Goal: Task Accomplishment & Management: Complete application form

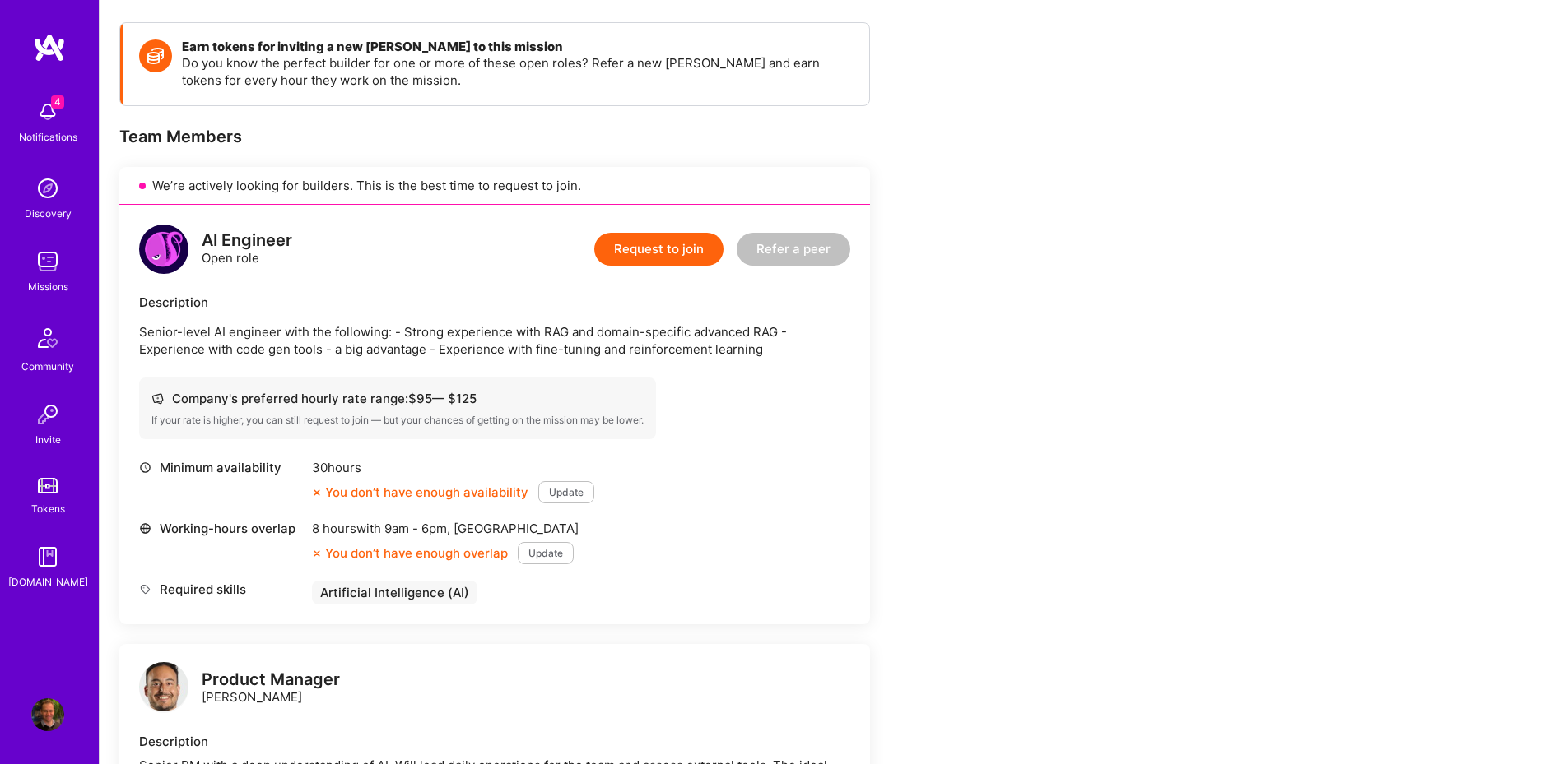
scroll to position [166, 0]
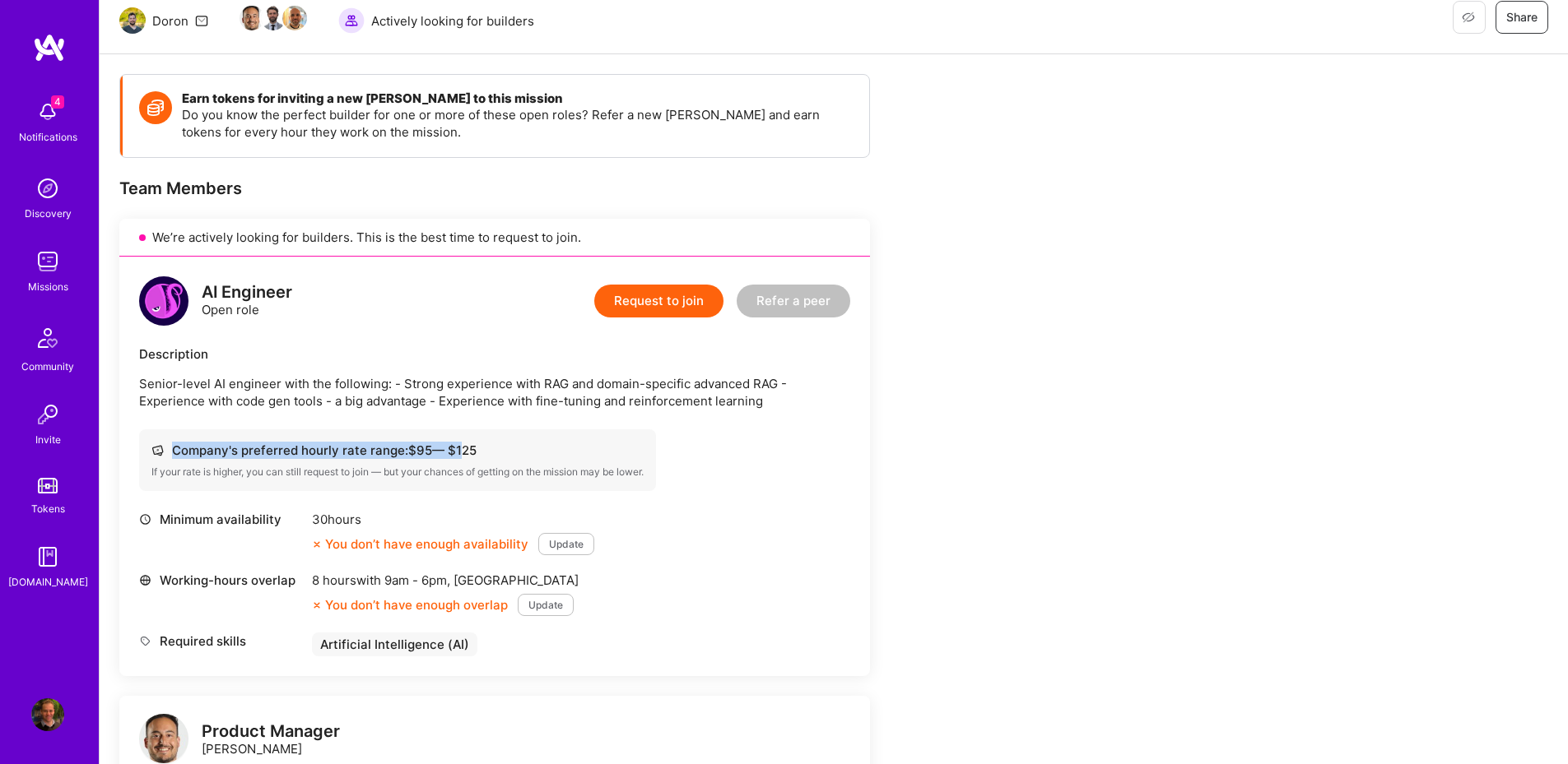
drag, startPoint x: 479, startPoint y: 440, endPoint x: 461, endPoint y: 447, distance: 19.3
click at [461, 447] on div "Company's preferred hourly rate range: $ 95 — $ 125 If your rate is higher, you…" at bounding box center [397, 460] width 517 height 62
click at [461, 447] on div "Company's preferred hourly rate range: $ 95 — $ 125" at bounding box center [398, 451] width 492 height 18
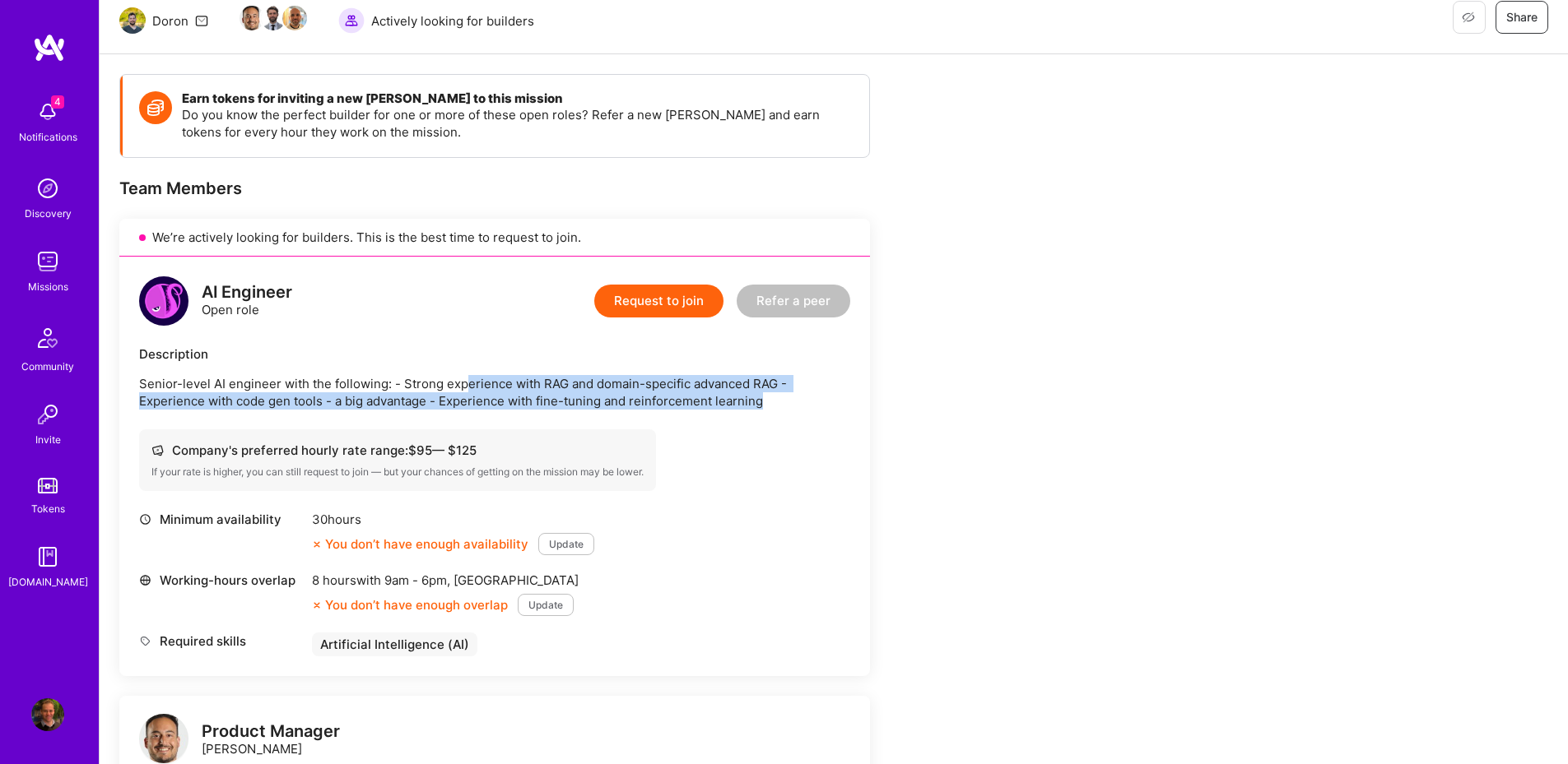
drag, startPoint x: 461, startPoint y: 389, endPoint x: 518, endPoint y: 441, distance: 77.2
click at [516, 443] on div "AI Engineer Open role Request to join Refer a peer Description Senior-level AI …" at bounding box center [494, 467] width 751 height 419
click at [520, 437] on div "Company's preferred hourly rate range: $ 95 — $ 125 If your rate is higher, you…" at bounding box center [397, 460] width 517 height 62
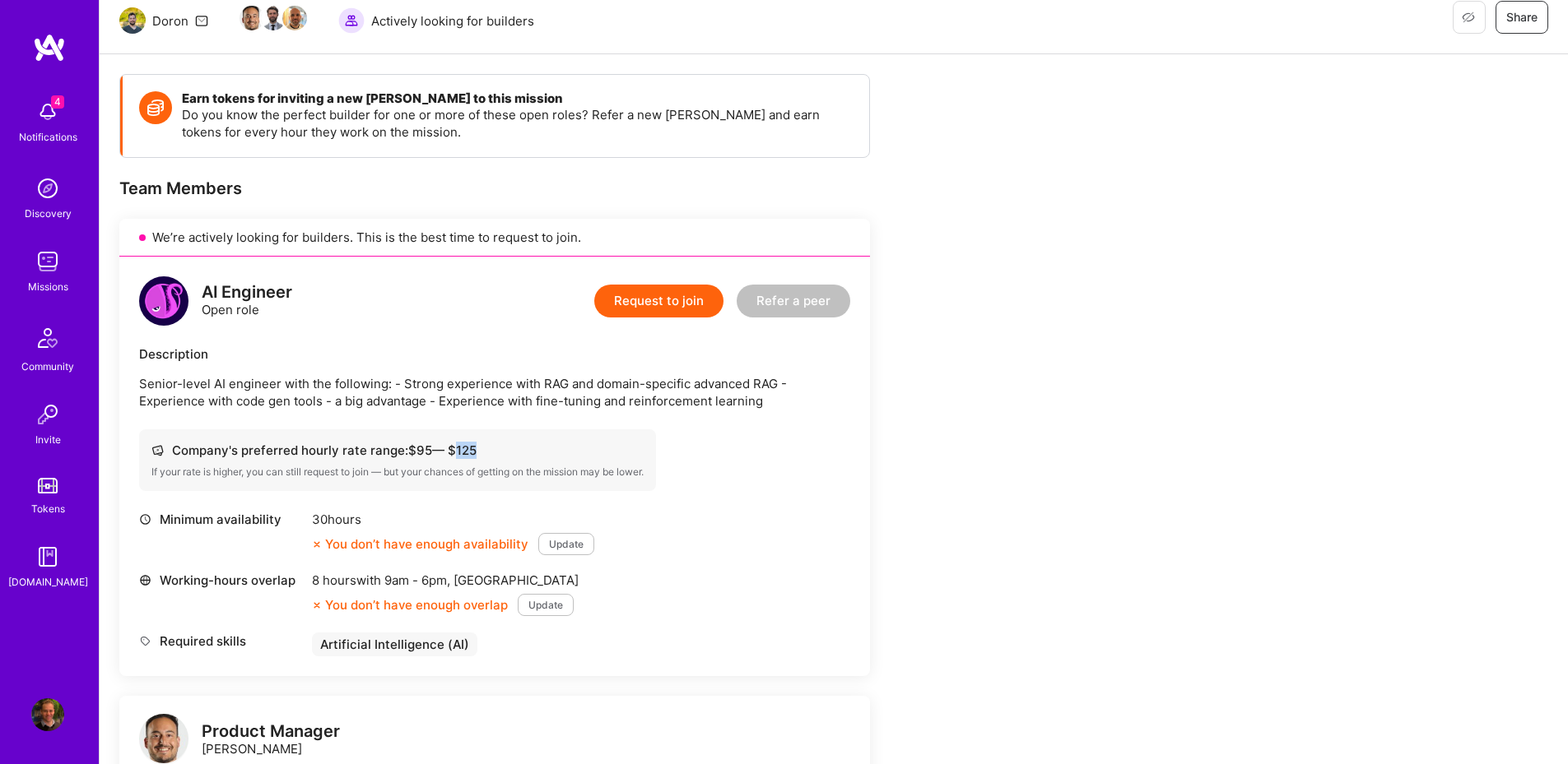
drag, startPoint x: 458, startPoint y: 448, endPoint x: 478, endPoint y: 453, distance: 20.6
click at [478, 453] on div "Company's preferred hourly rate range: $ 95 — $ 125" at bounding box center [398, 451] width 492 height 18
copy div "125"
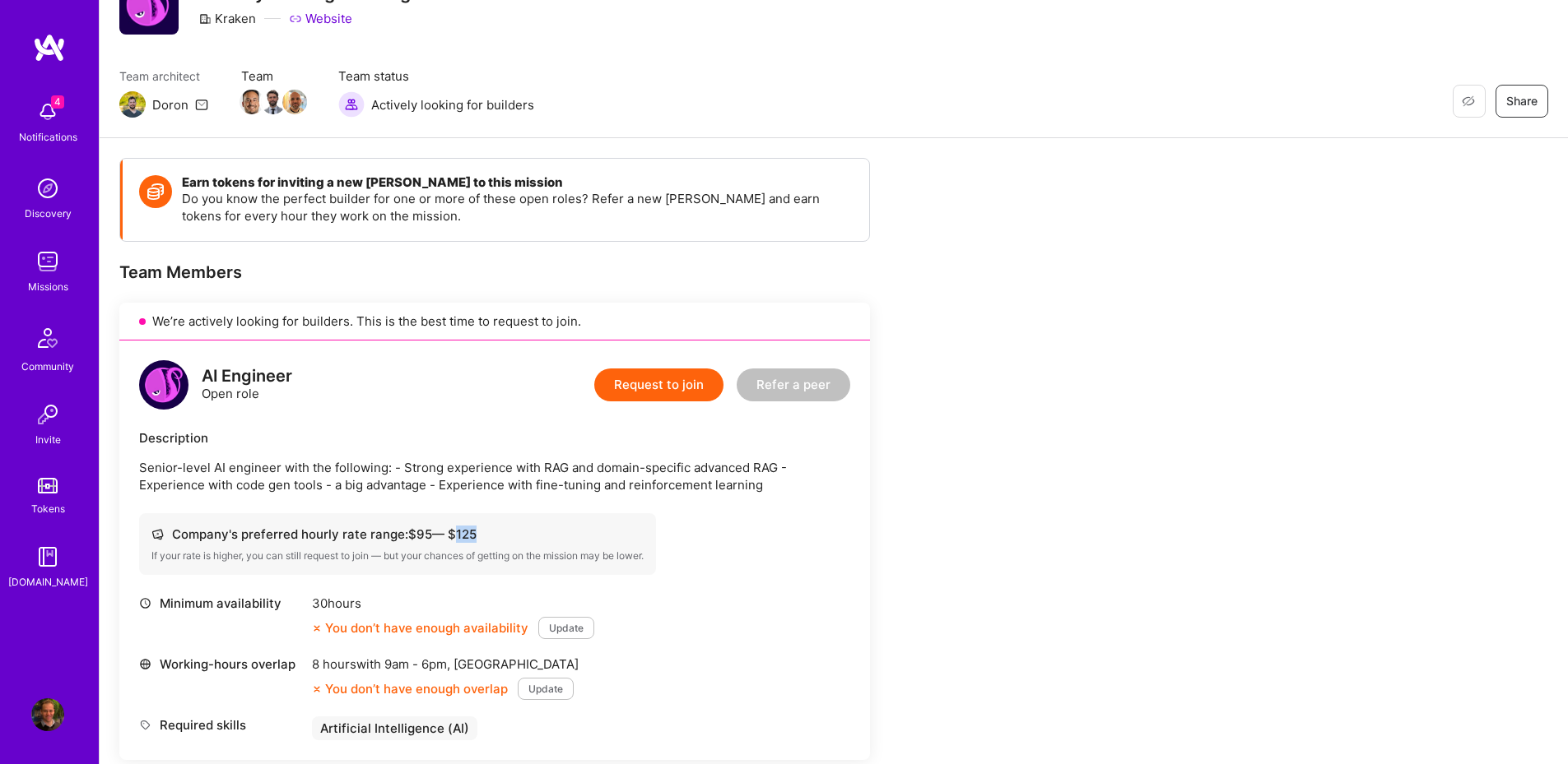
scroll to position [198, 0]
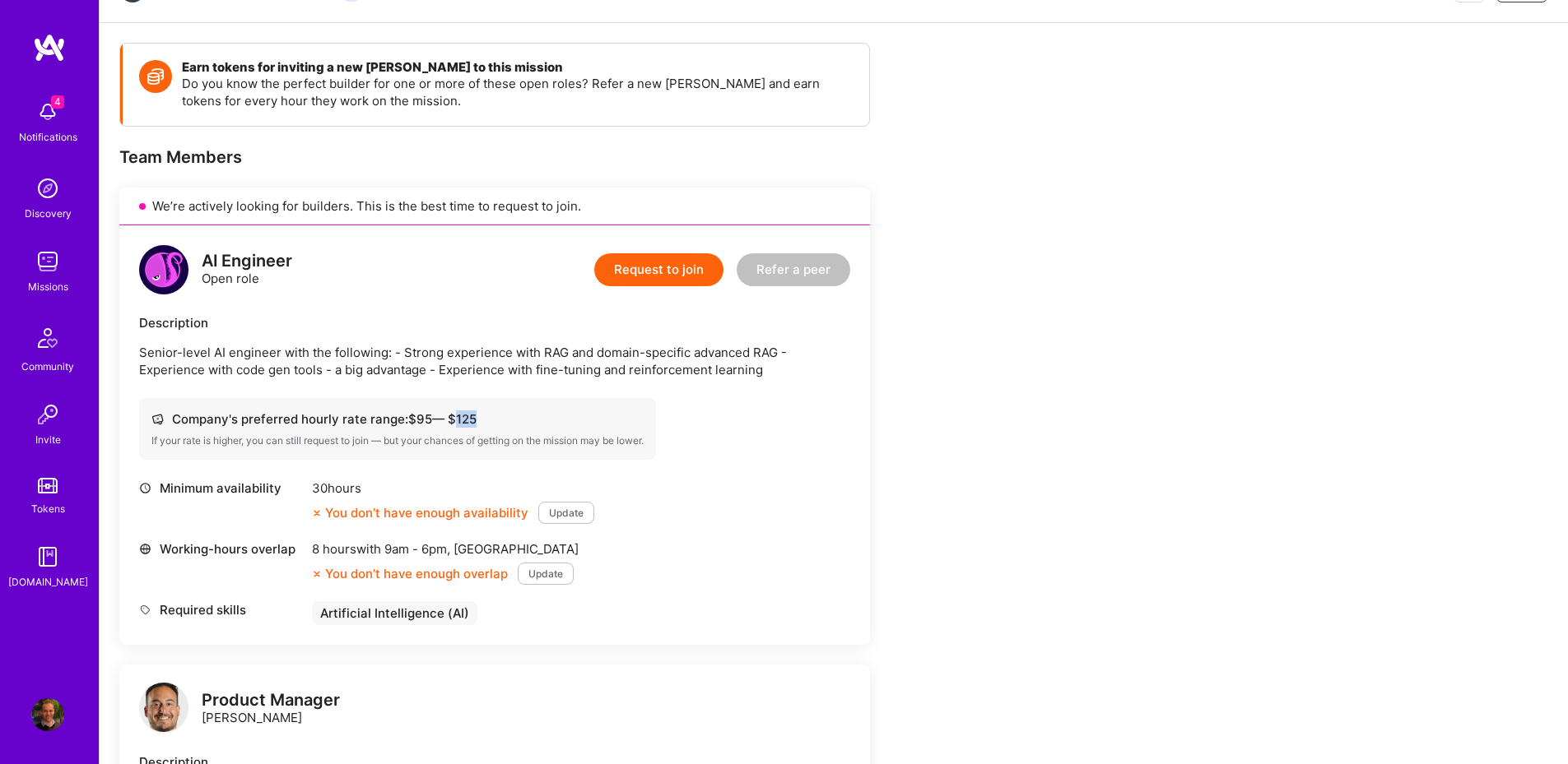
click at [636, 261] on button "Request to join" at bounding box center [658, 269] width 129 height 32
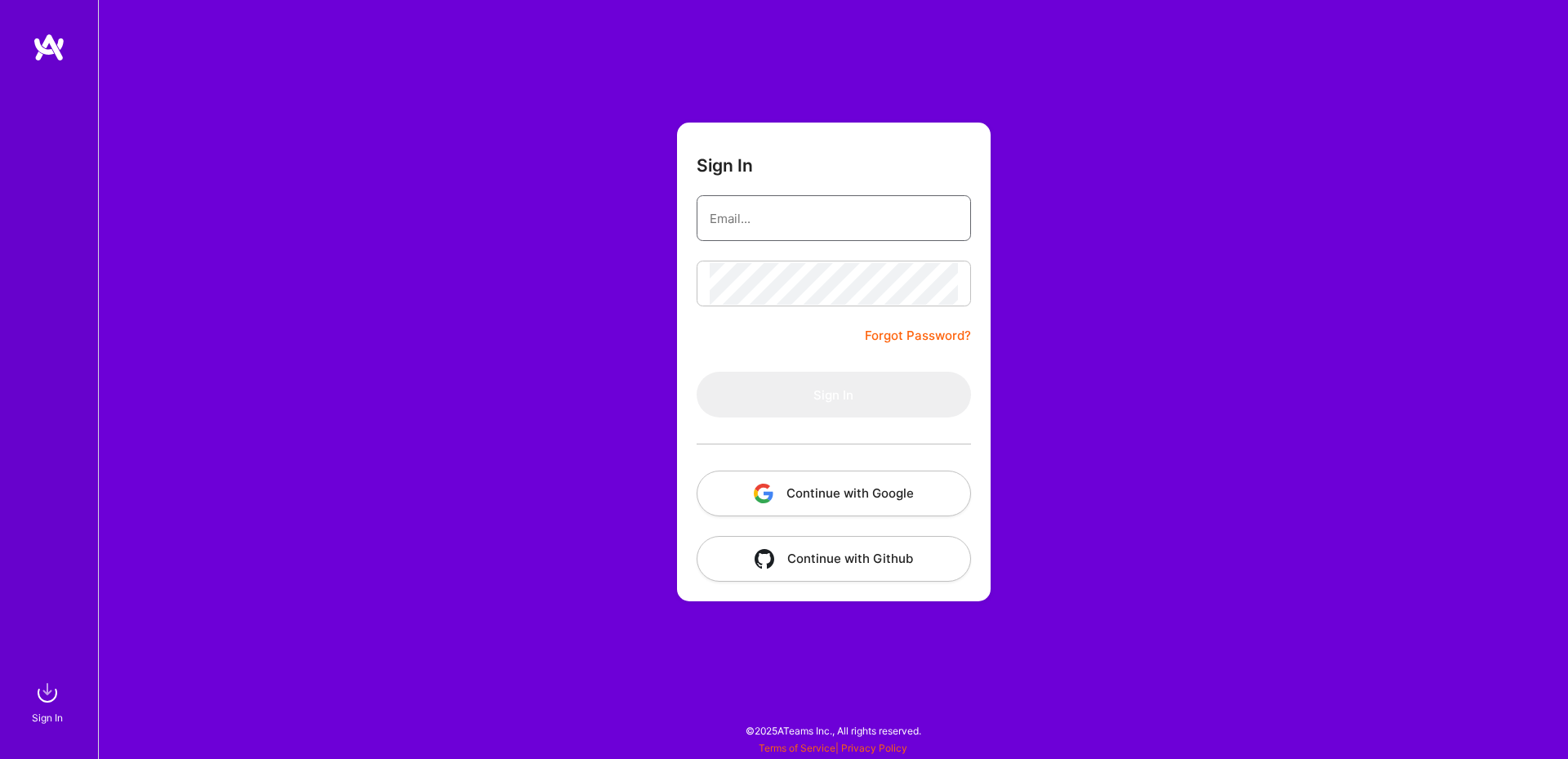
click at [802, 236] on input "email" at bounding box center [834, 218] width 248 height 42
paste input "[EMAIL_ADDRESS][PERSON_NAME][DOMAIN_NAME]"
type input "[EMAIL_ADDRESS][PERSON_NAME][DOMAIN_NAME]"
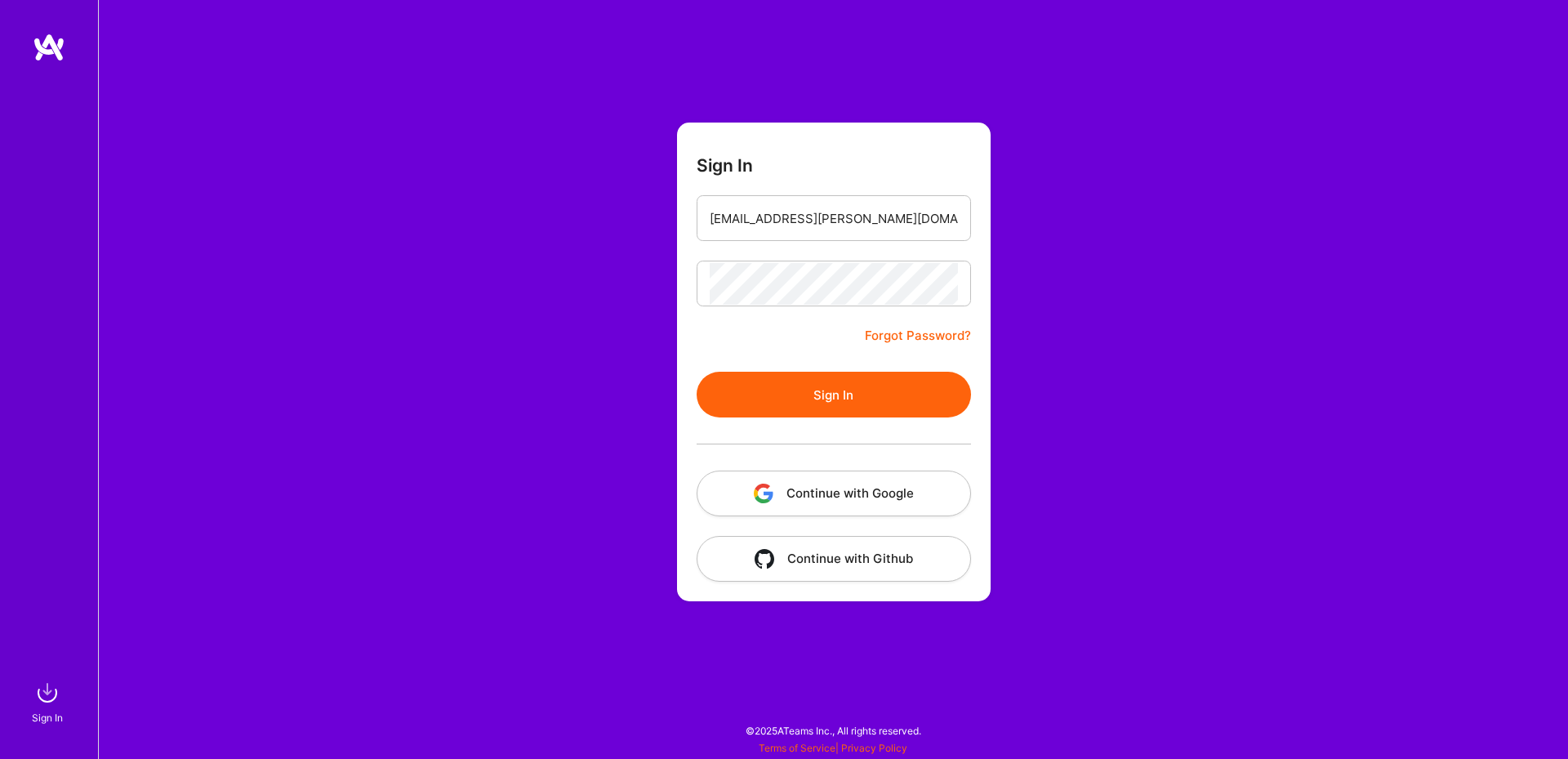
click at [861, 386] on button "Sign In" at bounding box center [834, 394] width 275 height 46
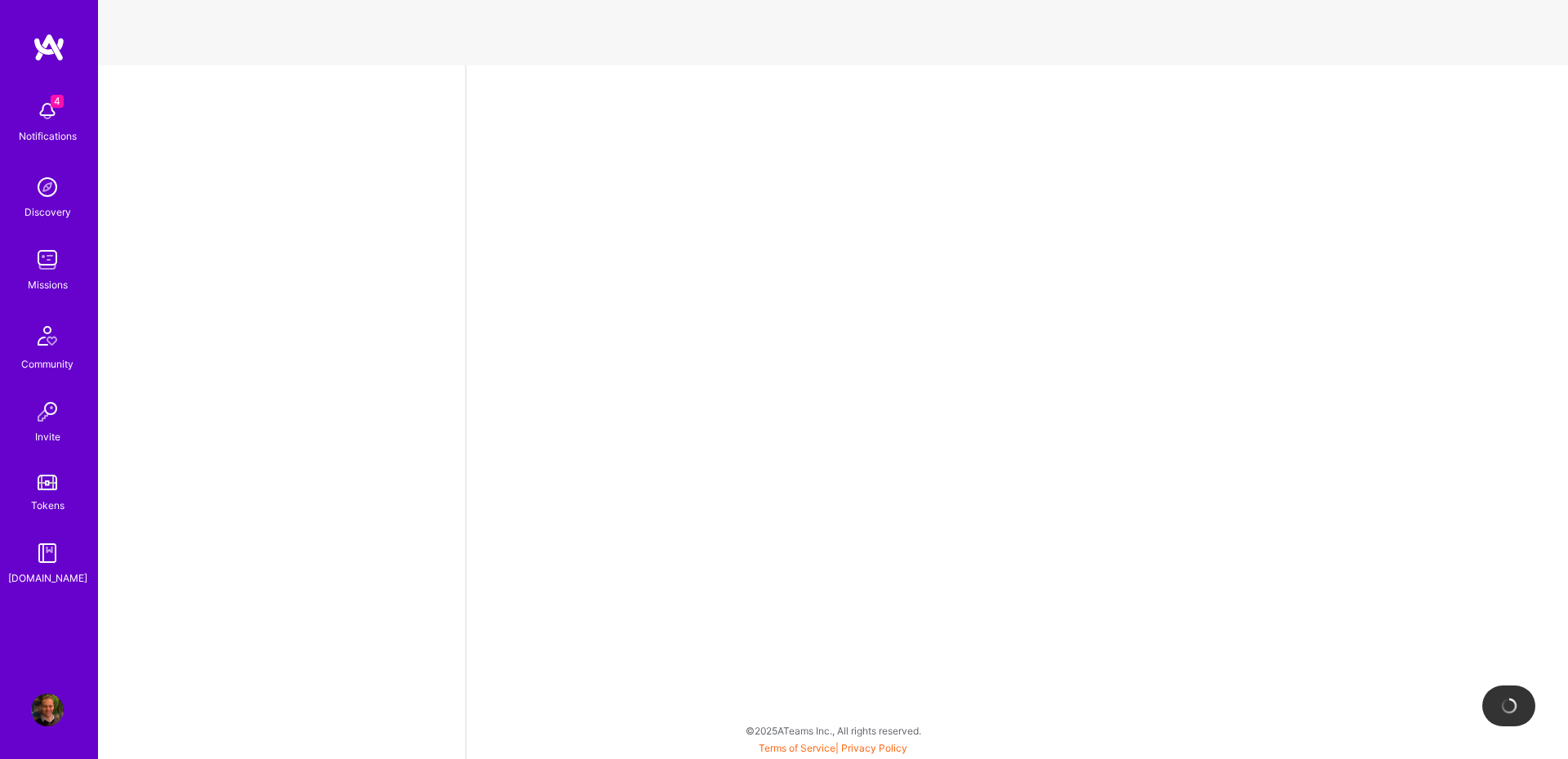
select select "AU"
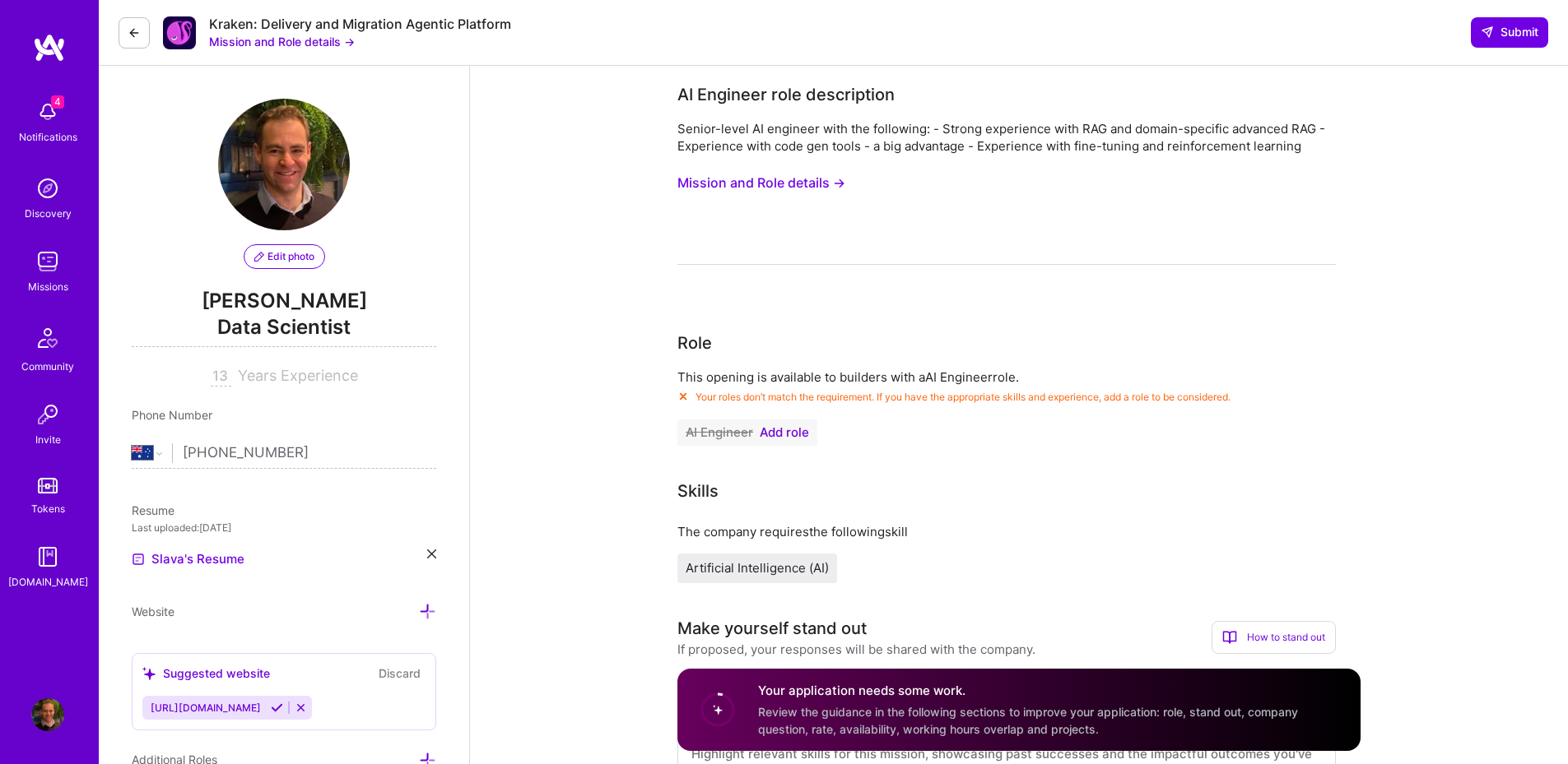
click at [775, 435] on span "Add role" at bounding box center [784, 432] width 49 height 13
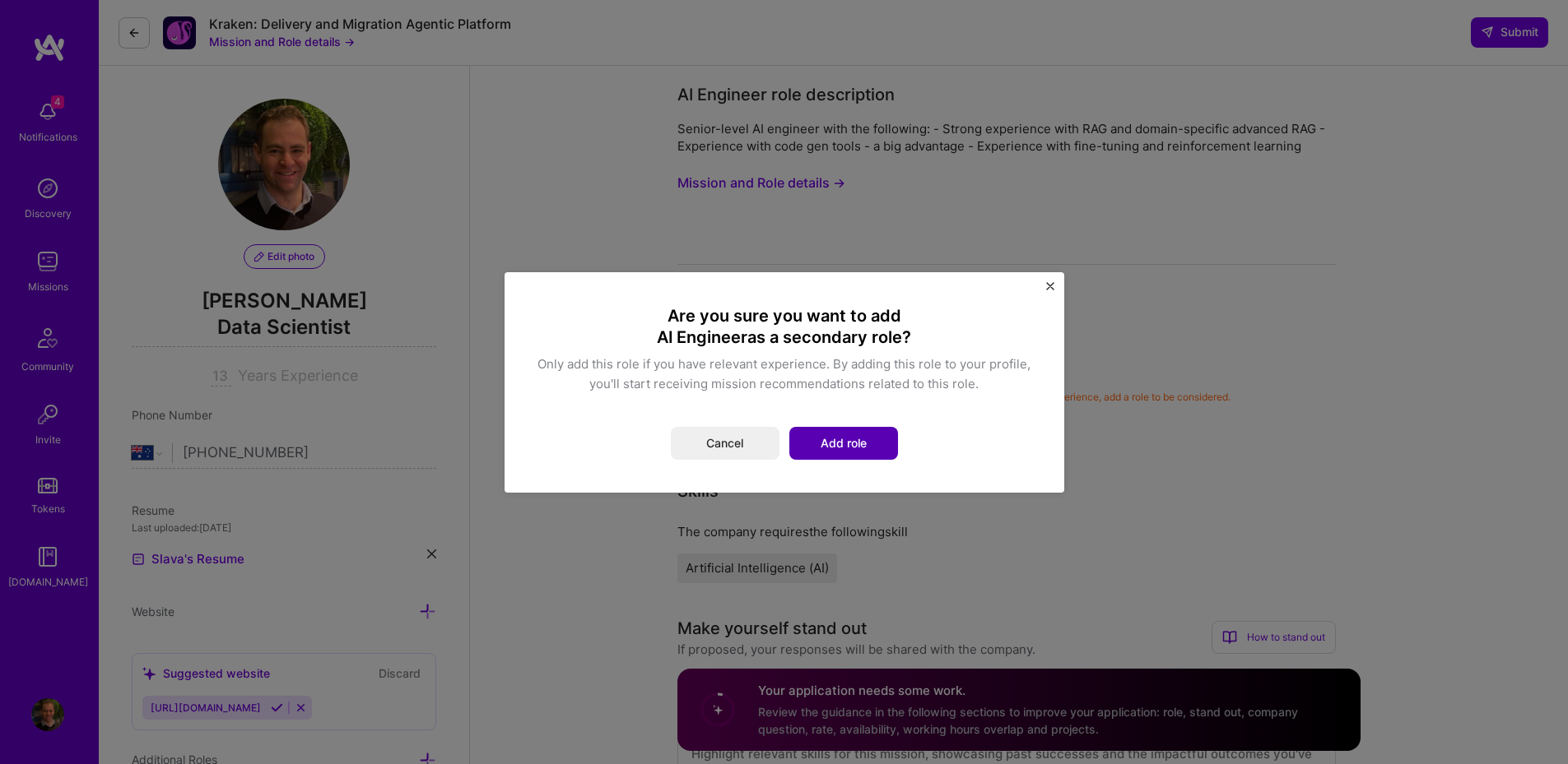
click at [841, 447] on button "Add role" at bounding box center [843, 443] width 108 height 32
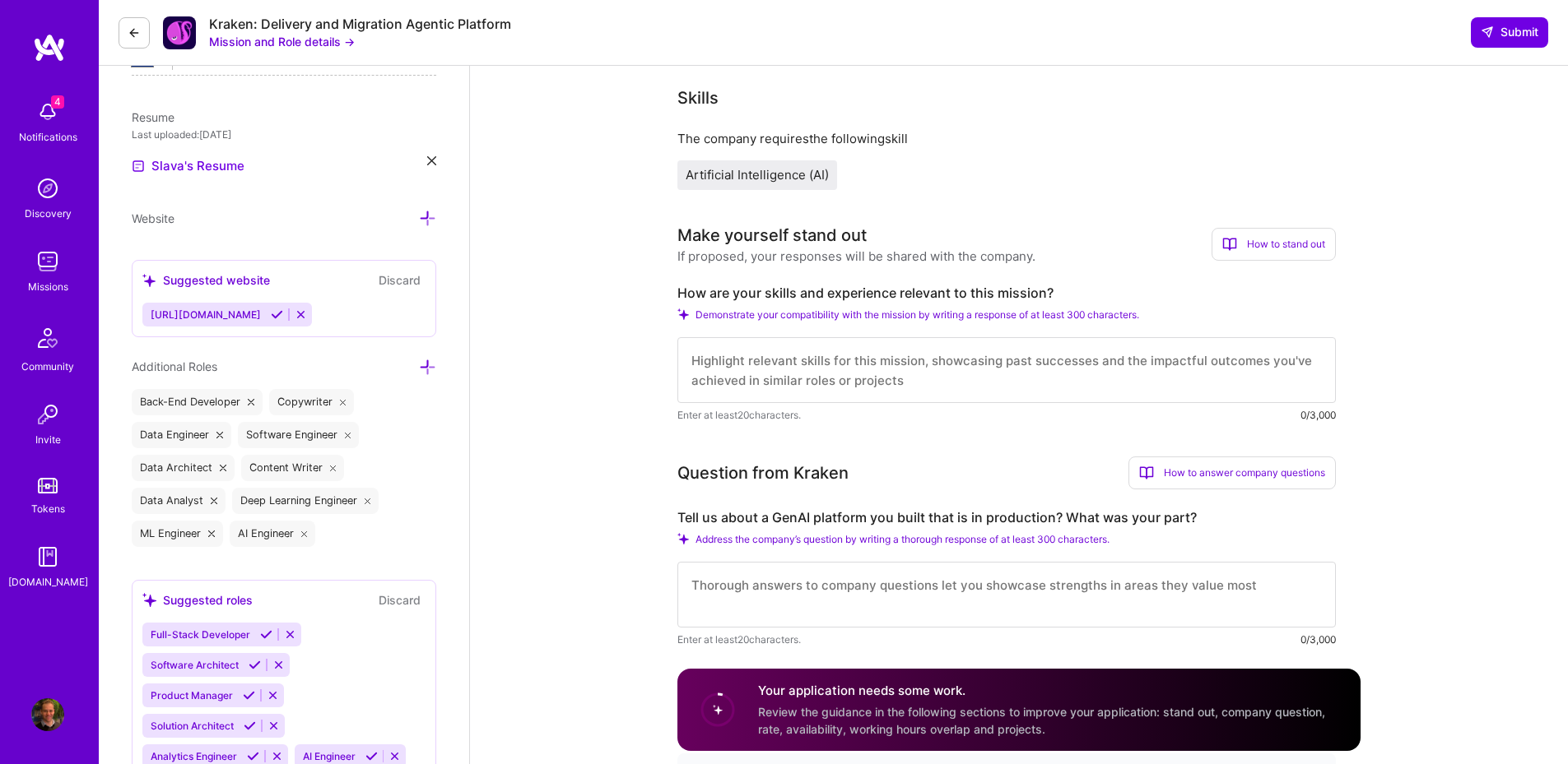
scroll to position [395, 0]
click at [793, 369] on textarea at bounding box center [1007, 368] width 658 height 66
click at [1307, 362] on textarea "I have been working with RAG and GenAI since 2023. I've just discussed it on a …" at bounding box center [1007, 368] width 658 height 66
paste textarea "Nogueira"
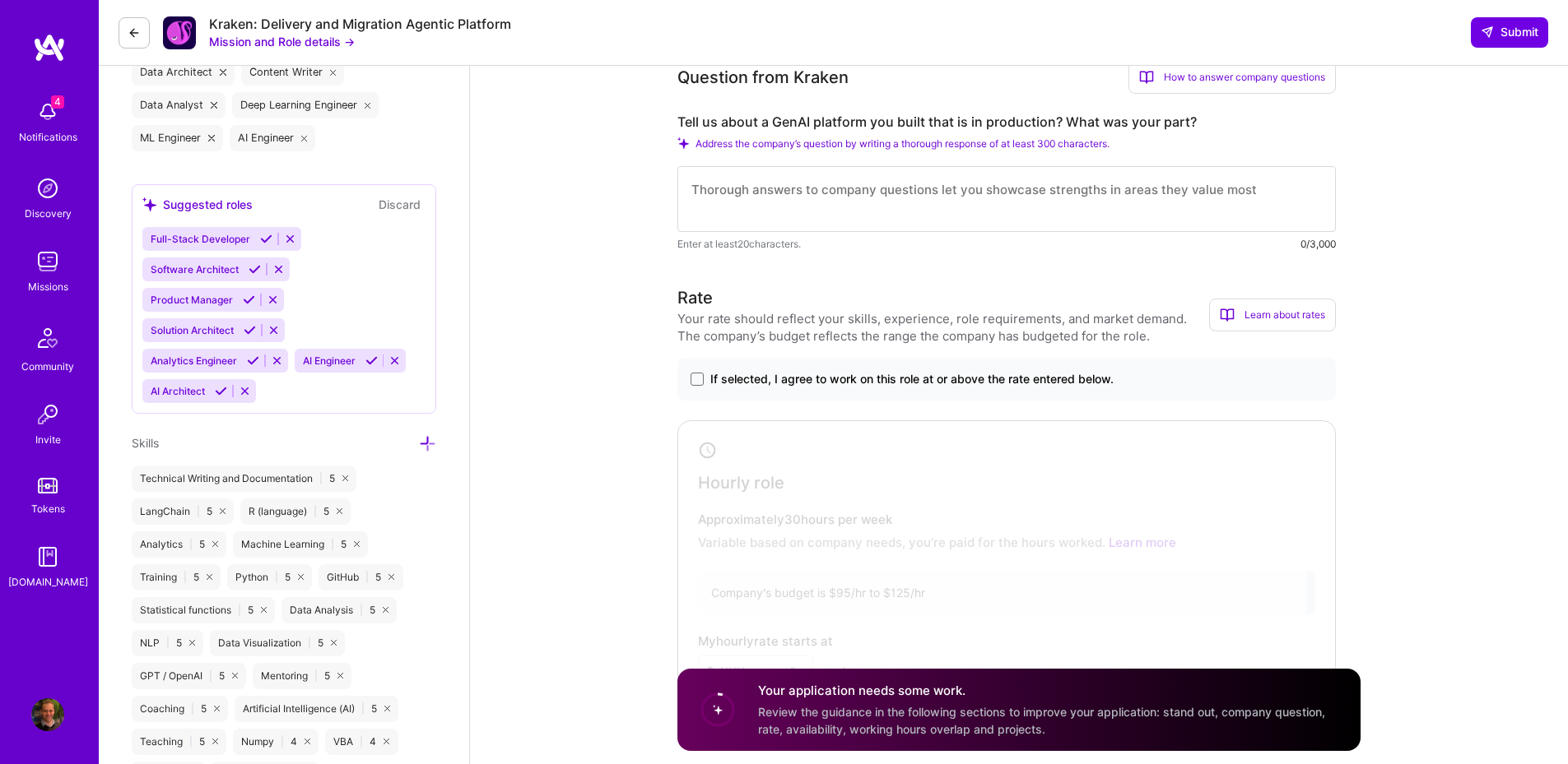
scroll to position [790, 0]
type textarea "I have been working with RAG and GenAI since 2023. I've just discussed it on a …"
click at [694, 377] on span at bounding box center [696, 378] width 13 height 13
click at [0, 0] on input "If selected, I agree to work on this role at or above the rate entered below." at bounding box center [0, 0] width 0 height 0
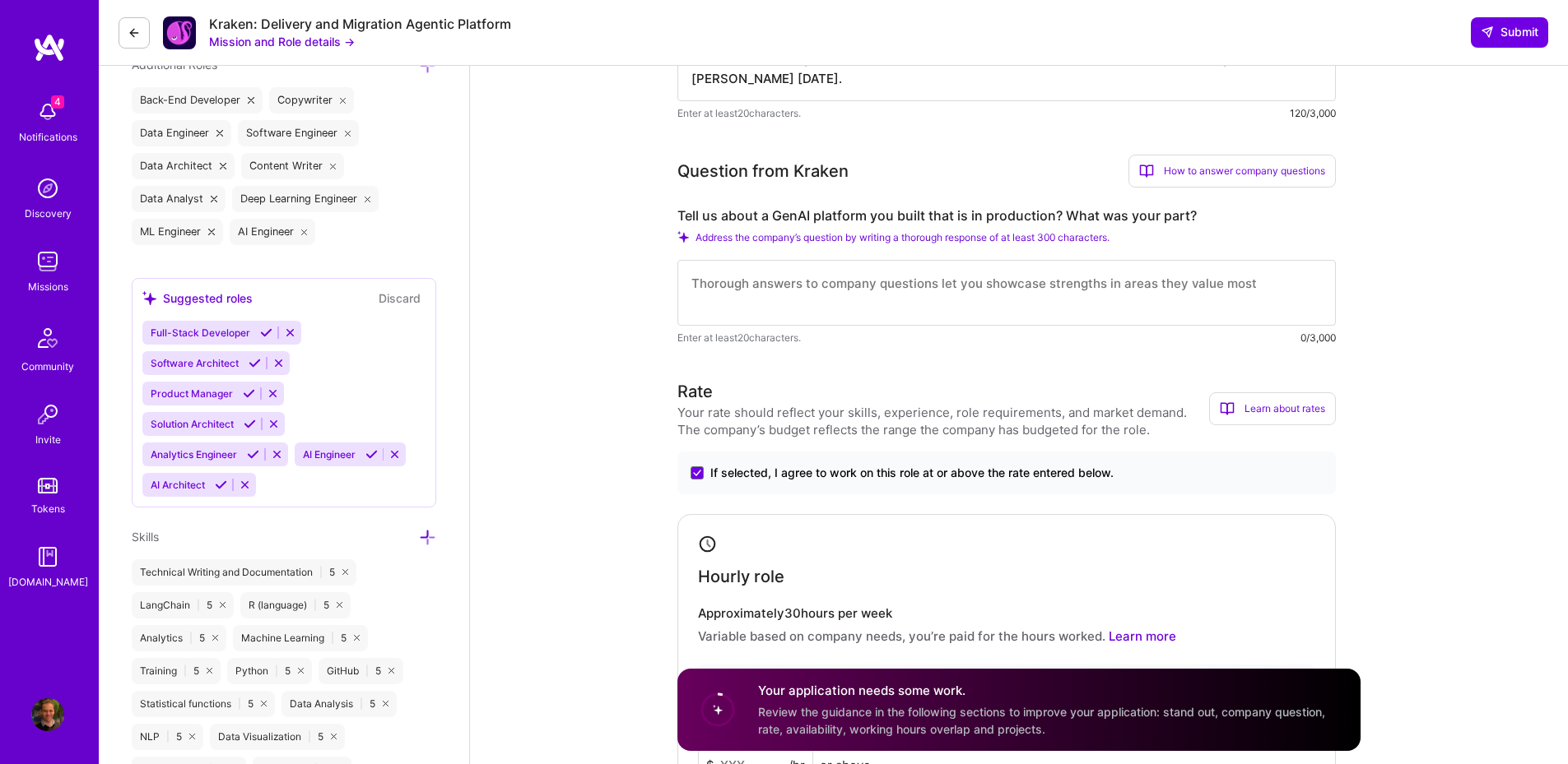
scroll to position [593, 0]
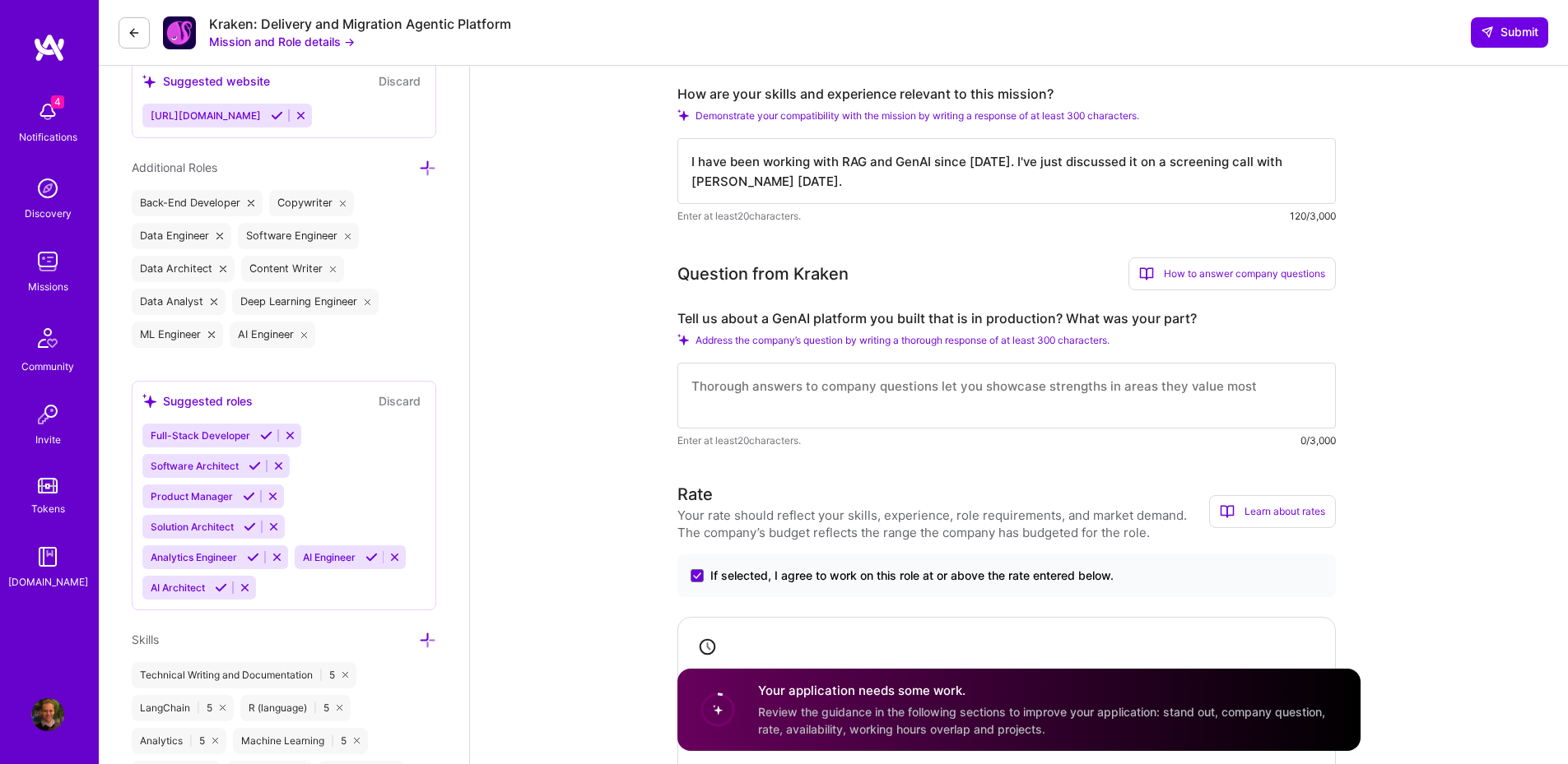
click at [820, 396] on textarea at bounding box center [1007, 395] width 658 height 66
paste textarea "A RAG chatbot system for a client of US based consulting firm Native Studios. F…"
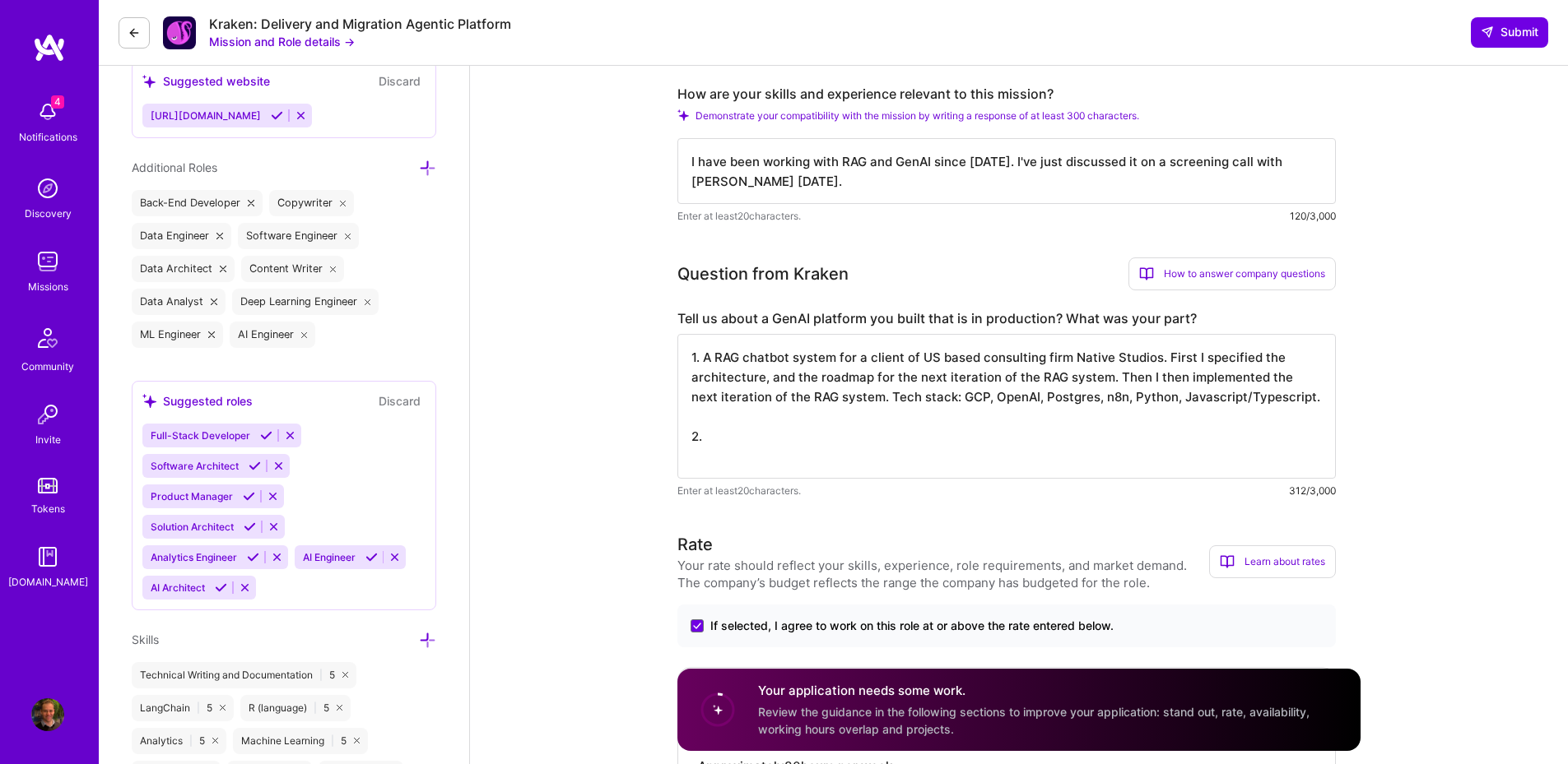
drag, startPoint x: 743, startPoint y: 447, endPoint x: 653, endPoint y: 450, distance: 90.0
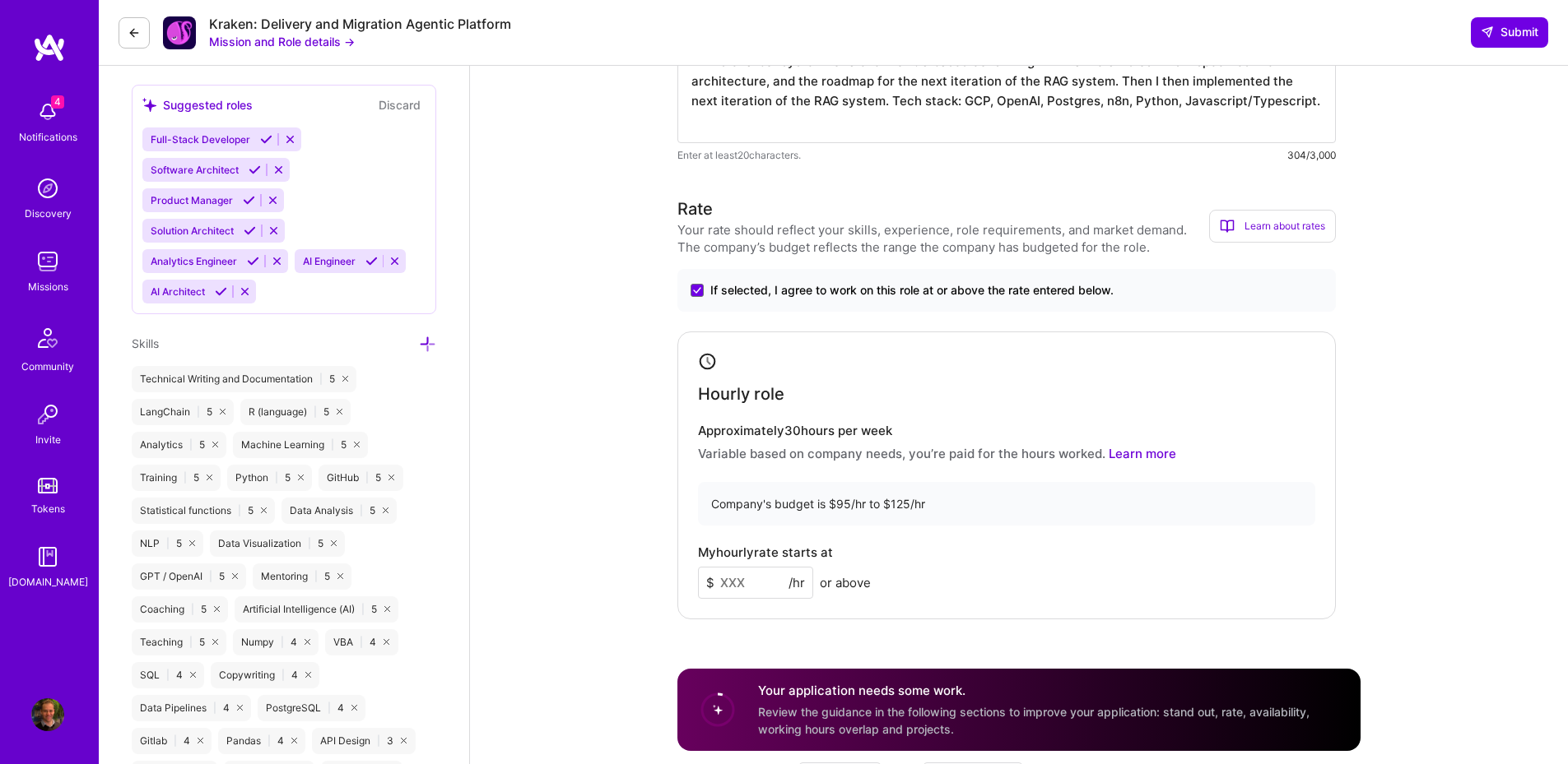
scroll to position [987, 0]
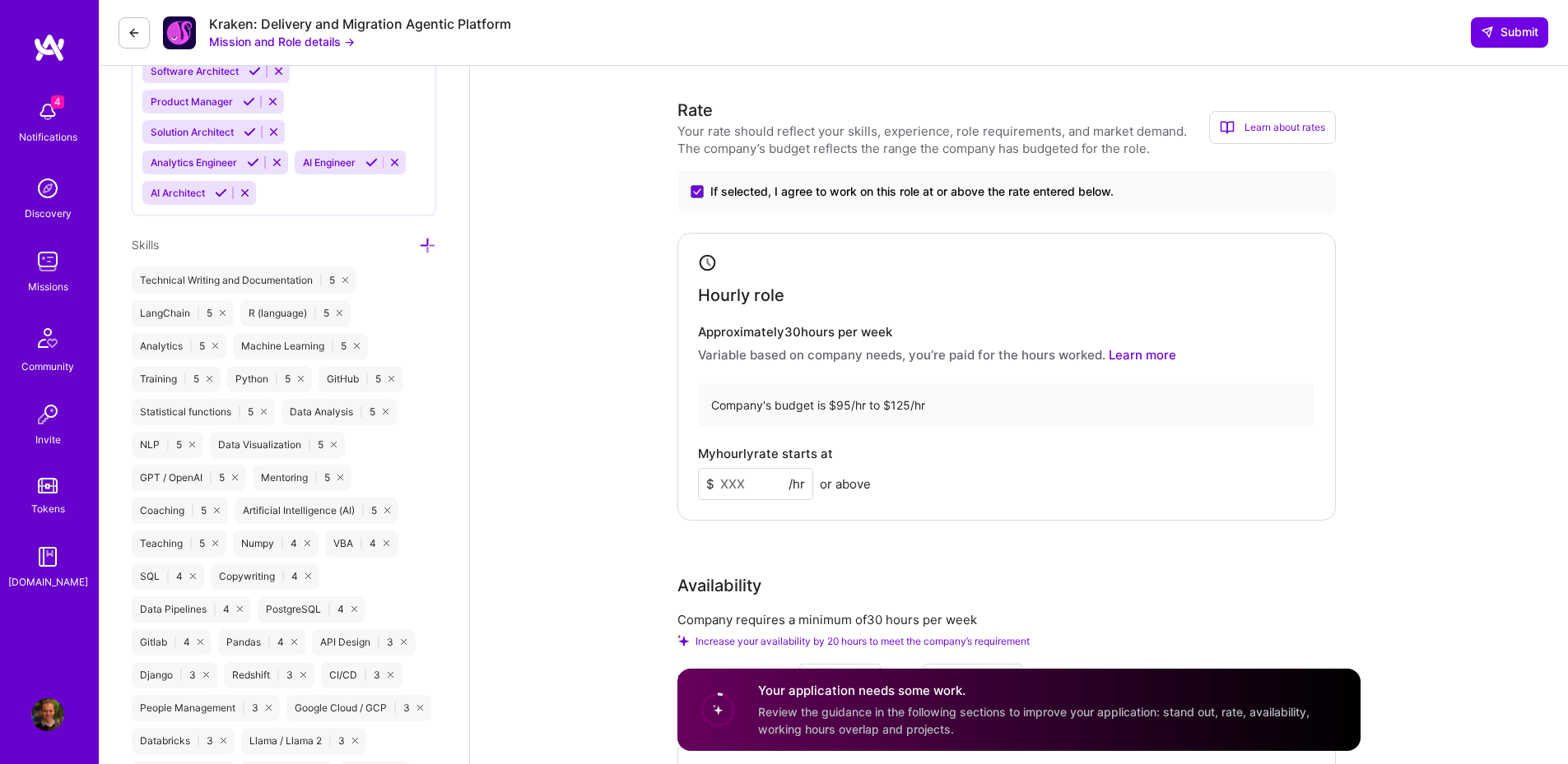
type textarea "A RAG chatbot system for a client of US based consulting firm Native Studios. F…"
click at [769, 488] on input at bounding box center [755, 483] width 115 height 32
type input "125"
click at [1118, 483] on div "My hourly rate starts at $ 125 /hr or above" at bounding box center [1007, 474] width 618 height 53
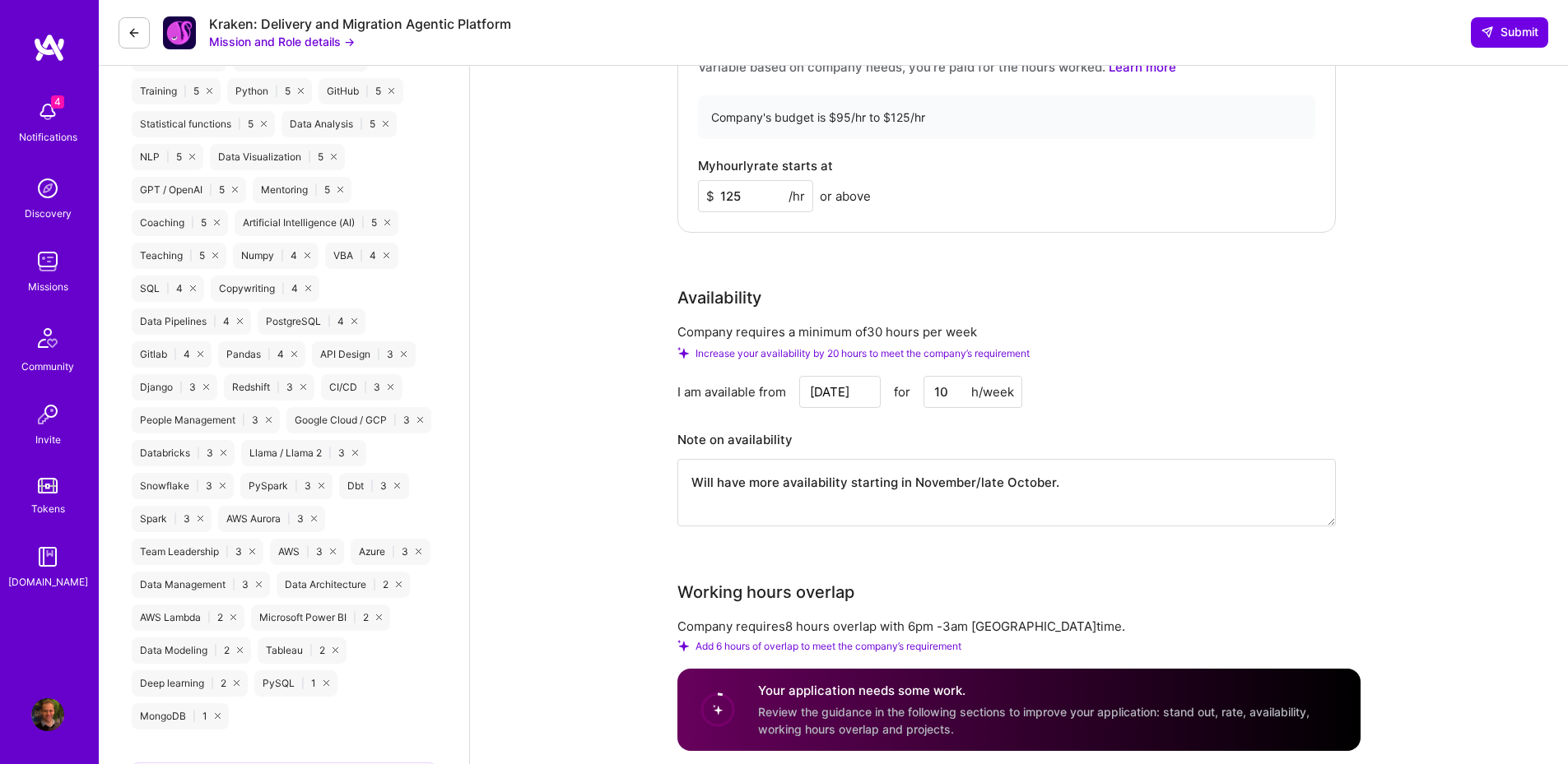
scroll to position [1283, 0]
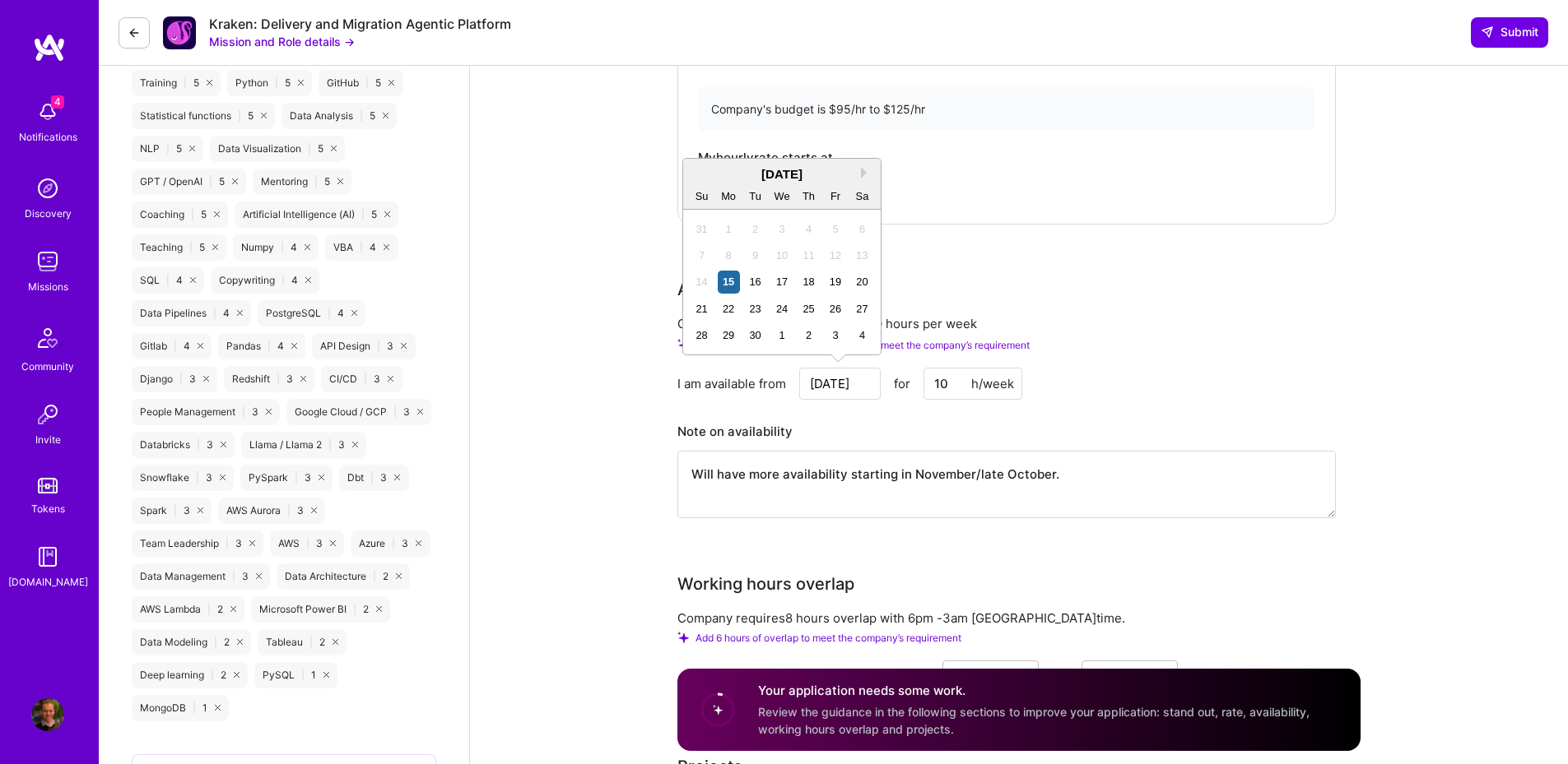
click at [848, 388] on input "Sep 15" at bounding box center [839, 383] width 82 height 32
click at [861, 176] on button "Next Month" at bounding box center [867, 173] width 12 height 12
click at [808, 281] on div "16" at bounding box center [809, 282] width 23 height 23
type input "Oct 16"
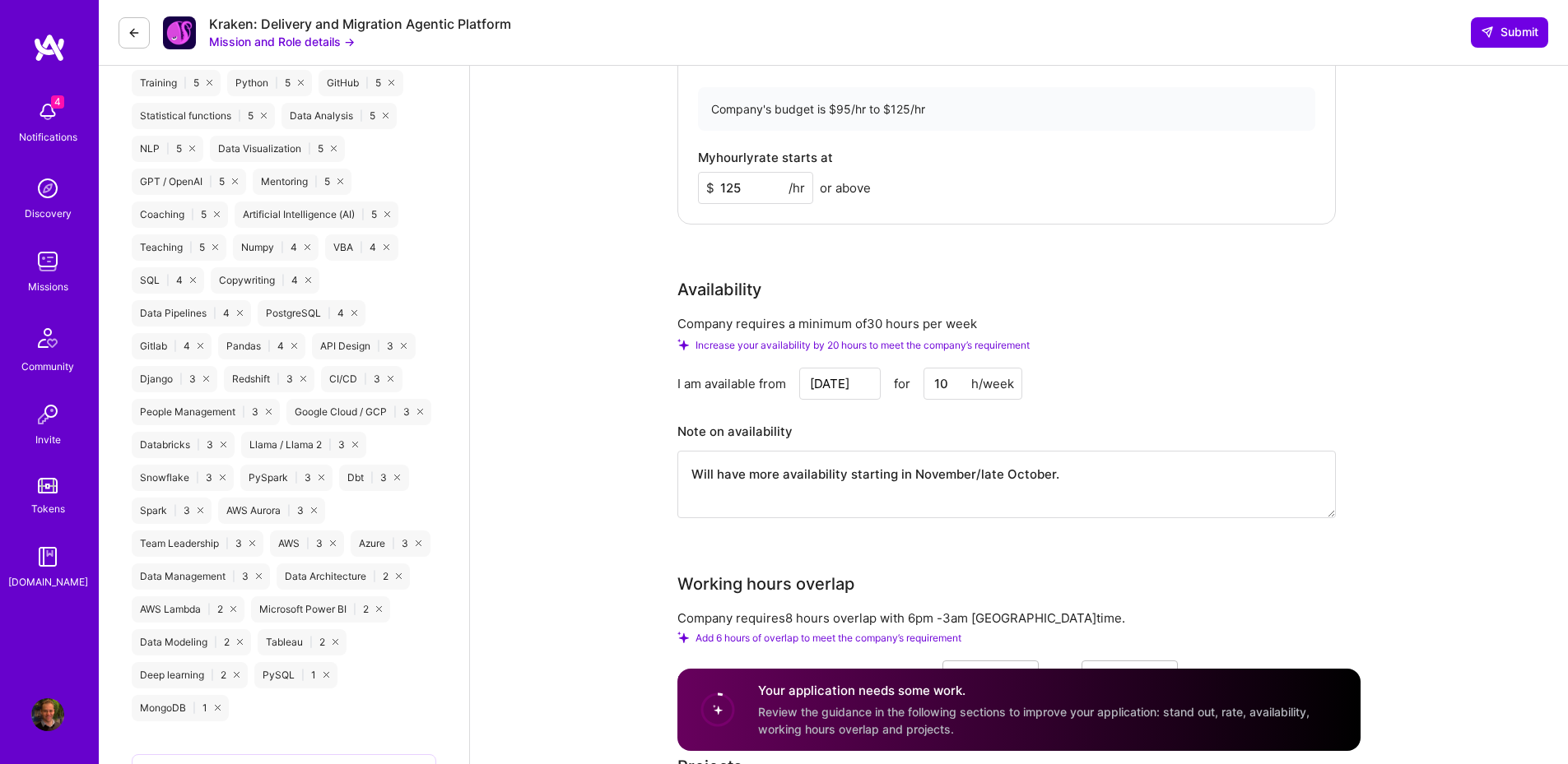
drag, startPoint x: 955, startPoint y: 385, endPoint x: 903, endPoint y: 390, distance: 52.2
click at [903, 390] on div "Oct 16 for 10 h/week" at bounding box center [910, 383] width 223 height 32
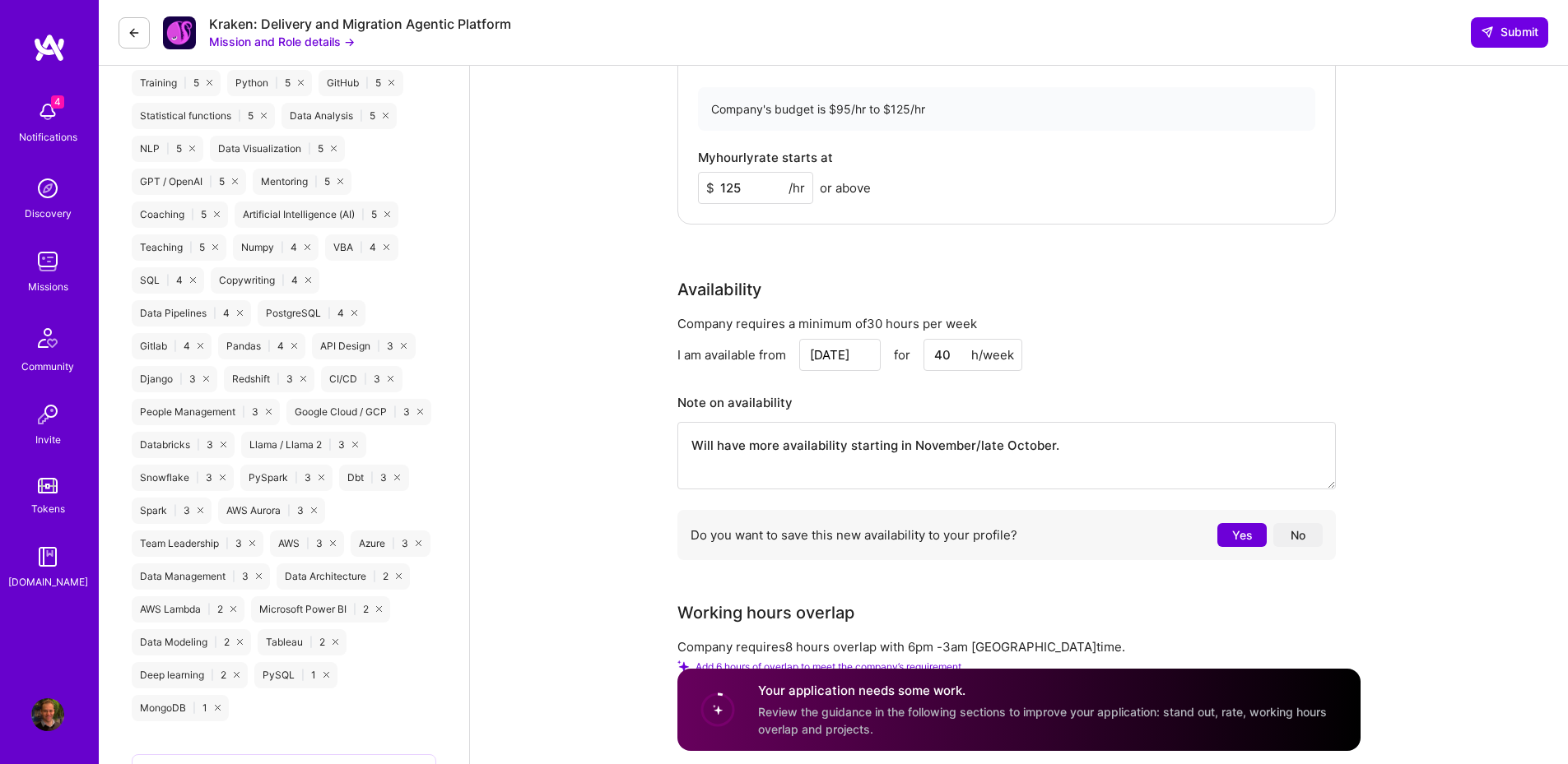
type input "40"
click at [1155, 343] on div "I am available from Oct 16 for 40 h/week" at bounding box center [1007, 354] width 658 height 32
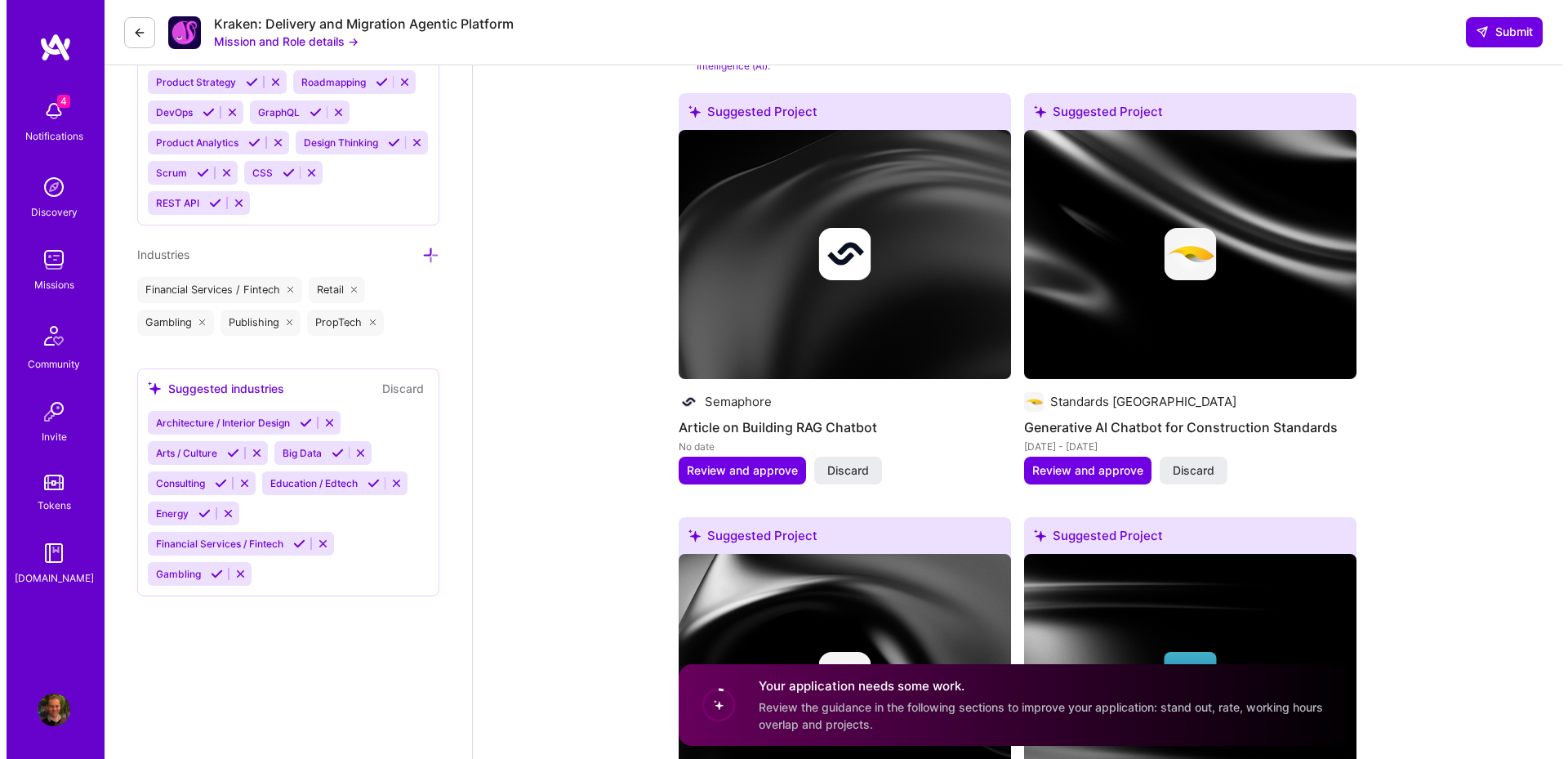
scroll to position [2158, 0]
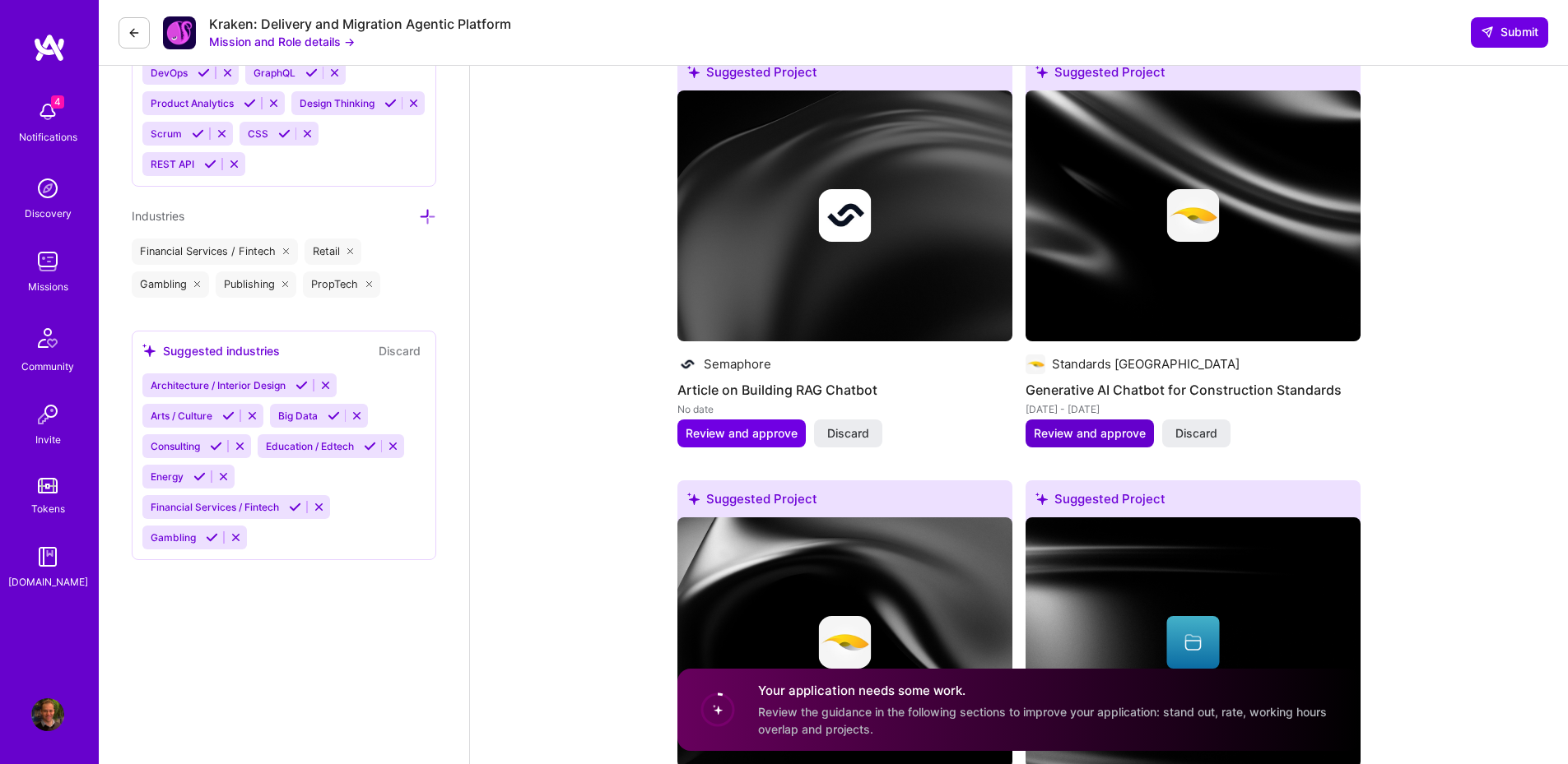
click at [1102, 437] on span "Review and approve" at bounding box center [1089, 433] width 112 height 17
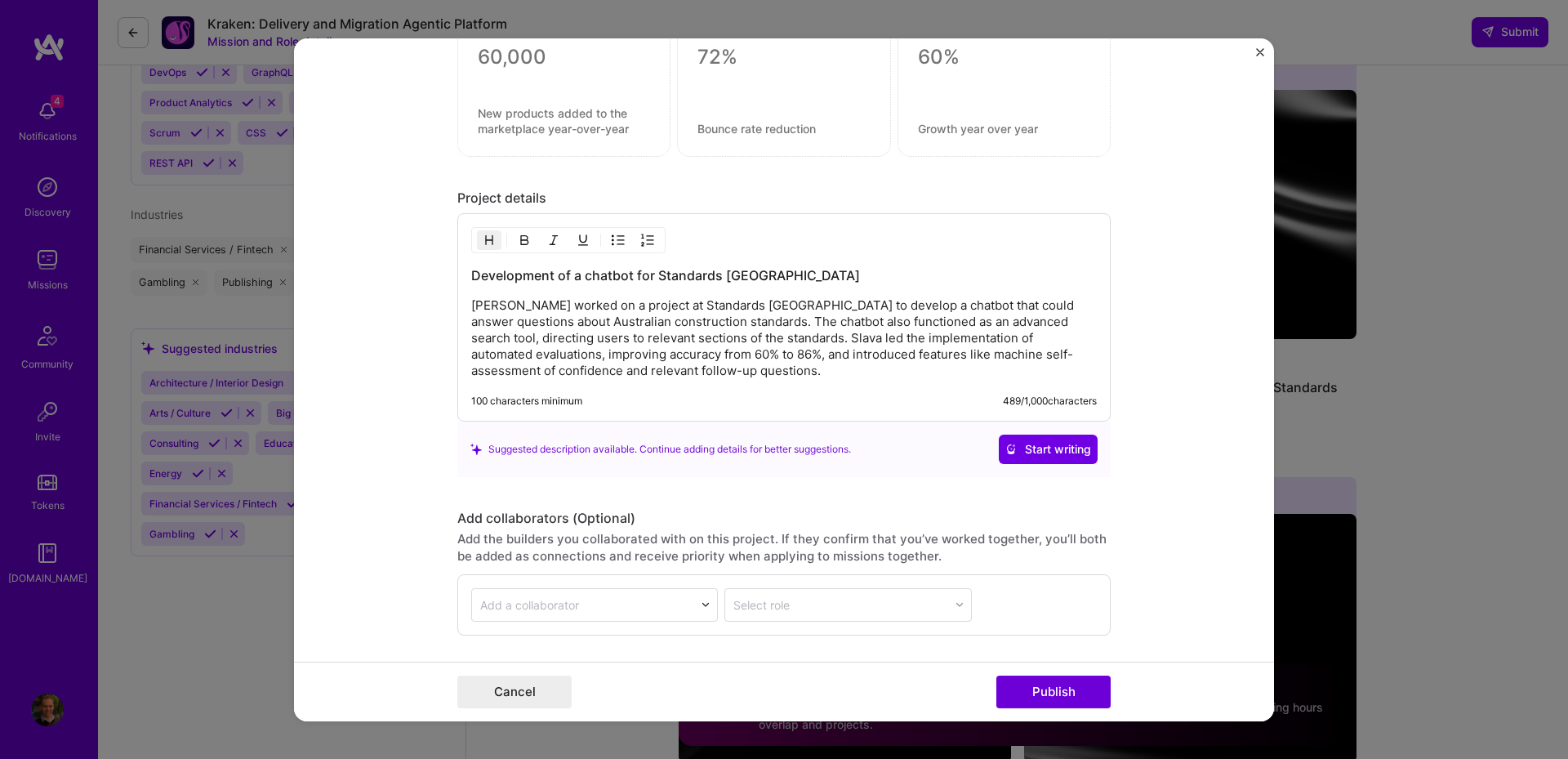
scroll to position [1458, 0]
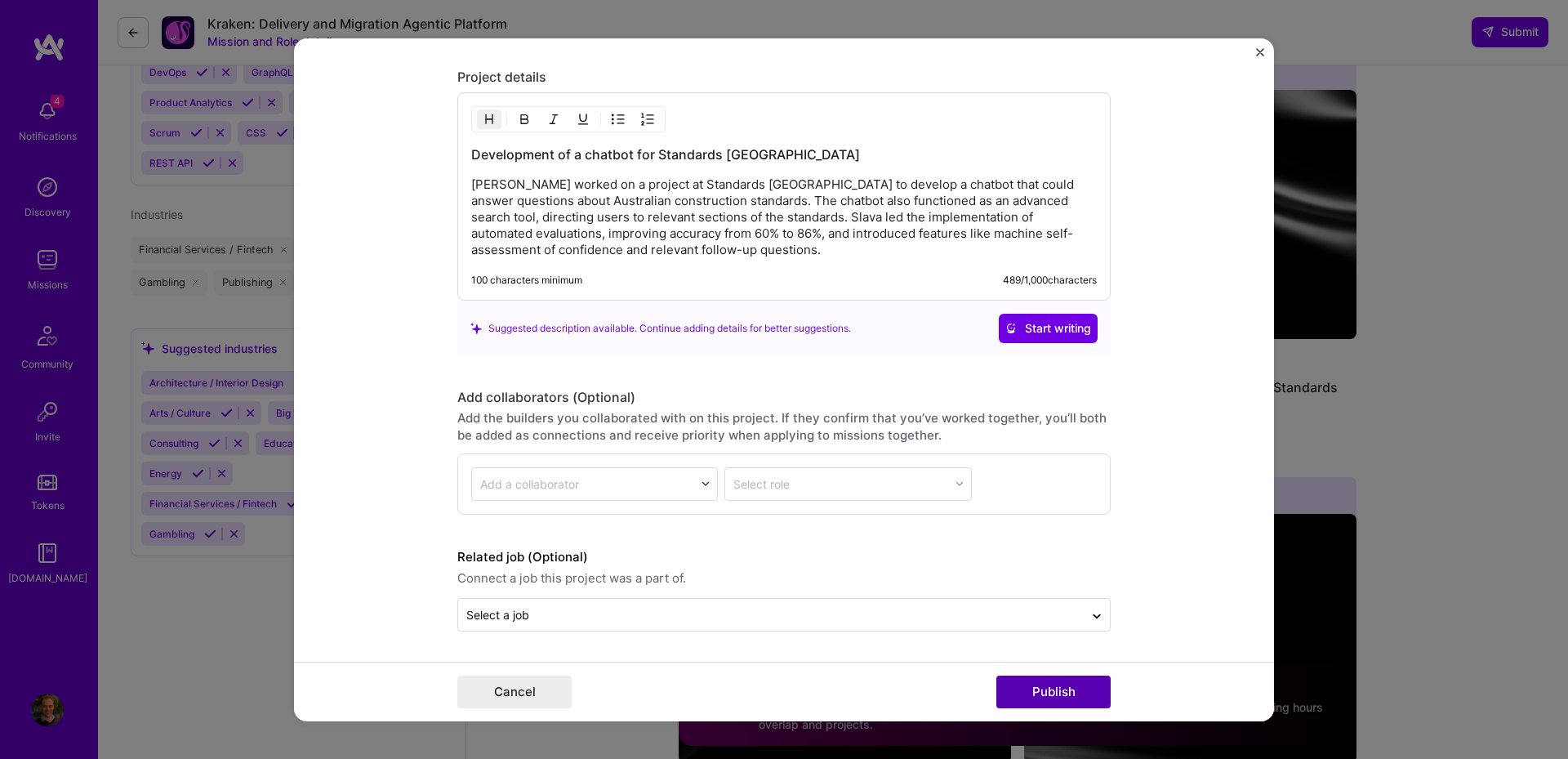
click at [1056, 699] on button "Publish" at bounding box center [1053, 692] width 114 height 32
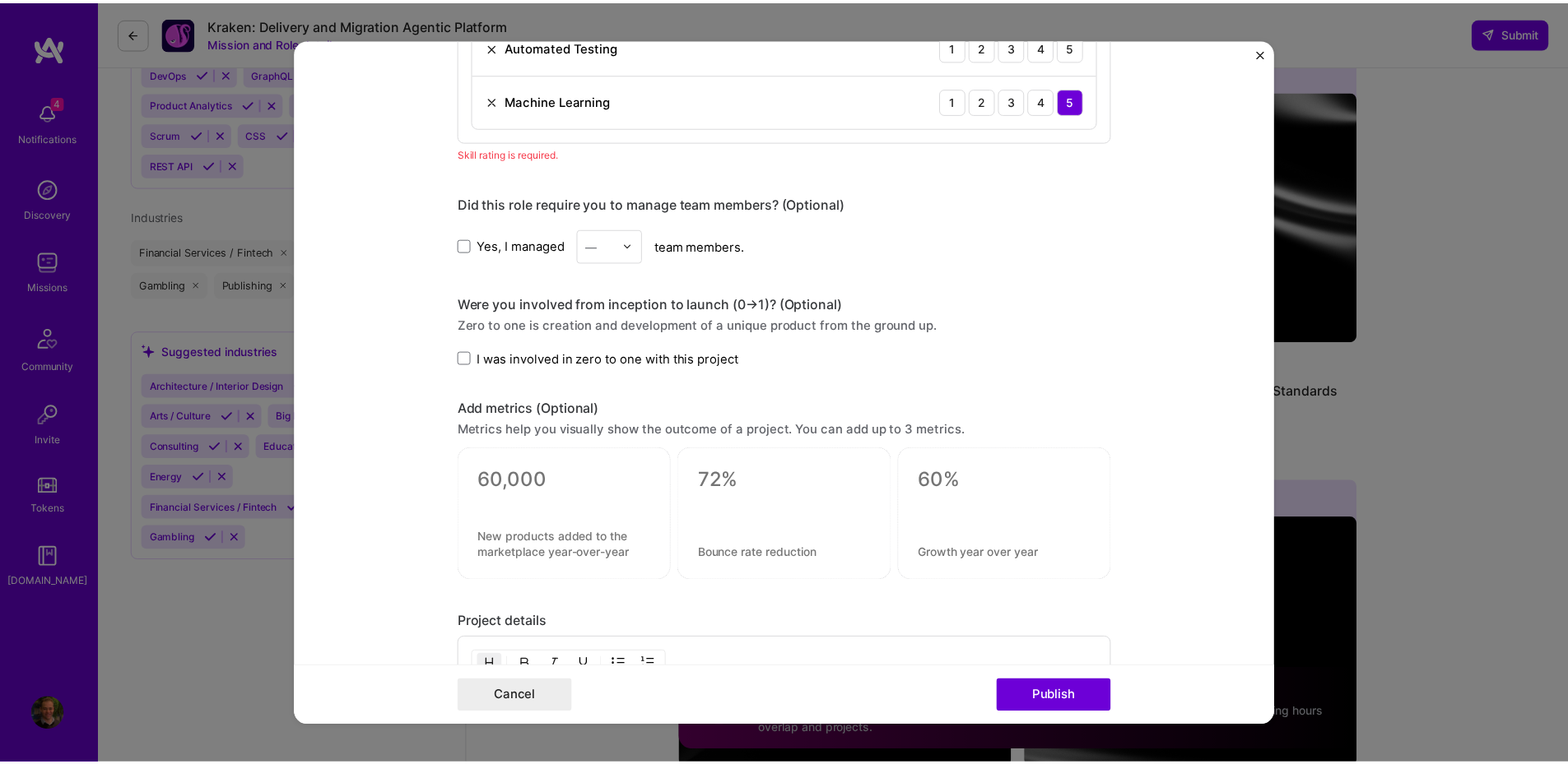
scroll to position [823, 0]
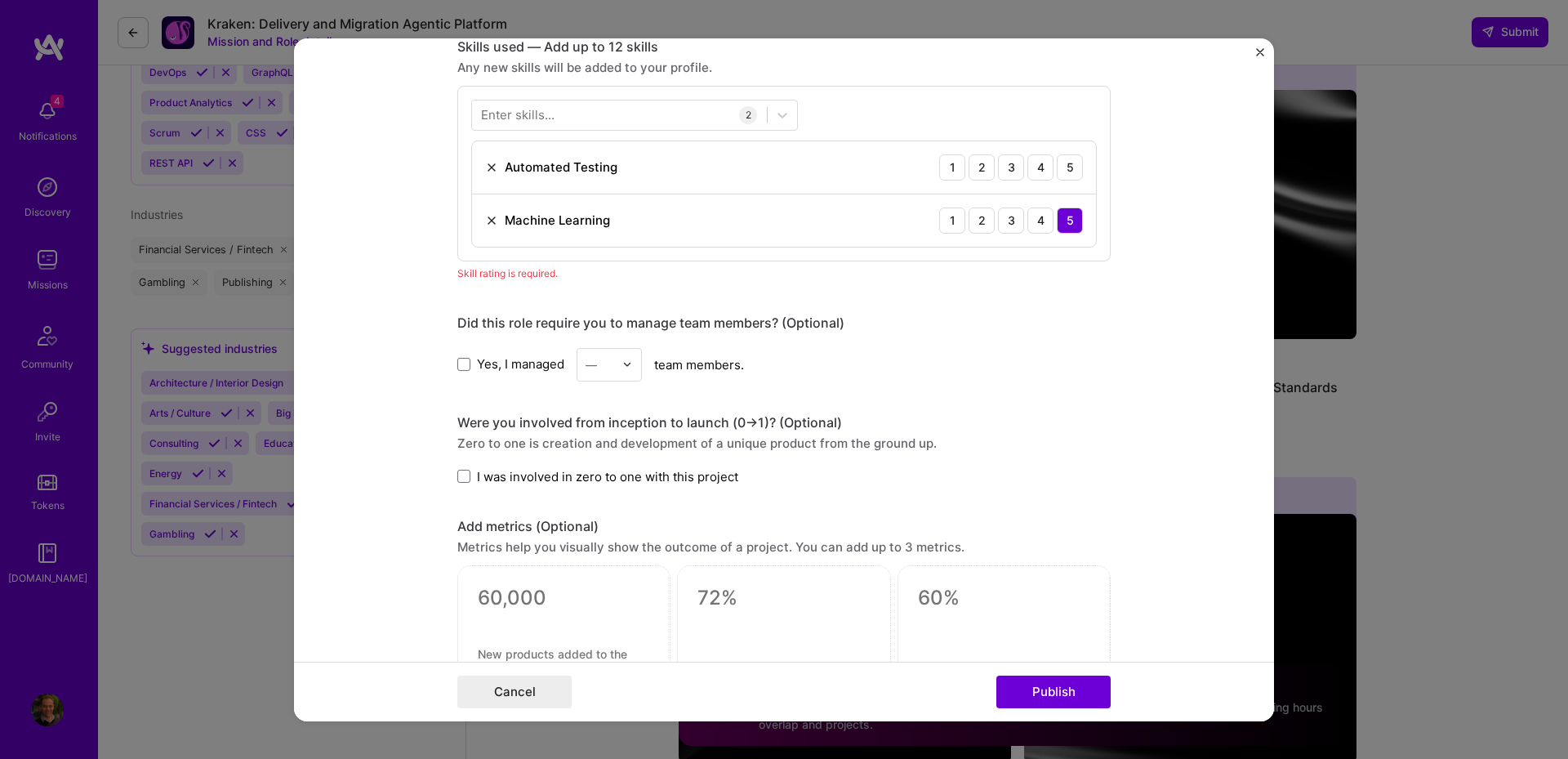
click at [1258, 52] on img "Close" at bounding box center [1260, 51] width 8 height 8
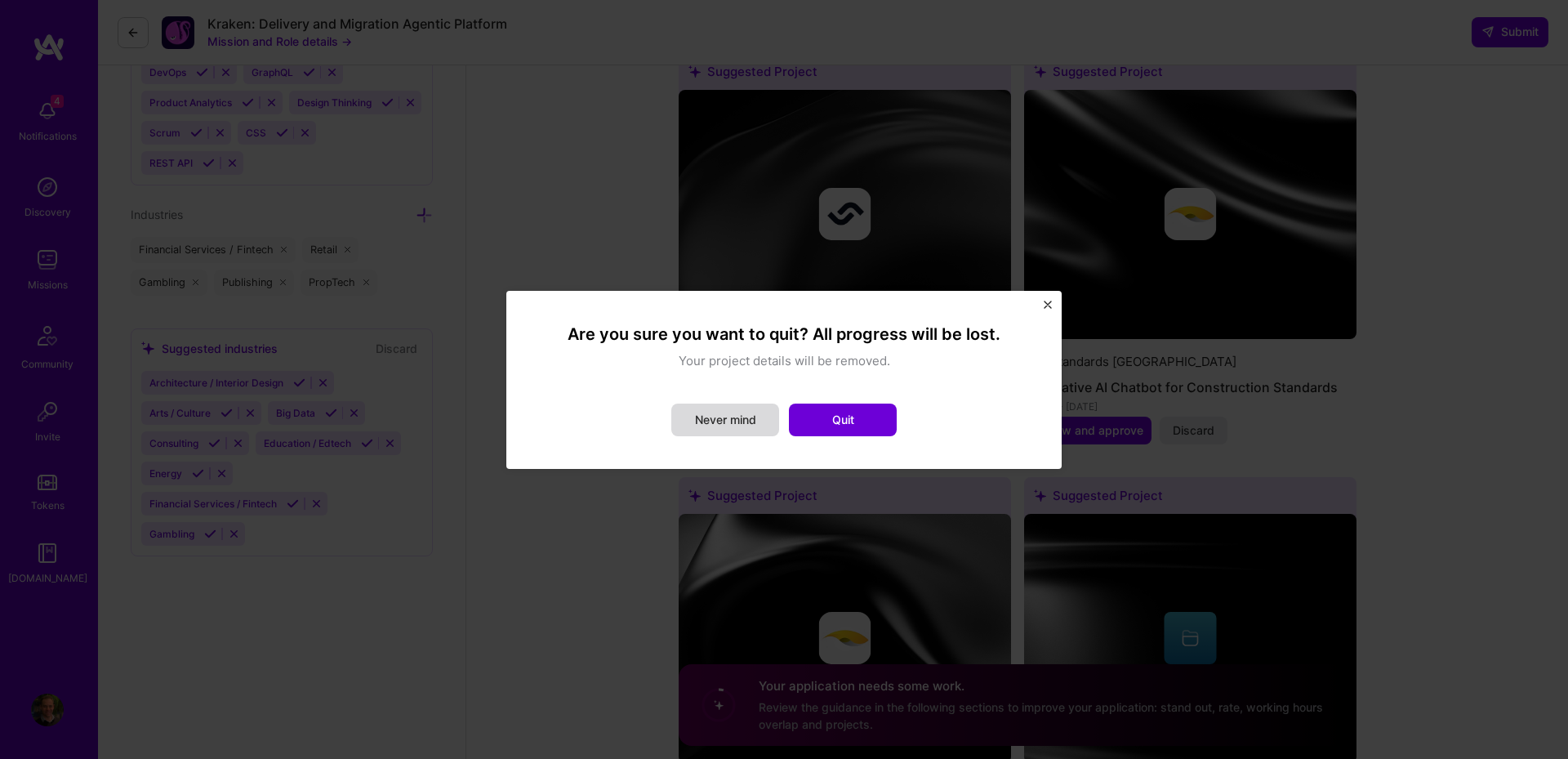
click at [762, 420] on button "Never mind" at bounding box center [725, 420] width 108 height 32
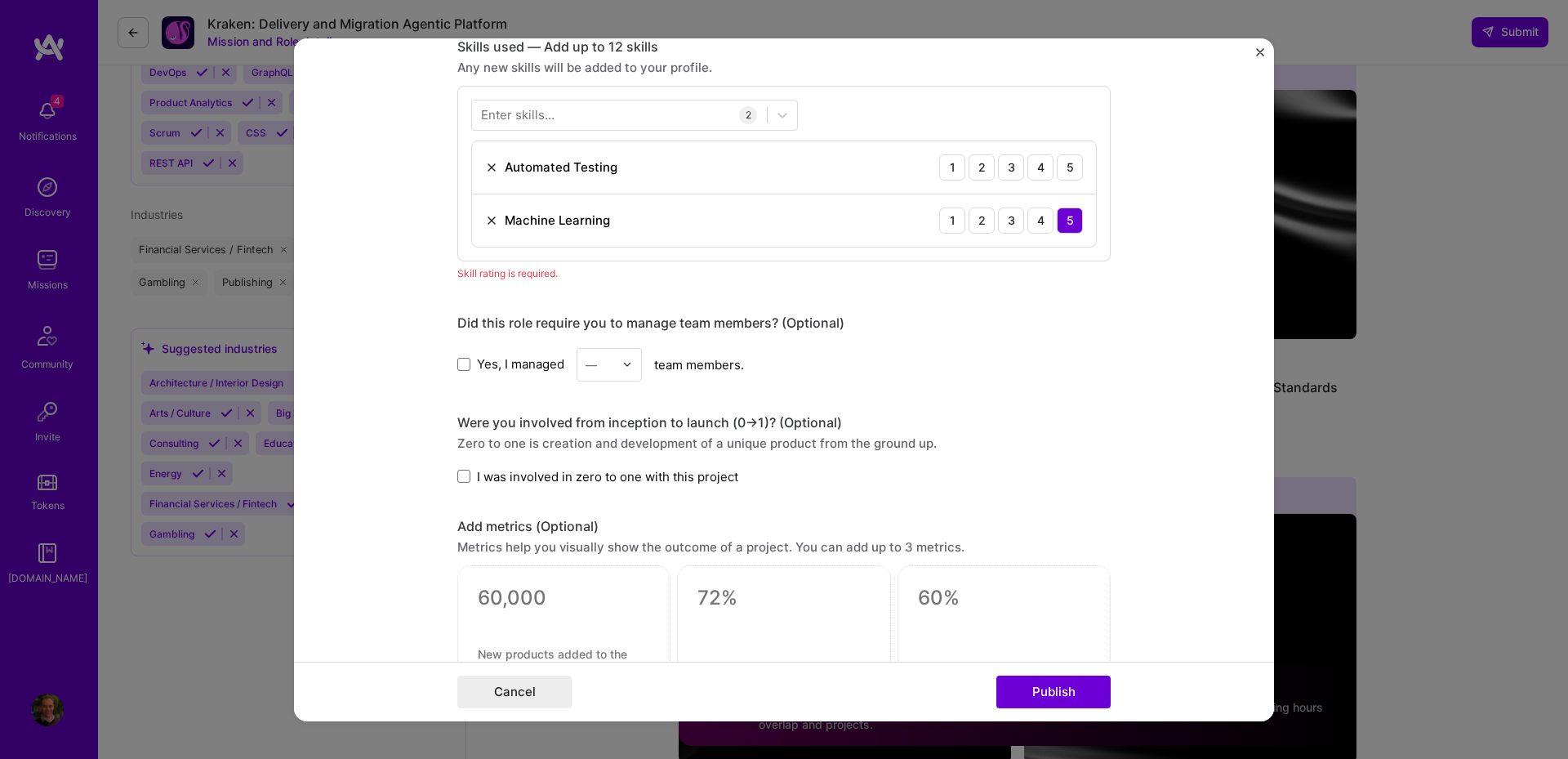
click at [1261, 53] on img "Close" at bounding box center [1260, 51] width 8 height 8
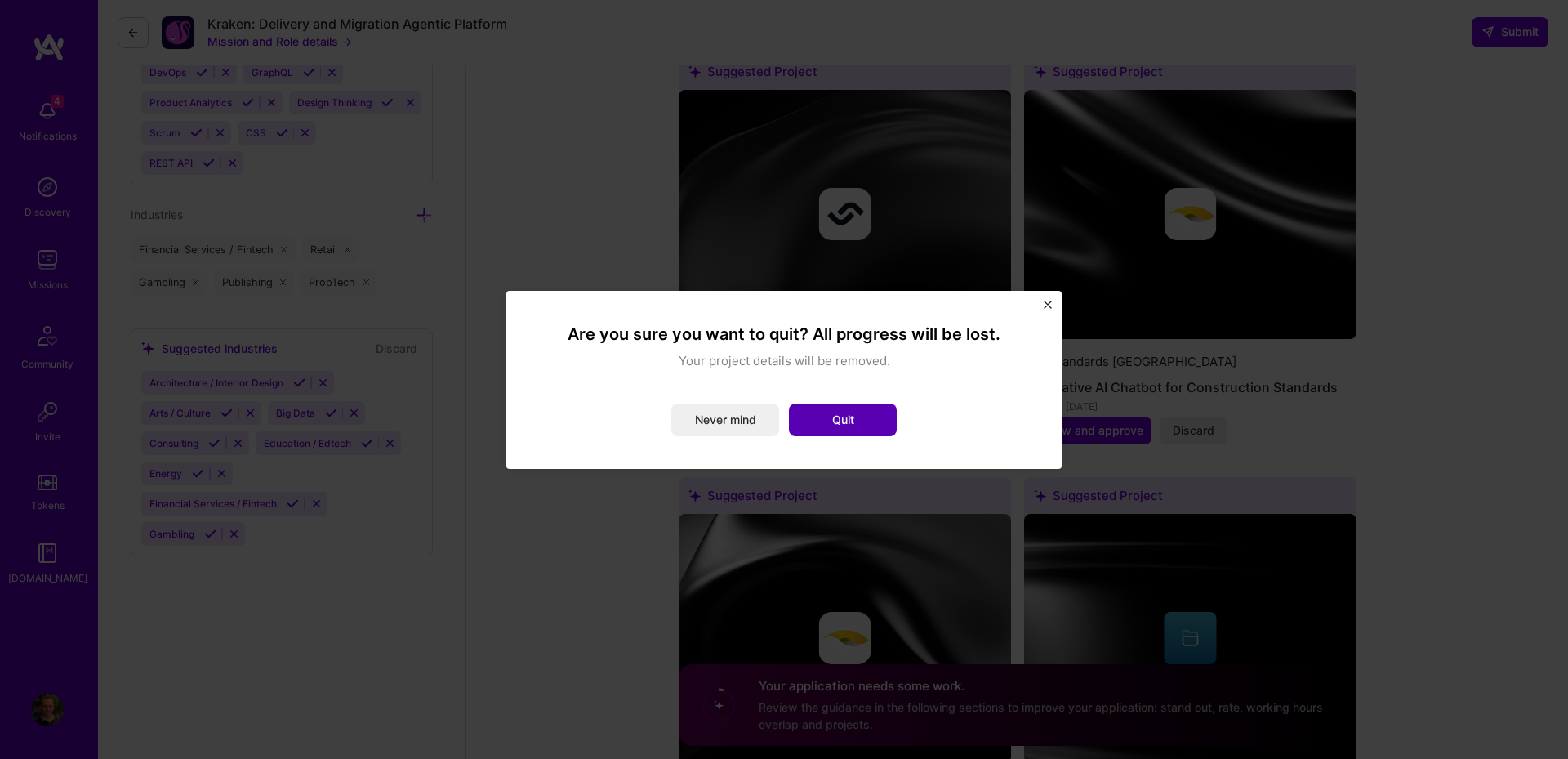
click at [831, 435] on button "Quit" at bounding box center [843, 420] width 108 height 32
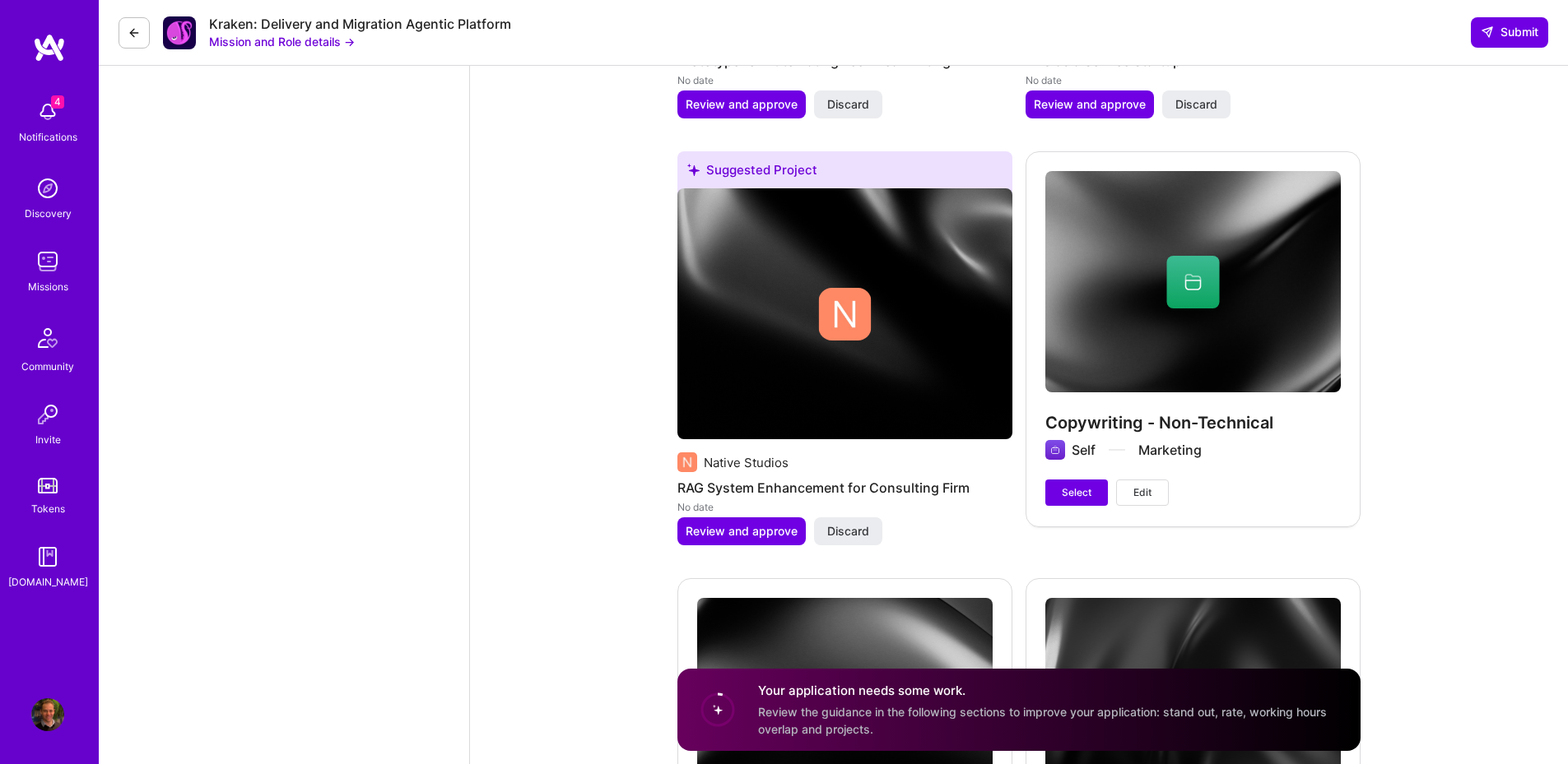
scroll to position [3258, 0]
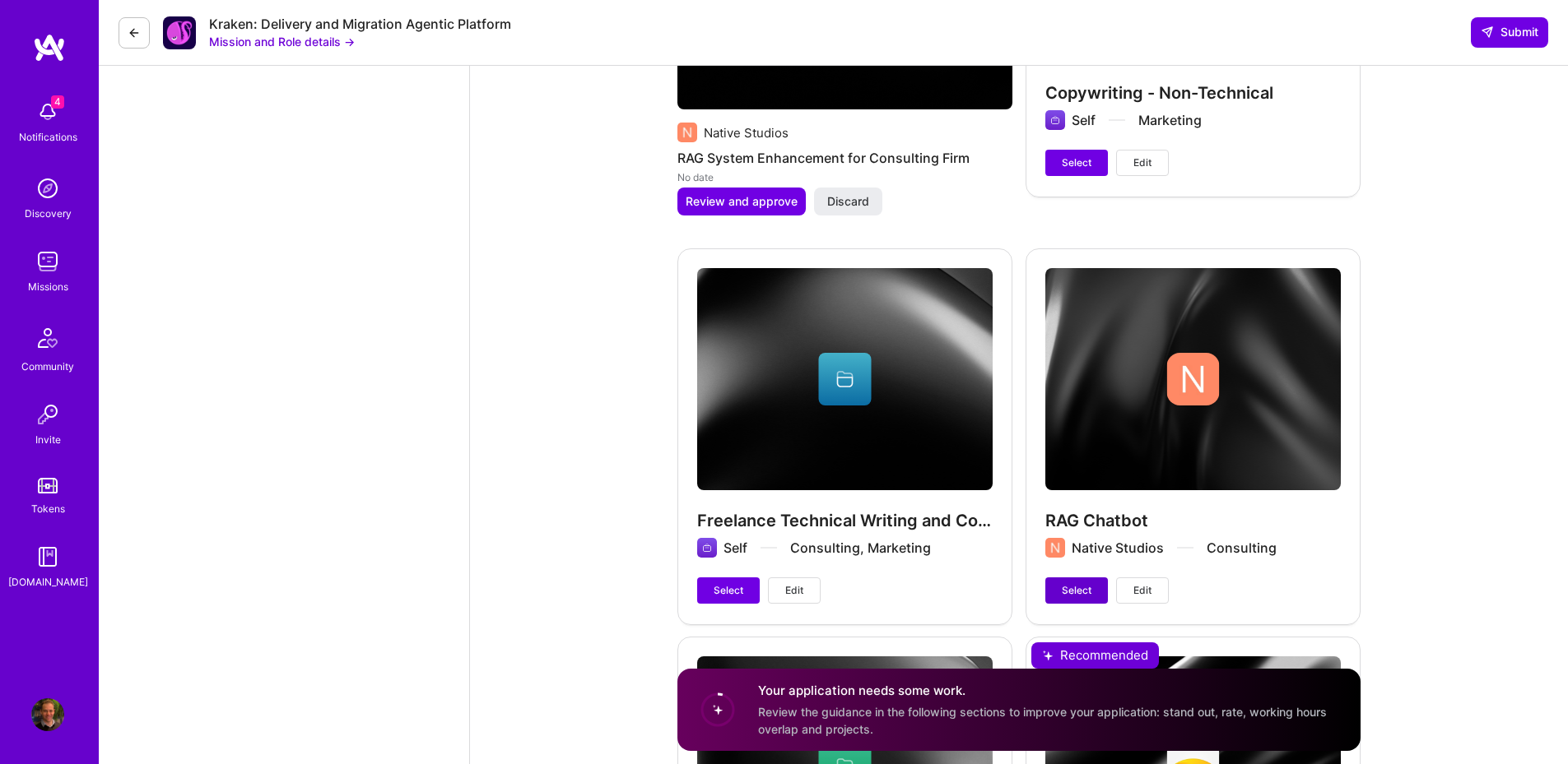
click at [1083, 593] on span "Select" at bounding box center [1077, 590] width 30 height 15
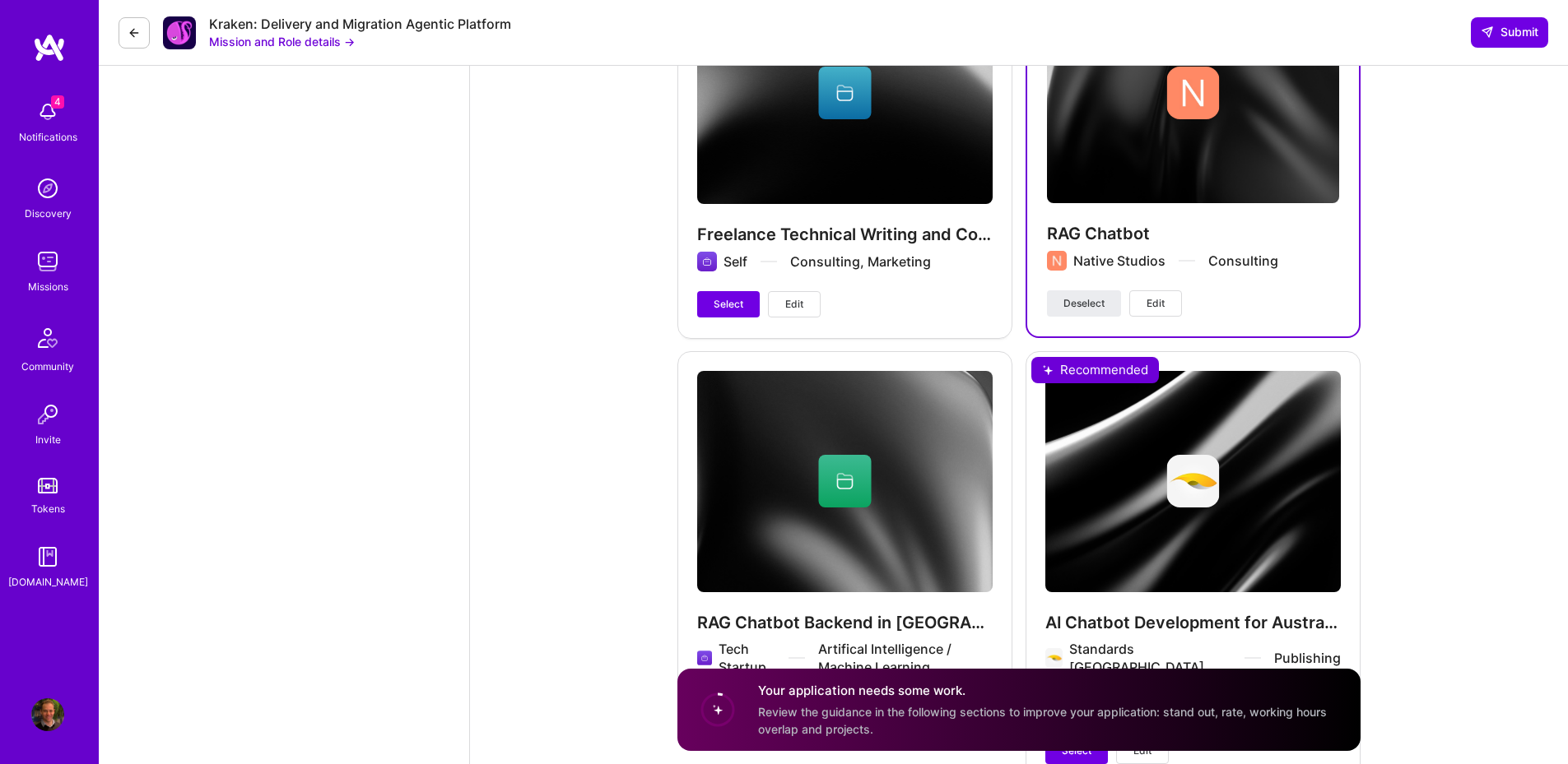
scroll to position [3751, 0]
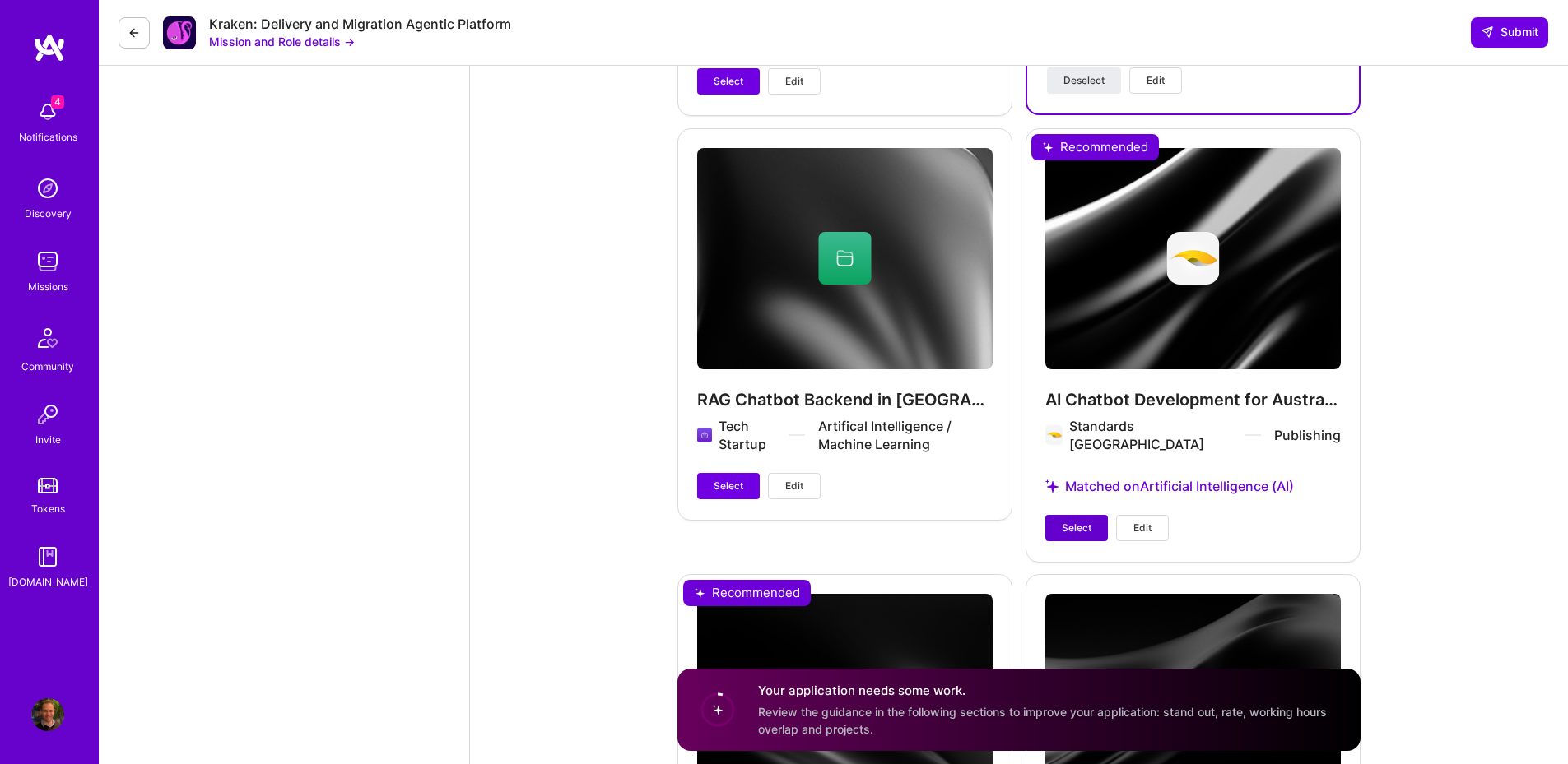
click at [1067, 521] on button "Select" at bounding box center [1077, 528] width 63 height 27
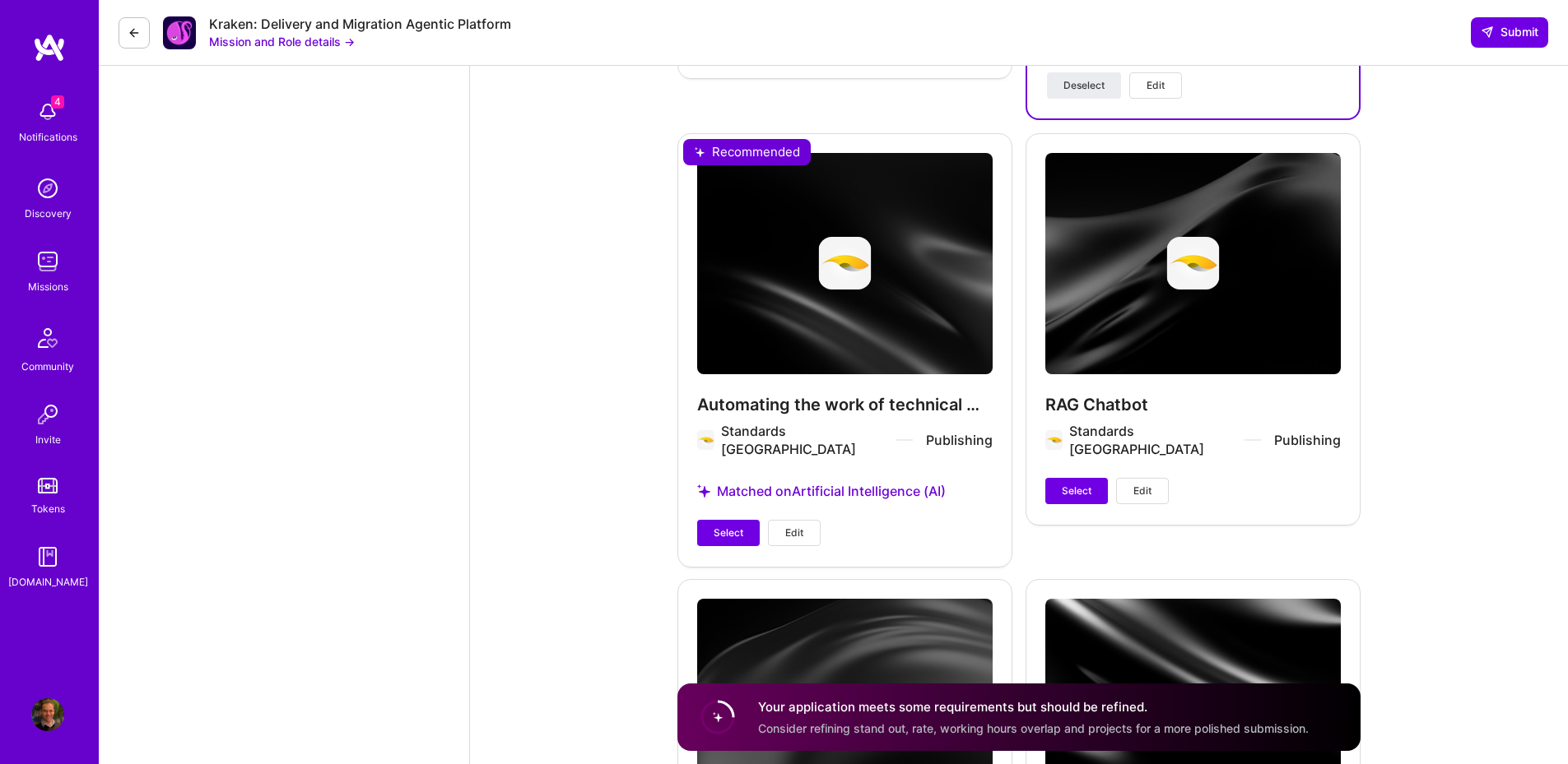
scroll to position [4244, 0]
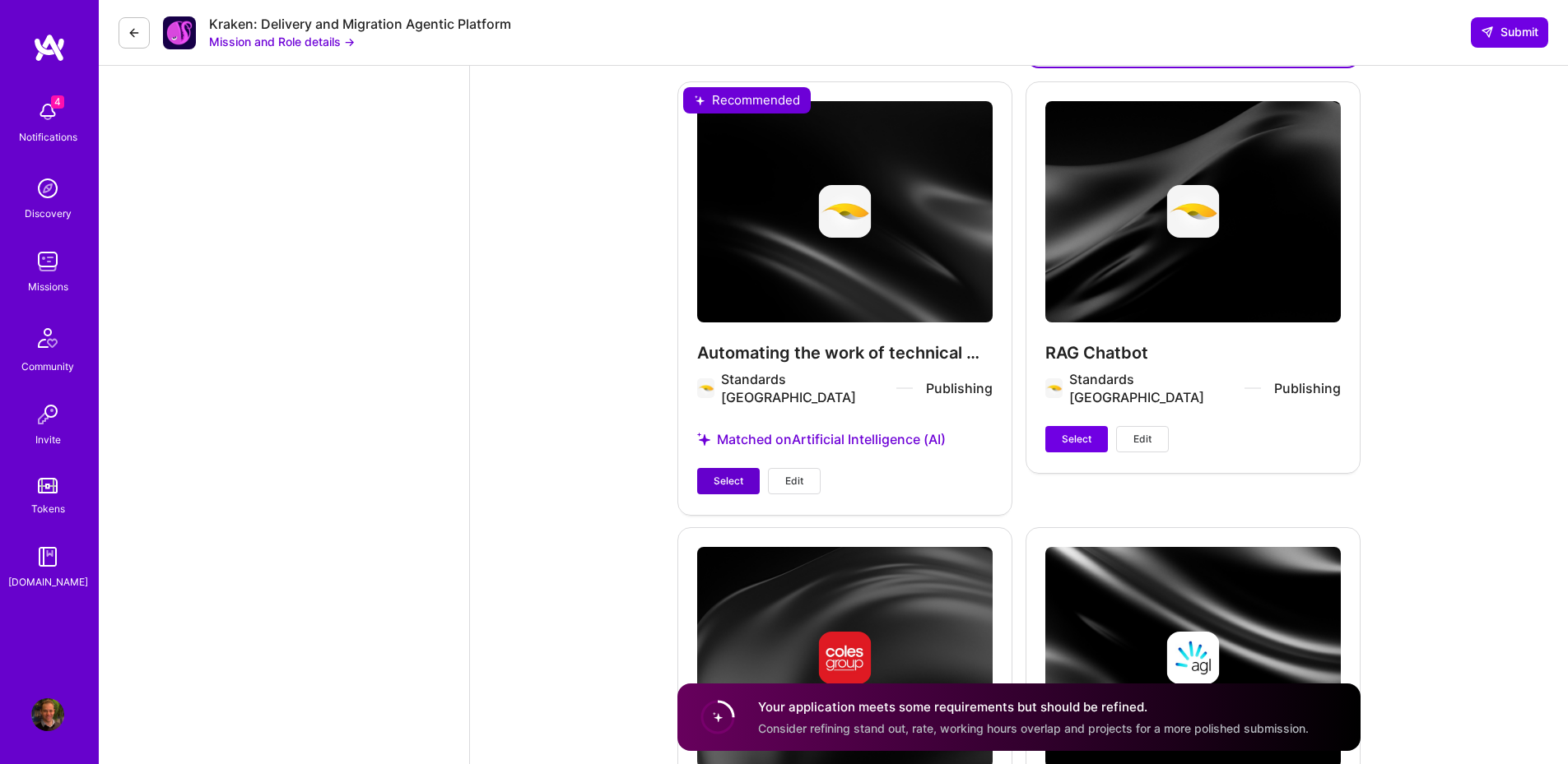
click at [730, 474] on span "Select" at bounding box center [728, 480] width 30 height 15
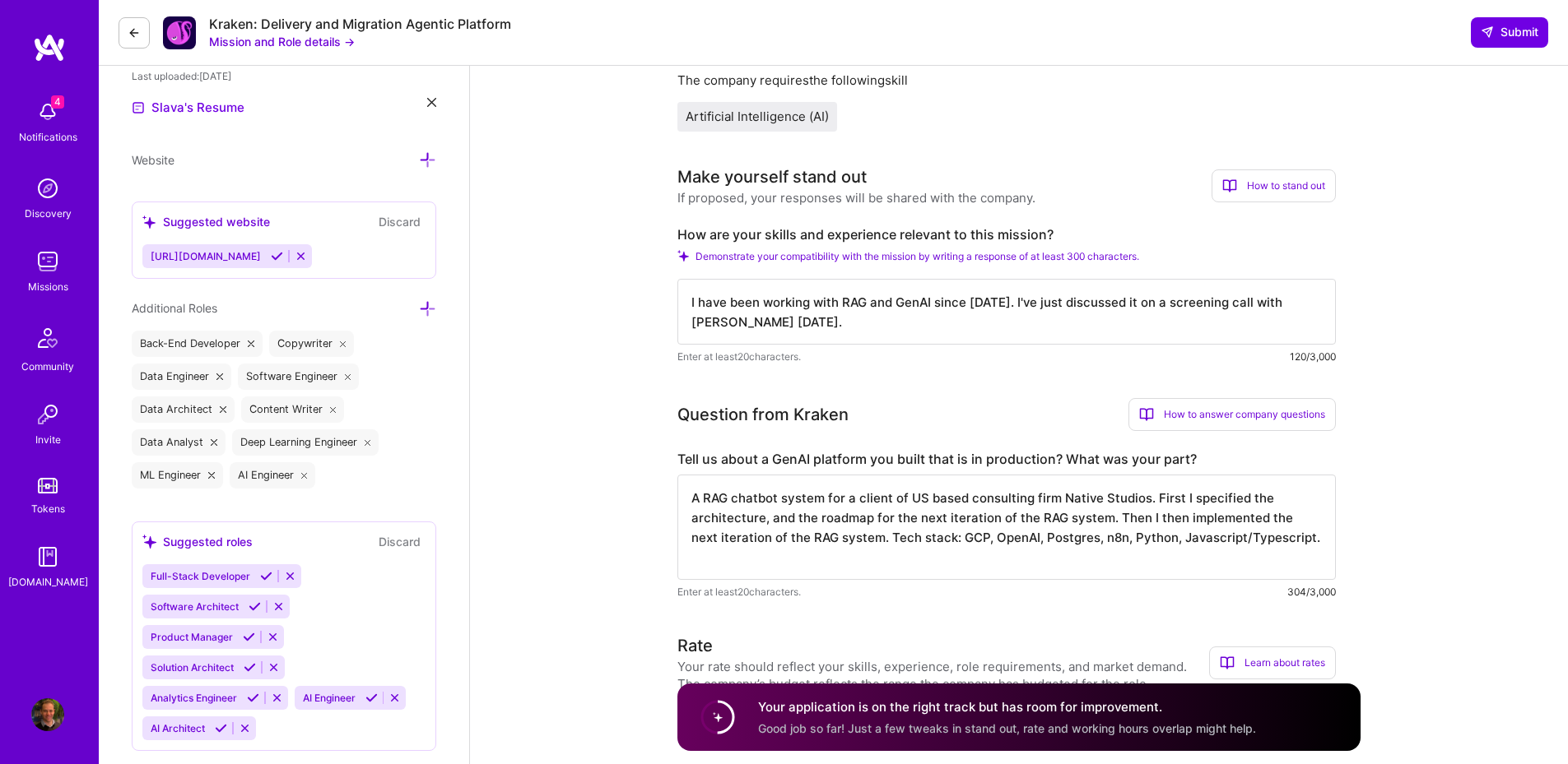
scroll to position [198, 0]
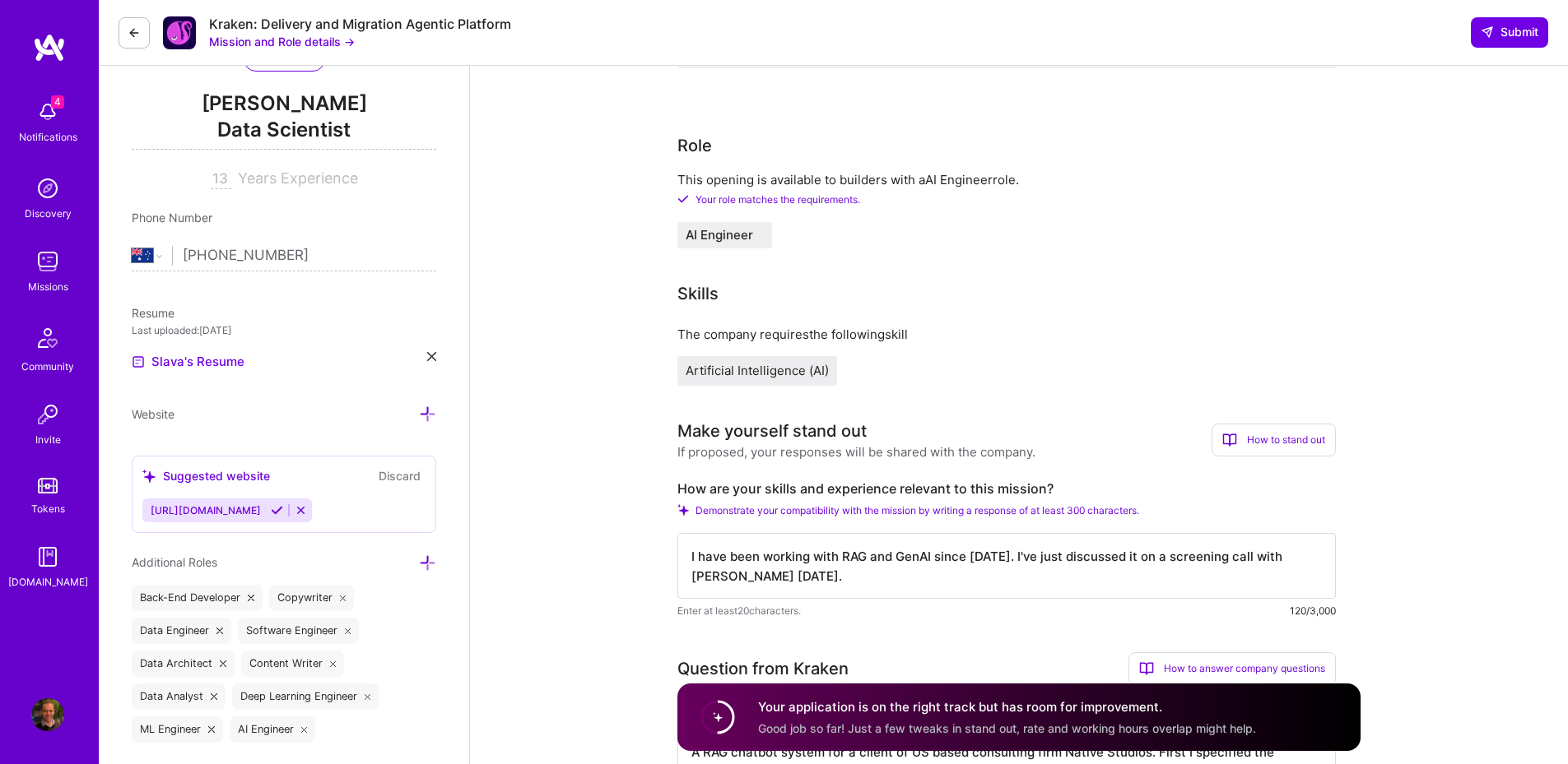
click at [858, 578] on textarea "I have been working with RAG and GenAI since 2023. I've just discussed it on a …" at bounding box center [1007, 565] width 658 height 66
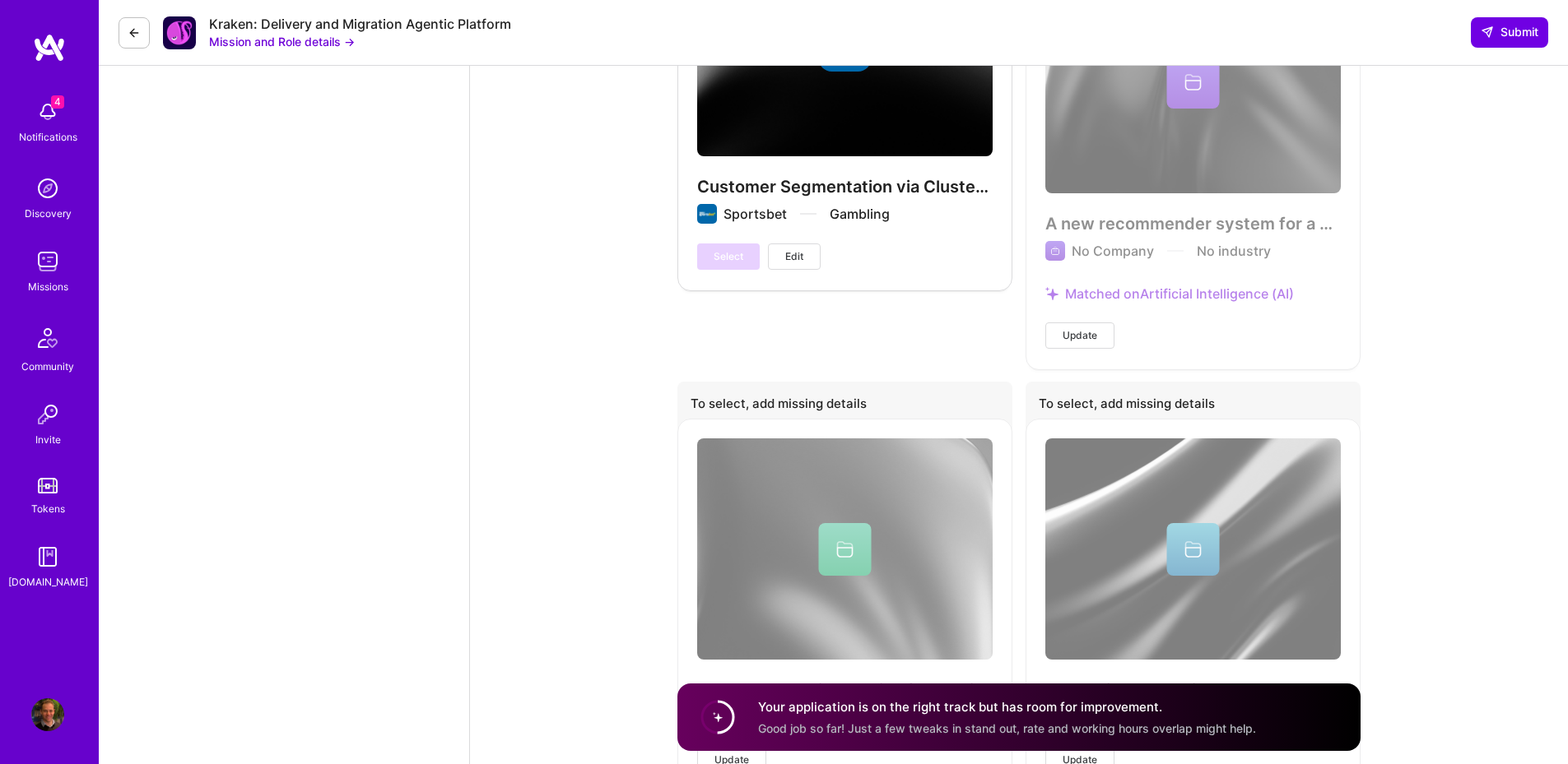
scroll to position [6135, 0]
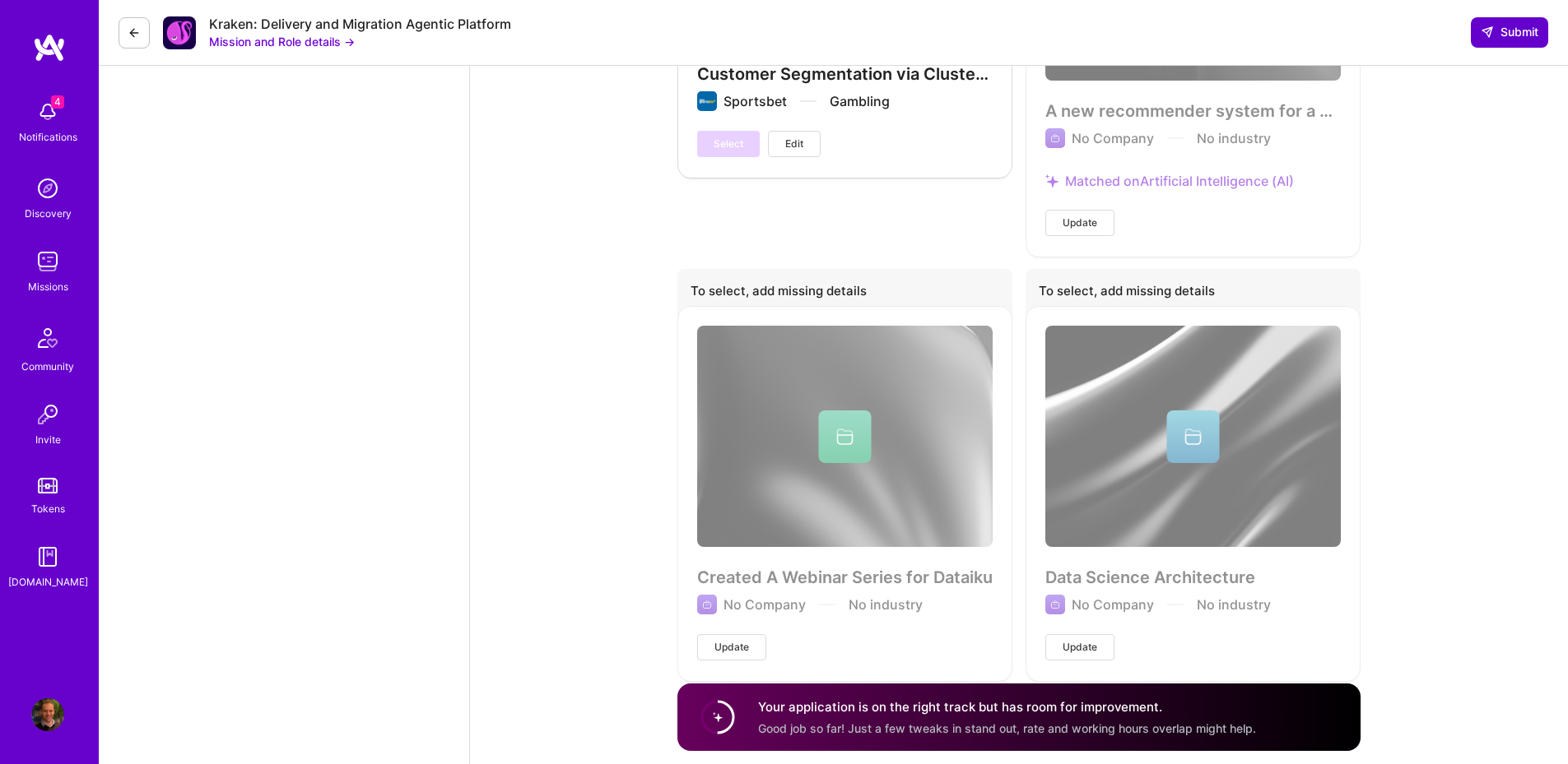
type textarea "I have been working with RAG and GenAI since 2023. I've just discussed it on a …"
click at [1519, 35] on span "Submit" at bounding box center [1509, 32] width 57 height 17
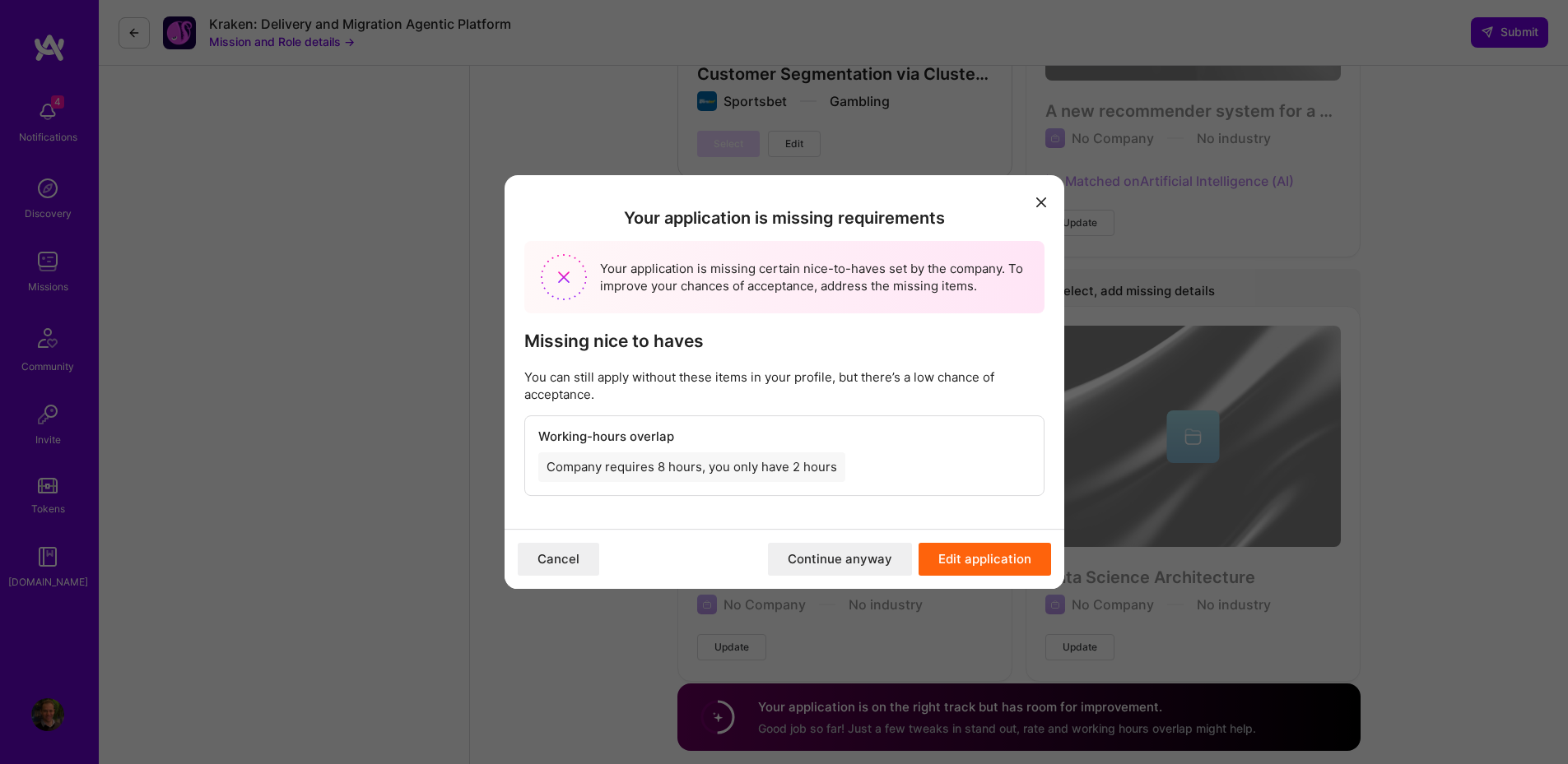
click at [861, 564] on button "Continue anyway" at bounding box center [840, 558] width 144 height 32
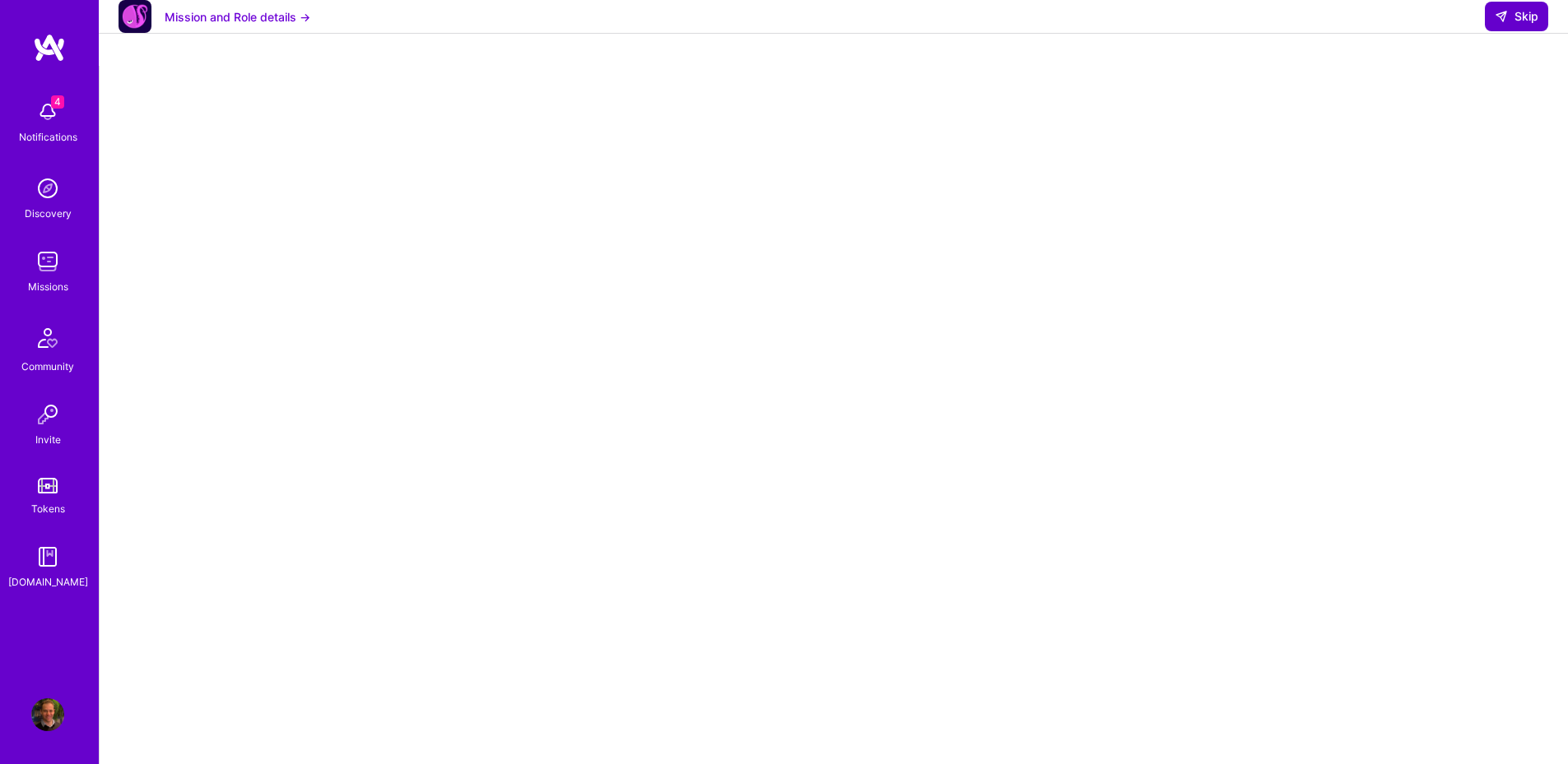
click at [1511, 25] on span "Skip" at bounding box center [1516, 16] width 43 height 17
select select "AU"
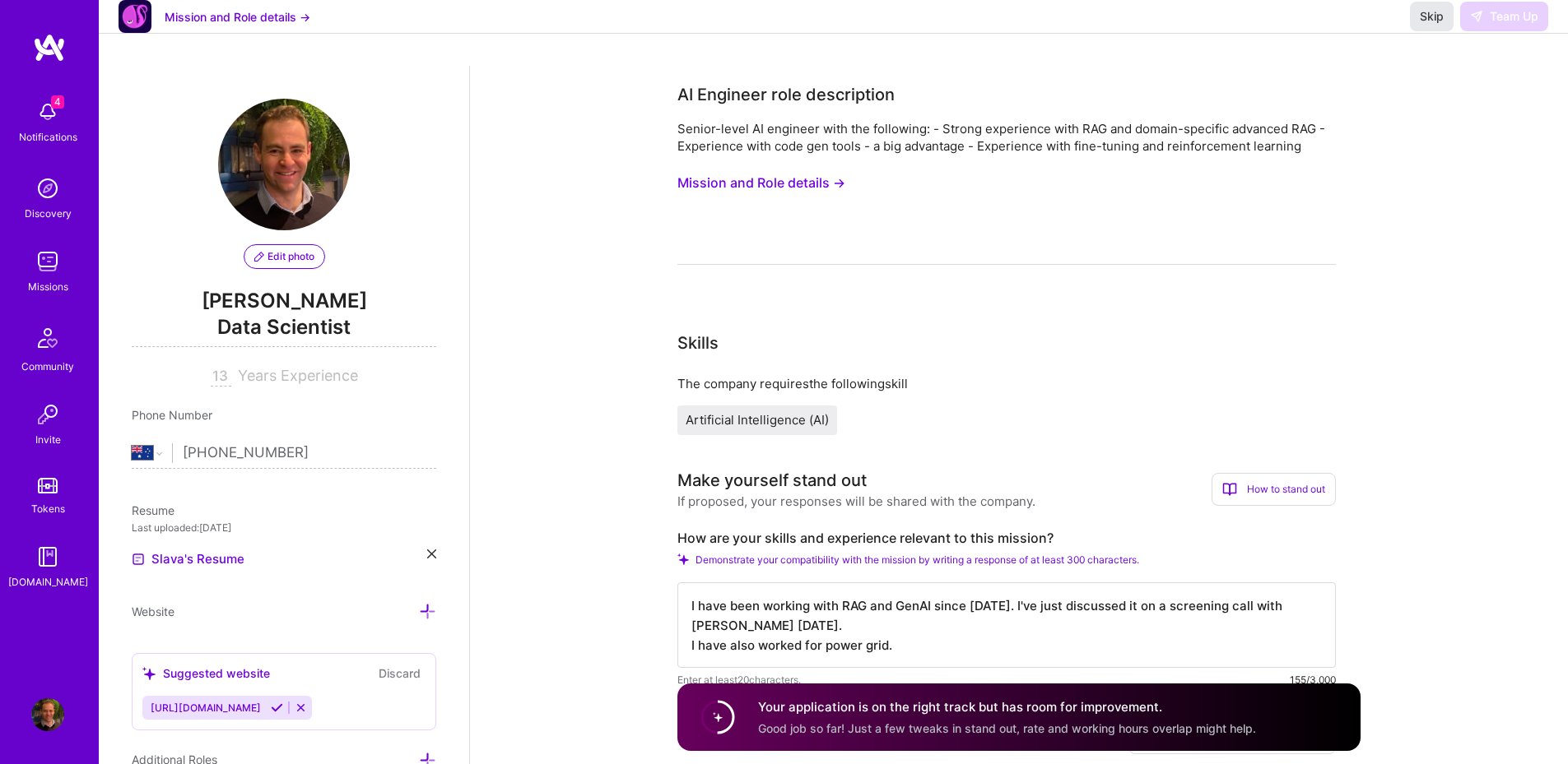
click at [1418, 32] on button "Skip" at bounding box center [1431, 17] width 43 height 30
click at [1425, 25] on span "Skip" at bounding box center [1431, 16] width 24 height 17
click at [1522, 27] on div "Skip Team Up" at bounding box center [1478, 17] width 138 height 30
click at [705, 714] on circle at bounding box center [718, 718] width 32 height 32
click at [816, 628] on textarea "I have been working with RAG and GenAI since 2023. I've just discussed it on a …" at bounding box center [1007, 625] width 658 height 86
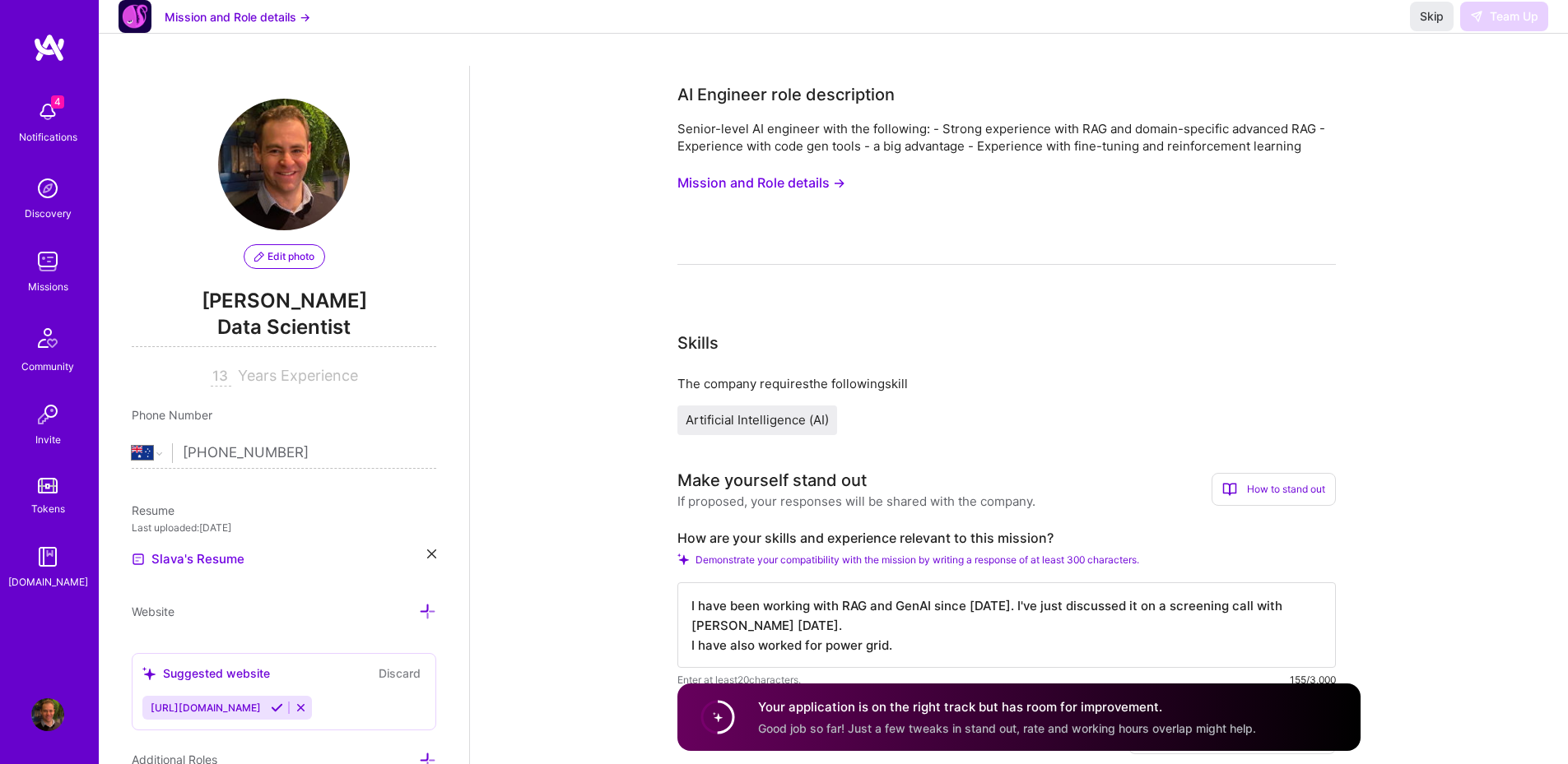
click at [903, 650] on textarea "I have been working with RAG and GenAI since 2023. I've just discussed it on a …" at bounding box center [1007, 625] width 658 height 86
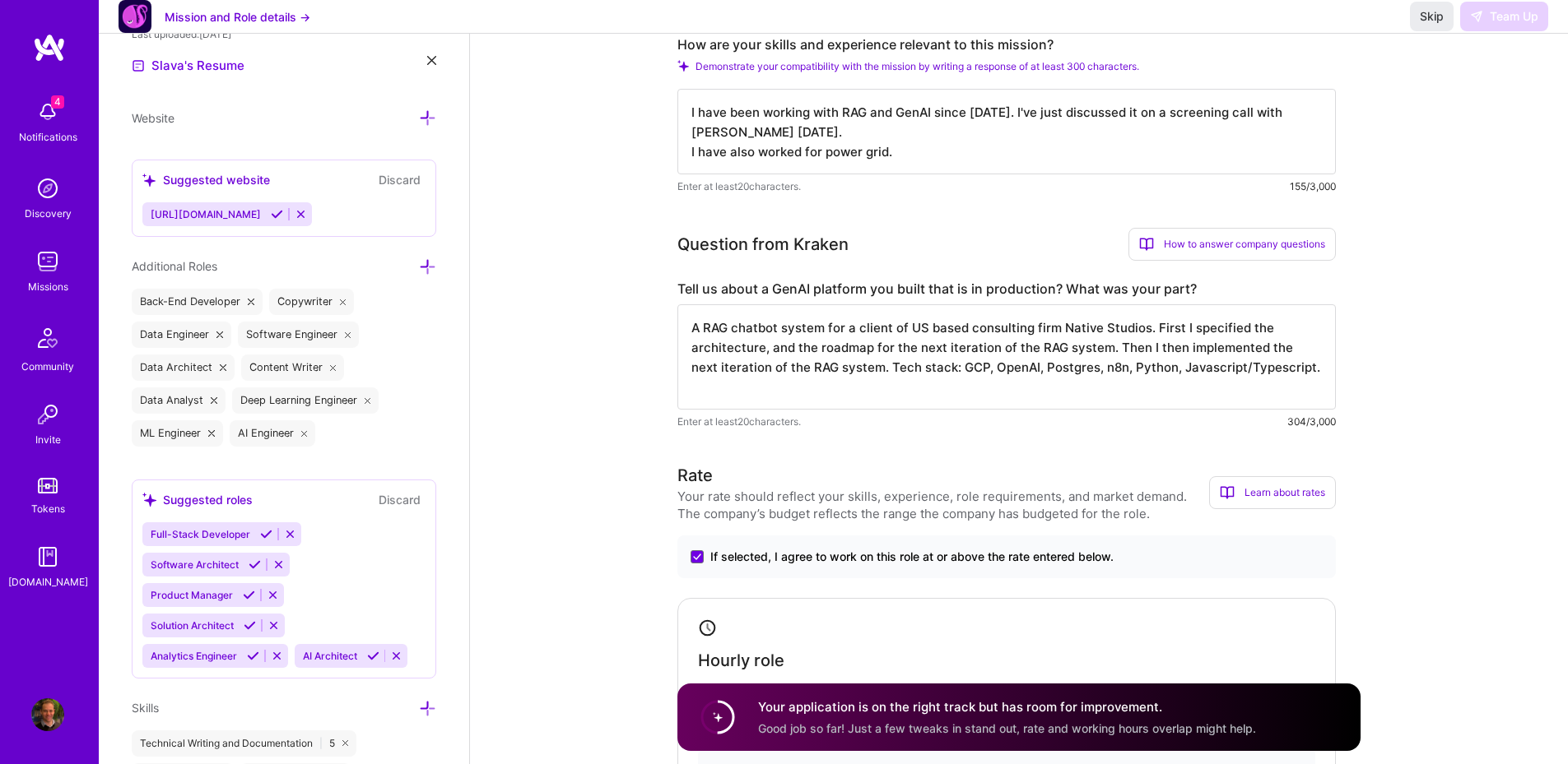
scroll to position [1086, 0]
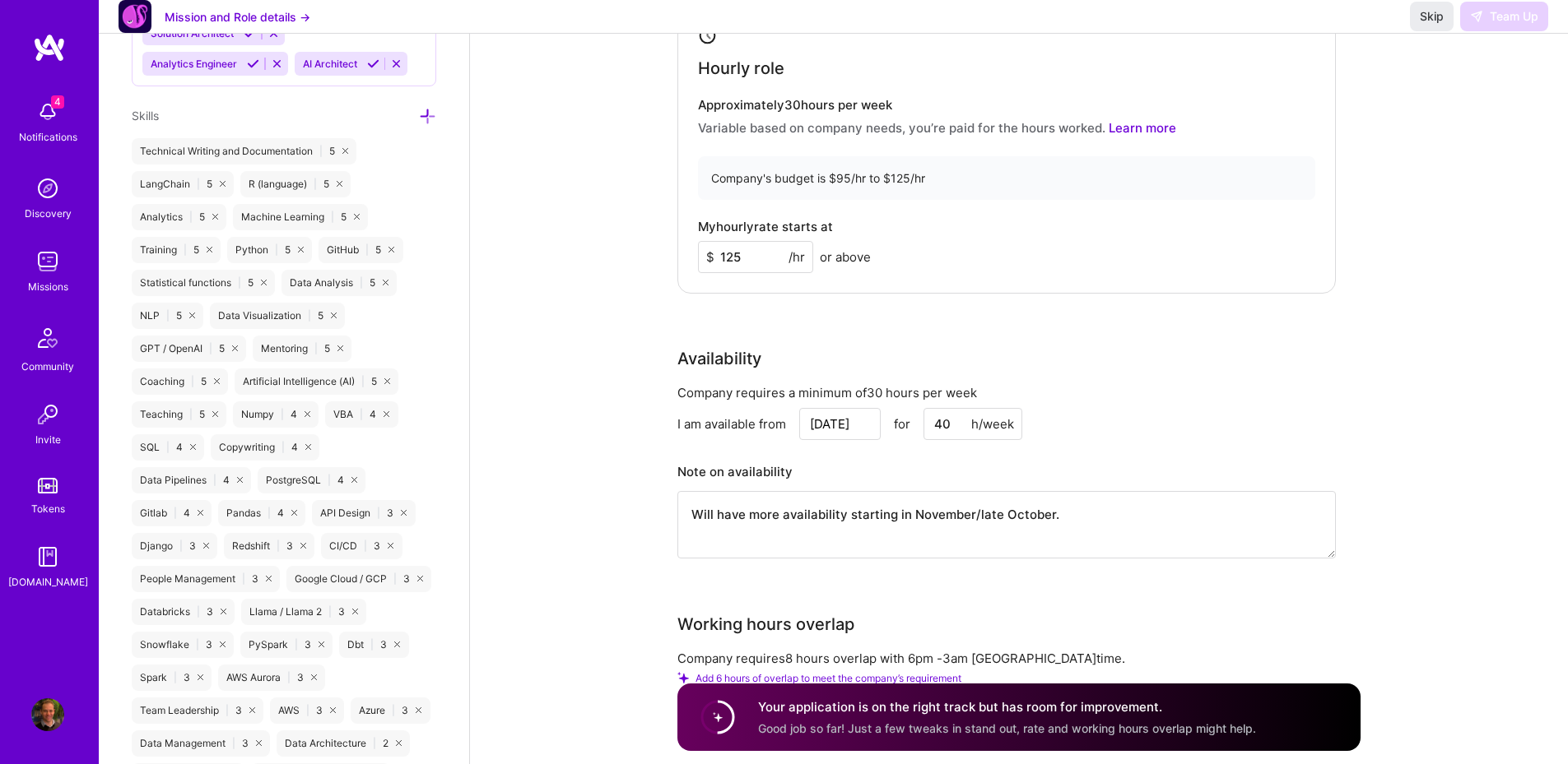
click at [896, 511] on textarea "Will have more availability starting in November/late October." at bounding box center [1007, 525] width 658 height 68
type textarea "Will have more availability starting in November/late October."
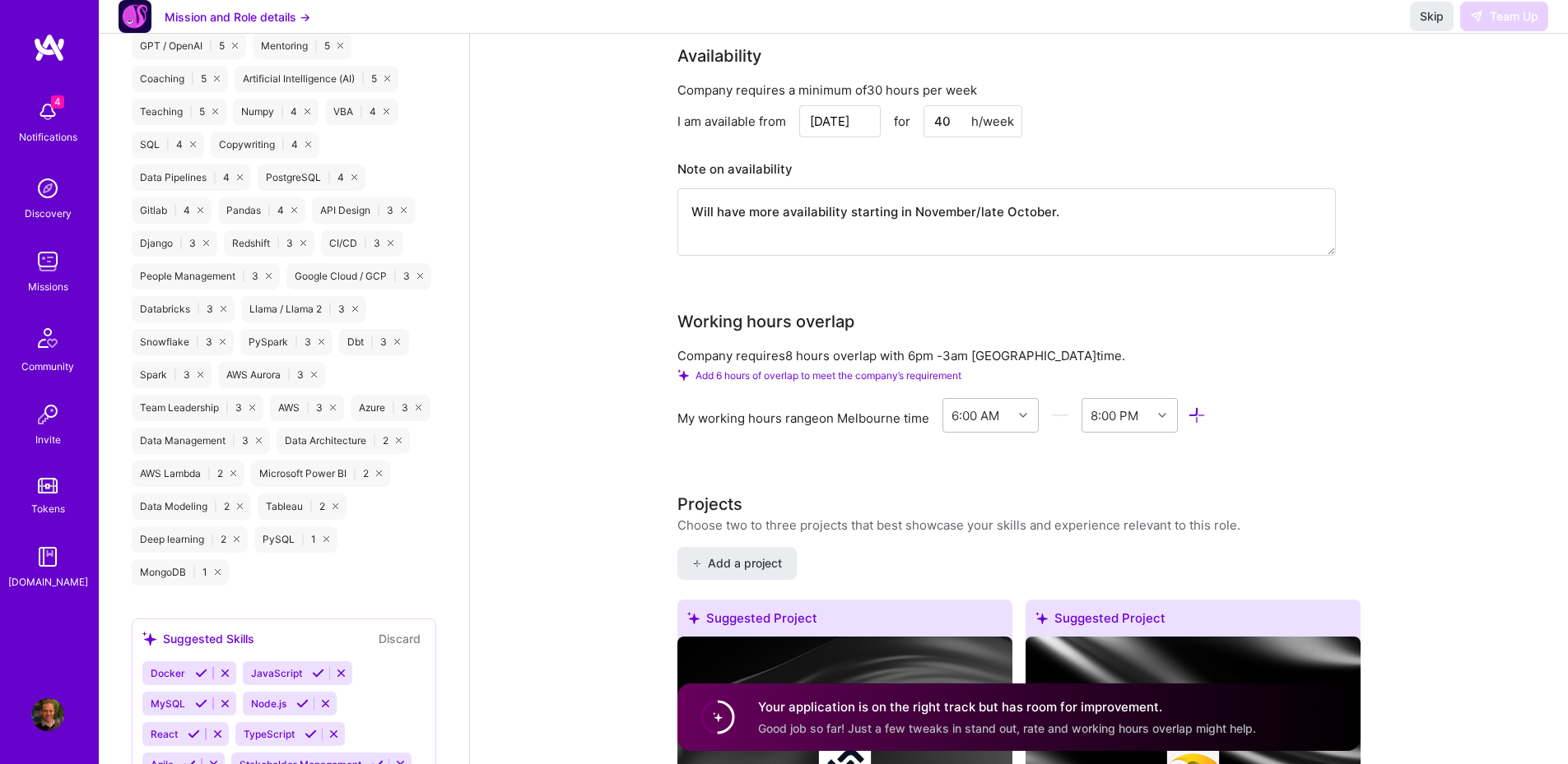
scroll to position [1579, 0]
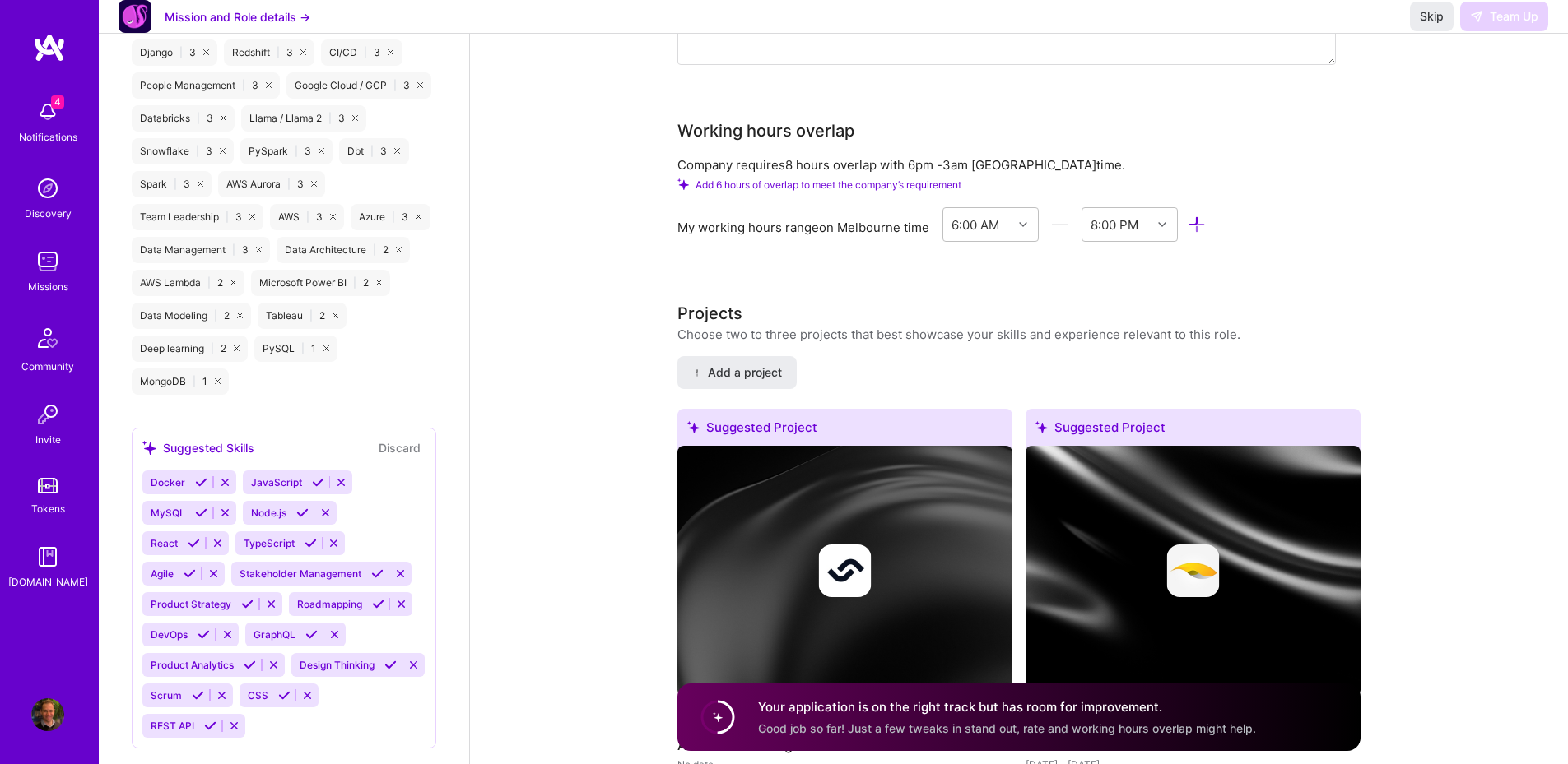
click at [713, 728] on circle at bounding box center [718, 718] width 32 height 32
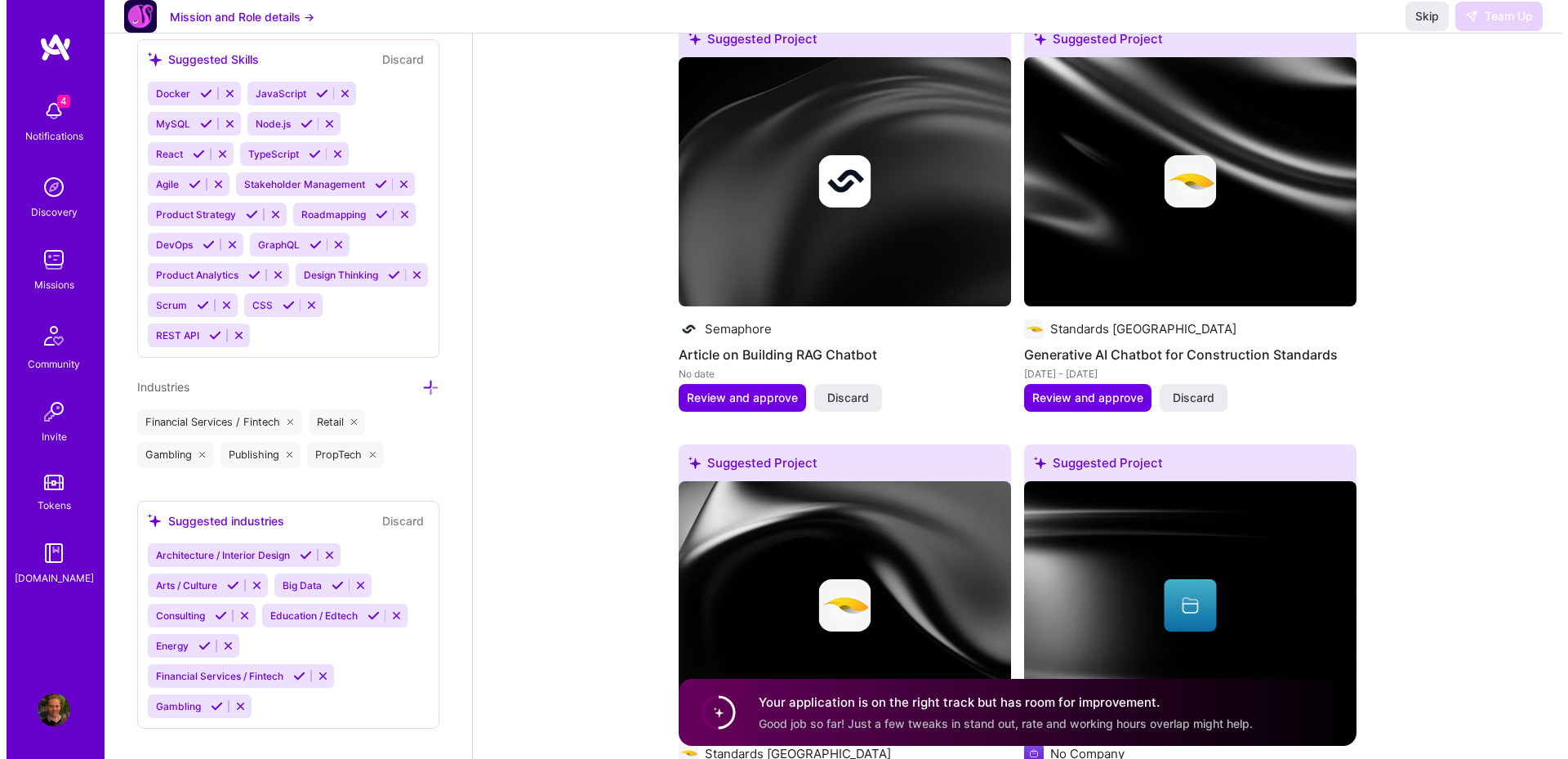
scroll to position [2152, 0]
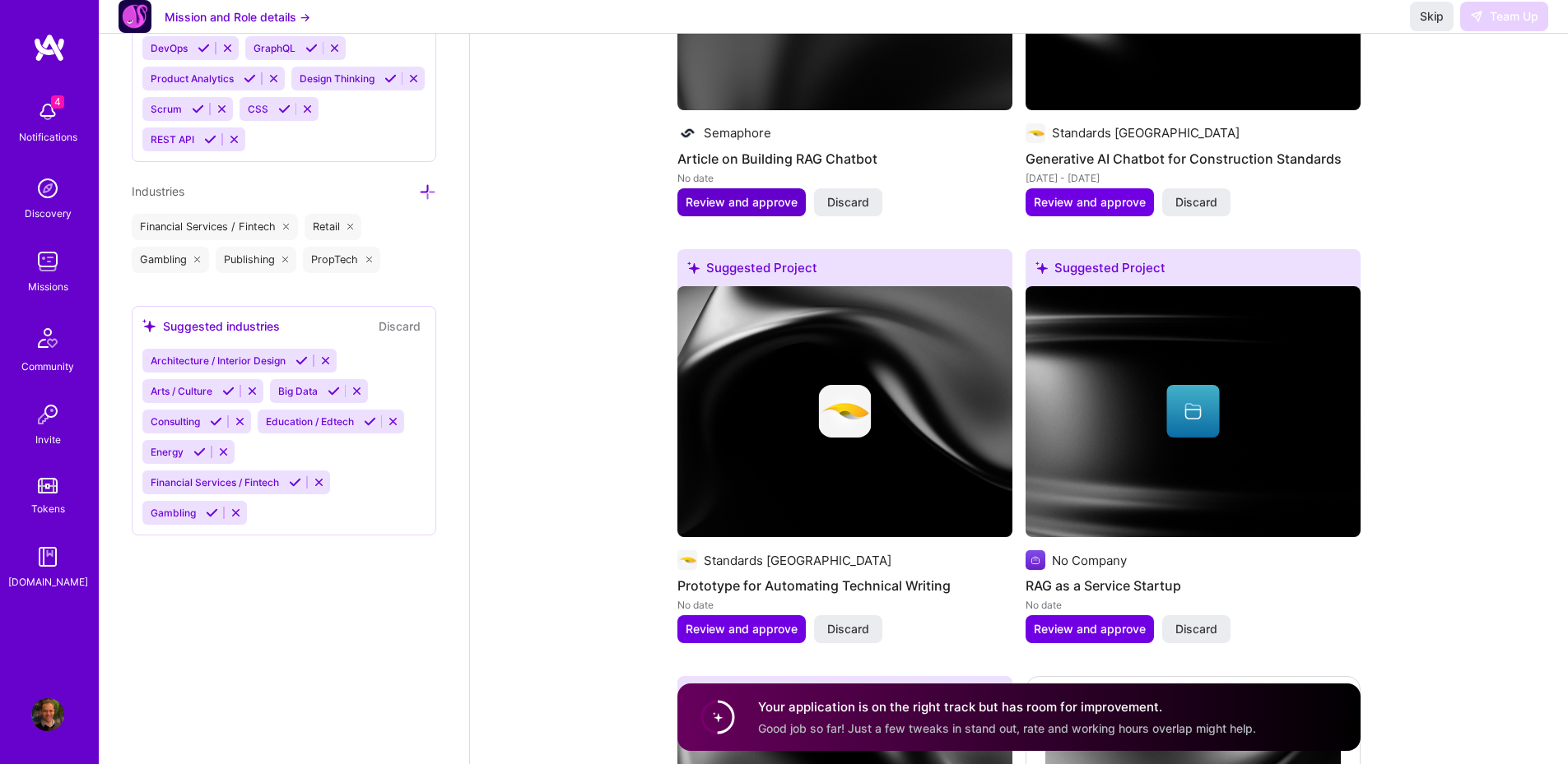
click at [755, 198] on span "Review and approve" at bounding box center [742, 202] width 112 height 17
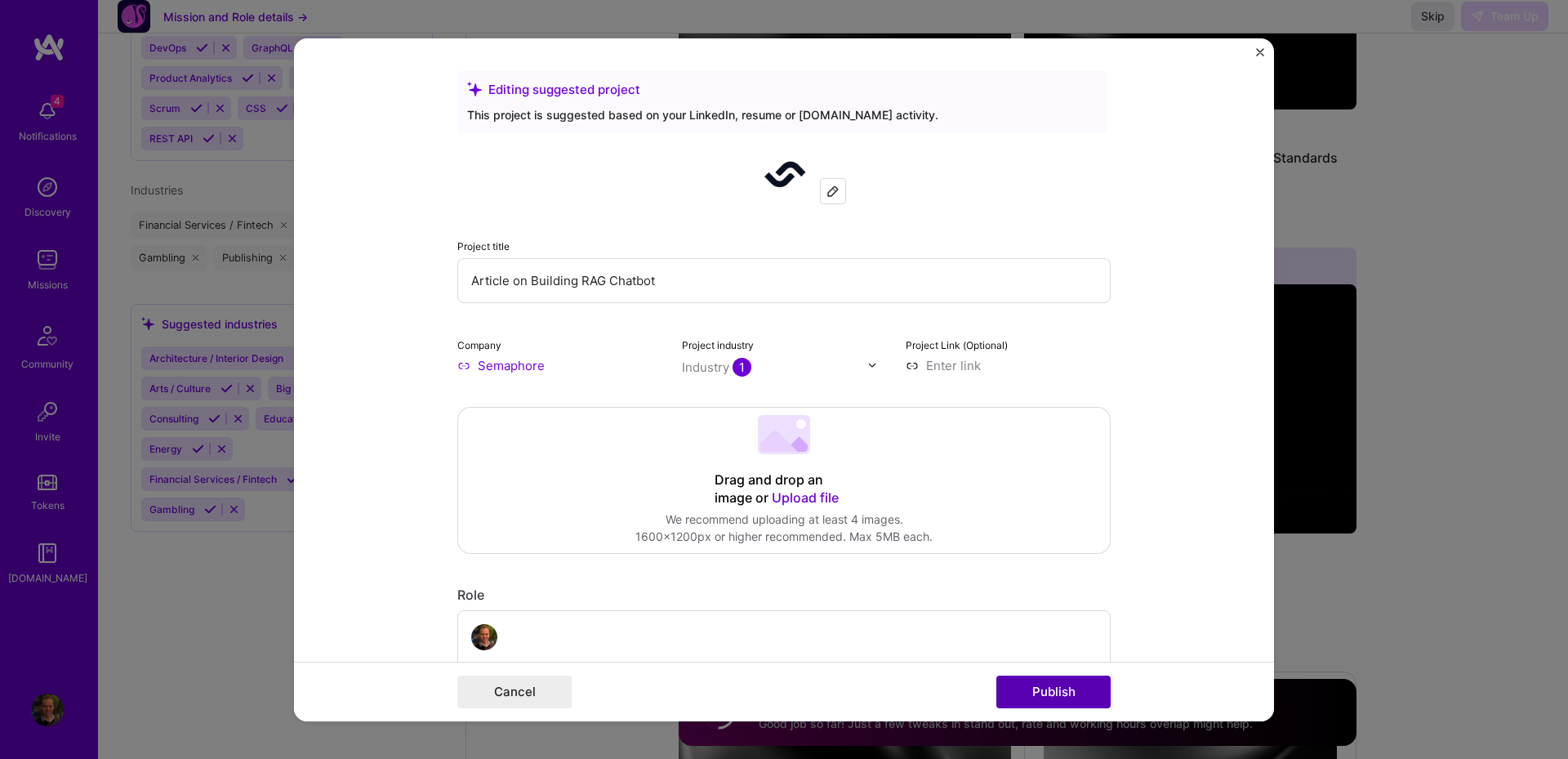
click at [1091, 692] on button "Publish" at bounding box center [1053, 692] width 114 height 32
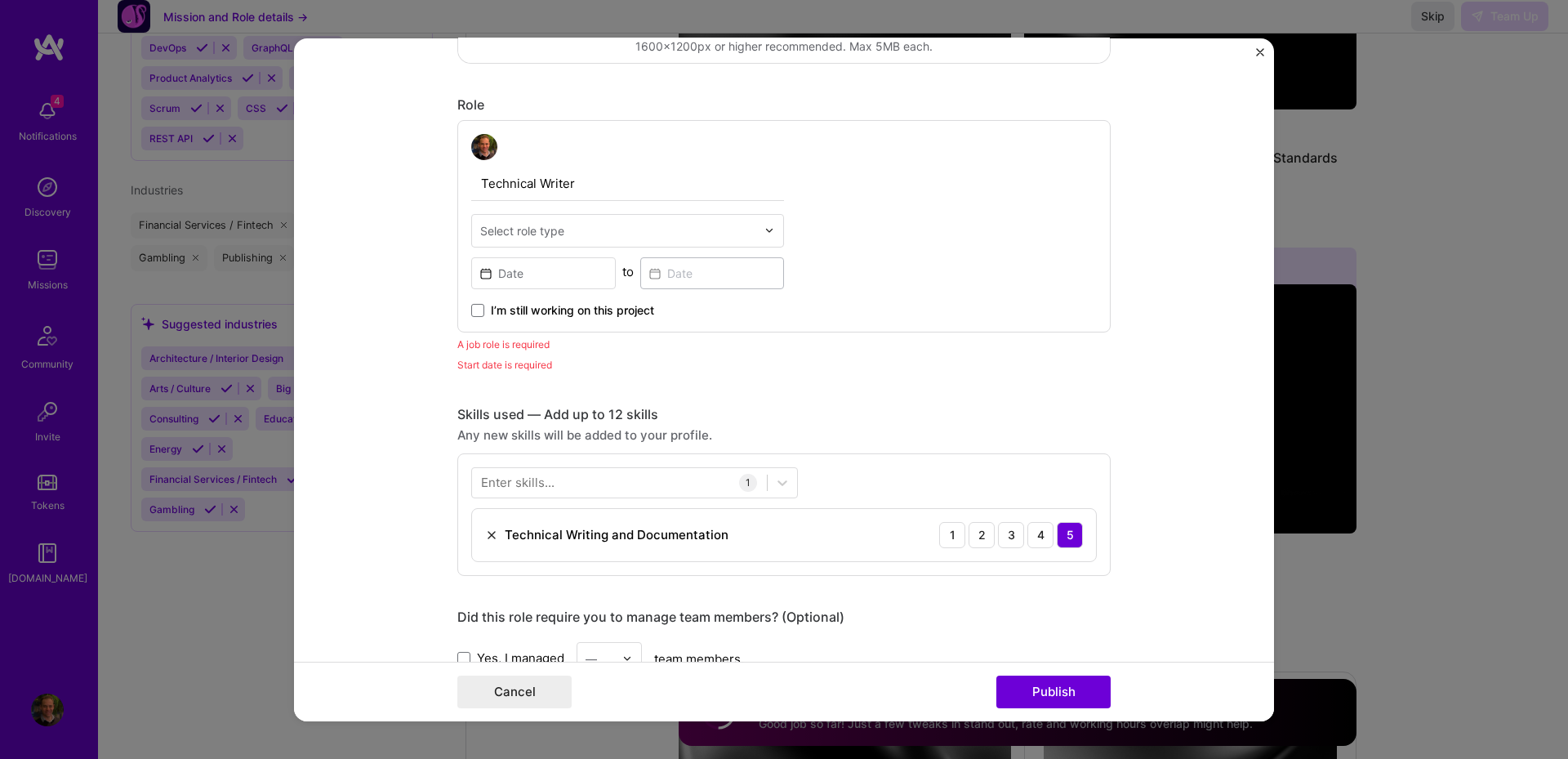
scroll to position [549, 0]
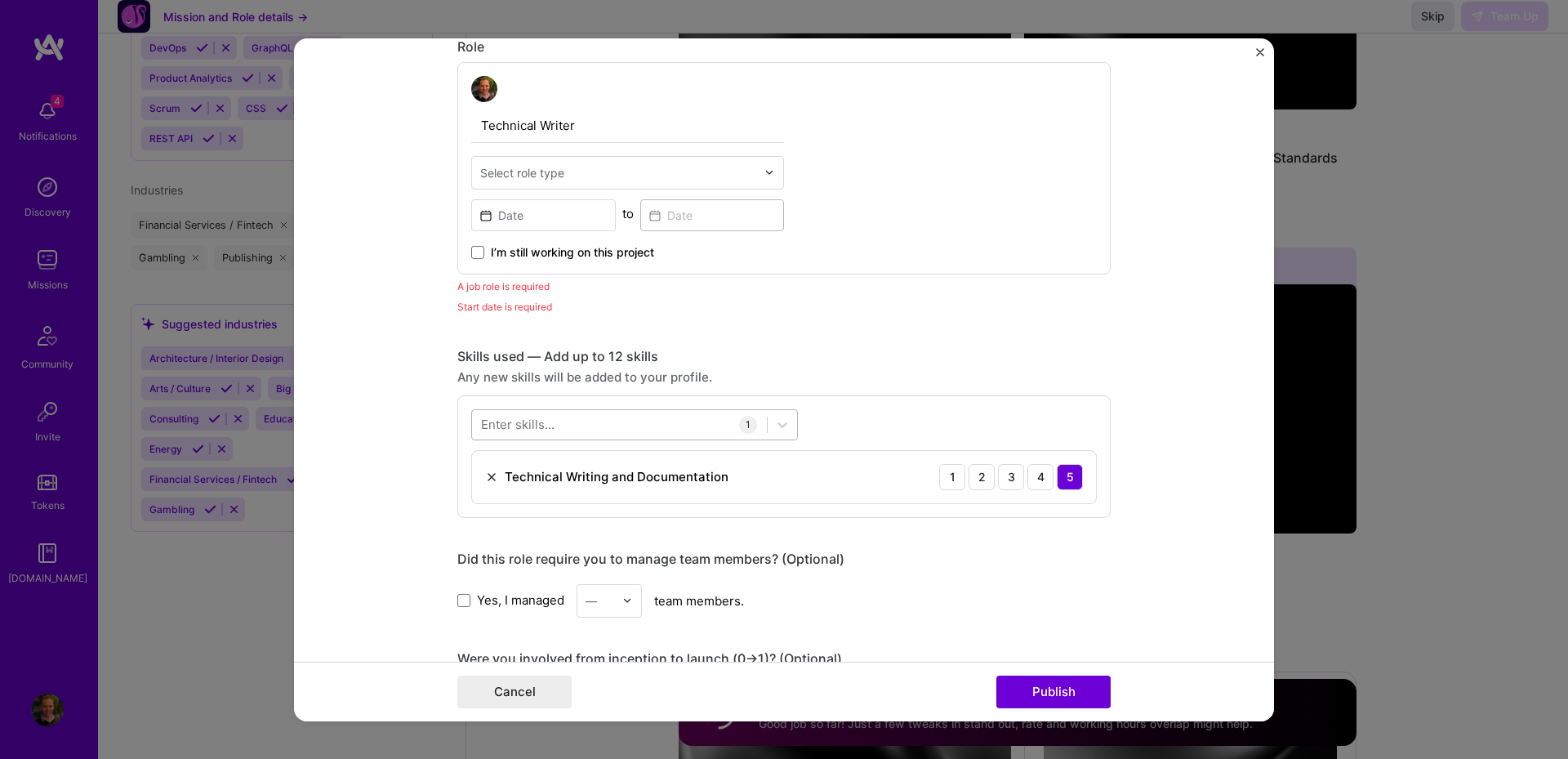
click at [544, 415] on div at bounding box center [620, 424] width 295 height 27
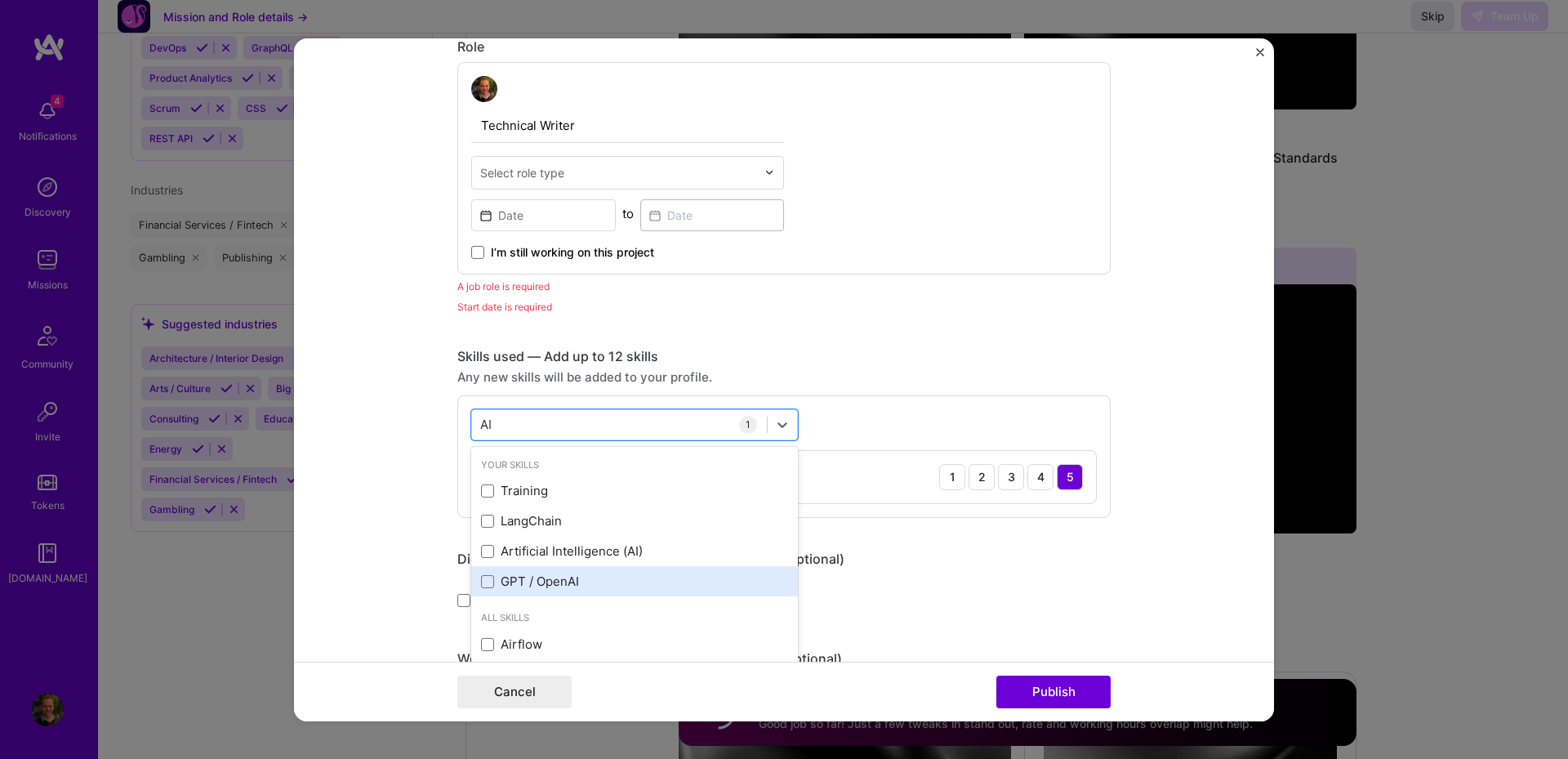
click at [478, 571] on div "GPT / OpenAI" at bounding box center [634, 581] width 327 height 30
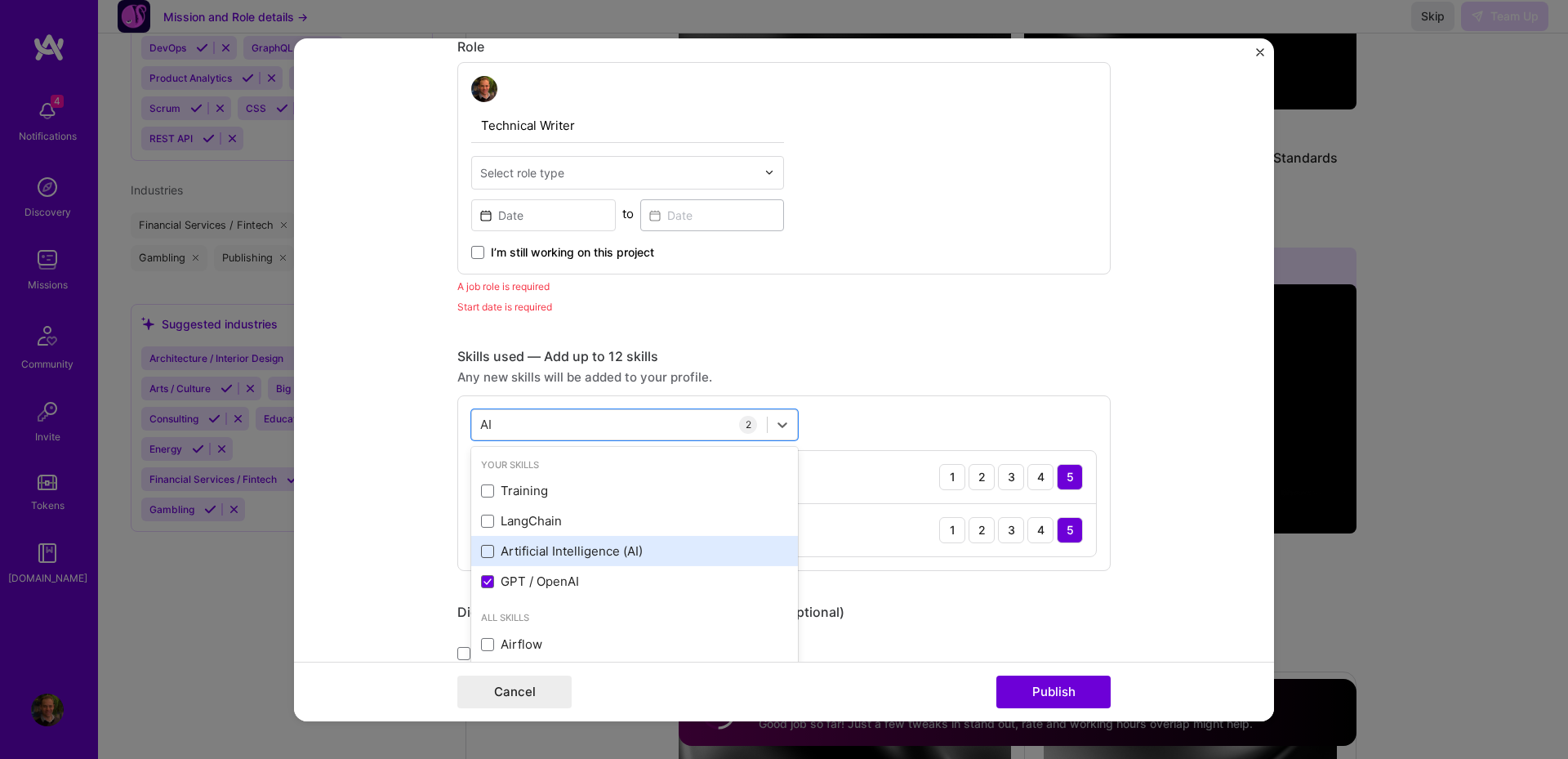
click at [481, 553] on span at bounding box center [487, 551] width 13 height 13
click at [0, 0] on input "checkbox" at bounding box center [0, 0] width 0 height 0
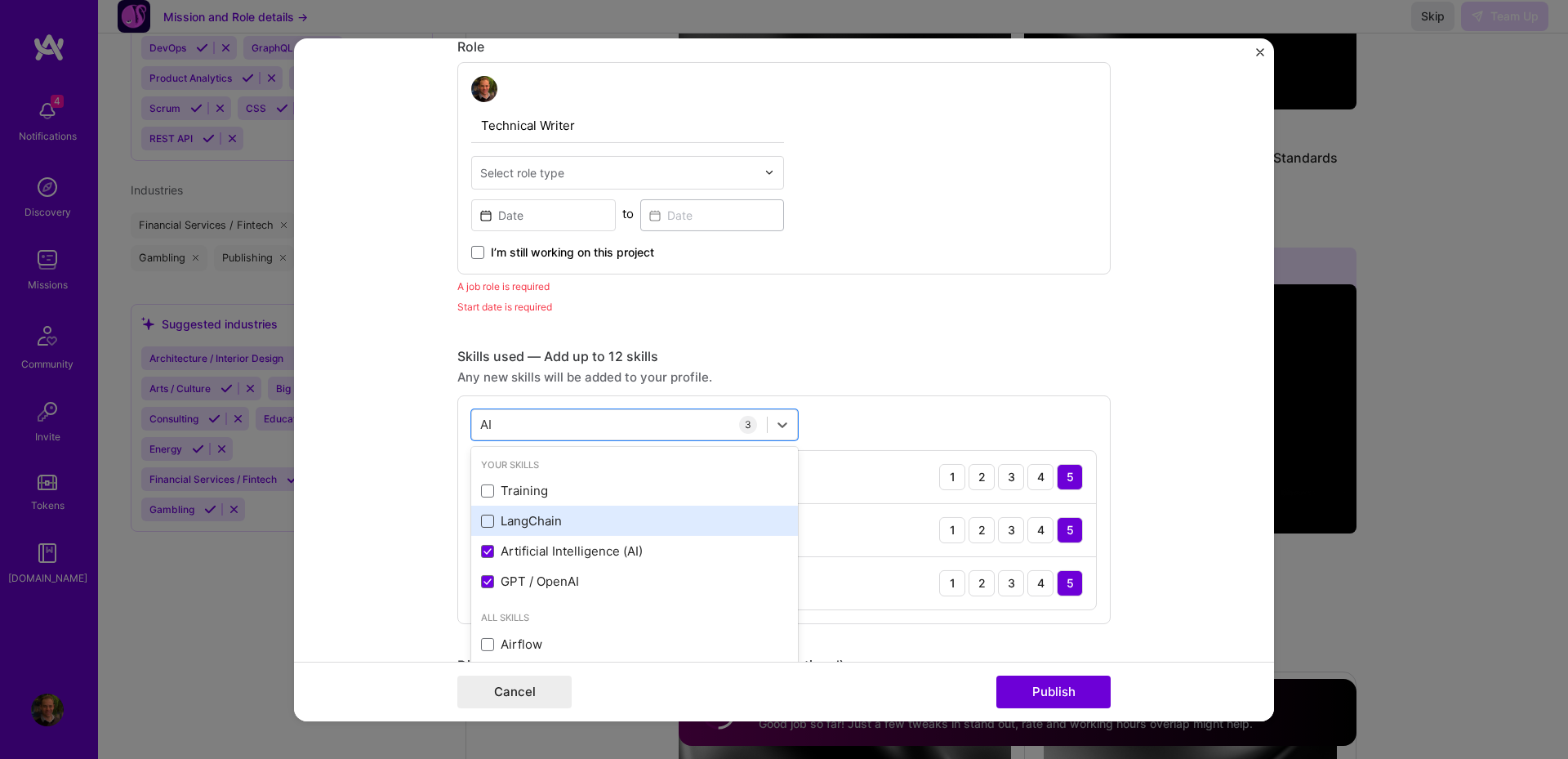
click at [482, 523] on span at bounding box center [487, 520] width 13 height 13
click at [0, 0] on input "checkbox" at bounding box center [0, 0] width 0 height 0
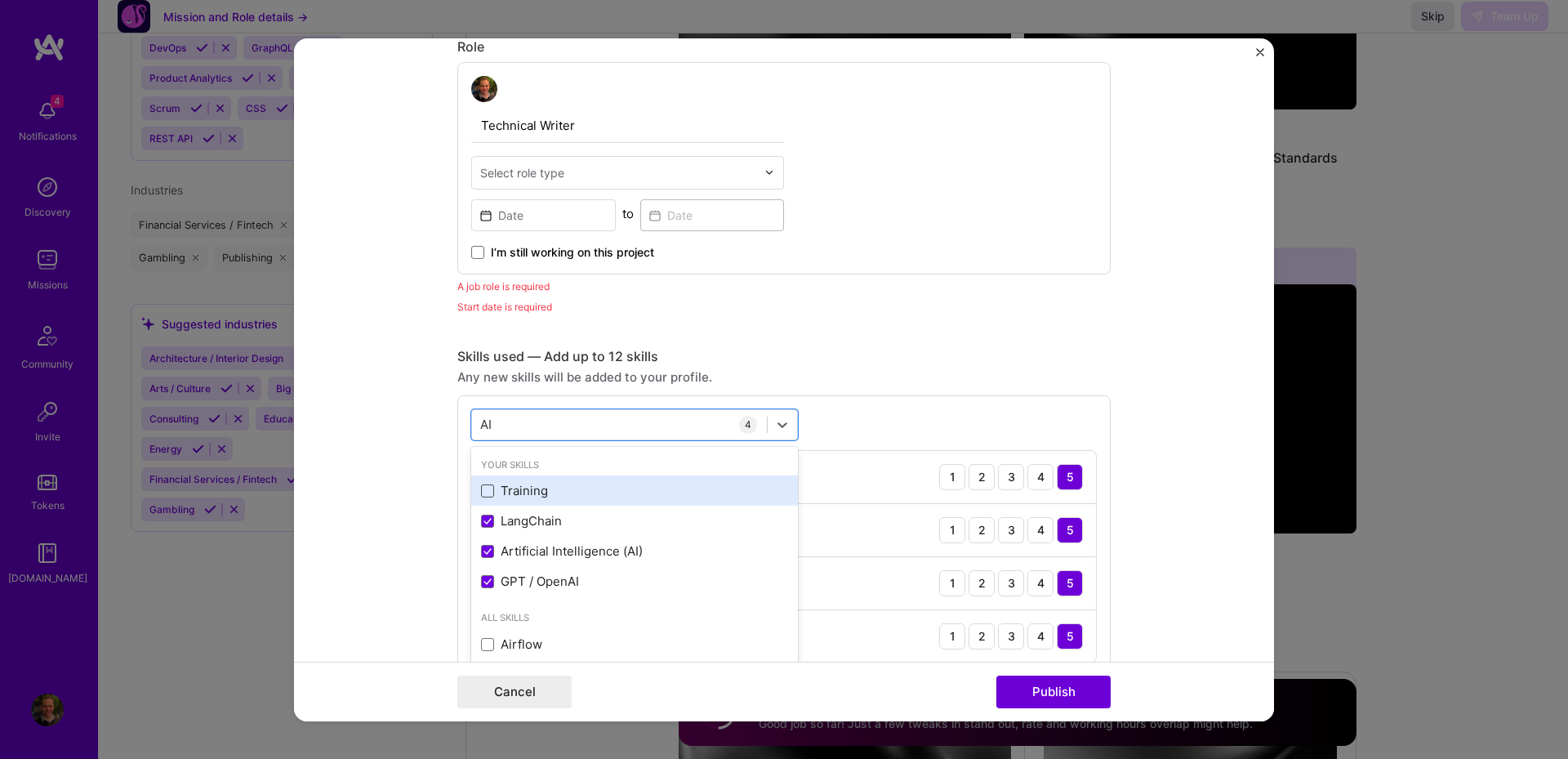
click at [486, 484] on span at bounding box center [487, 490] width 13 height 13
click at [0, 0] on input "checkbox" at bounding box center [0, 0] width 0 height 0
click at [514, 426] on div "AI AI" at bounding box center [620, 424] width 295 height 27
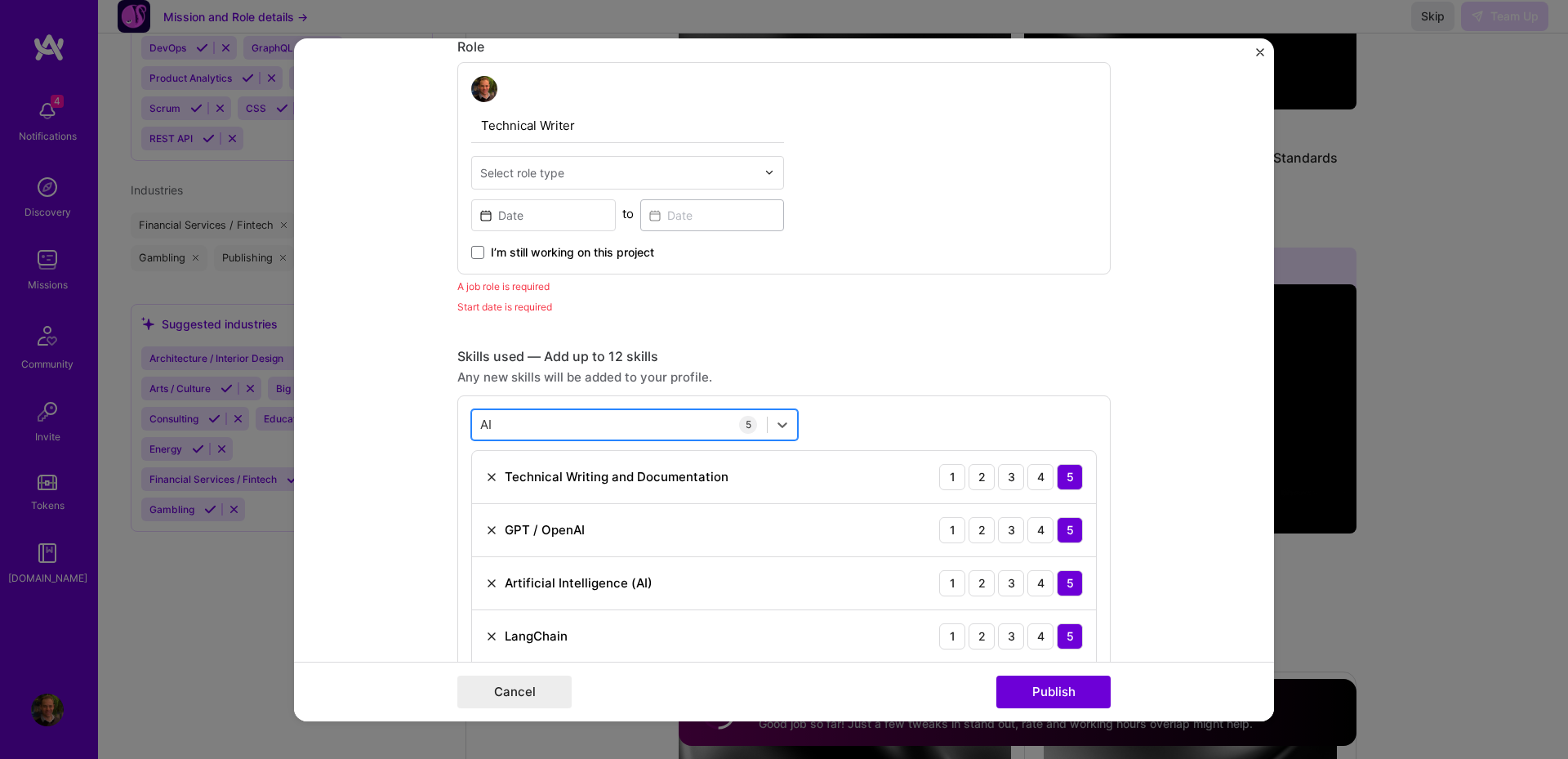
click at [514, 426] on div "AI AI" at bounding box center [620, 424] width 295 height 27
click at [514, 425] on div "AI AI" at bounding box center [620, 424] width 295 height 27
type input "A"
type input "RAG"
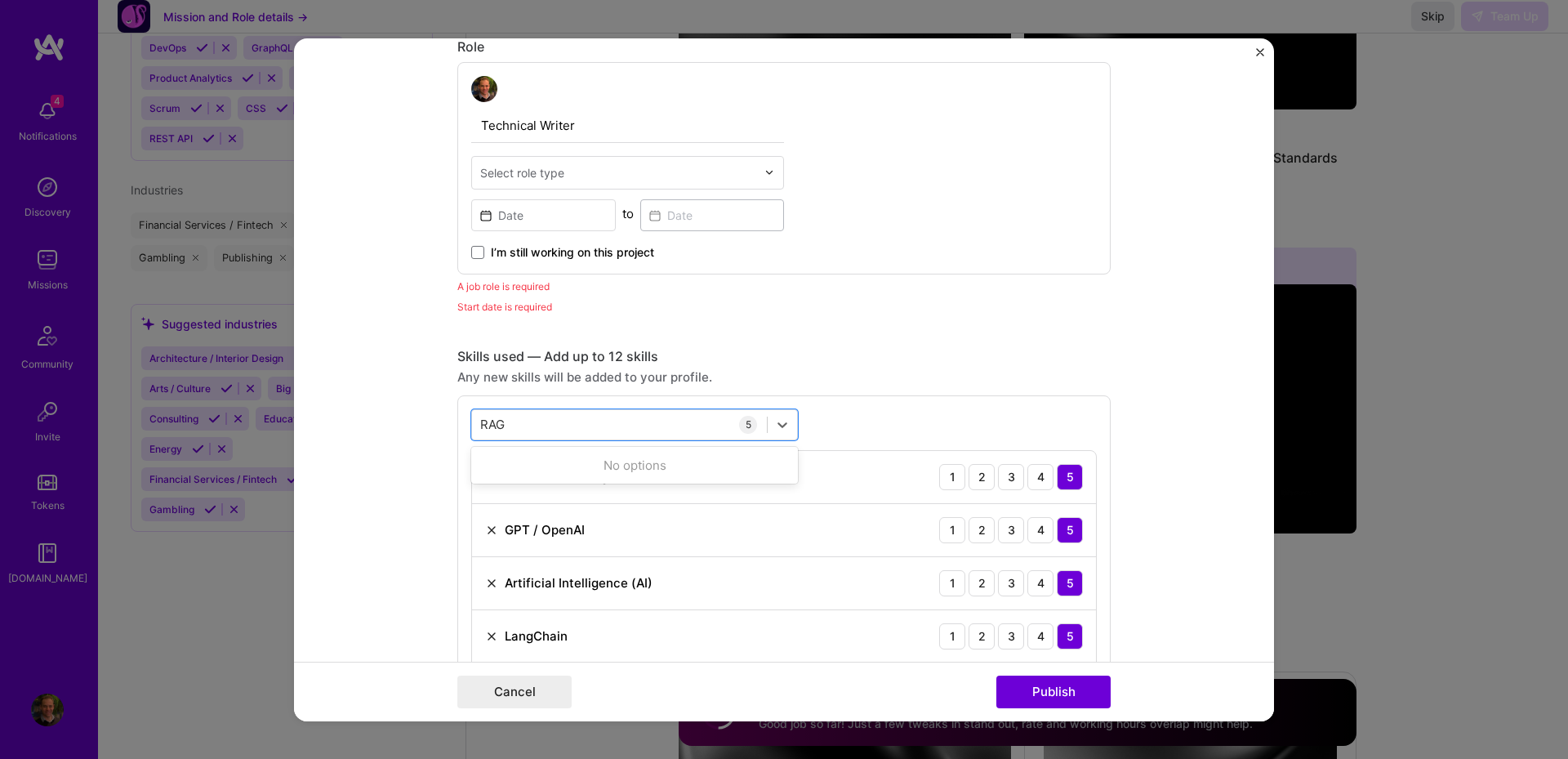
click at [975, 290] on div "A job role is required" at bounding box center [784, 286] width 653 height 18
click at [1072, 687] on button "Publish" at bounding box center [1053, 692] width 114 height 32
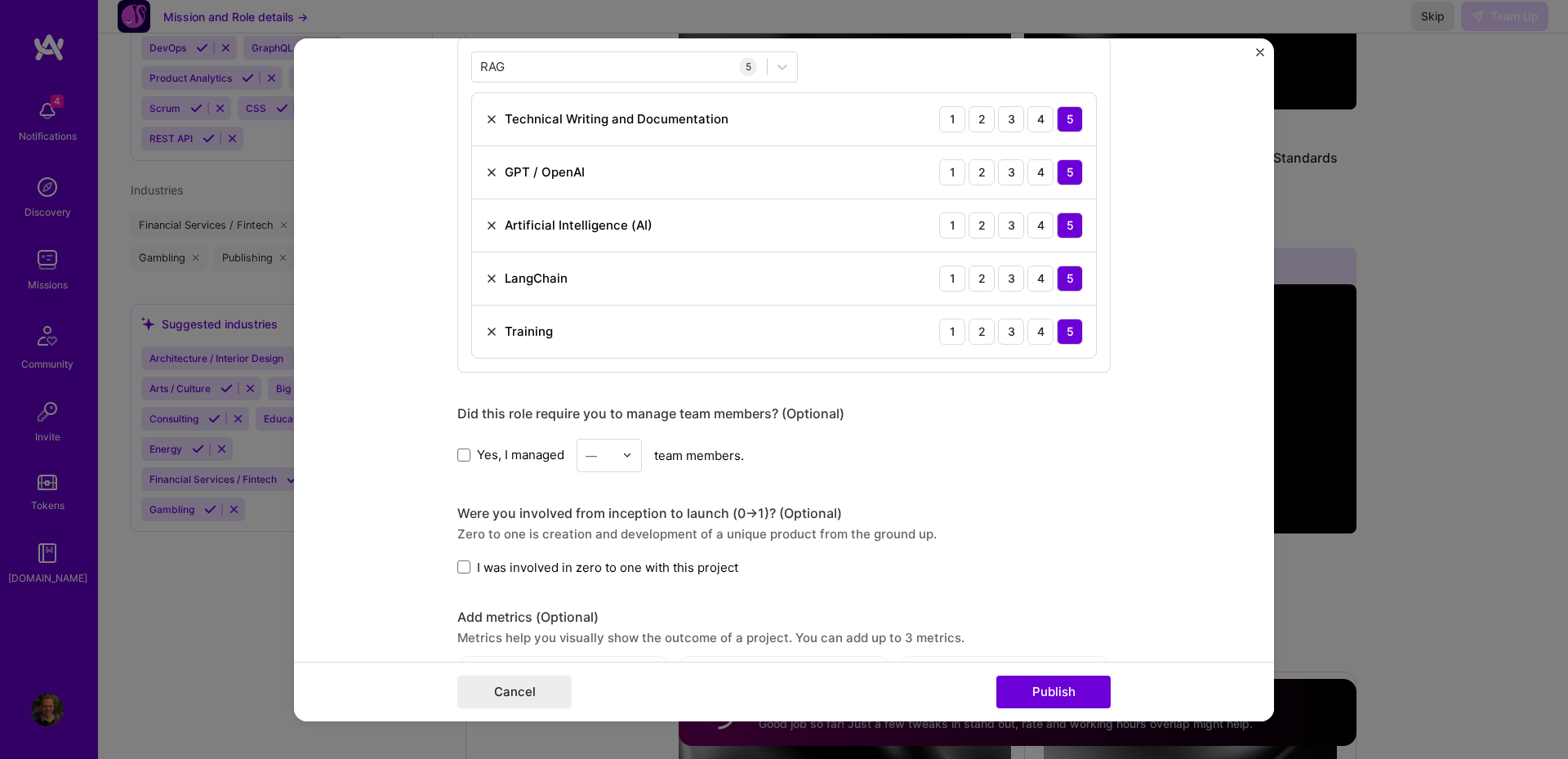
scroll to position [1234, 0]
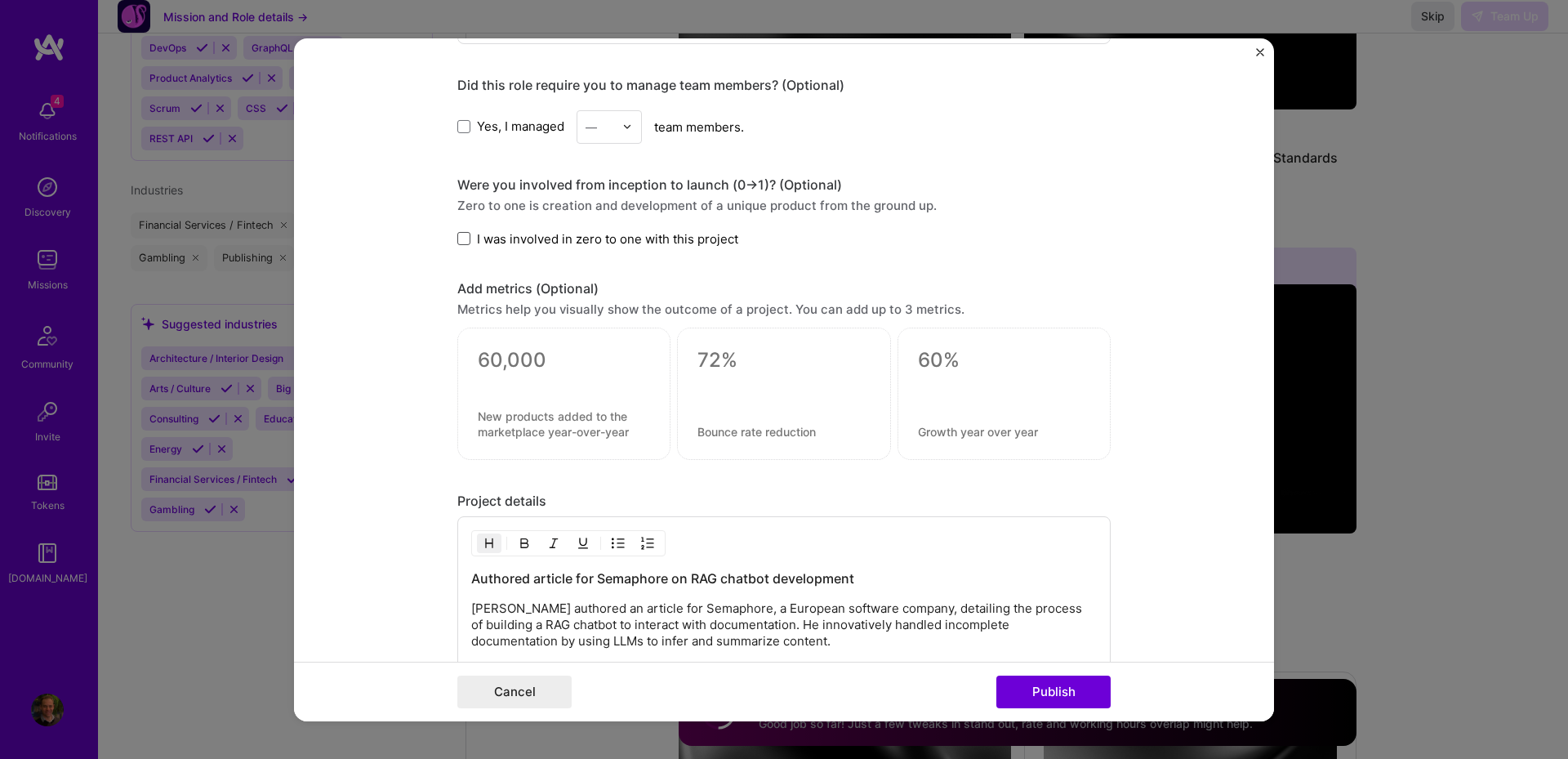
click at [463, 240] on span at bounding box center [463, 238] width 13 height 13
click at [0, 0] on input "I was involved in zero to one with this project" at bounding box center [0, 0] width 0 height 0
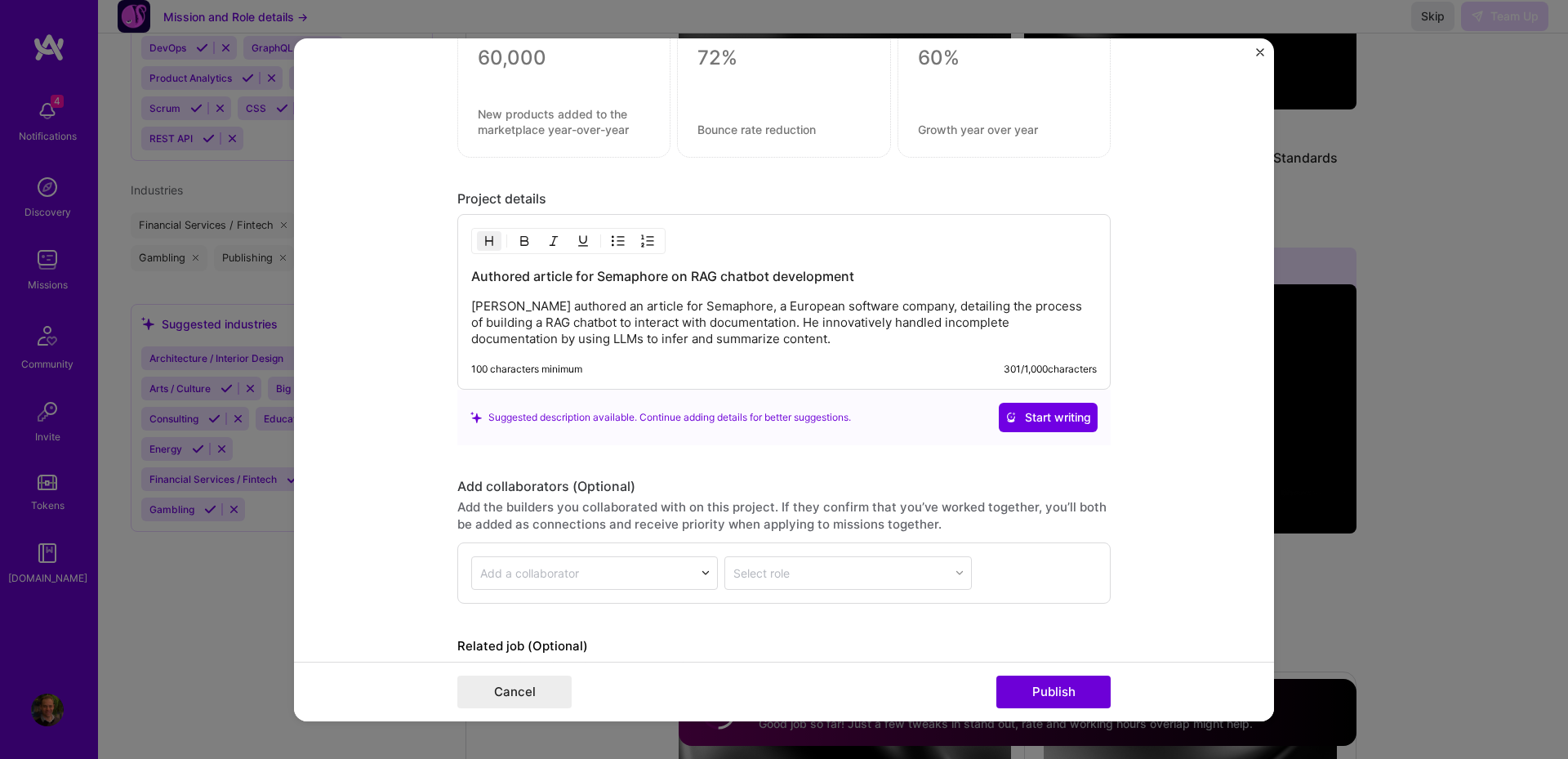
scroll to position [1627, 0]
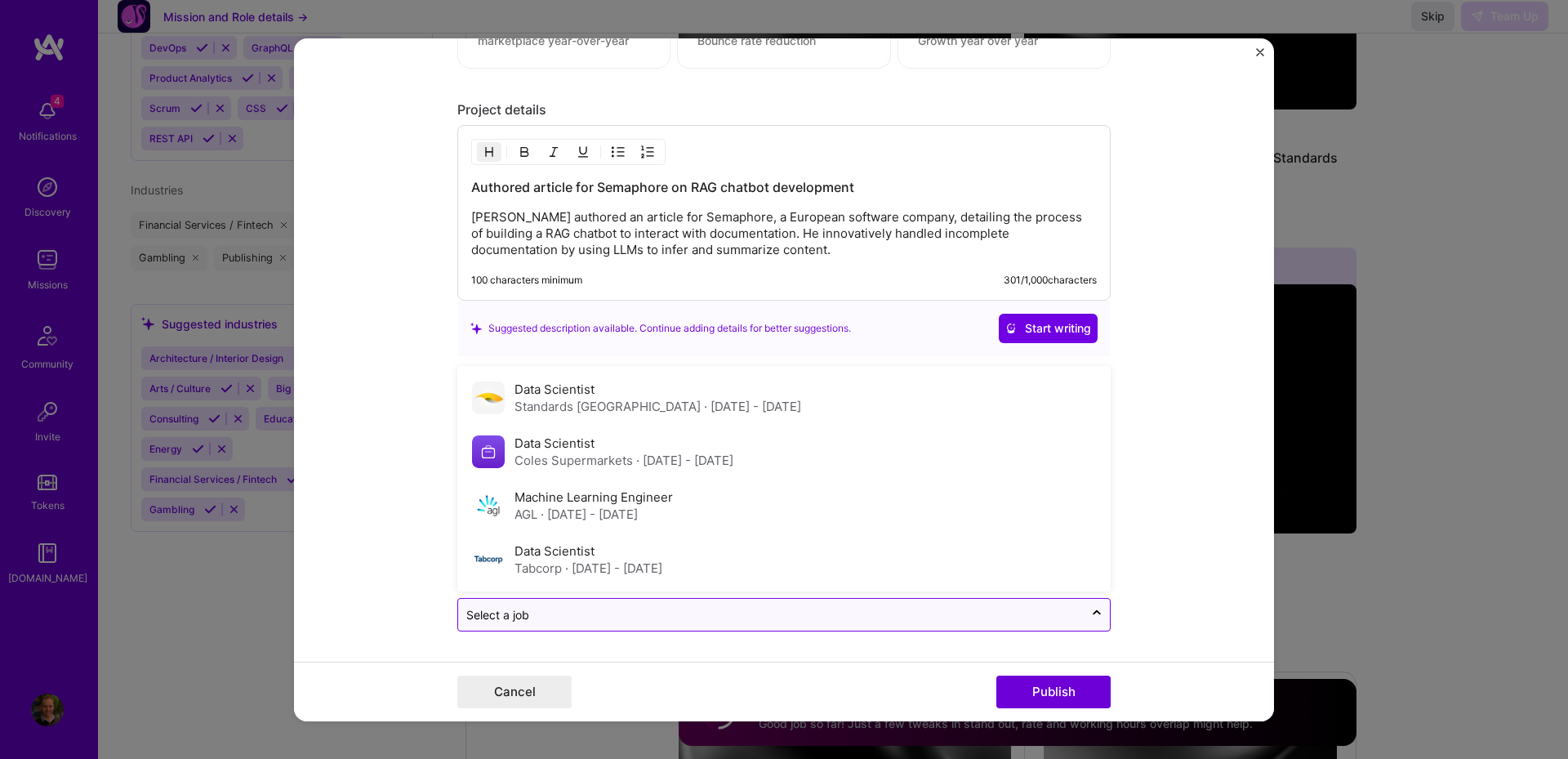
click at [648, 622] on input "text" at bounding box center [770, 615] width 609 height 18
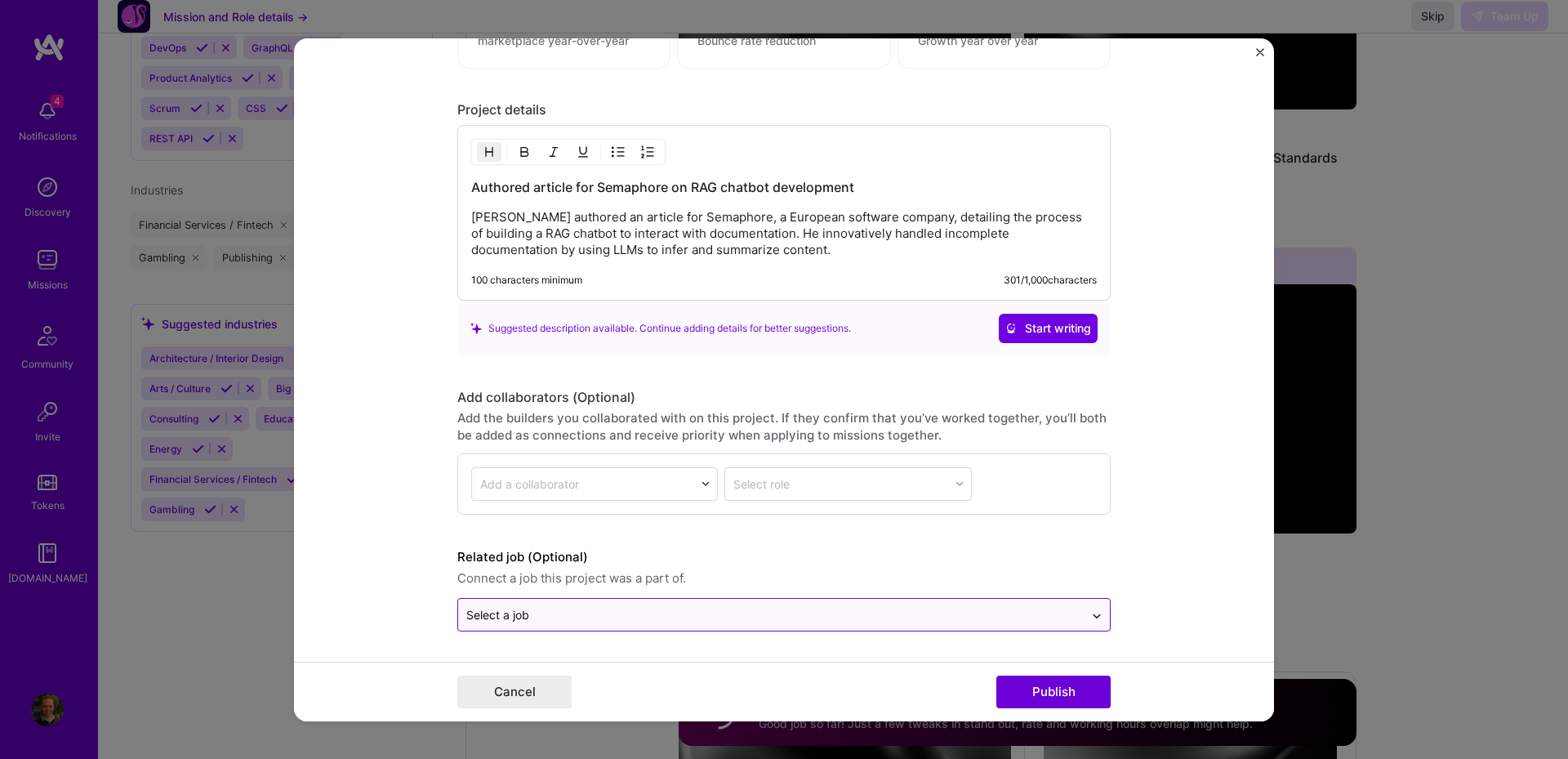
click at [1101, 612] on div at bounding box center [1097, 614] width 26 height 26
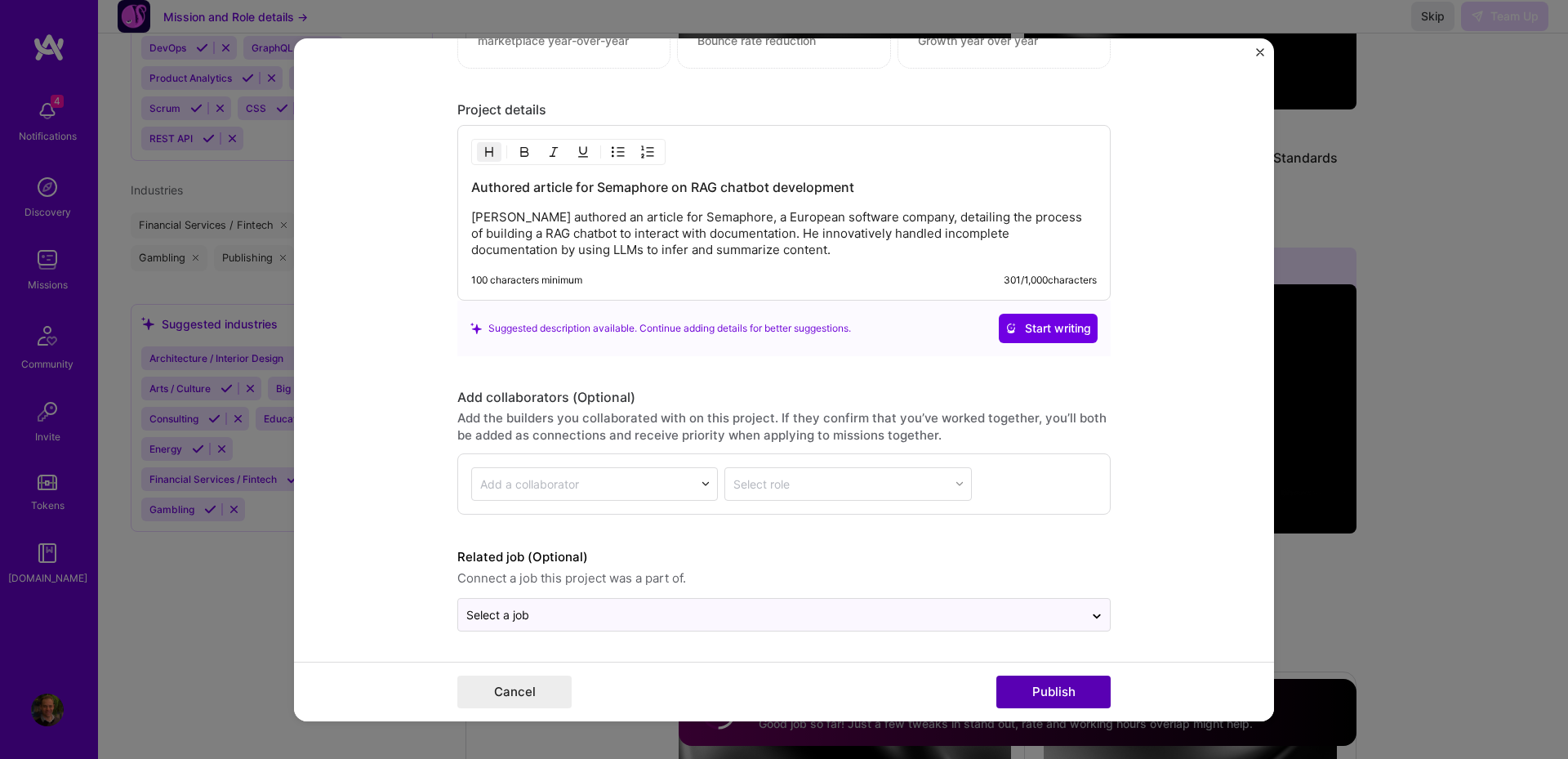
click at [1051, 703] on button "Publish" at bounding box center [1053, 692] width 114 height 32
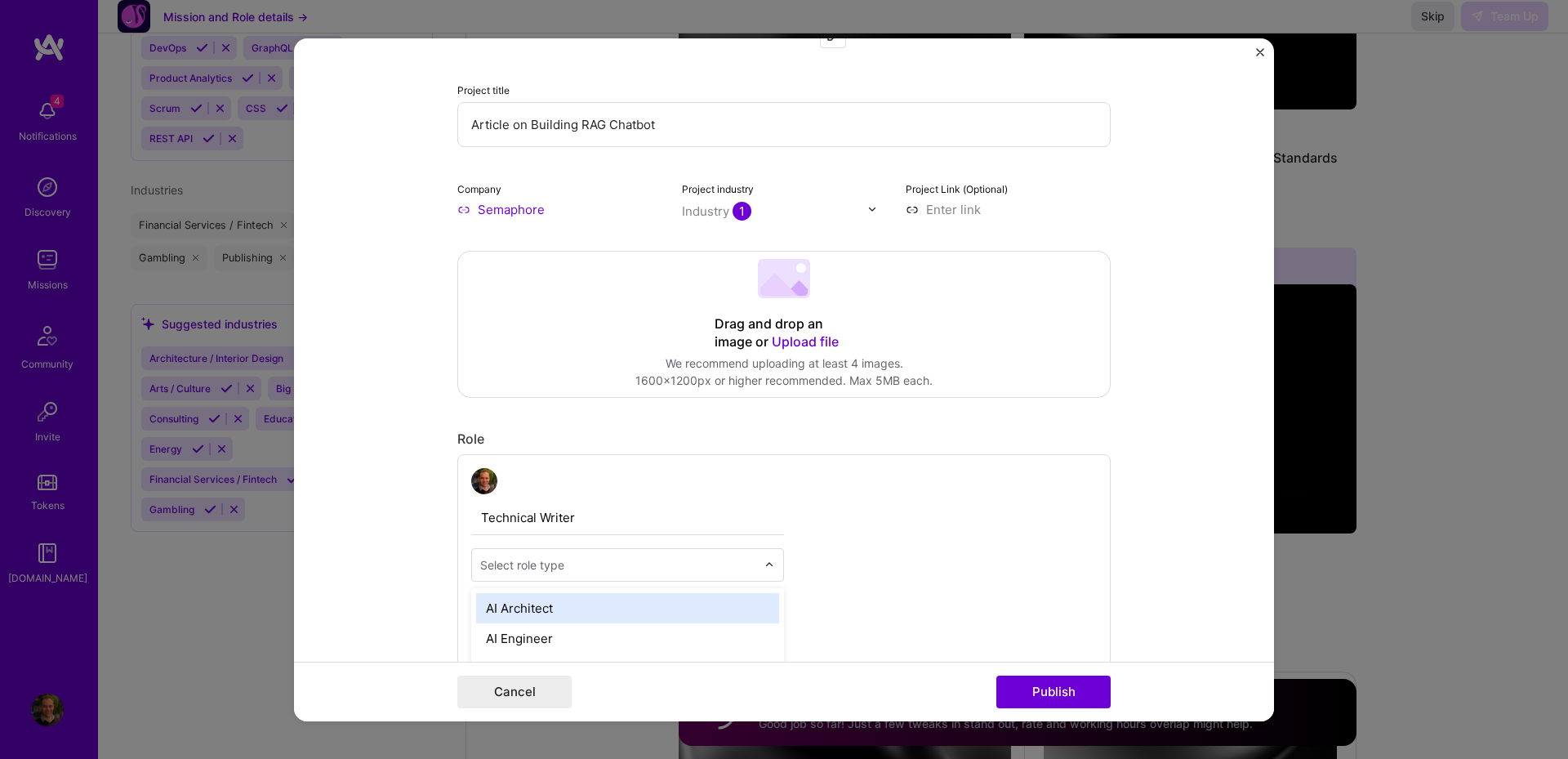
scroll to position [2232, 0]
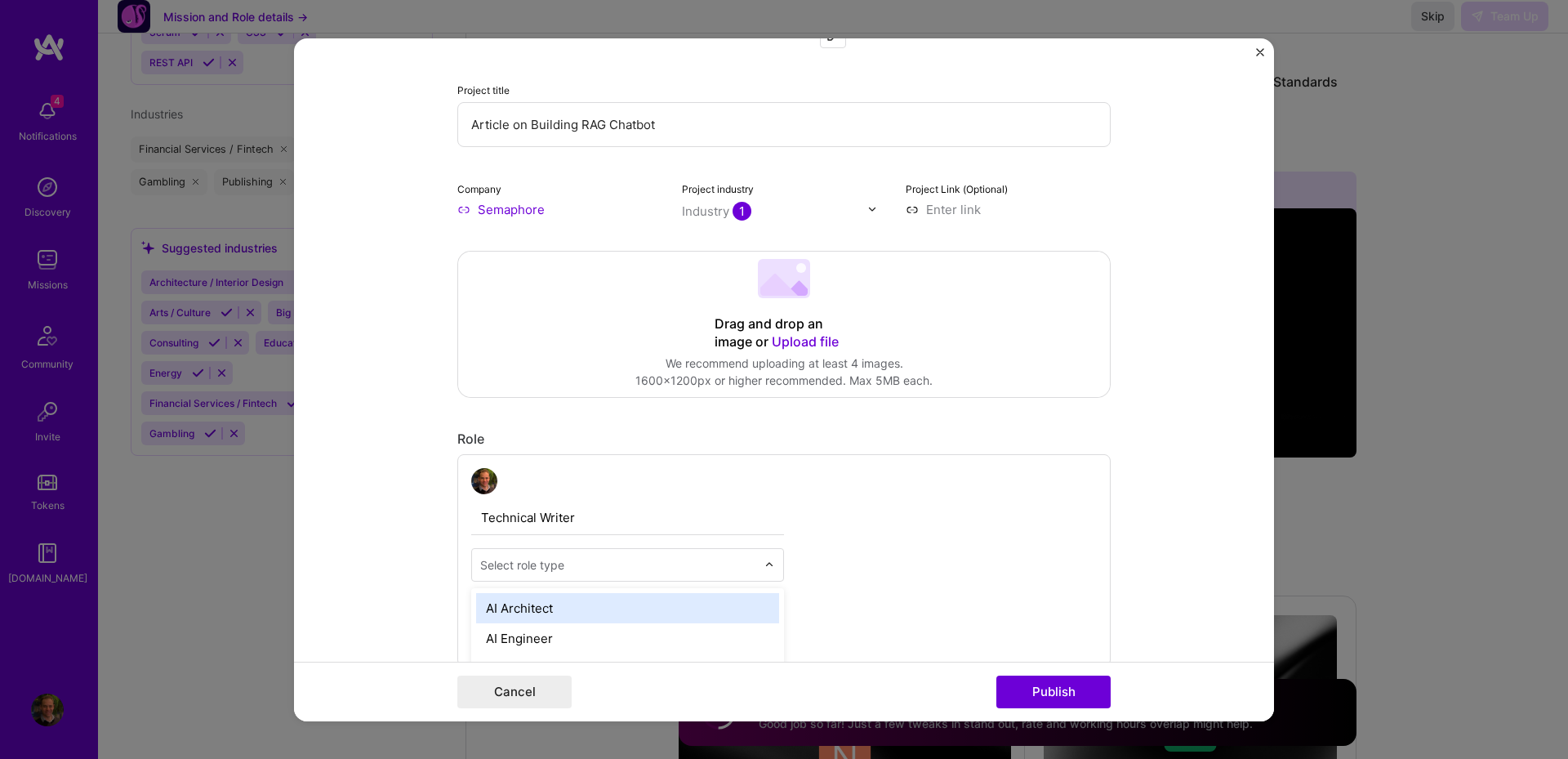
click at [607, 560] on input "text" at bounding box center [618, 564] width 276 height 18
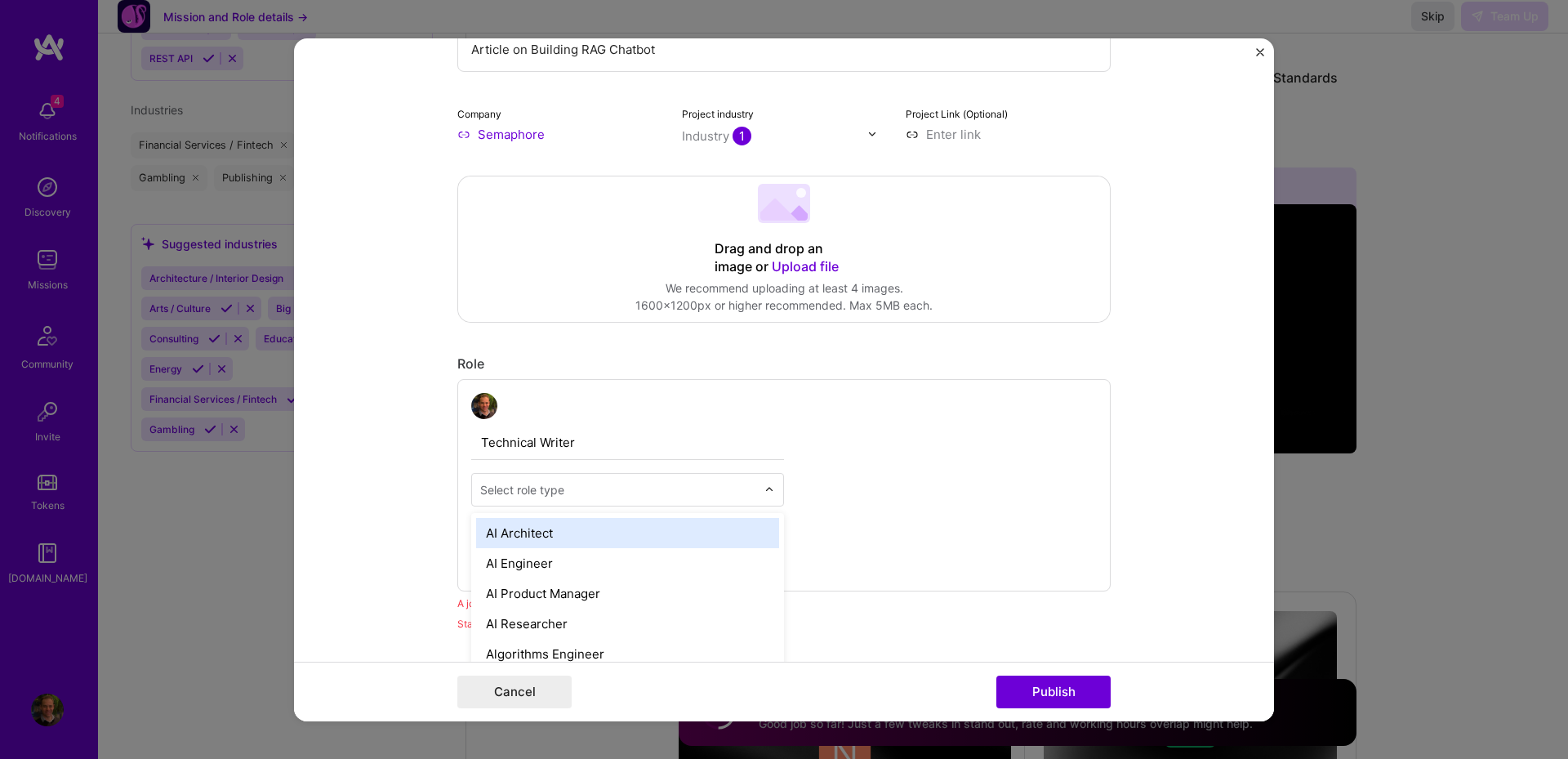
scroll to position [352, 0]
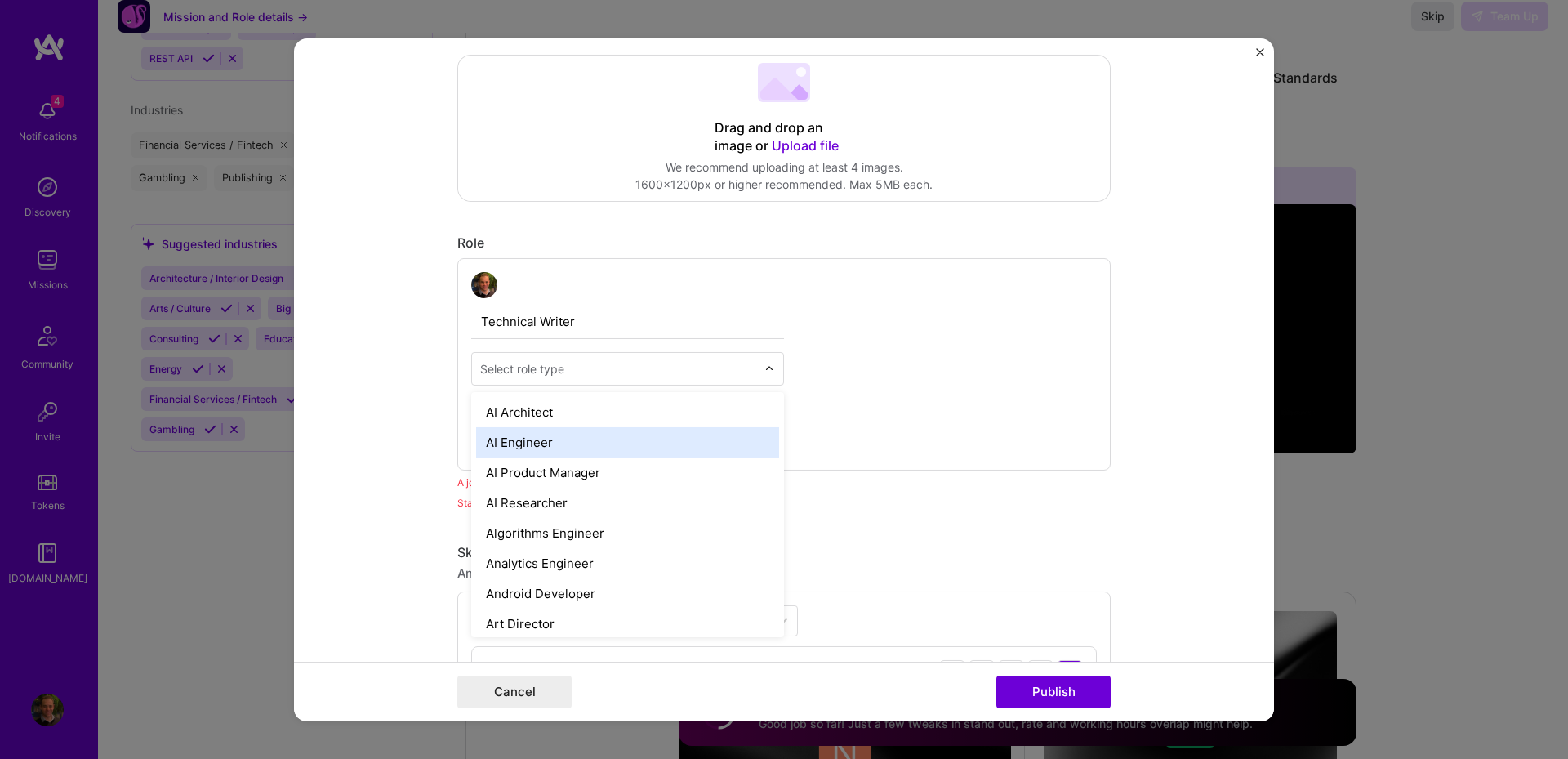
click at [575, 451] on div "AI Engineer" at bounding box center [628, 441] width 303 height 30
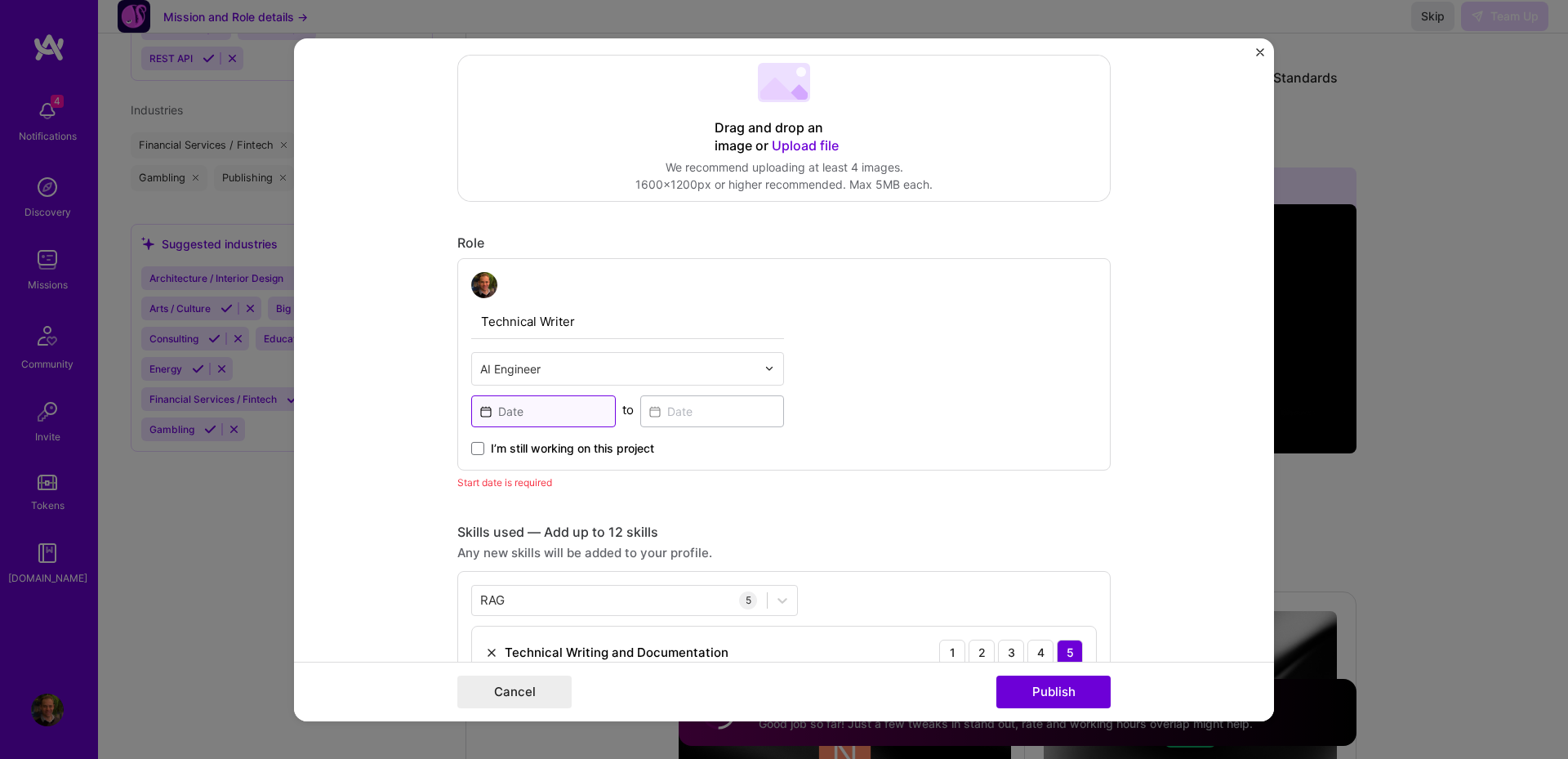
click at [554, 419] on input at bounding box center [544, 411] width 145 height 32
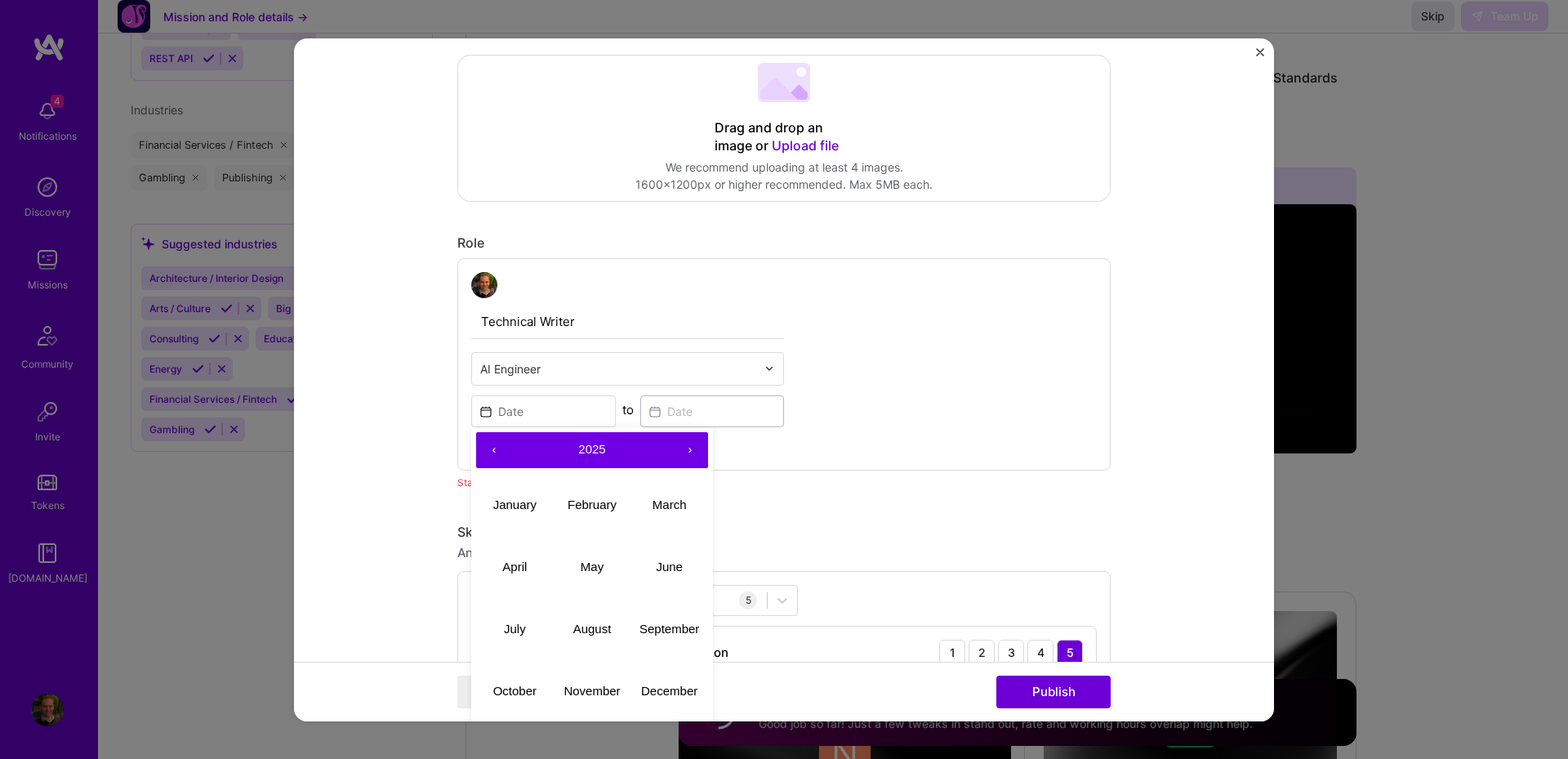
click at [486, 448] on button "‹" at bounding box center [494, 449] width 36 height 36
click at [647, 632] on abbr "September" at bounding box center [669, 629] width 60 height 14
type input "Sep, 2024"
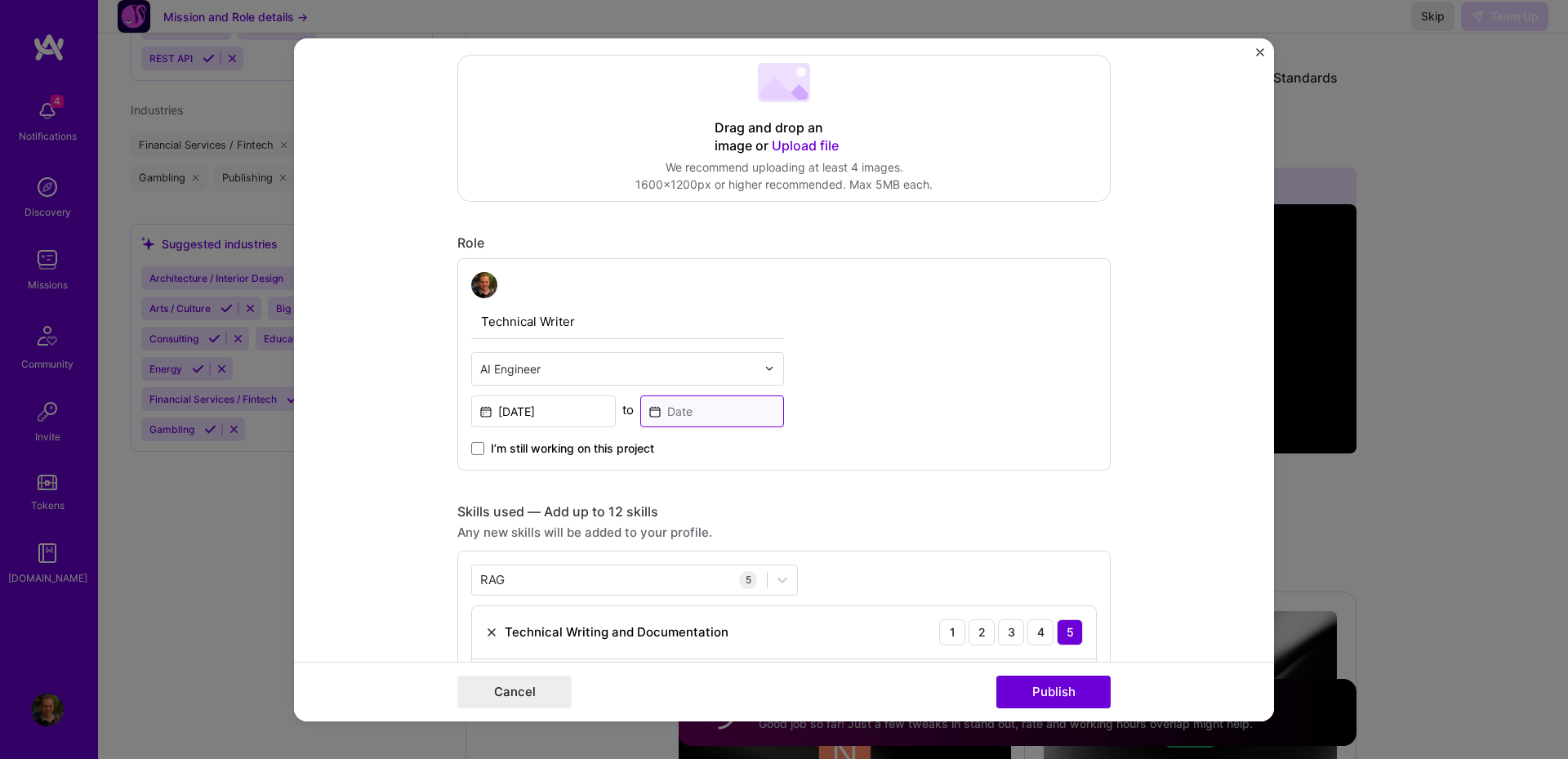
click at [689, 404] on input at bounding box center [713, 411] width 145 height 32
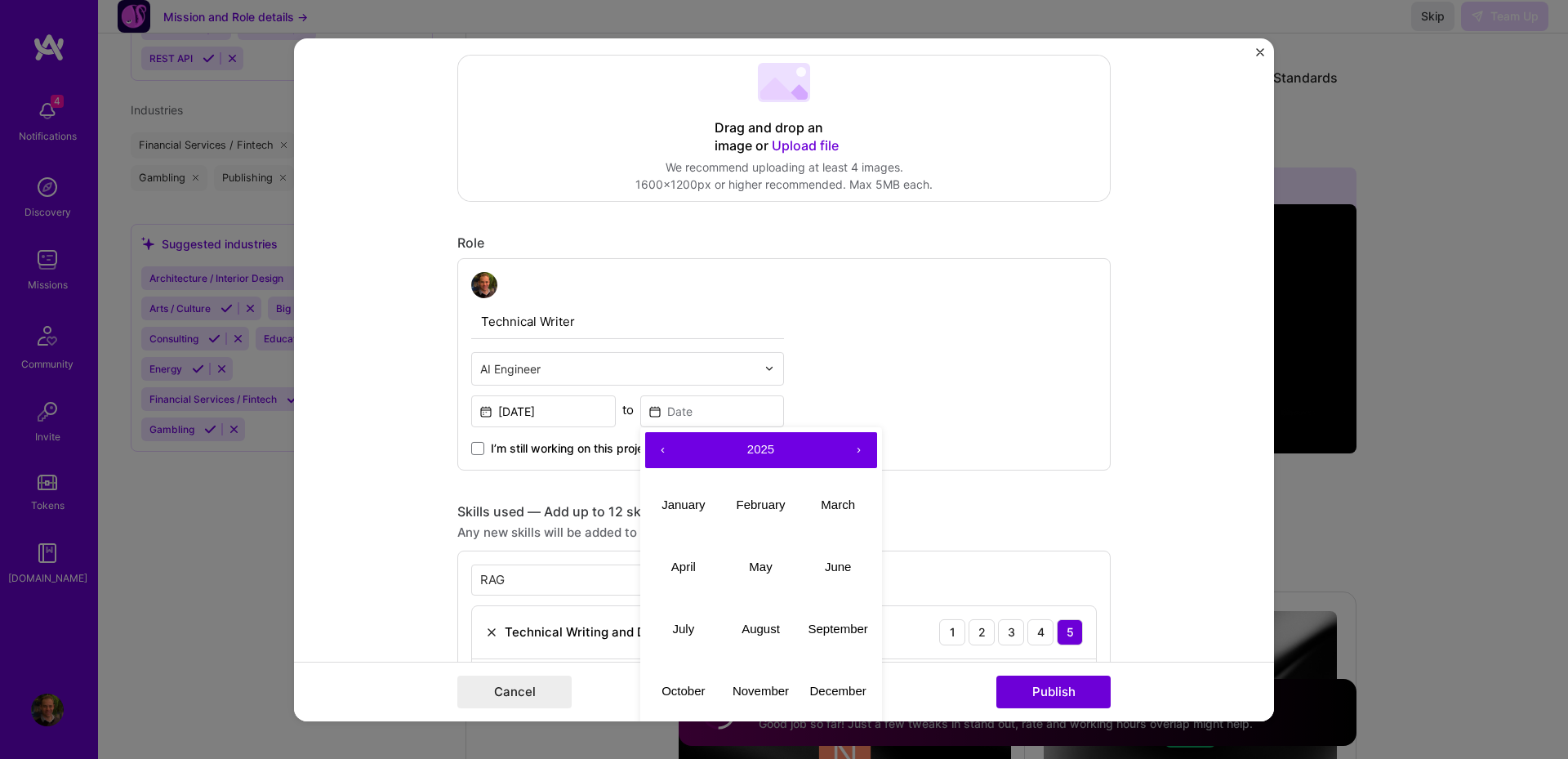
click at [656, 453] on button "‹" at bounding box center [663, 449] width 36 height 36
click at [828, 633] on abbr "September" at bounding box center [837, 629] width 60 height 14
type input "Sep, 2024"
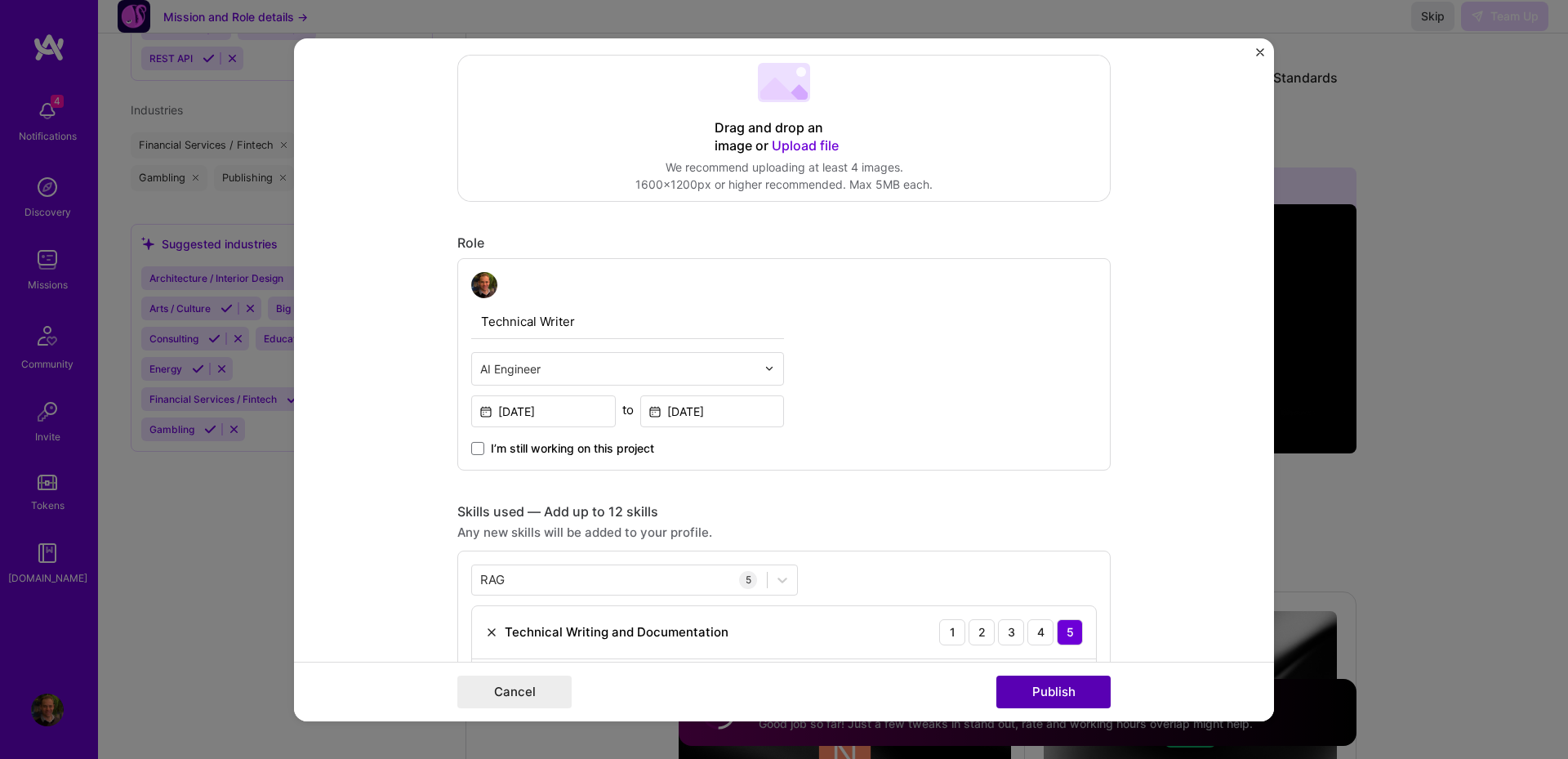
click at [1037, 693] on button "Publish" at bounding box center [1053, 692] width 114 height 32
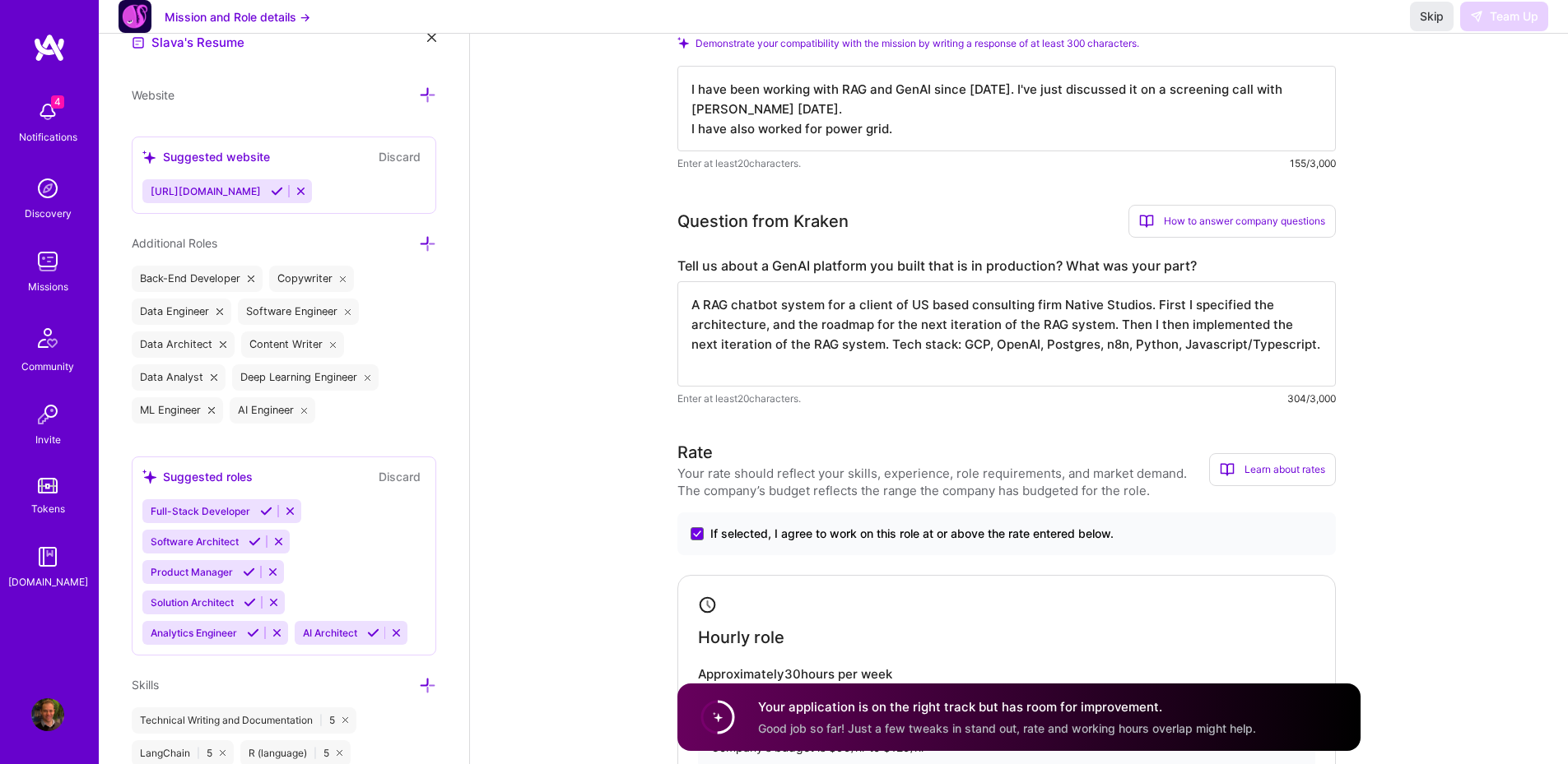
scroll to position [395, 0]
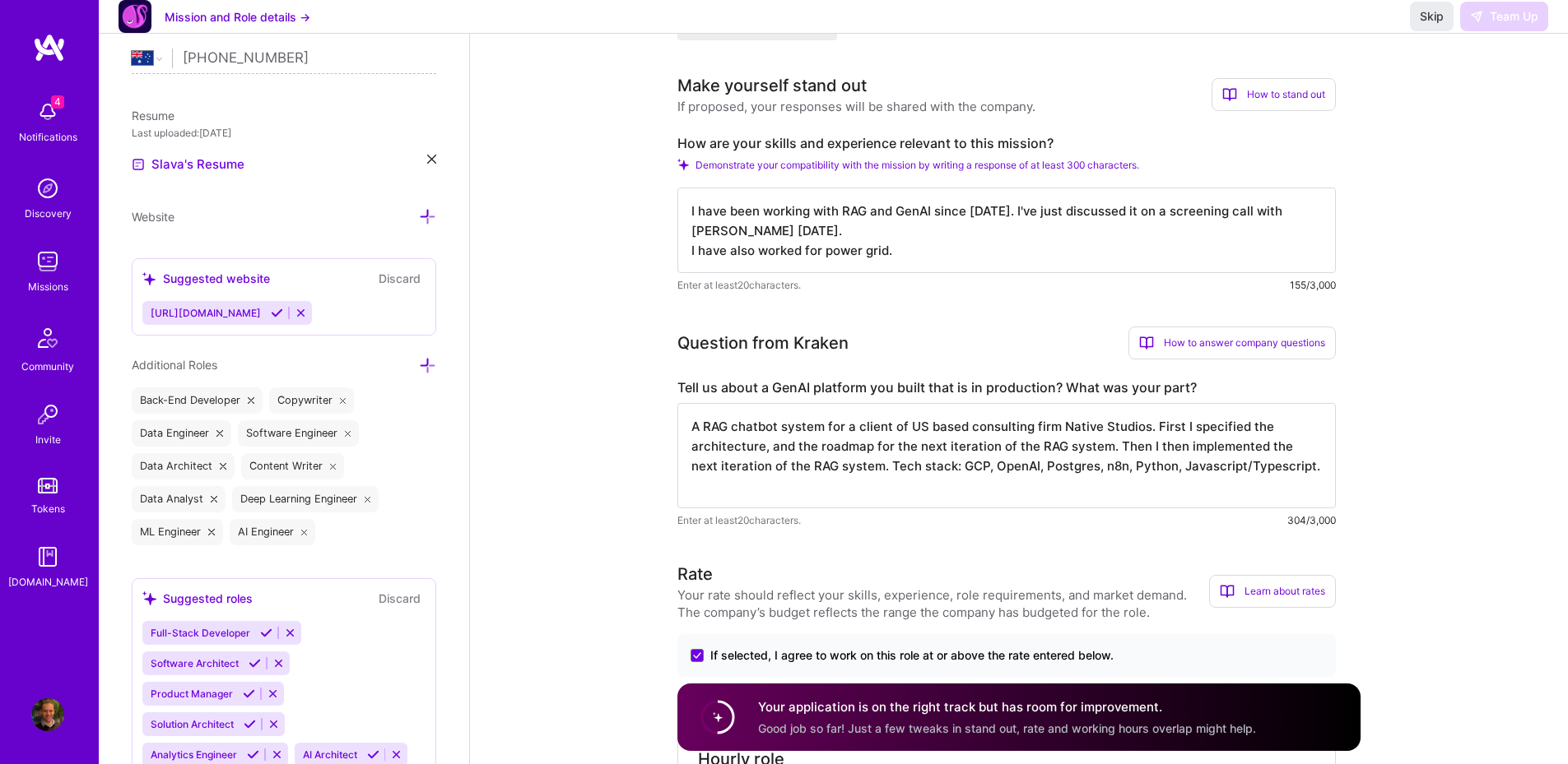
click at [403, 280] on button "Discard" at bounding box center [399, 278] width 52 height 19
click at [406, 283] on button "Discard" at bounding box center [399, 278] width 52 height 19
click at [432, 160] on icon at bounding box center [431, 159] width 9 height 9
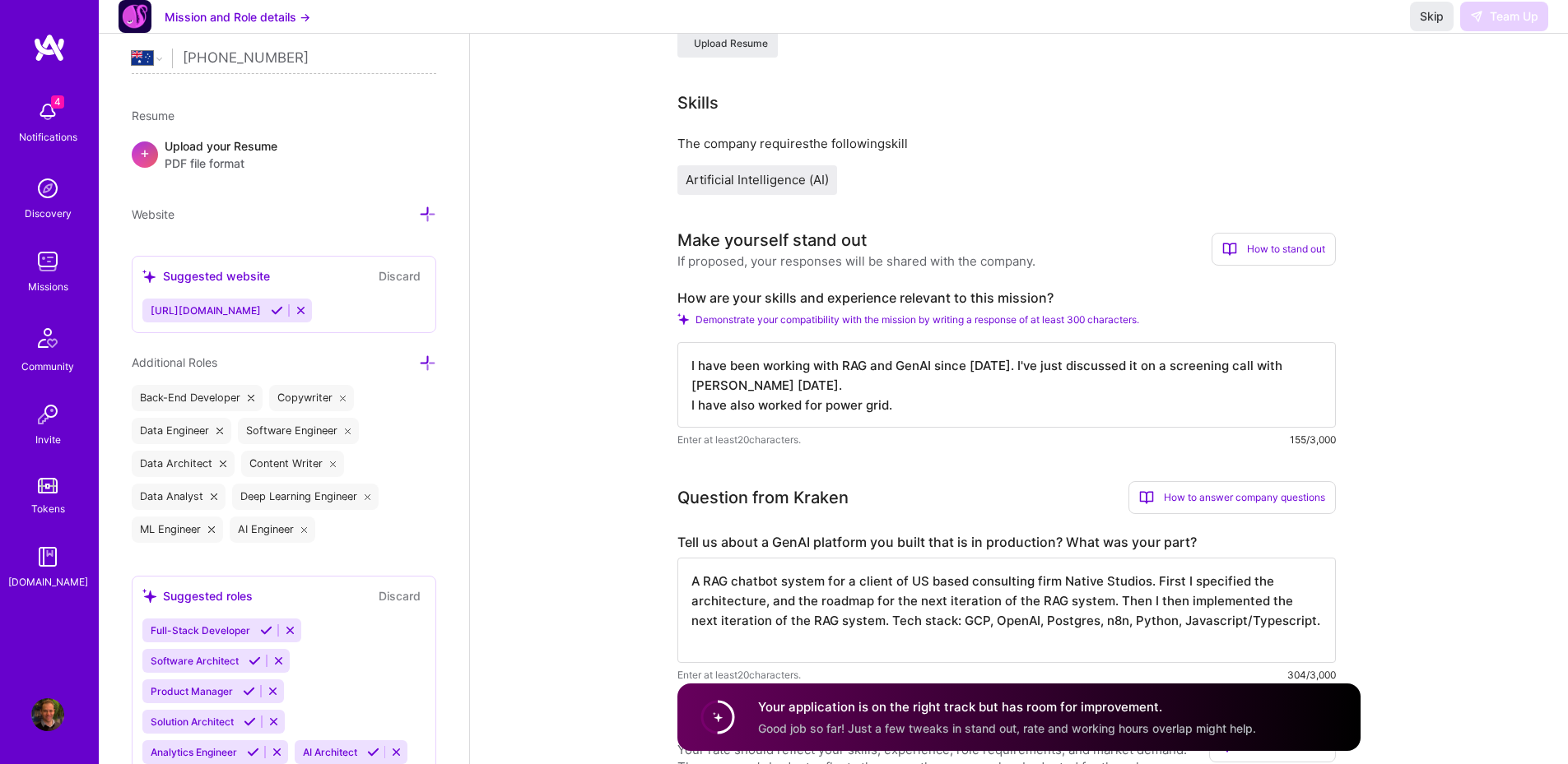
click at [249, 151] on div "Upload your Resume PDF file format" at bounding box center [221, 155] width 112 height 34
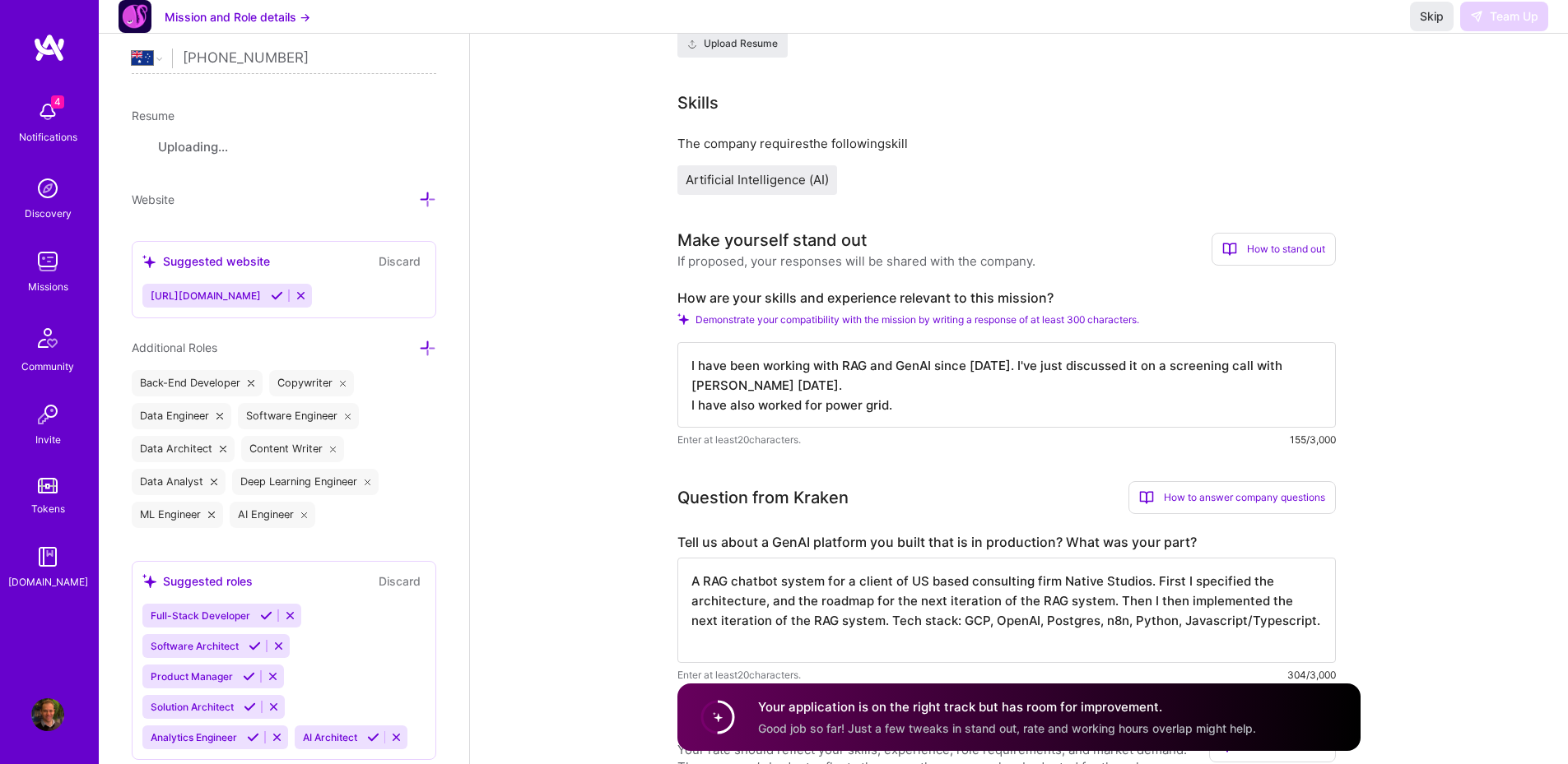
click at [412, 264] on button "Discard" at bounding box center [399, 261] width 52 height 19
click at [294, 295] on icon at bounding box center [300, 295] width 13 height 13
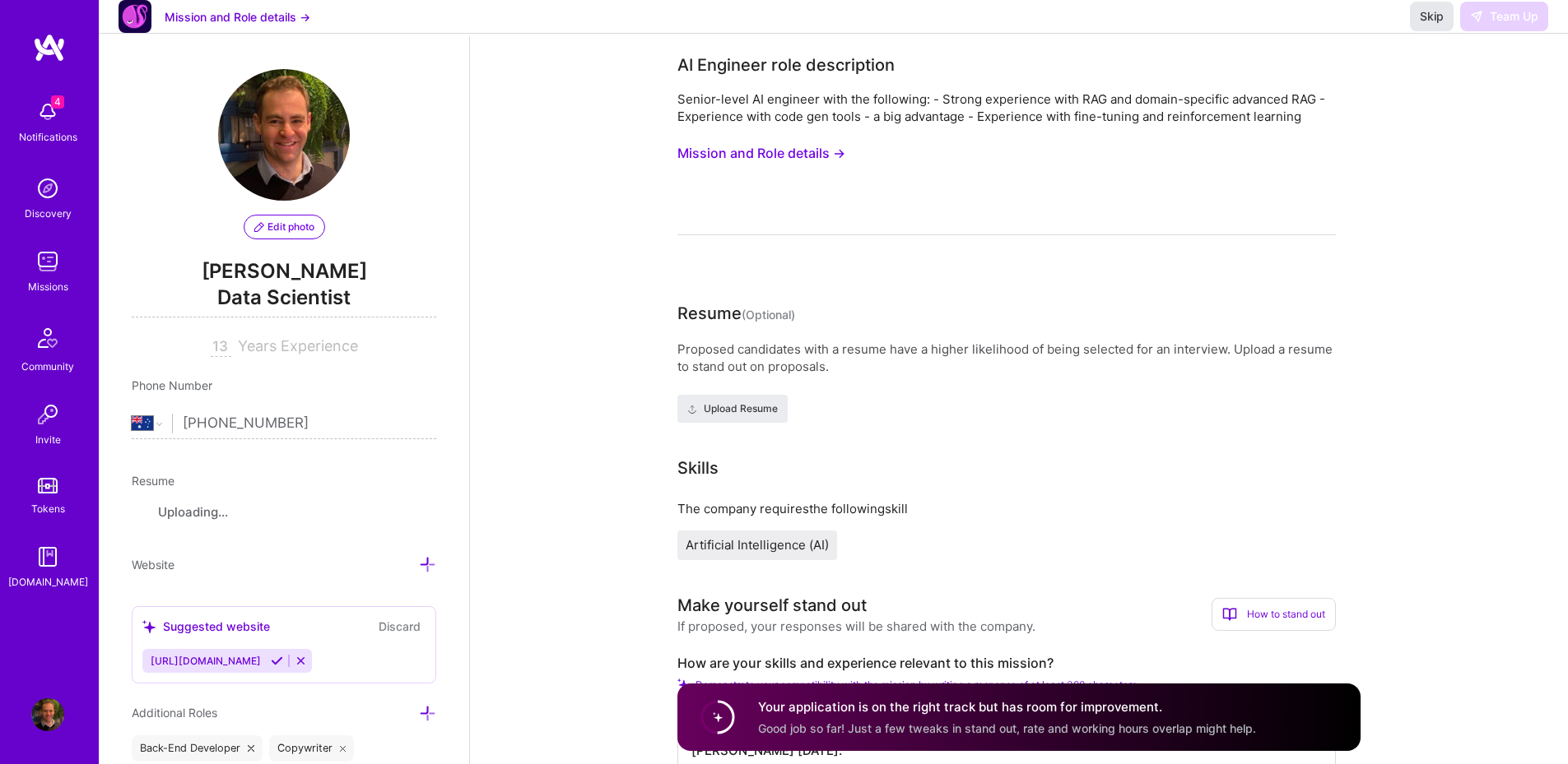
scroll to position [0, 0]
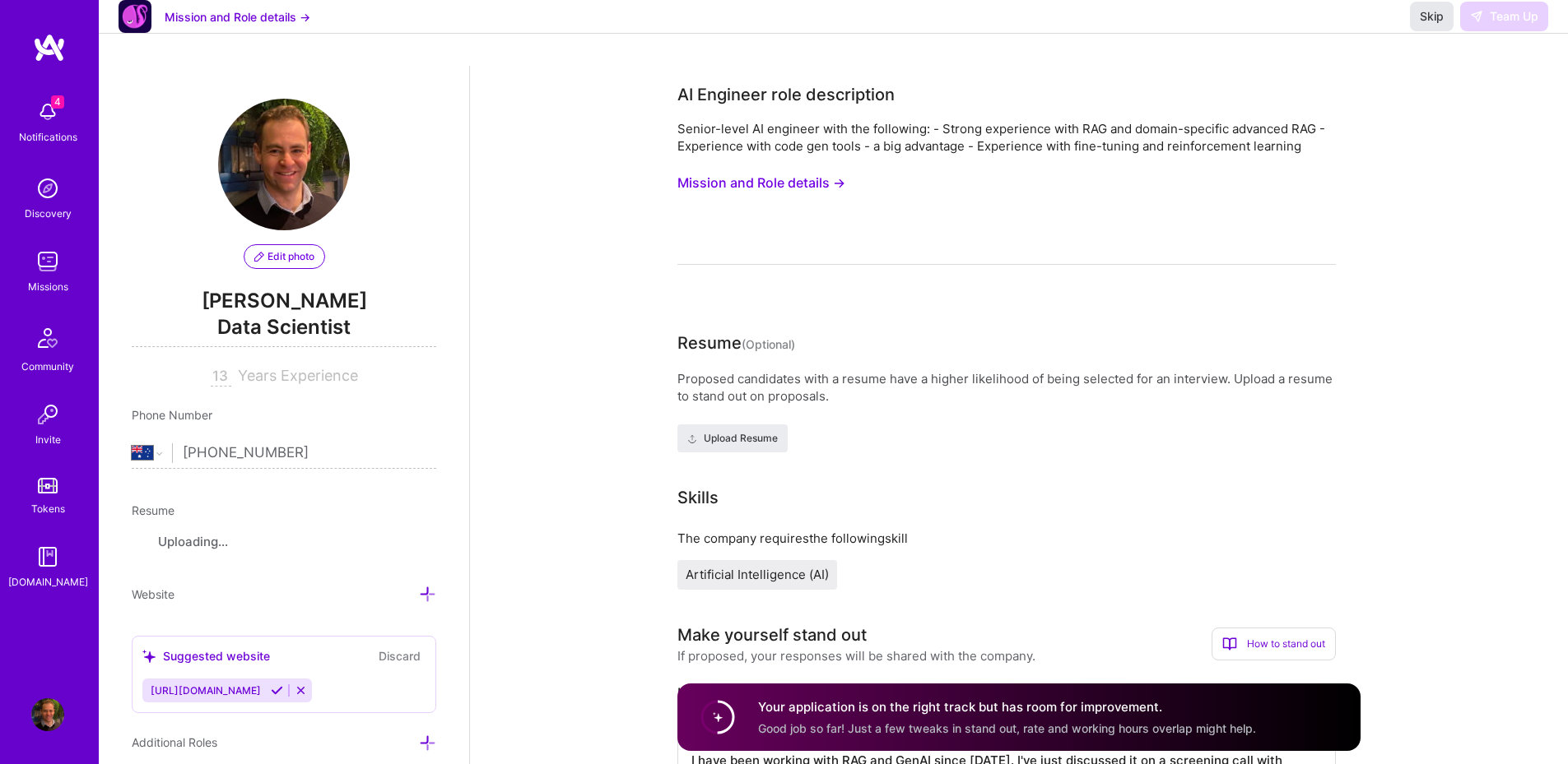
click at [1430, 32] on button "Skip" at bounding box center [1431, 17] width 43 height 30
click at [705, 436] on span "Upload Resume" at bounding box center [733, 438] width 91 height 15
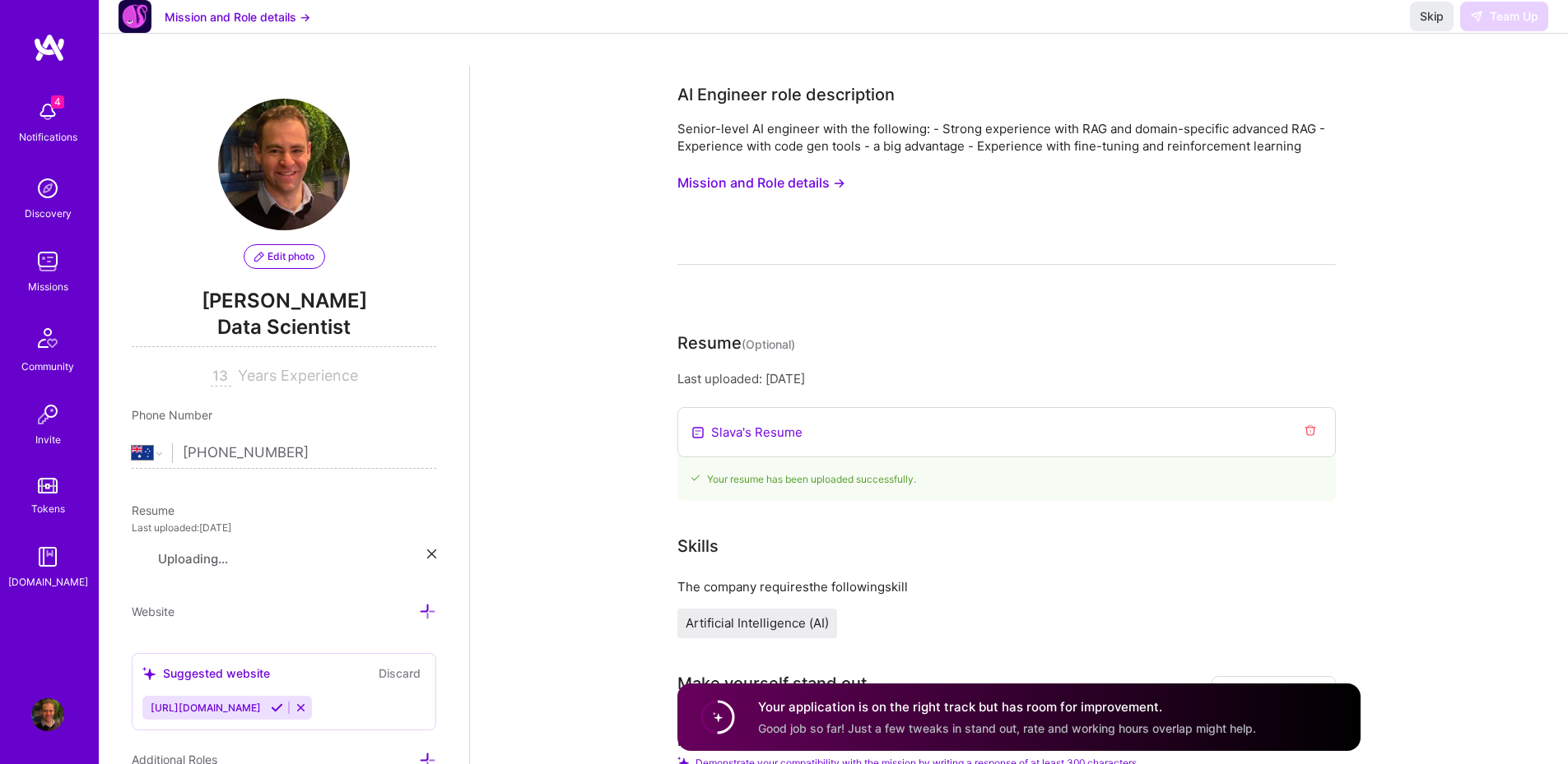
click at [1501, 32] on div "Skip Team Up" at bounding box center [1478, 17] width 138 height 30
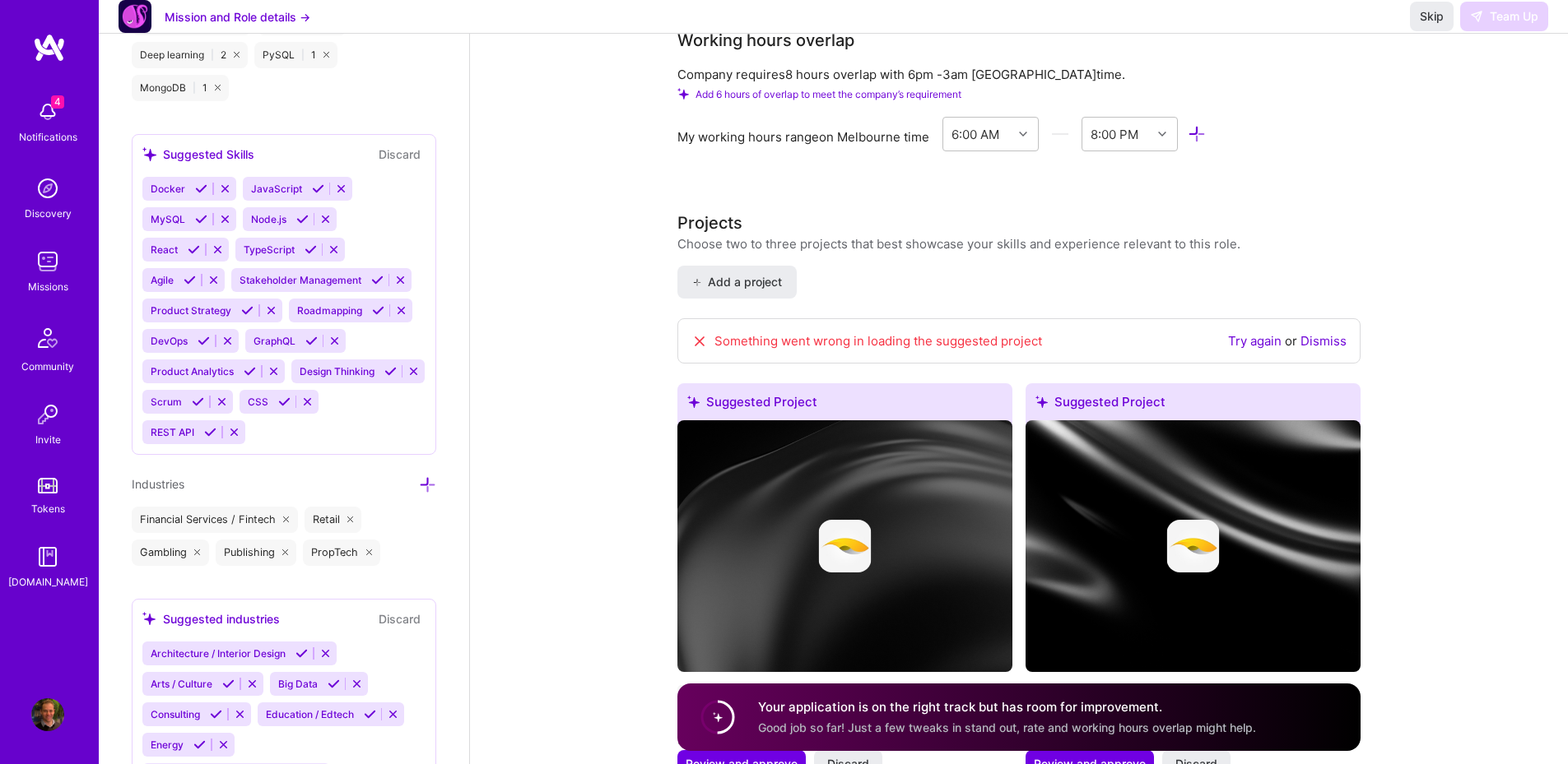
scroll to position [1927, 0]
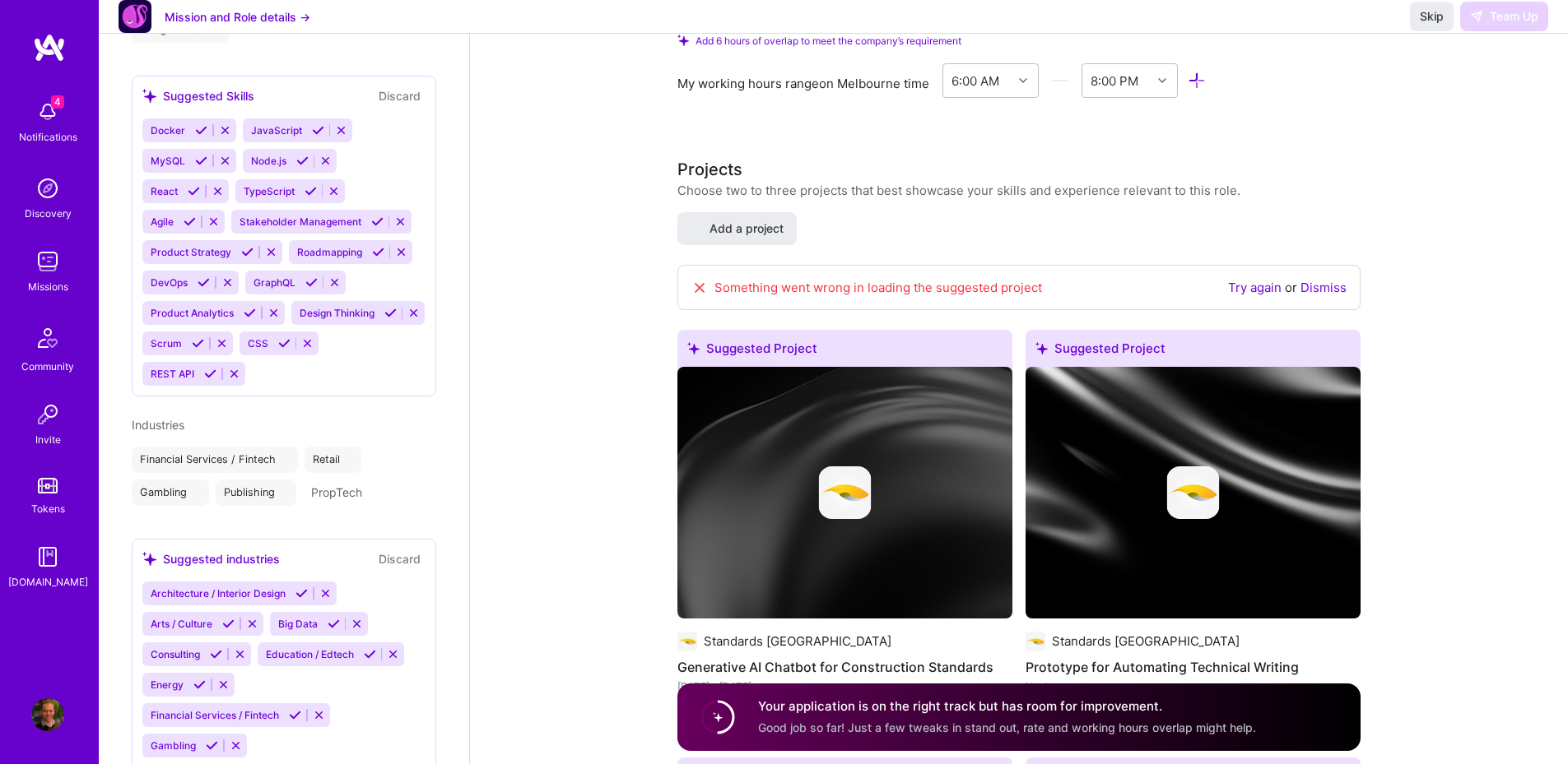
select select "AU"
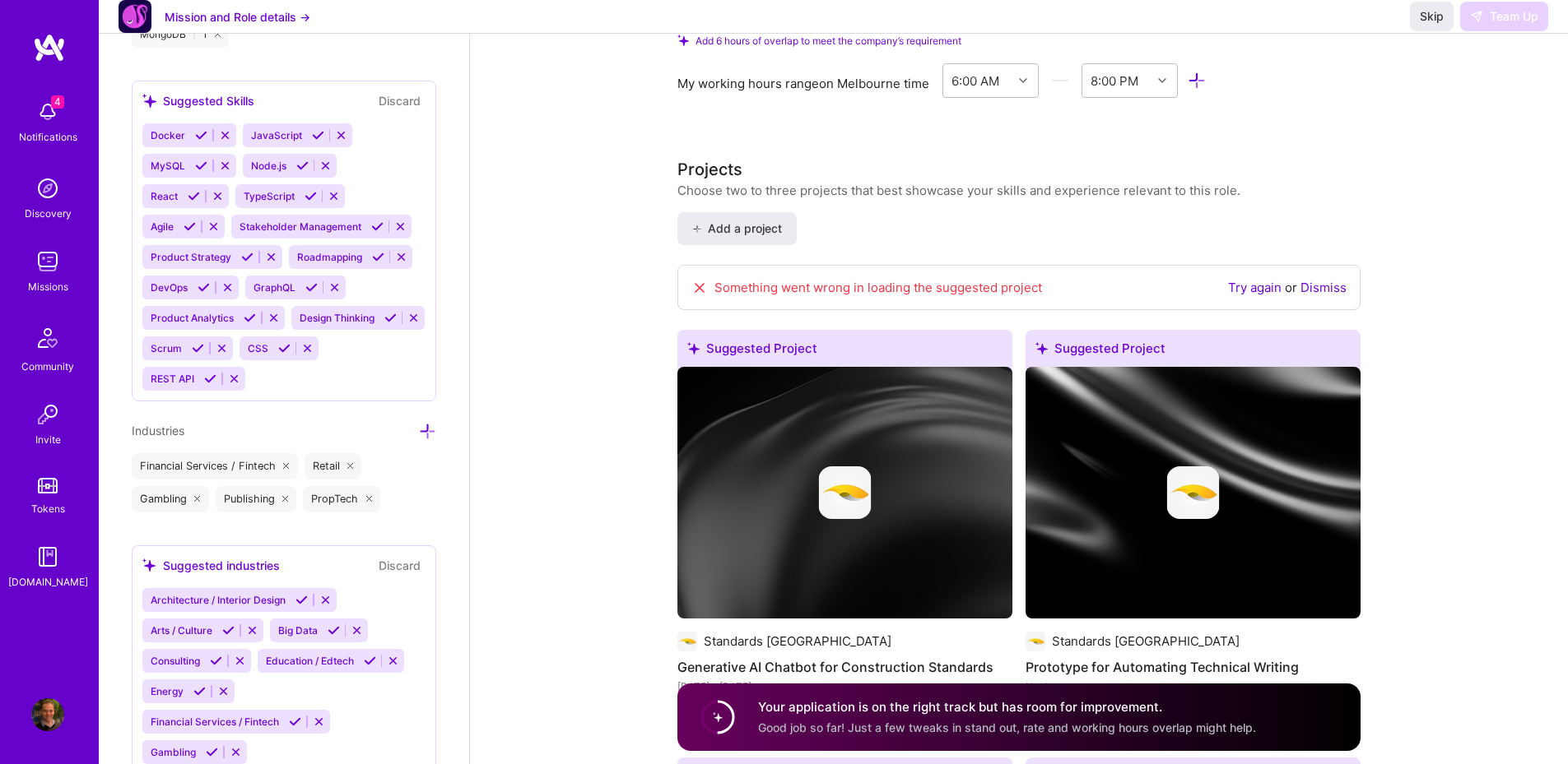
click at [1267, 288] on link "Try again" at bounding box center [1255, 287] width 53 height 16
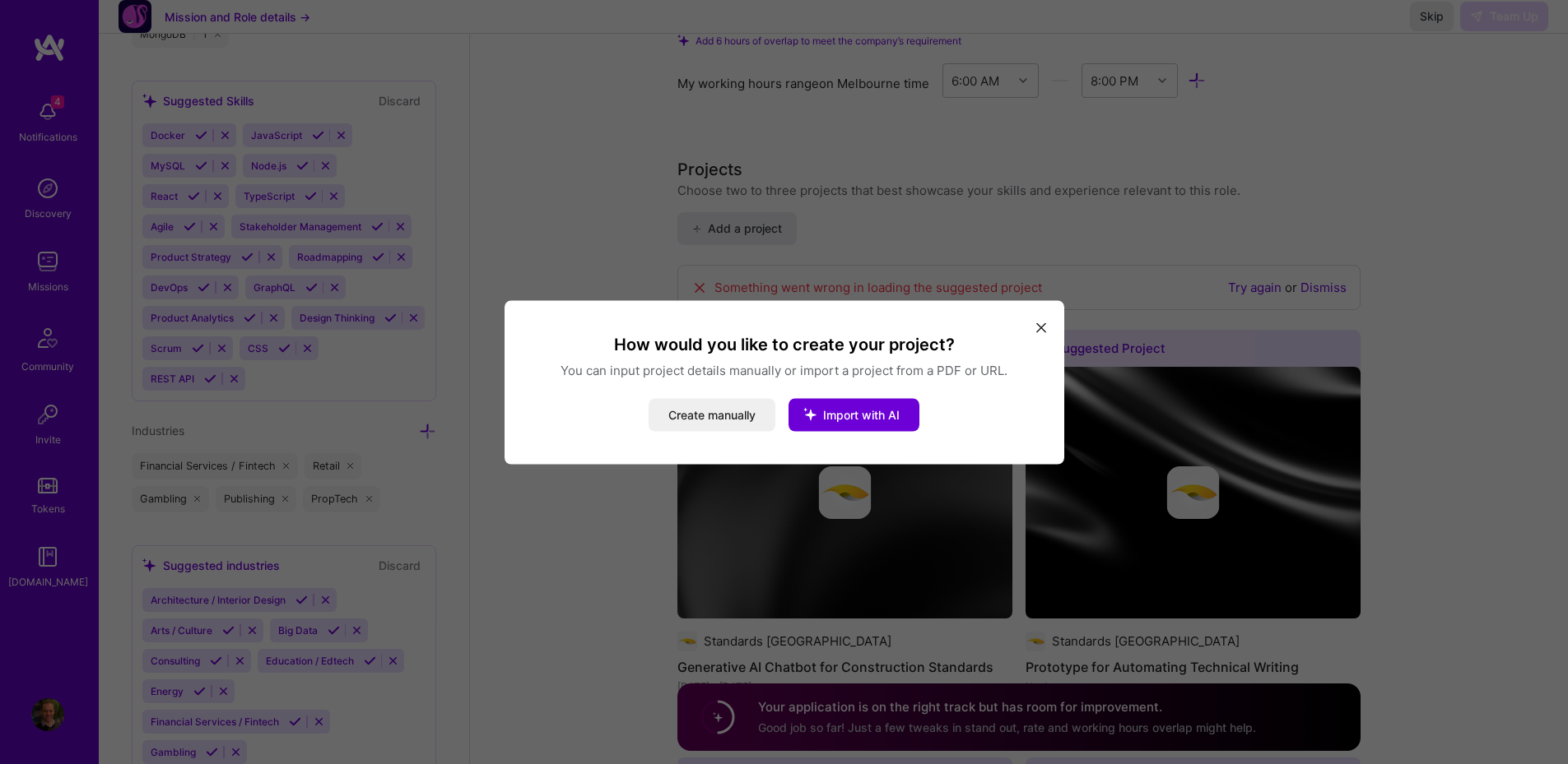
click at [1040, 326] on icon "modal" at bounding box center [1041, 328] width 10 height 10
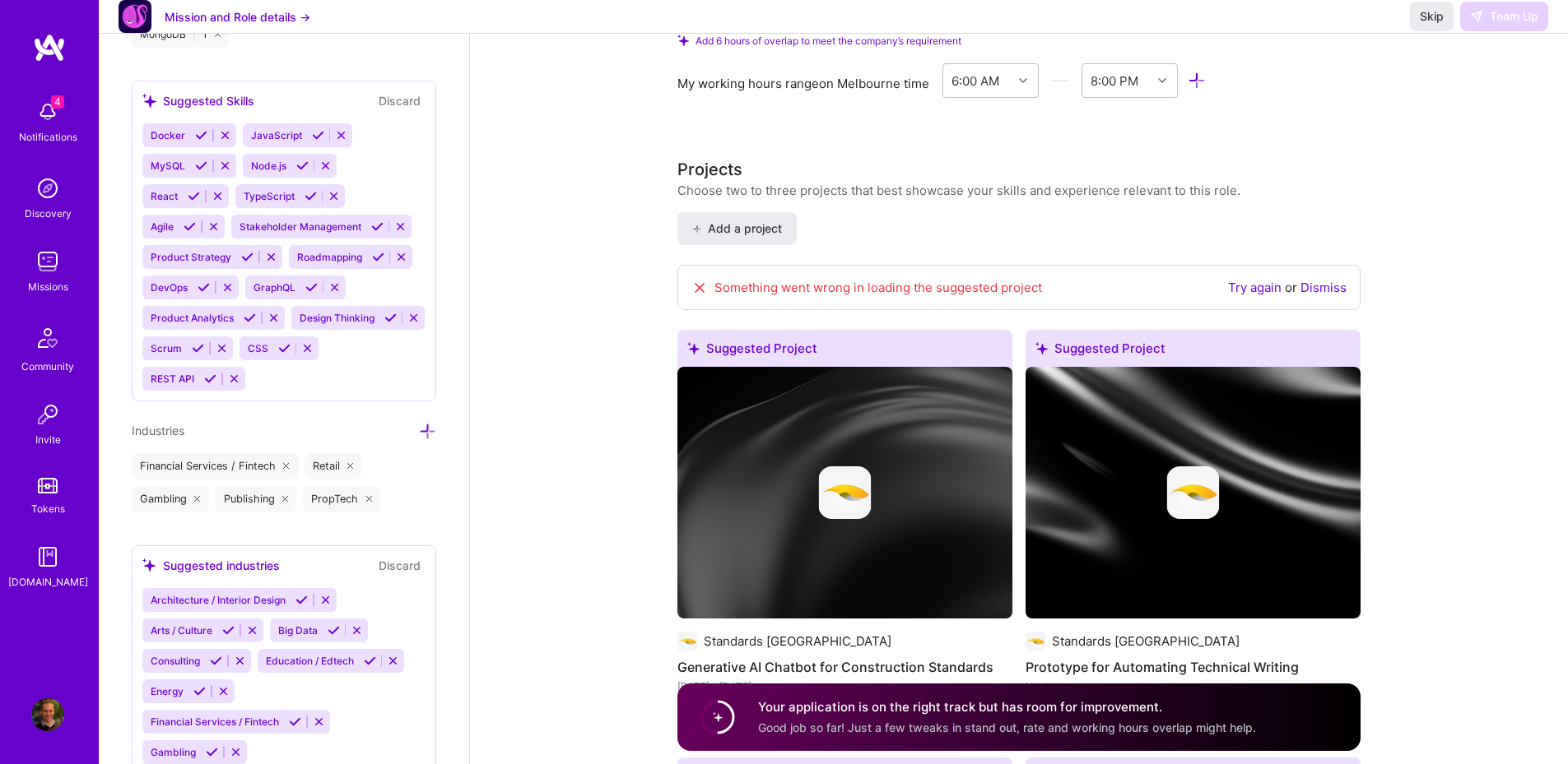
click at [1324, 289] on link "Dismiss" at bounding box center [1323, 287] width 46 height 16
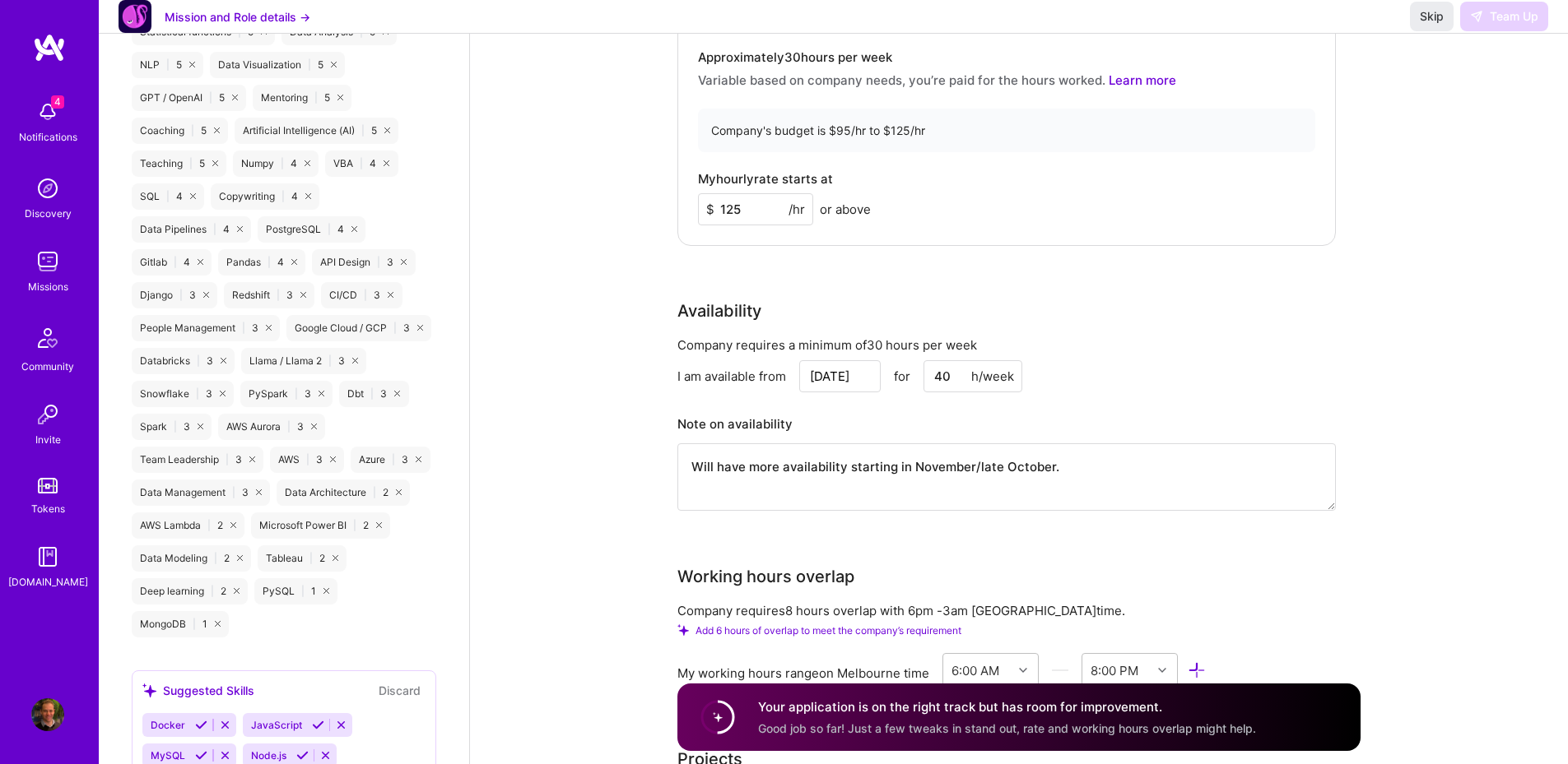
scroll to position [0, 0]
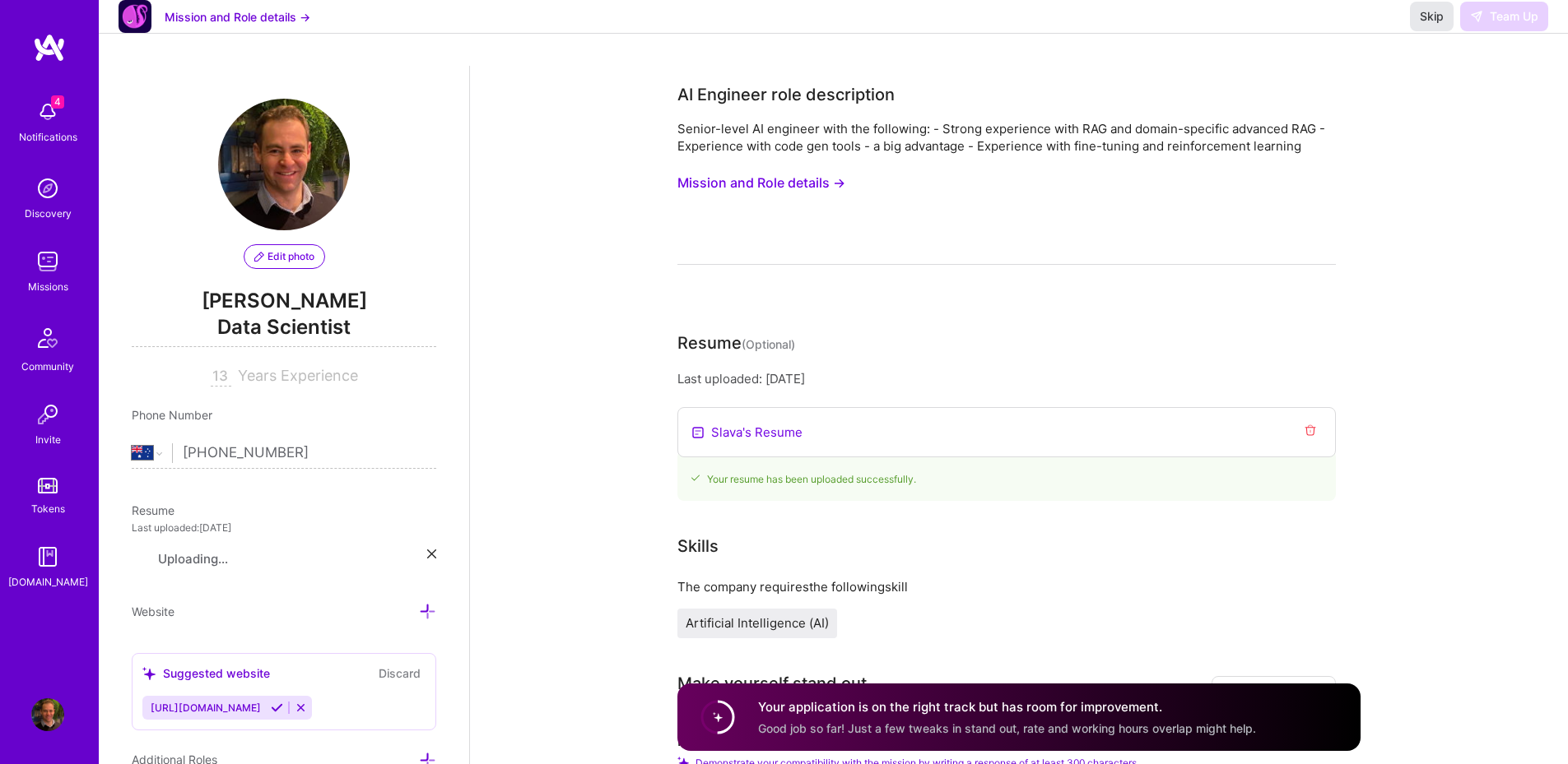
click at [1438, 32] on button "Skip" at bounding box center [1431, 17] width 43 height 30
click at [215, 26] on button "Mission and Role details →" at bounding box center [237, 17] width 146 height 18
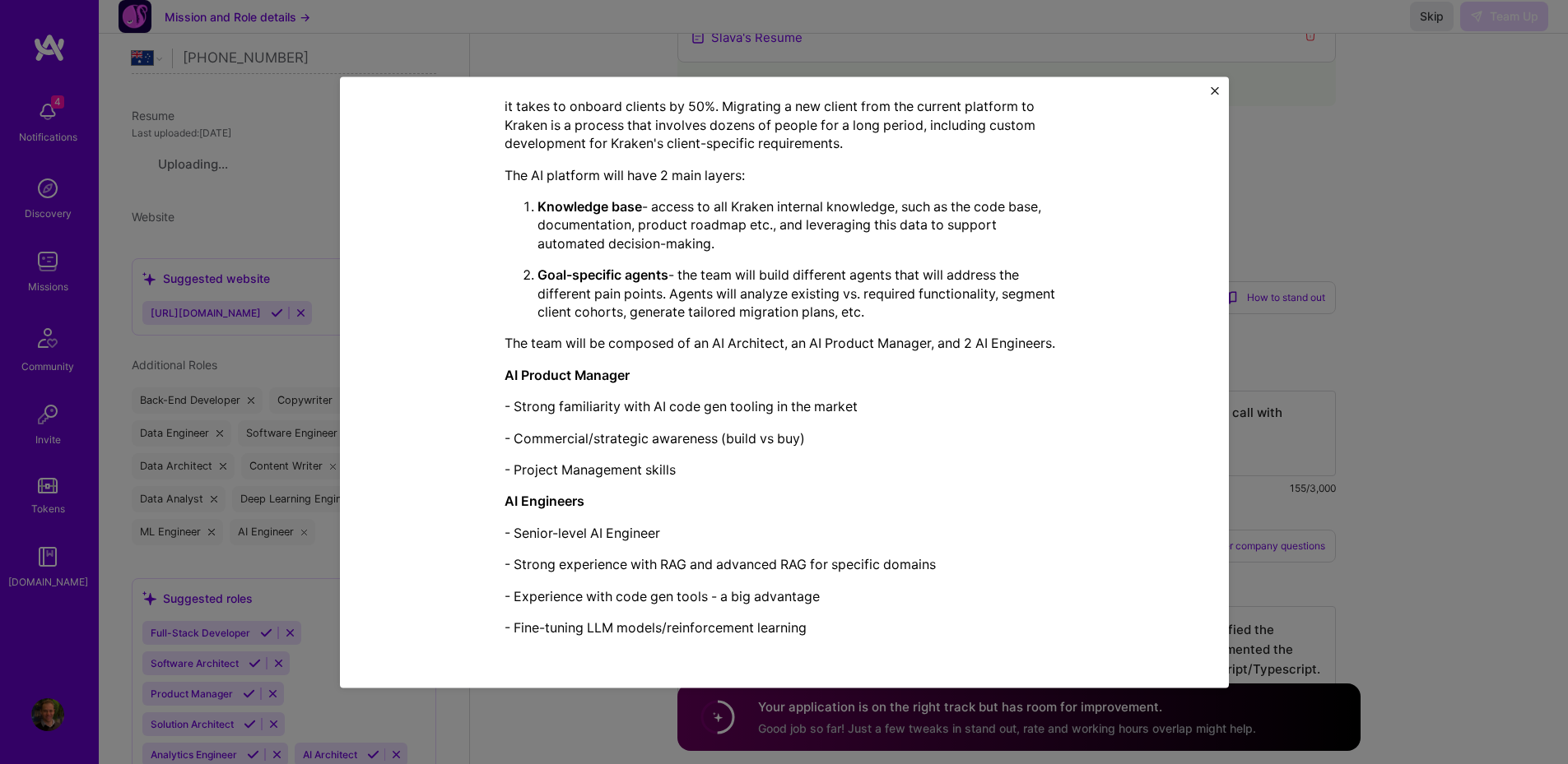
scroll to position [888, 0]
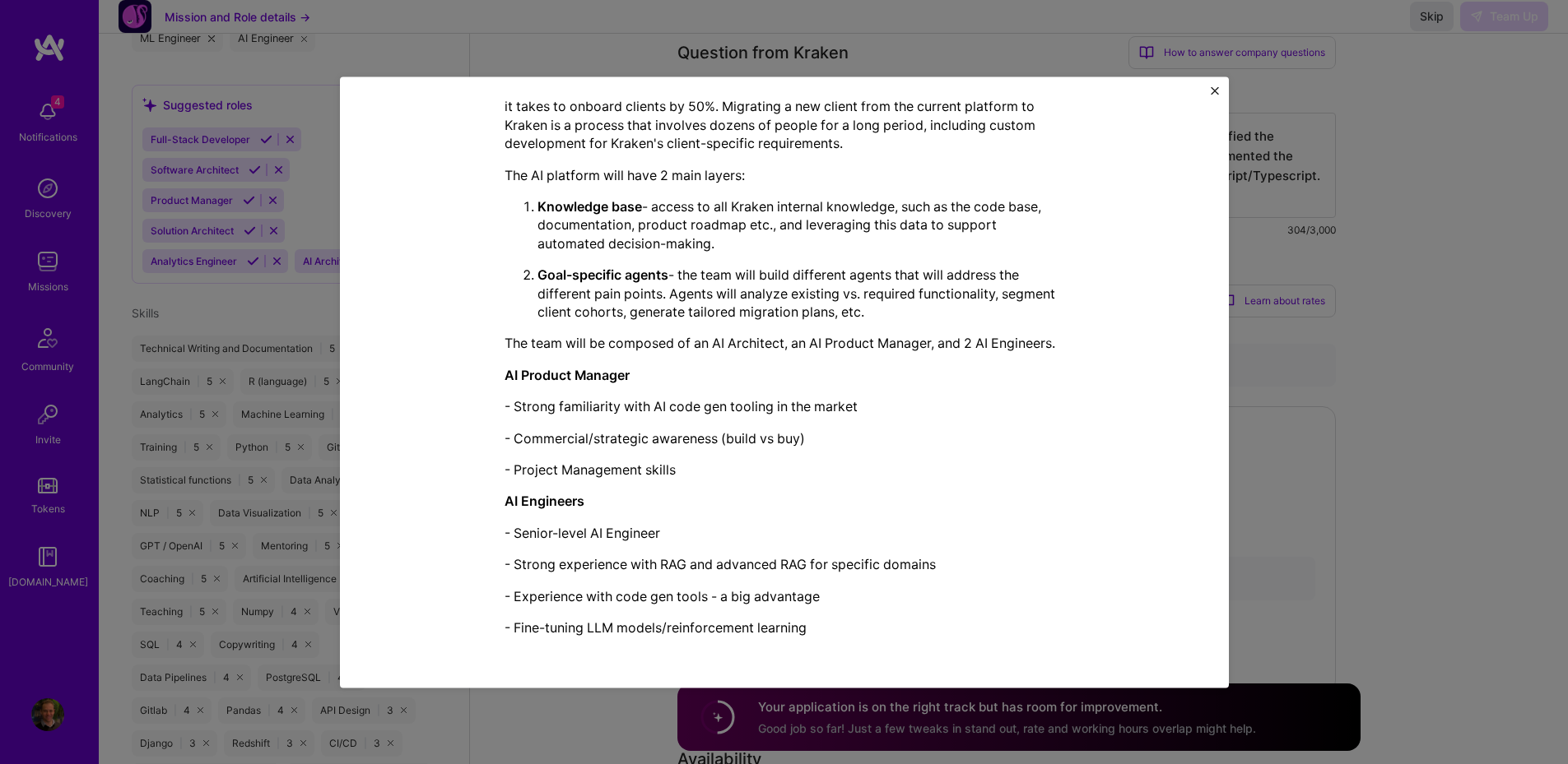
click at [1213, 91] on img "Close" at bounding box center [1214, 91] width 8 height 8
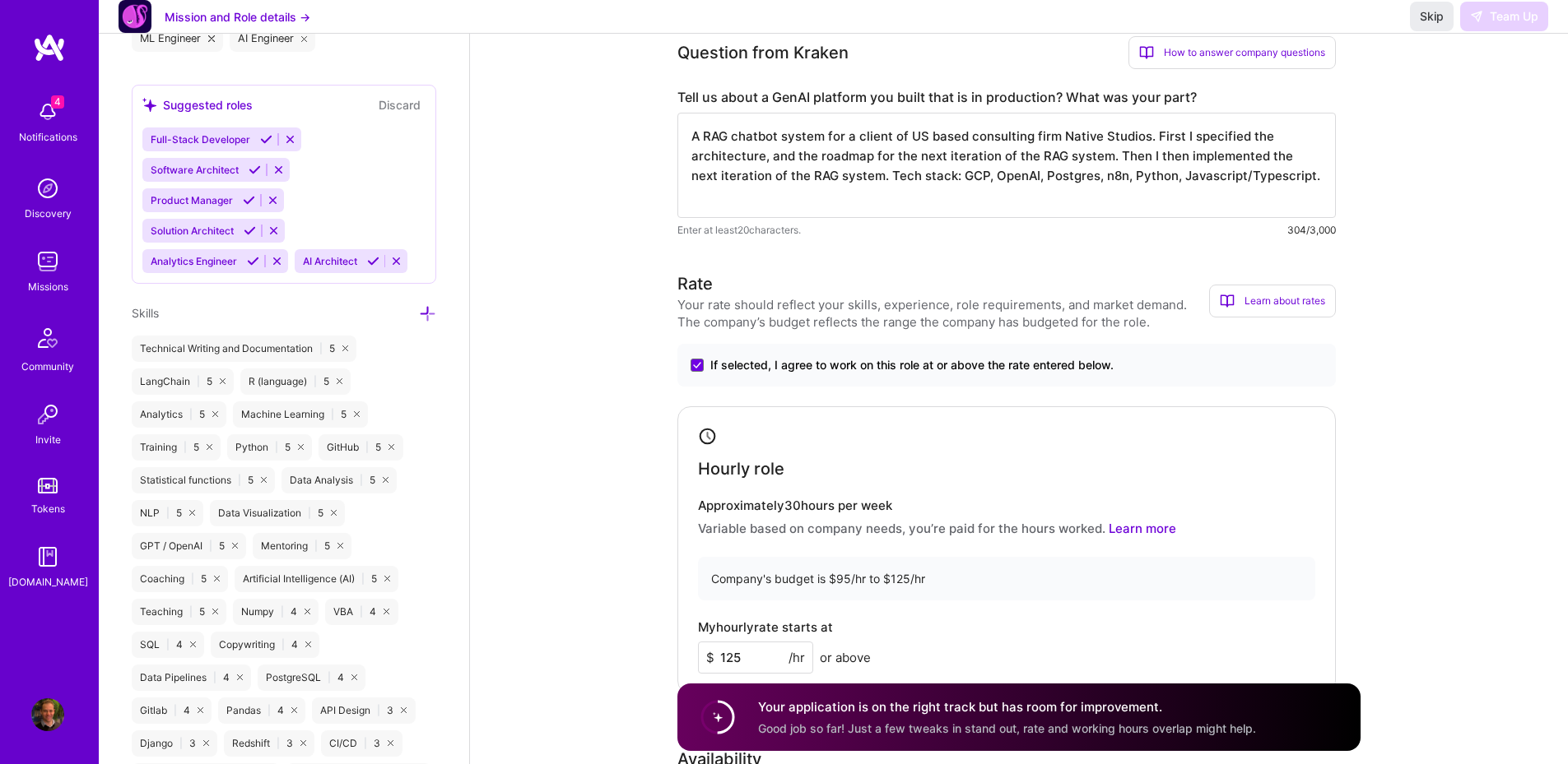
click at [395, 33] on div "Mission and Role details → Skip Team Up" at bounding box center [832, 17] width 1469 height 33
click at [277, 26] on button "Mission and Role details →" at bounding box center [237, 17] width 146 height 18
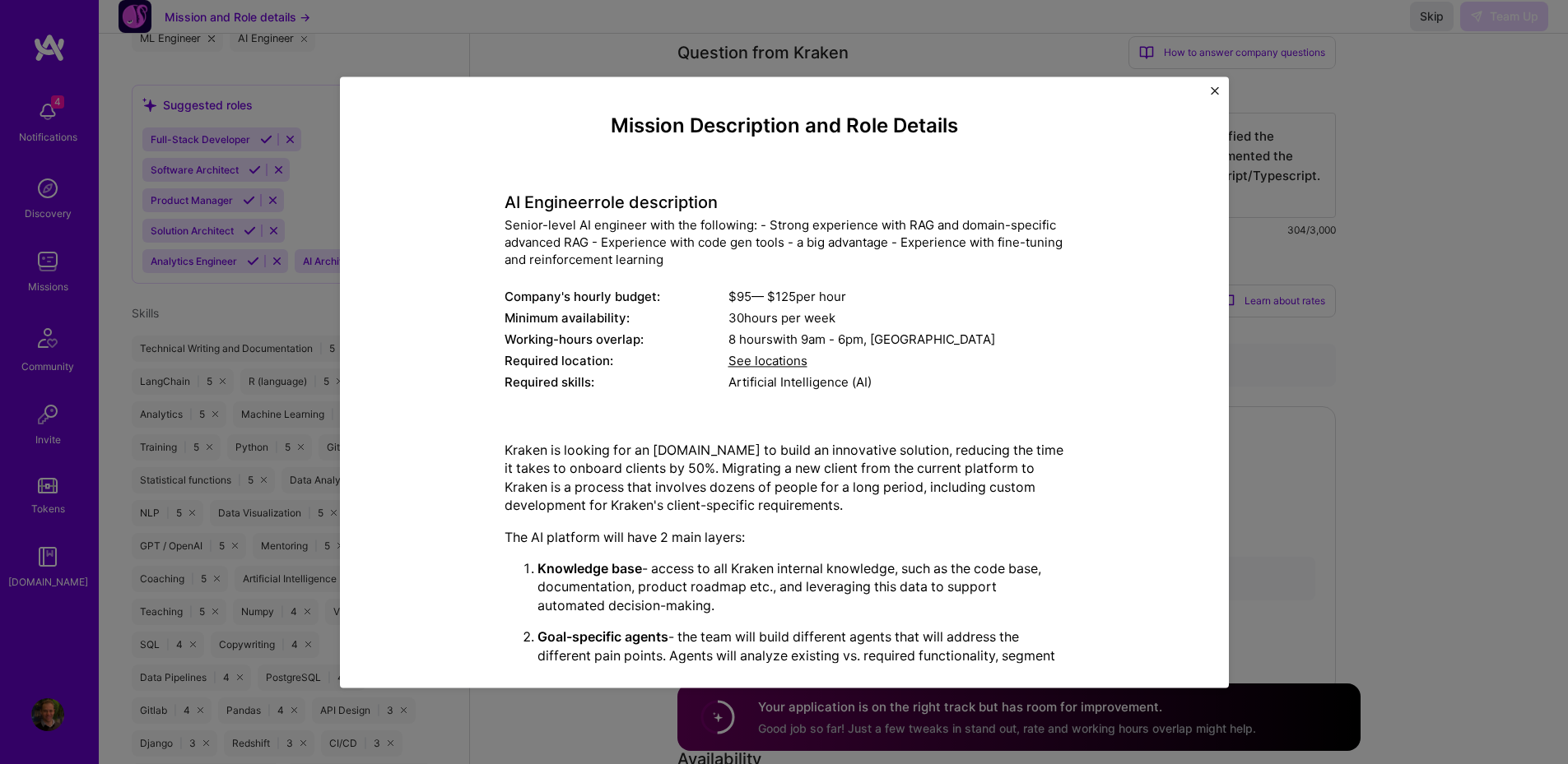
drag, startPoint x: 840, startPoint y: 203, endPoint x: 629, endPoint y: 110, distance: 230.6
click at [838, 203] on h4 "AI Engineer role description" at bounding box center [784, 203] width 559 height 20
click at [401, 55] on div "Mission Description and Role Details AI Engineer role description Senior-level …" at bounding box center [784, 382] width 1568 height 764
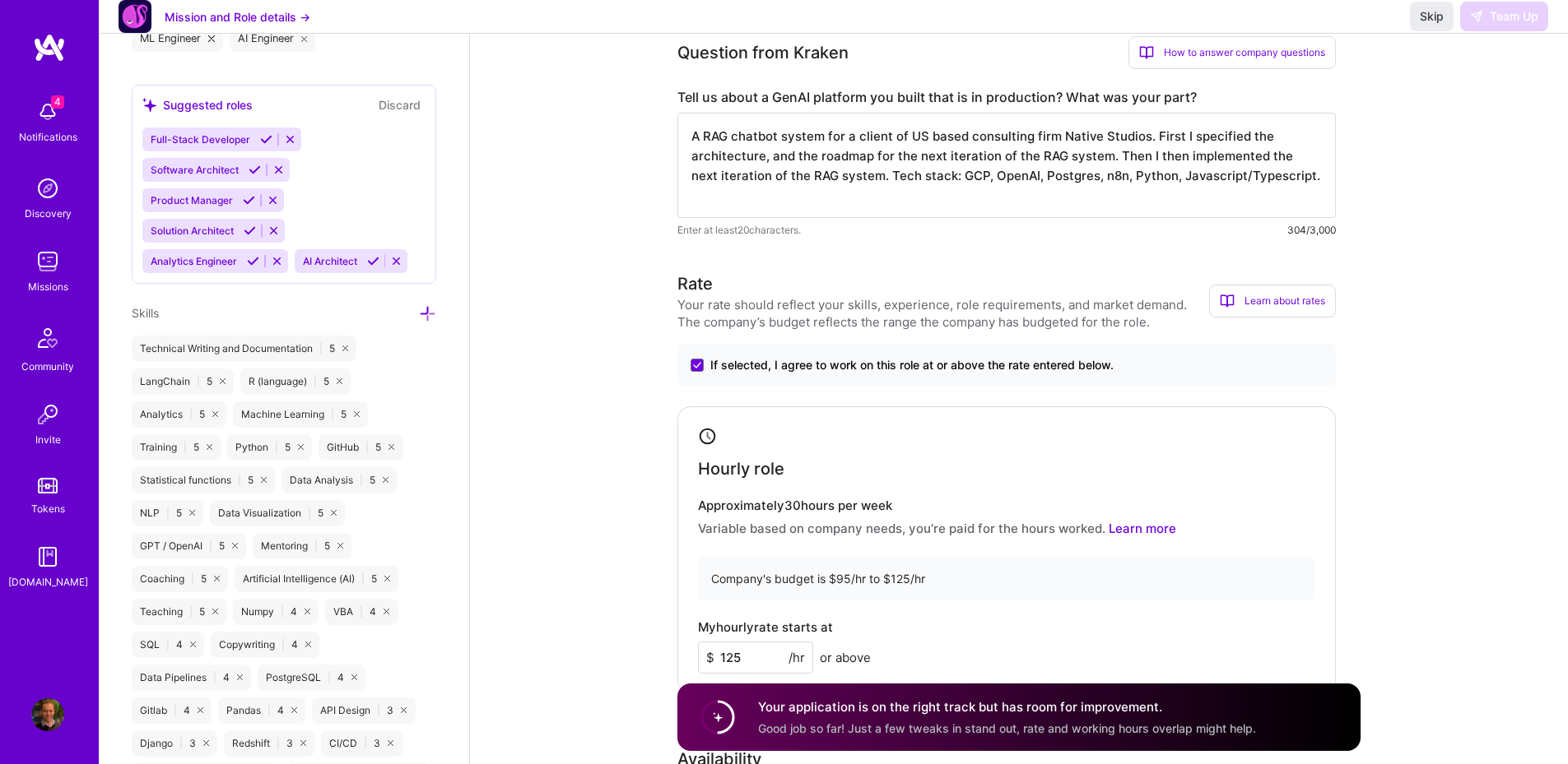
click at [33, 286] on div "Missions" at bounding box center [47, 286] width 40 height 18
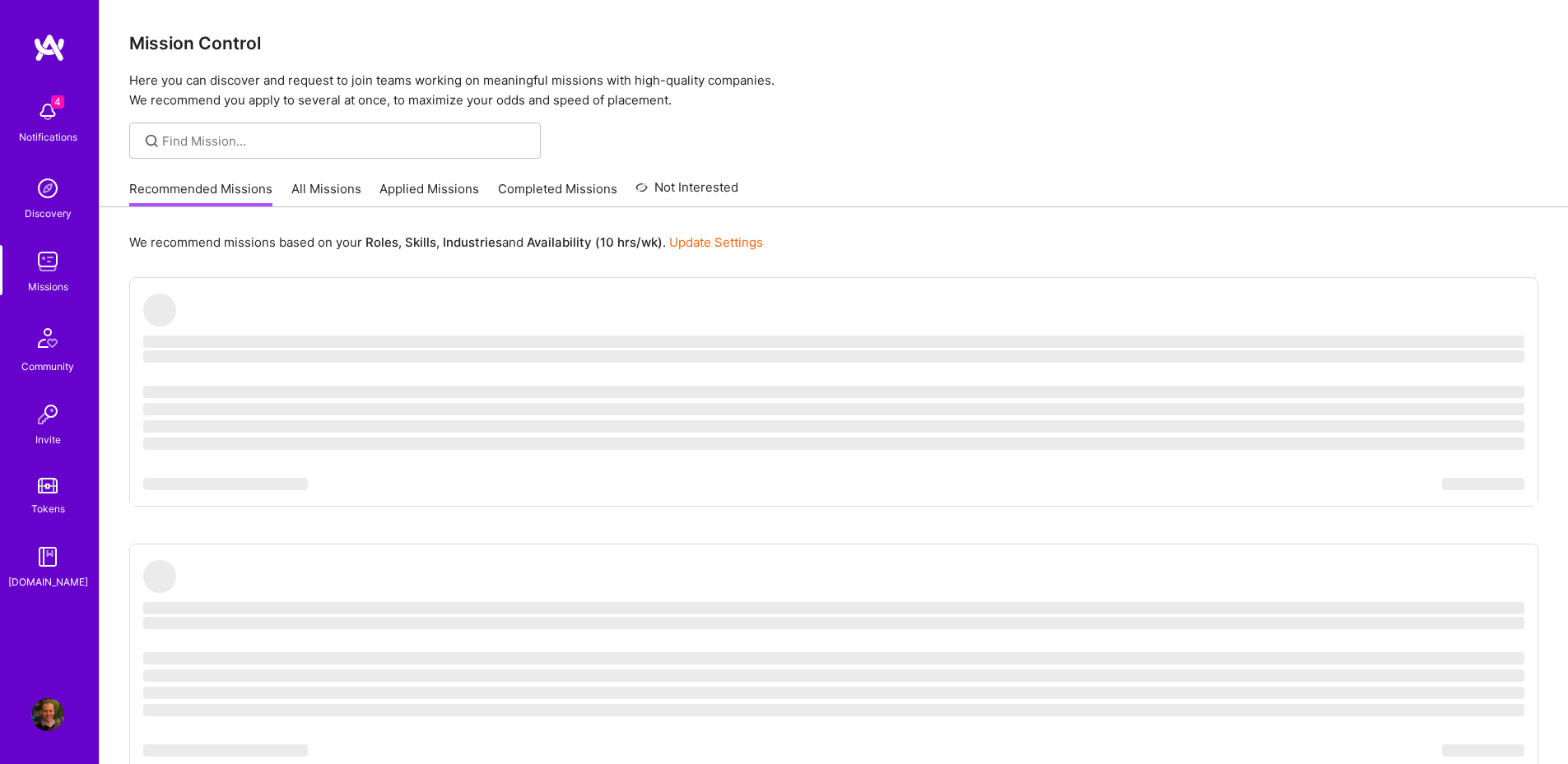
click at [310, 187] on link "All Missions" at bounding box center [326, 194] width 70 height 28
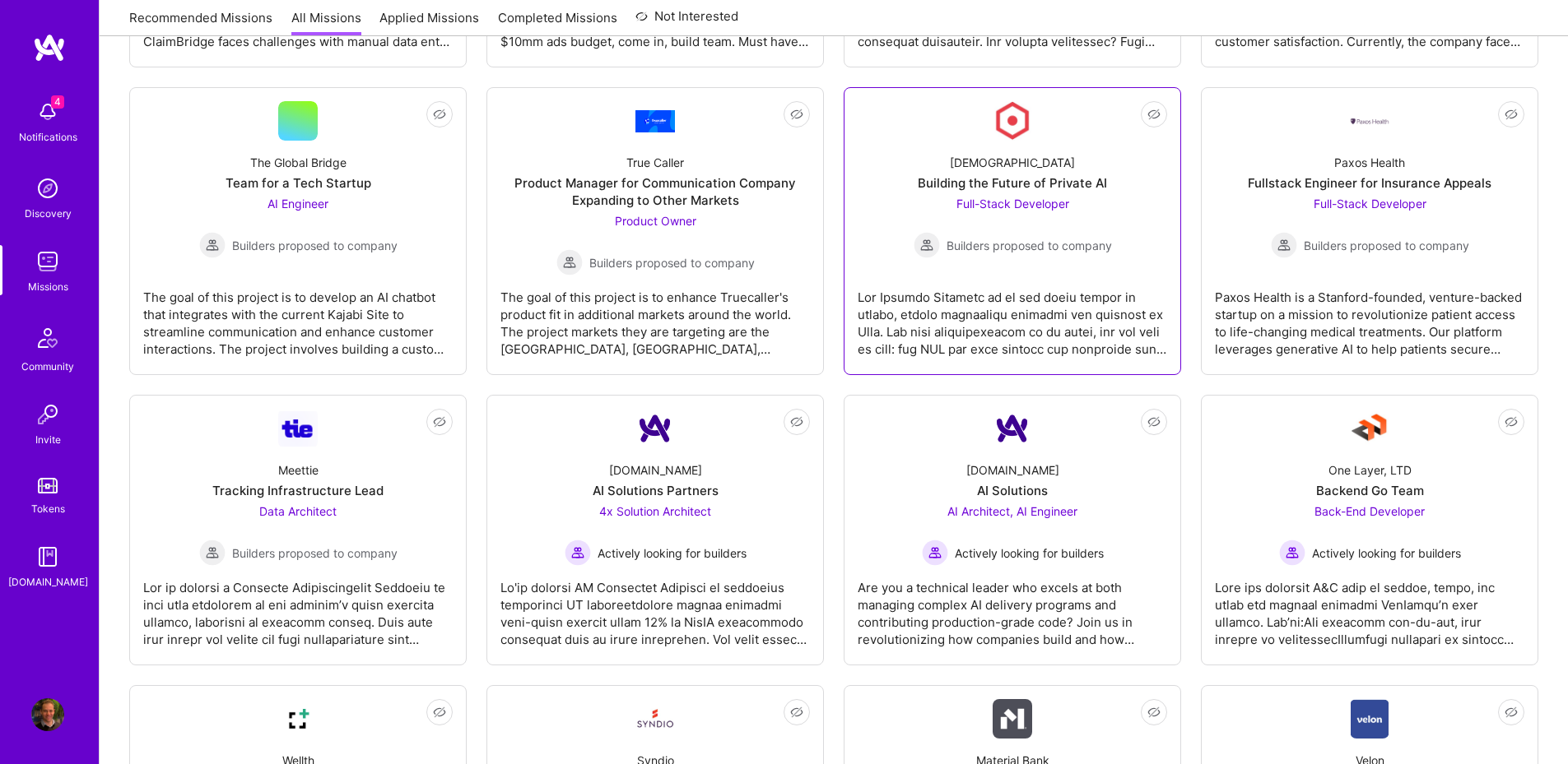
scroll to position [2863, 0]
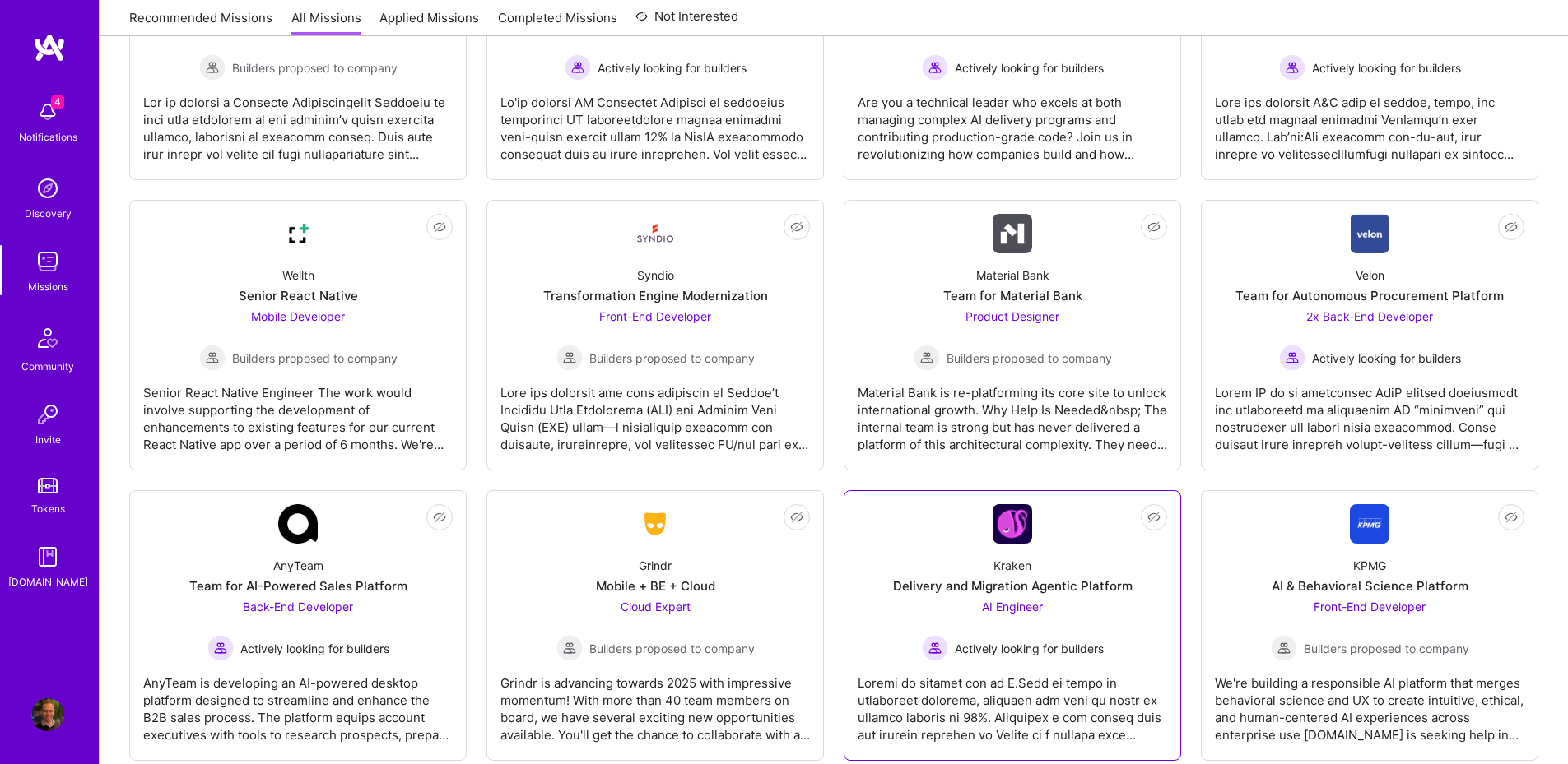
click at [974, 583] on div "Delivery and Migration Agentic Platform" at bounding box center [1013, 587] width 239 height 18
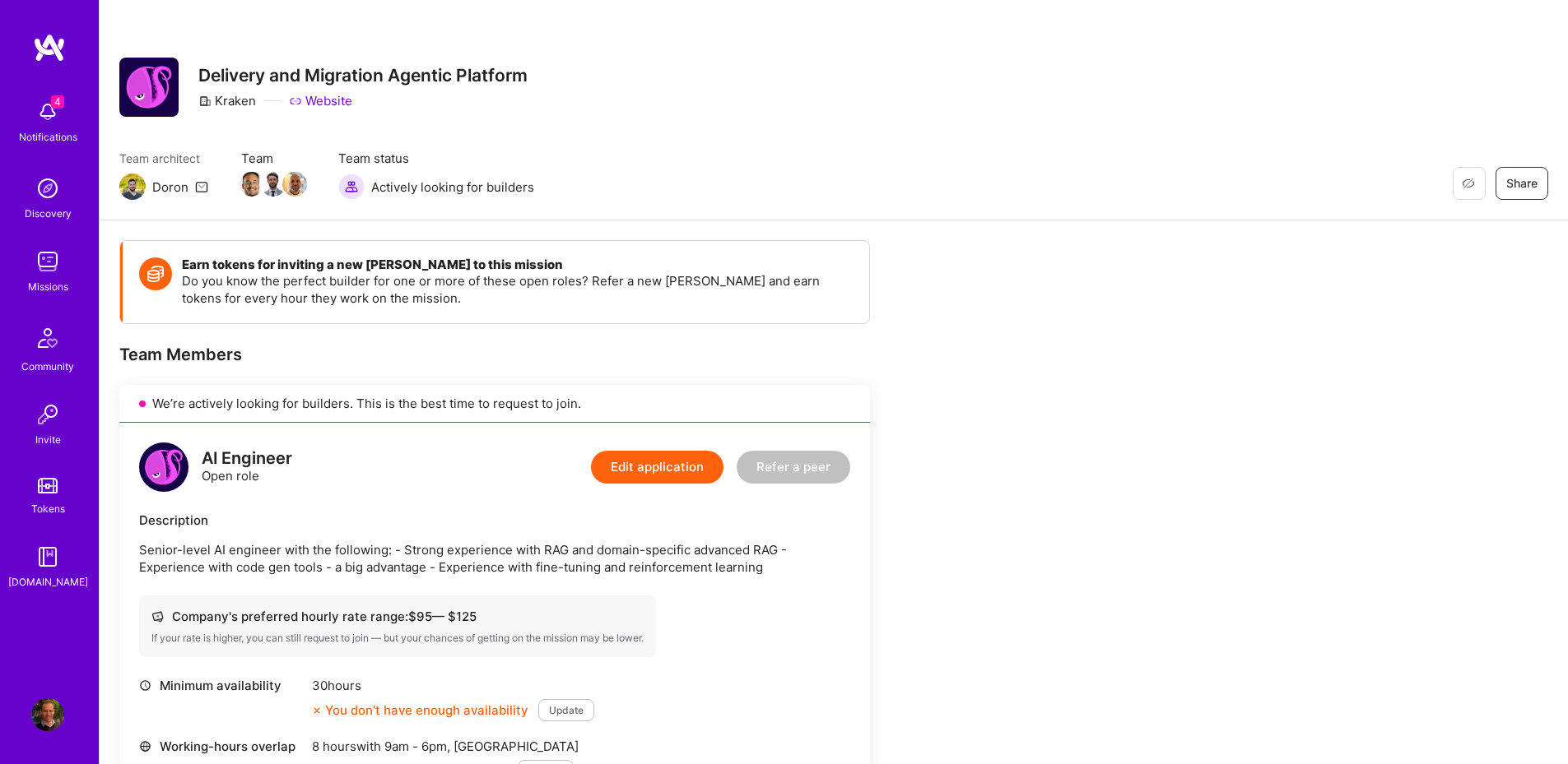
click at [643, 478] on button "Edit application" at bounding box center [657, 467] width 133 height 32
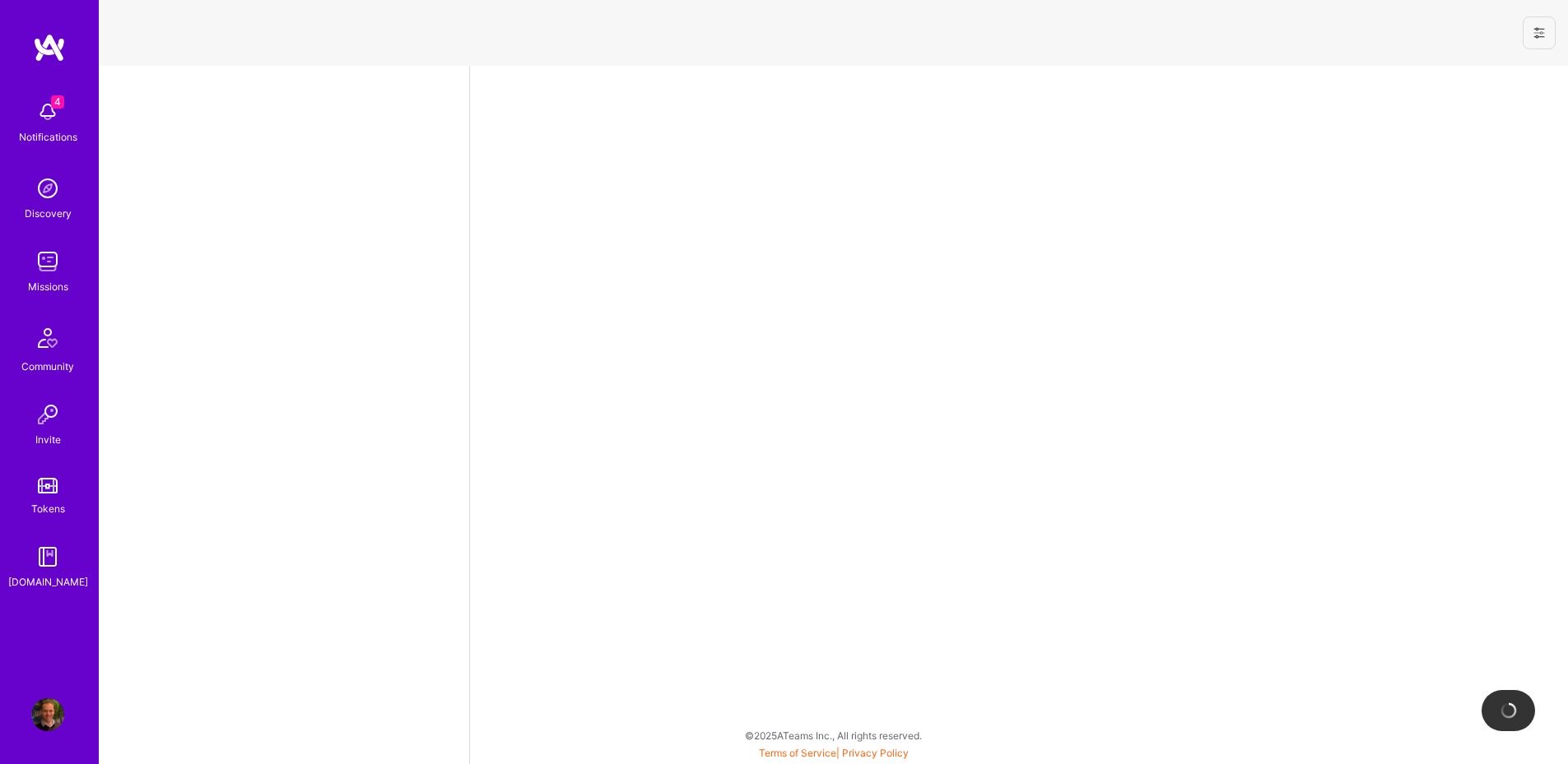
select select "AU"
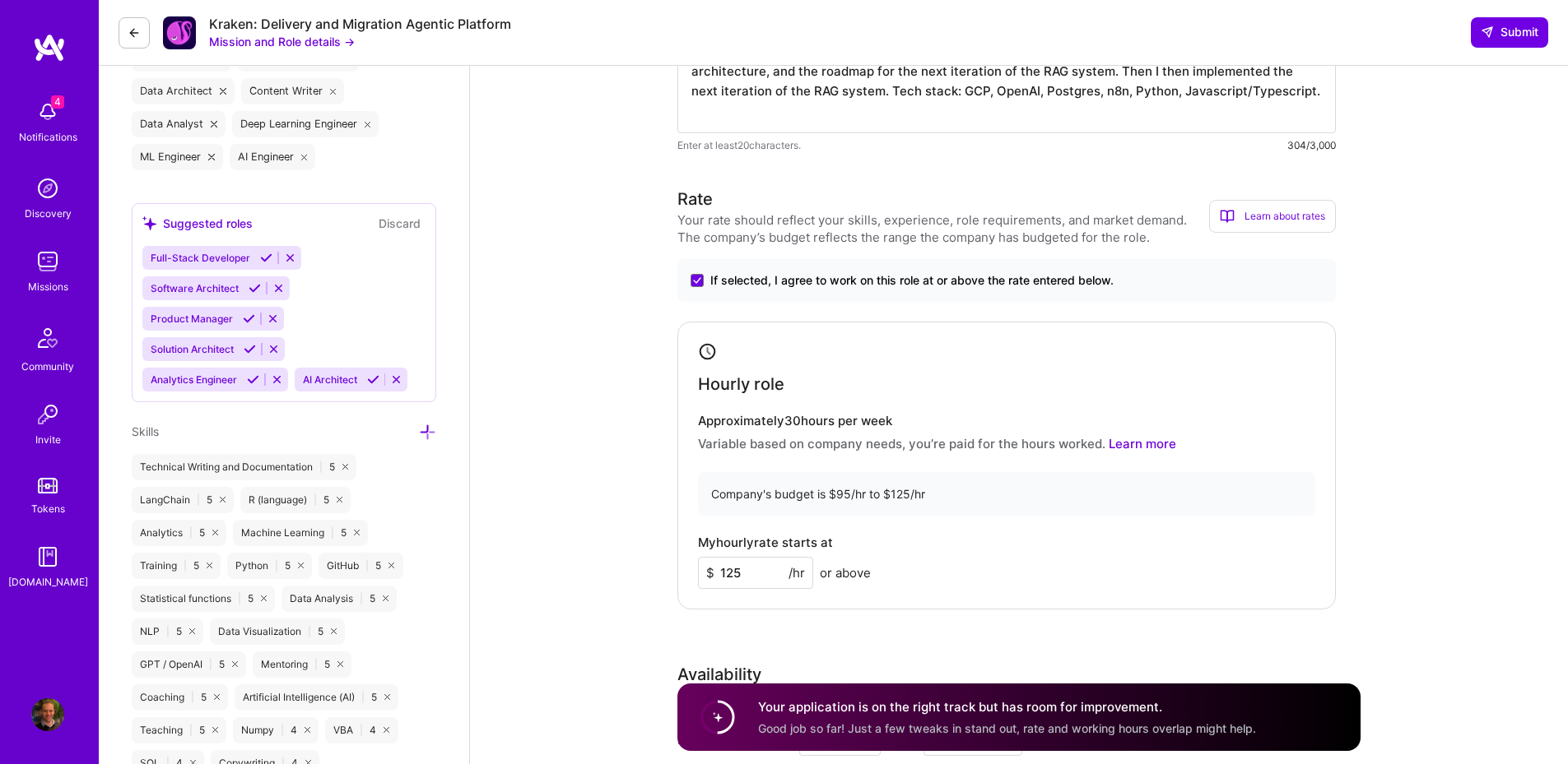
scroll to position [198, 0]
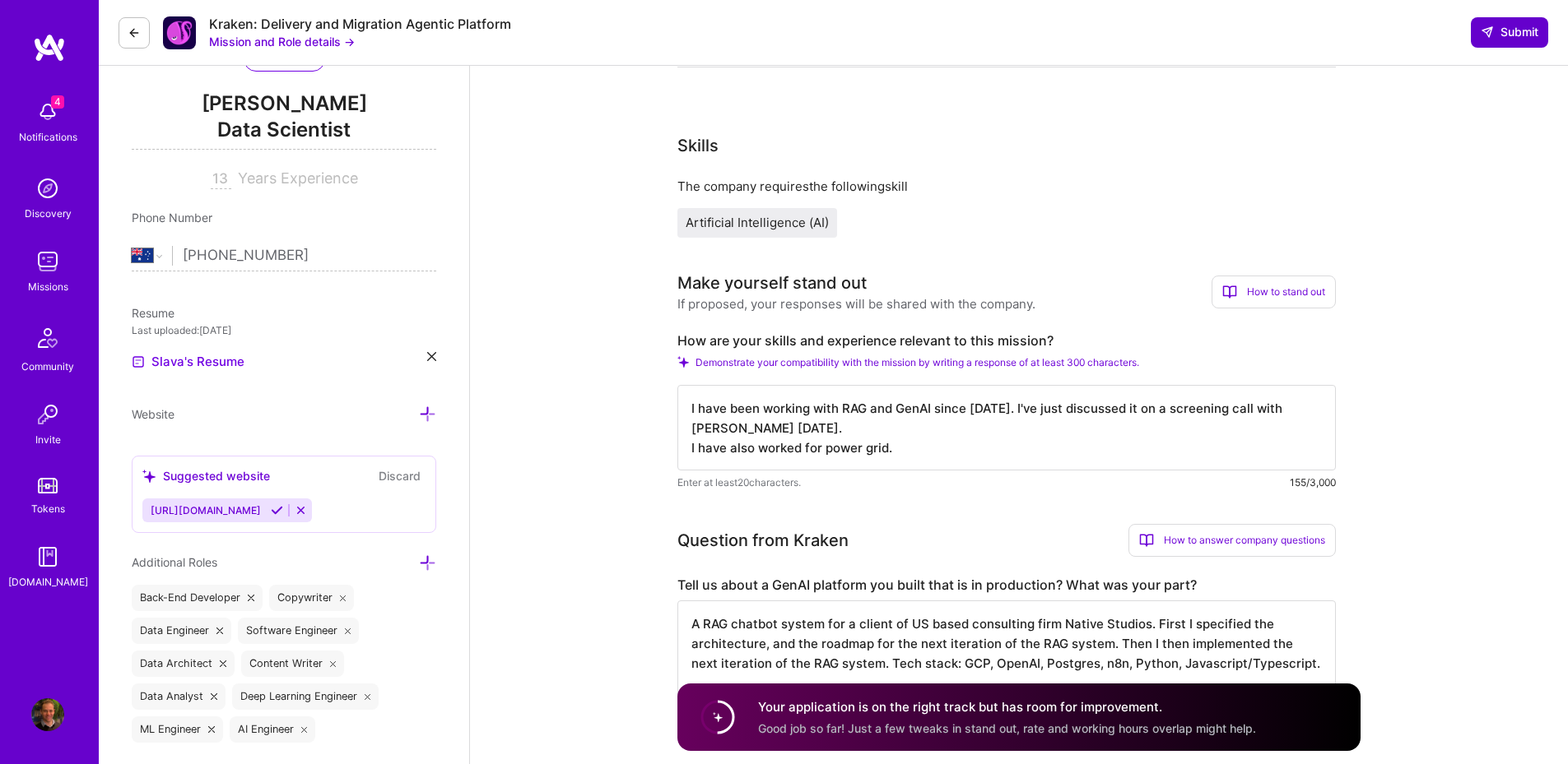
click at [1511, 38] on span "Submit" at bounding box center [1509, 32] width 57 height 17
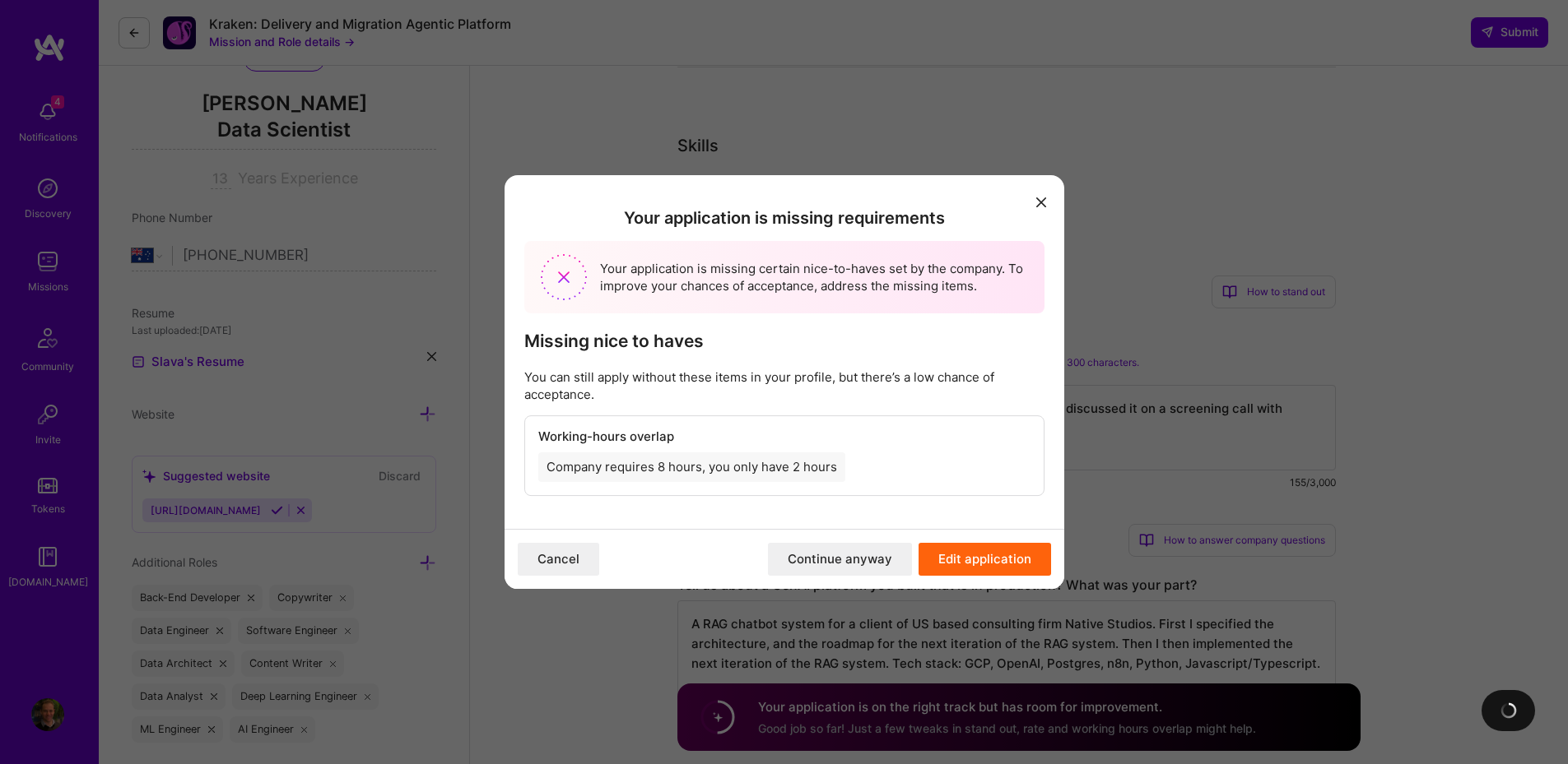
click at [870, 561] on button "Continue anyway" at bounding box center [840, 558] width 144 height 32
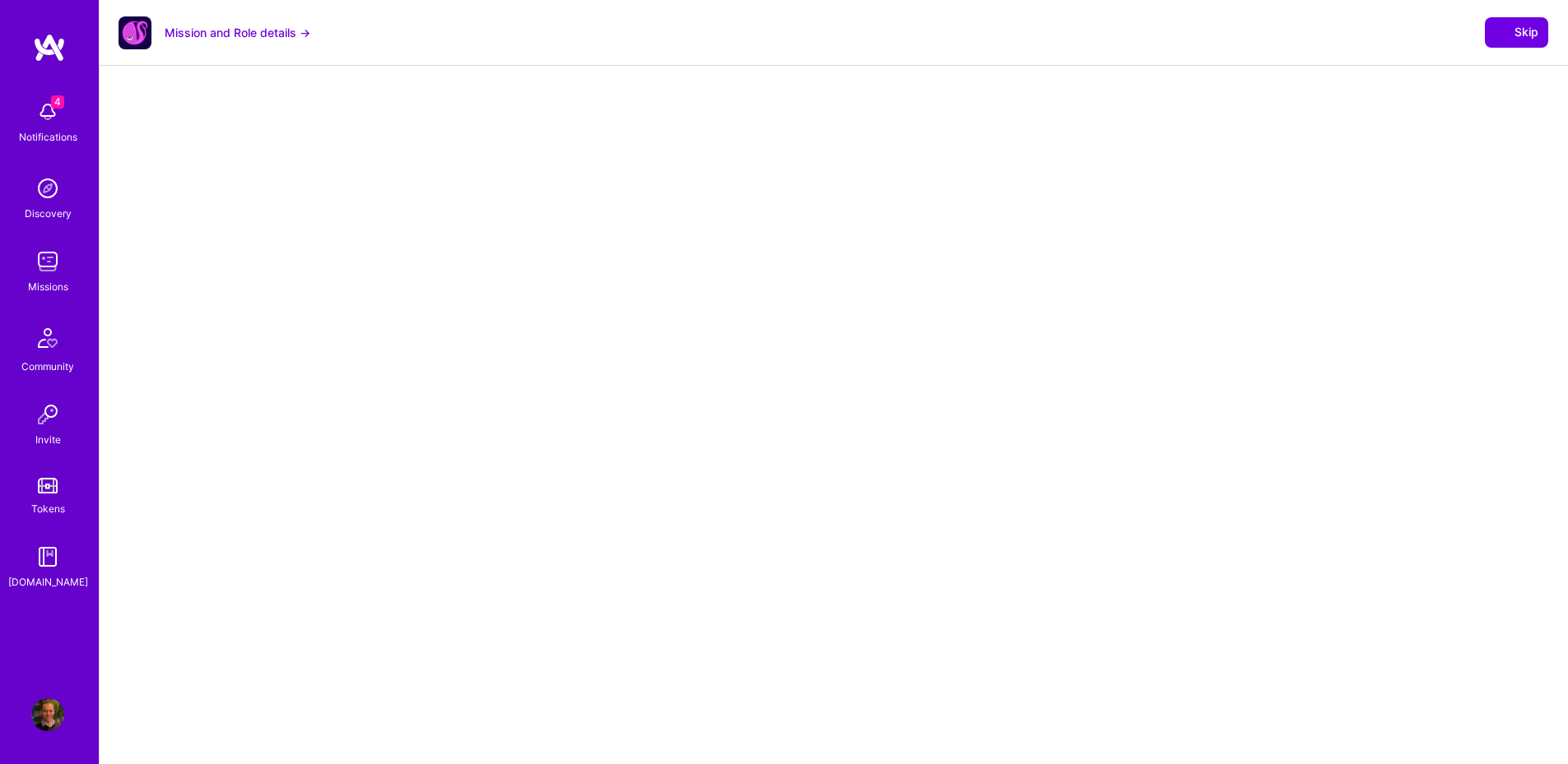
select select "AU"
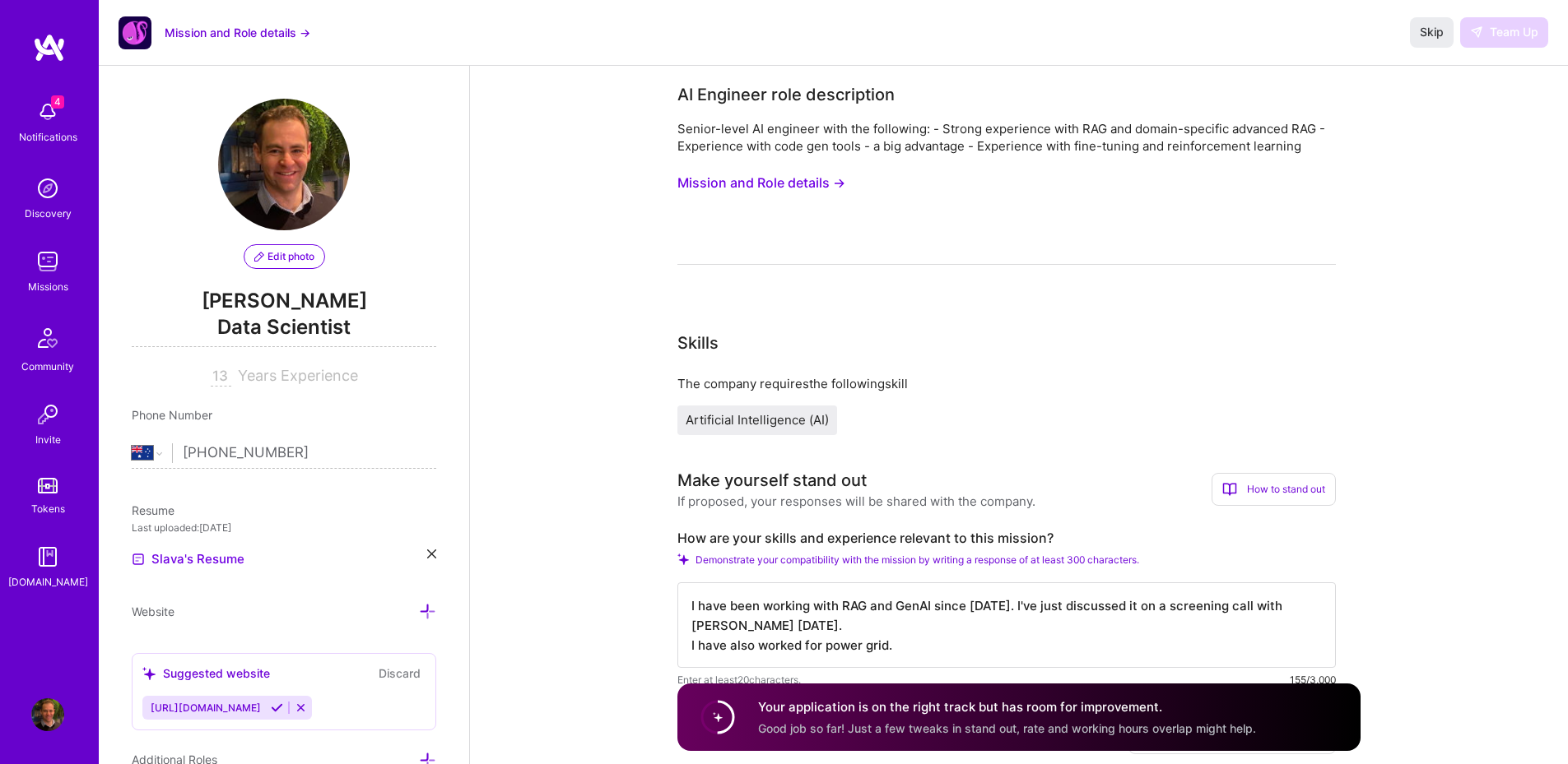
click at [1431, 35] on span "Skip" at bounding box center [1431, 32] width 24 height 17
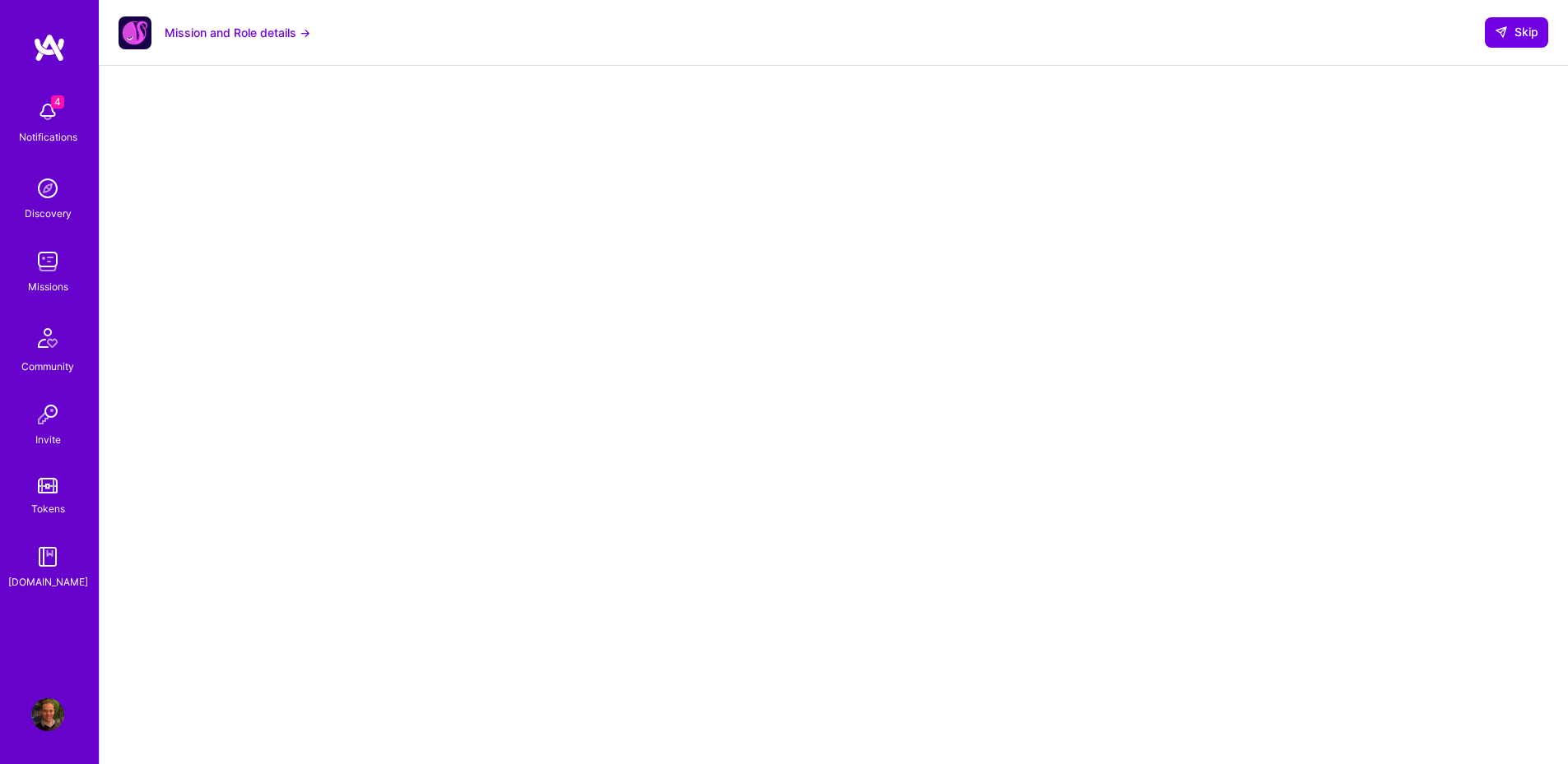
scroll to position [161, 0]
click at [1524, 42] on button "Skip" at bounding box center [1516, 32] width 63 height 30
select select "AU"
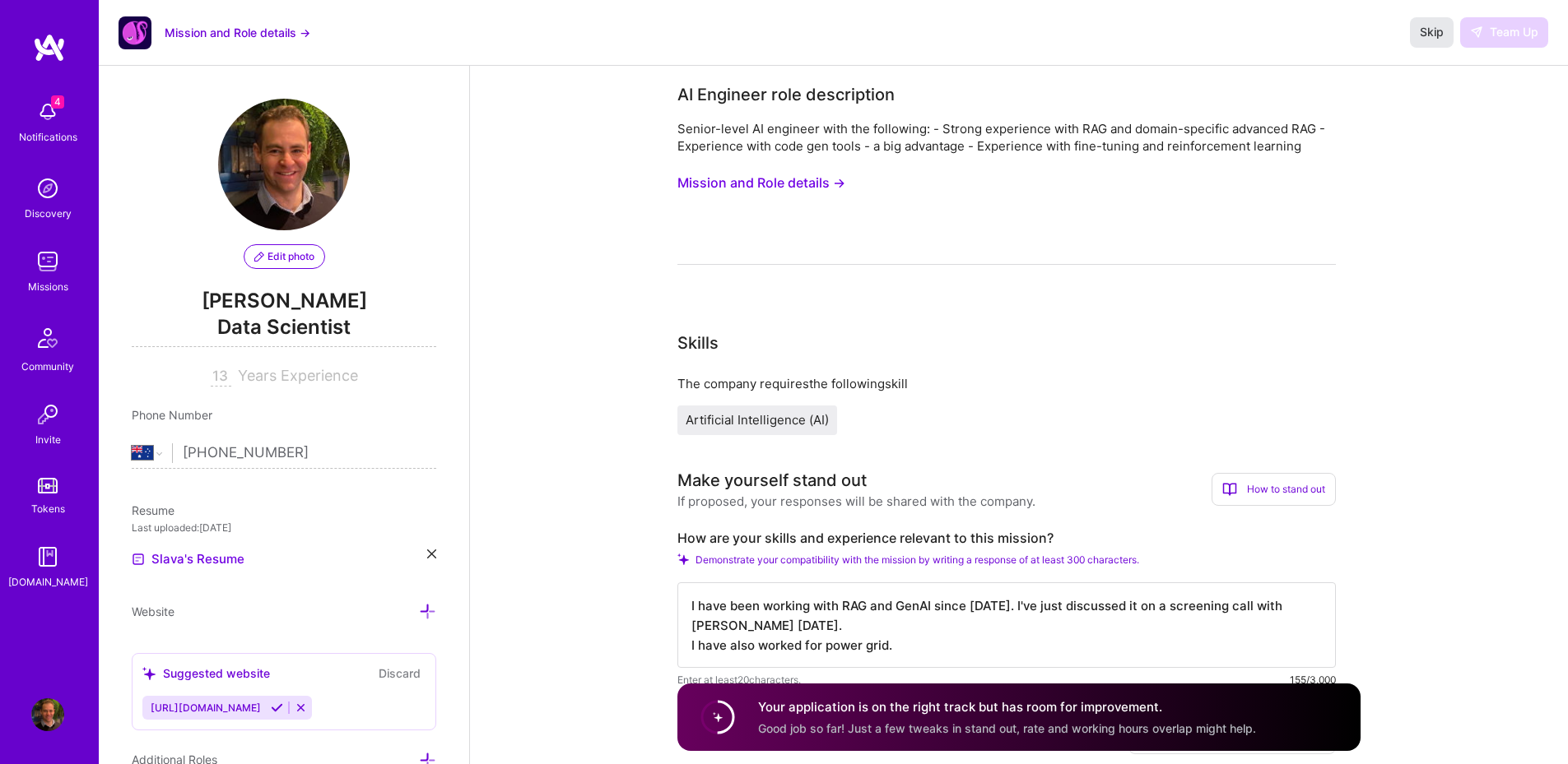
click at [1425, 23] on button "Skip" at bounding box center [1431, 32] width 43 height 30
click at [265, 33] on button "Mission and Role details →" at bounding box center [237, 32] width 146 height 18
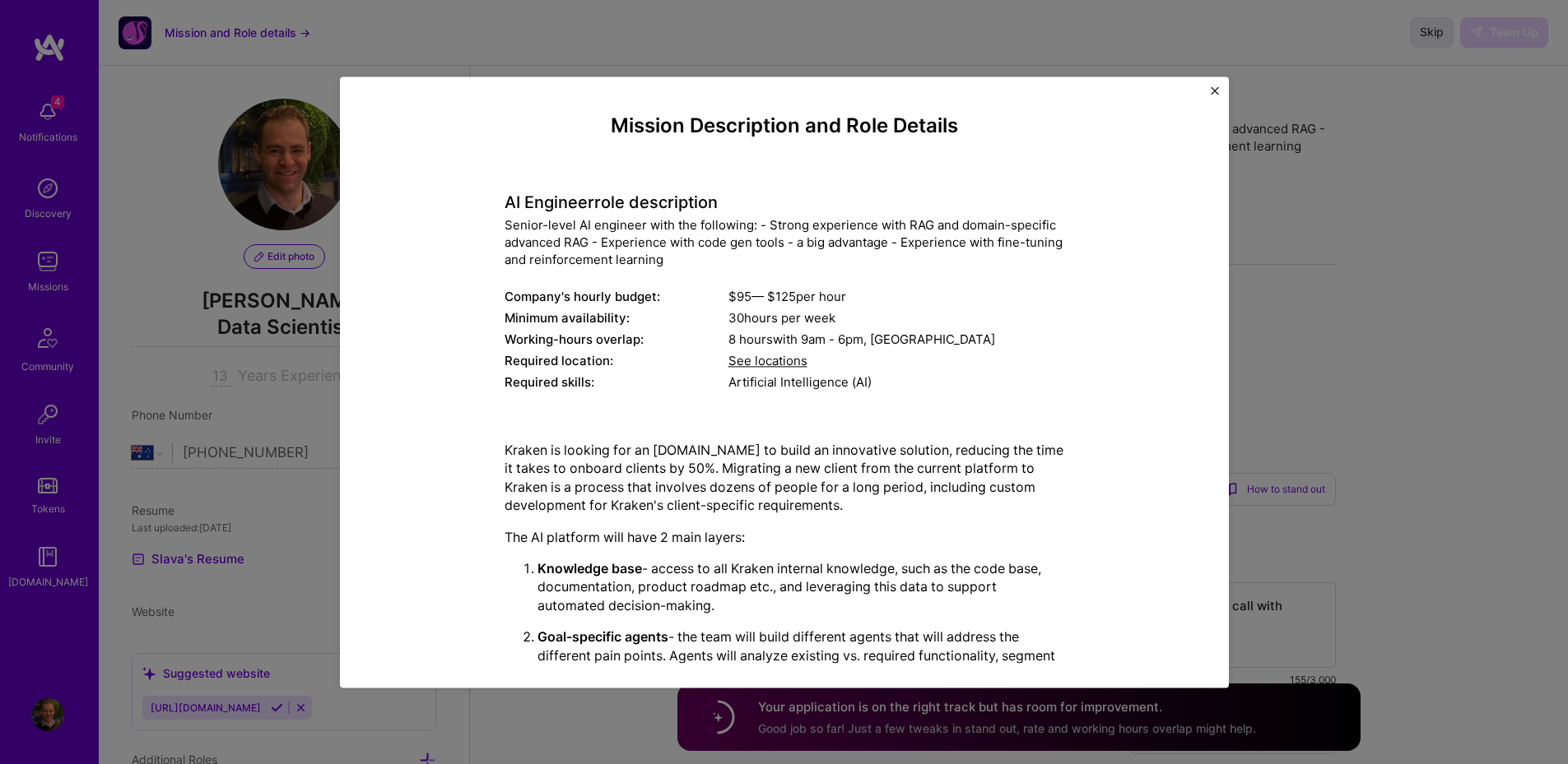
drag, startPoint x: 1292, startPoint y: 156, endPoint x: 1278, endPoint y: 143, distance: 19.1
click at [1293, 156] on div "Mission Description and Role Details AI Engineer role description Senior-level …" at bounding box center [784, 382] width 1568 height 764
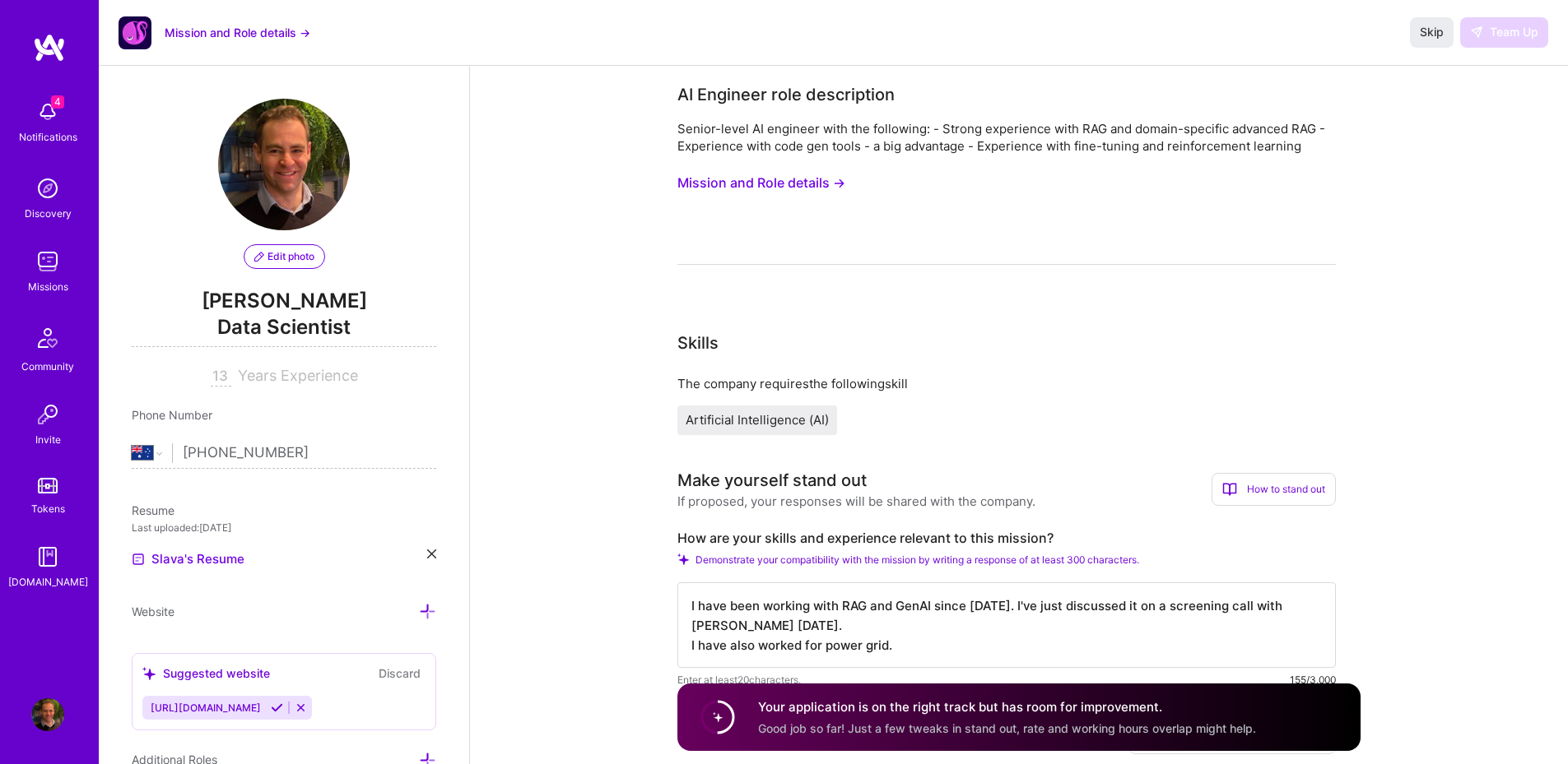
click at [52, 278] on div "Missions" at bounding box center [47, 286] width 40 height 18
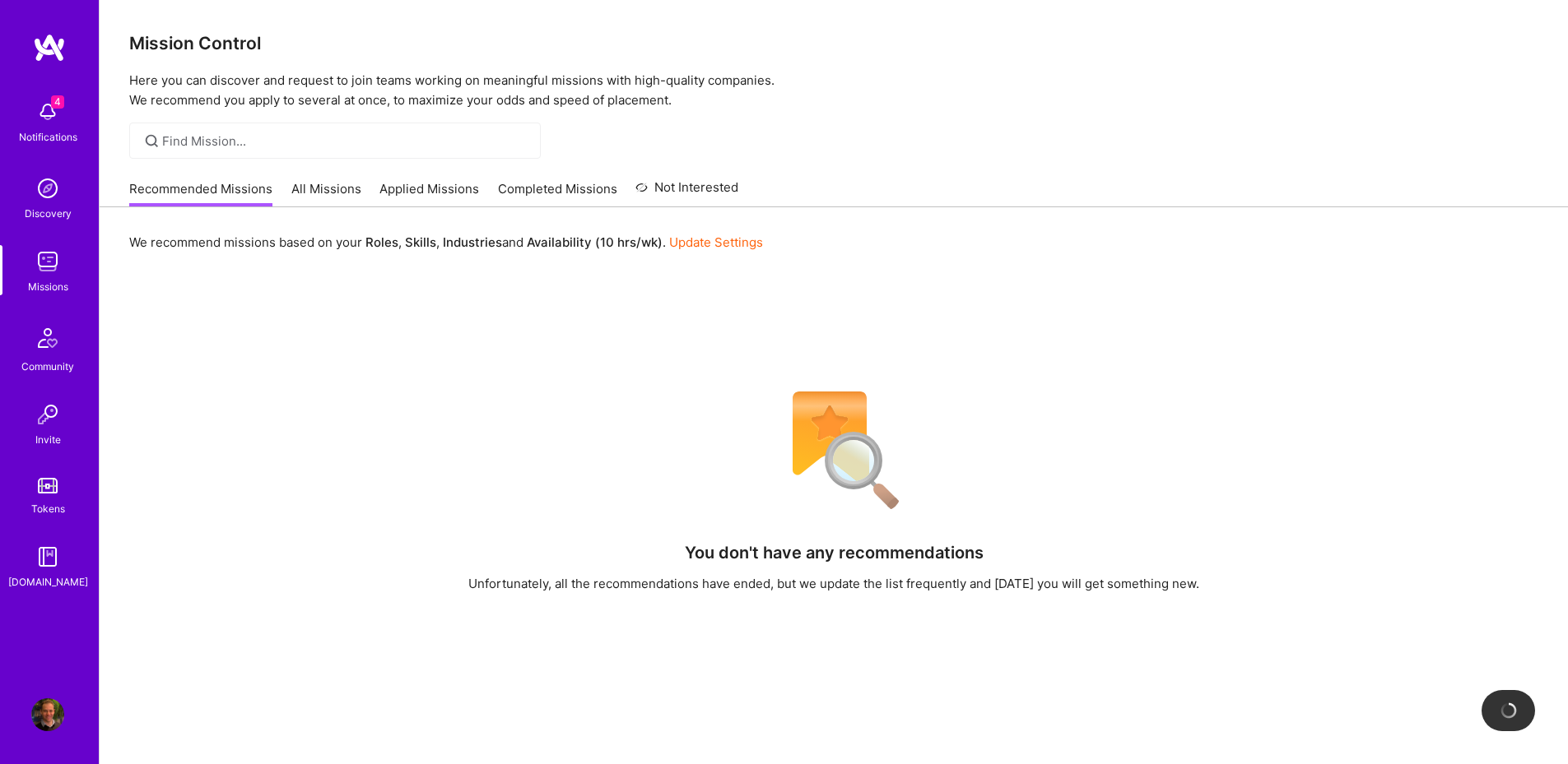
click at [400, 189] on link "Applied Missions" at bounding box center [428, 194] width 99 height 28
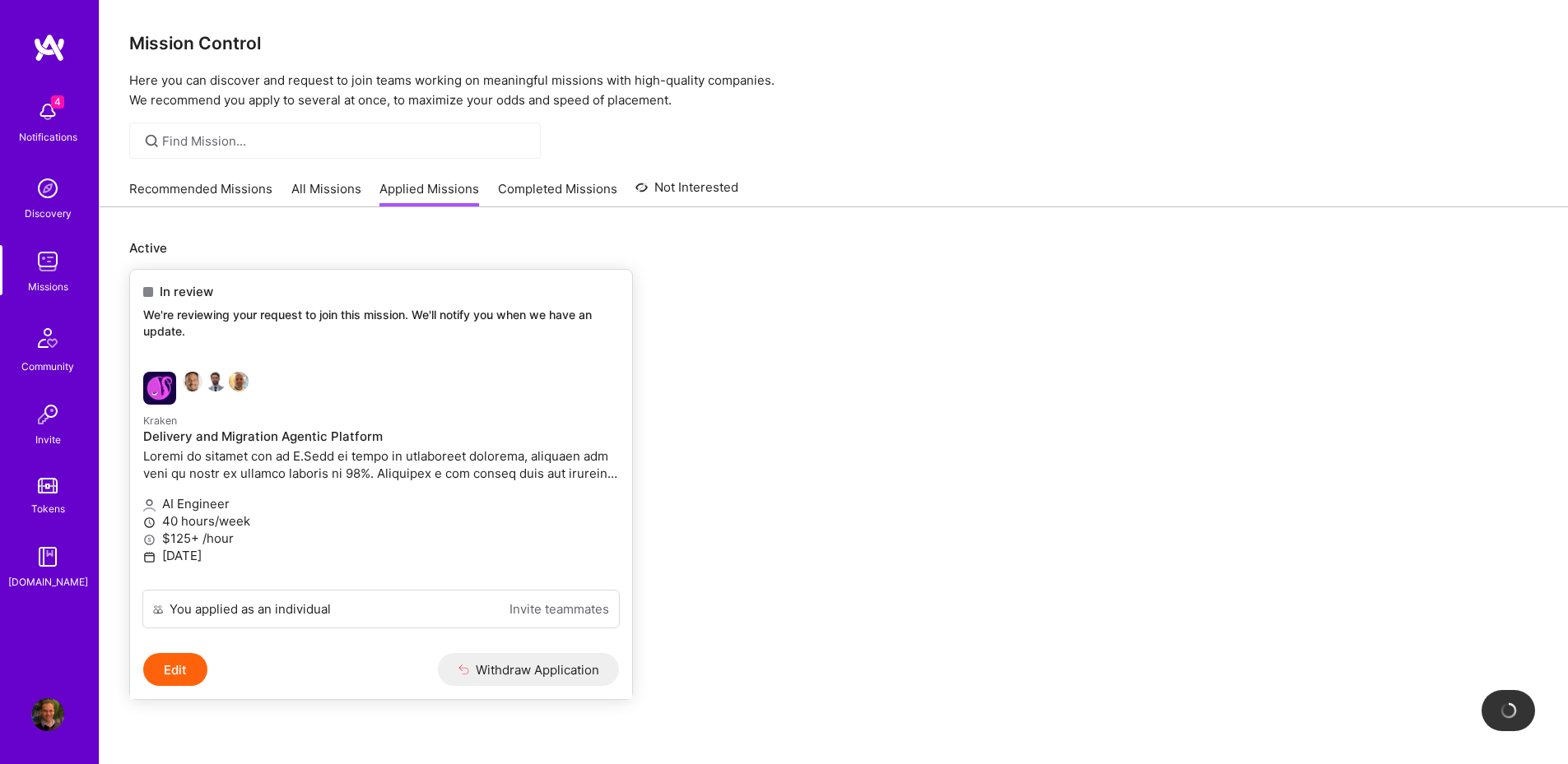
click at [248, 309] on p "We're reviewing your request to join this mission. We'll notify you when we hav…" at bounding box center [380, 323] width 476 height 32
click at [168, 675] on button "Edit" at bounding box center [174, 668] width 64 height 32
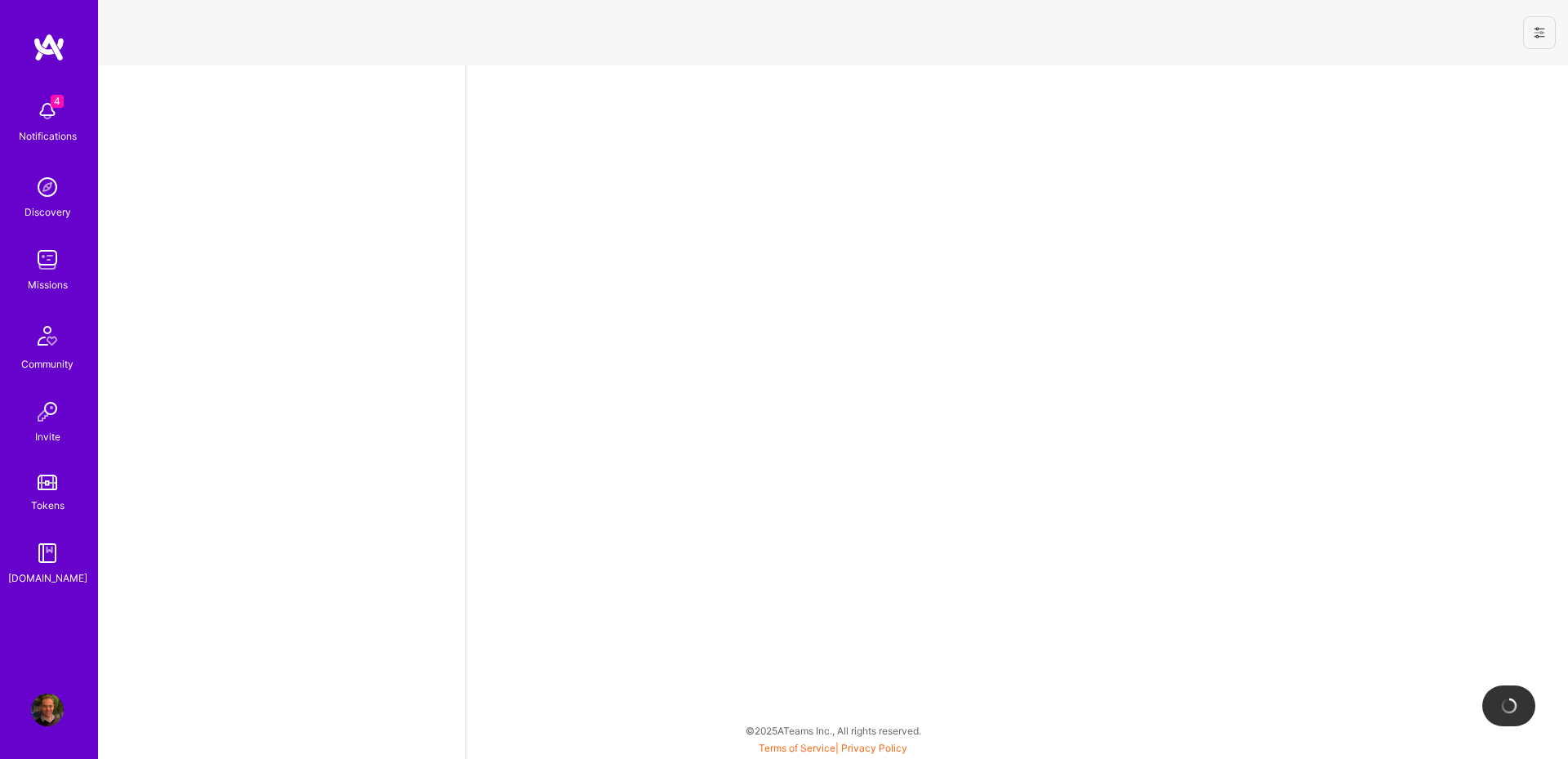
select select "AU"
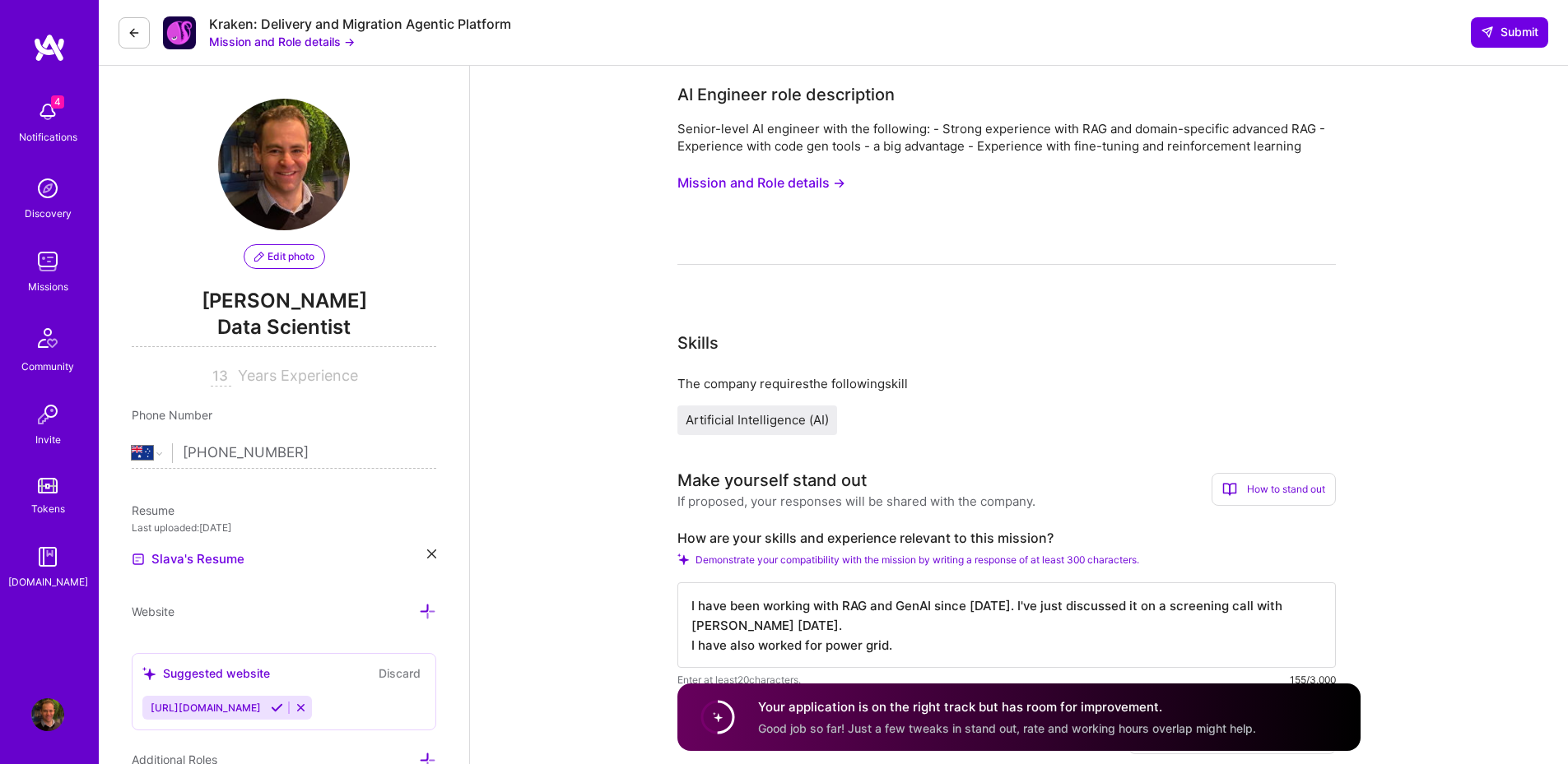
click at [302, 41] on button "Mission and Role details →" at bounding box center [282, 41] width 146 height 18
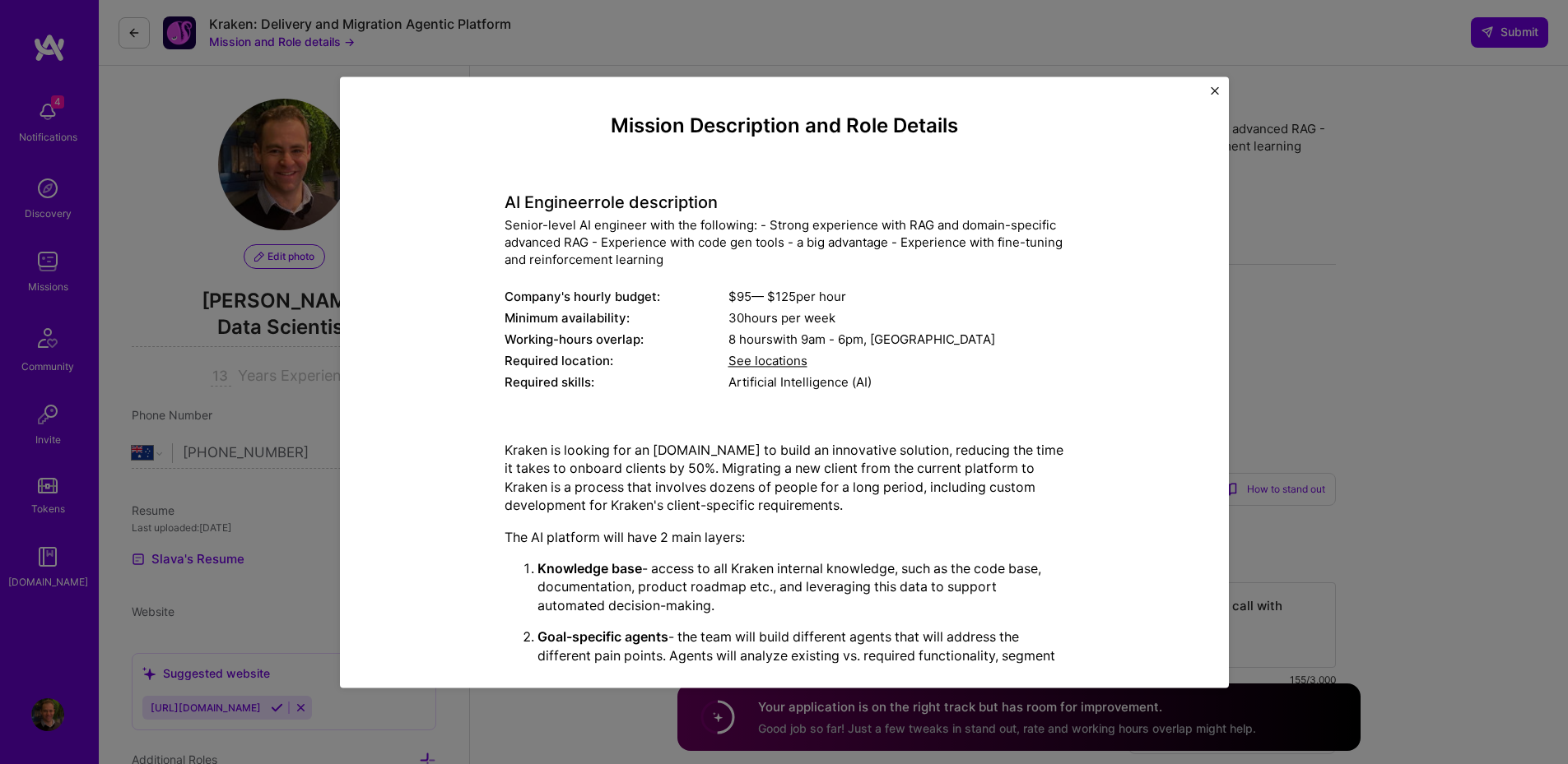
click at [1221, 95] on div "Mission Description and Role Details AI Engineer role description Senior-level …" at bounding box center [784, 382] width 888 height 611
click at [1217, 93] on img "Close" at bounding box center [1214, 91] width 8 height 8
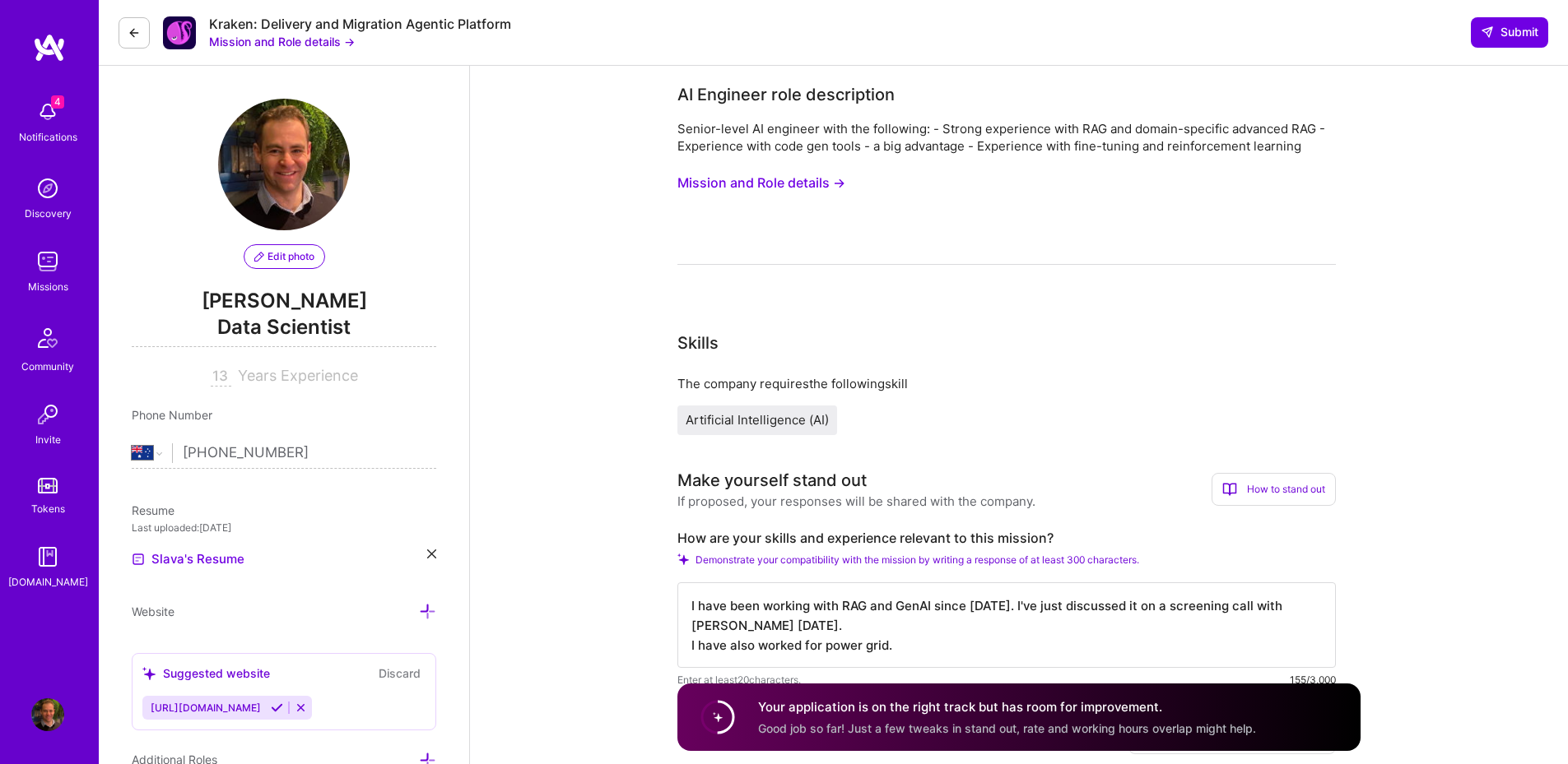
click at [133, 37] on icon at bounding box center [134, 32] width 13 height 13
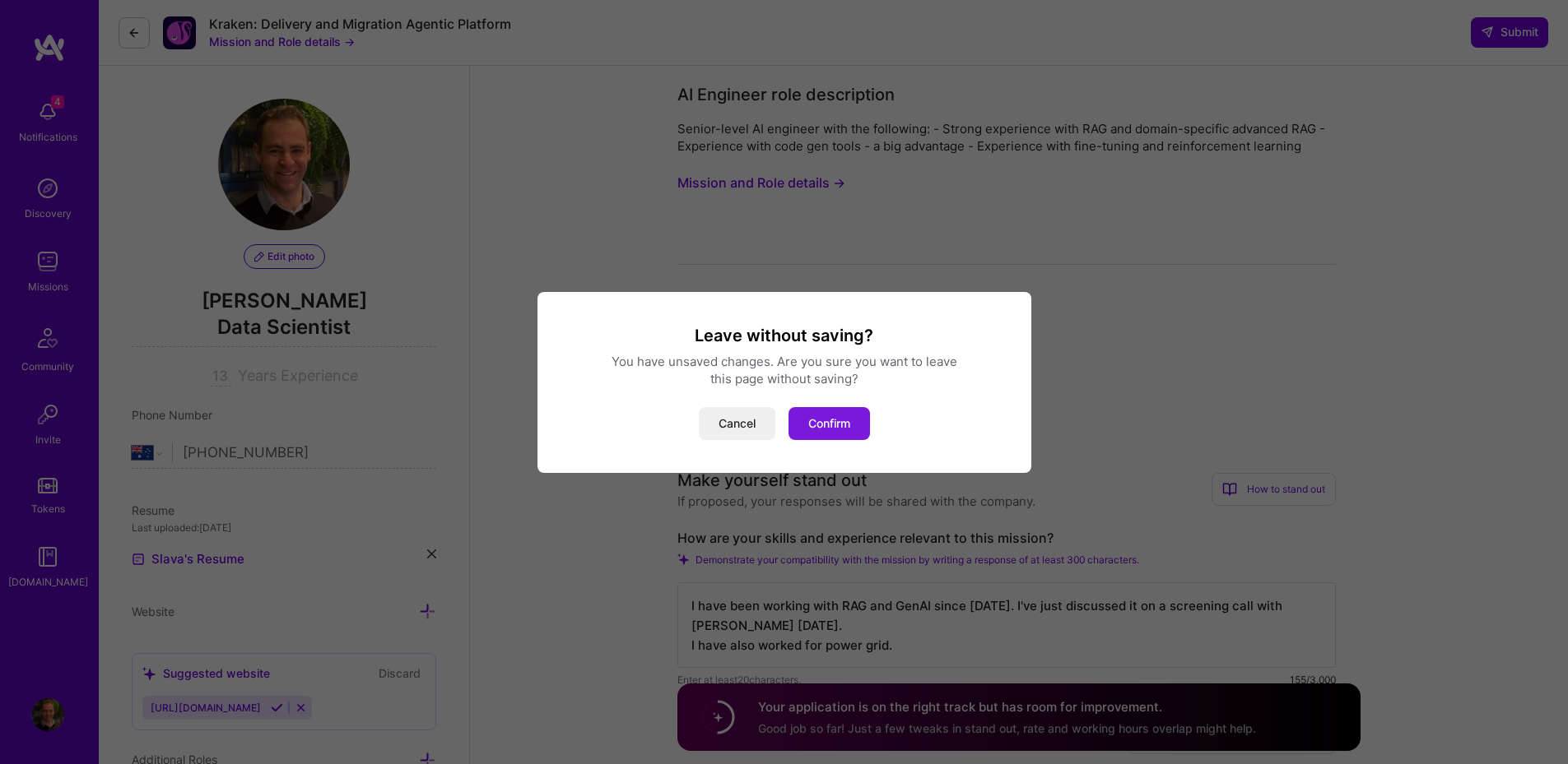
click at [823, 432] on button "Confirm" at bounding box center [828, 423] width 82 height 32
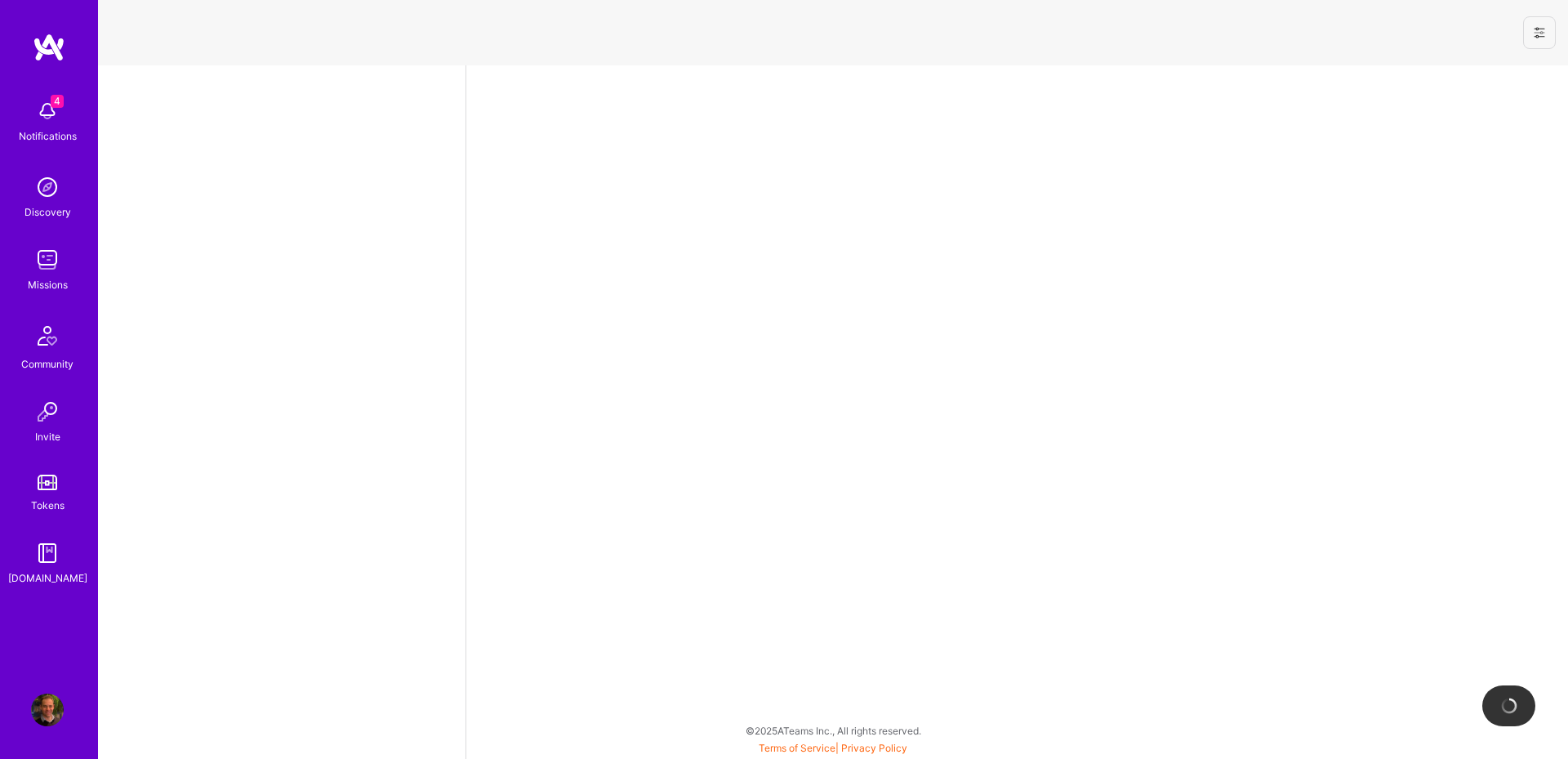
click at [32, 272] on img at bounding box center [47, 259] width 32 height 32
select select "AU"
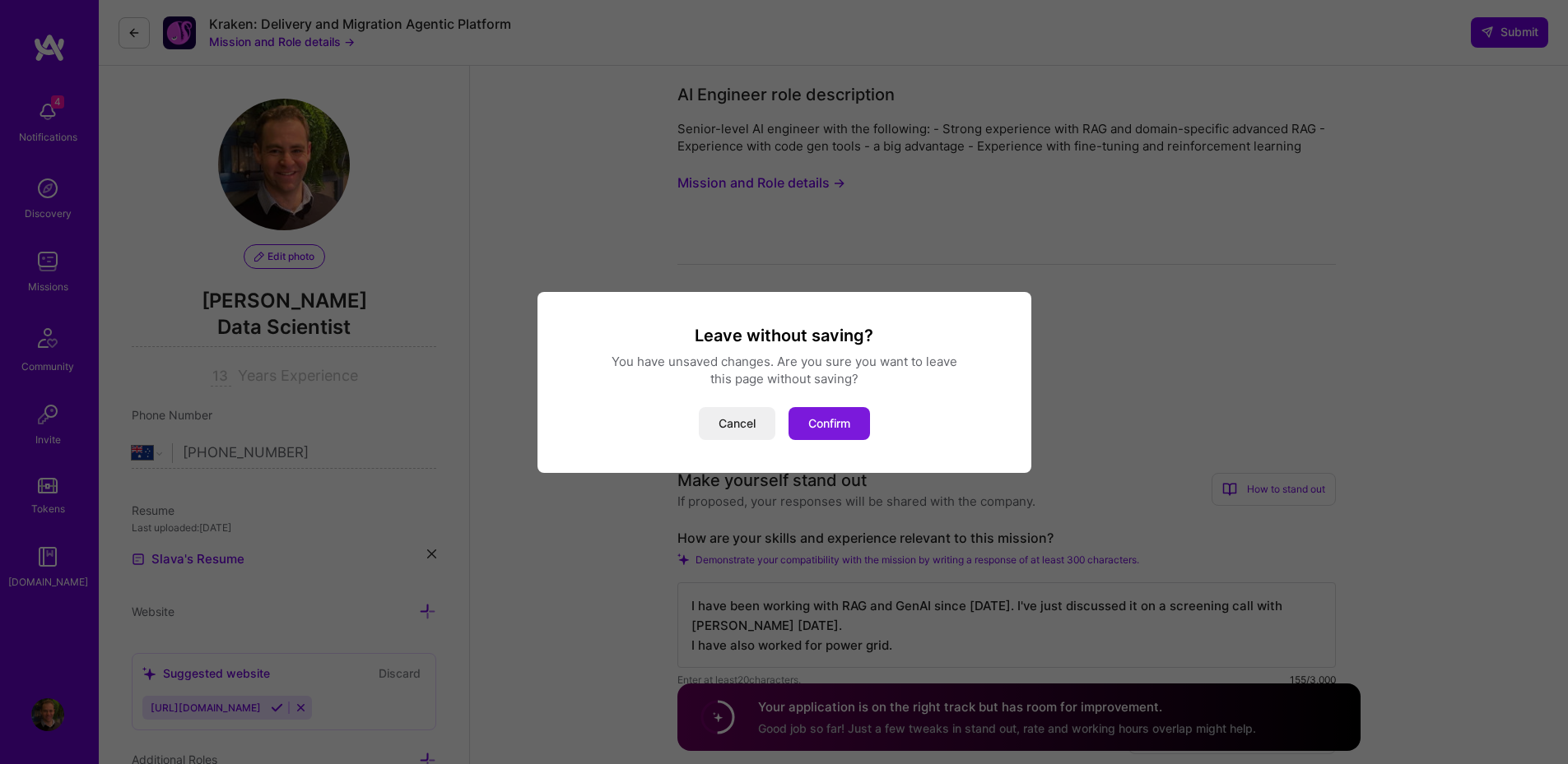
click at [815, 427] on button "Confirm" at bounding box center [828, 423] width 82 height 32
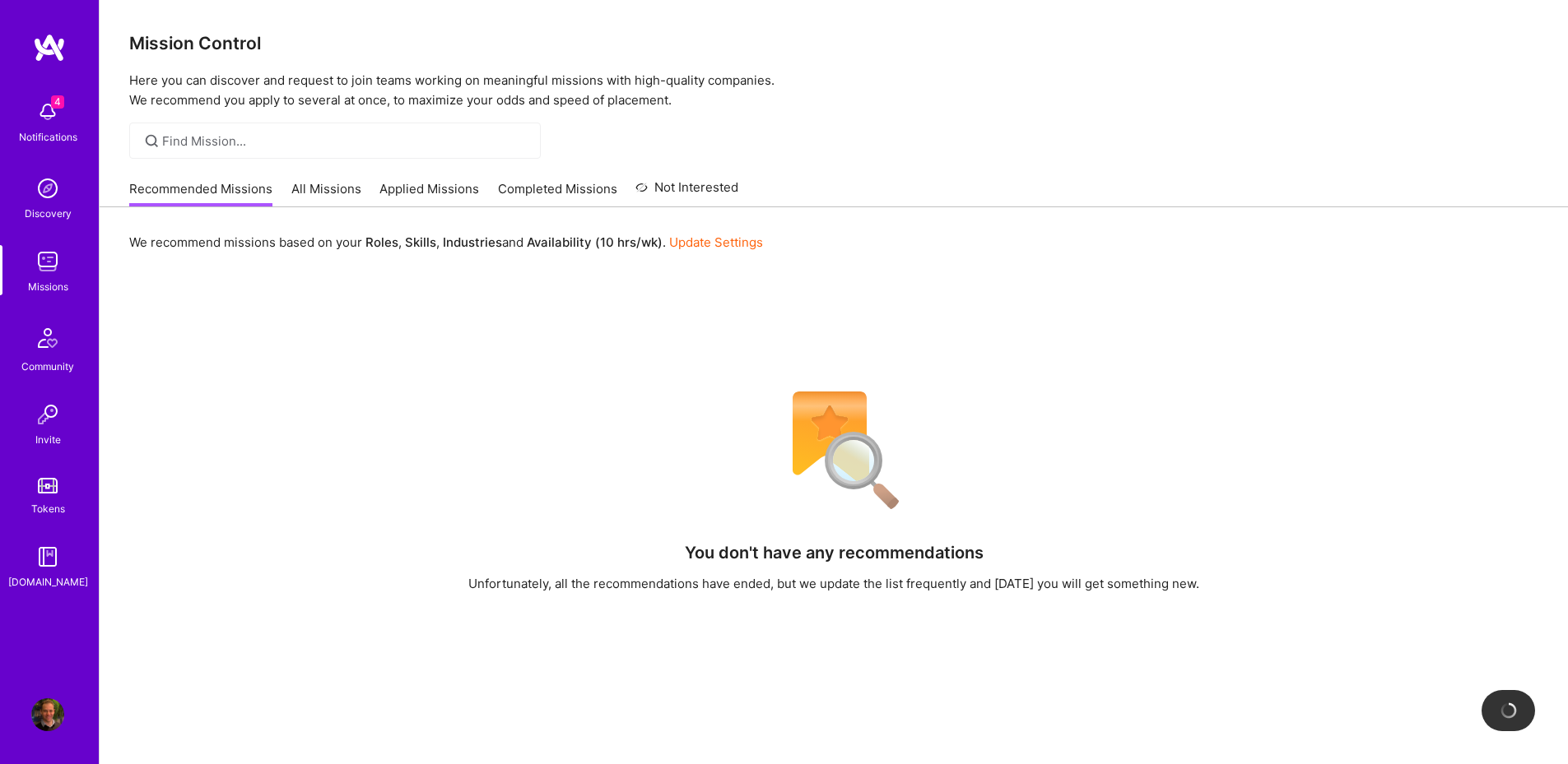
click at [412, 202] on link "Applied Missions" at bounding box center [428, 194] width 99 height 28
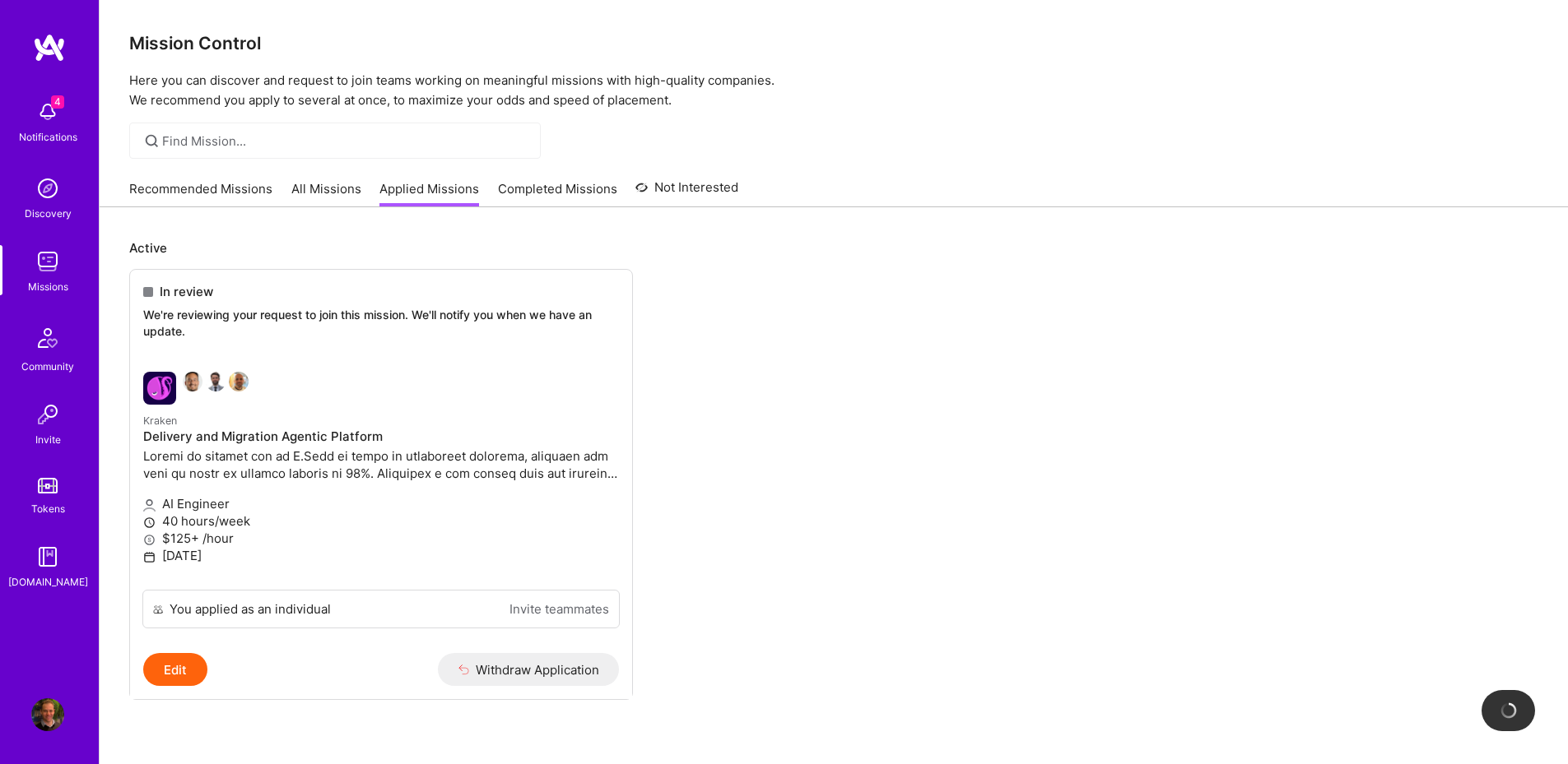
click at [317, 201] on link "All Missions" at bounding box center [326, 194] width 70 height 28
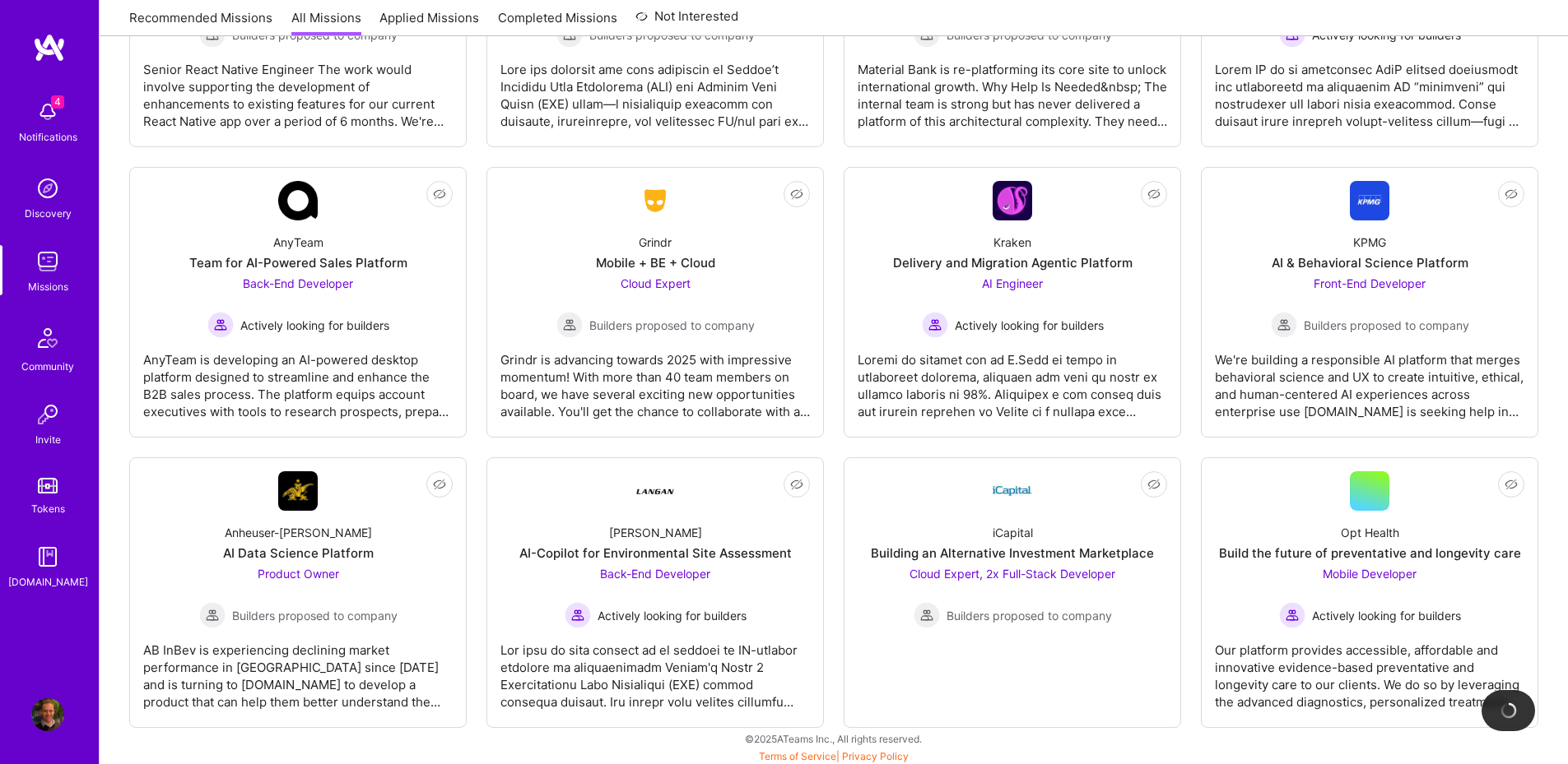
scroll to position [3189, 0]
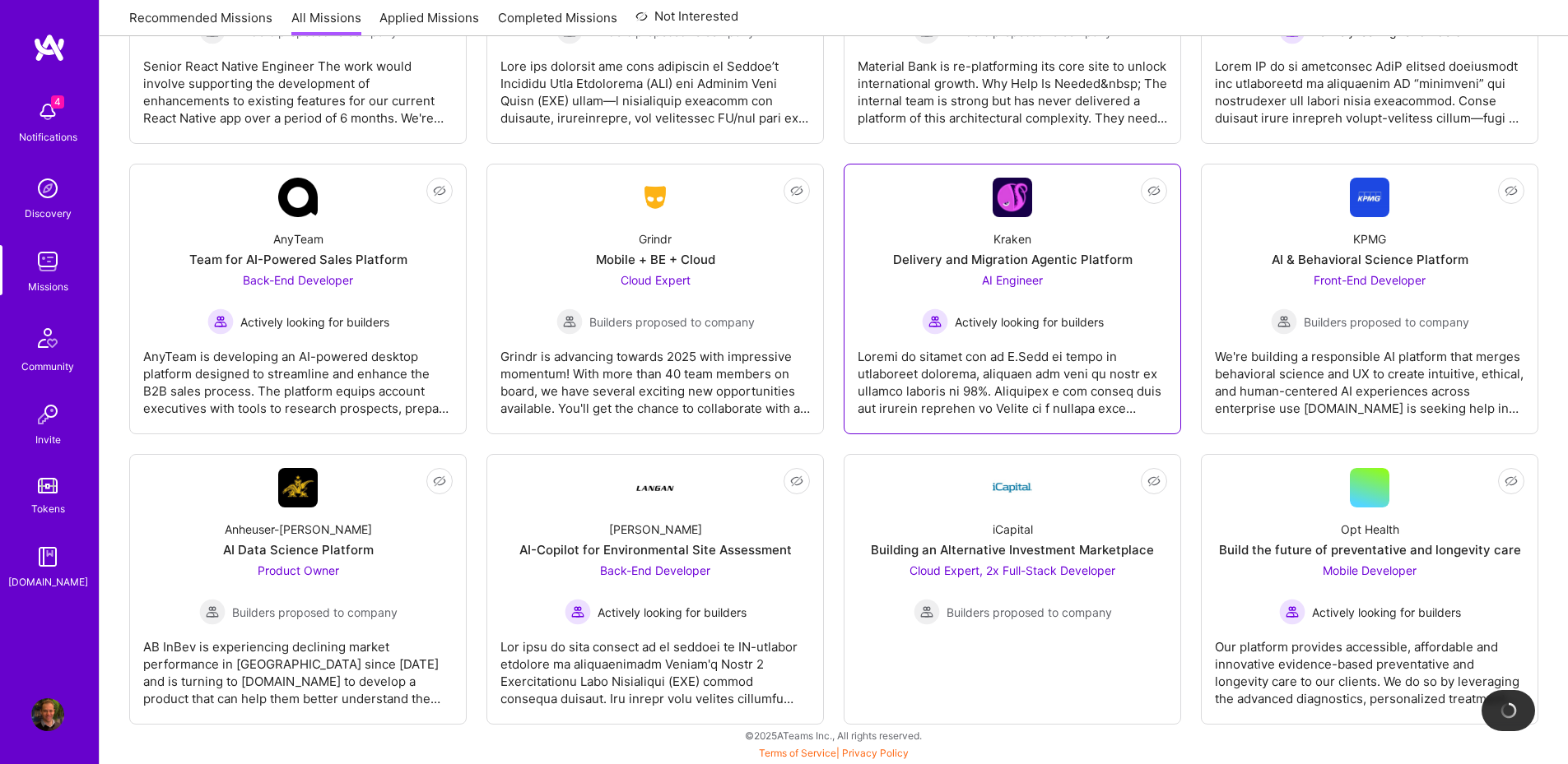
click at [996, 209] on img at bounding box center [1013, 197] width 39 height 39
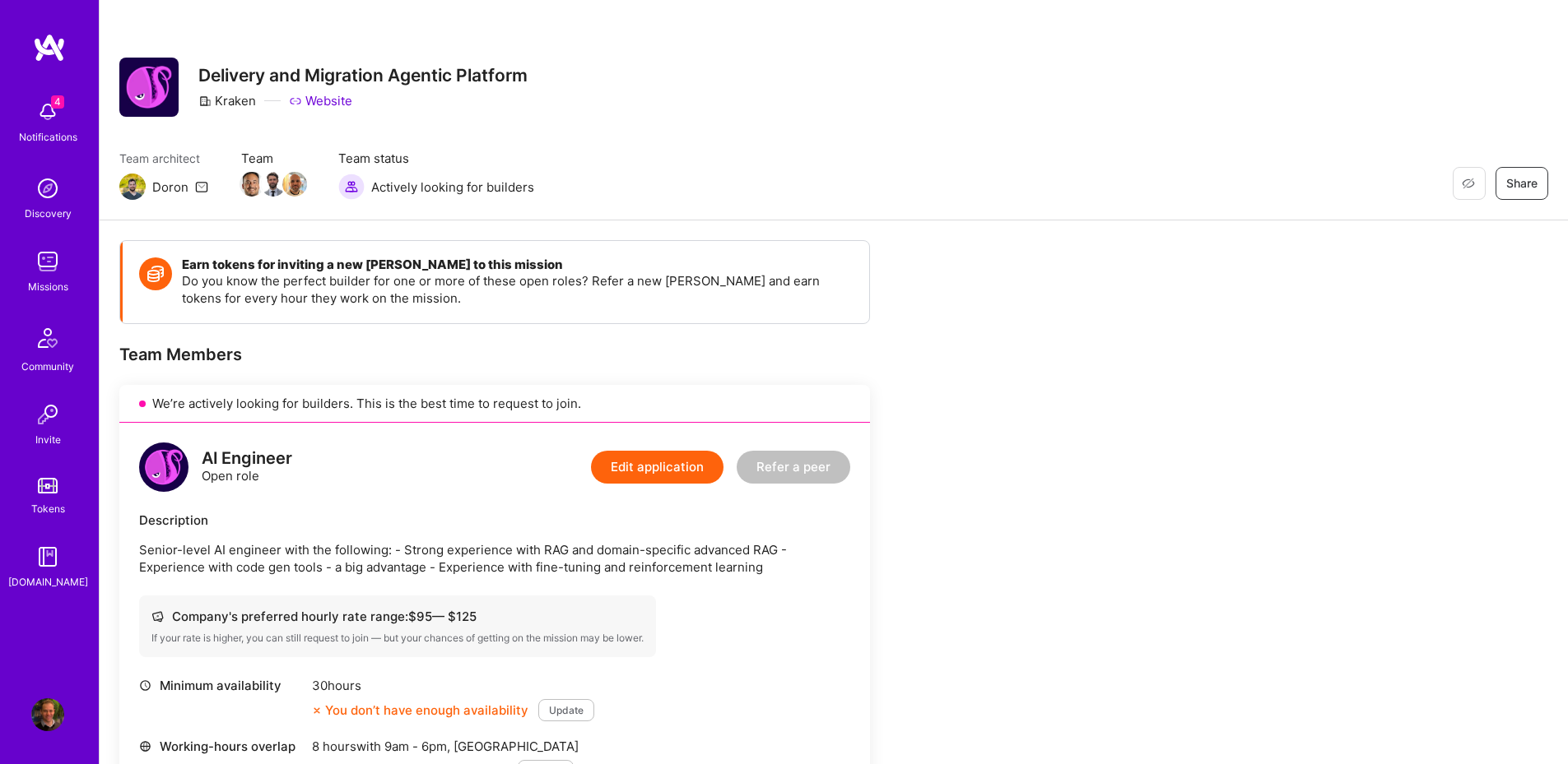
click at [203, 188] on icon at bounding box center [201, 186] width 13 height 13
click at [40, 112] on img at bounding box center [47, 111] width 33 height 32
click at [42, 113] on div "4 Notifications Discovery Missions Community Invite Tokens A.Guide" at bounding box center [49, 342] width 98 height 498
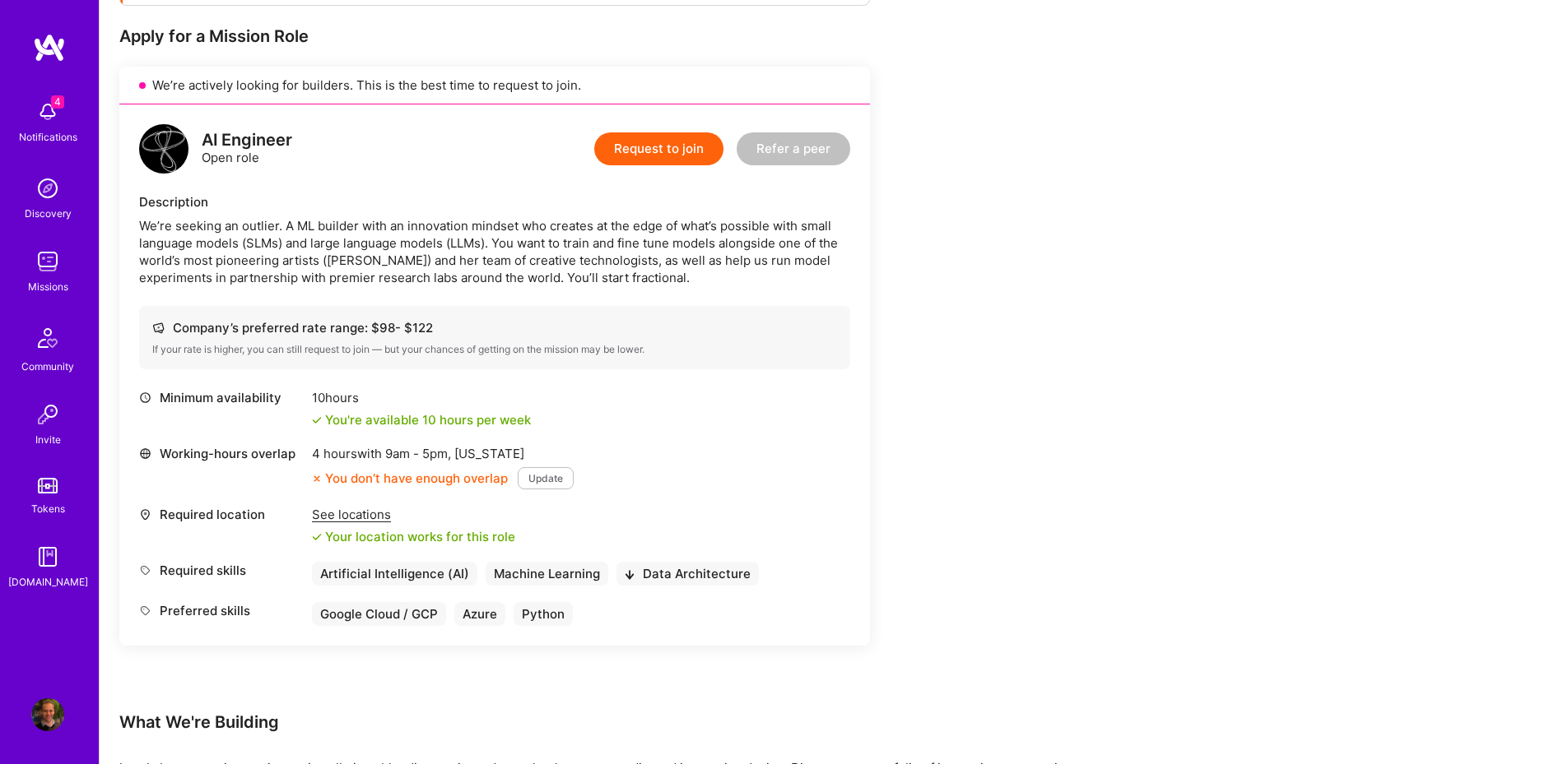
scroll to position [296, 0]
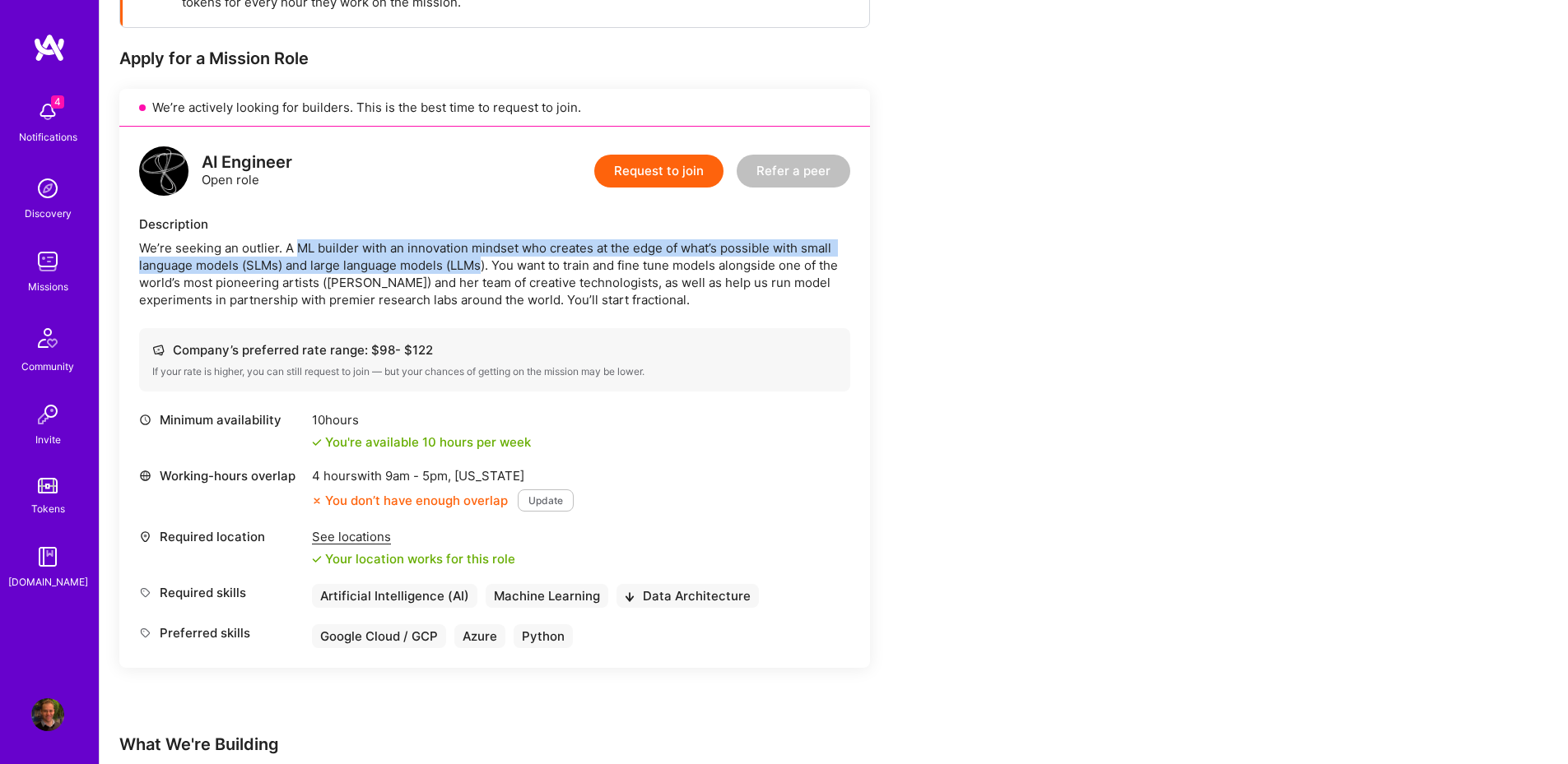
drag, startPoint x: 296, startPoint y: 247, endPoint x: 480, endPoint y: 259, distance: 184.4
click at [480, 259] on div "We’re seeking an outlier. A ML builder with an innovation mindset who creates a…" at bounding box center [494, 274] width 711 height 69
click at [444, 271] on div "We’re seeking an outlier. A ML builder with an innovation mindset who creates a…" at bounding box center [494, 274] width 711 height 69
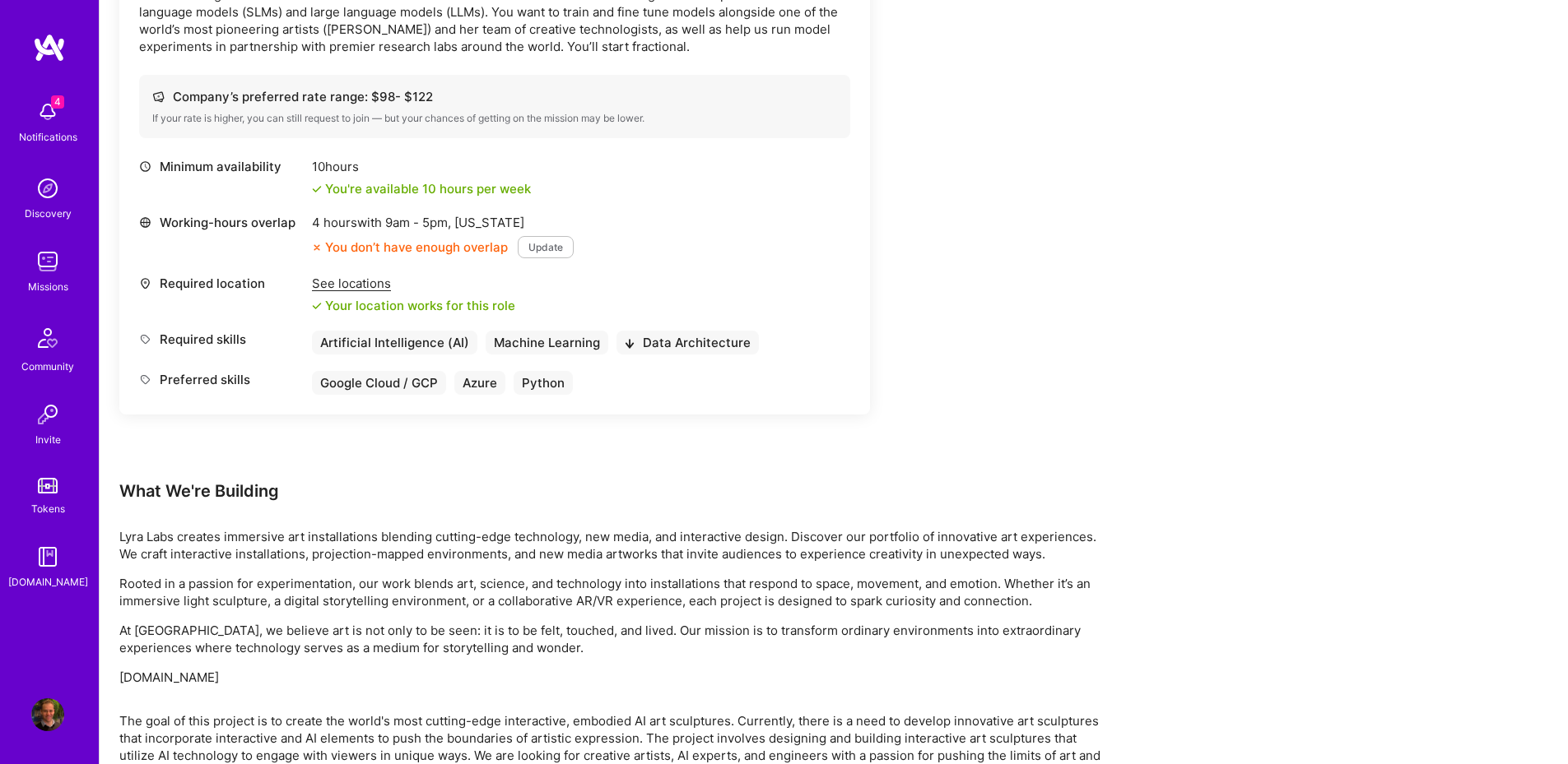
scroll to position [593, 0]
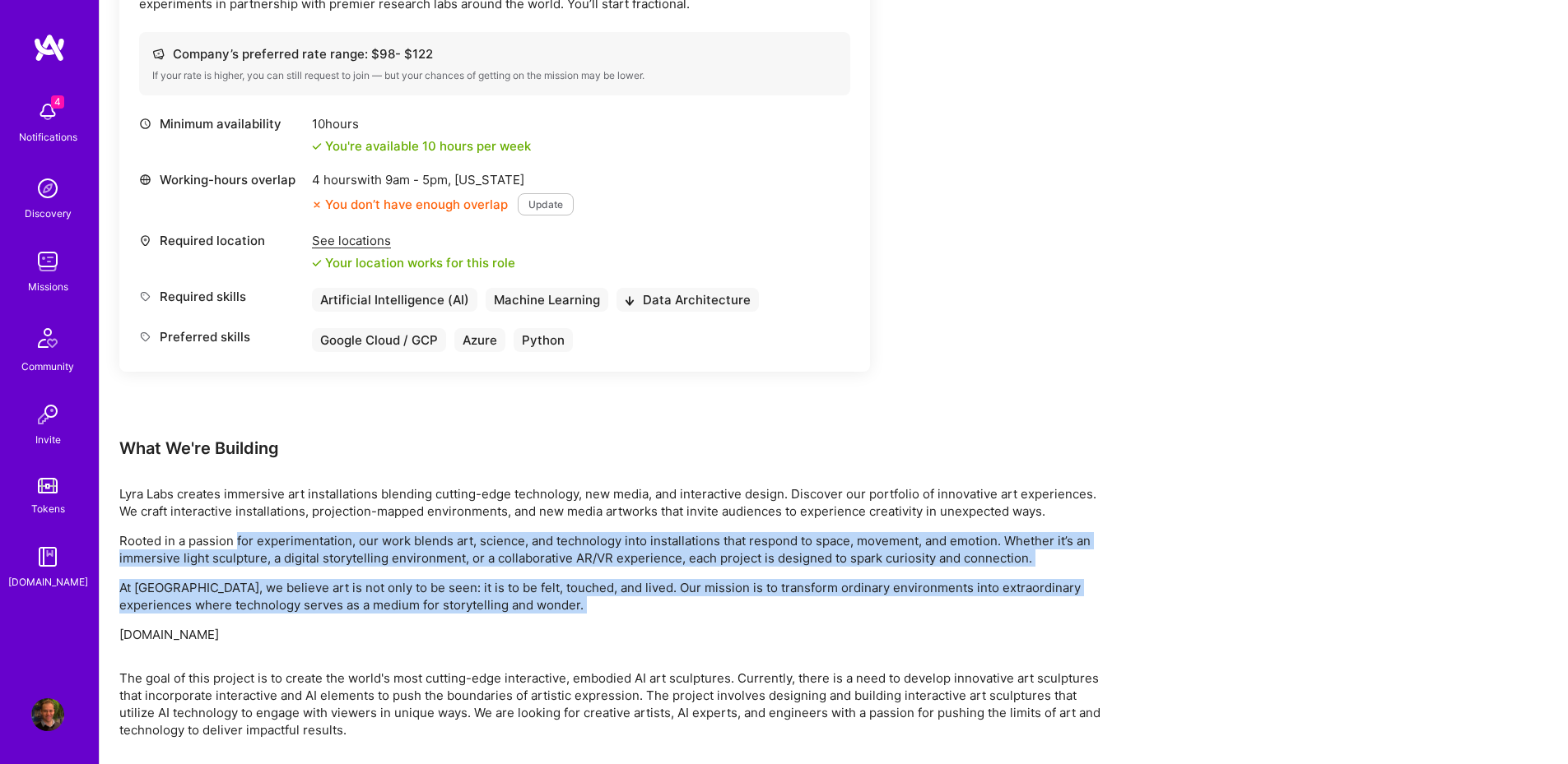
drag, startPoint x: 238, startPoint y: 543, endPoint x: 246, endPoint y: 625, distance: 82.4
click at [246, 625] on div "Lyra Labs creates immersive art installations blending cutting-edge technology,…" at bounding box center [613, 564] width 988 height 158
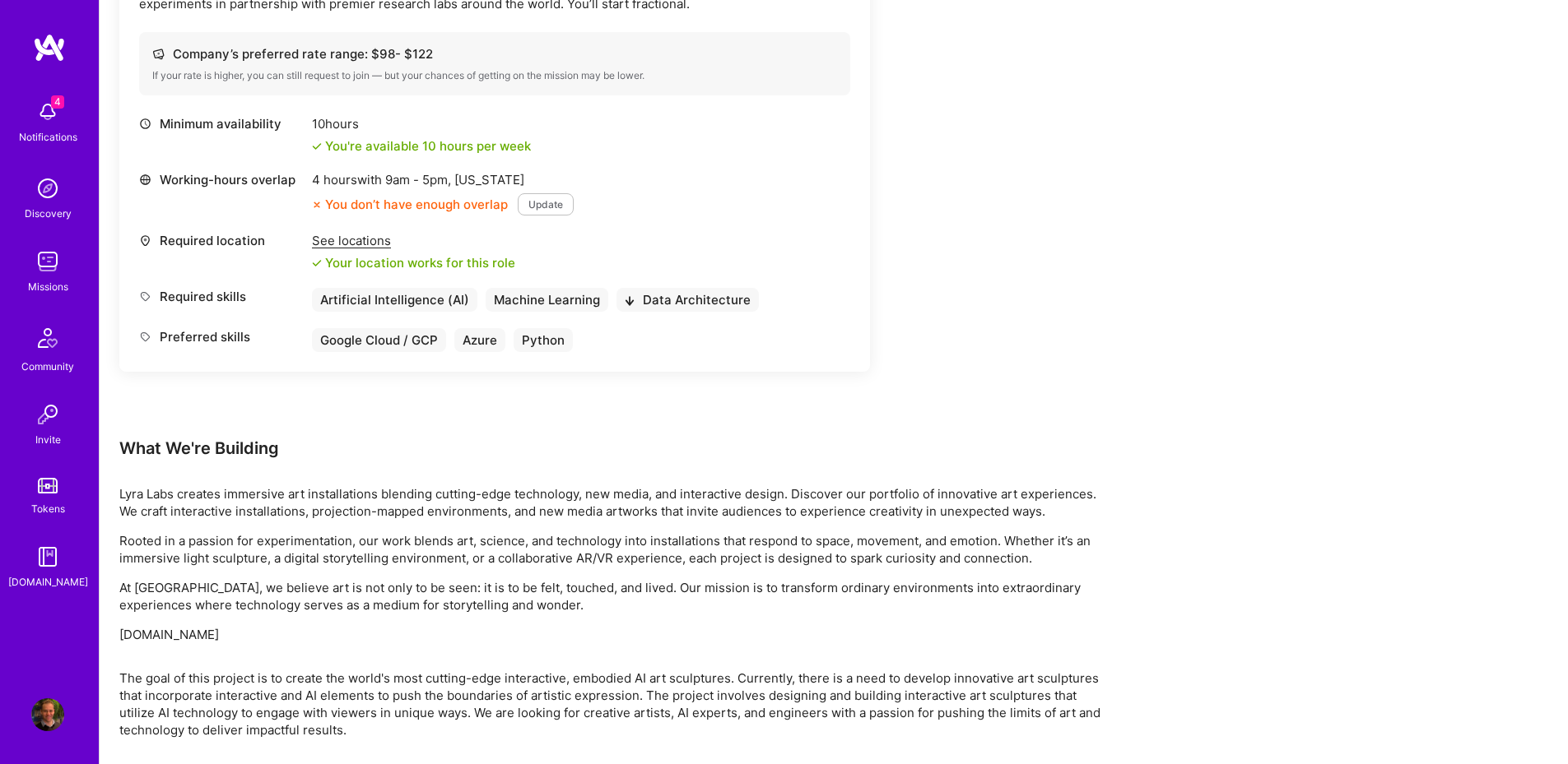
click at [237, 635] on p "www.lyradrake.com" at bounding box center [613, 635] width 988 height 18
click at [218, 633] on p "www.lyradrake.com" at bounding box center [613, 635] width 988 height 18
copy p "www.lyradrake.com"
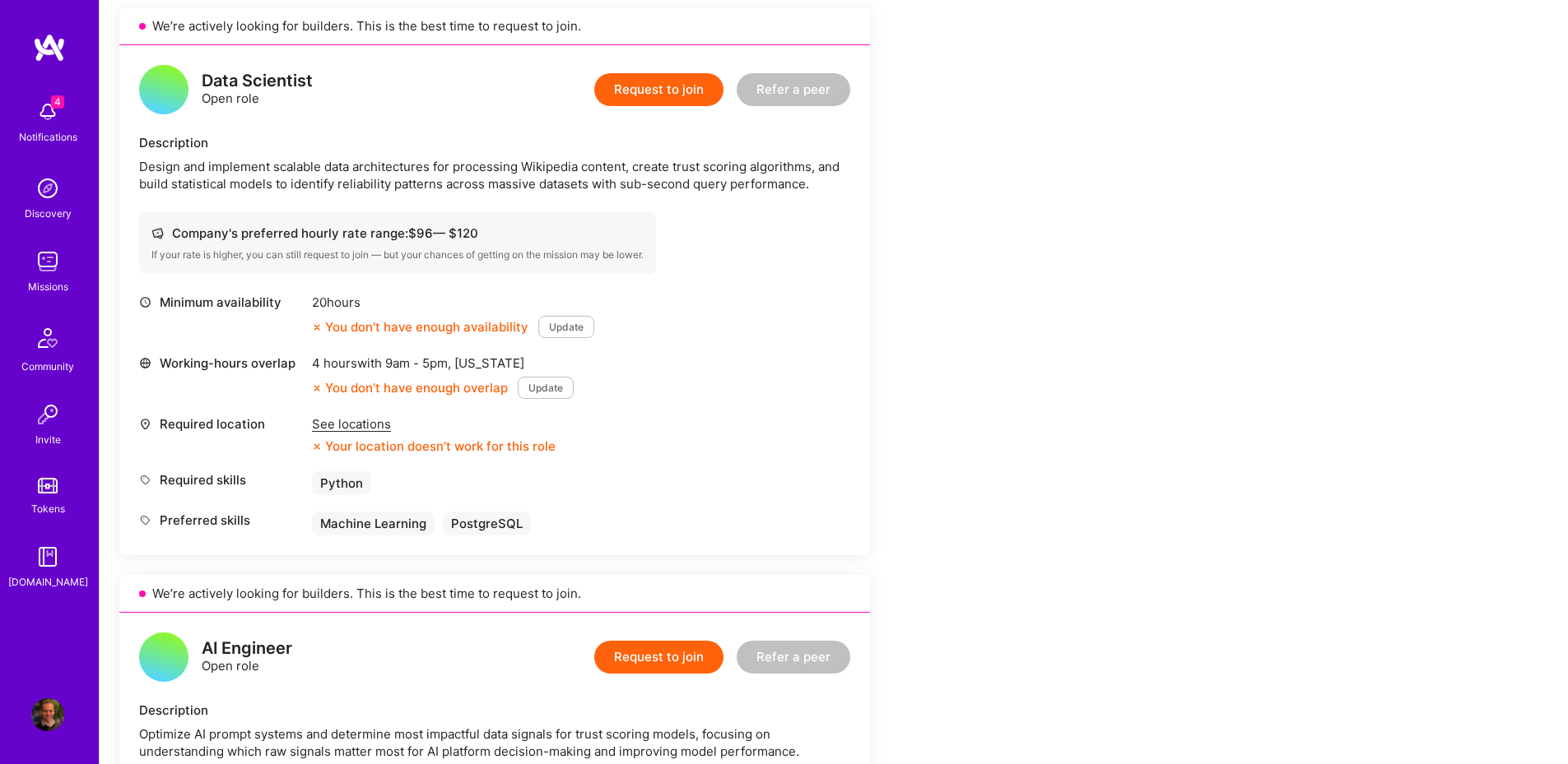
scroll to position [296, 0]
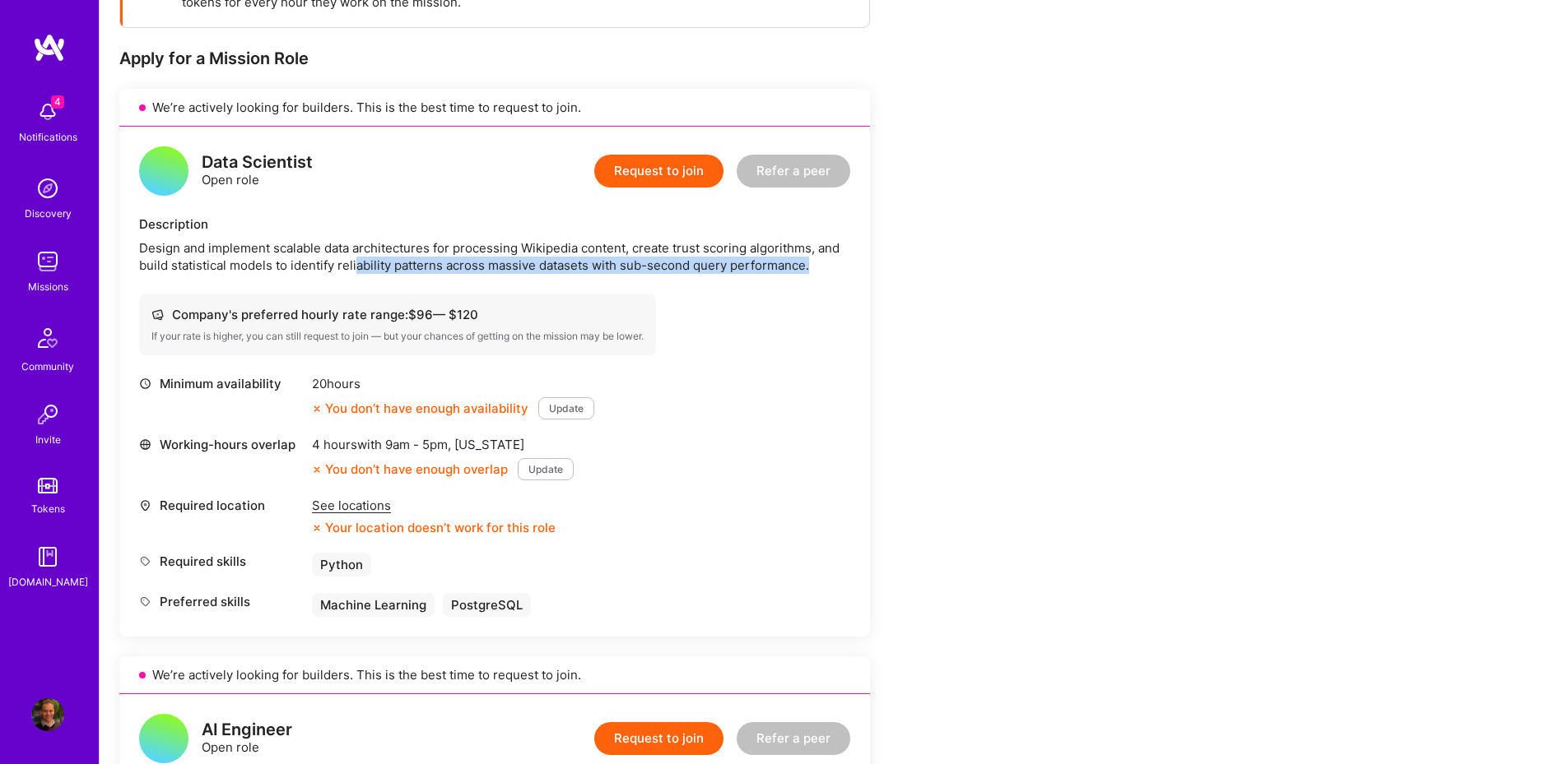
drag, startPoint x: 358, startPoint y: 261, endPoint x: 809, endPoint y: 283, distance: 451.5
click at [809, 283] on div "Data Scientist Open role Request to join Refer a peer Description Design and im…" at bounding box center [494, 382] width 751 height 510
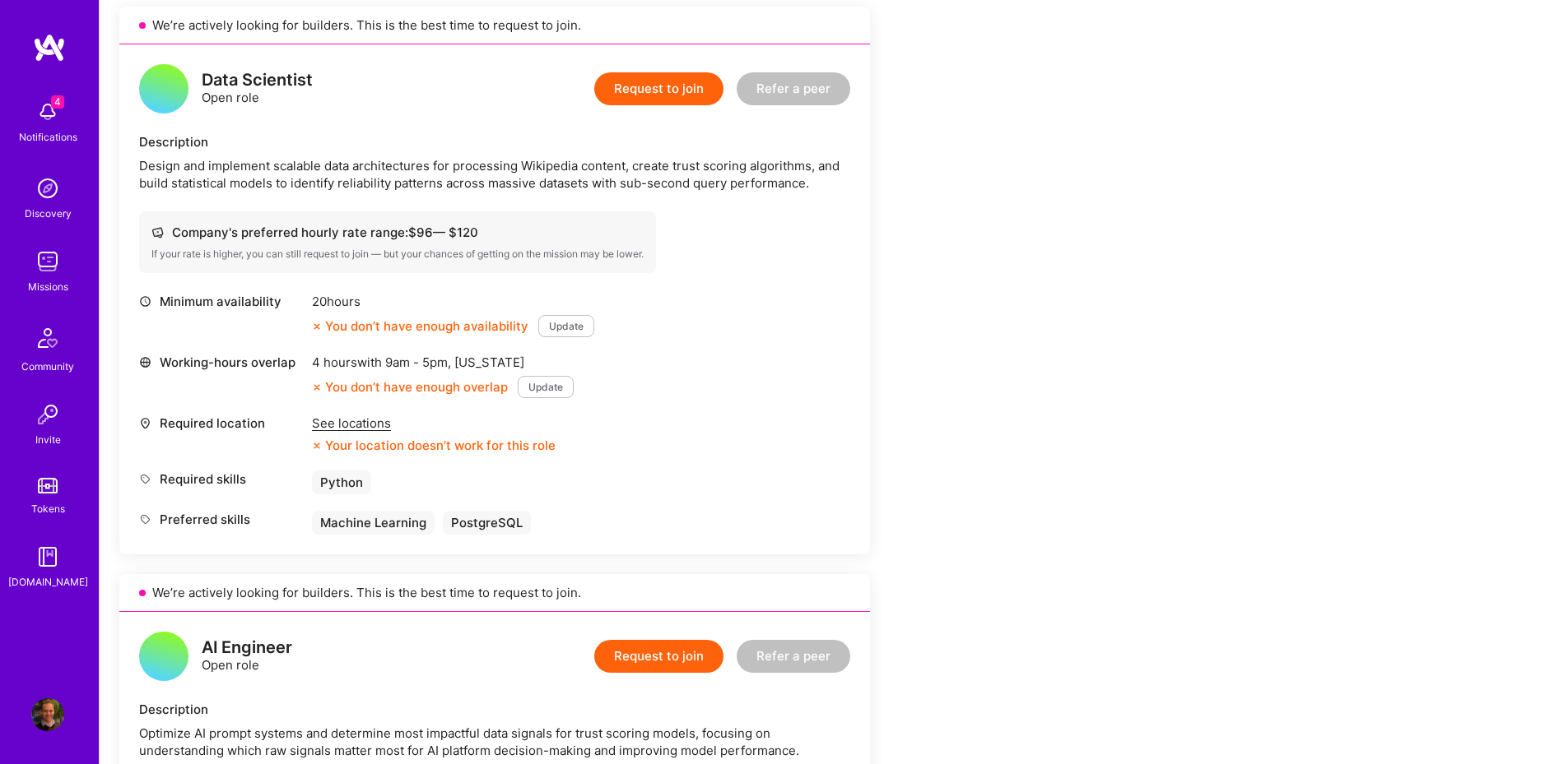
scroll to position [493, 0]
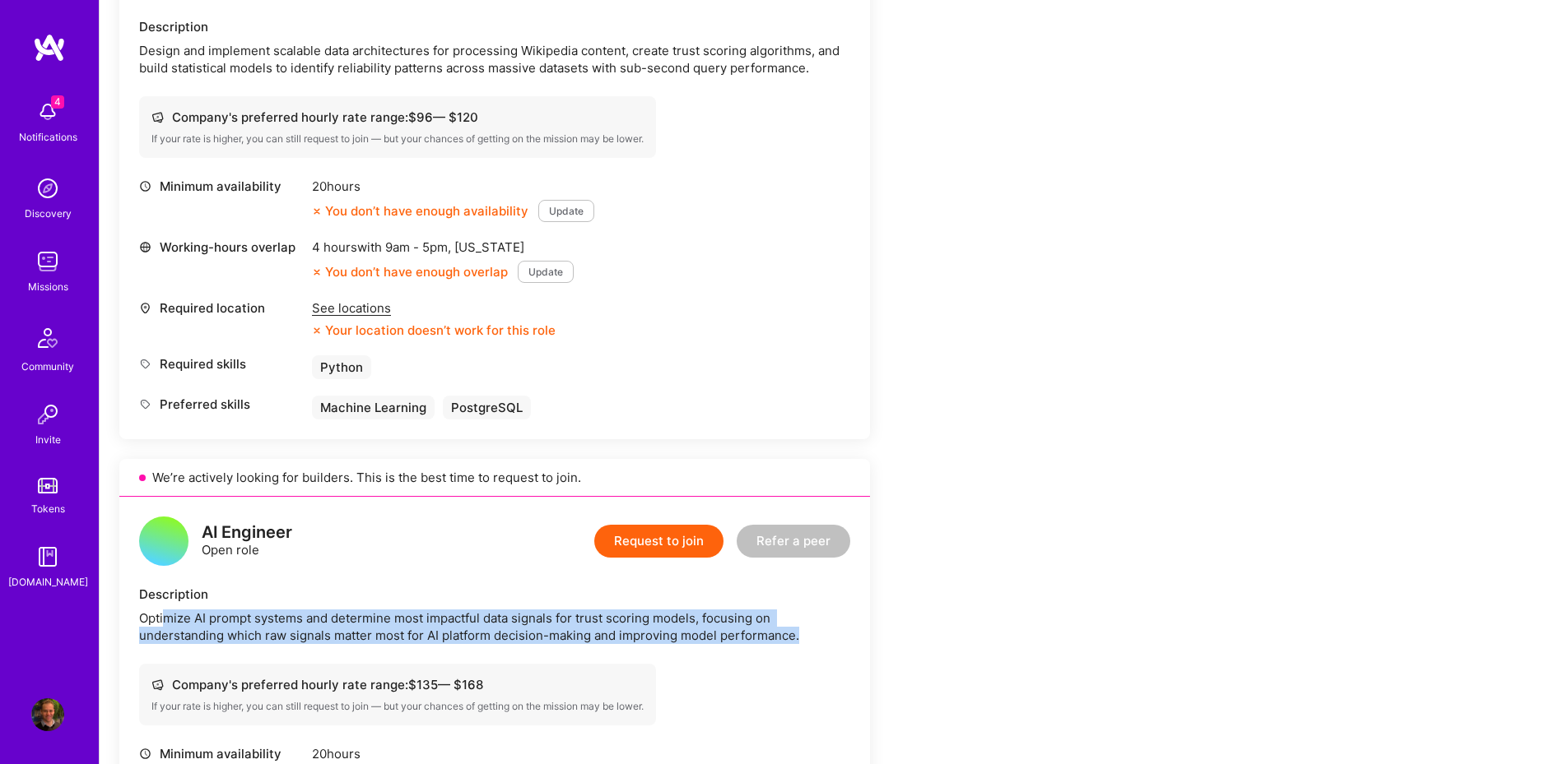
drag, startPoint x: 164, startPoint y: 622, endPoint x: 588, endPoint y: 652, distance: 425.1
click at [588, 652] on div "AI Engineer Open role Request to join Refer a peer Description Optimize AI prom…" at bounding box center [494, 724] width 751 height 454
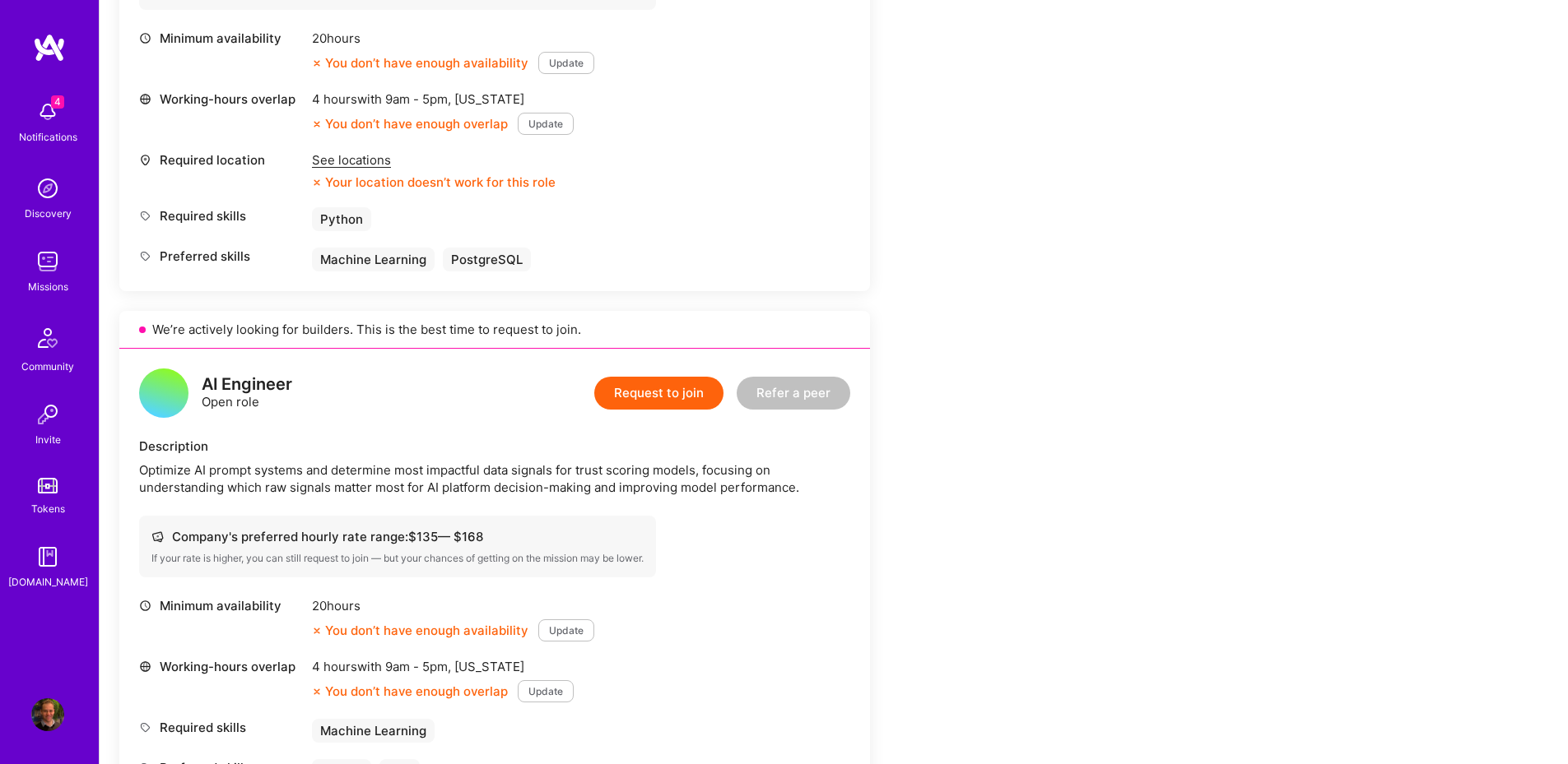
scroll to position [691, 0]
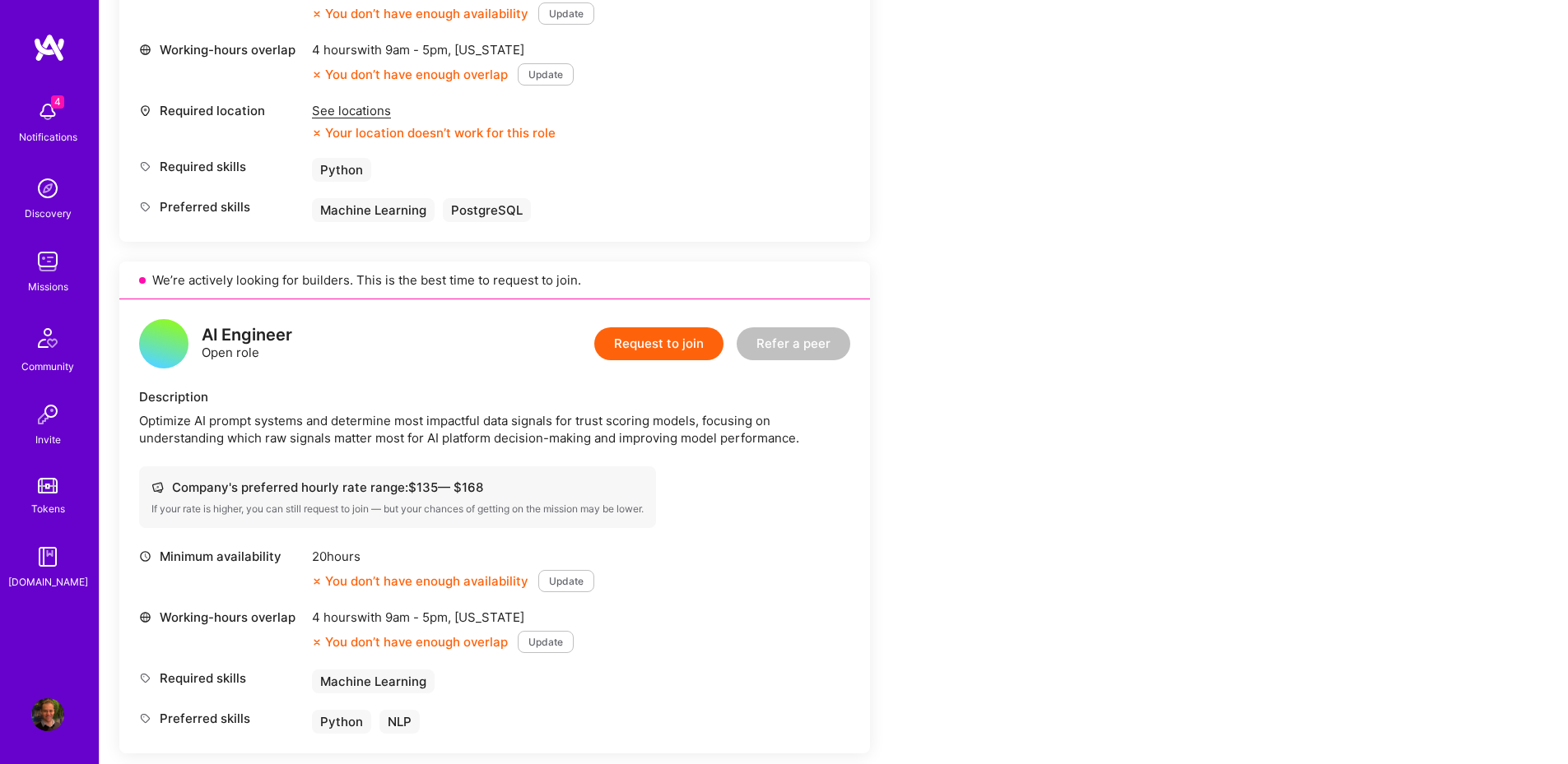
click at [634, 356] on button "Request to join" at bounding box center [658, 344] width 129 height 32
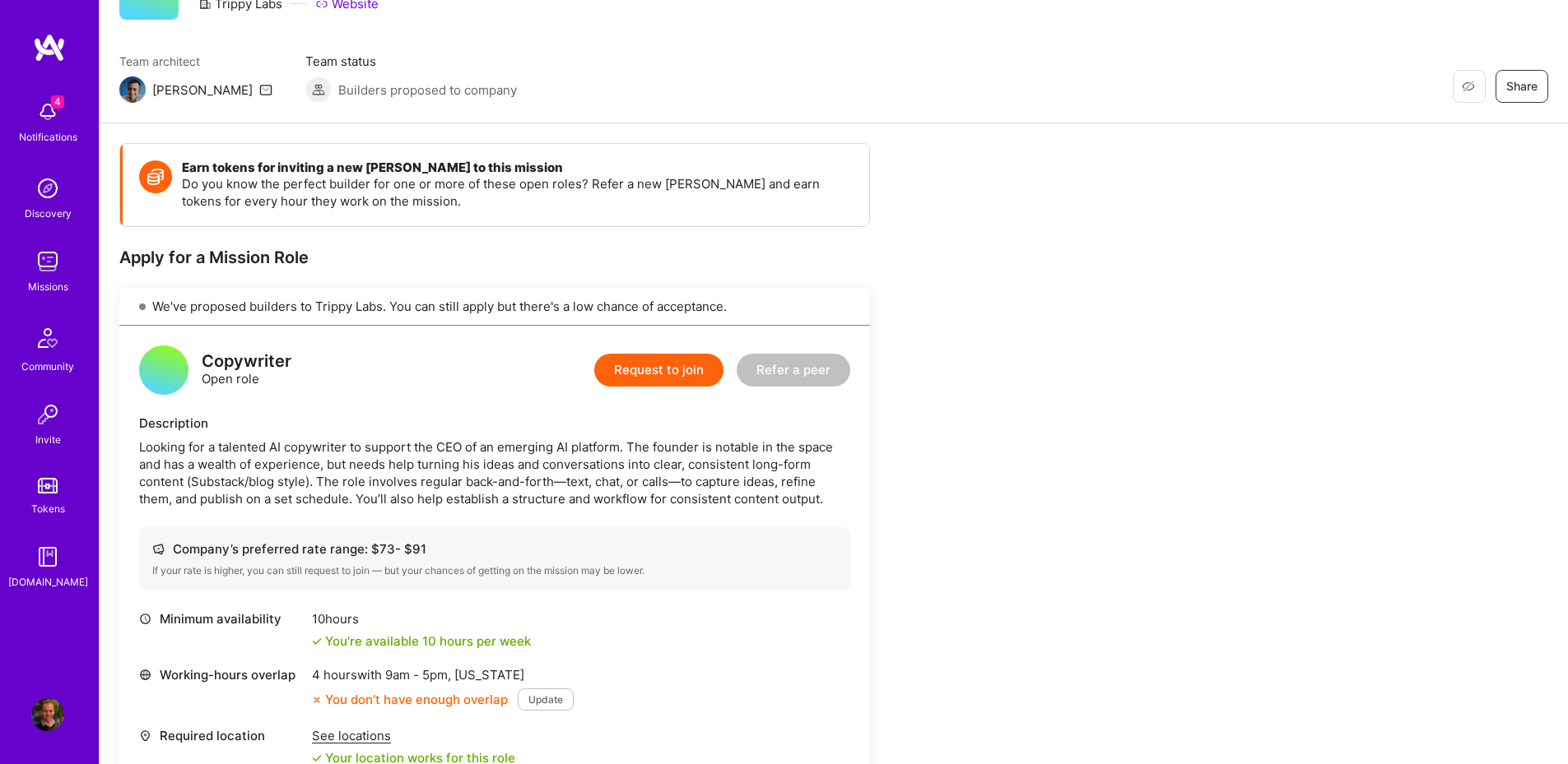
scroll to position [296, 0]
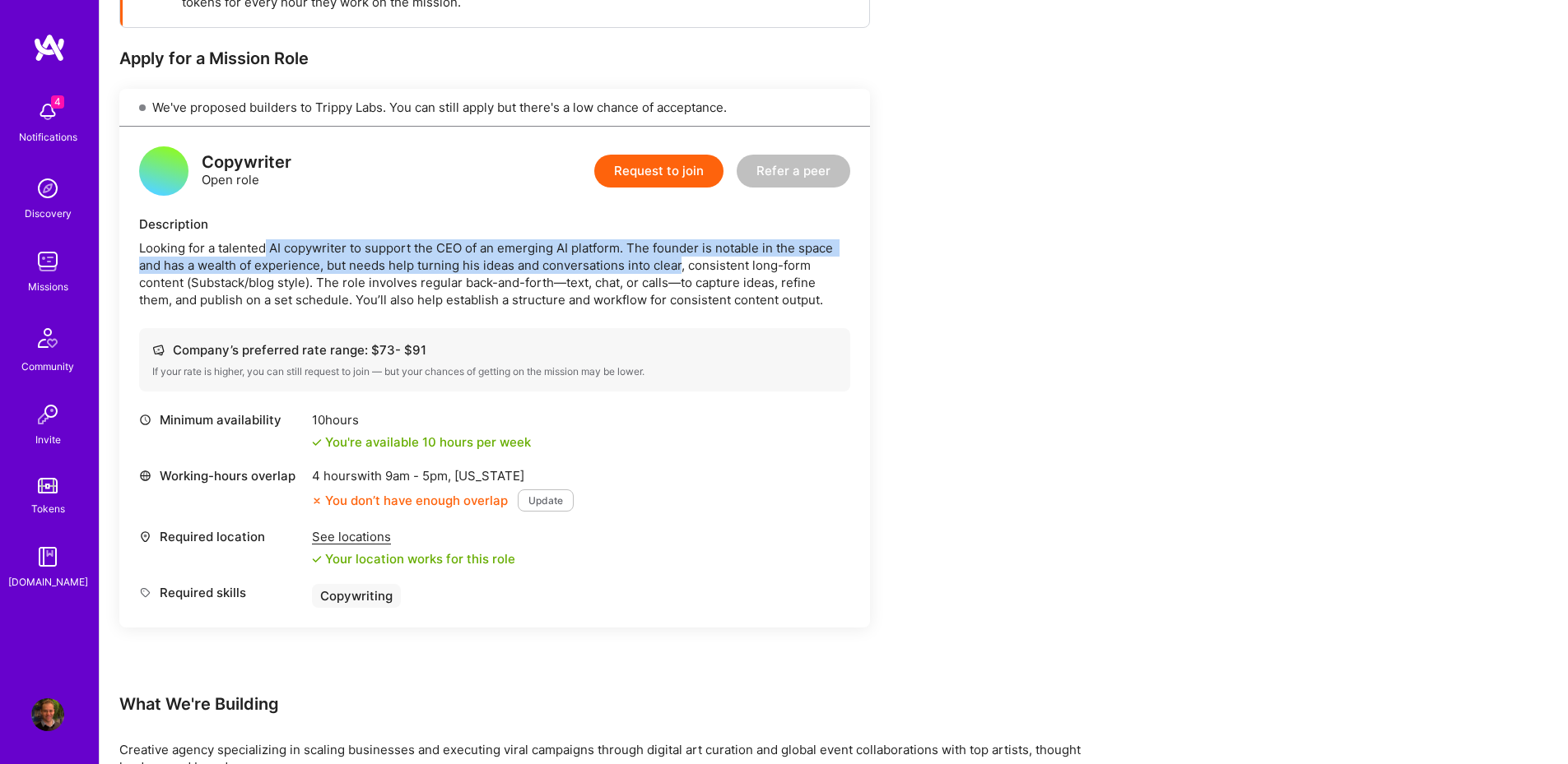
drag, startPoint x: 264, startPoint y: 244, endPoint x: 680, endPoint y: 268, distance: 416.7
click at [680, 268] on div "Looking for a talented AI copywriter to support the CEO of an emerging AI platf…" at bounding box center [494, 274] width 711 height 69
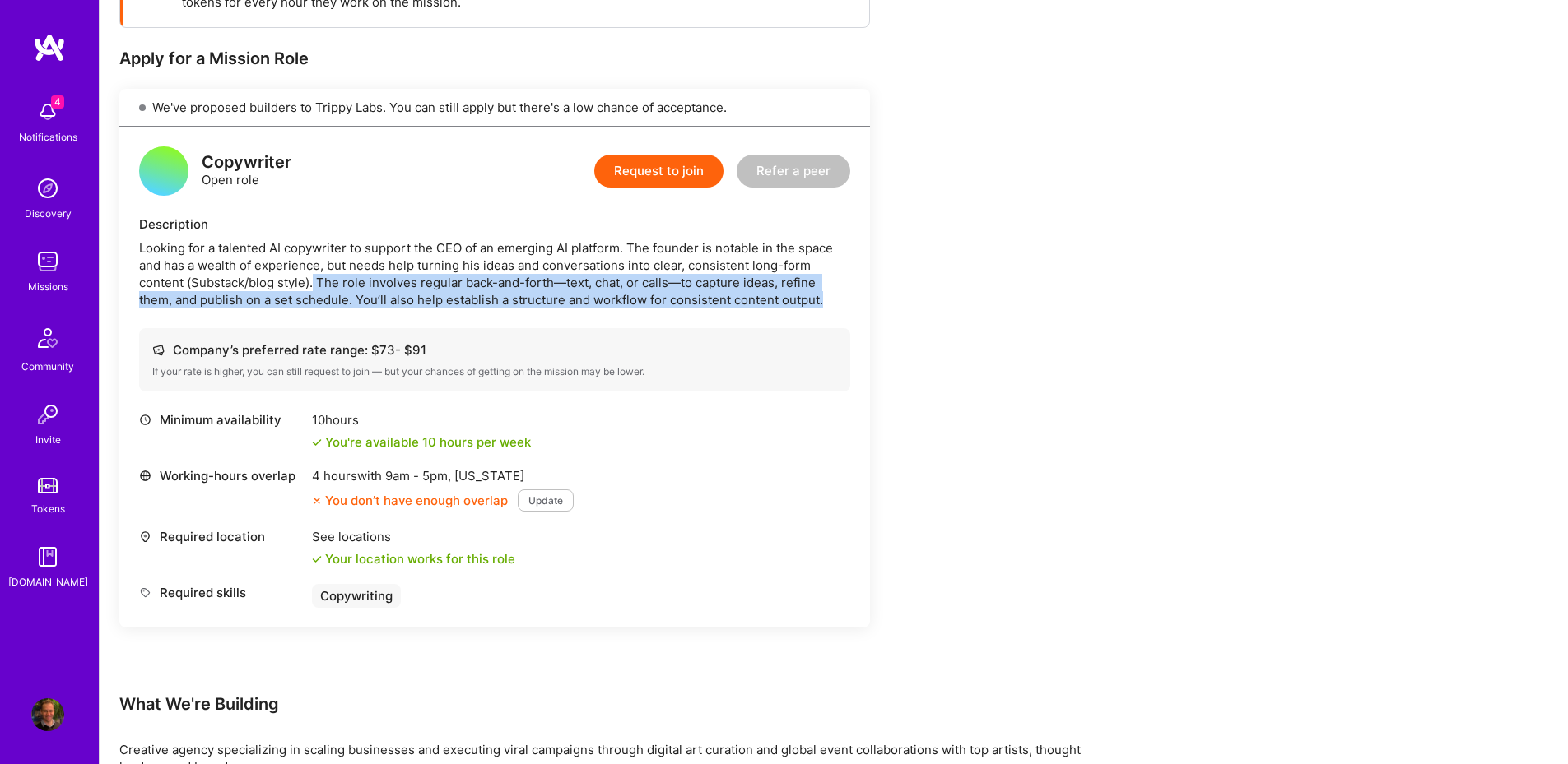
drag, startPoint x: 315, startPoint y: 287, endPoint x: 829, endPoint y: 310, distance: 514.5
click at [829, 310] on div "Copywriter Open role Request to join Refer a peer Description Looking for a tal…" at bounding box center [494, 377] width 751 height 501
click at [828, 310] on div "Copywriter Open role Request to join Refer a peer Description Looking for a tal…" at bounding box center [494, 377] width 751 height 501
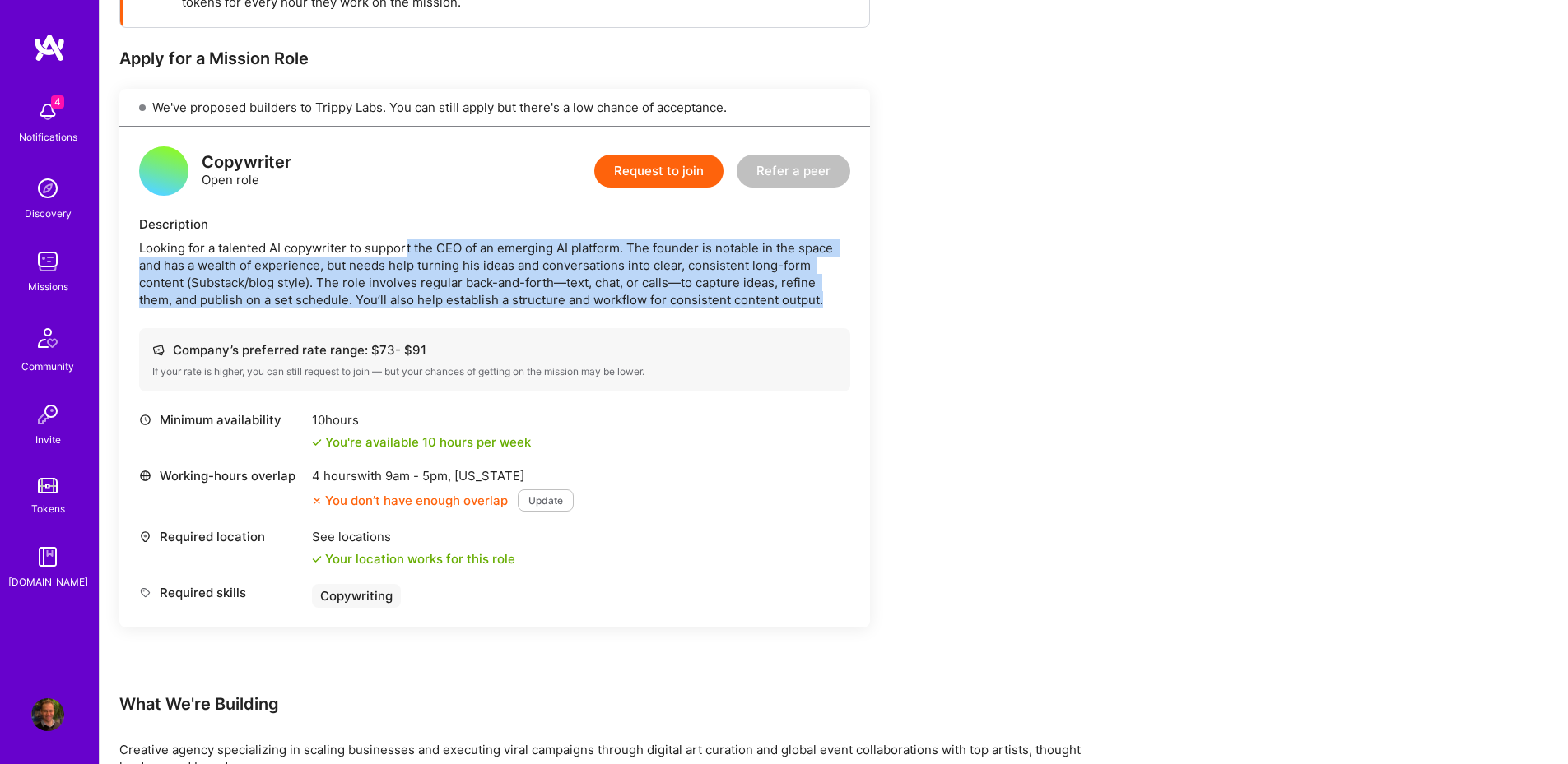
drag, startPoint x: 828, startPoint y: 310, endPoint x: 409, endPoint y: 250, distance: 423.3
click at [409, 250] on div "Copywriter Open role Request to join Refer a peer Description Looking for a tal…" at bounding box center [494, 377] width 751 height 501
click at [409, 250] on div "Looking for a talented AI copywriter to support the CEO of an emerging AI platf…" at bounding box center [494, 274] width 711 height 69
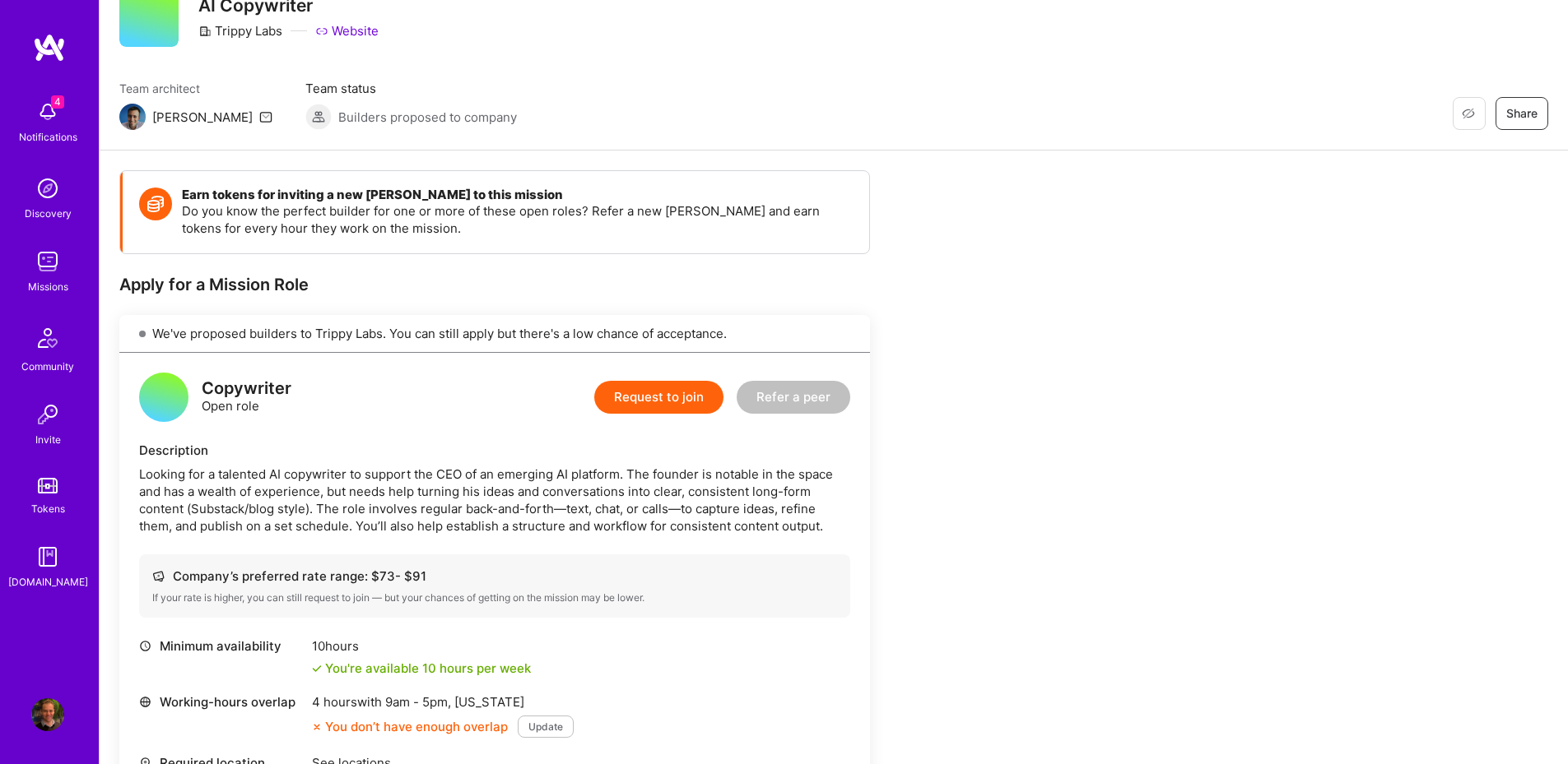
scroll to position [0, 0]
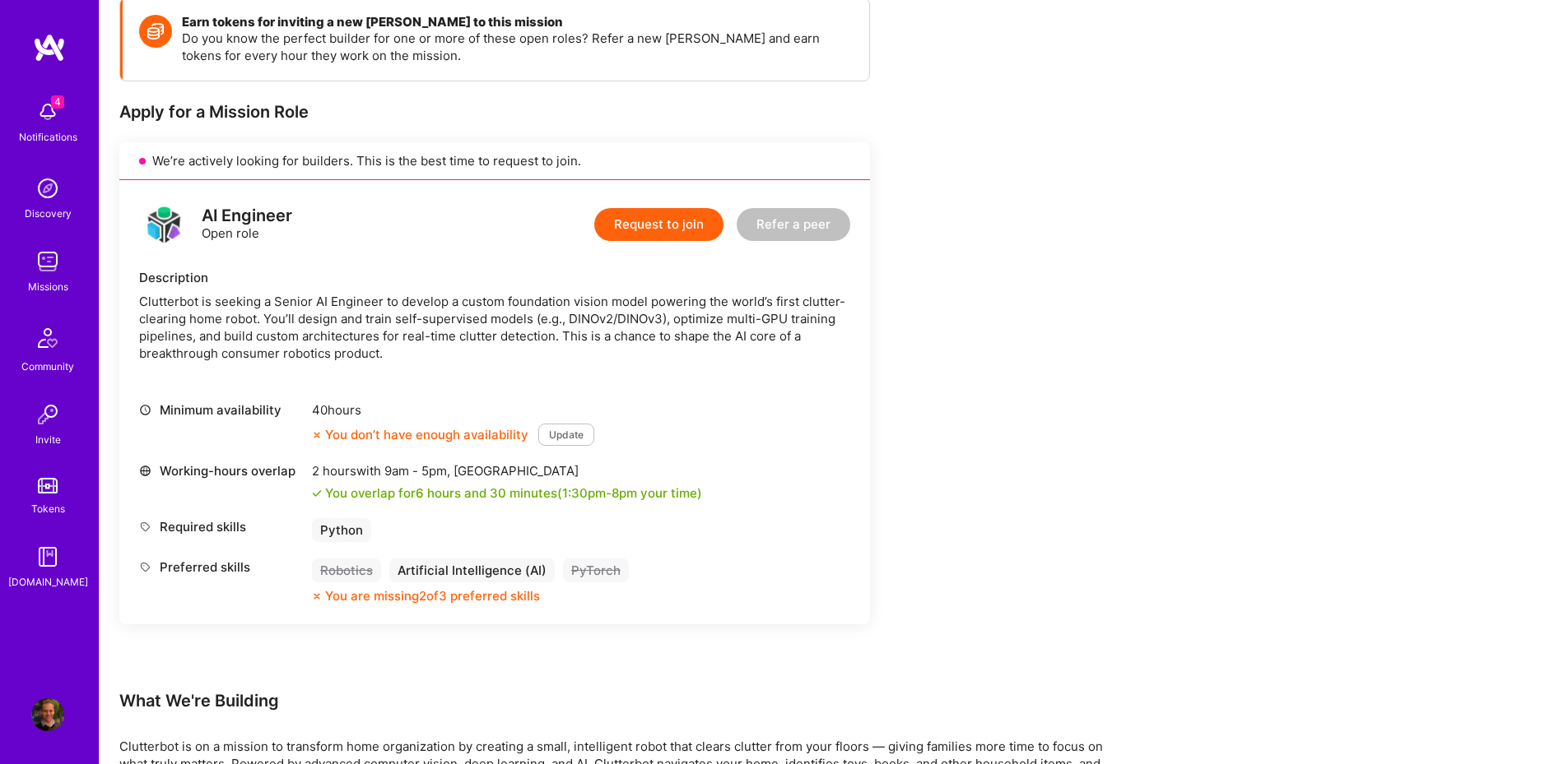
scroll to position [198, 0]
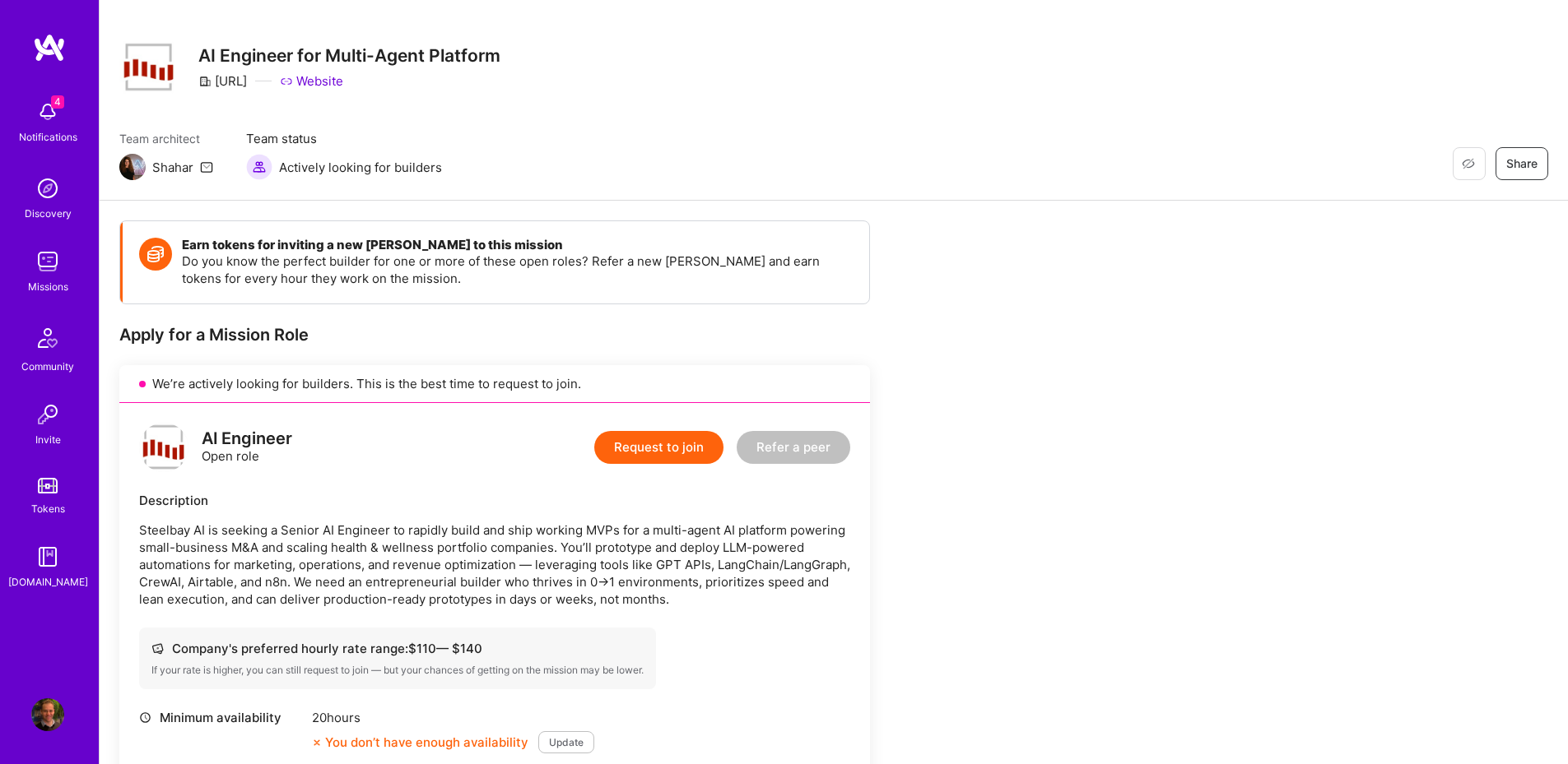
scroll to position [198, 0]
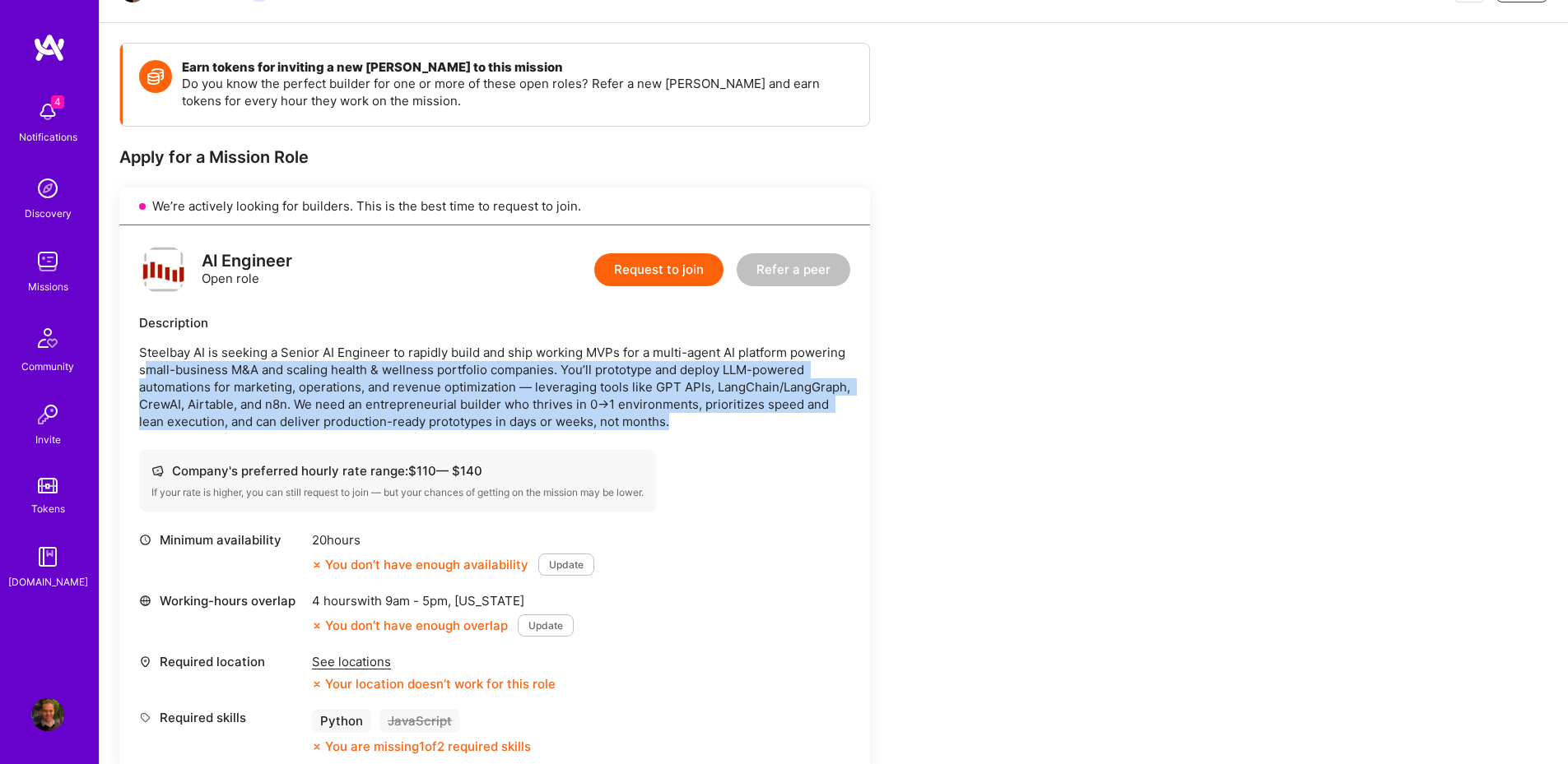
drag, startPoint x: 150, startPoint y: 363, endPoint x: 728, endPoint y: 430, distance: 581.9
click at [728, 430] on div "AI Engineer Open role Request to join Refer a peer Description Steelbay AI is s…" at bounding box center [494, 500] width 751 height 549
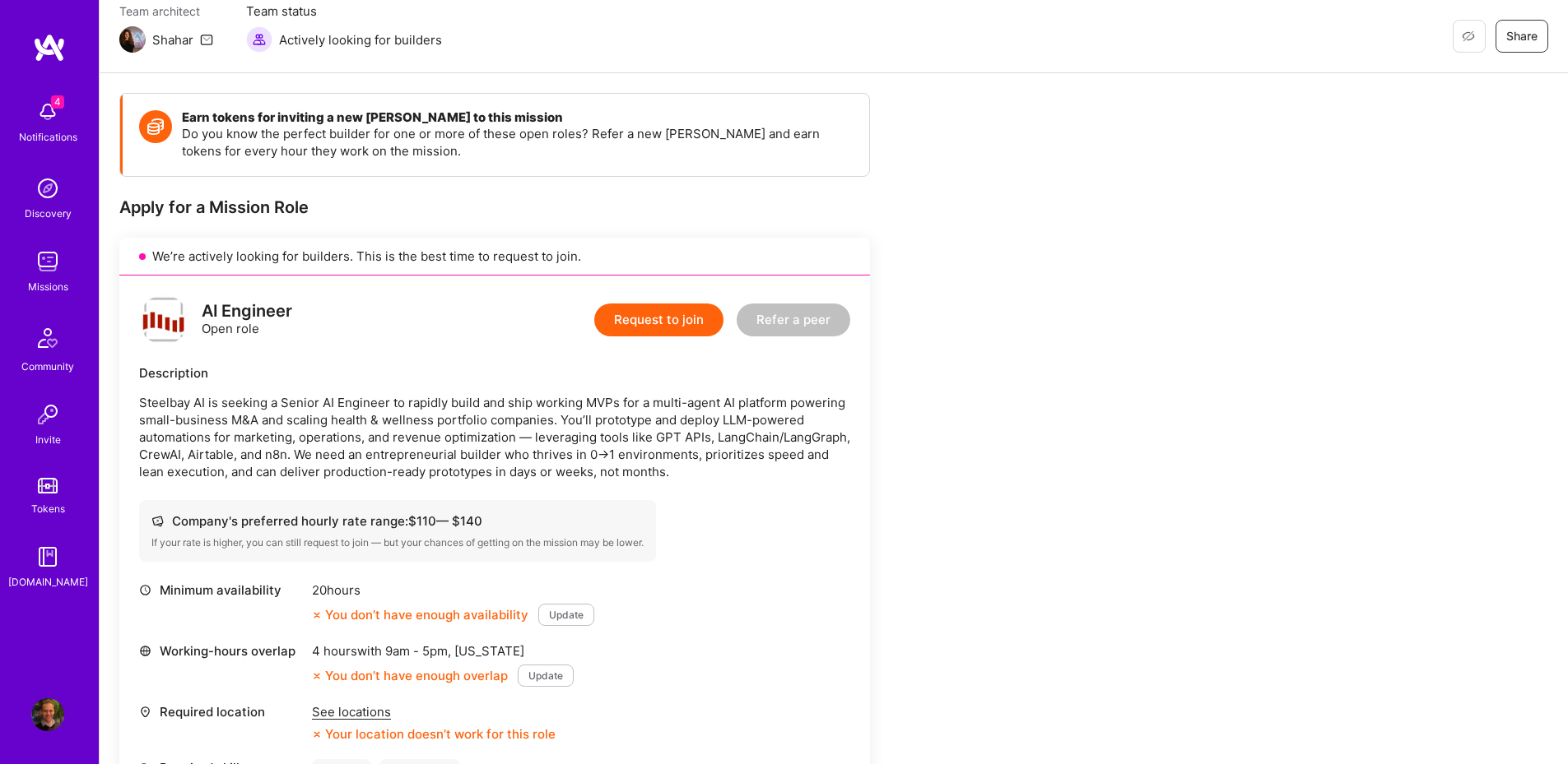
scroll to position [98, 0]
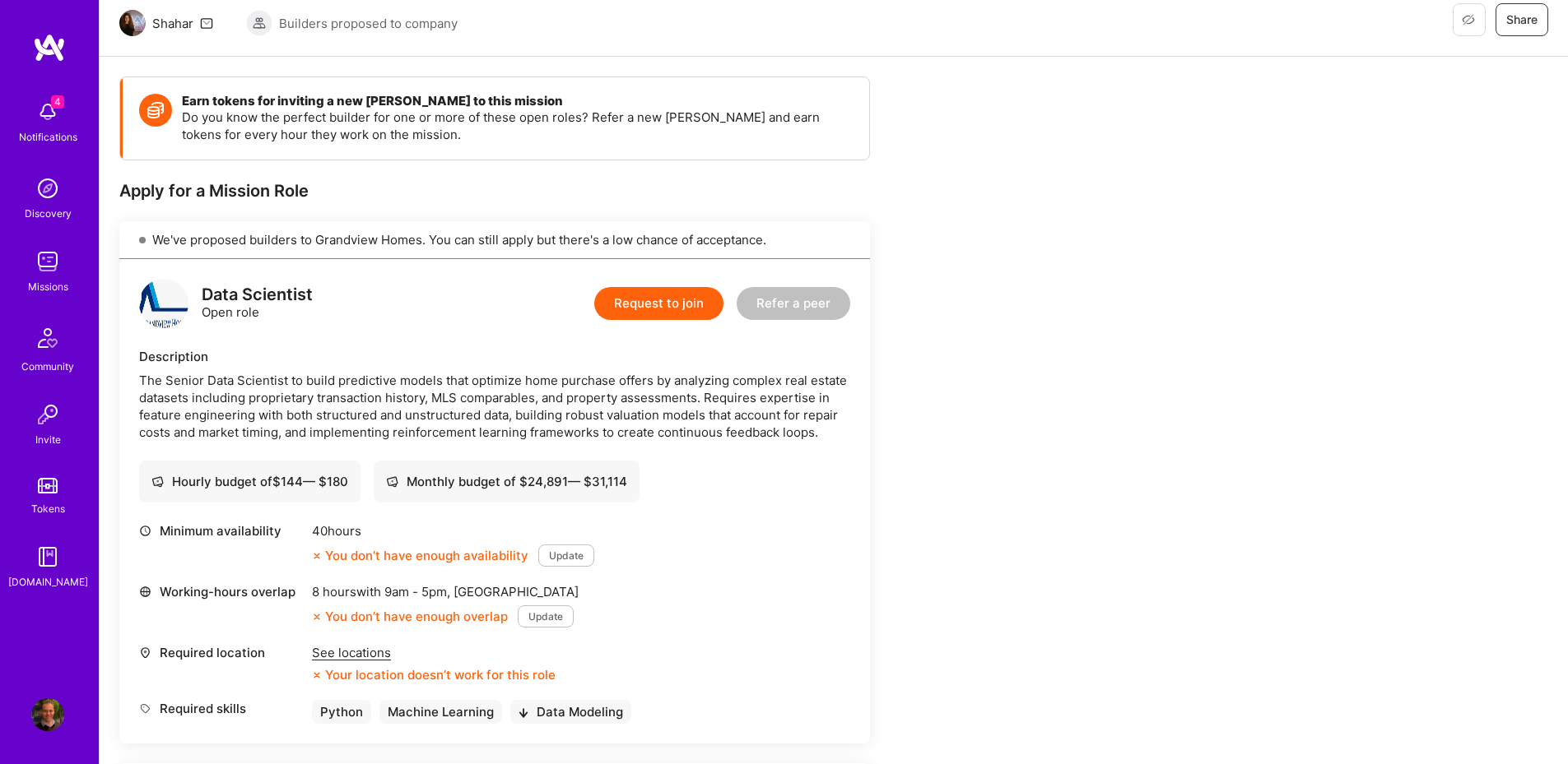
scroll to position [198, 0]
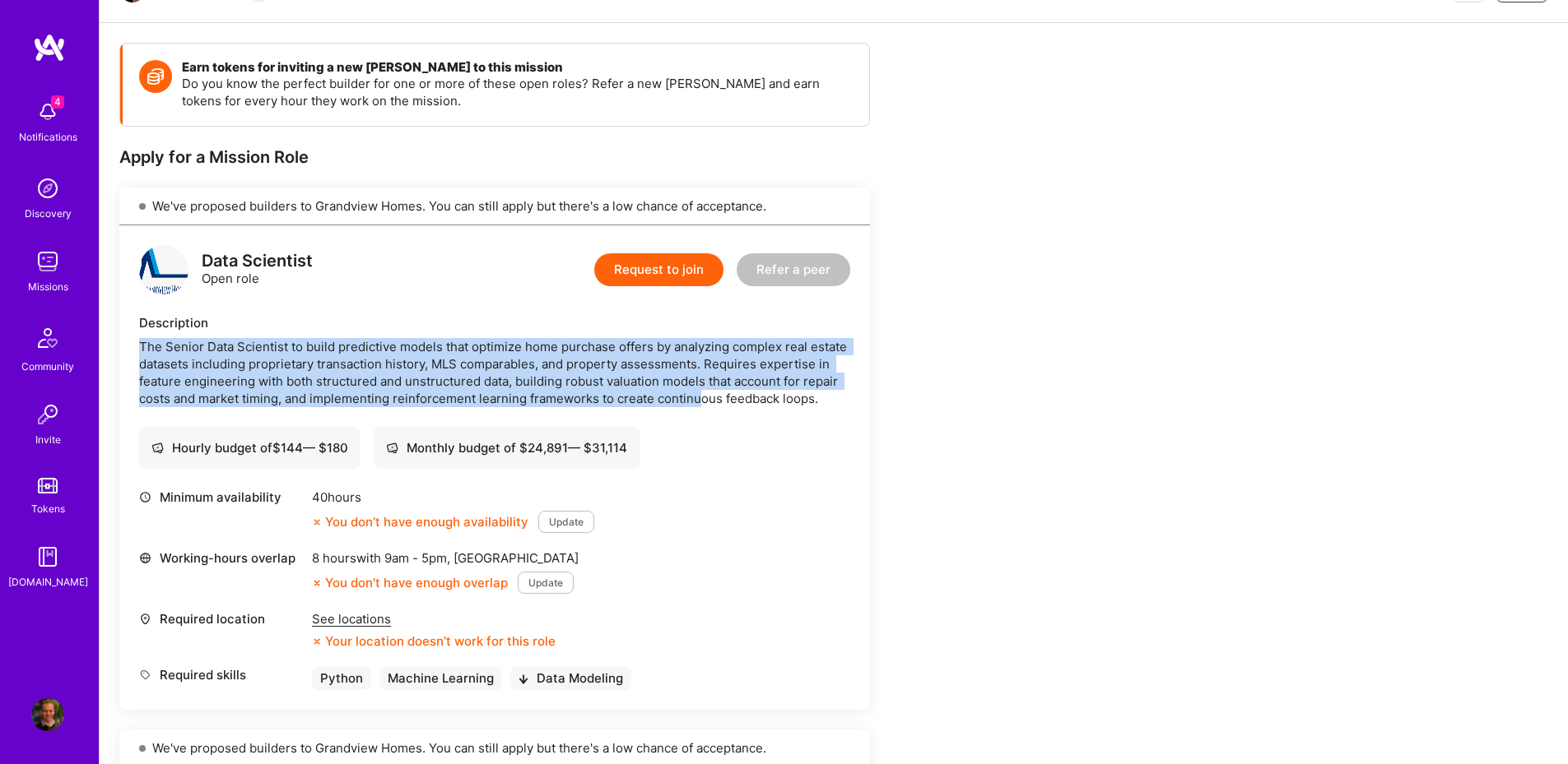
drag, startPoint x: 142, startPoint y: 351, endPoint x: 698, endPoint y: 391, distance: 557.4
click at [698, 391] on div "The Senior Data Scientist to build predictive models that optimize home purchas…" at bounding box center [494, 372] width 711 height 69
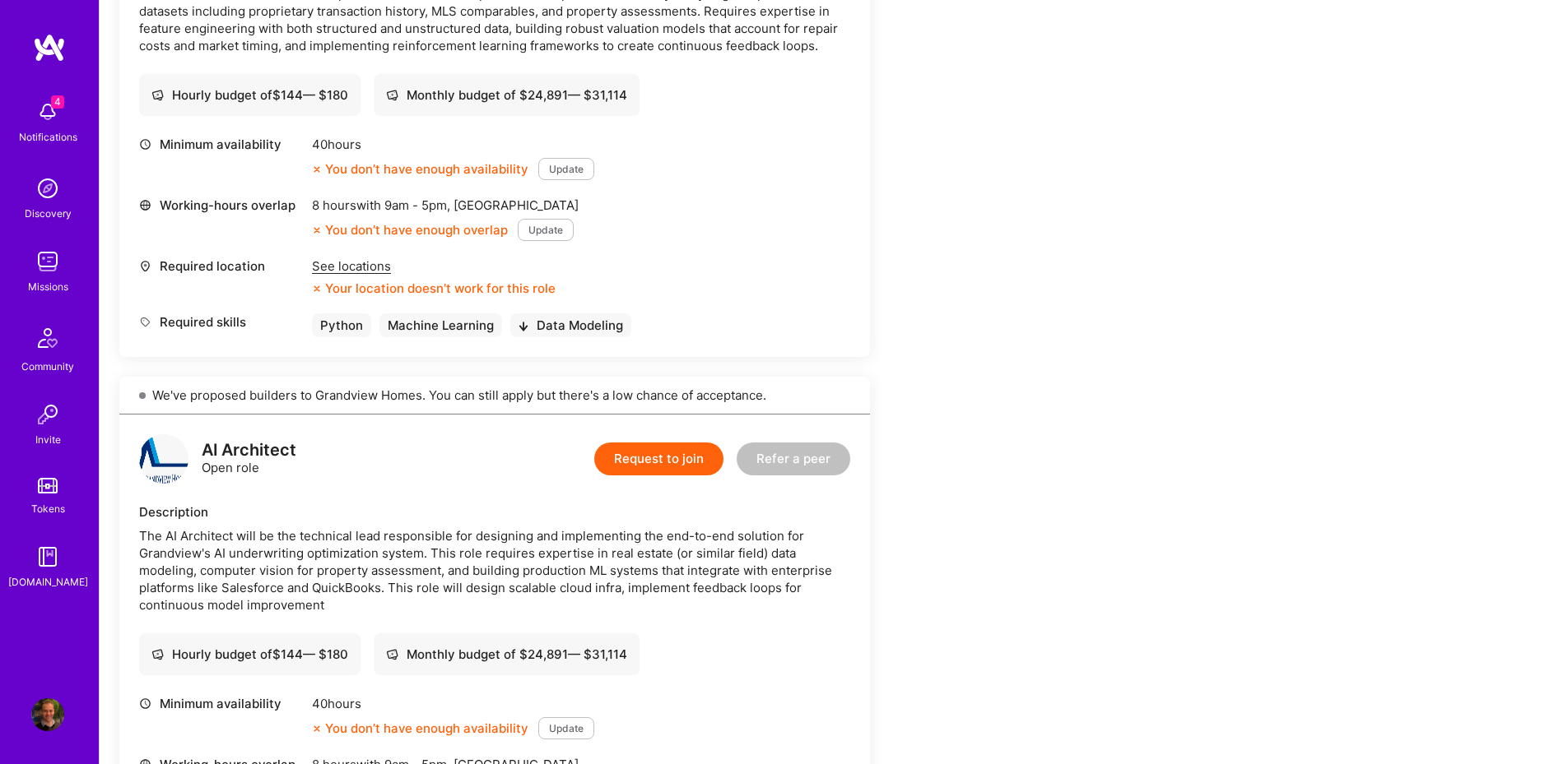
scroll to position [395, 0]
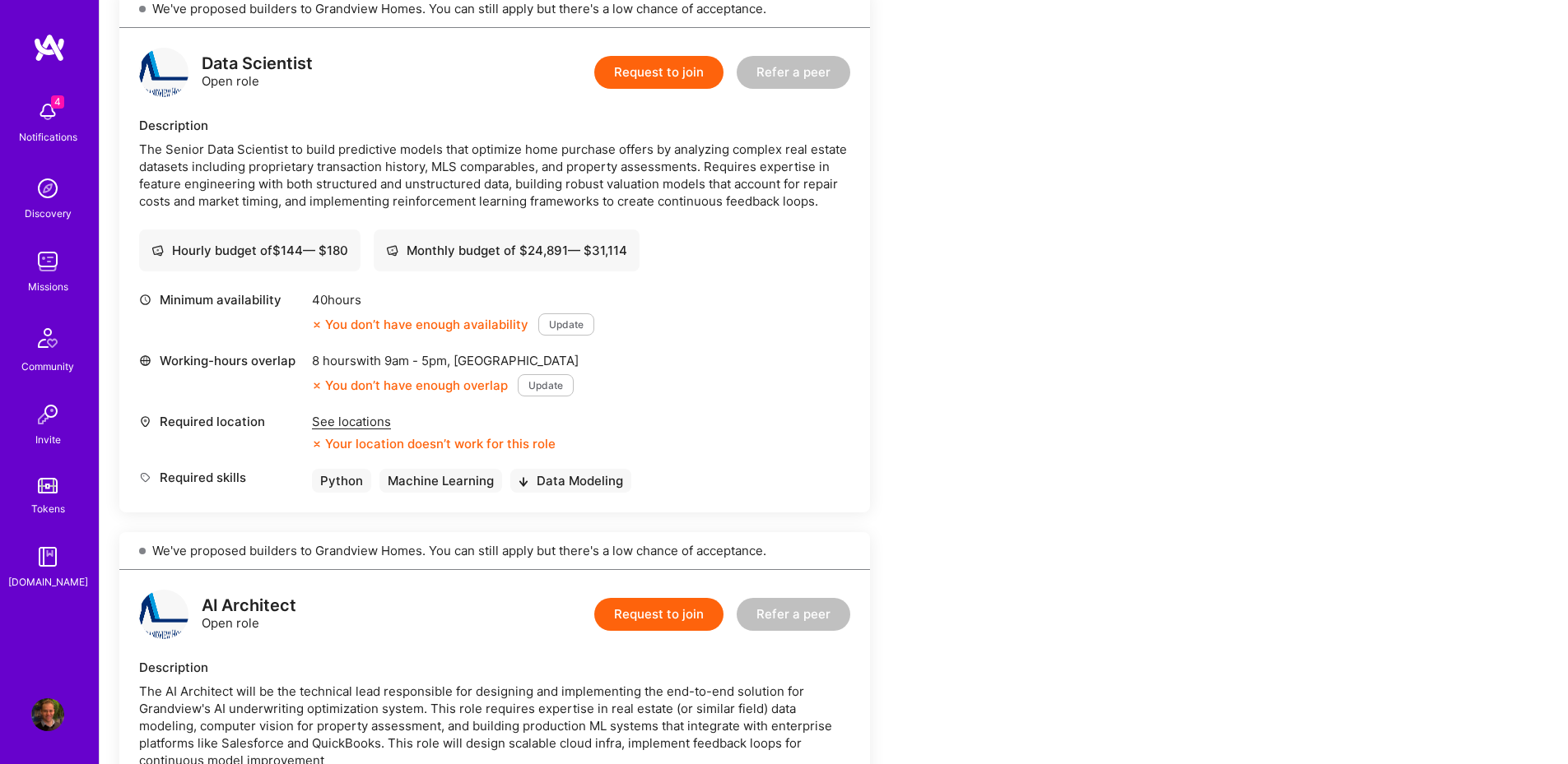
click at [653, 71] on button "Request to join" at bounding box center [658, 72] width 129 height 32
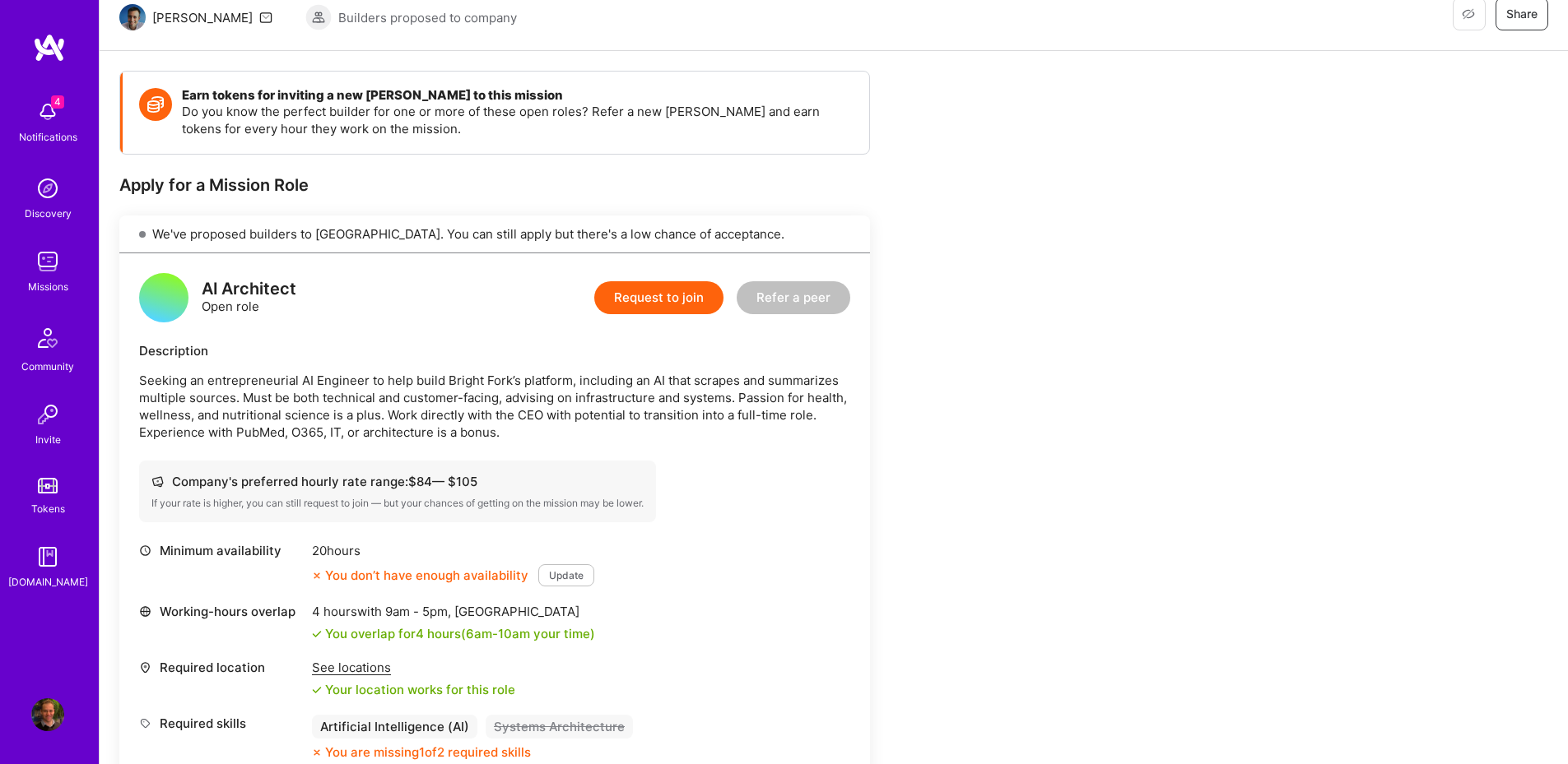
scroll to position [167, 0]
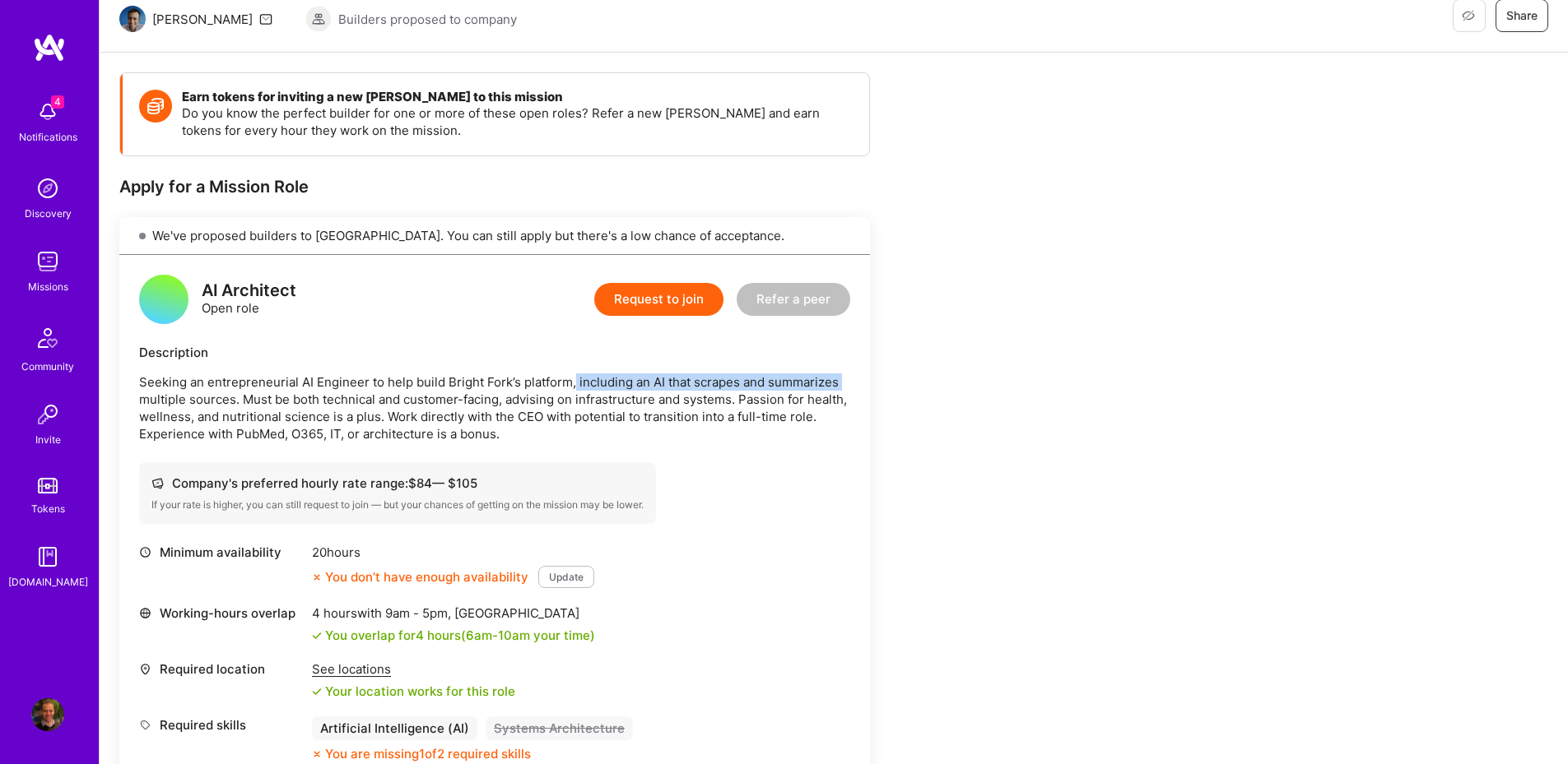
drag, startPoint x: 138, startPoint y: 392, endPoint x: 573, endPoint y: 387, distance: 435.0
click at [573, 387] on div "AI Architect Open role Request to join Refer a peer Description Seeking an entr…" at bounding box center [494, 519] width 751 height 528
click at [573, 387] on p "Seeking an entrepreneurial AI Engineer to help build Bright Fork’s platform, in…" at bounding box center [494, 408] width 711 height 69
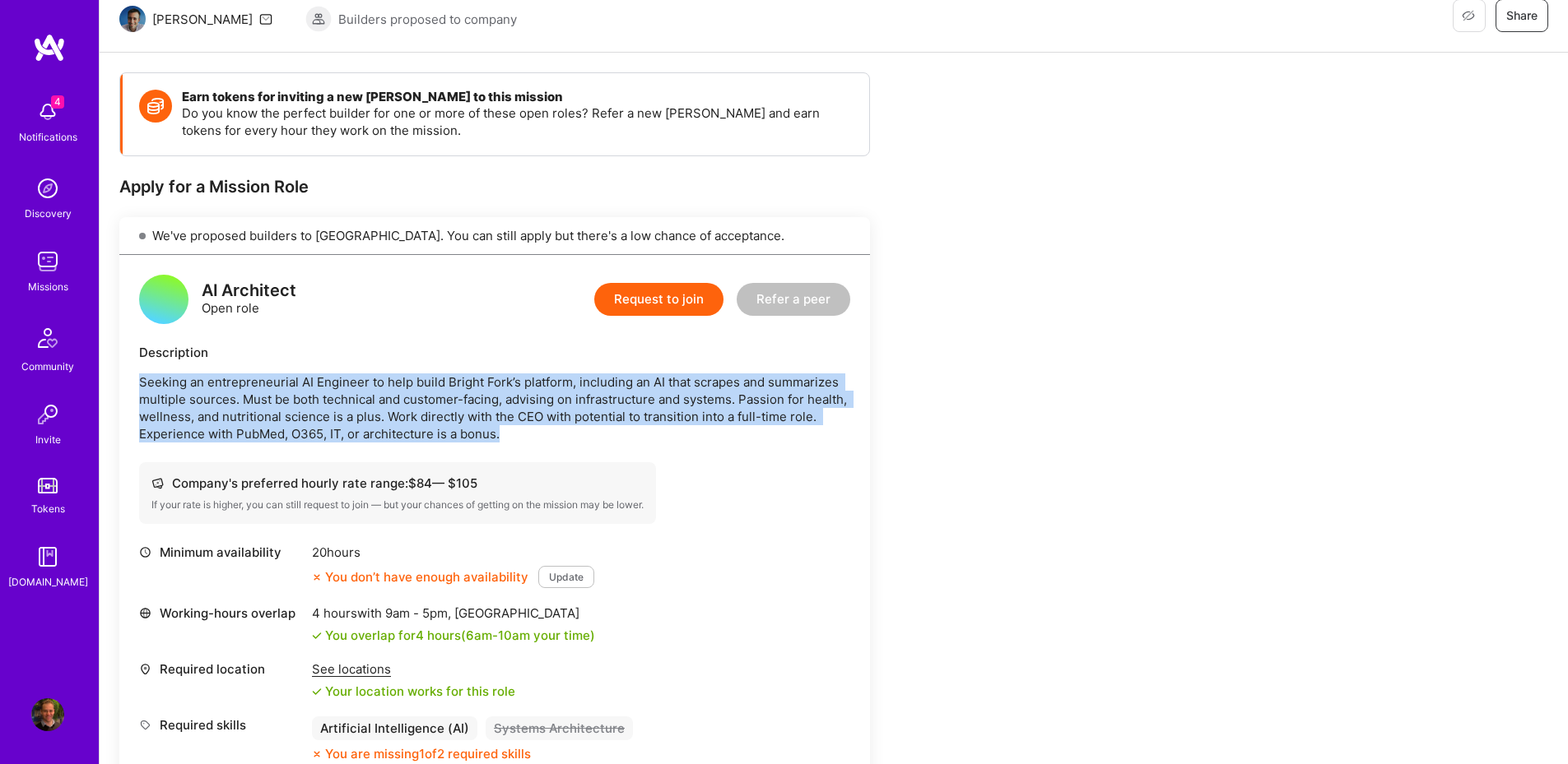
drag, startPoint x: 138, startPoint y: 388, endPoint x: 543, endPoint y: 435, distance: 407.7
click at [543, 435] on div "AI Architect Open role Request to join Refer a peer Description Seeking an entr…" at bounding box center [494, 519] width 751 height 528
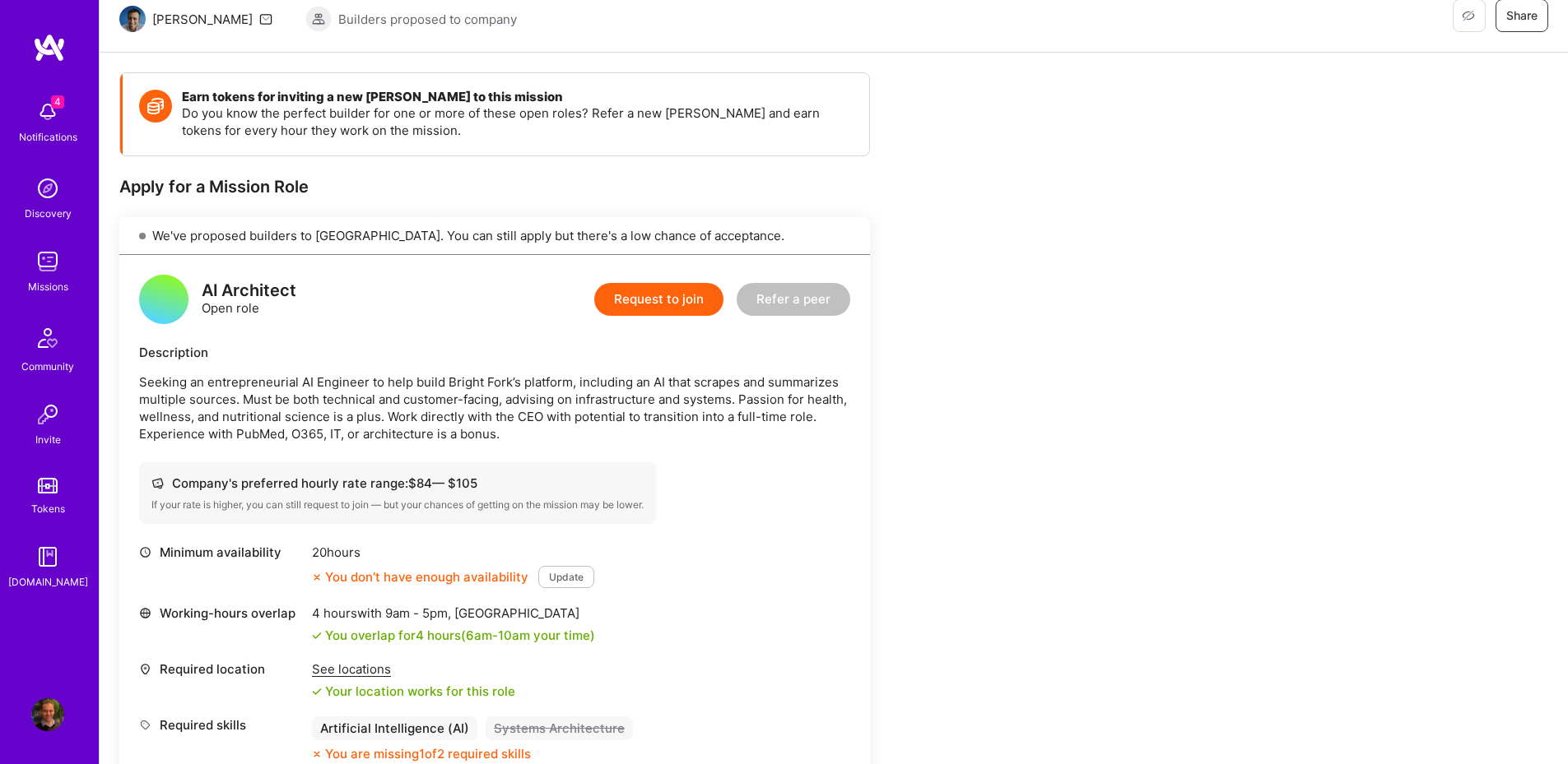
click at [537, 443] on div "AI Architect Open role Request to join Refer a peer Description Seeking an entr…" at bounding box center [494, 519] width 751 height 528
drag, startPoint x: 505, startPoint y: 384, endPoint x: 446, endPoint y: 383, distance: 59.0
click at [446, 383] on p "Seeking an entrepreneurial AI Engineer to help build Bright Fork’s platform, in…" at bounding box center [494, 408] width 711 height 69
copy p "Bright Fork"
click at [644, 302] on button "Request to join" at bounding box center [658, 298] width 129 height 32
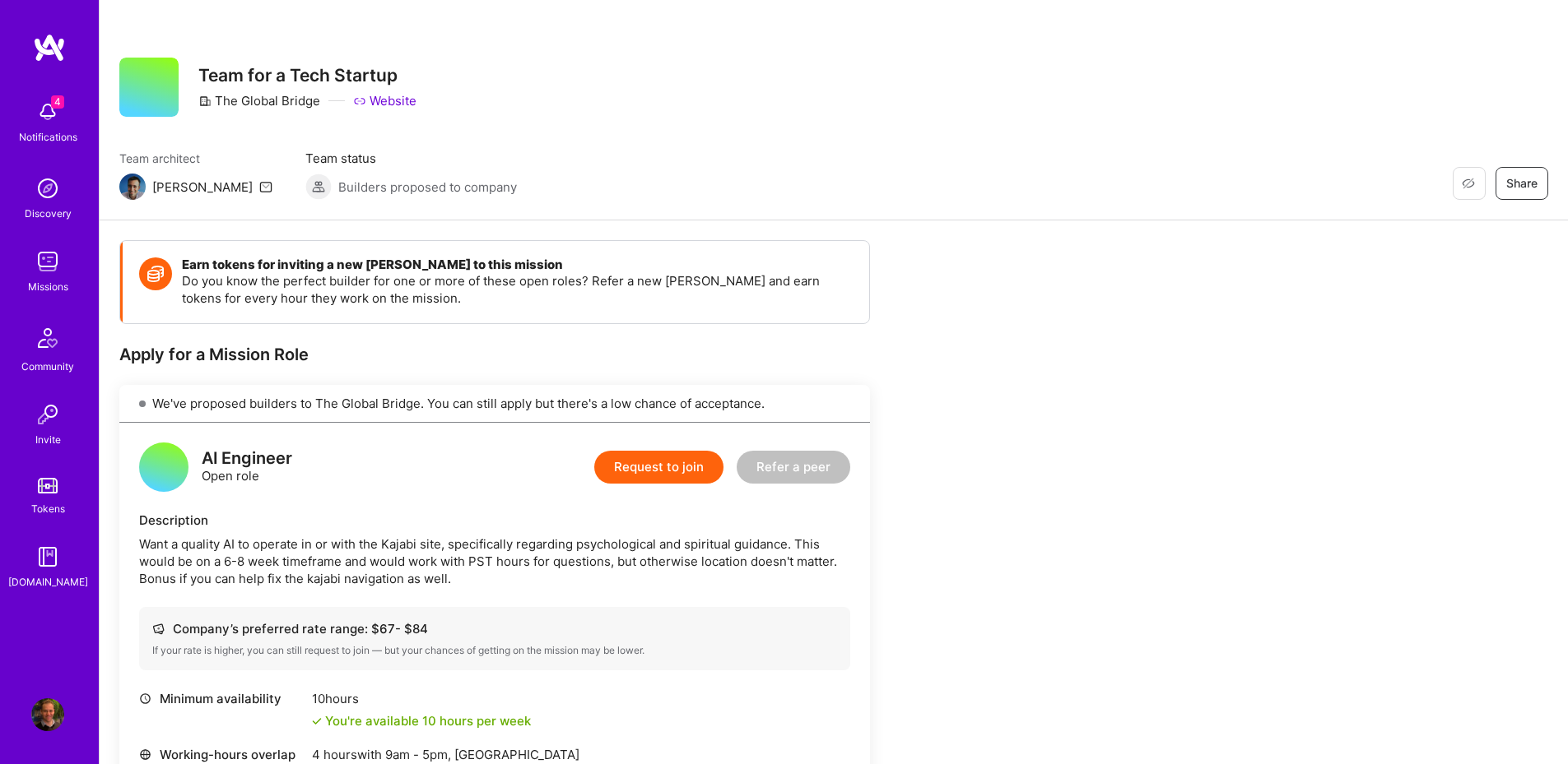
scroll to position [198, 0]
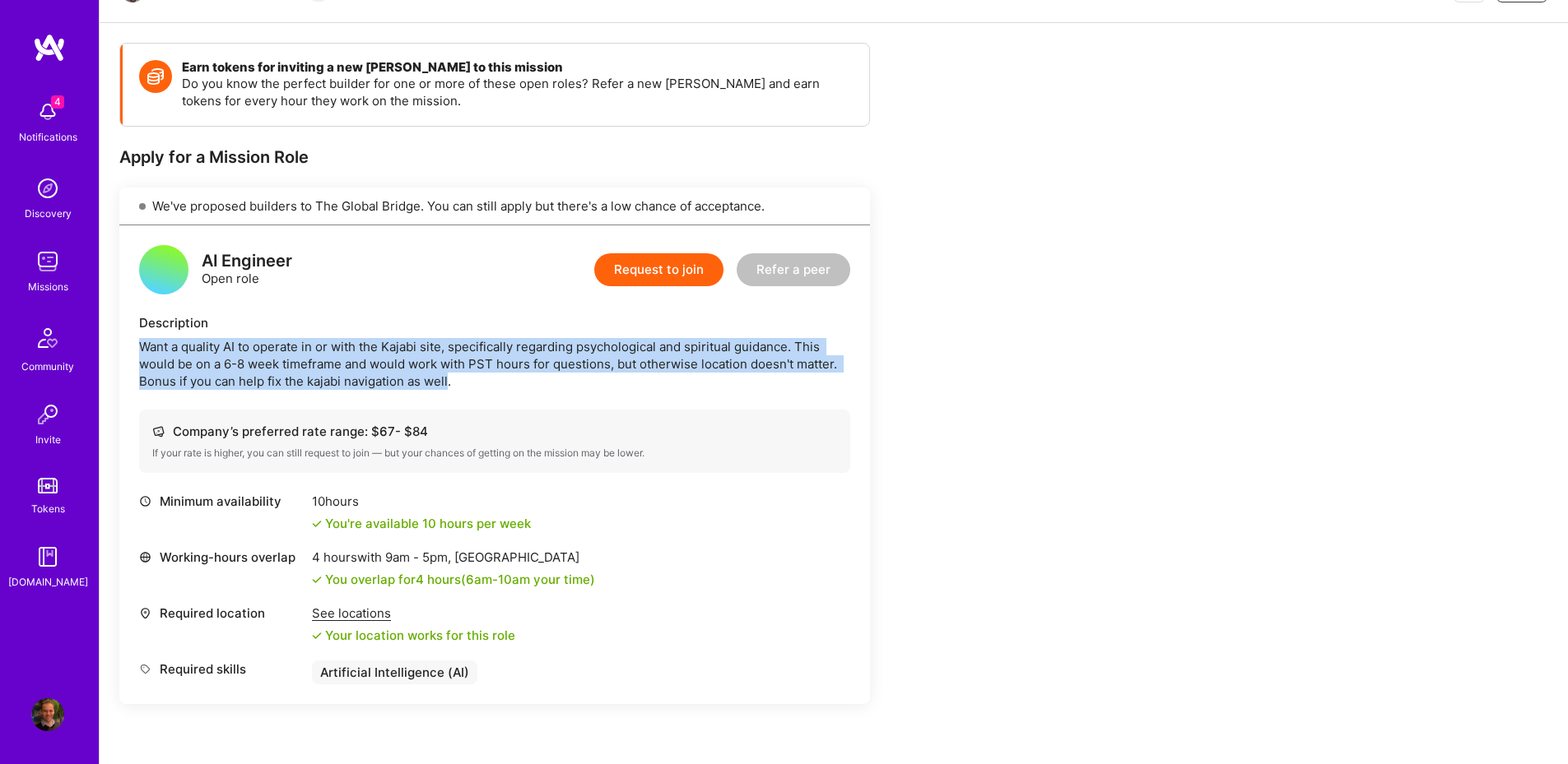
drag, startPoint x: 130, startPoint y: 348, endPoint x: 448, endPoint y: 383, distance: 319.9
click at [448, 383] on div "AI Engineer Open role Request to join Refer a peer Description Want a quality A…" at bounding box center [494, 465] width 751 height 478
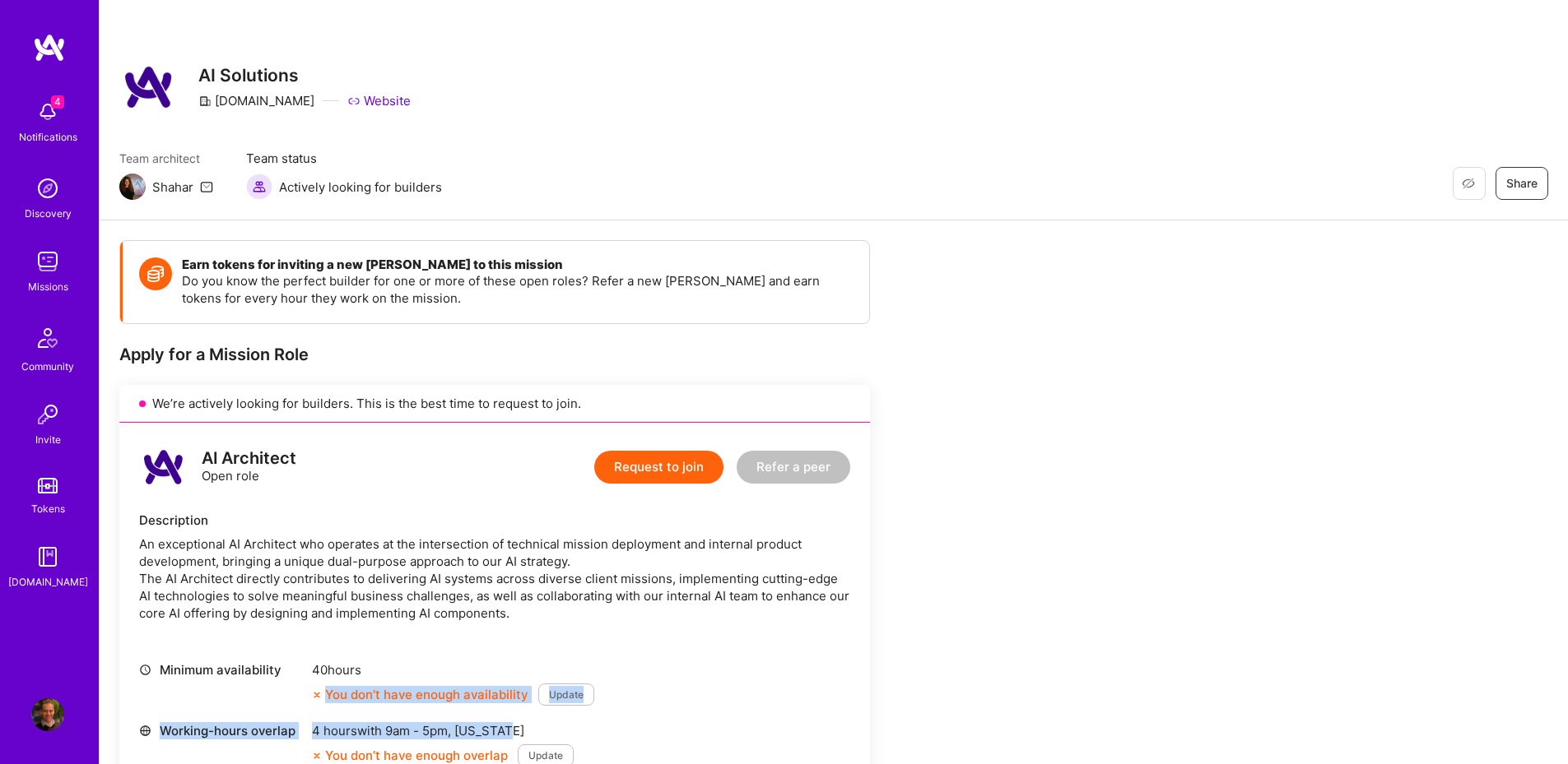
drag, startPoint x: 557, startPoint y: 728, endPoint x: 565, endPoint y: 707, distance: 22.5
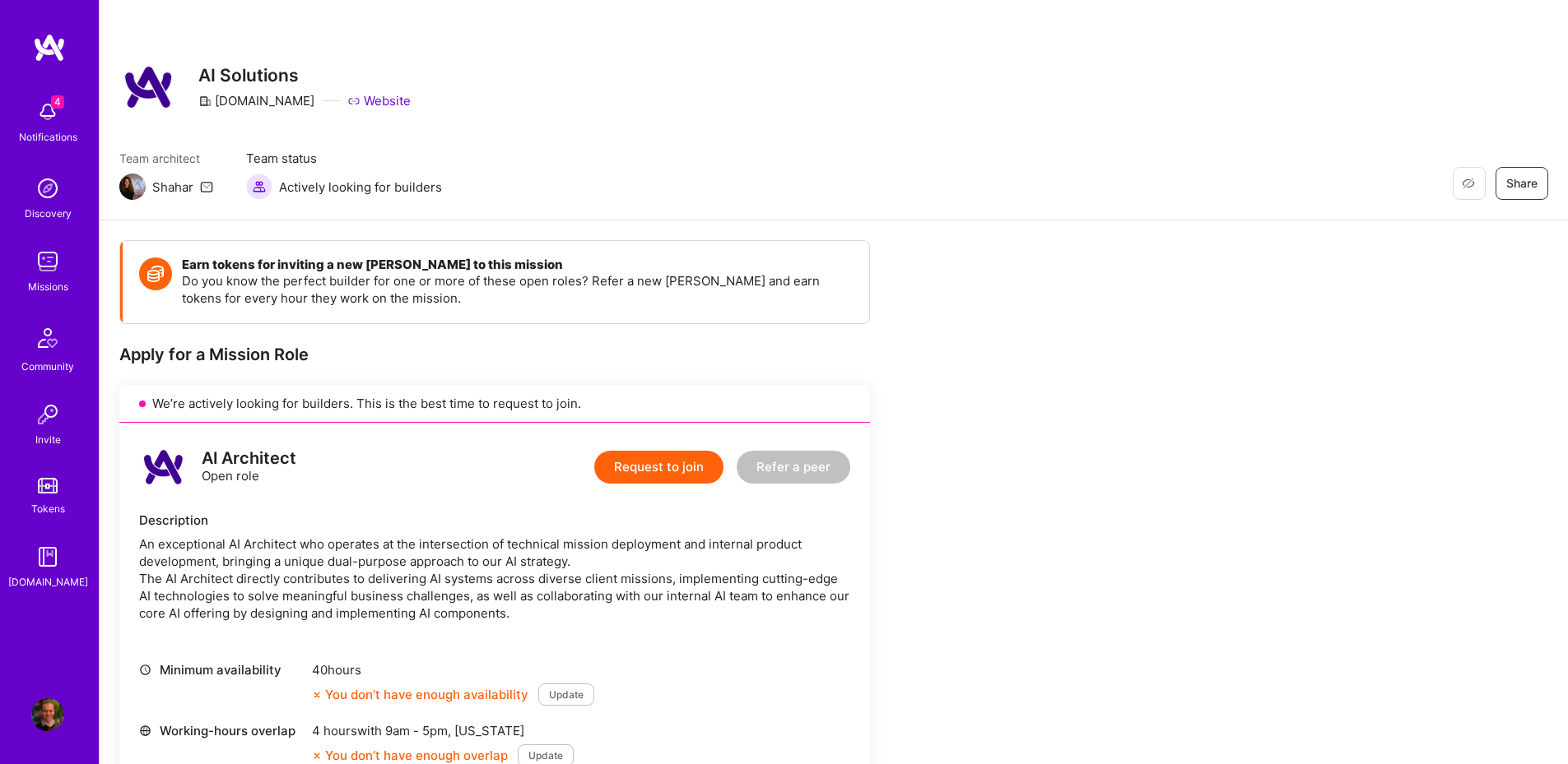
click at [479, 589] on div "An exceptional AI Architect who operates at the intersection of technical missi…" at bounding box center [494, 579] width 711 height 87
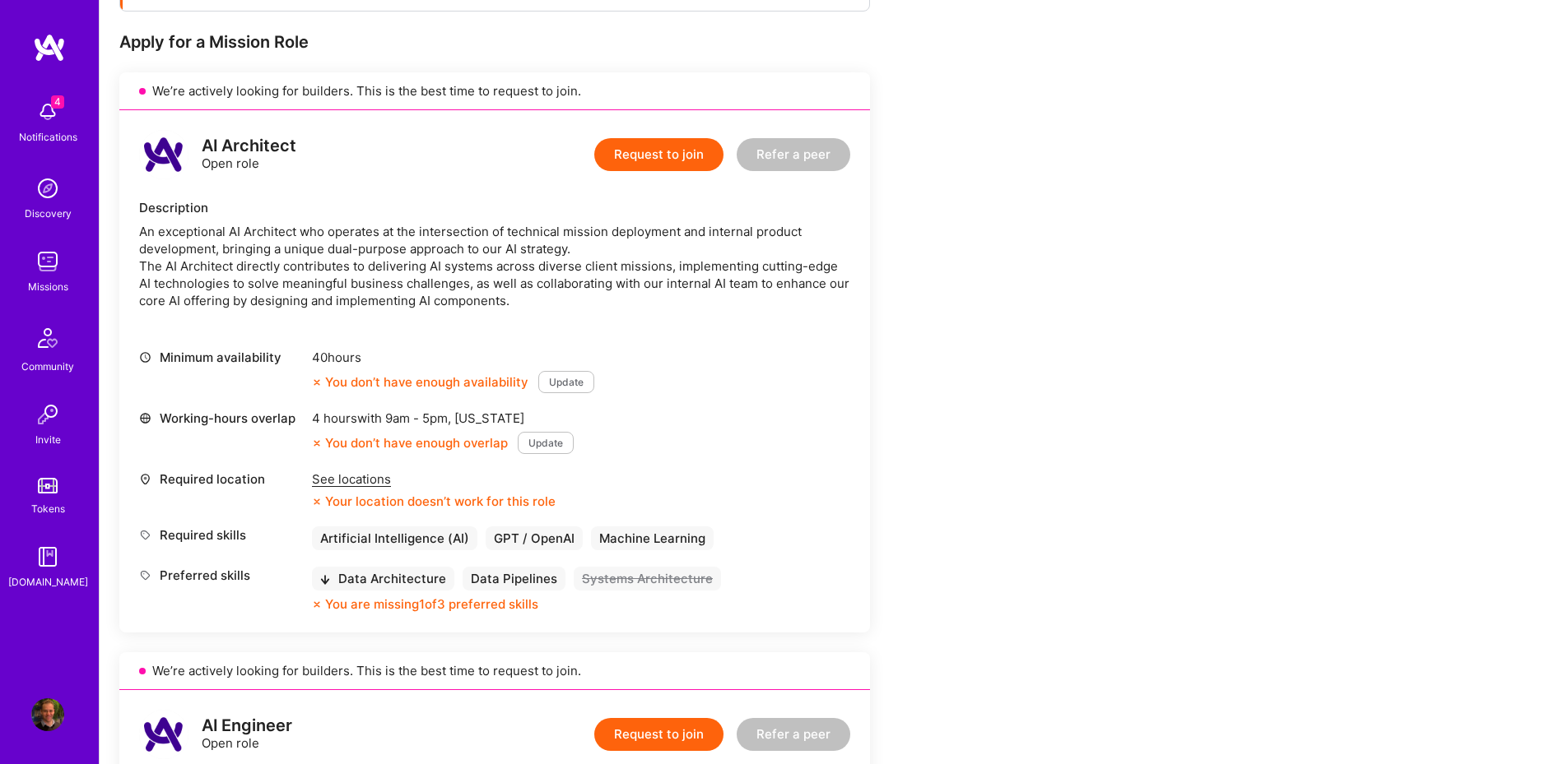
scroll to position [198, 0]
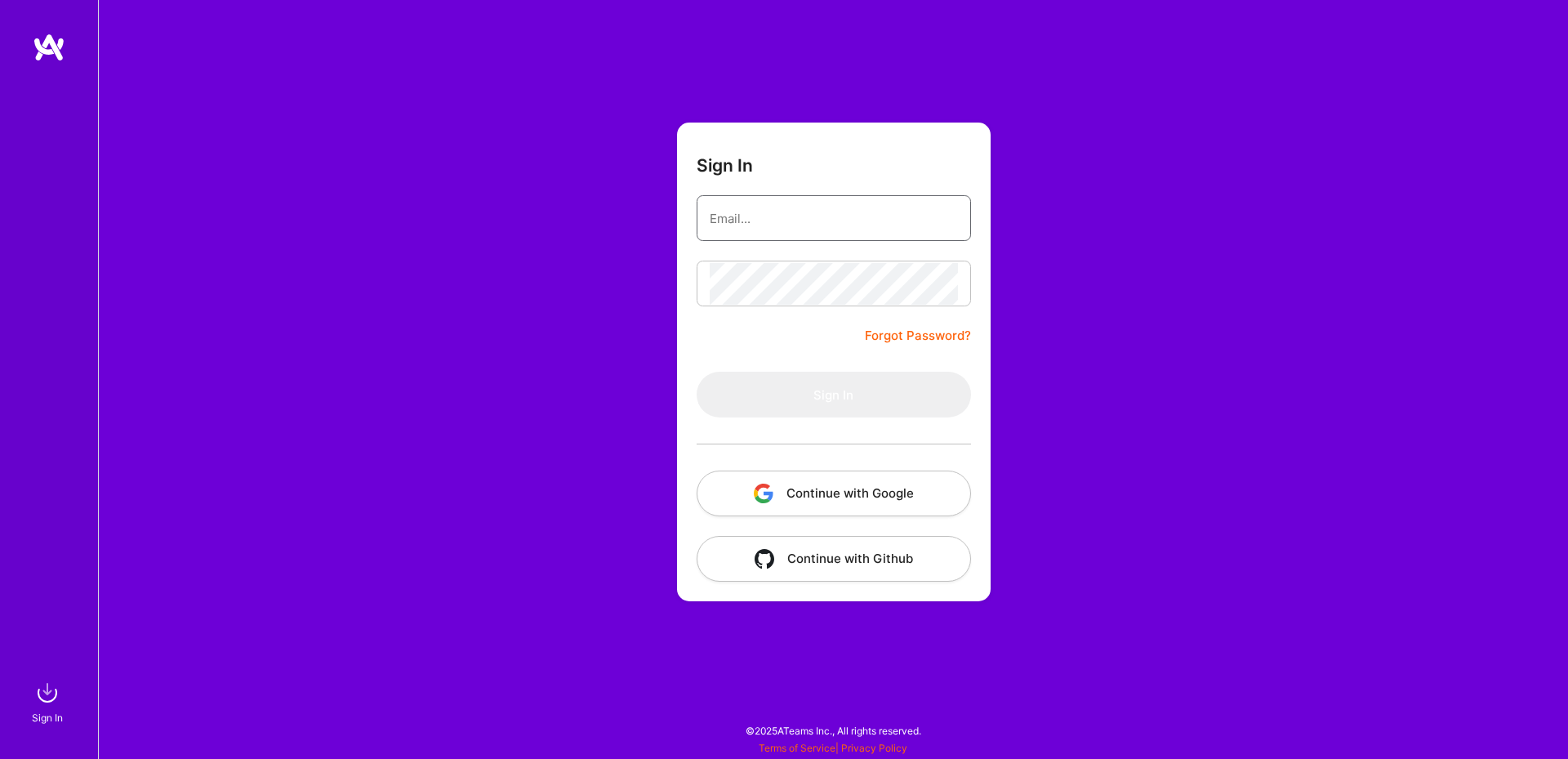
click at [739, 205] on input "email" at bounding box center [834, 218] width 248 height 42
paste input "[EMAIL_ADDRESS][PERSON_NAME][DOMAIN_NAME]"
type input "[EMAIL_ADDRESS][PERSON_NAME][DOMAIN_NAME]"
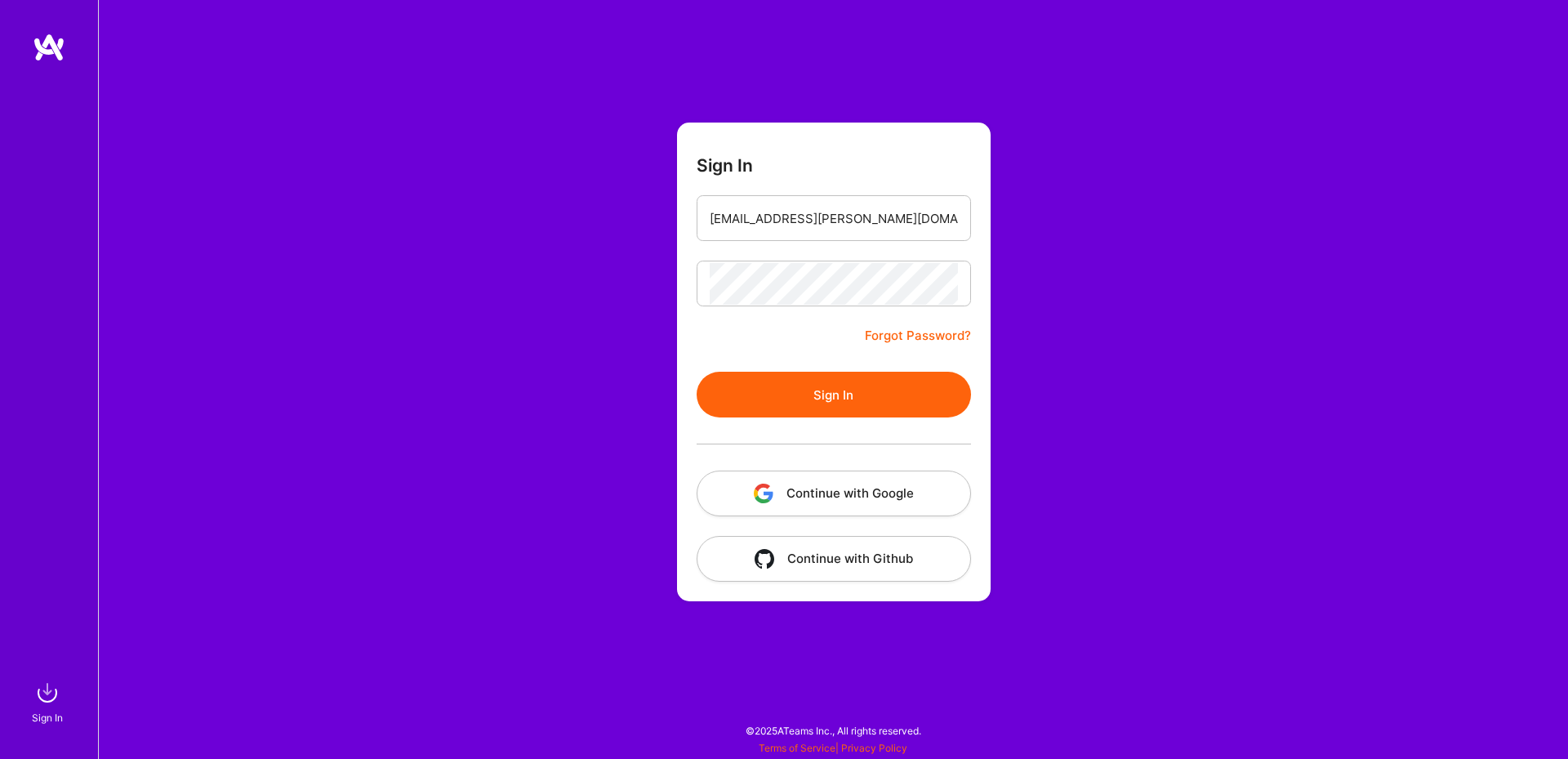
click at [887, 394] on button "Sign In" at bounding box center [834, 394] width 275 height 46
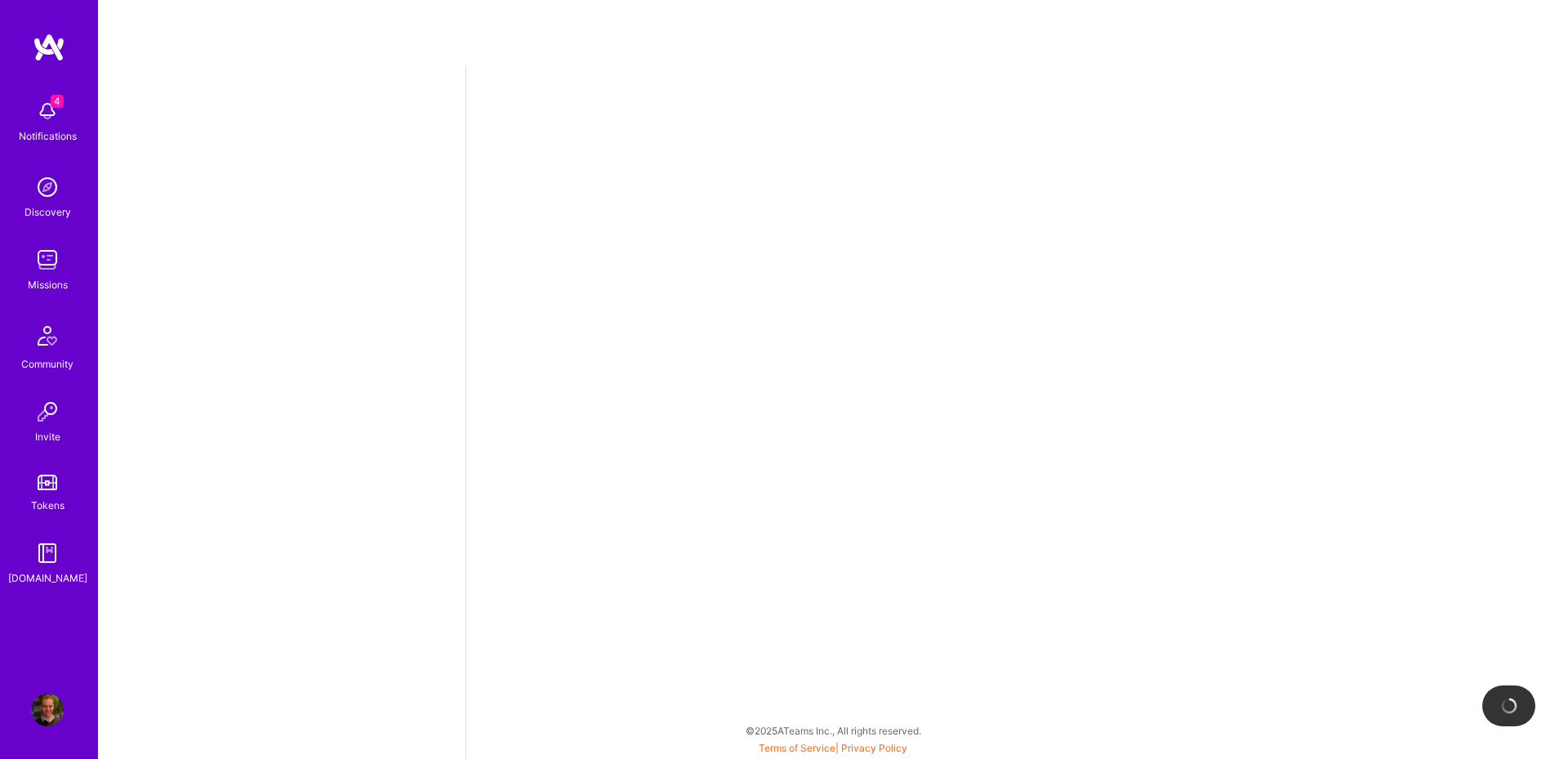
select select "AU"
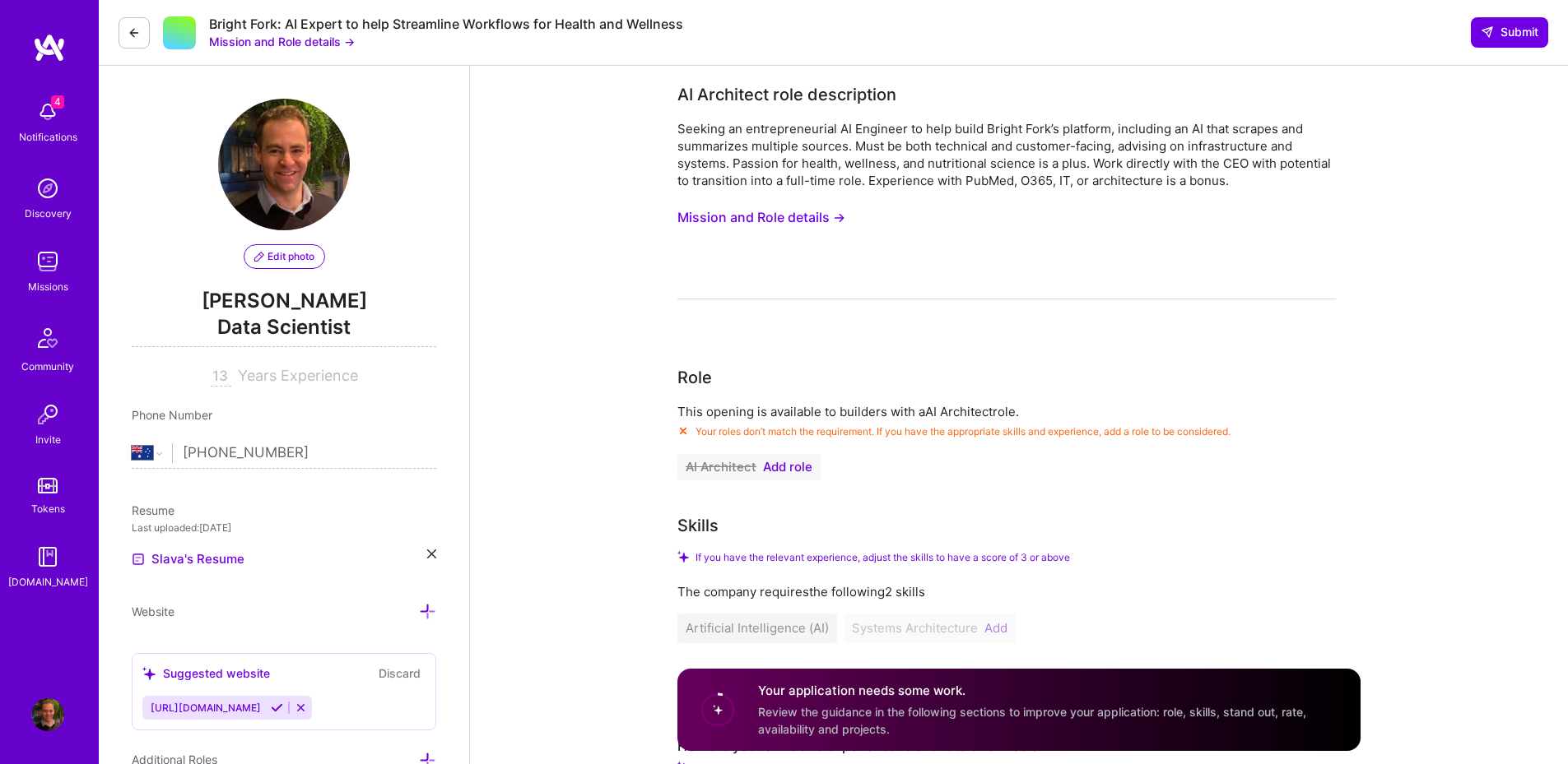
click at [796, 468] on span "Add role" at bounding box center [788, 467] width 49 height 13
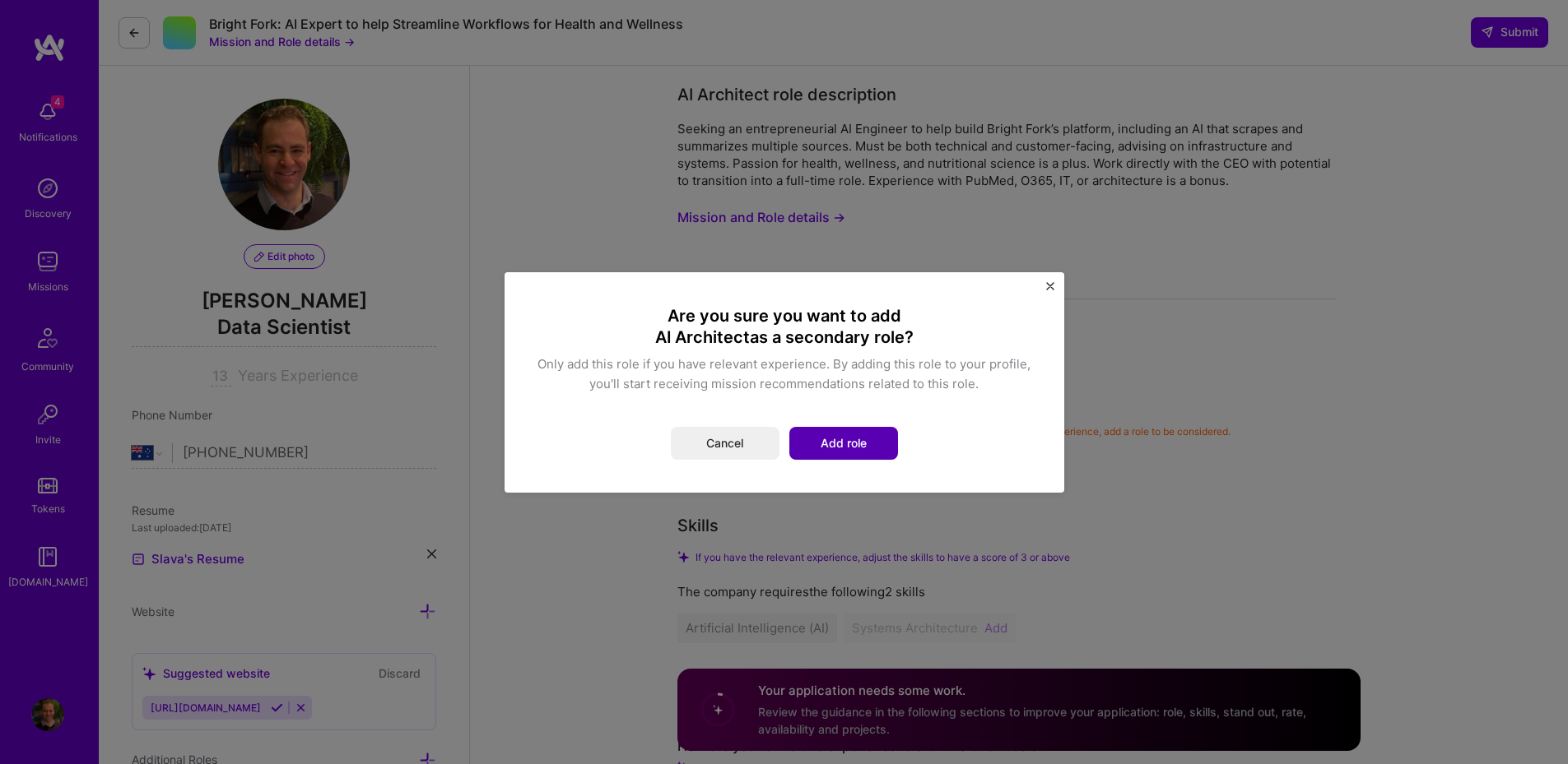
click at [815, 450] on button "Add role" at bounding box center [843, 443] width 108 height 32
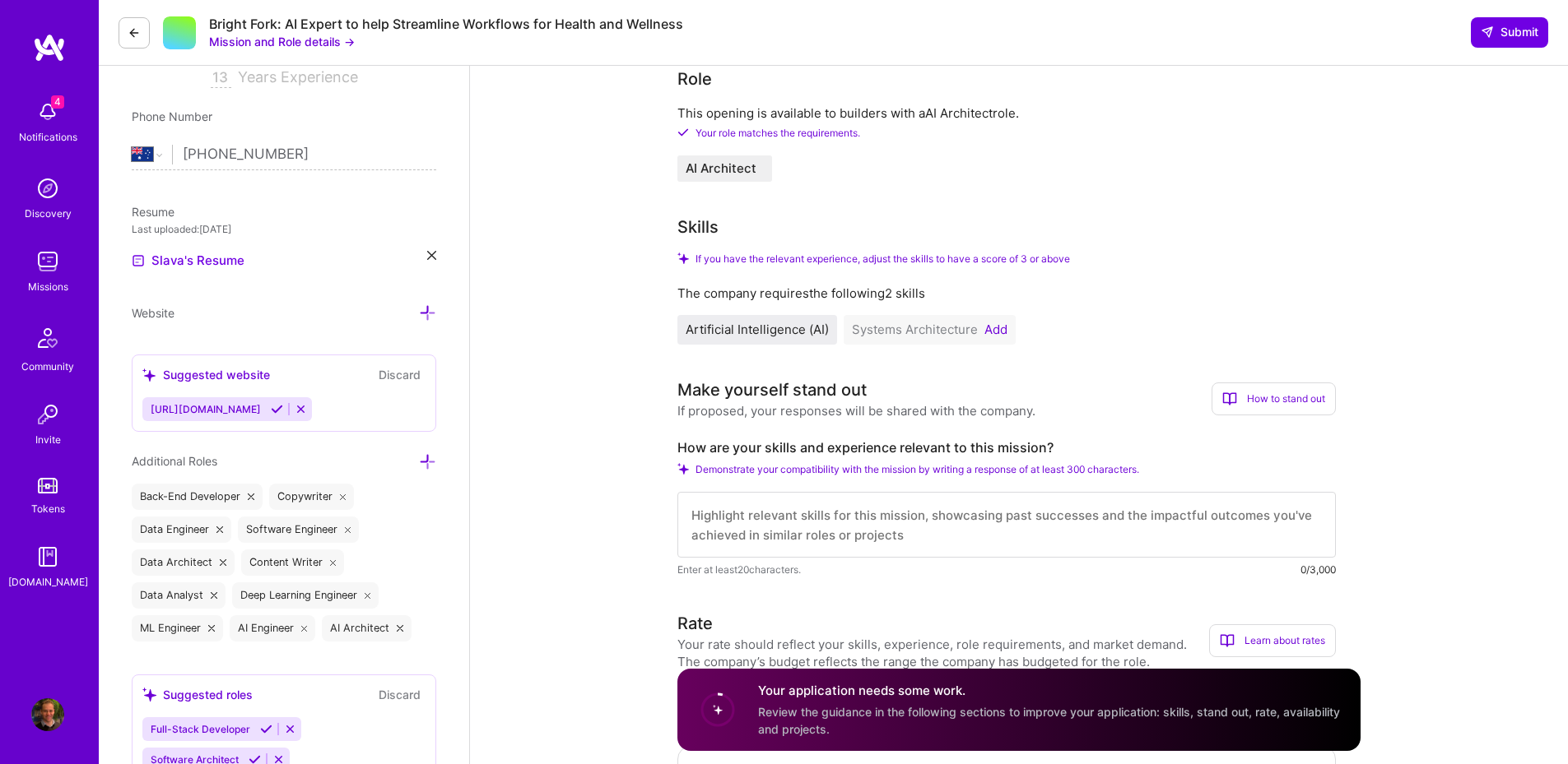
scroll to position [493, 0]
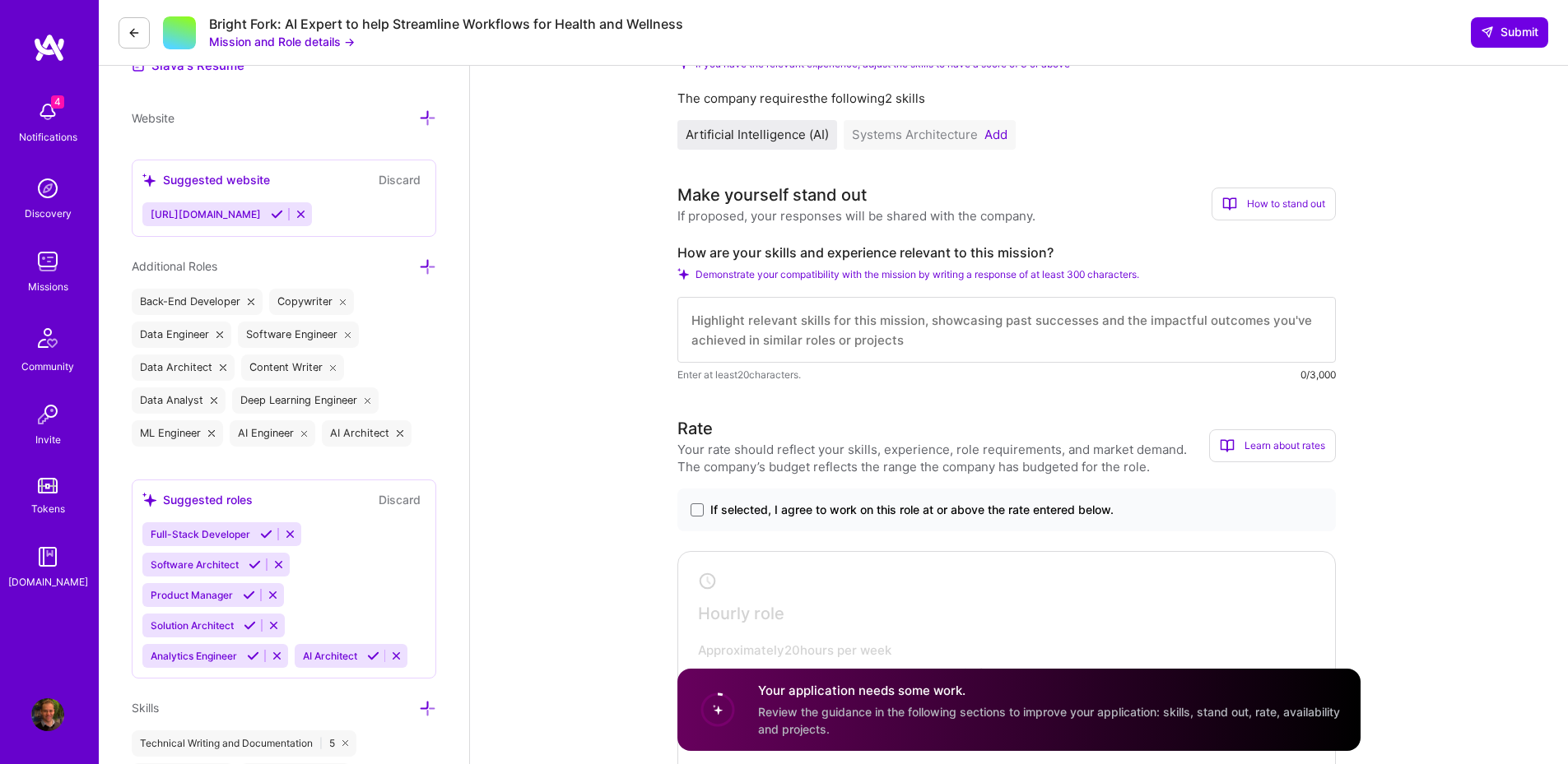
click at [987, 133] on button "Add" at bounding box center [995, 134] width 23 height 13
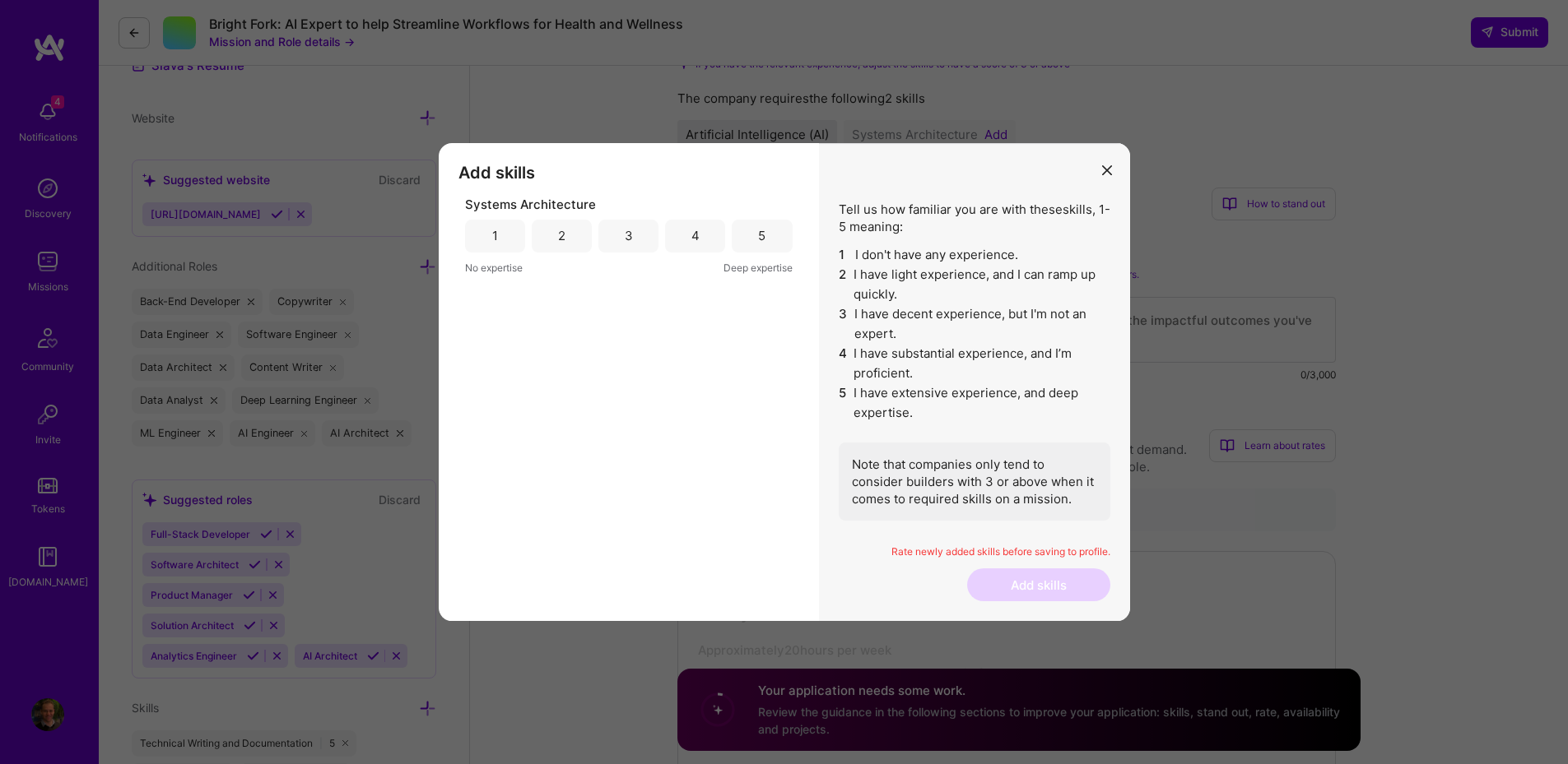
click at [688, 241] on div "4" at bounding box center [694, 235] width 60 height 32
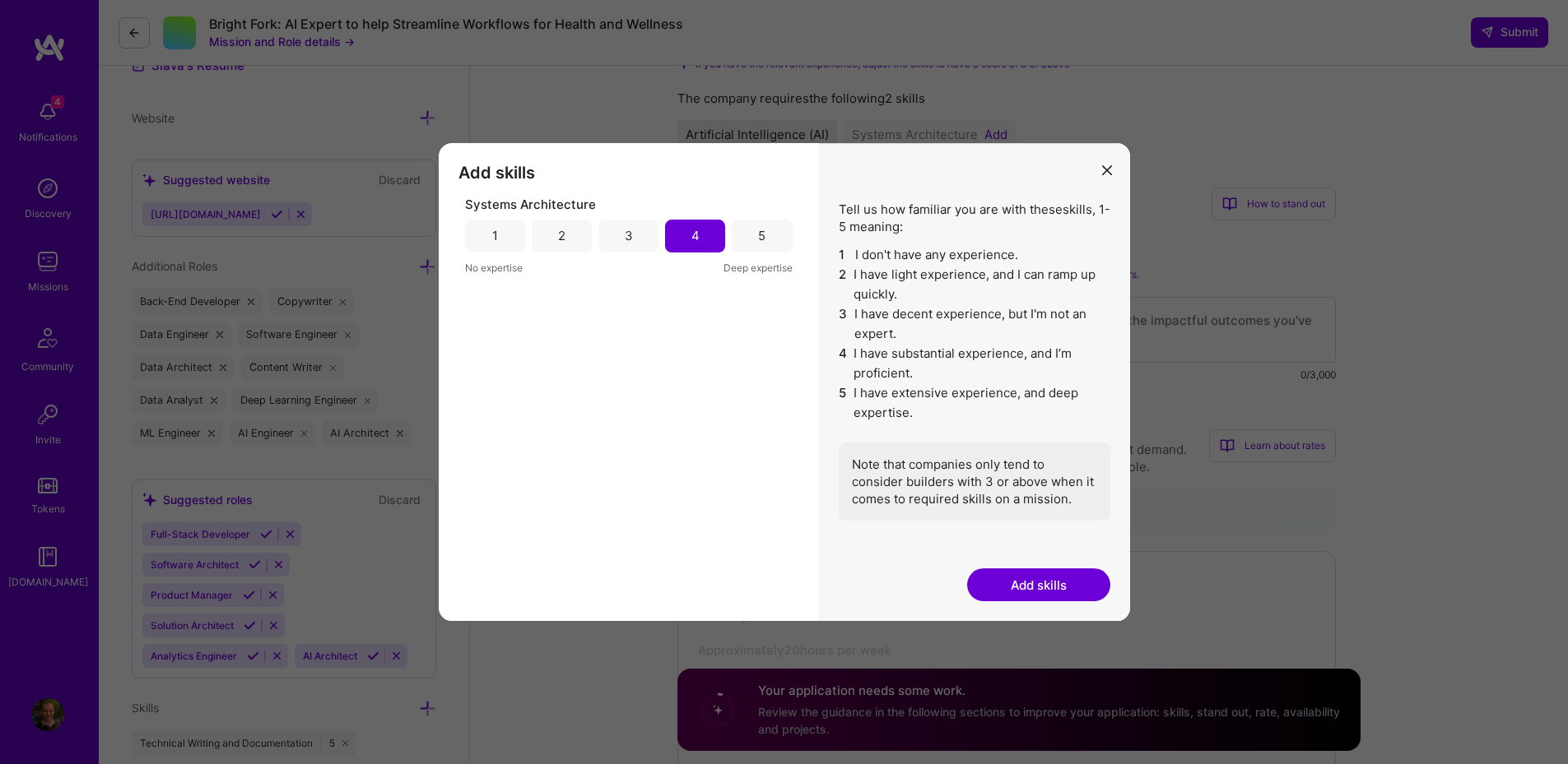
click at [1075, 593] on button "Add skills" at bounding box center [1038, 584] width 143 height 32
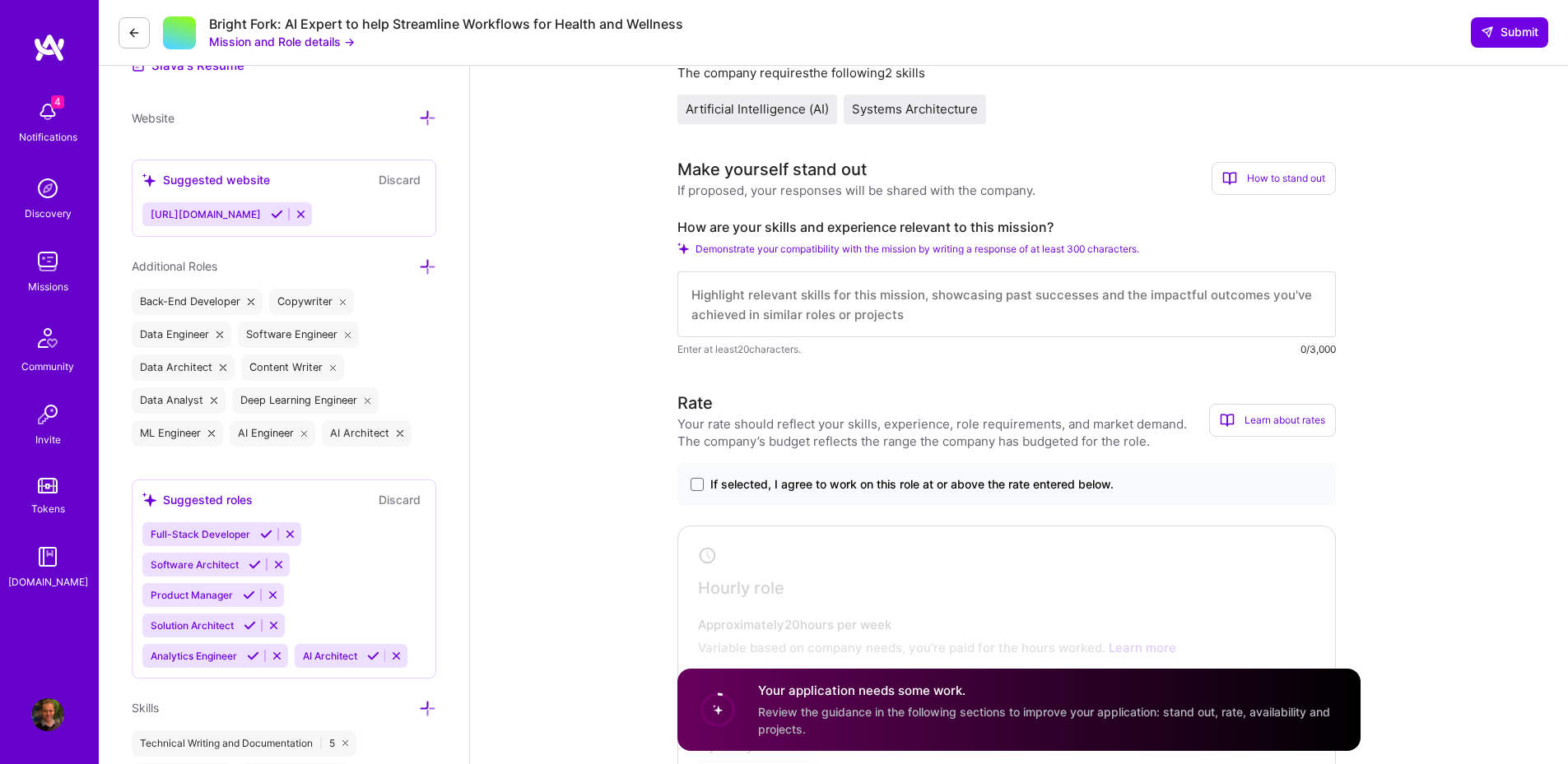
click at [750, 305] on textarea at bounding box center [1007, 304] width 658 height 66
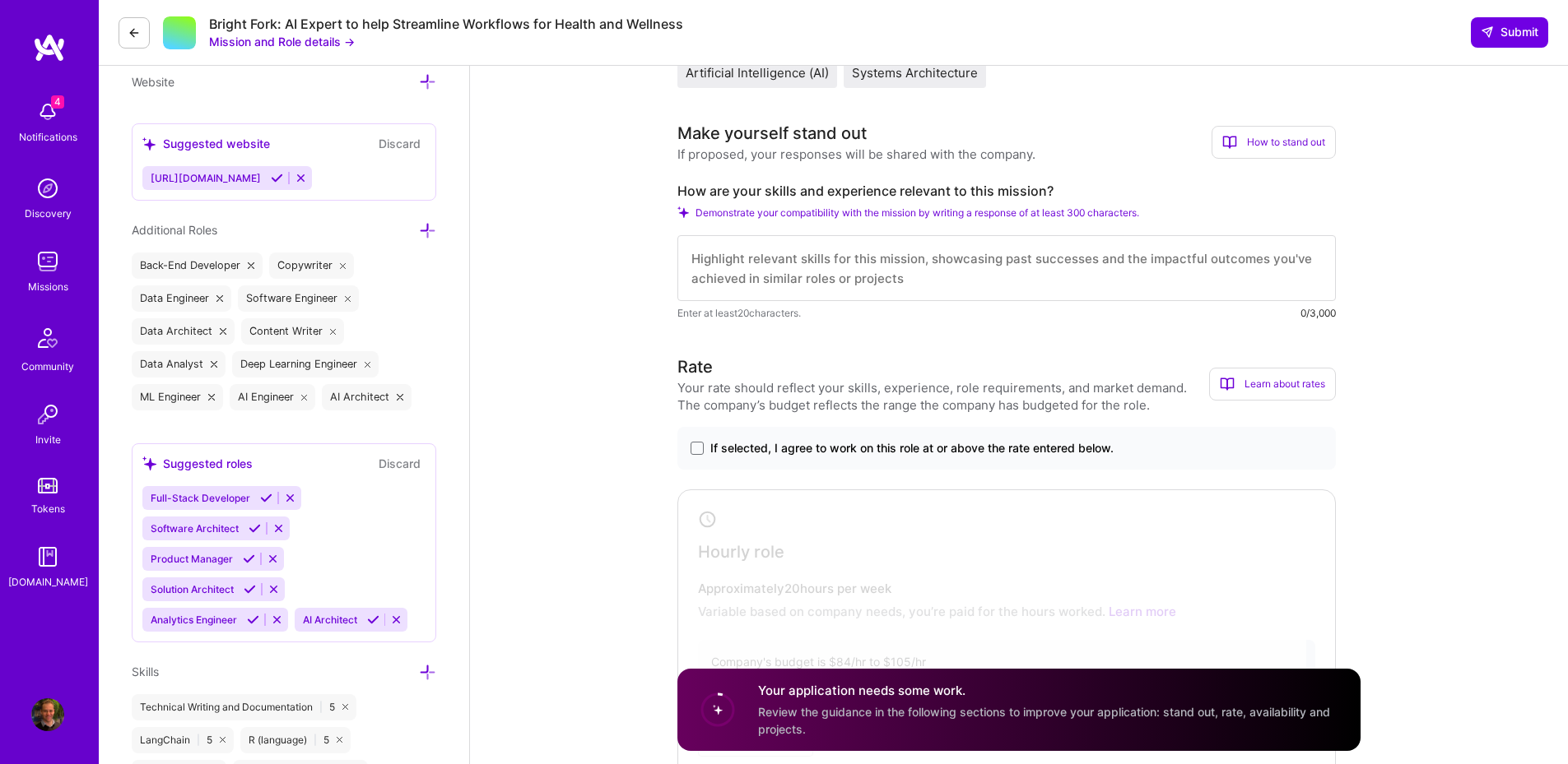
scroll to position [593, 0]
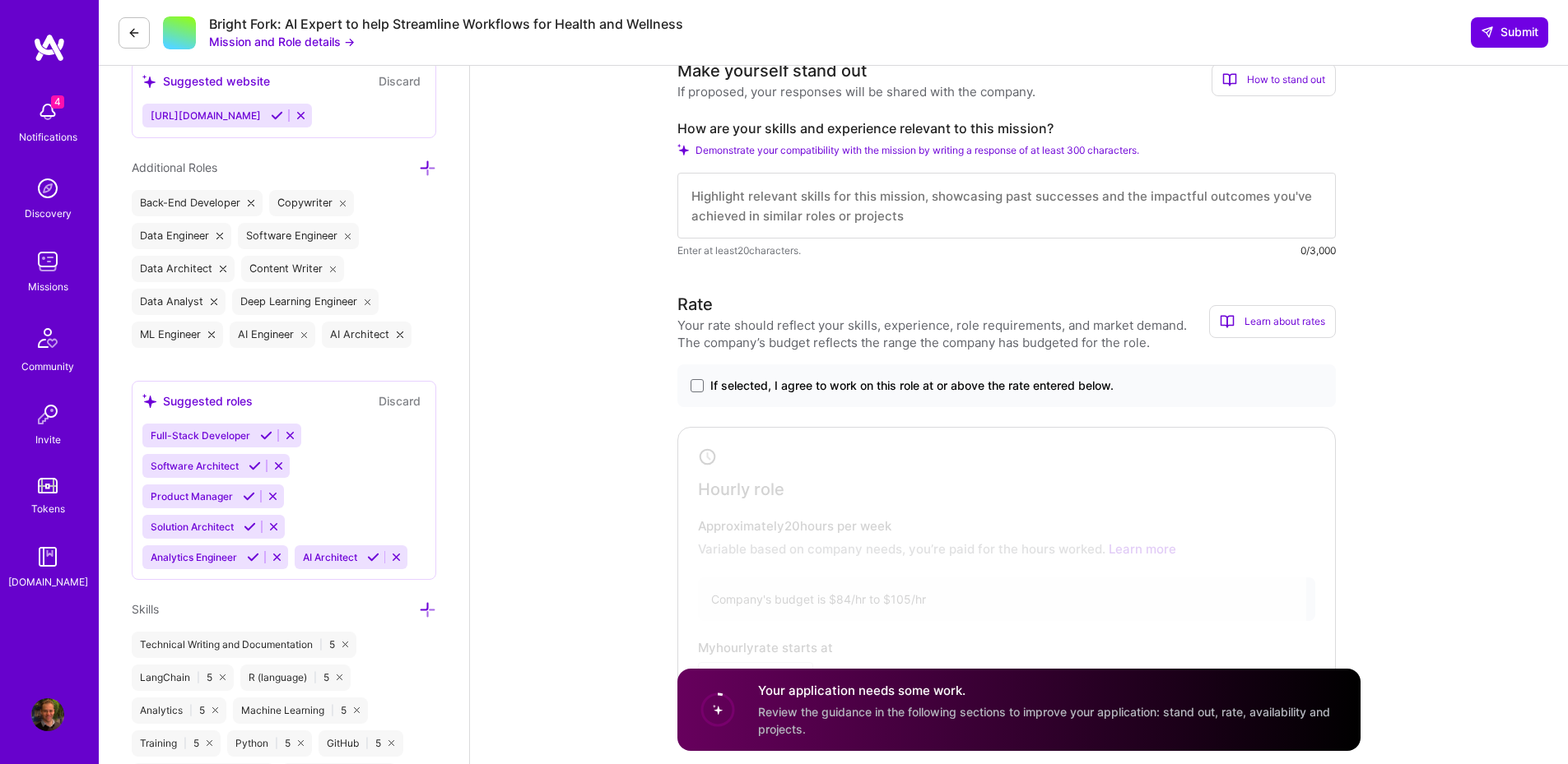
click at [702, 393] on label "If selected, I agree to work on this role at or above the rate entered below." at bounding box center [1007, 386] width 632 height 17
click at [0, 0] on input "If selected, I agree to work on this role at or above the rate entered below." at bounding box center [0, 0] width 0 height 0
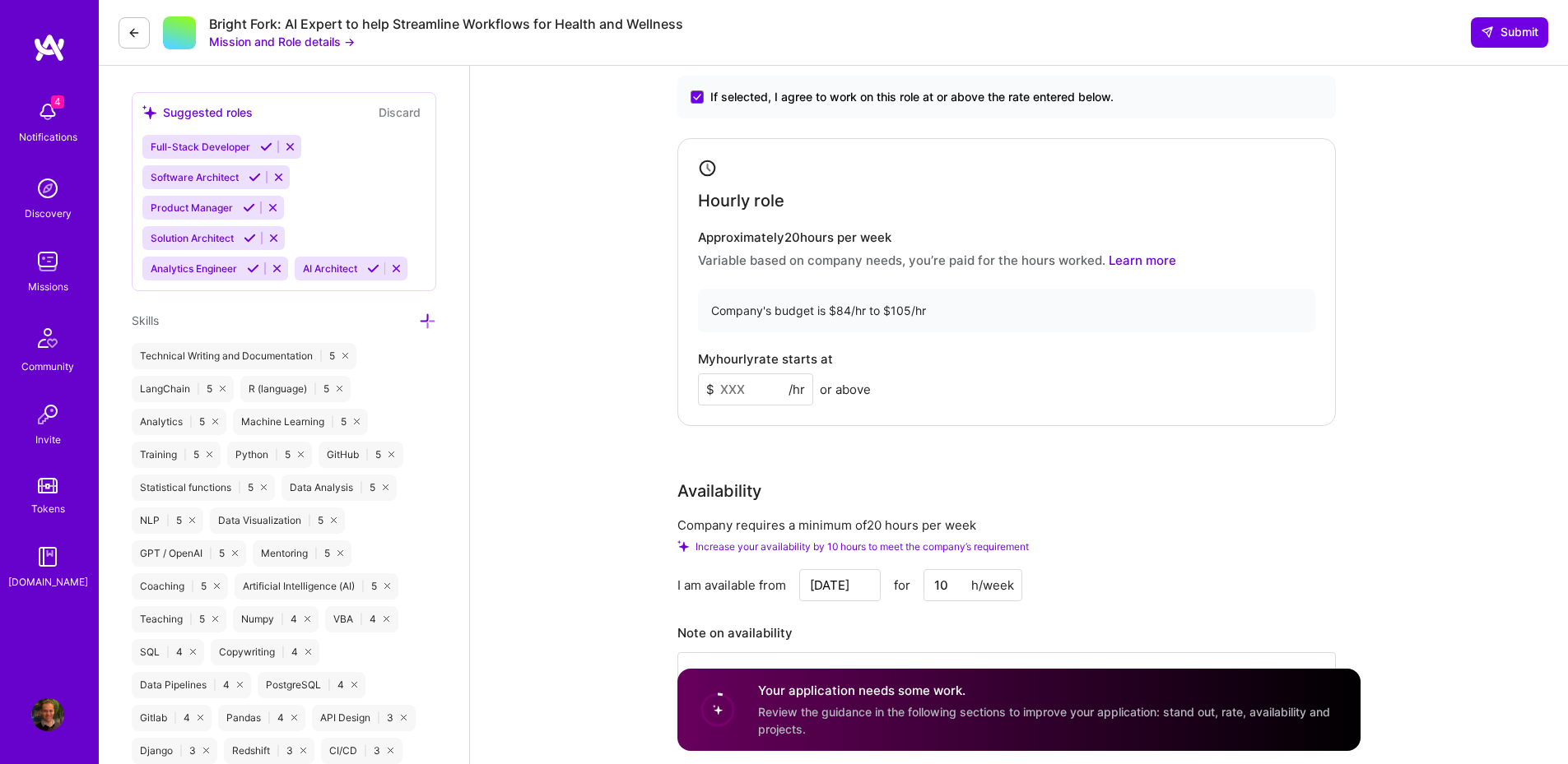
scroll to position [888, 0]
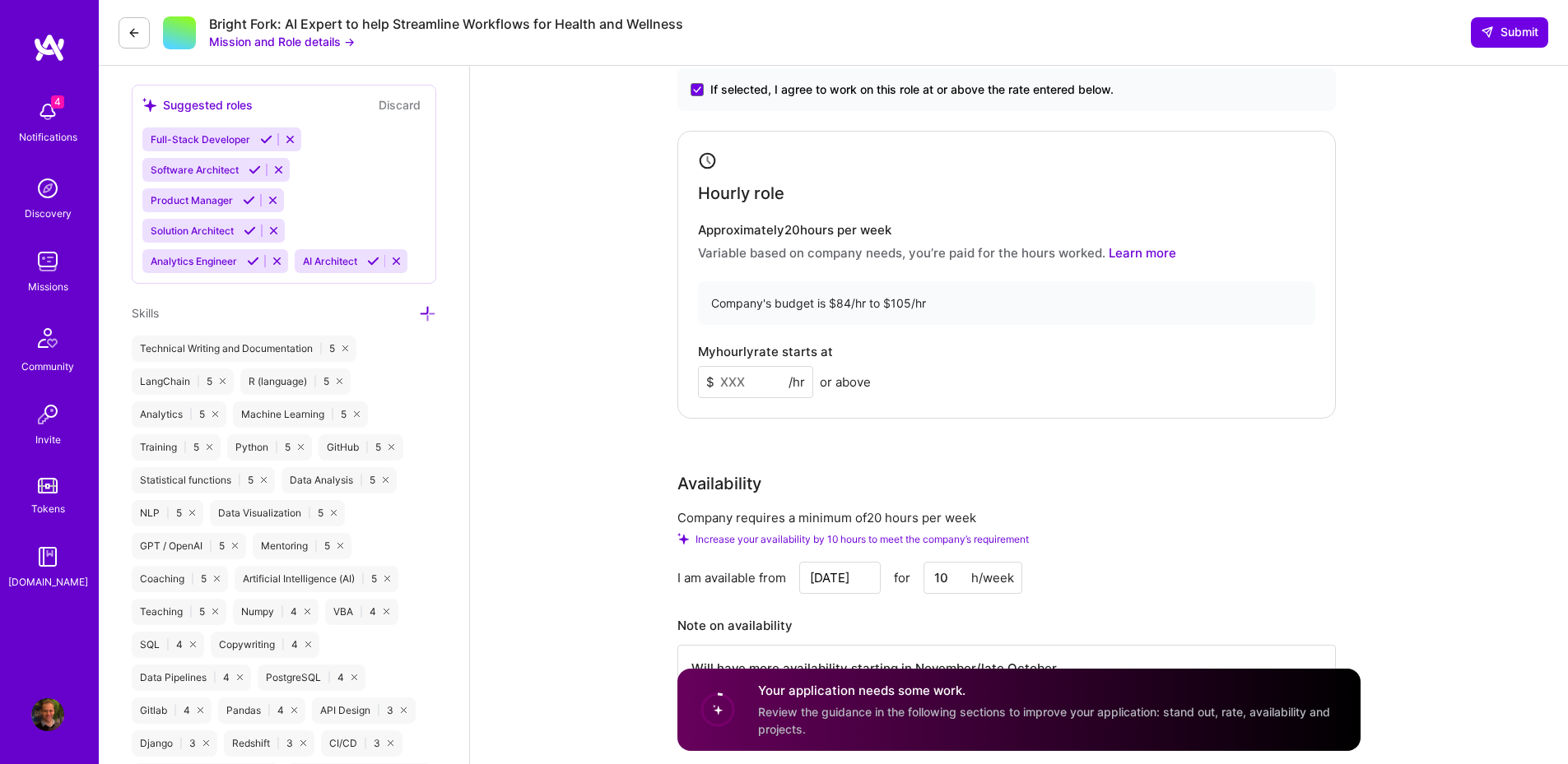
click at [763, 388] on input at bounding box center [755, 382] width 115 height 32
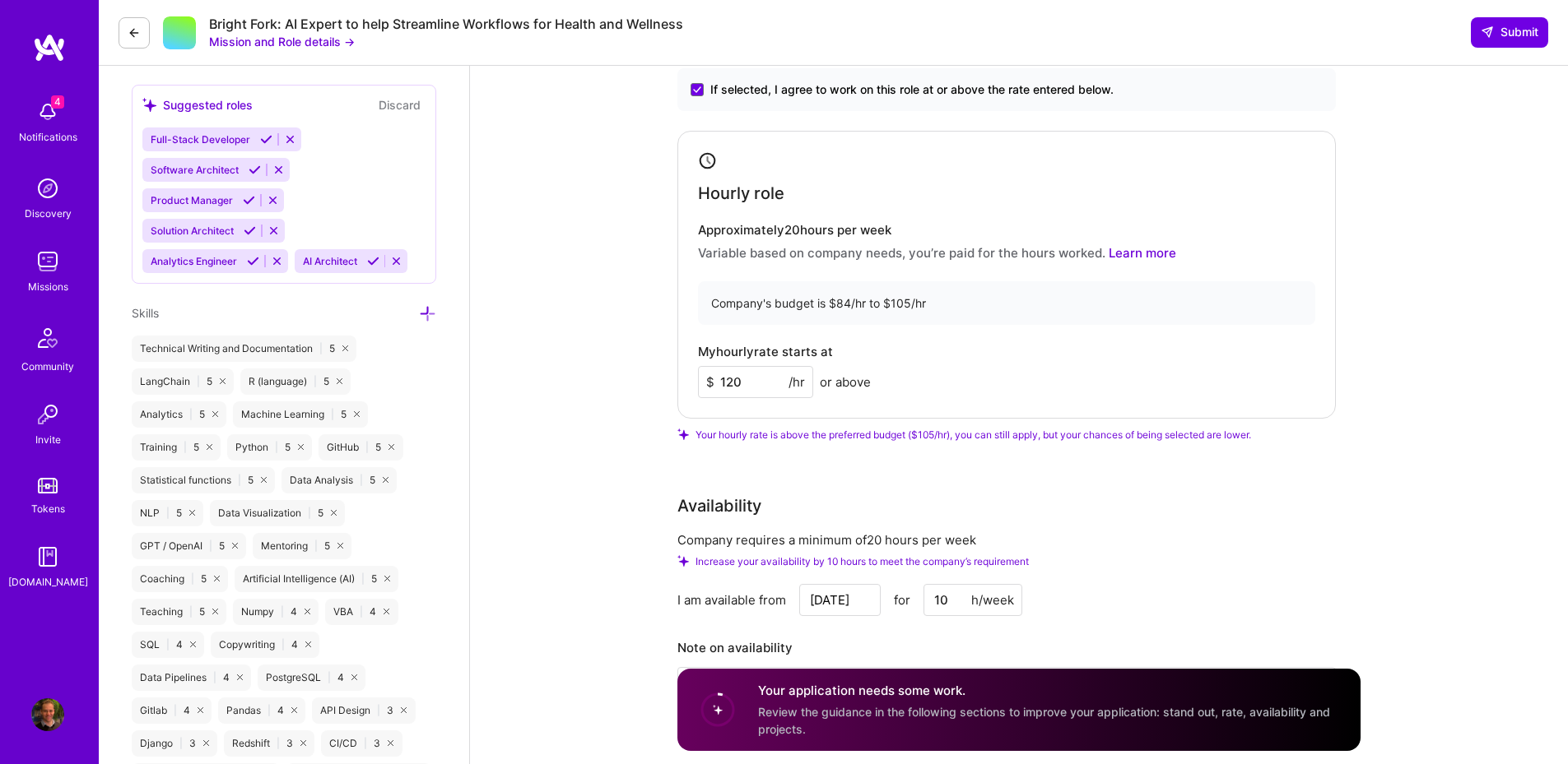
type input "120"
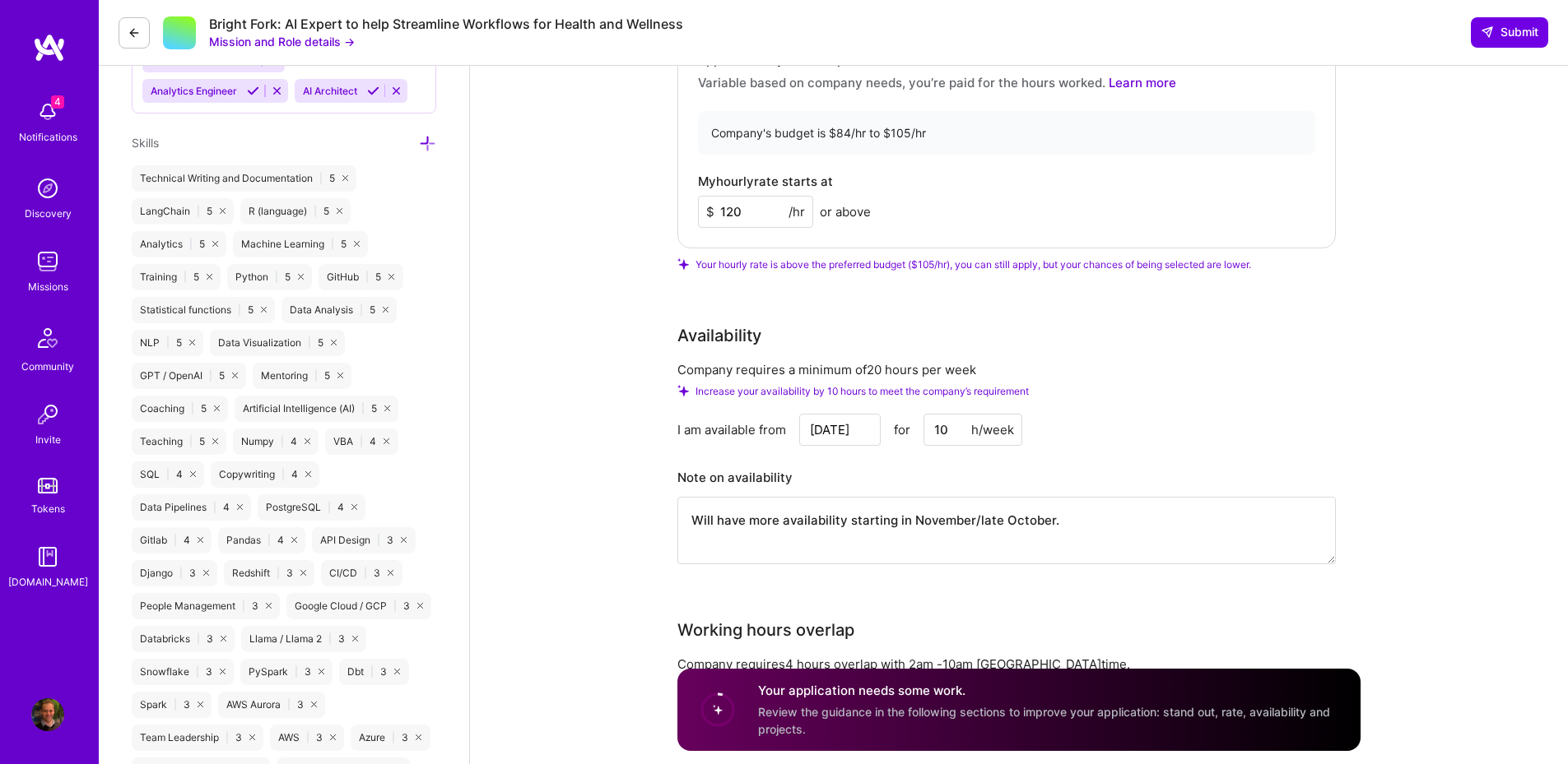
scroll to position [1283, 0]
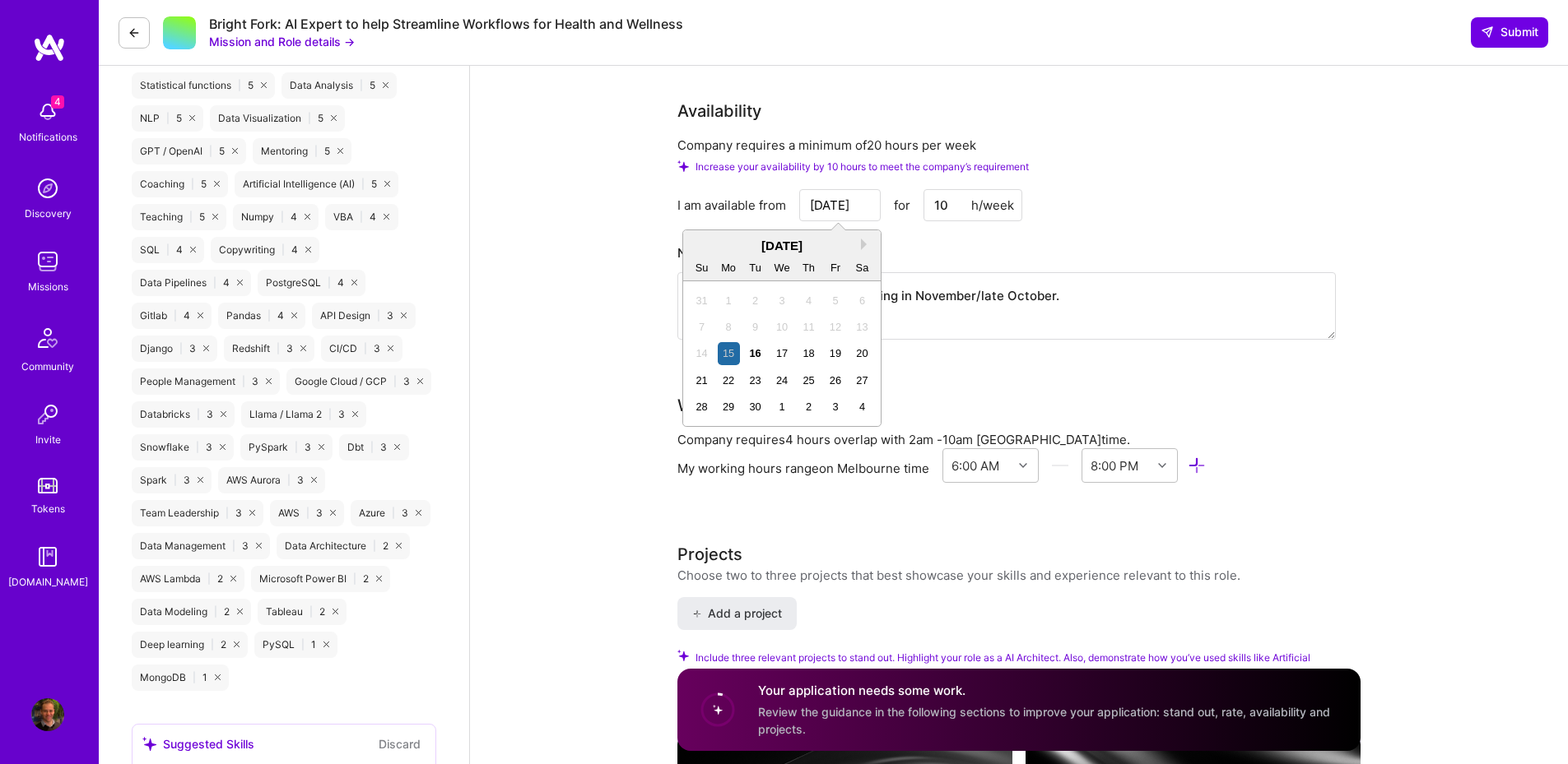
click at [856, 207] on input "Sep 15" at bounding box center [839, 205] width 82 height 32
click at [860, 245] on div "September 2025" at bounding box center [781, 246] width 198 height 18
click at [867, 248] on button "Next Month" at bounding box center [867, 244] width 12 height 12
click at [817, 351] on div "16" at bounding box center [809, 353] width 23 height 23
type input "[DATE]"
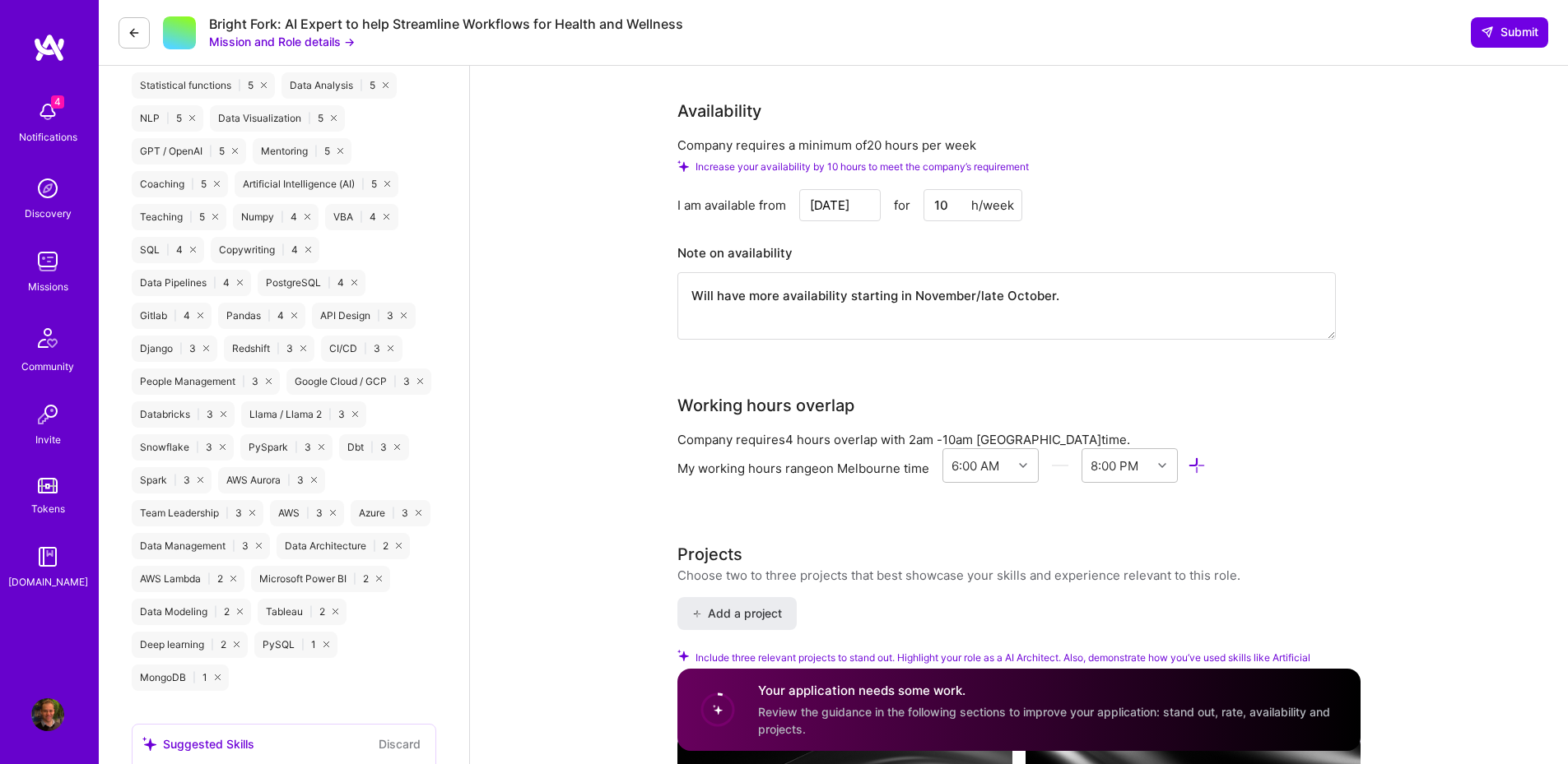
drag, startPoint x: 955, startPoint y: 207, endPoint x: 857, endPoint y: 209, distance: 98.0
click at [857, 209] on div "[DATE] for 10 h/week" at bounding box center [910, 205] width 223 height 32
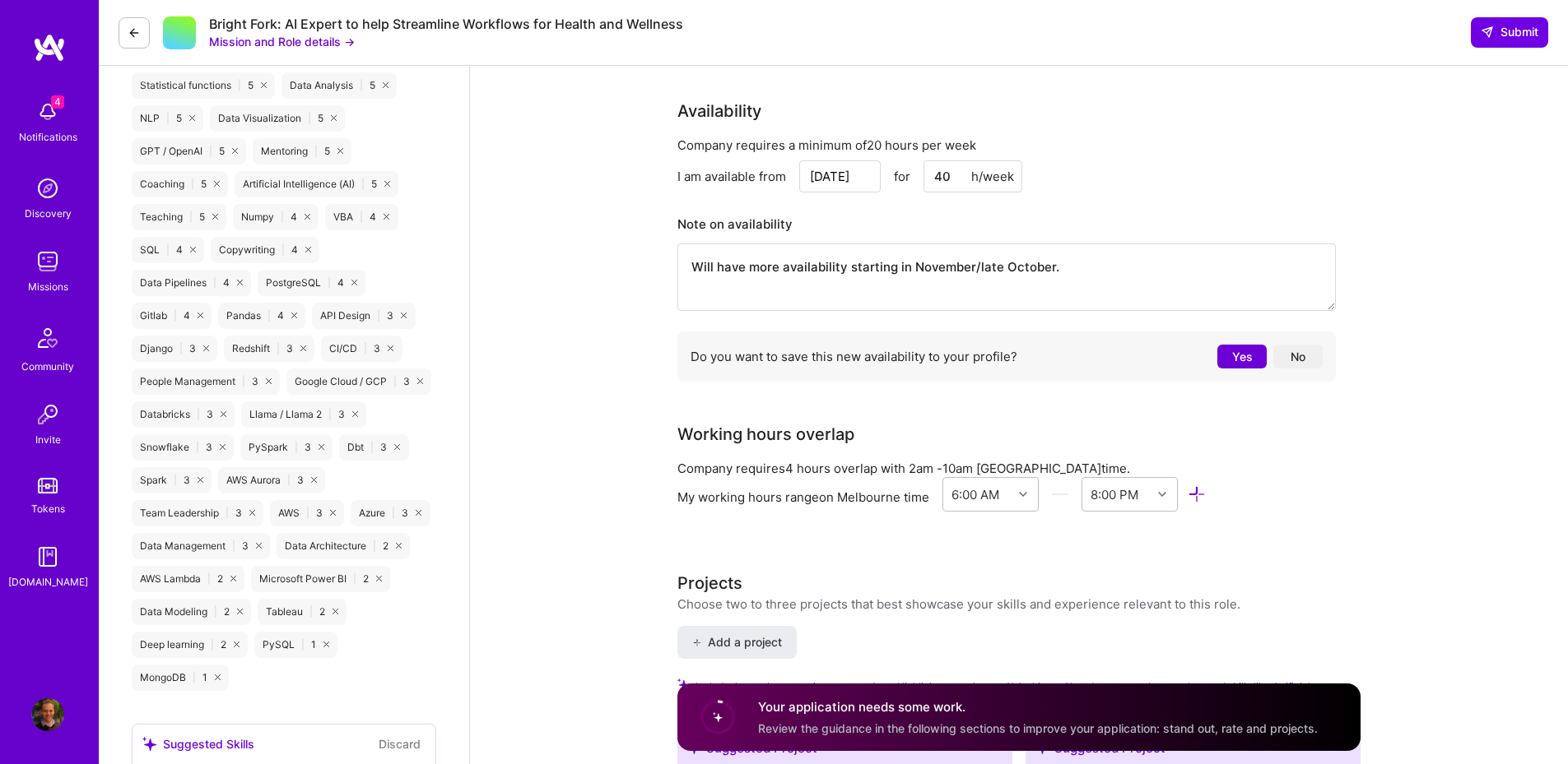
type input "40"
click at [1274, 188] on div "I am available from Oct 16 for 40 h/week" at bounding box center [1007, 176] width 658 height 32
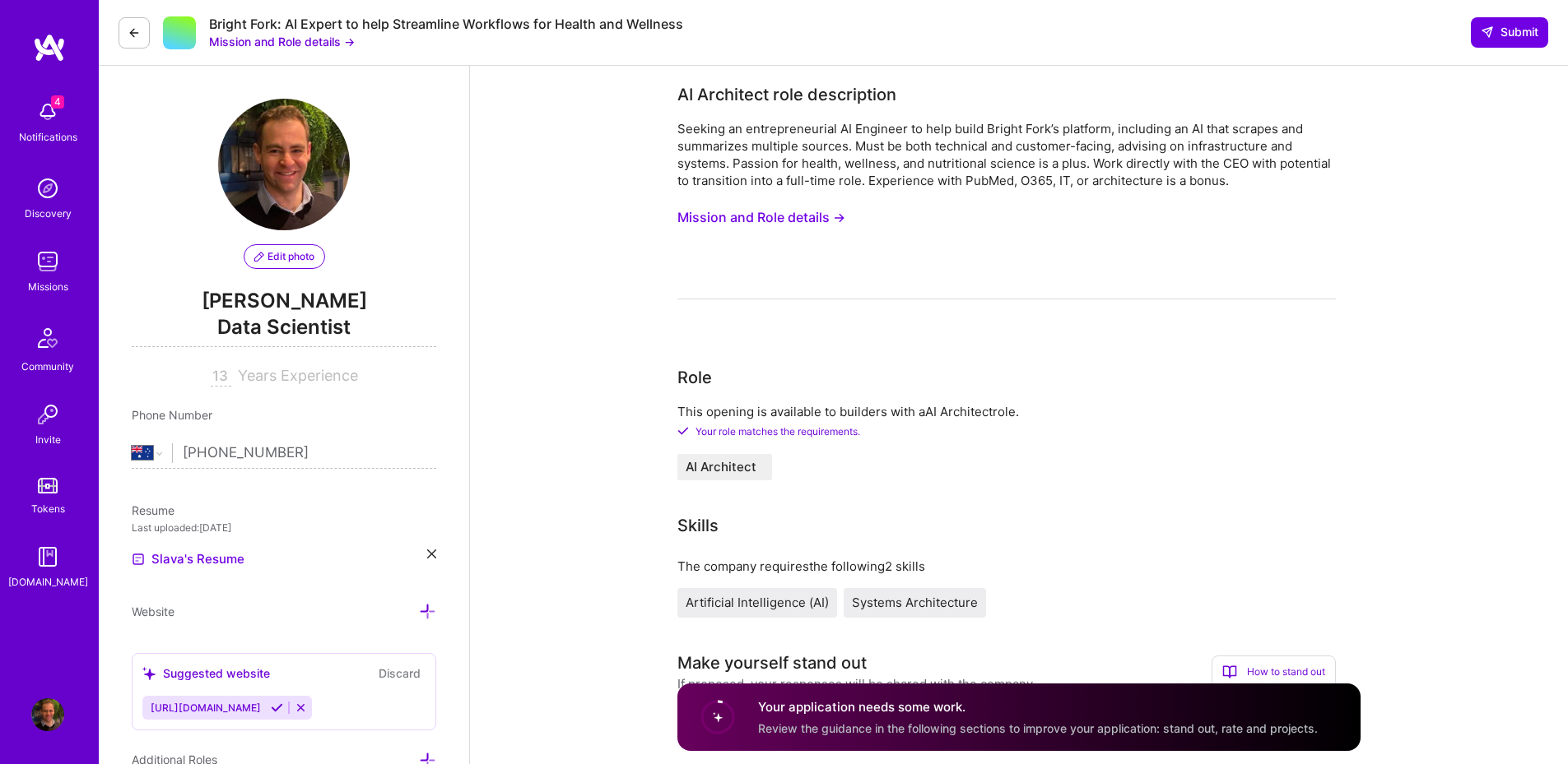
scroll to position [395, 0]
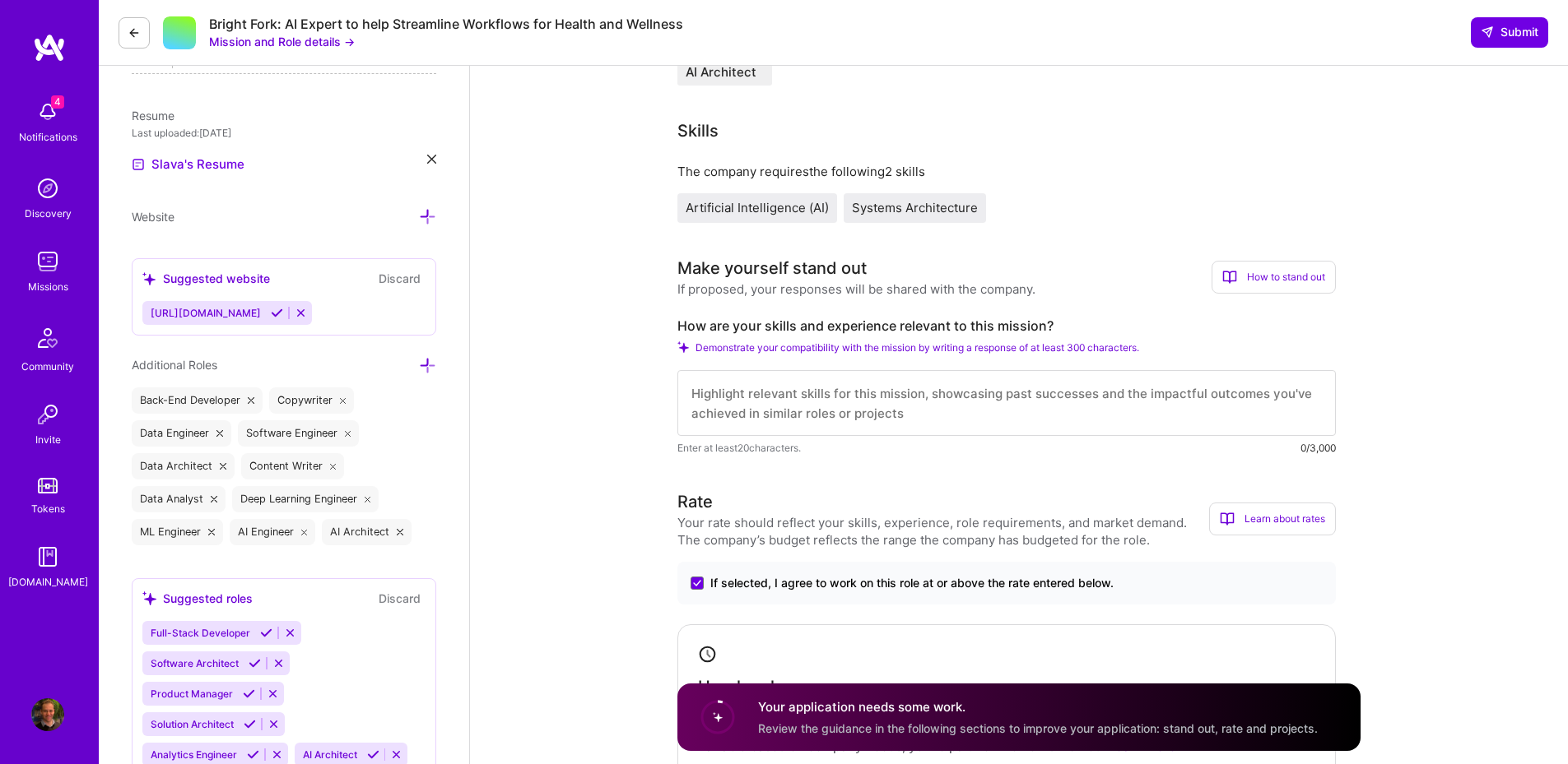
click at [916, 402] on textarea at bounding box center [1007, 403] width 658 height 66
type textarea "I've been working with Generative AI and RAG since 2023. I have architected Gen…"
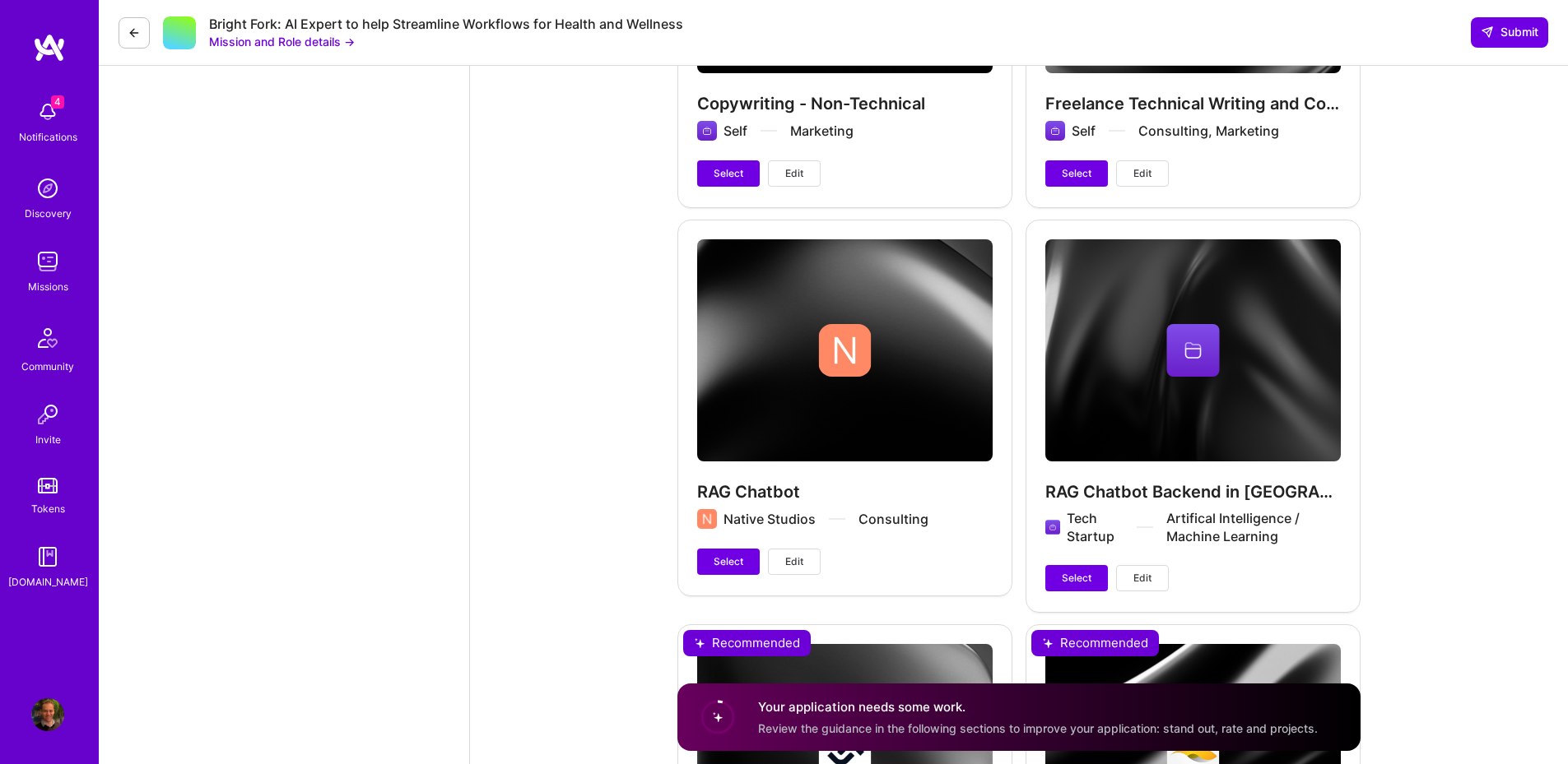
scroll to position [3258, 0]
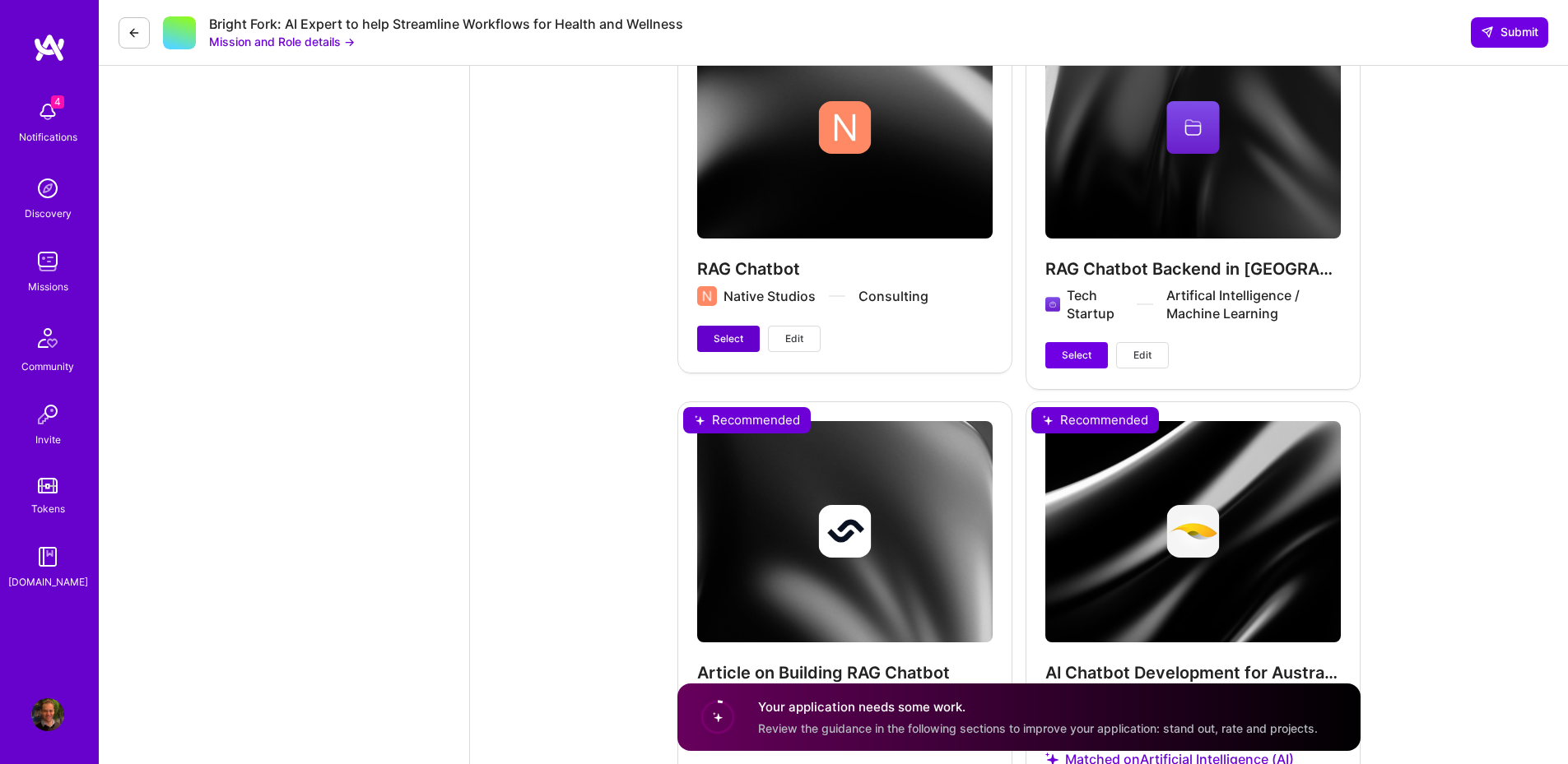
click at [736, 334] on span "Select" at bounding box center [728, 339] width 30 height 15
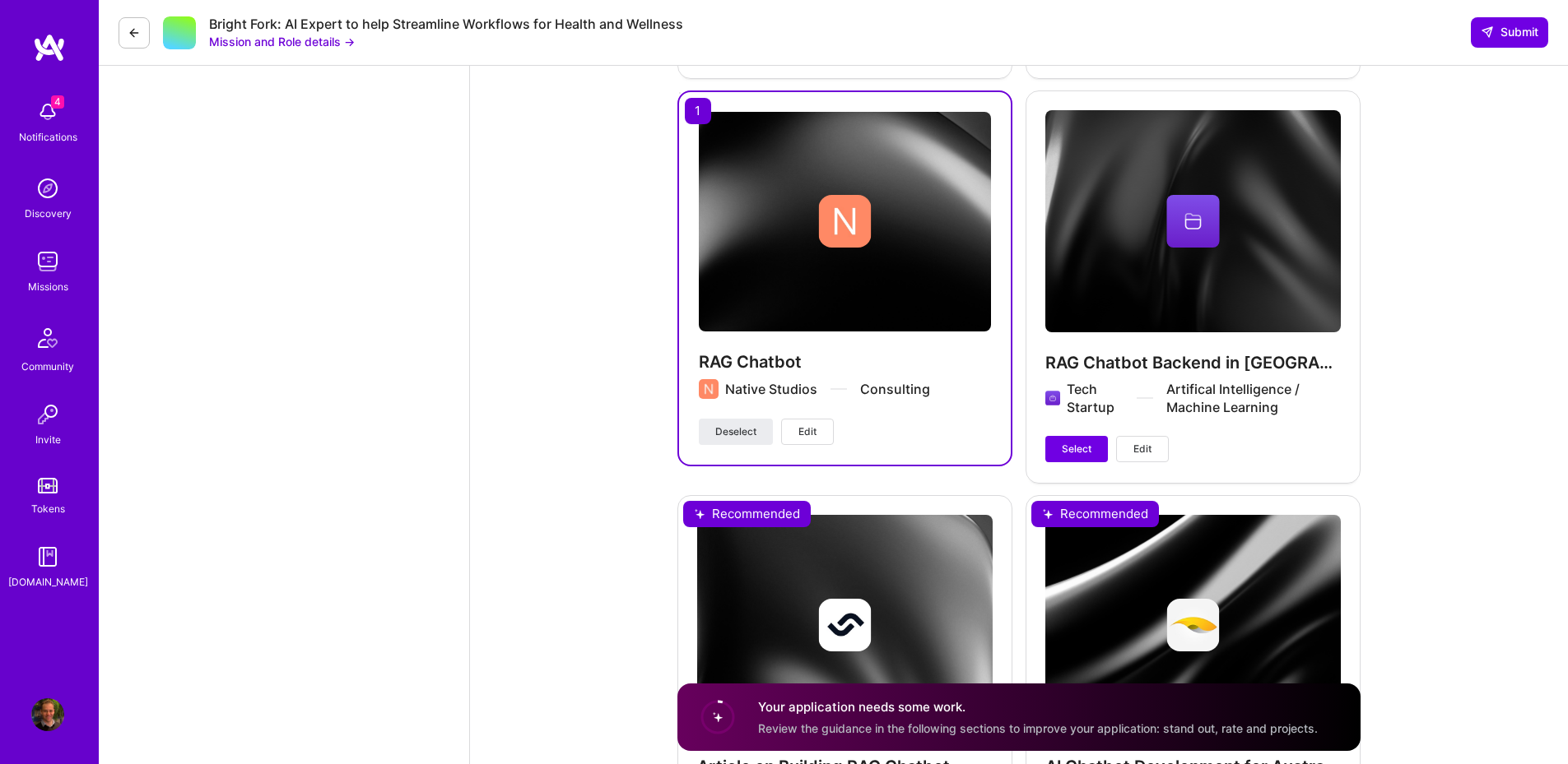
scroll to position [3158, 0]
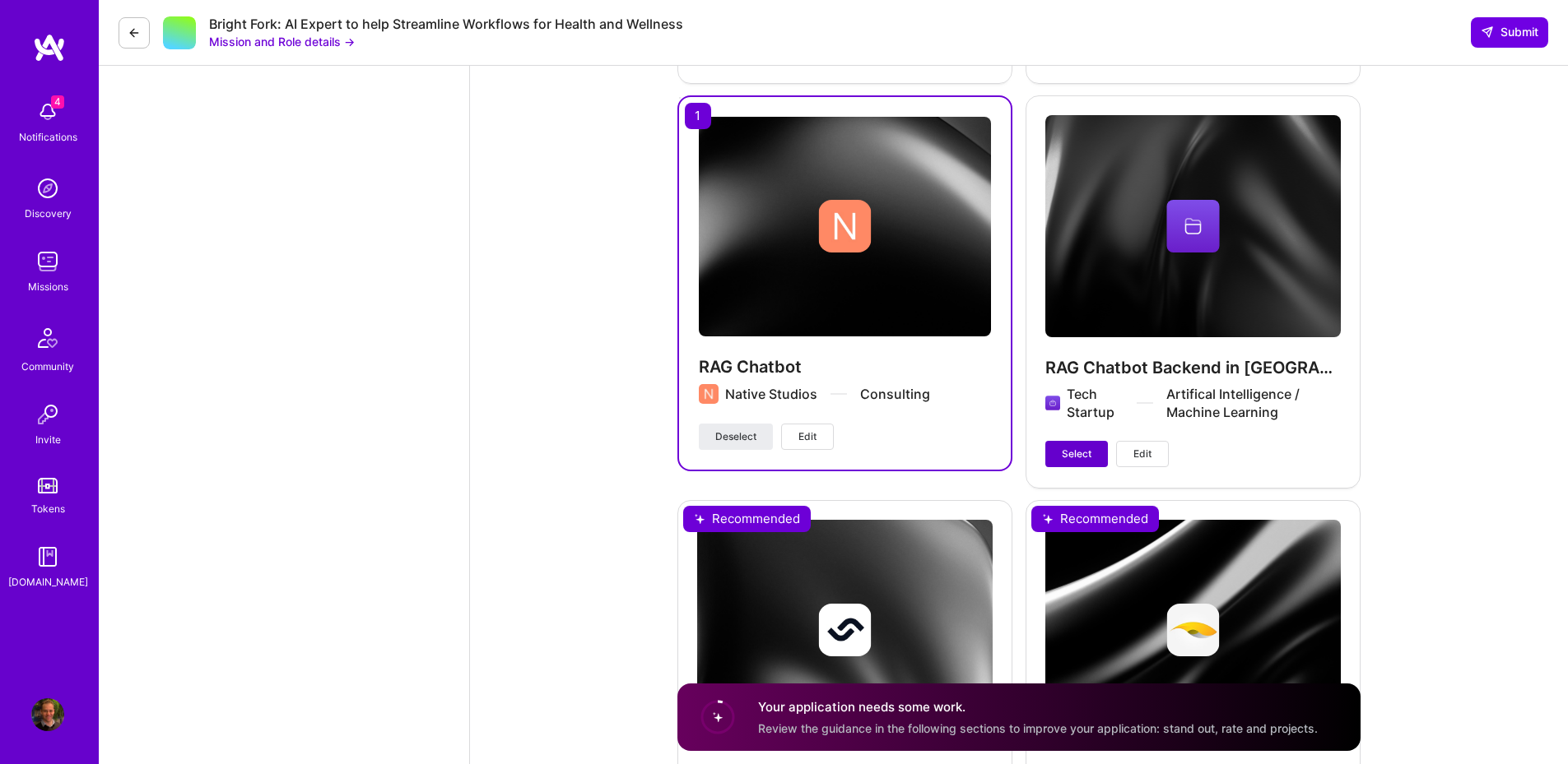
click at [1086, 454] on span "Select" at bounding box center [1077, 454] width 30 height 15
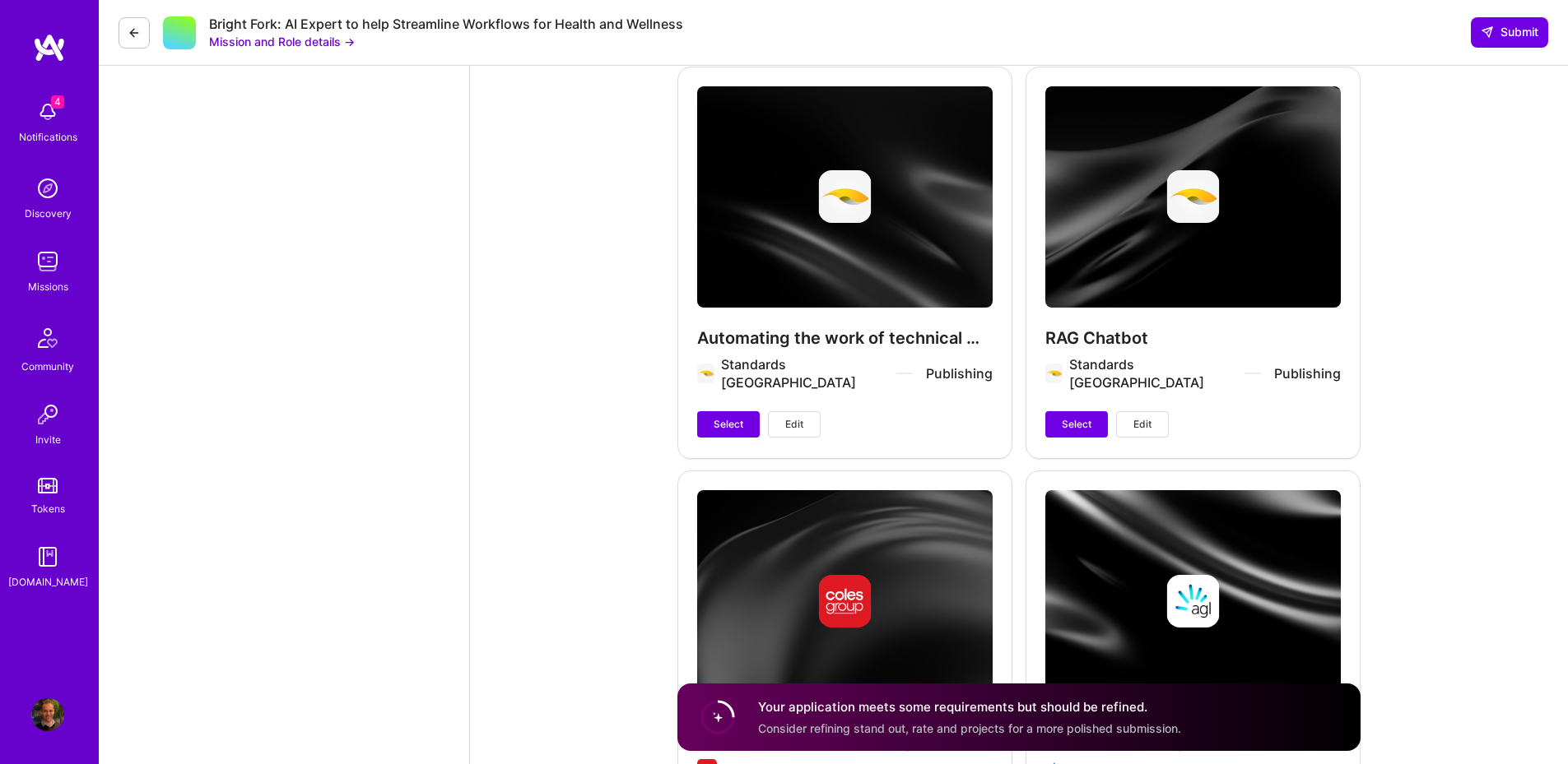
scroll to position [4047, 0]
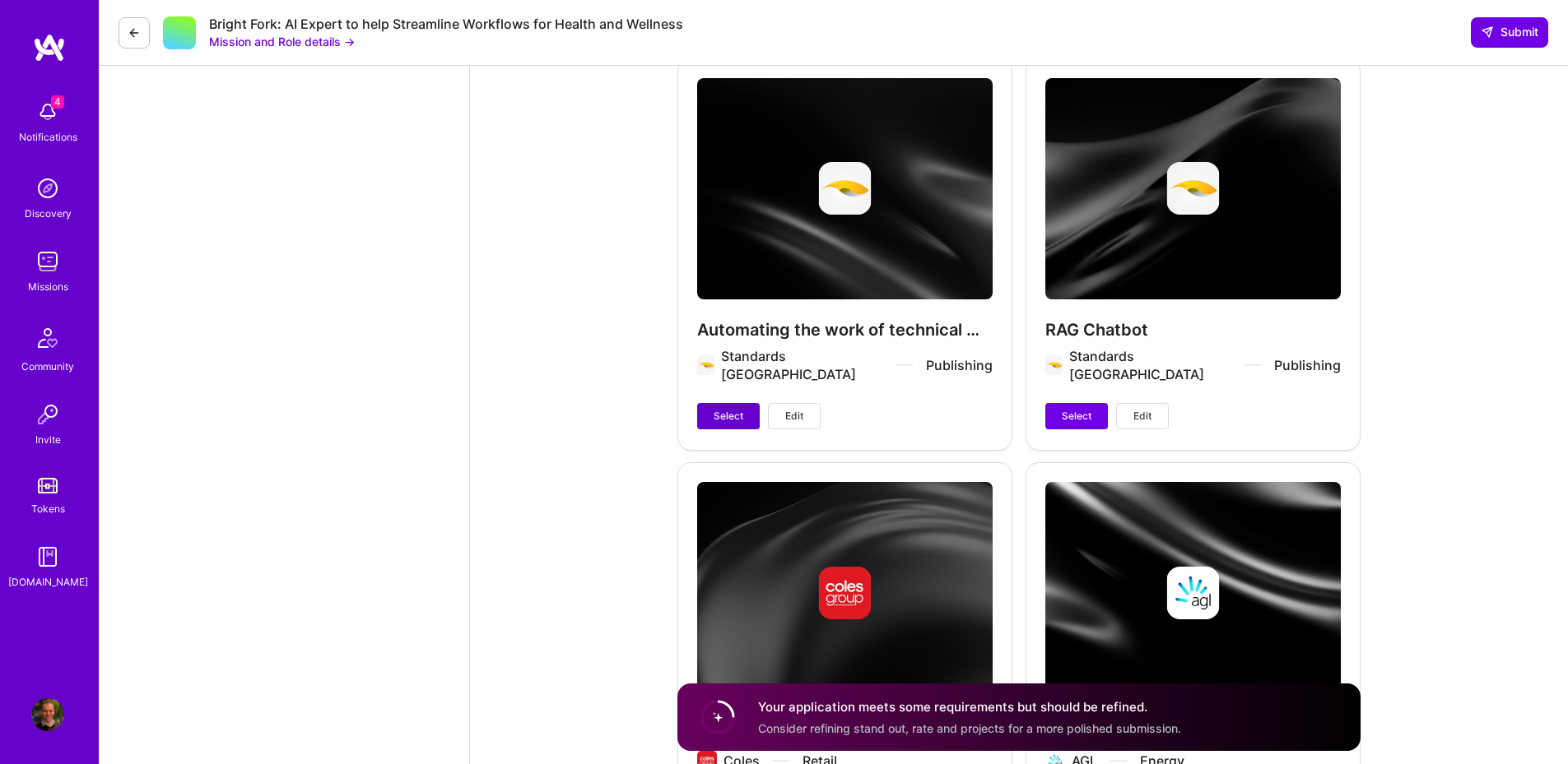
click at [730, 403] on button "Select" at bounding box center [729, 415] width 63 height 27
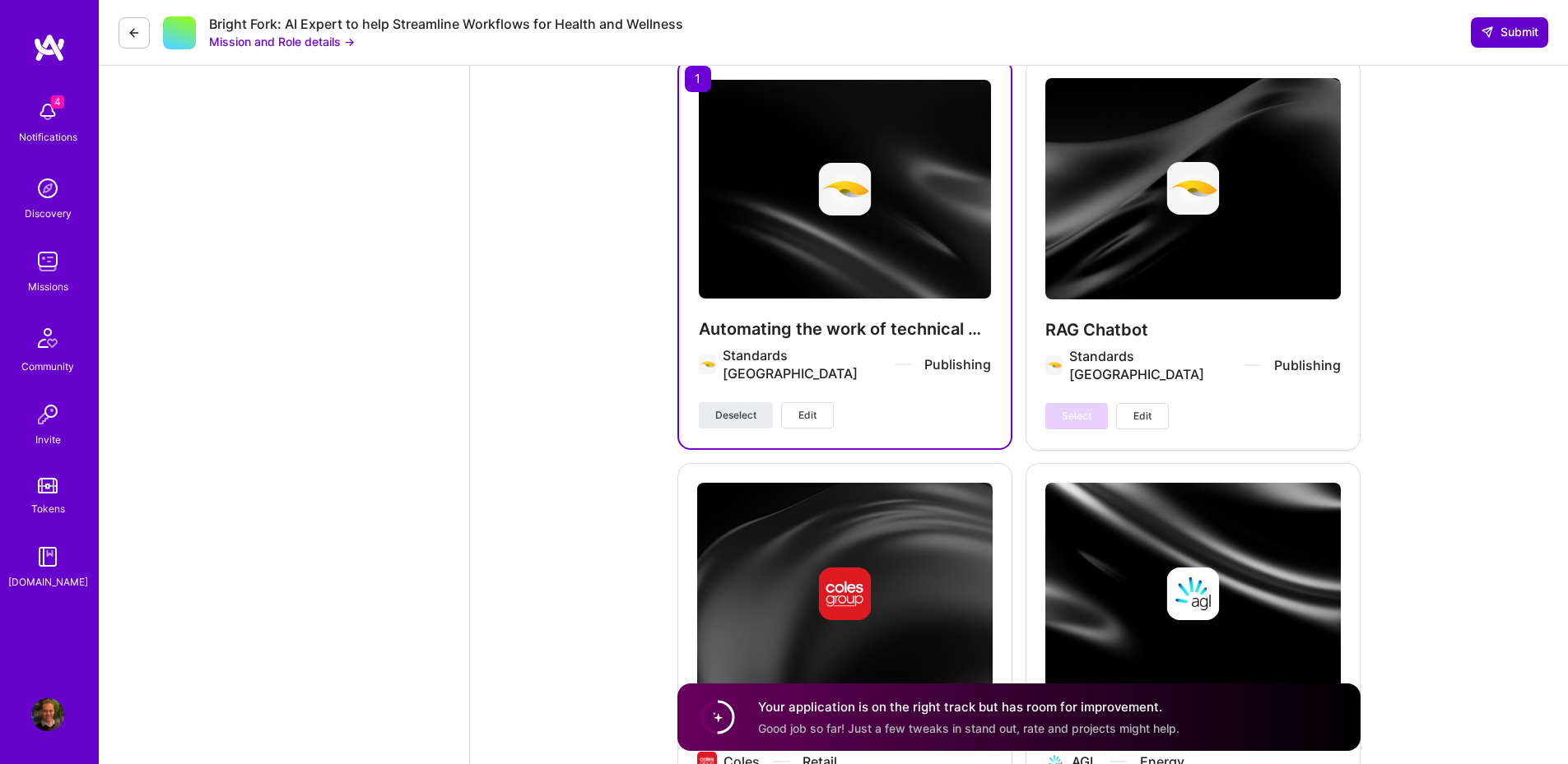
click at [1530, 29] on span "Submit" at bounding box center [1509, 32] width 57 height 17
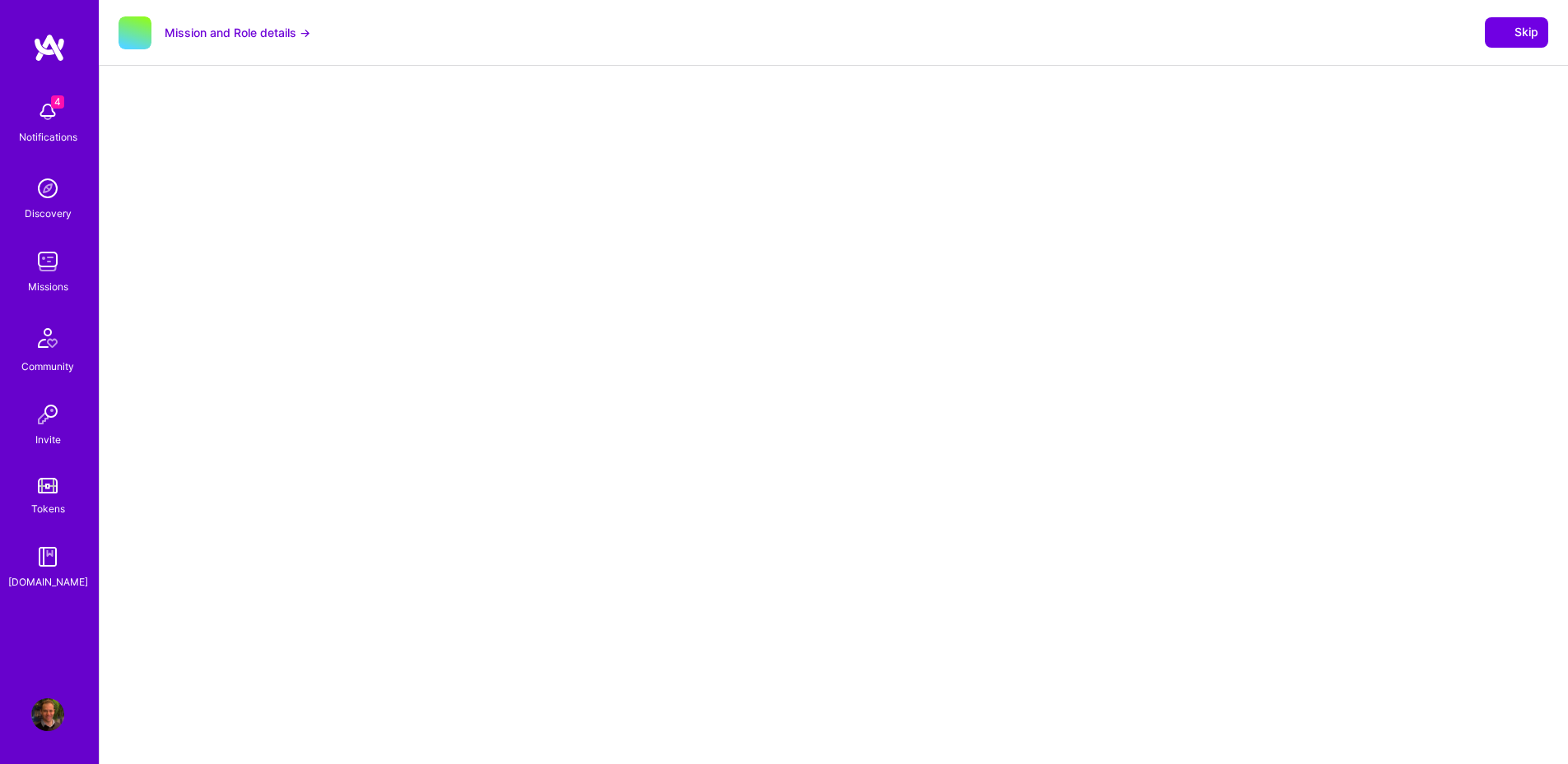
select select "AU"
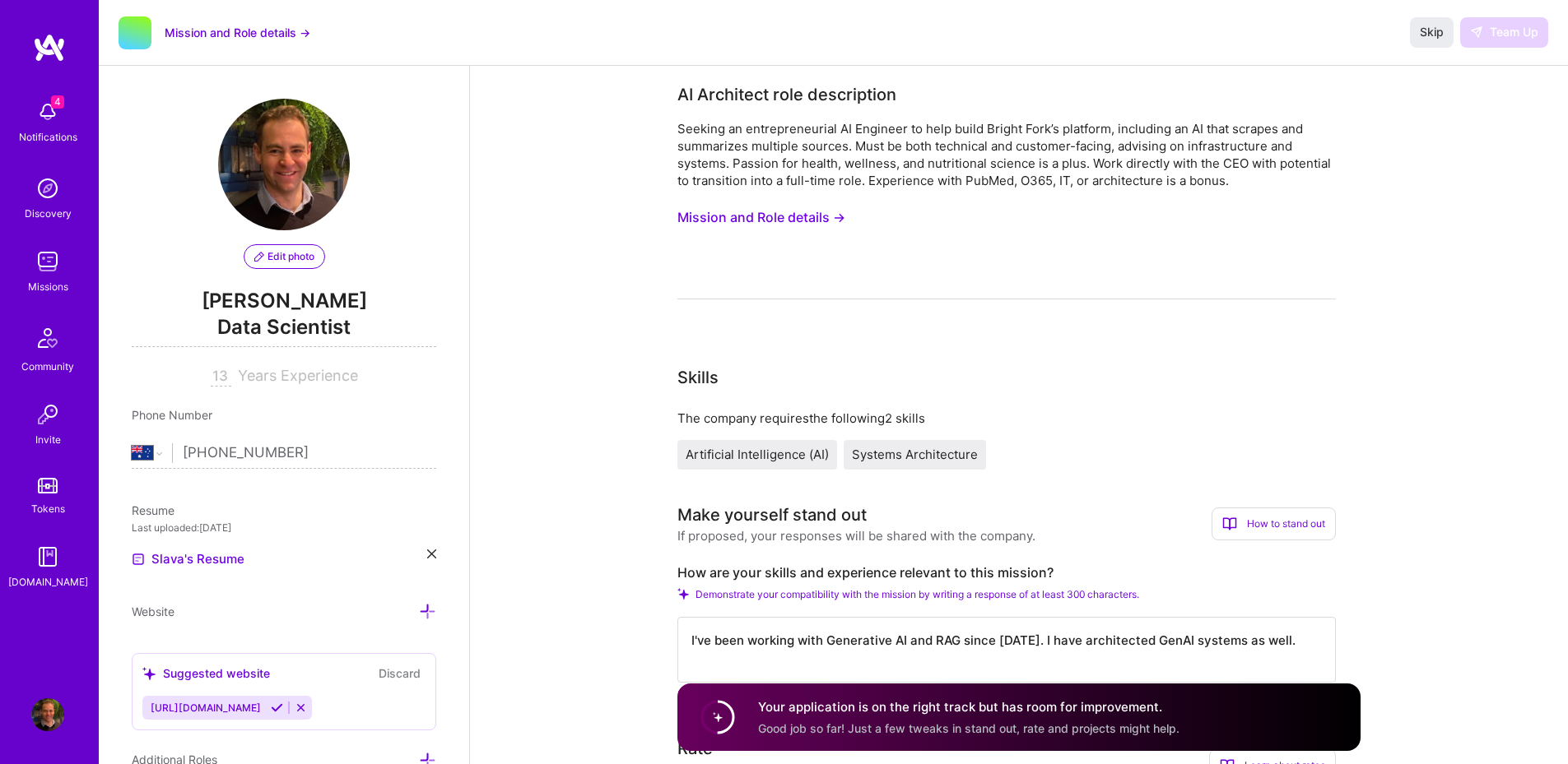
click at [28, 278] on link "Missions" at bounding box center [48, 270] width 102 height 50
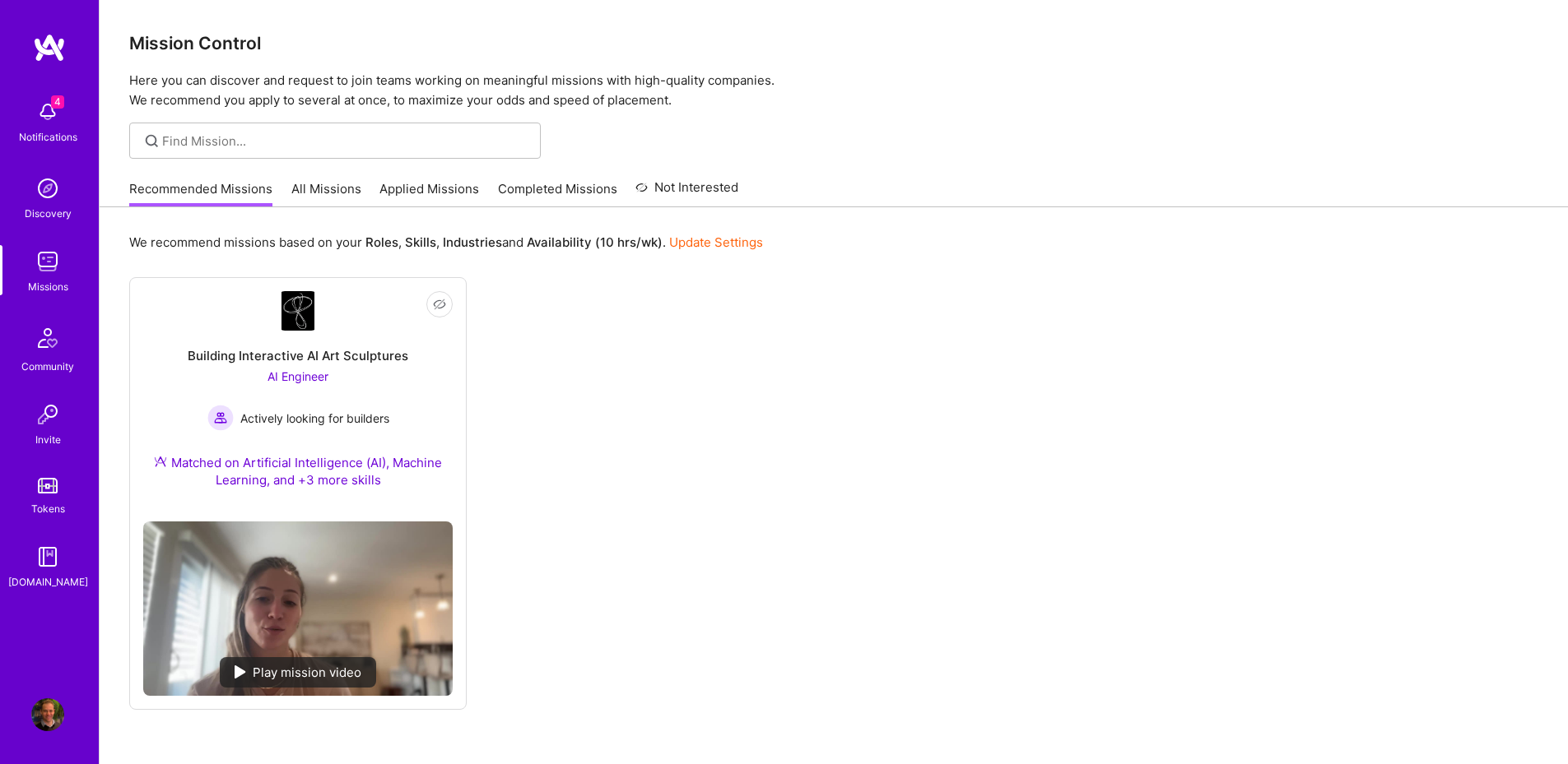
click at [435, 182] on link "Applied Missions" at bounding box center [428, 194] width 99 height 28
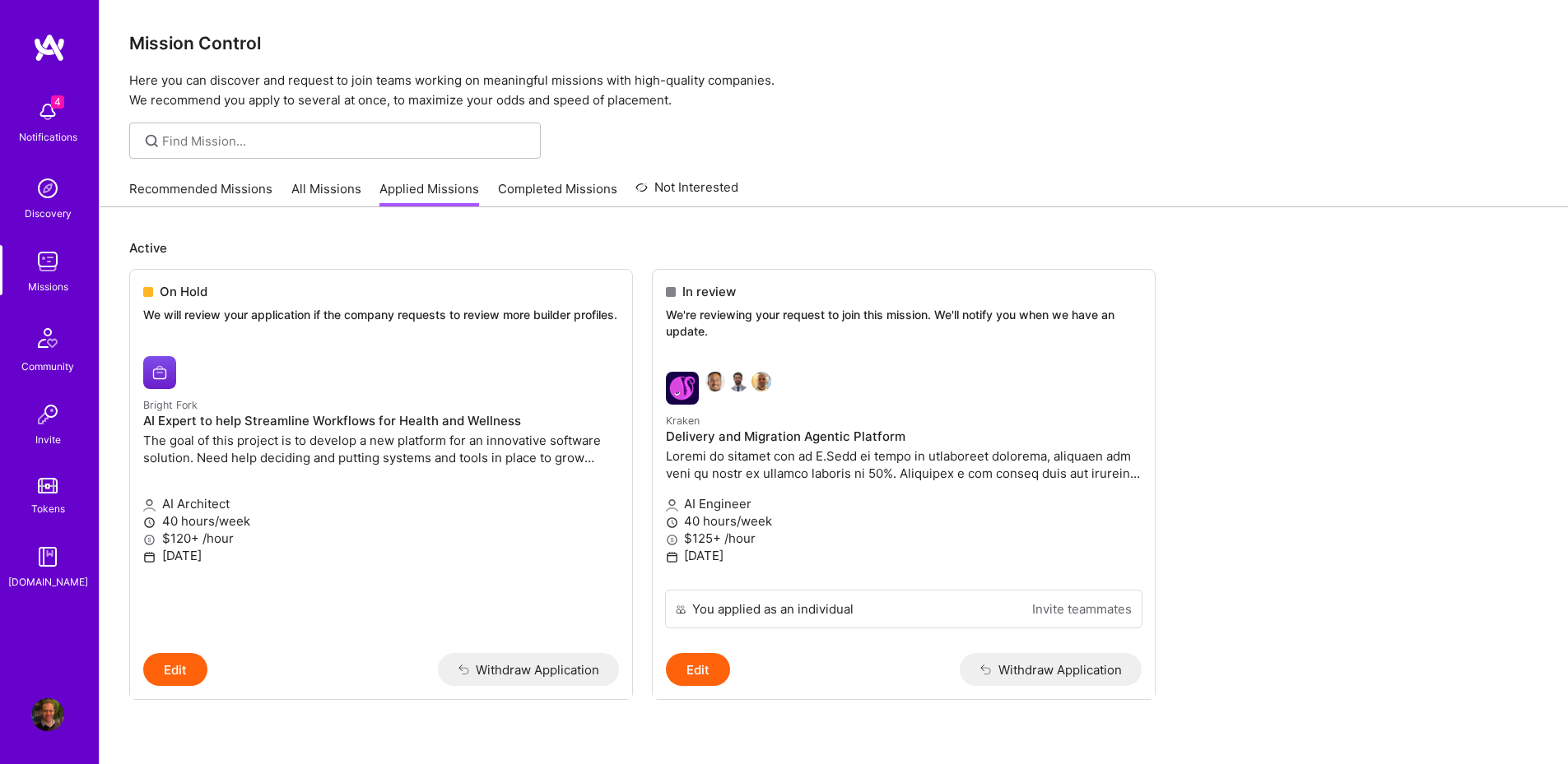
click at [193, 189] on link "Recommended Missions" at bounding box center [200, 194] width 143 height 28
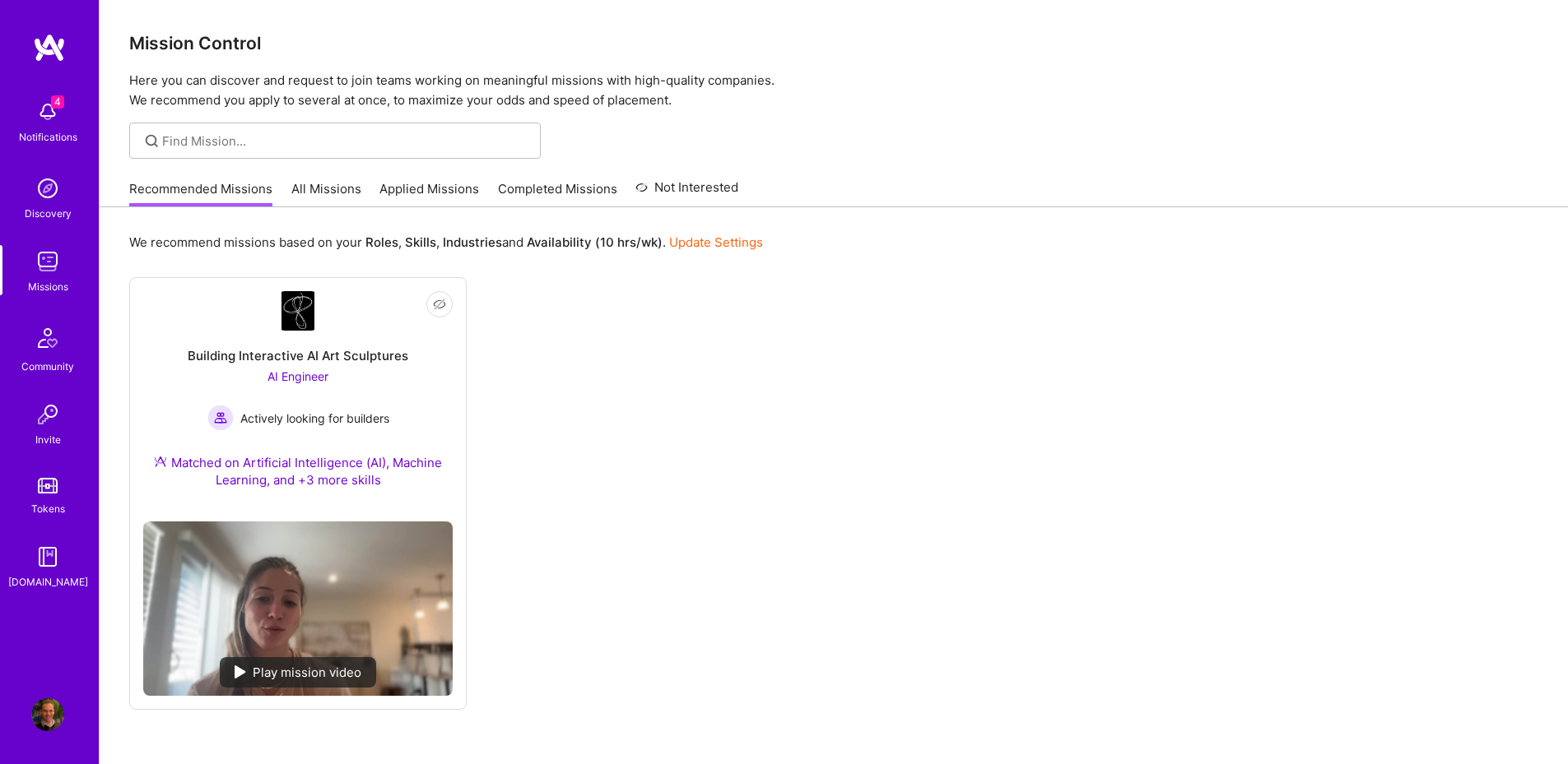
click at [449, 183] on link "Applied Missions" at bounding box center [428, 194] width 99 height 28
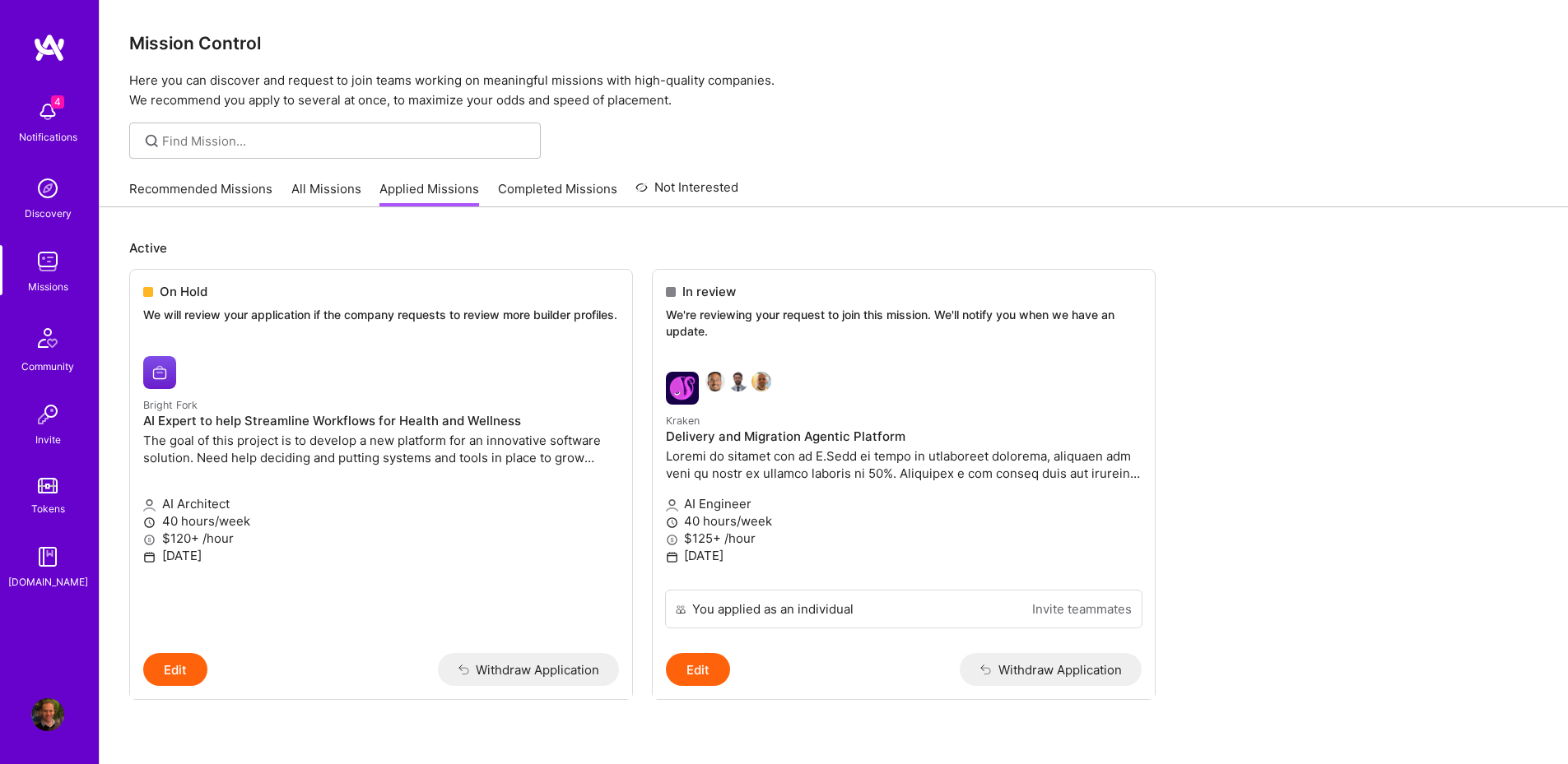
click at [549, 203] on link "Completed Missions" at bounding box center [556, 194] width 119 height 28
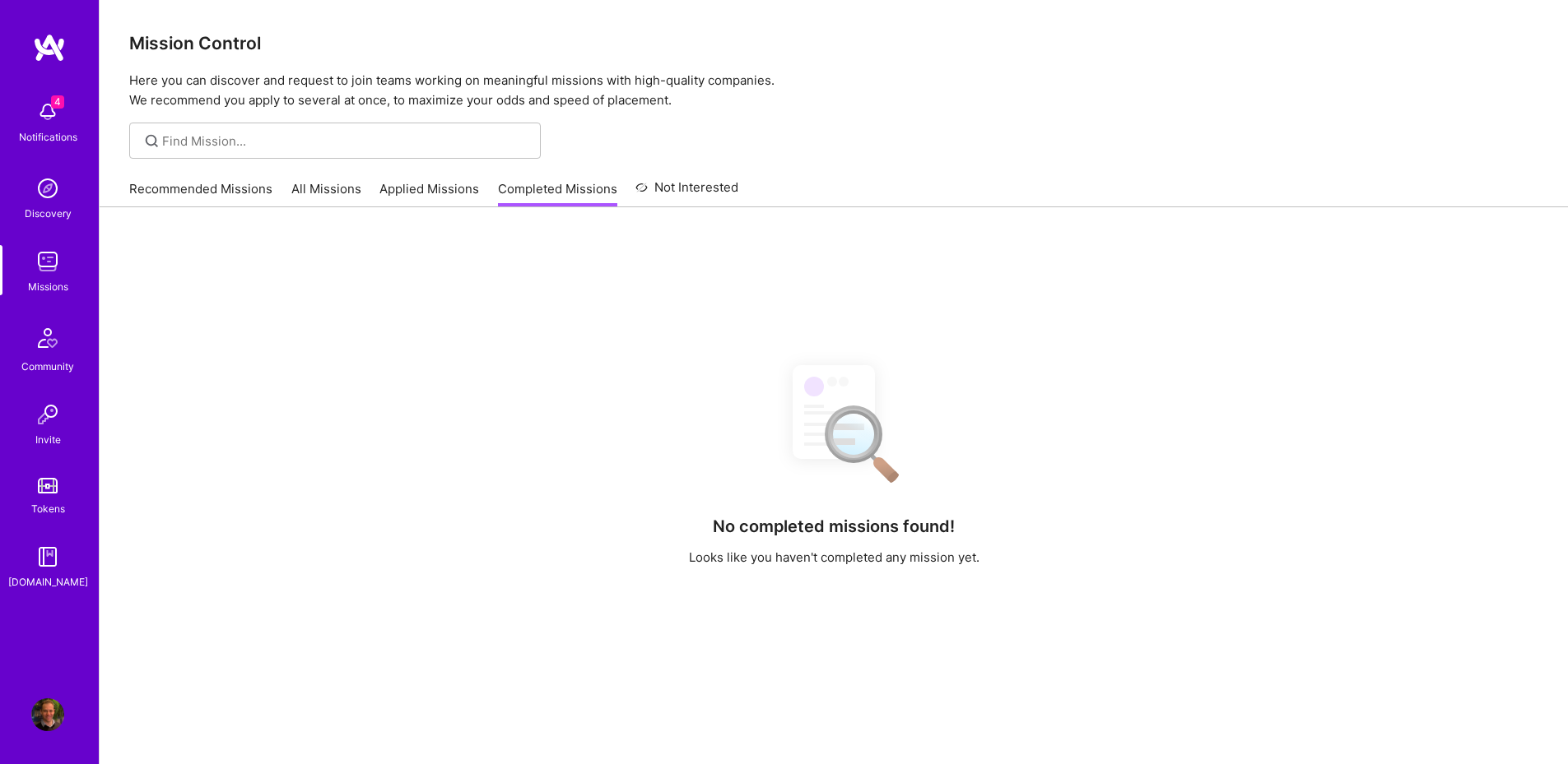
click at [298, 182] on link "All Missions" at bounding box center [326, 194] width 70 height 28
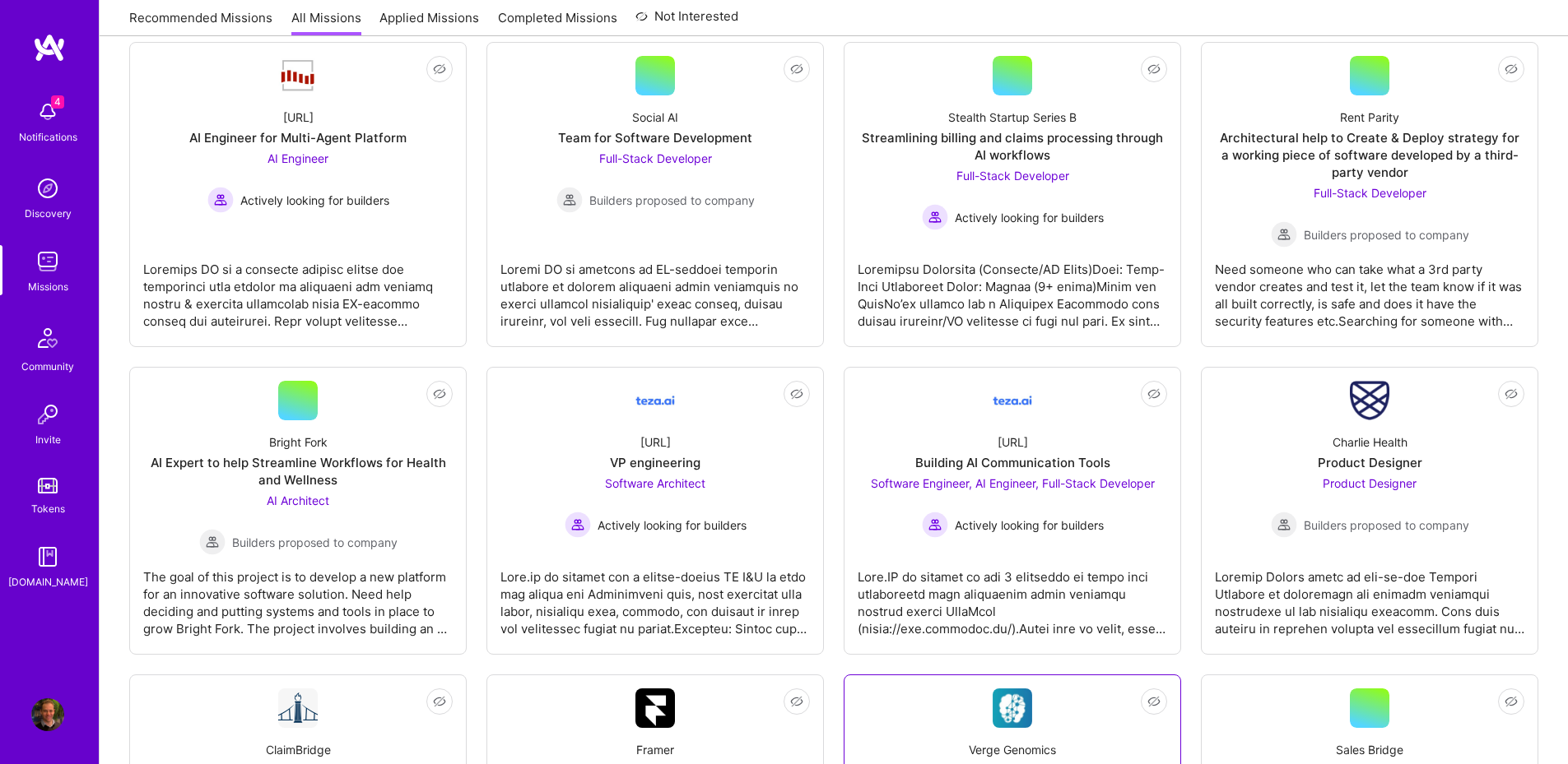
scroll to position [1678, 0]
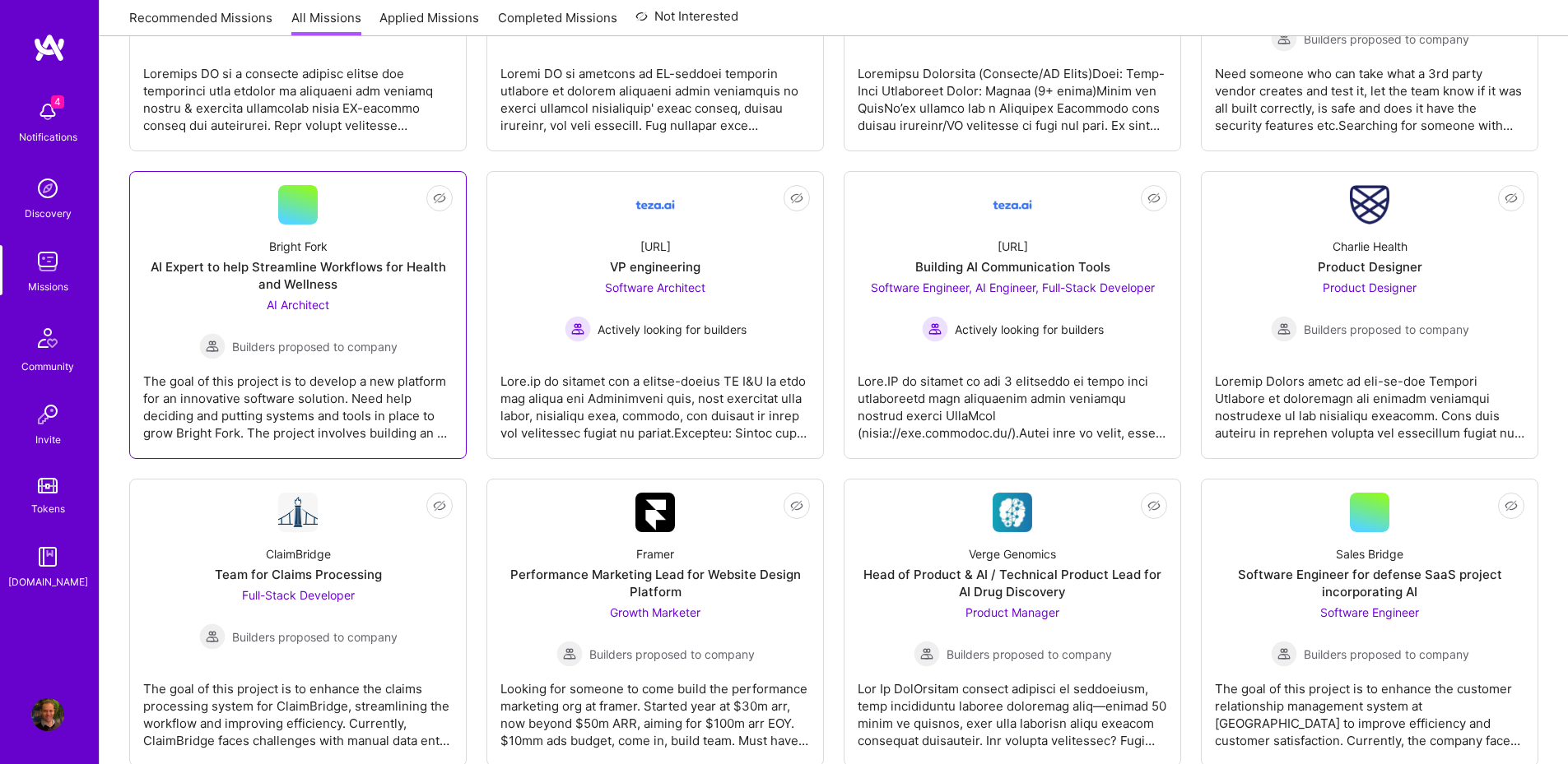
click at [364, 283] on div "AI Expert to help Streamline Workflows for Health and Wellness" at bounding box center [297, 275] width 309 height 34
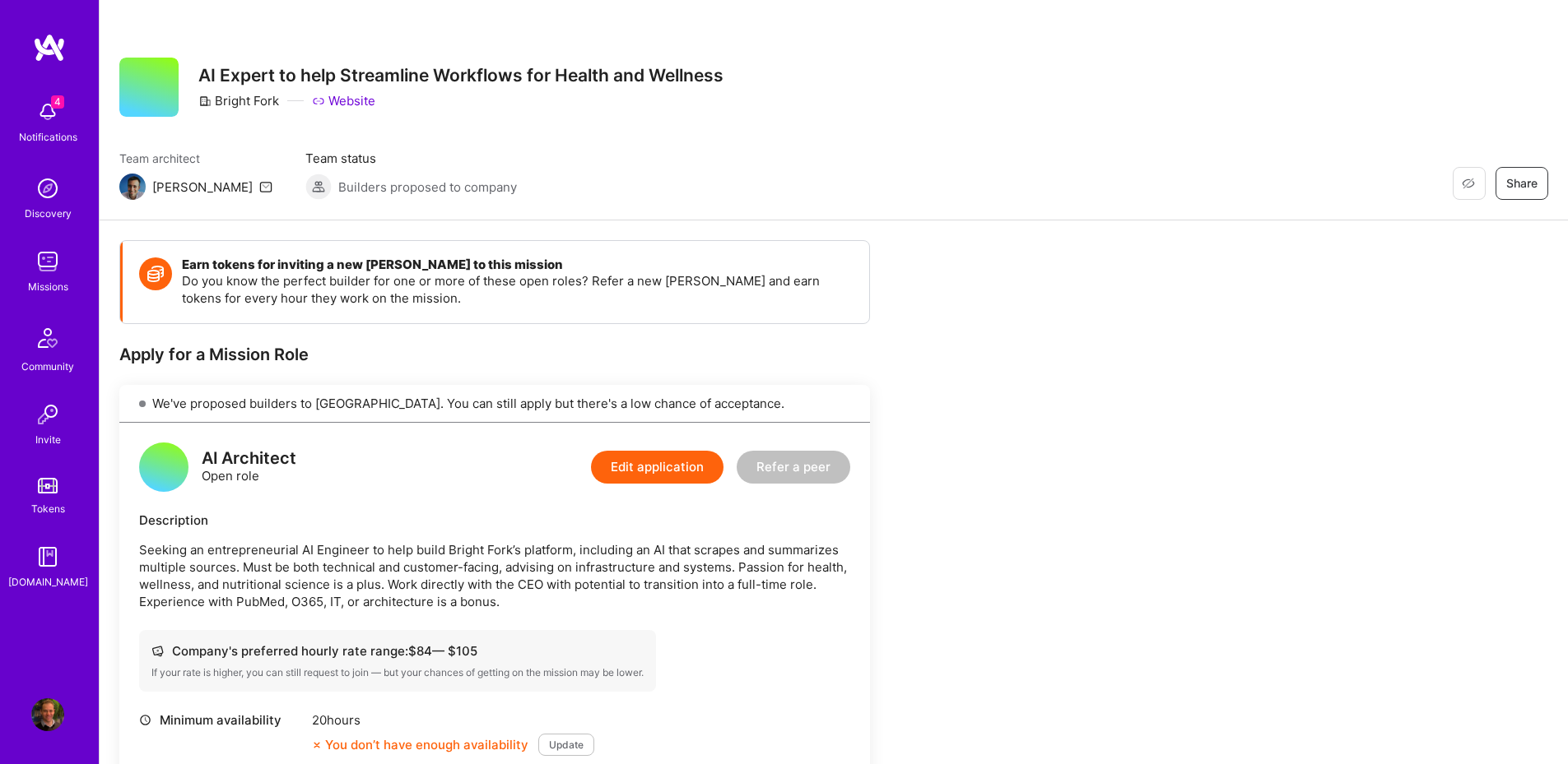
click at [678, 463] on button "Edit application" at bounding box center [657, 467] width 133 height 32
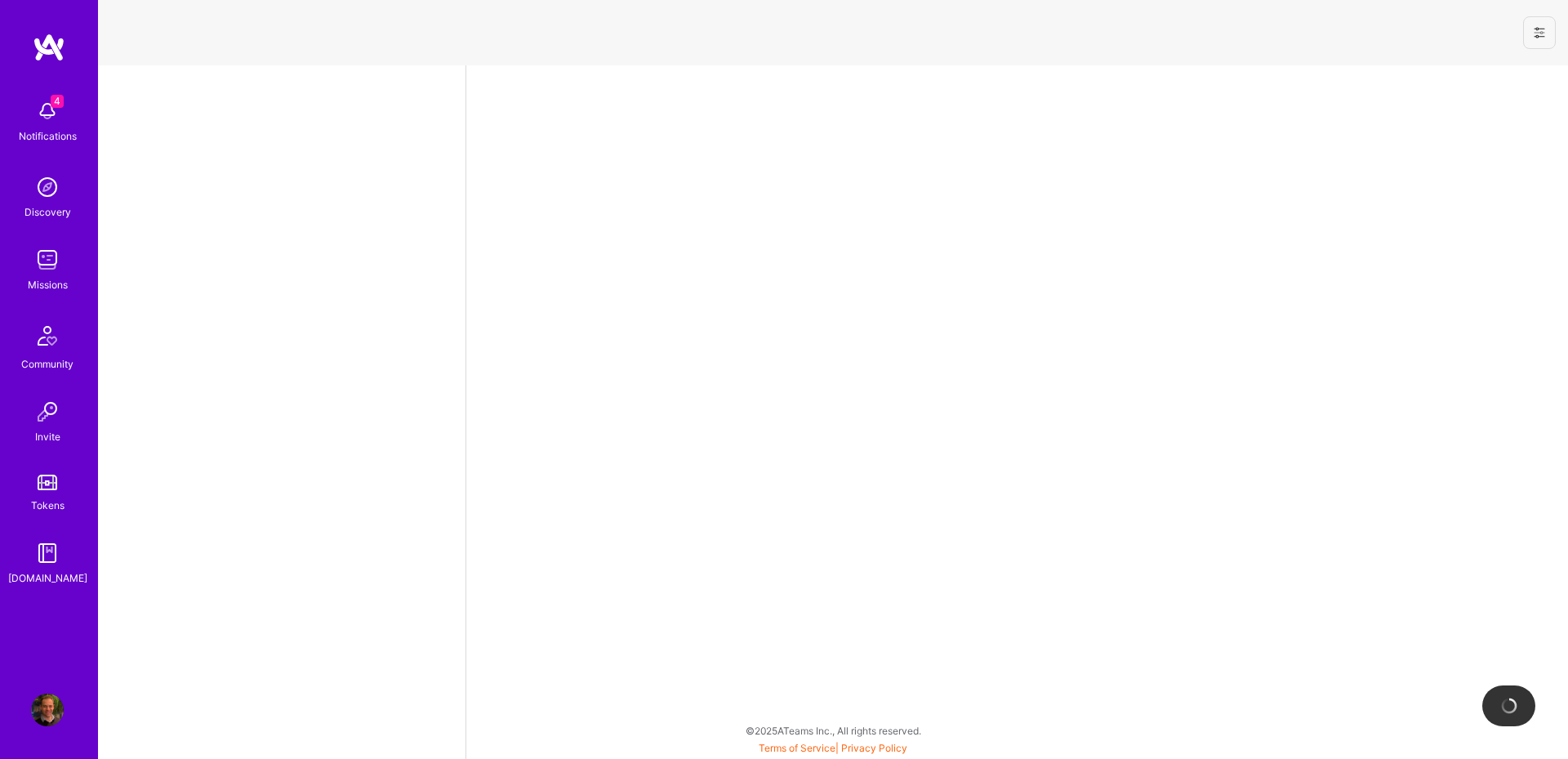
select select "AU"
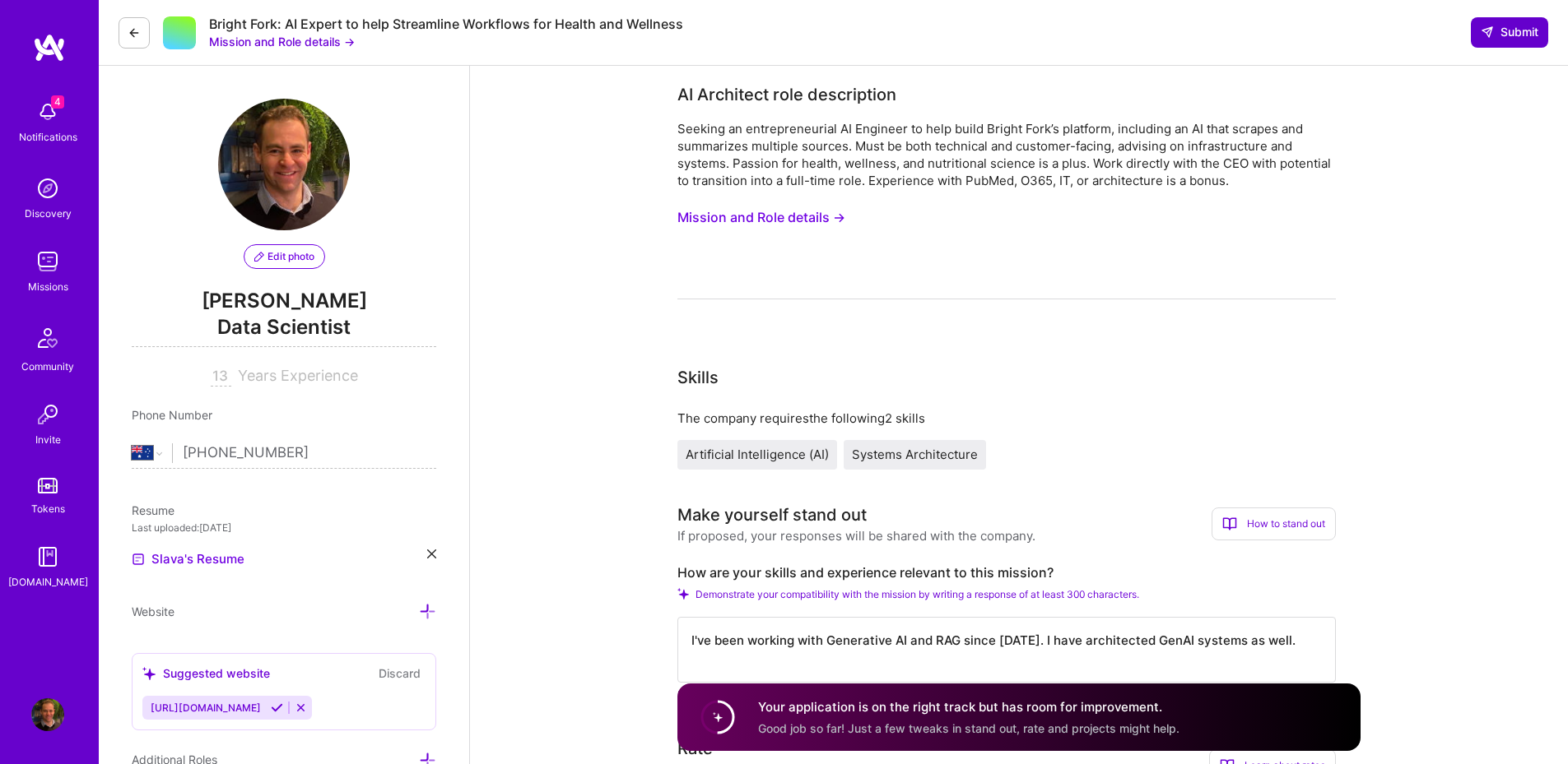
click at [1516, 27] on span "Submit" at bounding box center [1509, 32] width 57 height 17
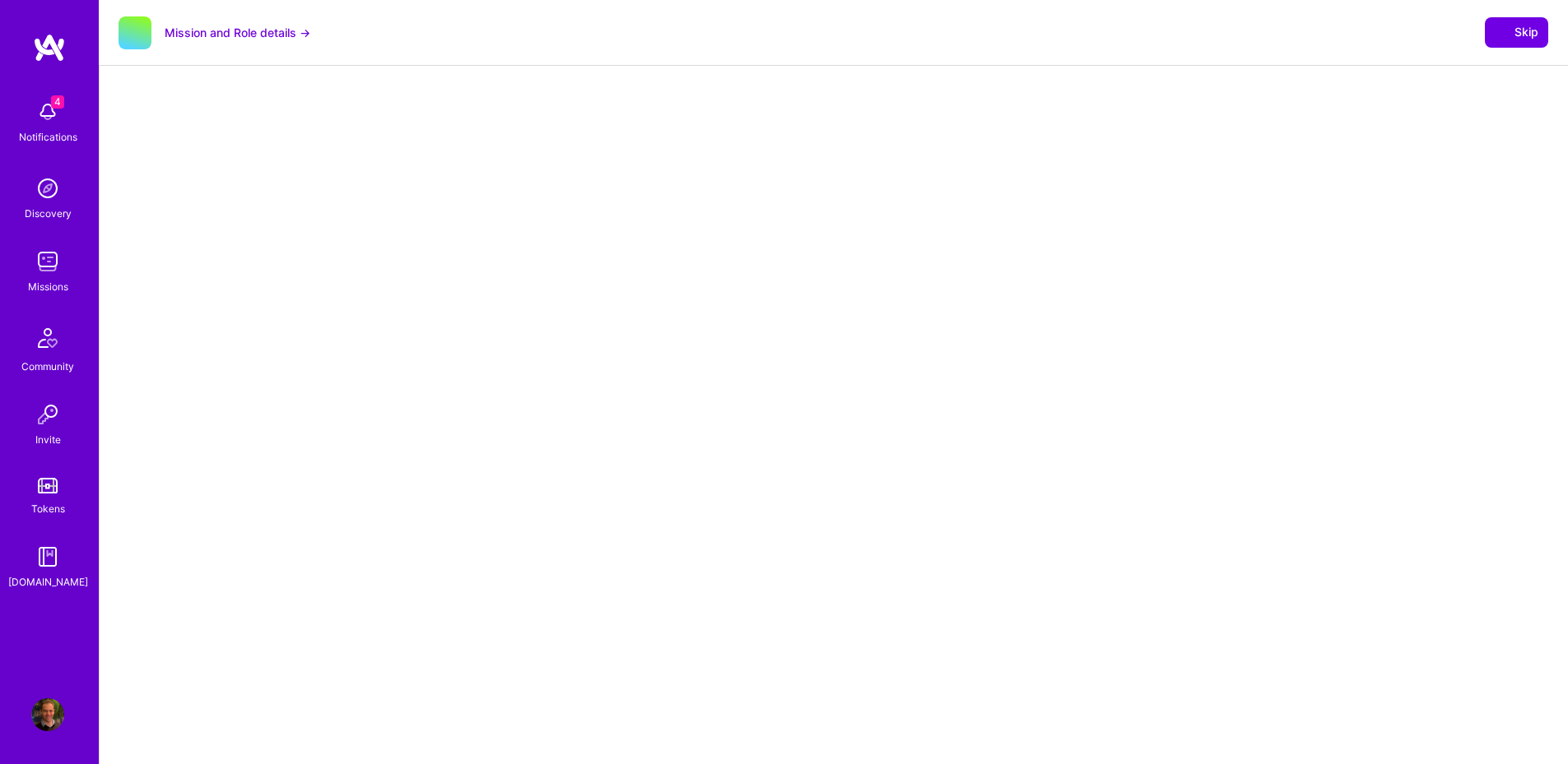
select select "AU"
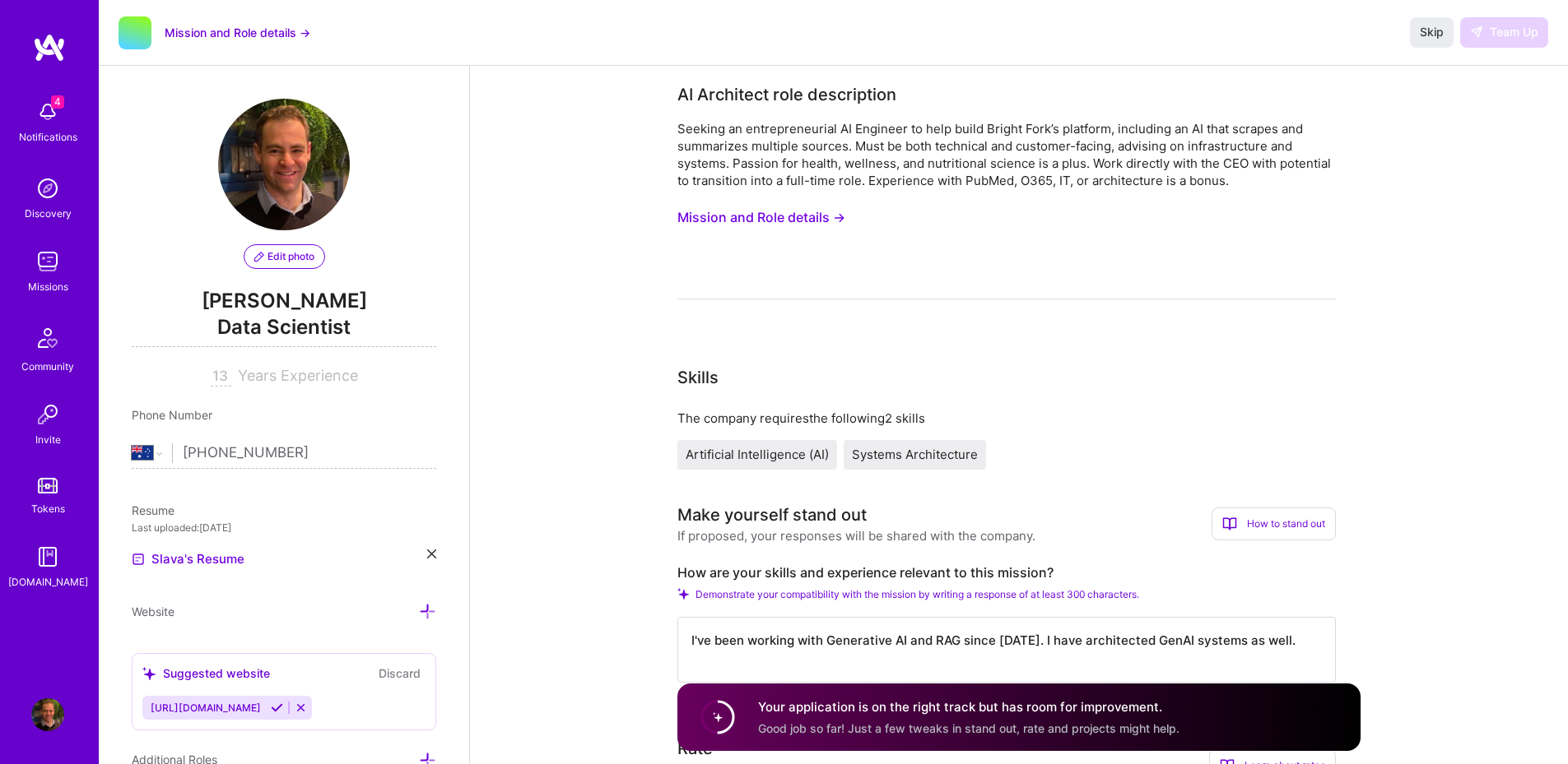
click at [698, 208] on button "Mission and Role details →" at bounding box center [761, 218] width 167 height 31
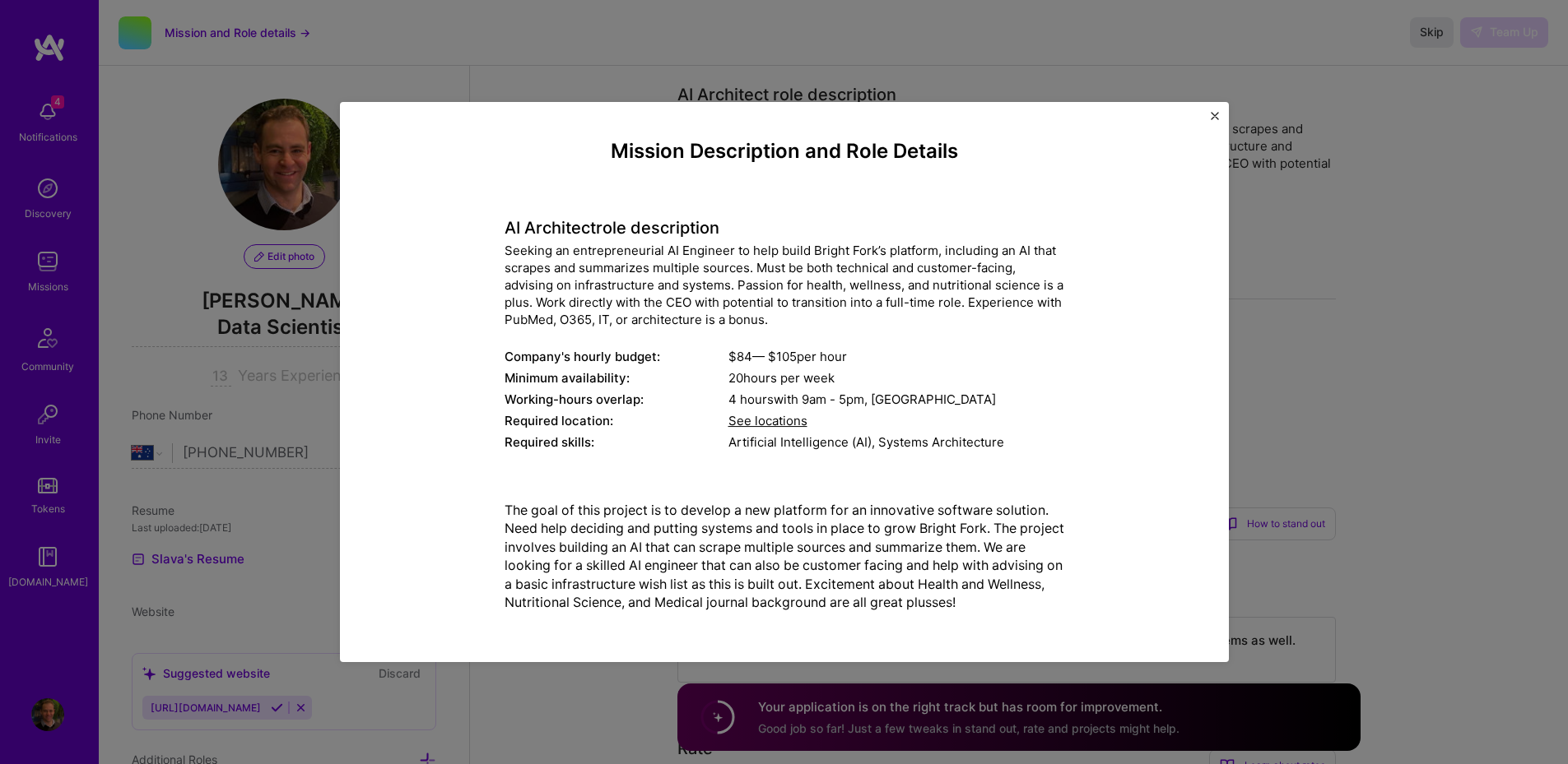
click at [1217, 117] on img "Close" at bounding box center [1214, 116] width 8 height 8
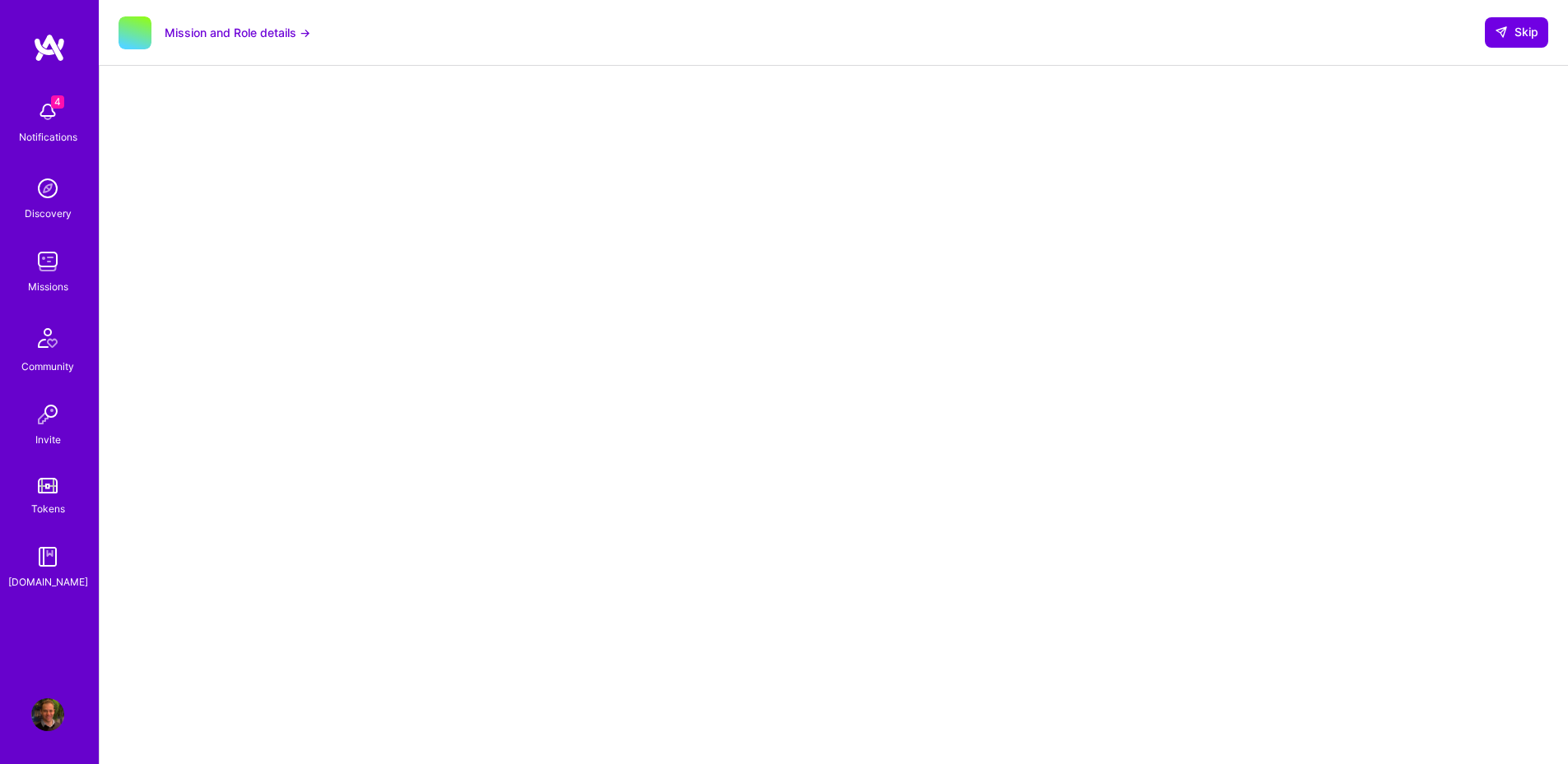
click at [273, 39] on button "Mission and Role details →" at bounding box center [237, 32] width 146 height 18
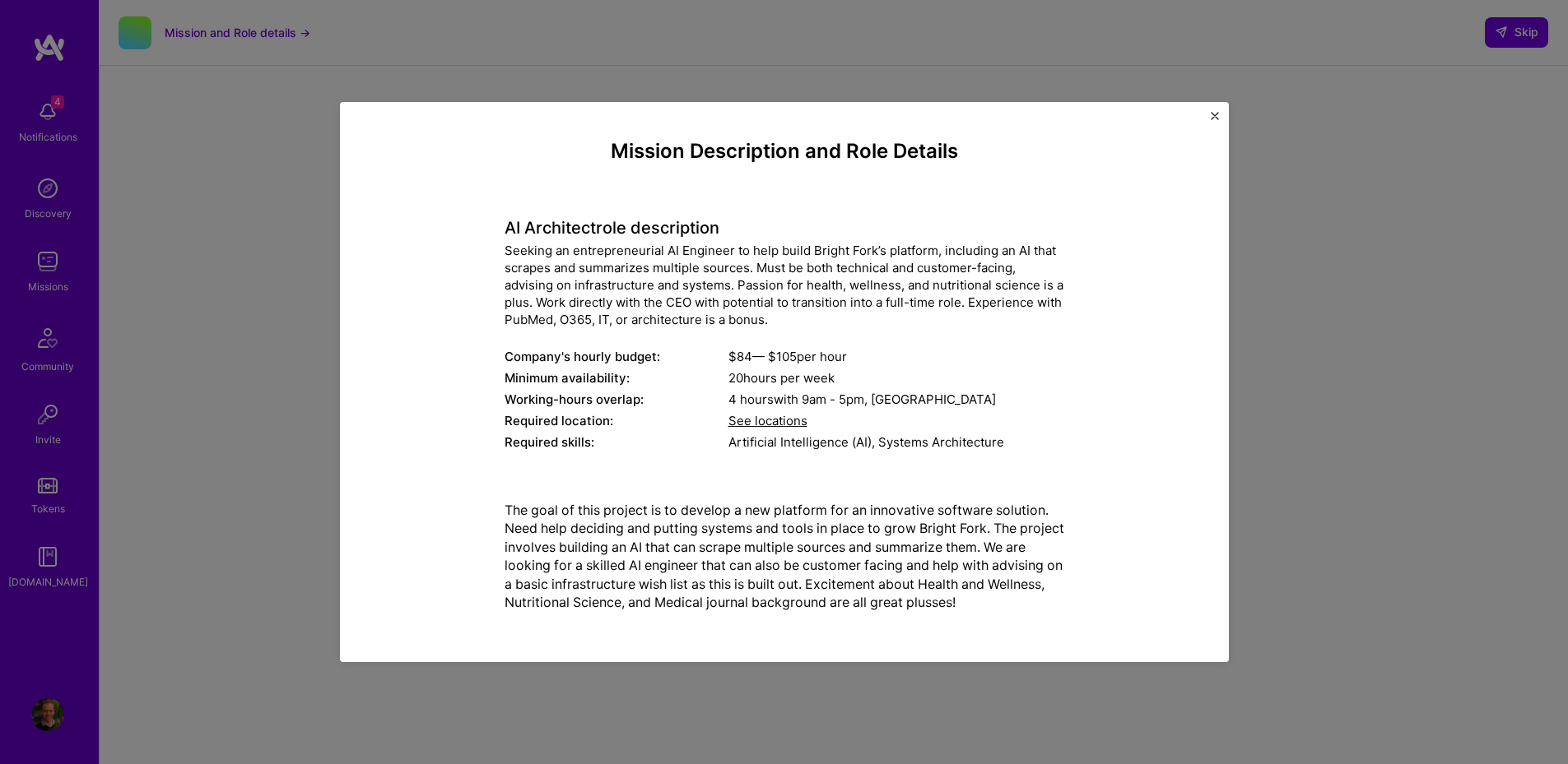
click at [1220, 112] on div "Mission Description and Role Details AI Architect role description Seeking an e…" at bounding box center [784, 383] width 888 height 561
click at [1218, 115] on img "Close" at bounding box center [1214, 116] width 8 height 8
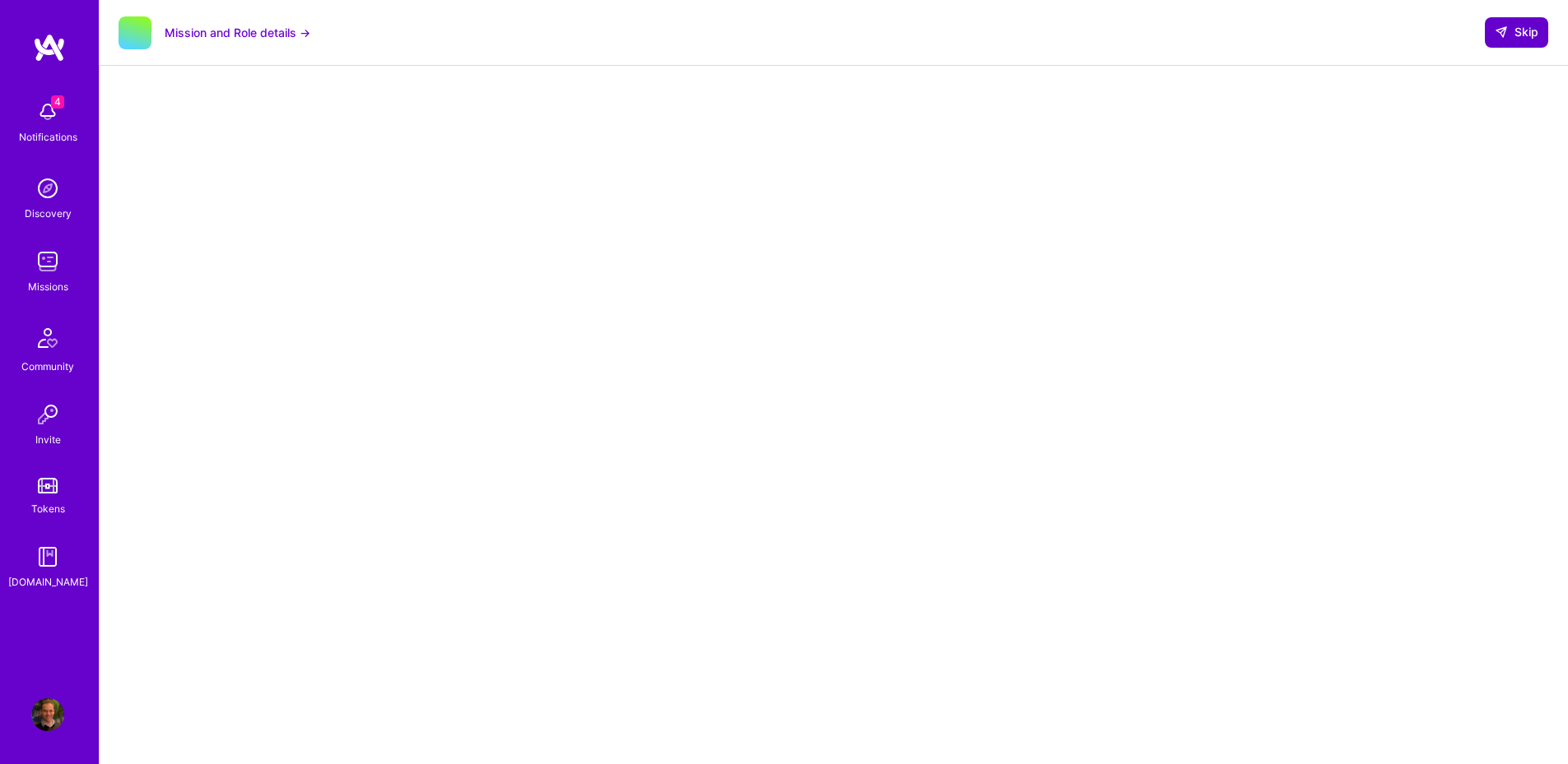
click at [1532, 39] on span "Skip" at bounding box center [1516, 32] width 43 height 17
select select "AU"
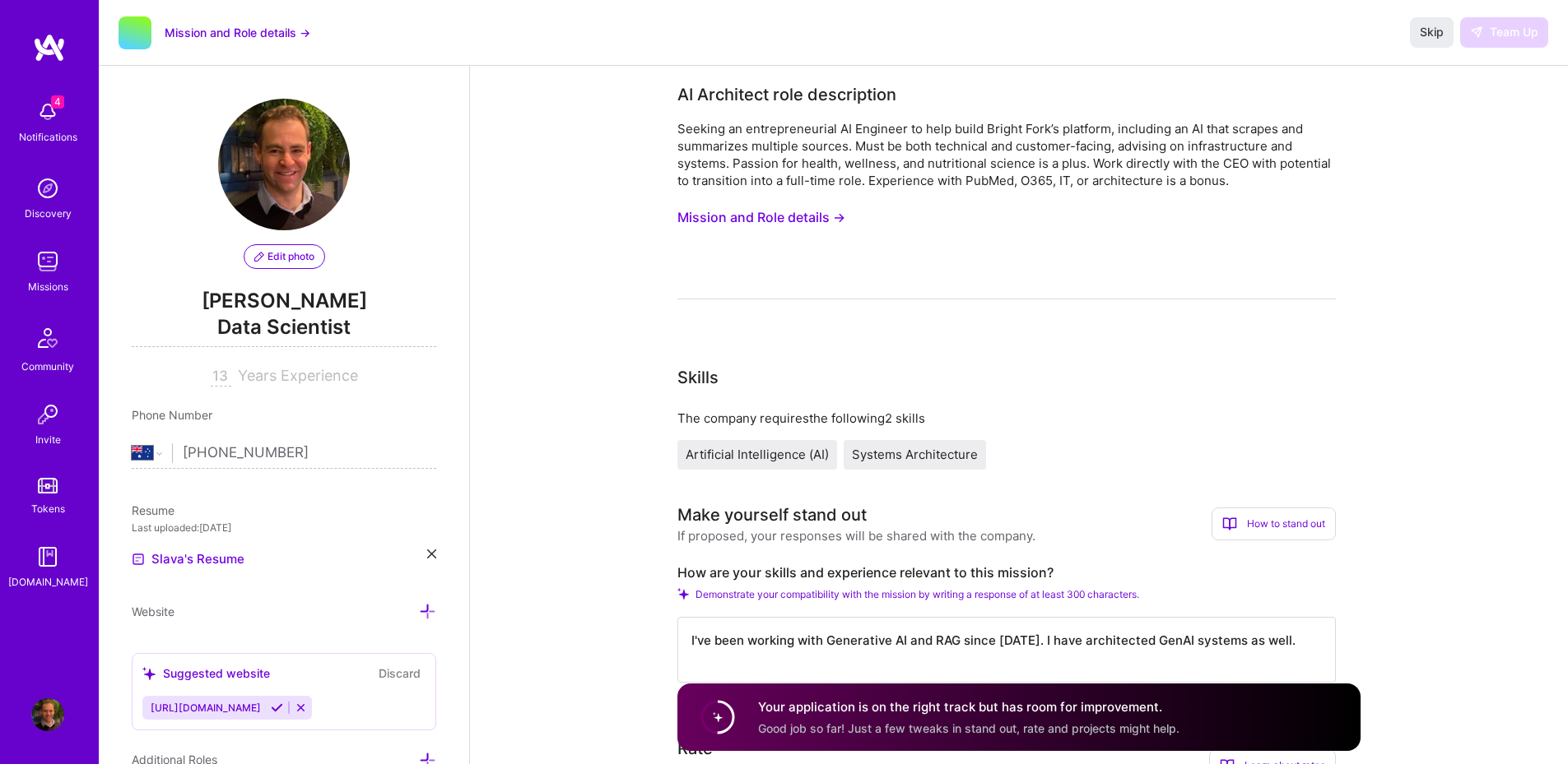
click at [33, 259] on img at bounding box center [47, 261] width 33 height 32
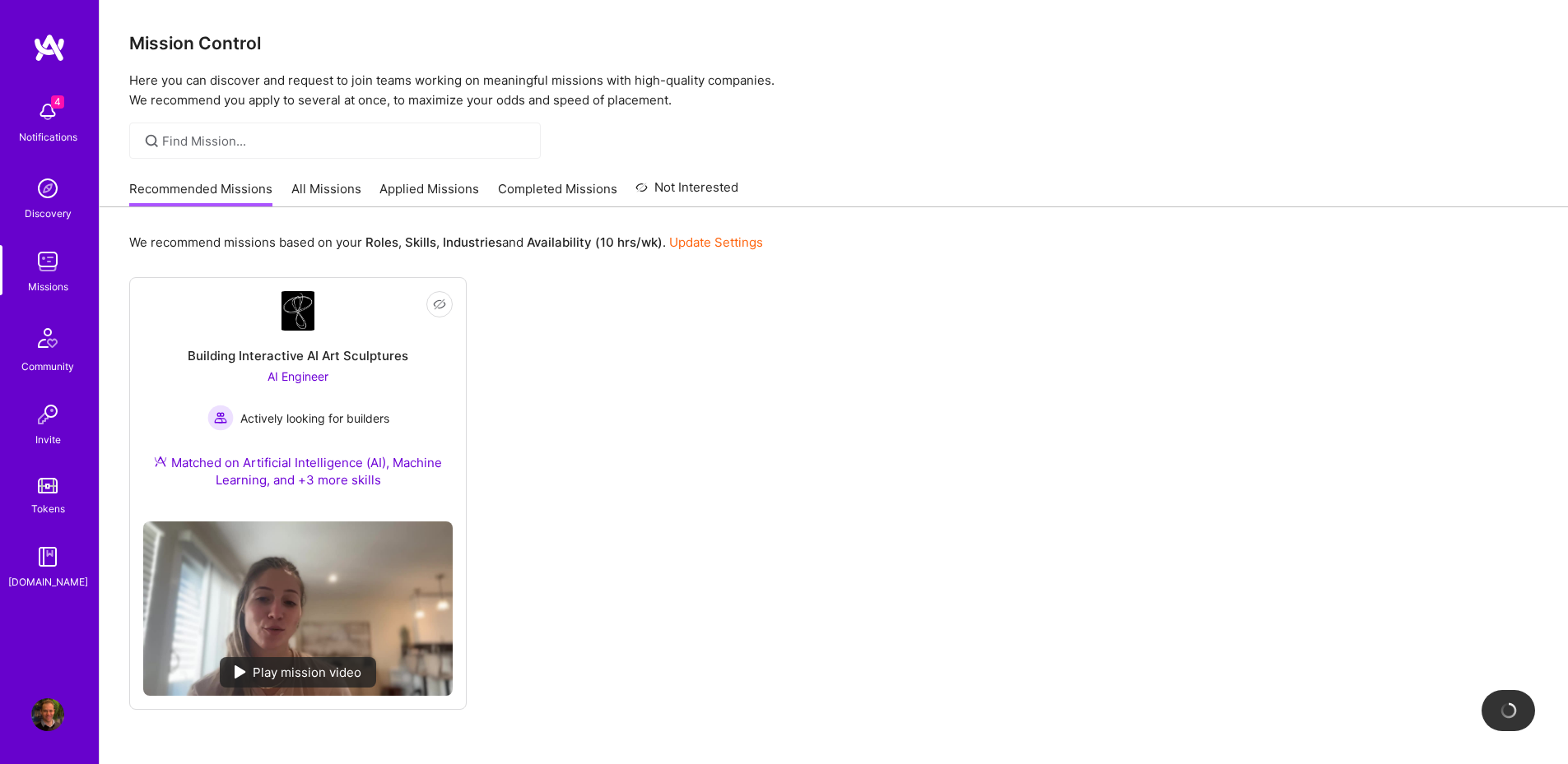
click at [434, 191] on link "Applied Missions" at bounding box center [428, 194] width 99 height 28
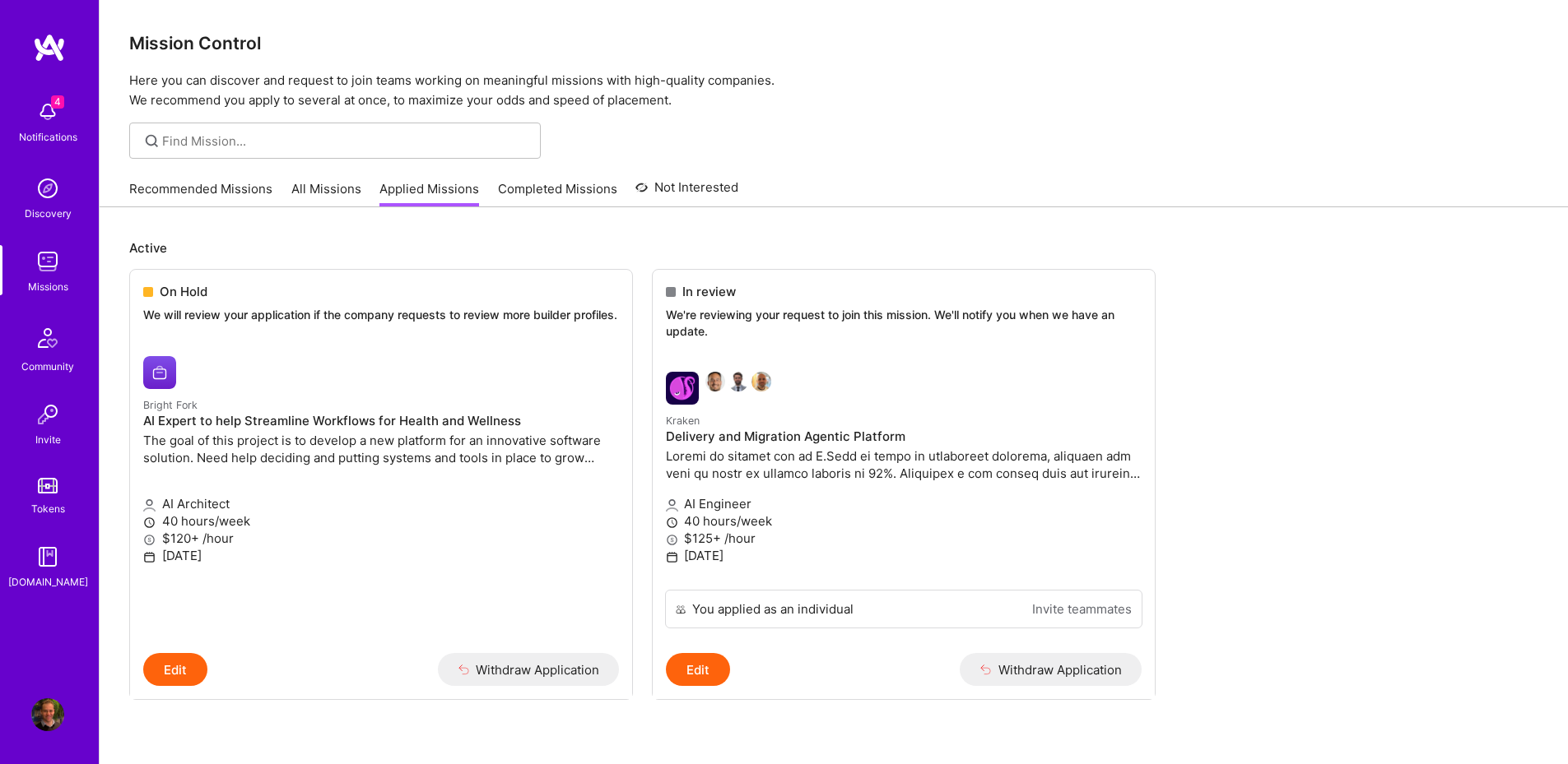
click at [272, 188] on div "Recommended Missions All Missions Applied Missions Completed Missions Not Inter…" at bounding box center [433, 189] width 609 height 35
click at [312, 203] on link "All Missions" at bounding box center [326, 194] width 70 height 28
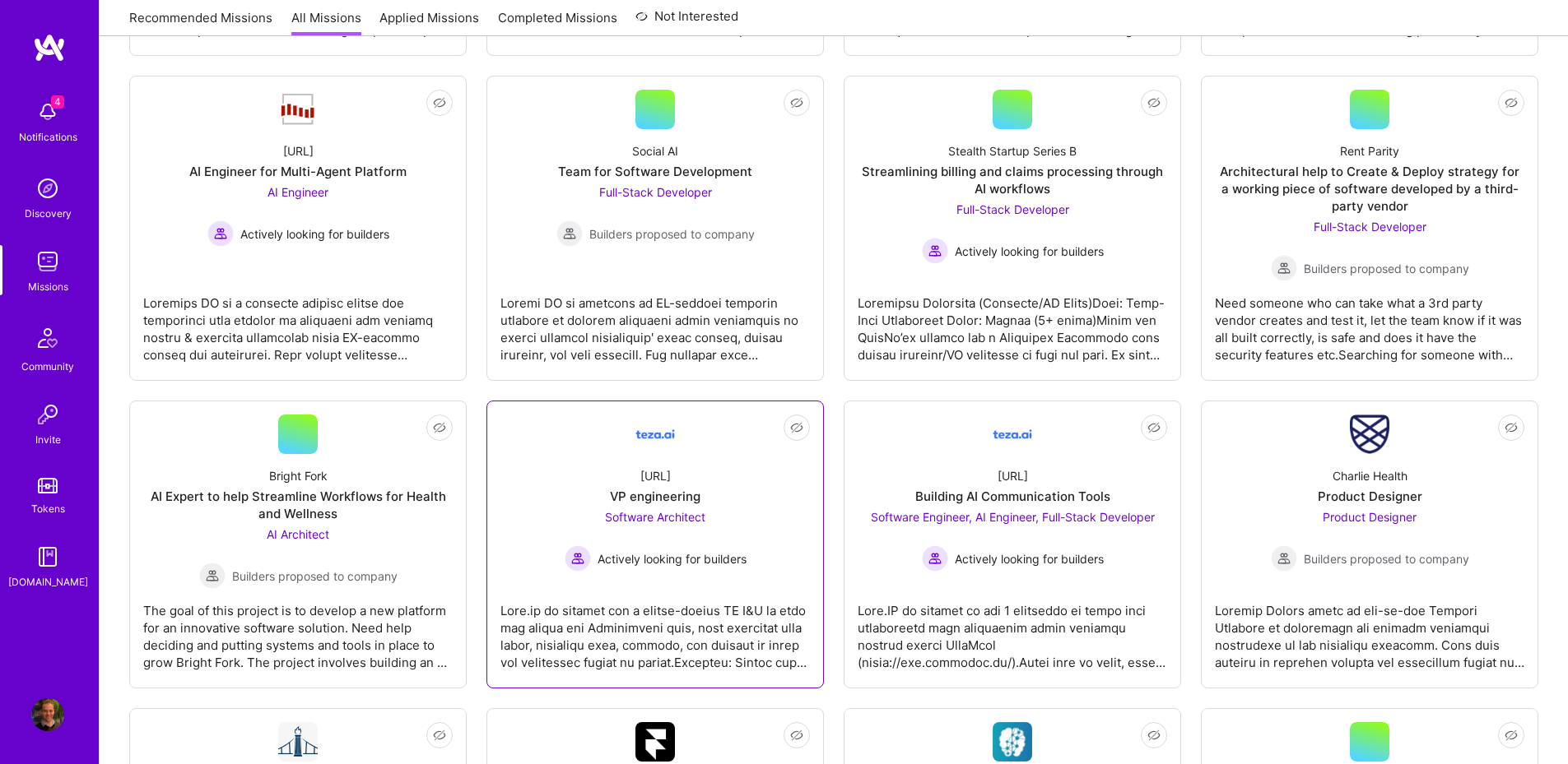
scroll to position [1481, 0]
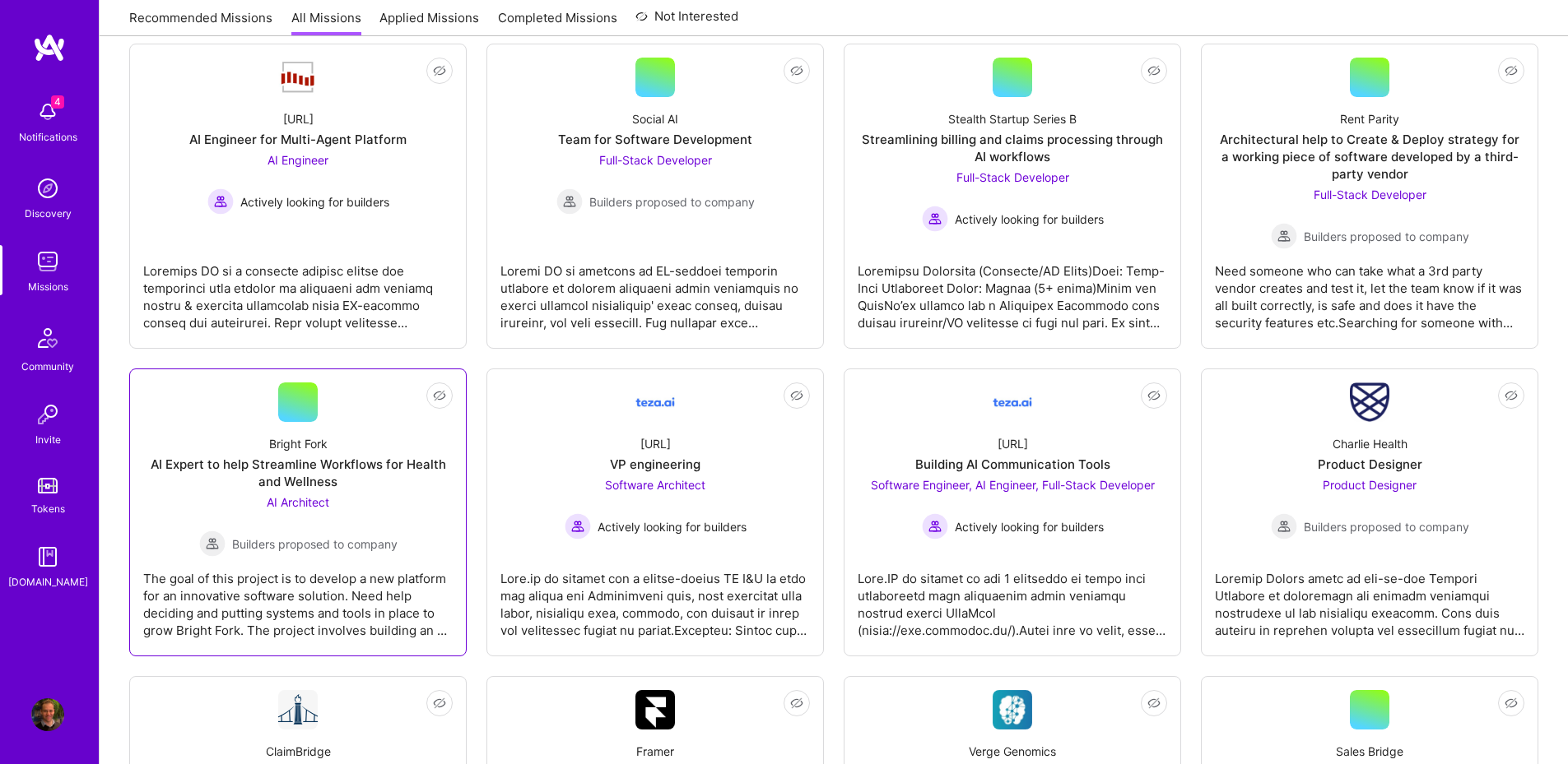
click at [359, 472] on div "AI Expert to help Streamline Workflows for Health and Wellness" at bounding box center [297, 473] width 309 height 34
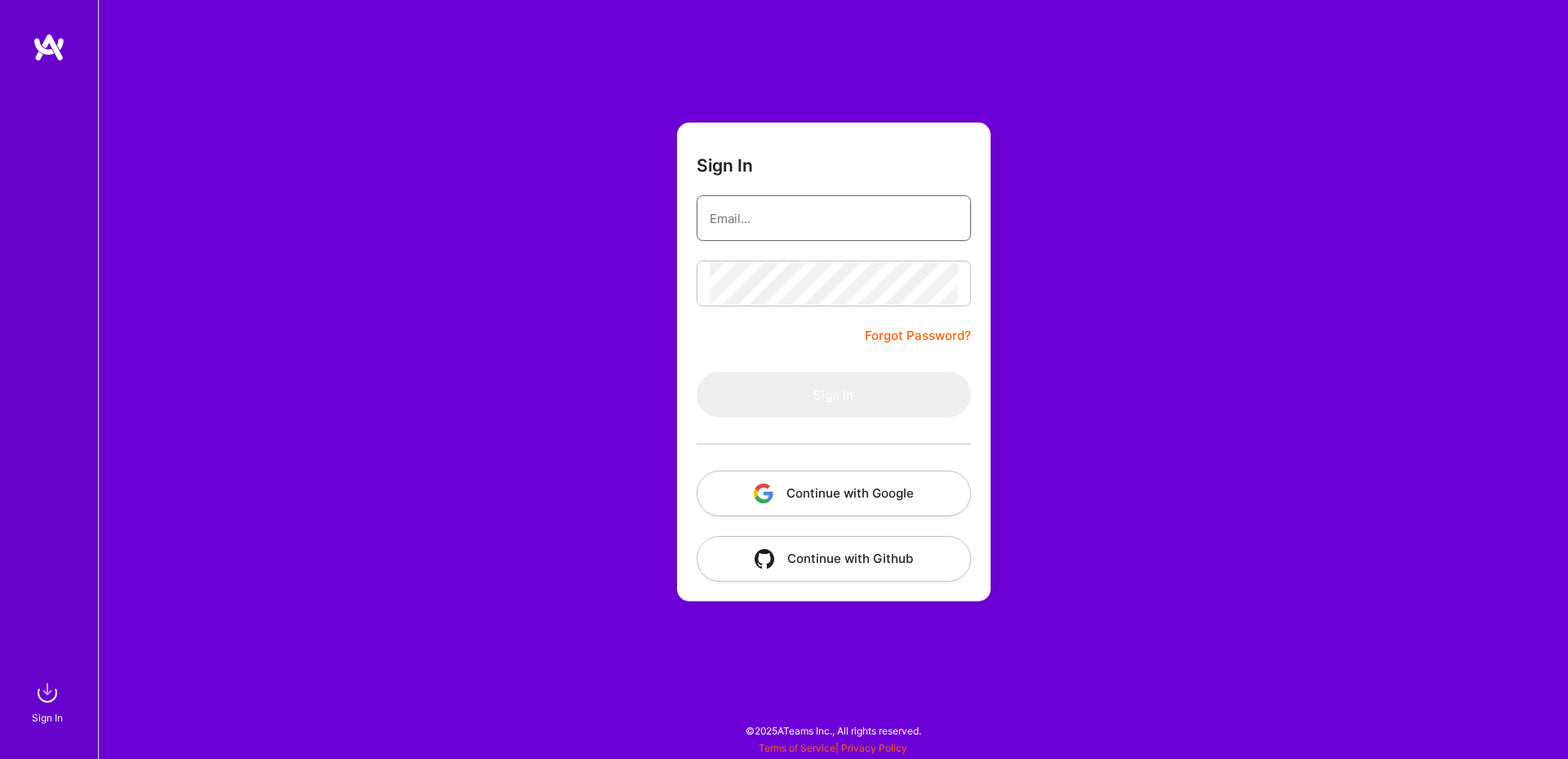
click at [855, 232] on input "email" at bounding box center [834, 218] width 248 height 42
paste input "[EMAIL_ADDRESS][PERSON_NAME][DOMAIN_NAME]"
type input "[EMAIL_ADDRESS][PERSON_NAME][DOMAIN_NAME]"
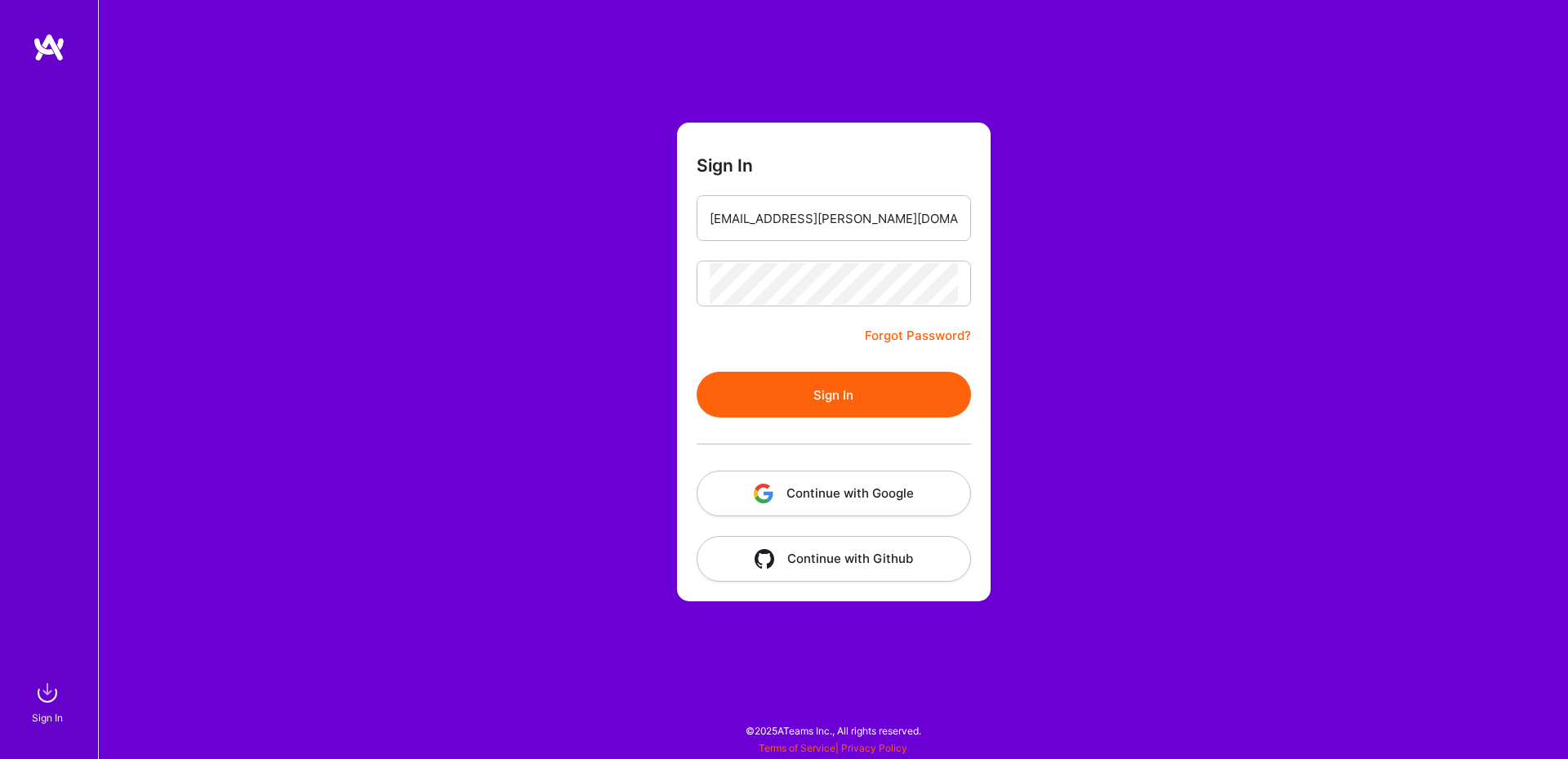
click at [813, 410] on button "Sign In" at bounding box center [834, 394] width 275 height 46
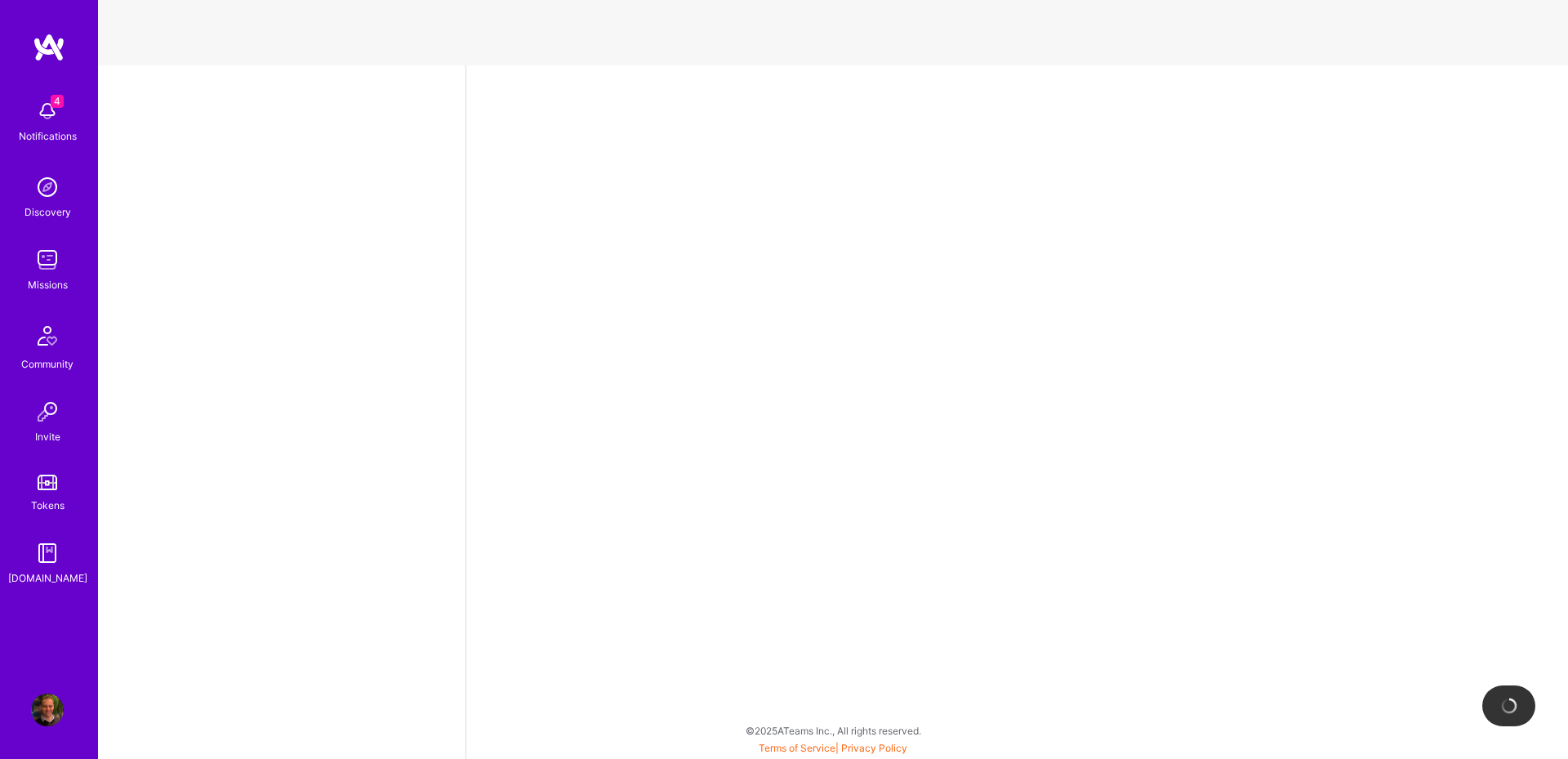
select select "AU"
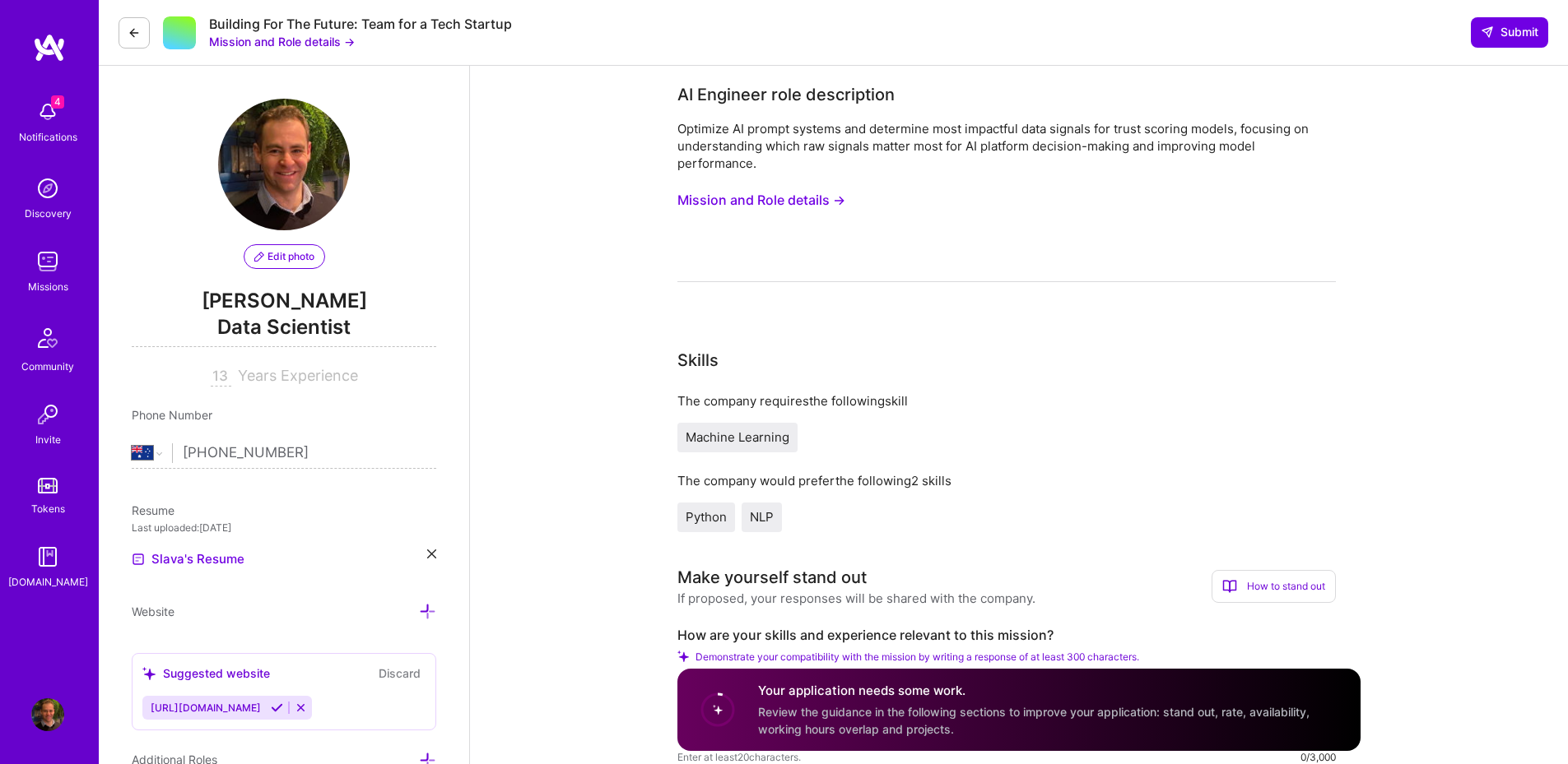
scroll to position [395, 0]
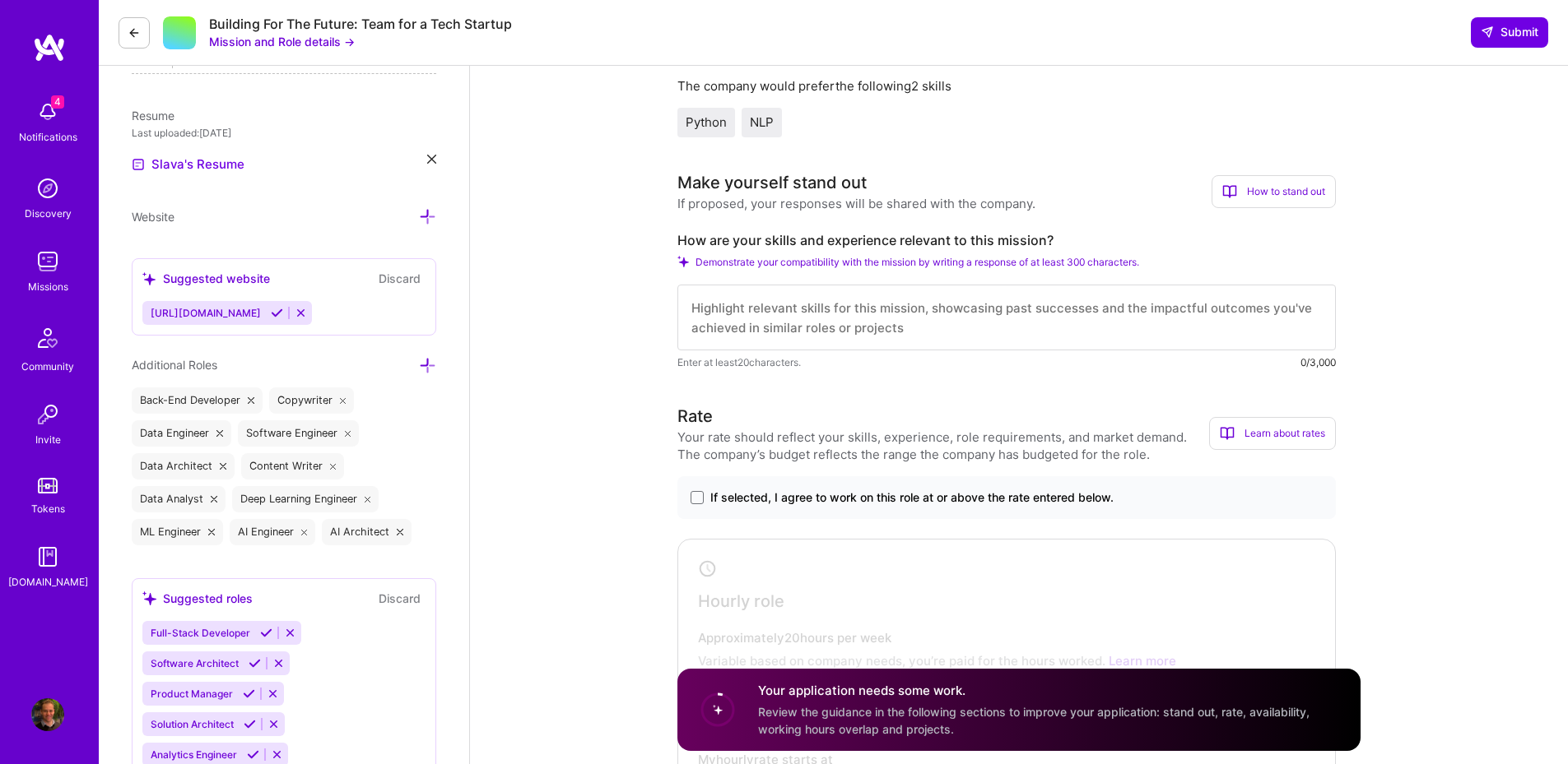
click at [838, 322] on textarea at bounding box center [1007, 317] width 658 height 66
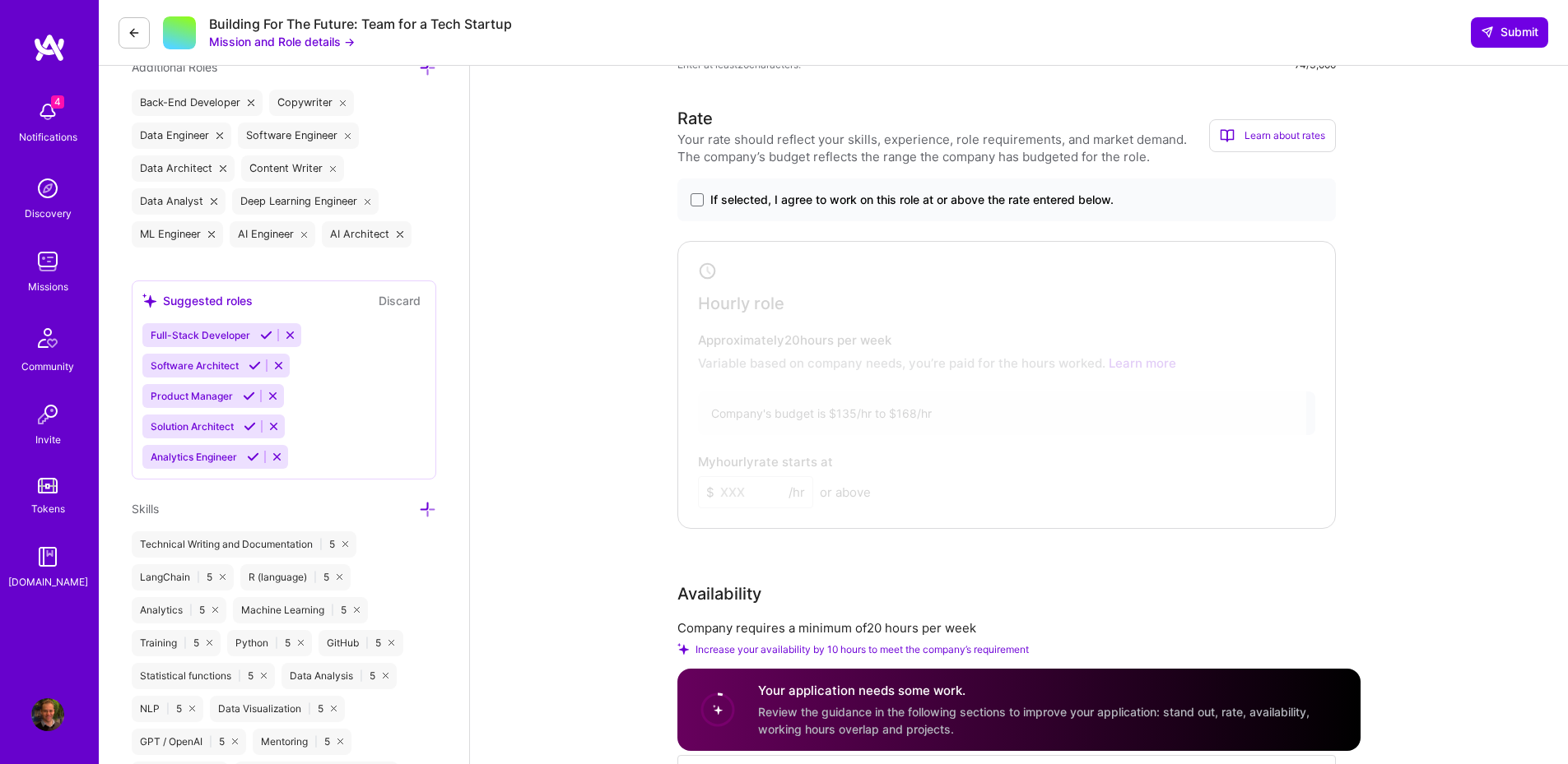
scroll to position [790, 0]
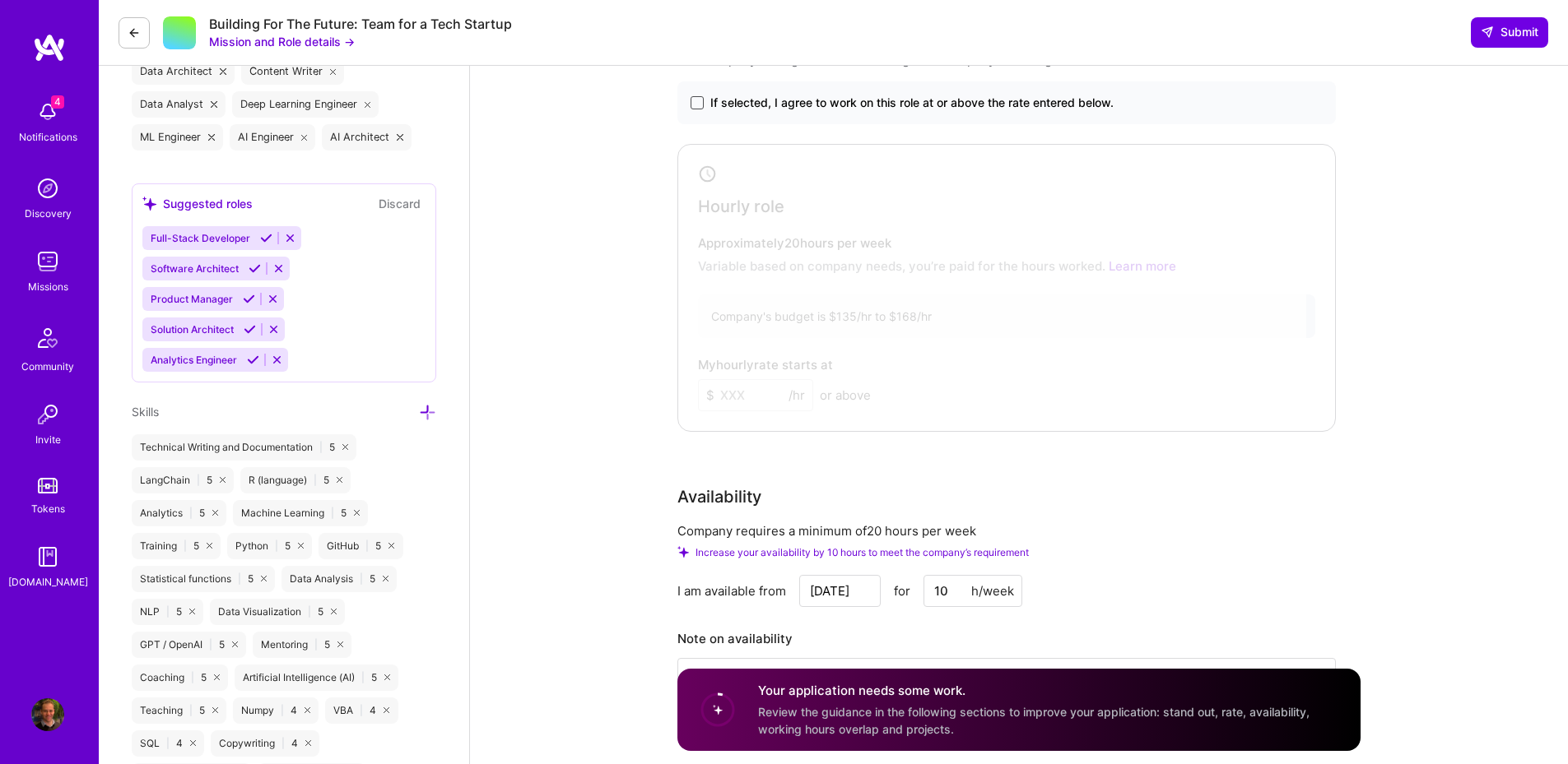
type textarea "I am experienced in both AI Engineering and Data Science. You get 2-for-1."
click at [692, 99] on span at bounding box center [696, 102] width 13 height 13
click at [0, 0] on input "If selected, I agree to work on this role at or above the rate entered below." at bounding box center [0, 0] width 0 height 0
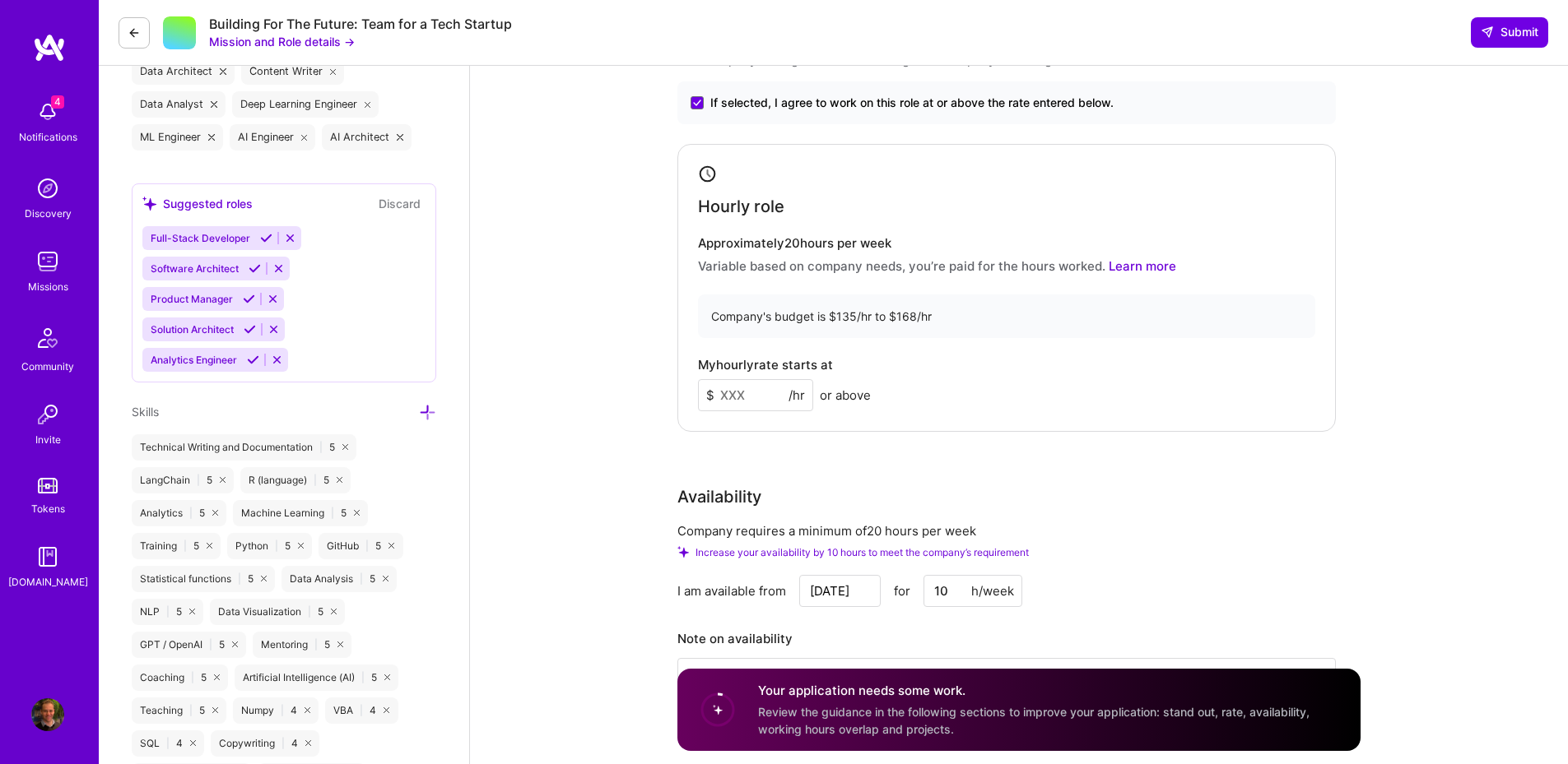
click at [757, 399] on input at bounding box center [755, 395] width 115 height 32
type input "168"
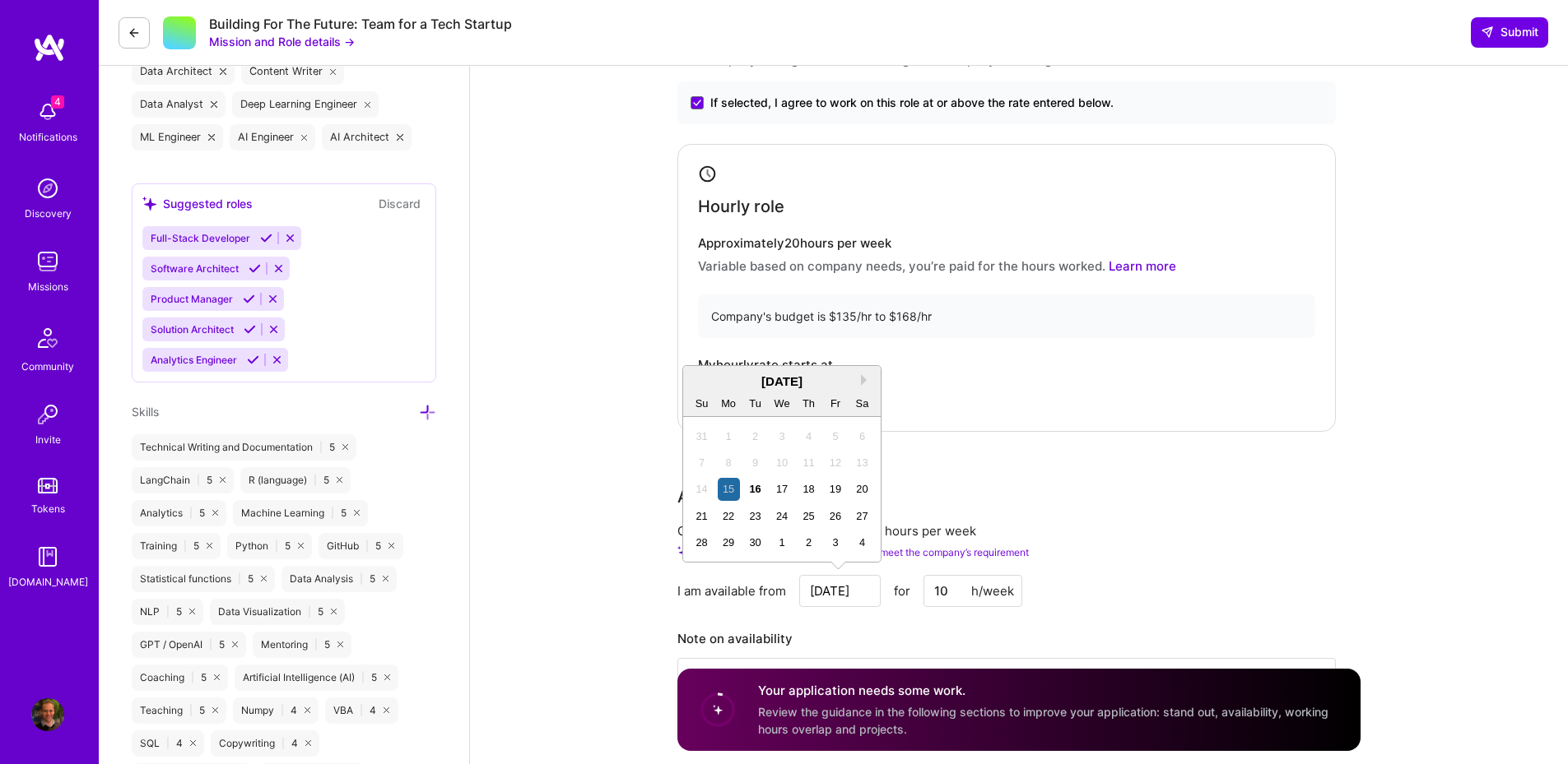
click at [825, 601] on input "[DATE]" at bounding box center [839, 591] width 82 height 32
click at [868, 379] on button "Next Month" at bounding box center [867, 380] width 12 height 12
click at [808, 496] on div "16" at bounding box center [809, 488] width 23 height 23
type input "[DATE]"
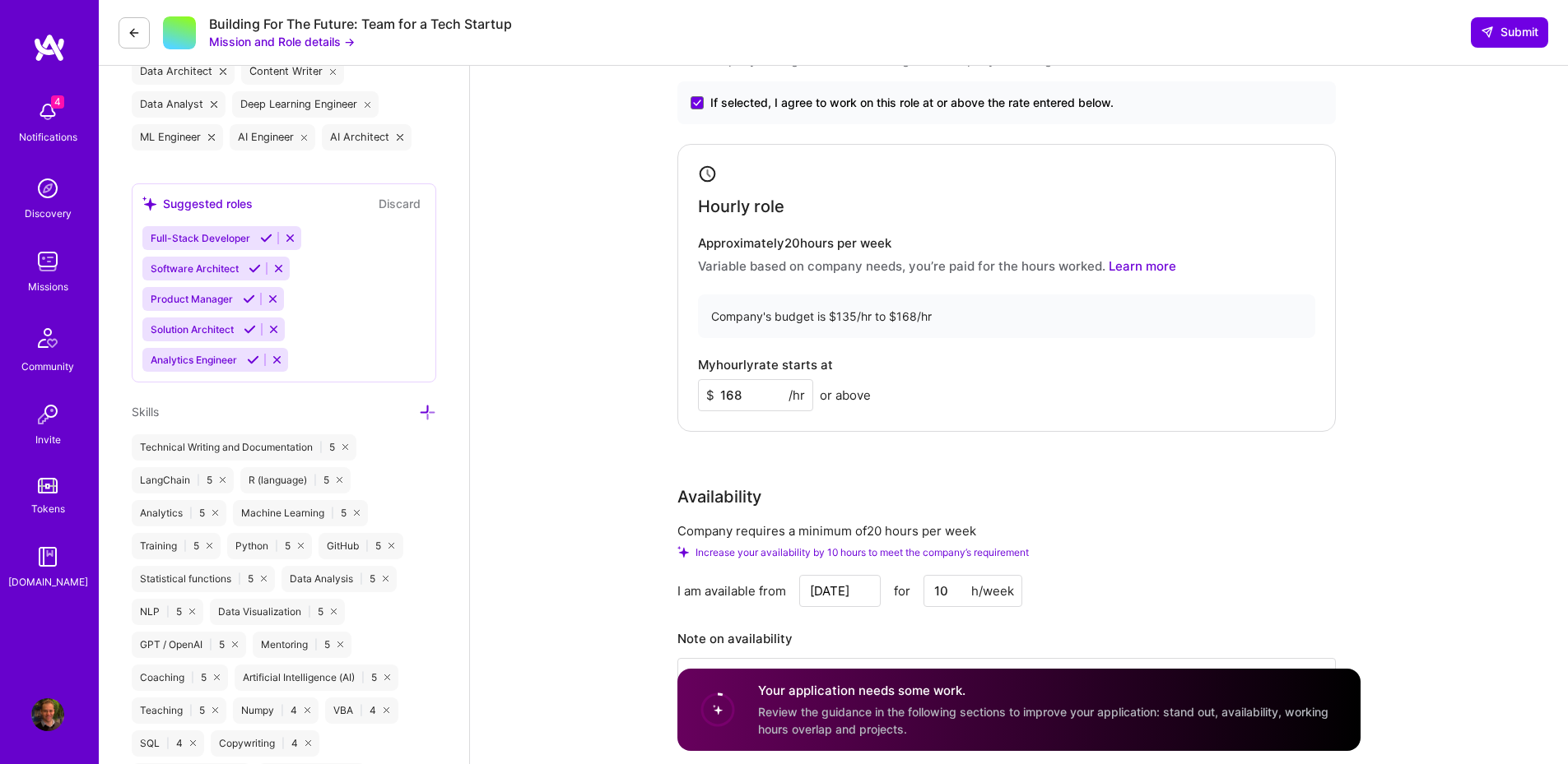
click at [953, 596] on input "10" at bounding box center [972, 591] width 98 height 32
drag, startPoint x: 953, startPoint y: 596, endPoint x: 921, endPoint y: 595, distance: 32.0
click at [921, 595] on div "[DATE] for 10 h/week" at bounding box center [910, 591] width 223 height 32
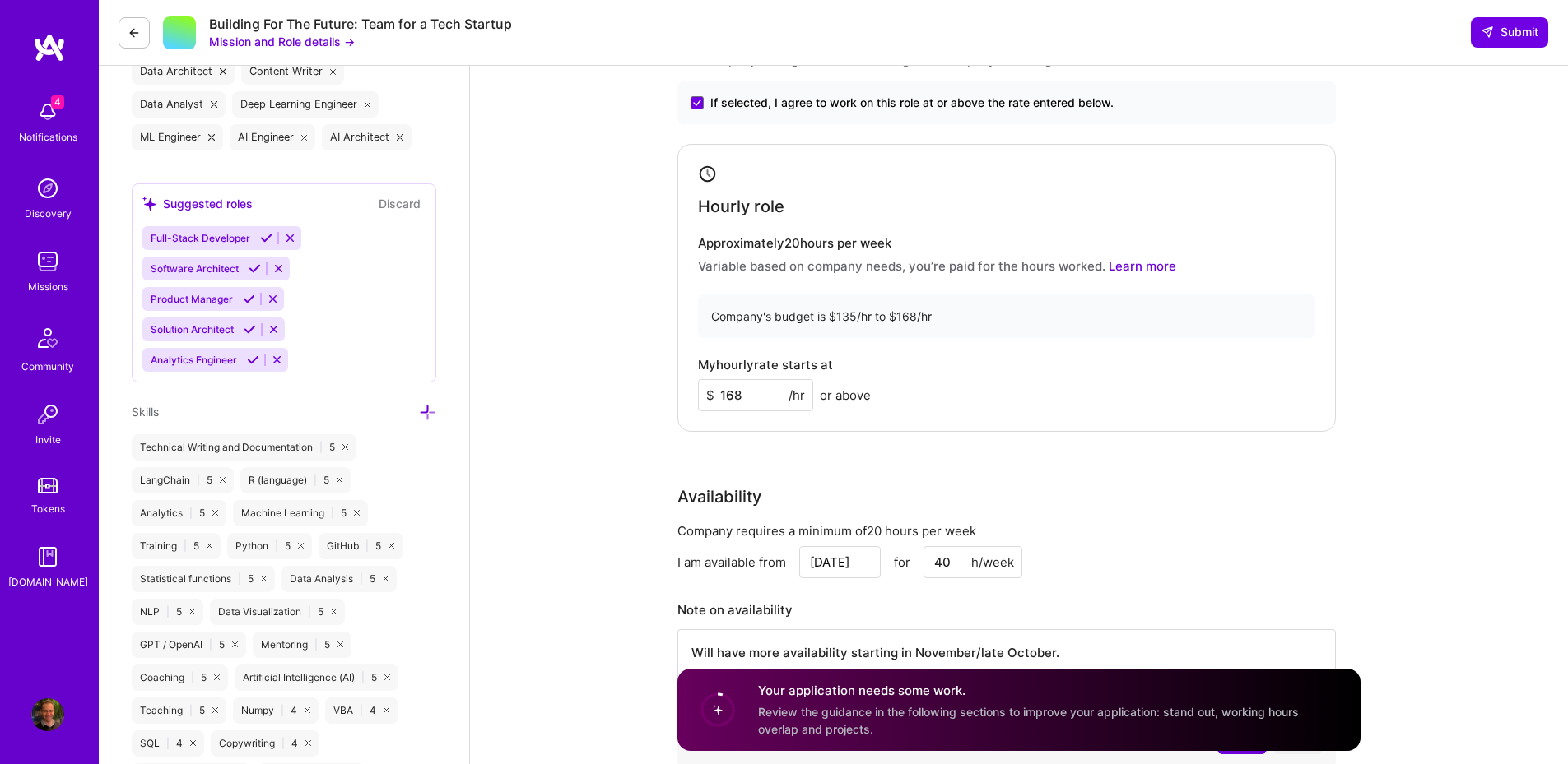
type input "40"
click at [1234, 544] on div "Company requires a minimum of 20 hours per week I am available from [DATE] for …" at bounding box center [1007, 649] width 658 height 253
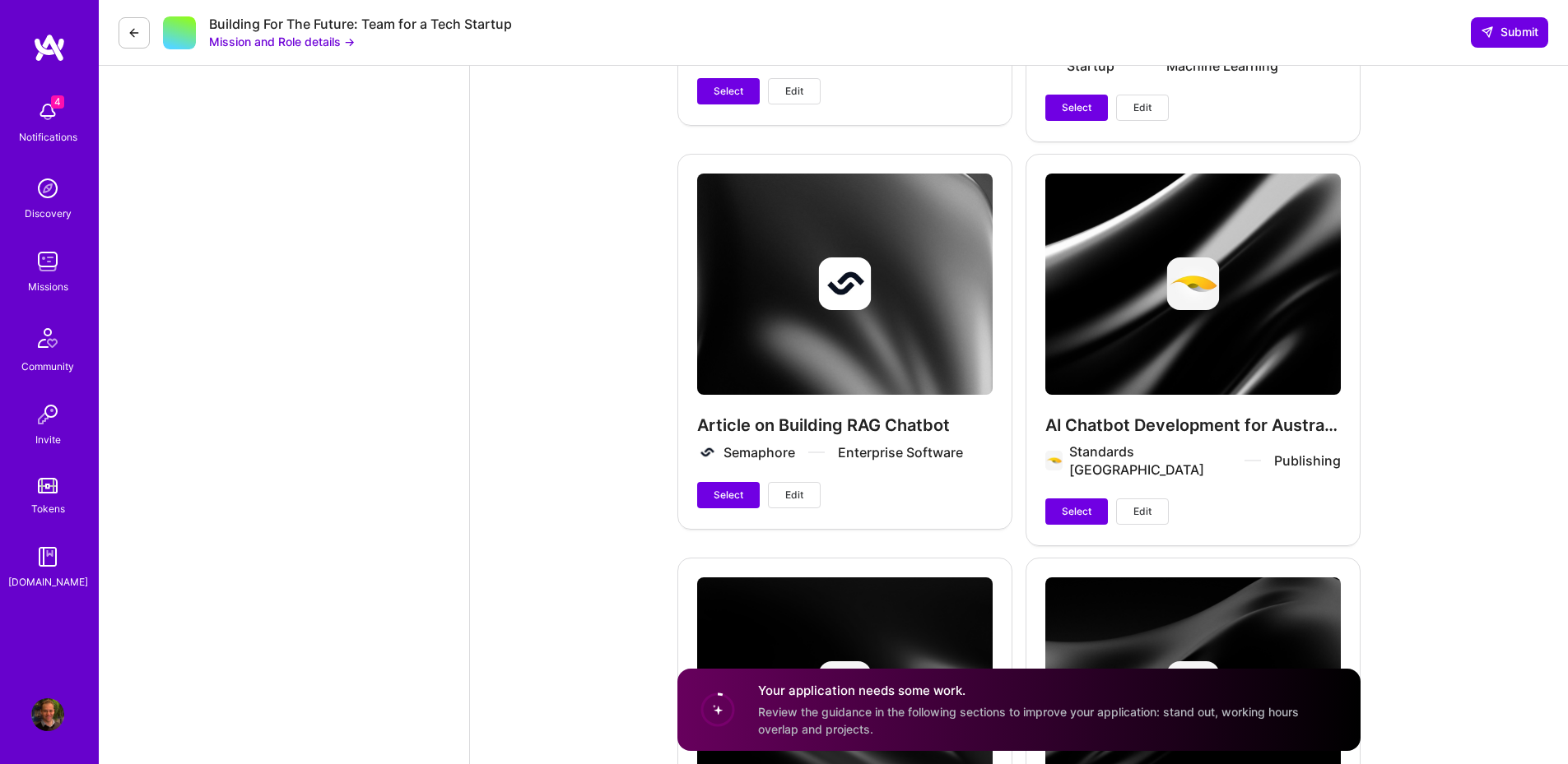
scroll to position [3455, 0]
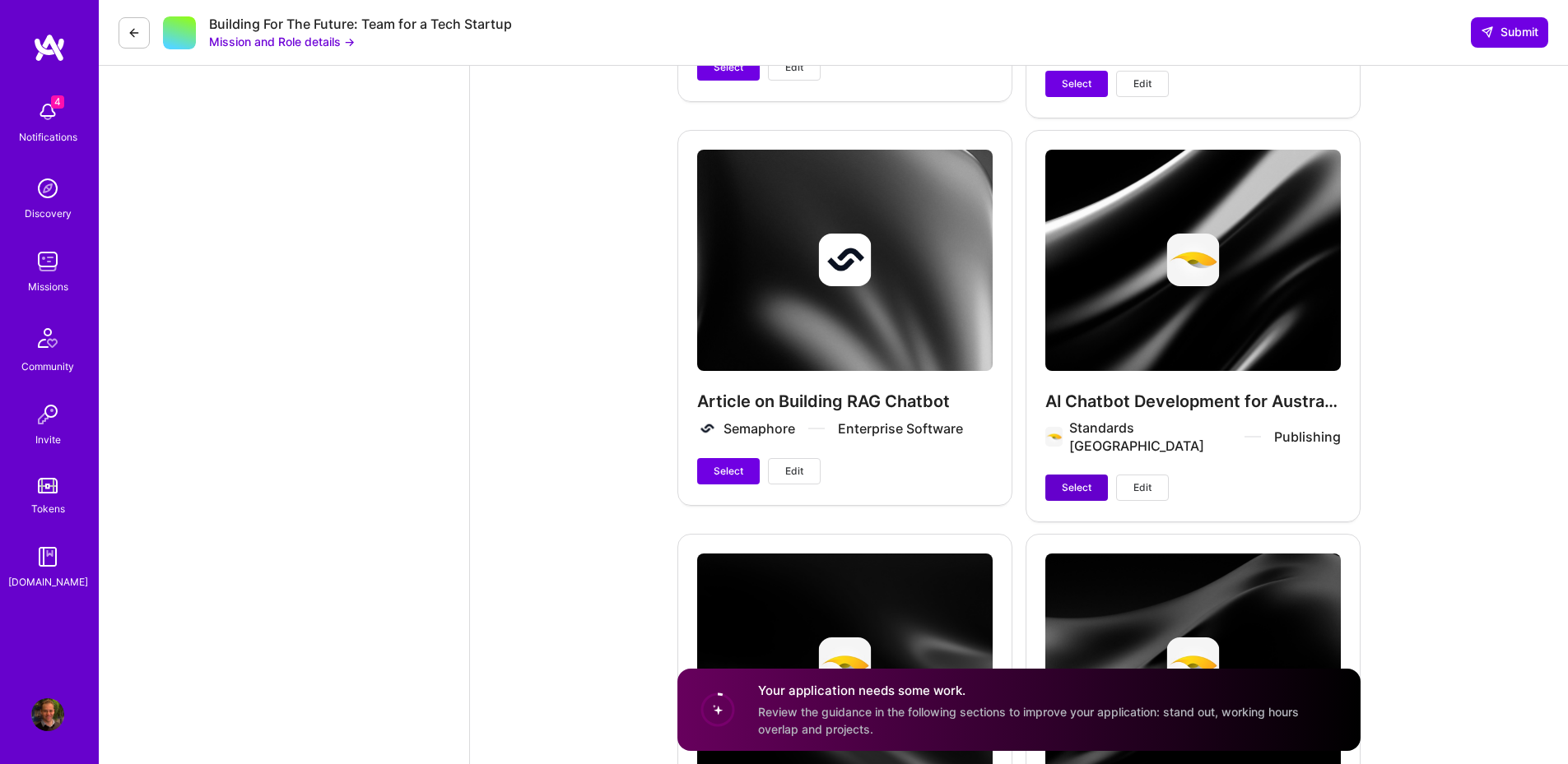
click at [1064, 480] on span "Select" at bounding box center [1077, 487] width 30 height 15
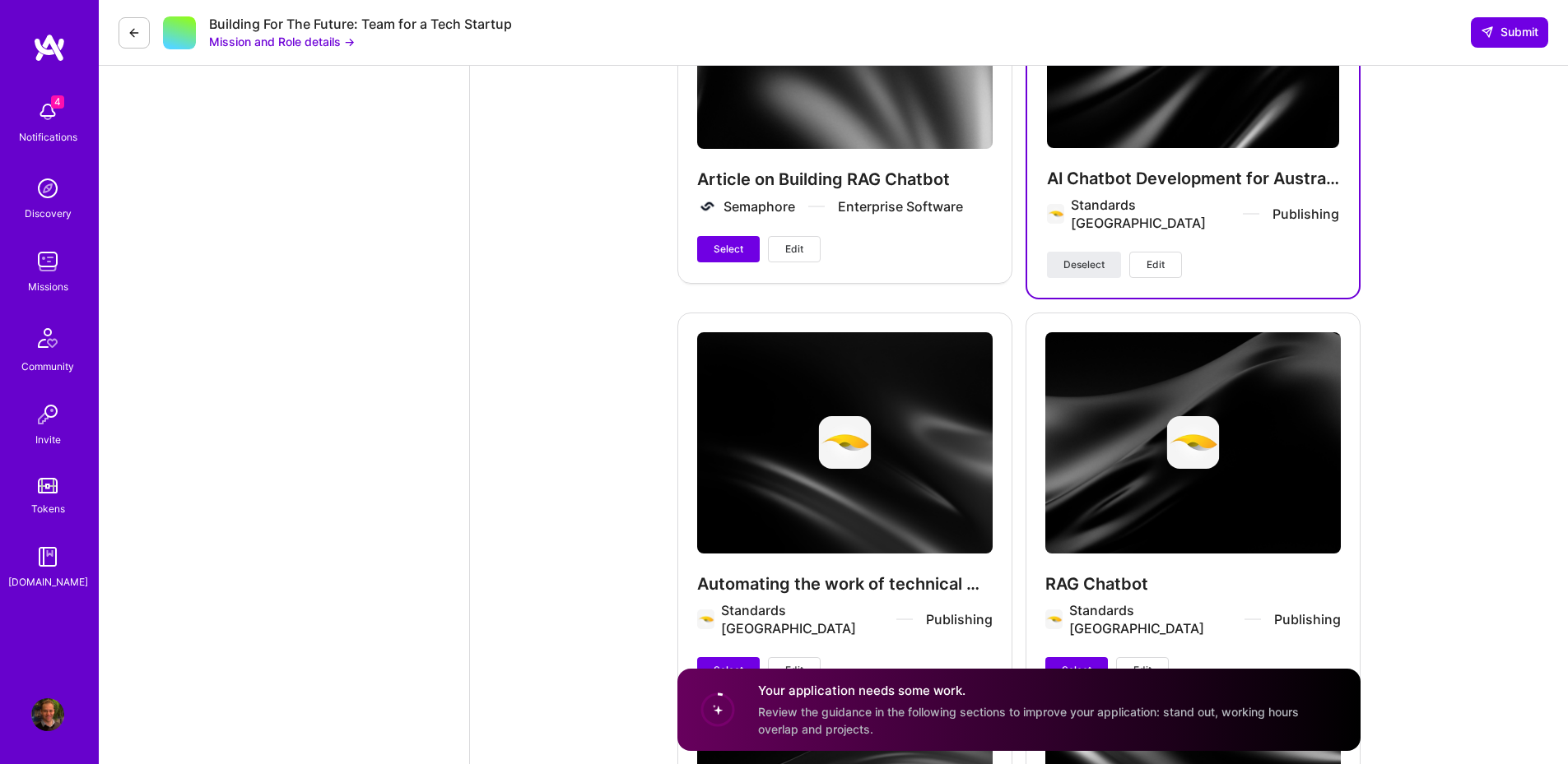
scroll to position [3850, 0]
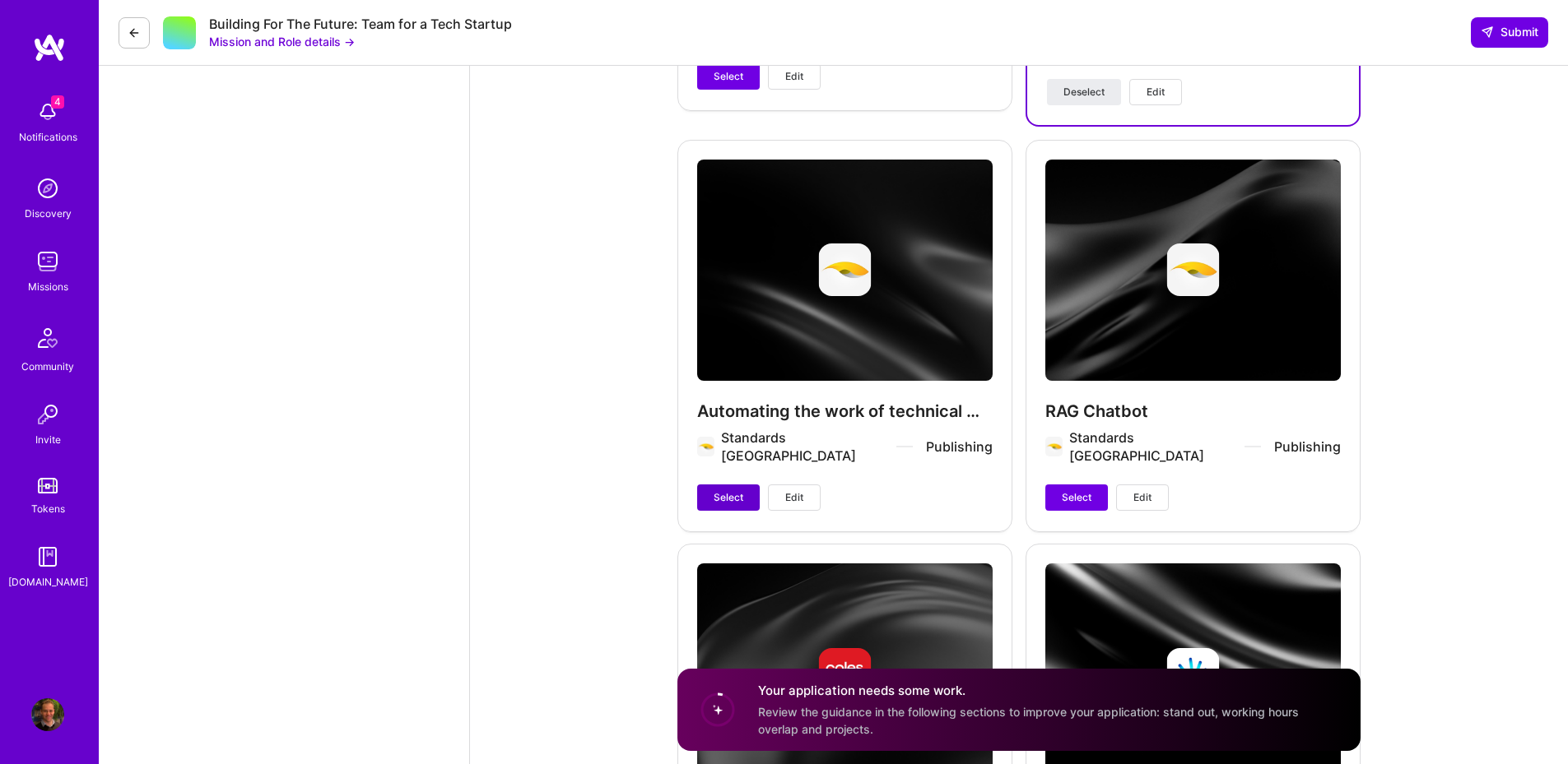
click at [701, 484] on button "Select" at bounding box center [729, 497] width 63 height 27
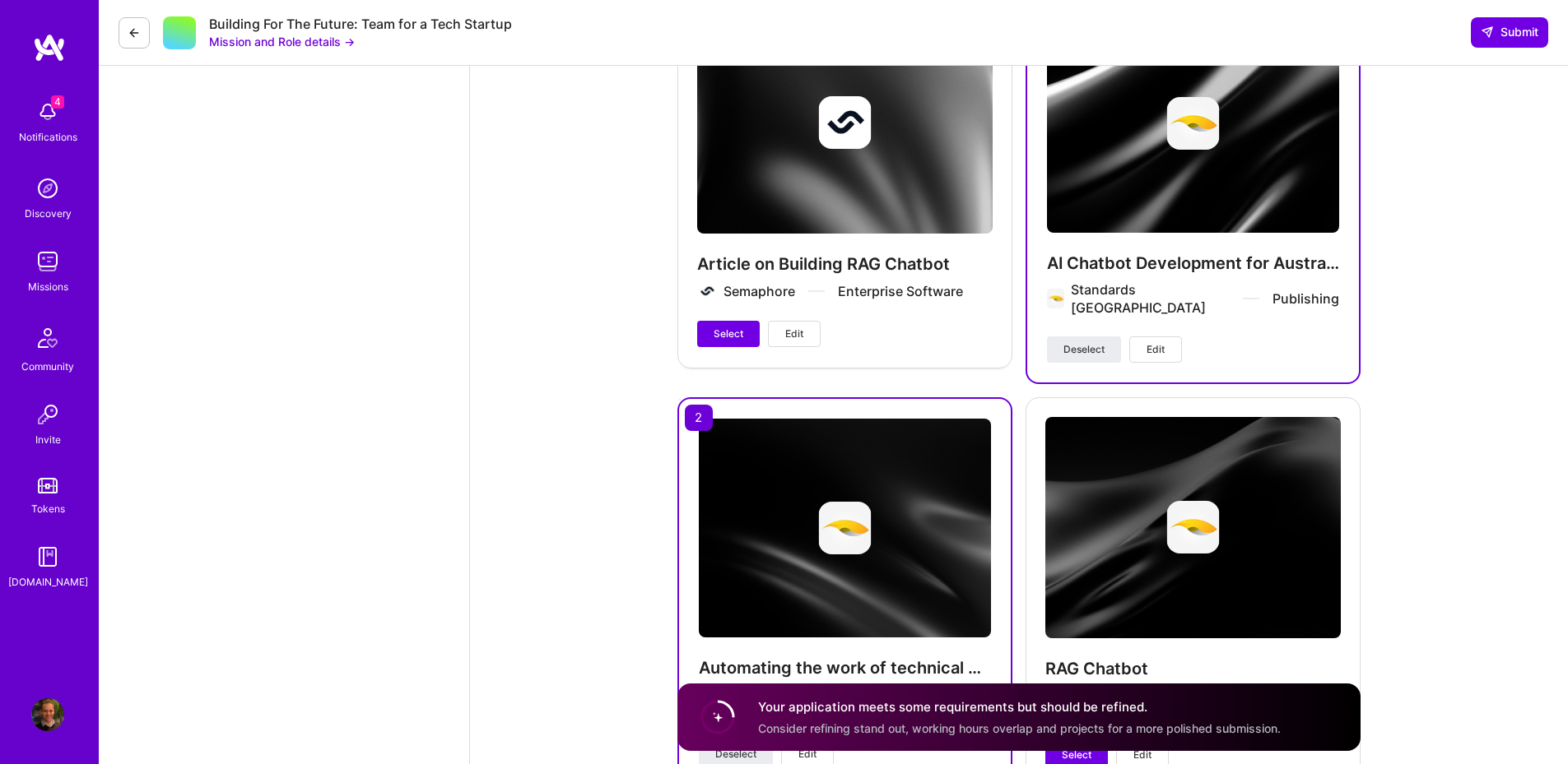
scroll to position [3455, 0]
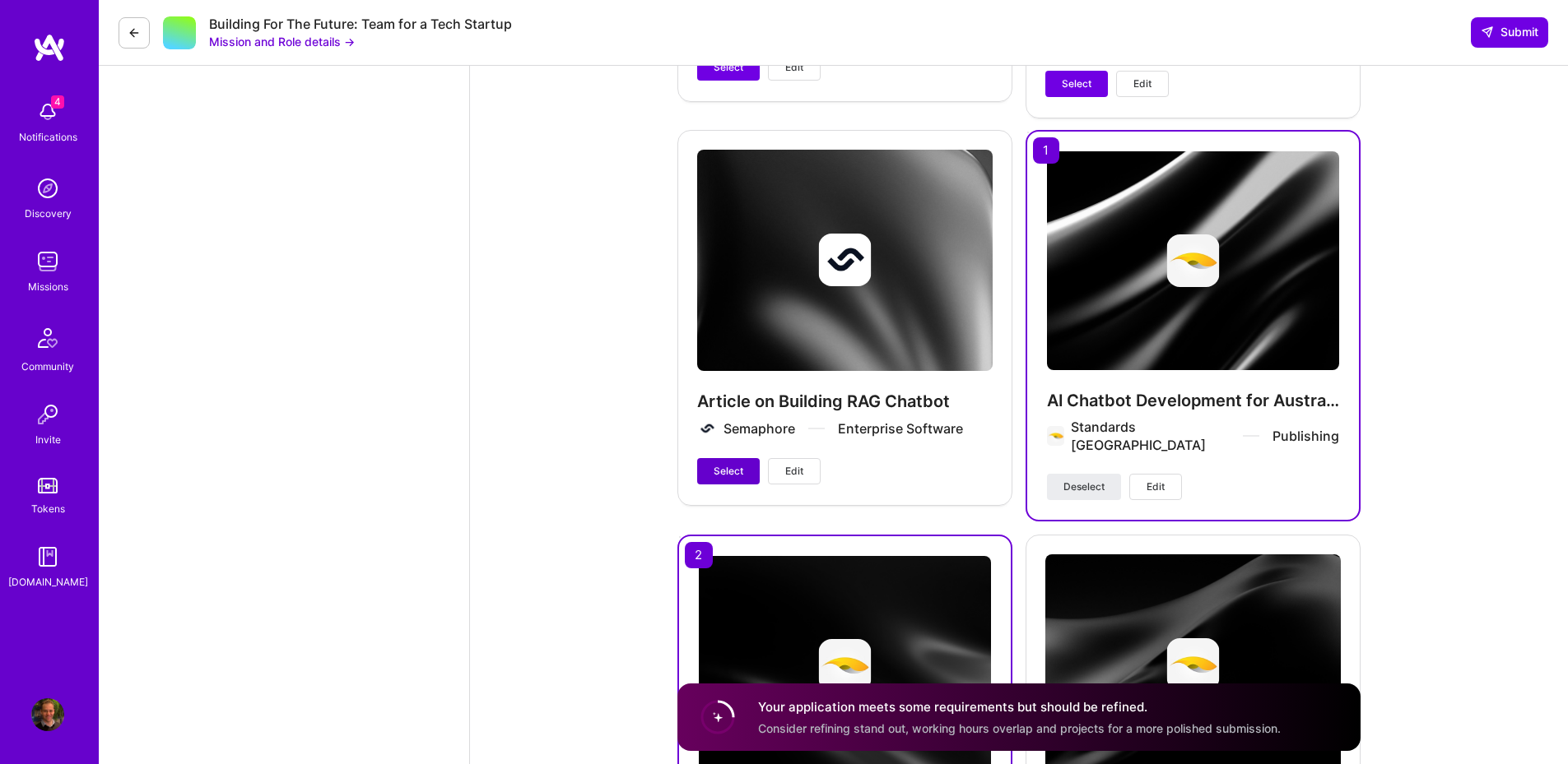
click at [734, 476] on span "Select" at bounding box center [728, 471] width 30 height 15
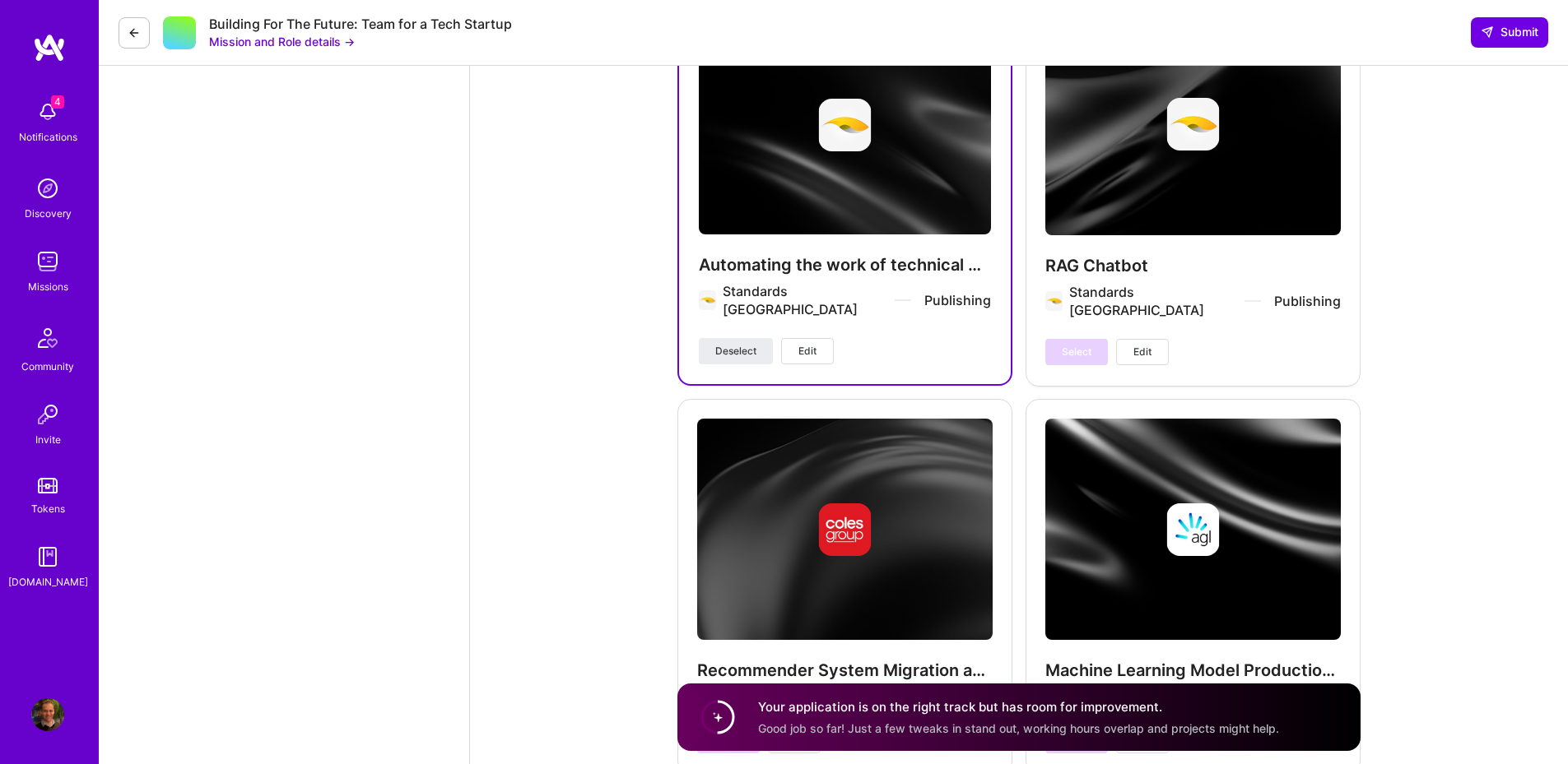
scroll to position [4146, 0]
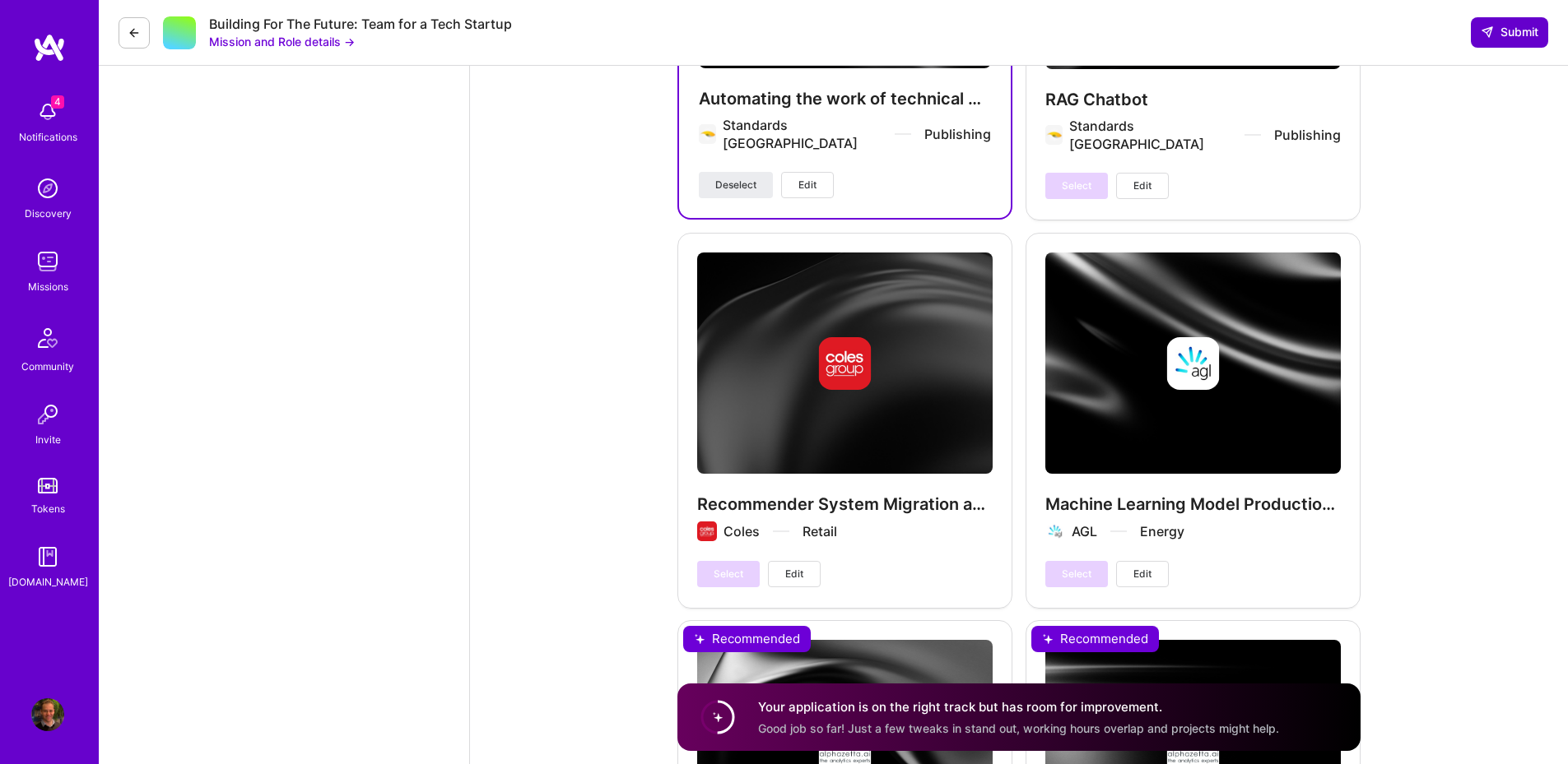
click at [1496, 38] on span "Submit" at bounding box center [1509, 32] width 57 height 17
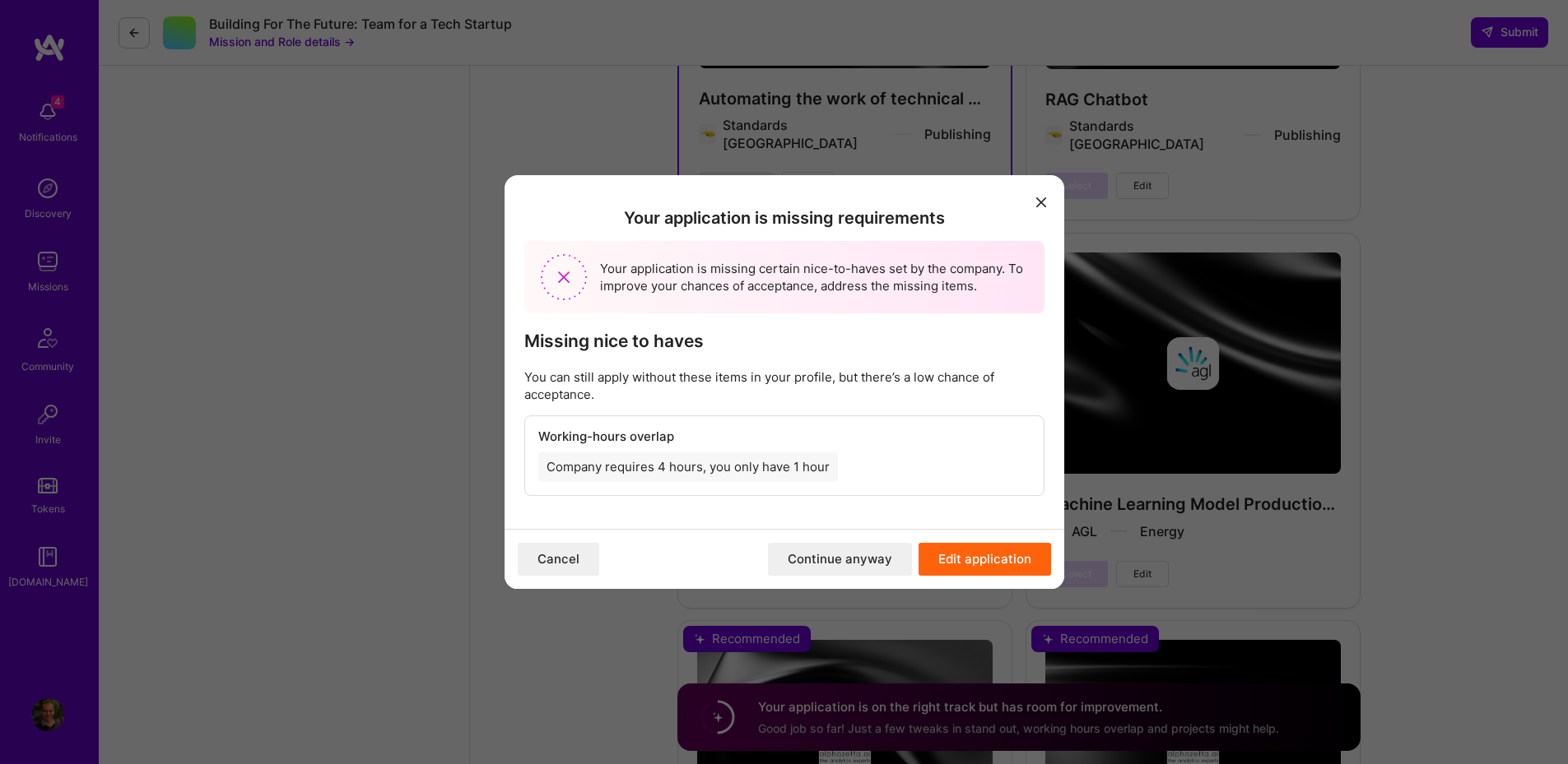
click at [824, 559] on button "Continue anyway" at bounding box center [840, 558] width 144 height 32
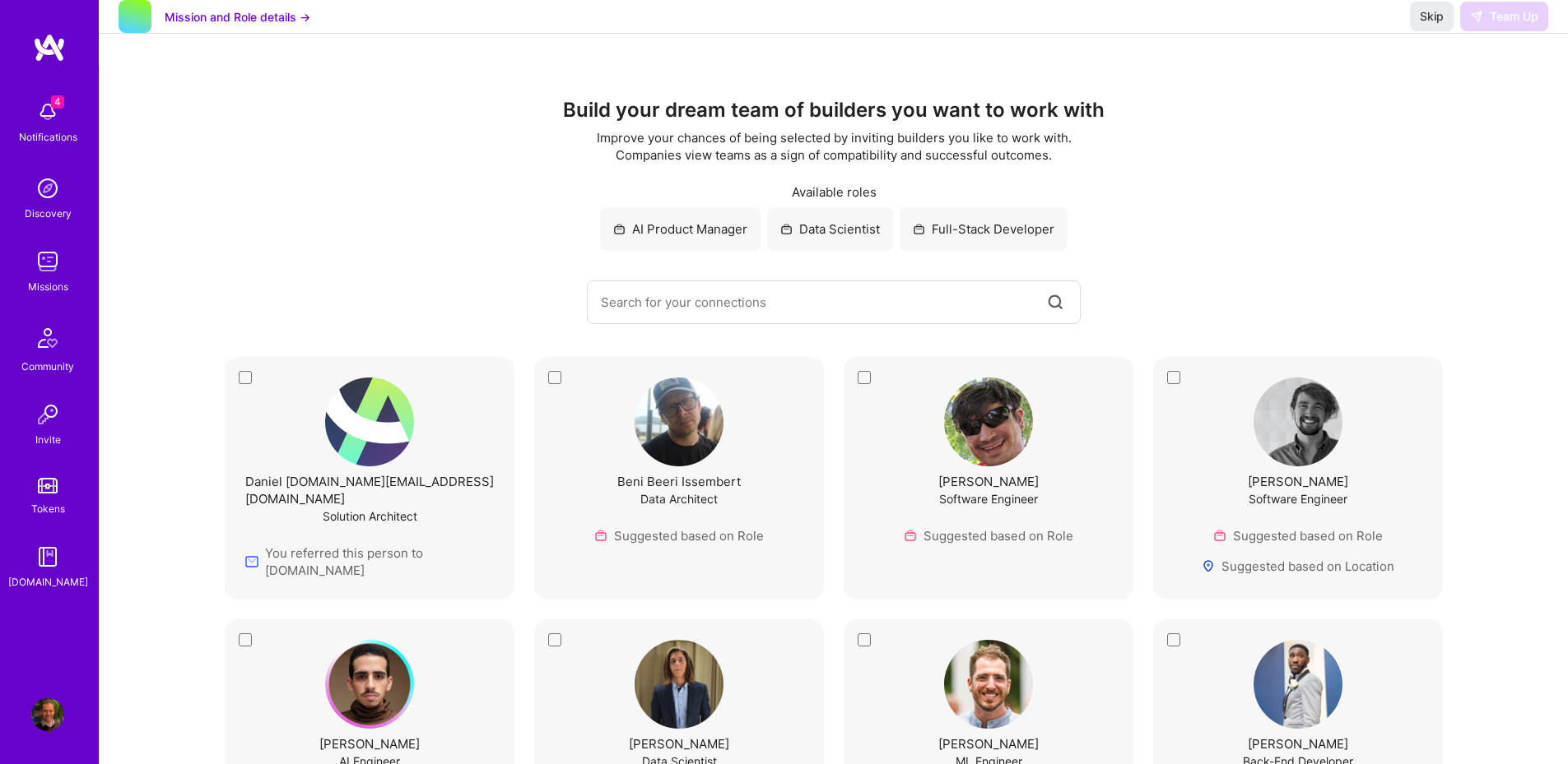
click at [242, 380] on div "Daniel [DOMAIN_NAME][EMAIL_ADDRESS][DOMAIN_NAME] Solution Architect You referre…" at bounding box center [369, 478] width 290 height 242
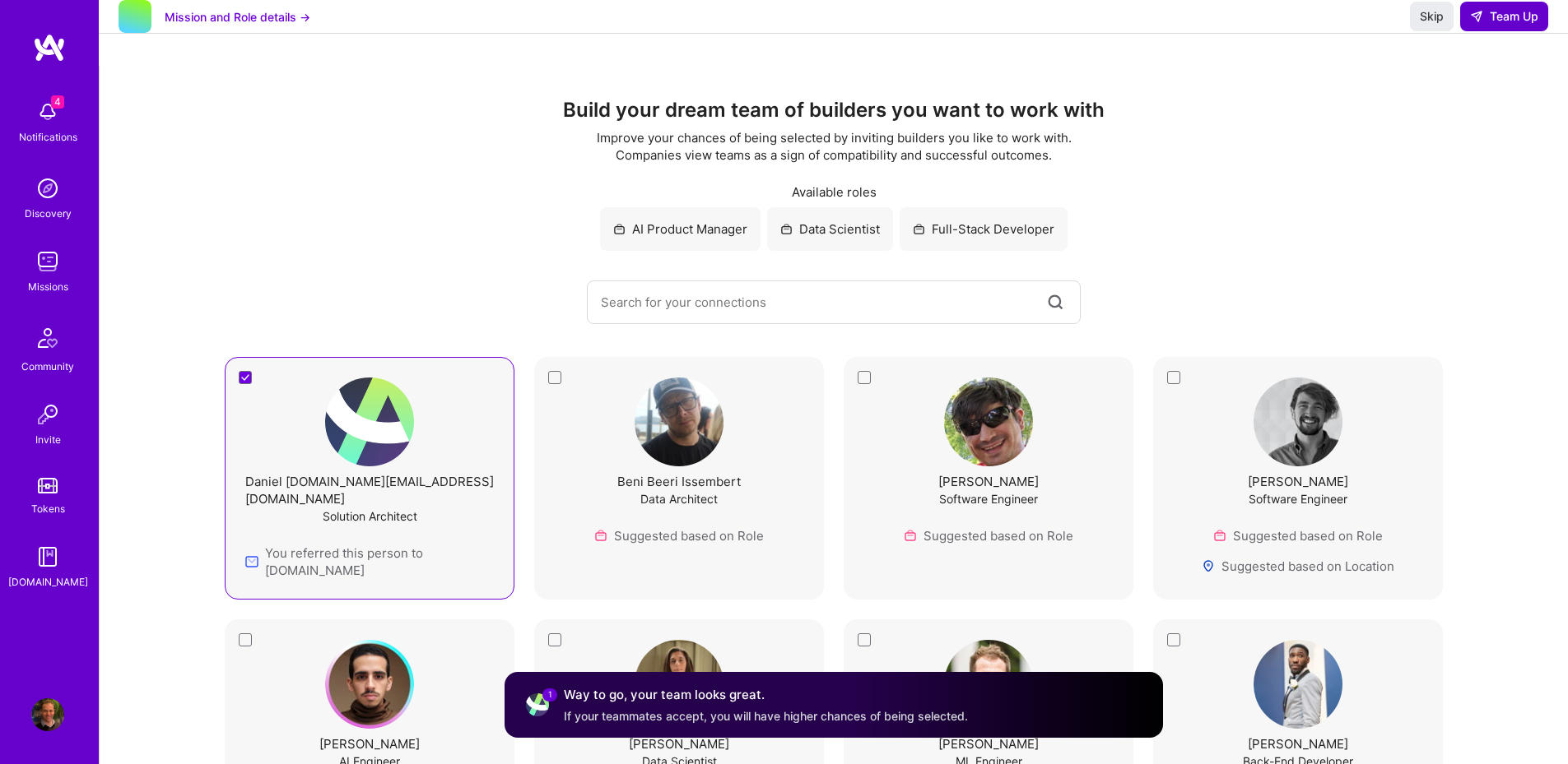
click at [1483, 25] on span "Team Up" at bounding box center [1503, 16] width 68 height 17
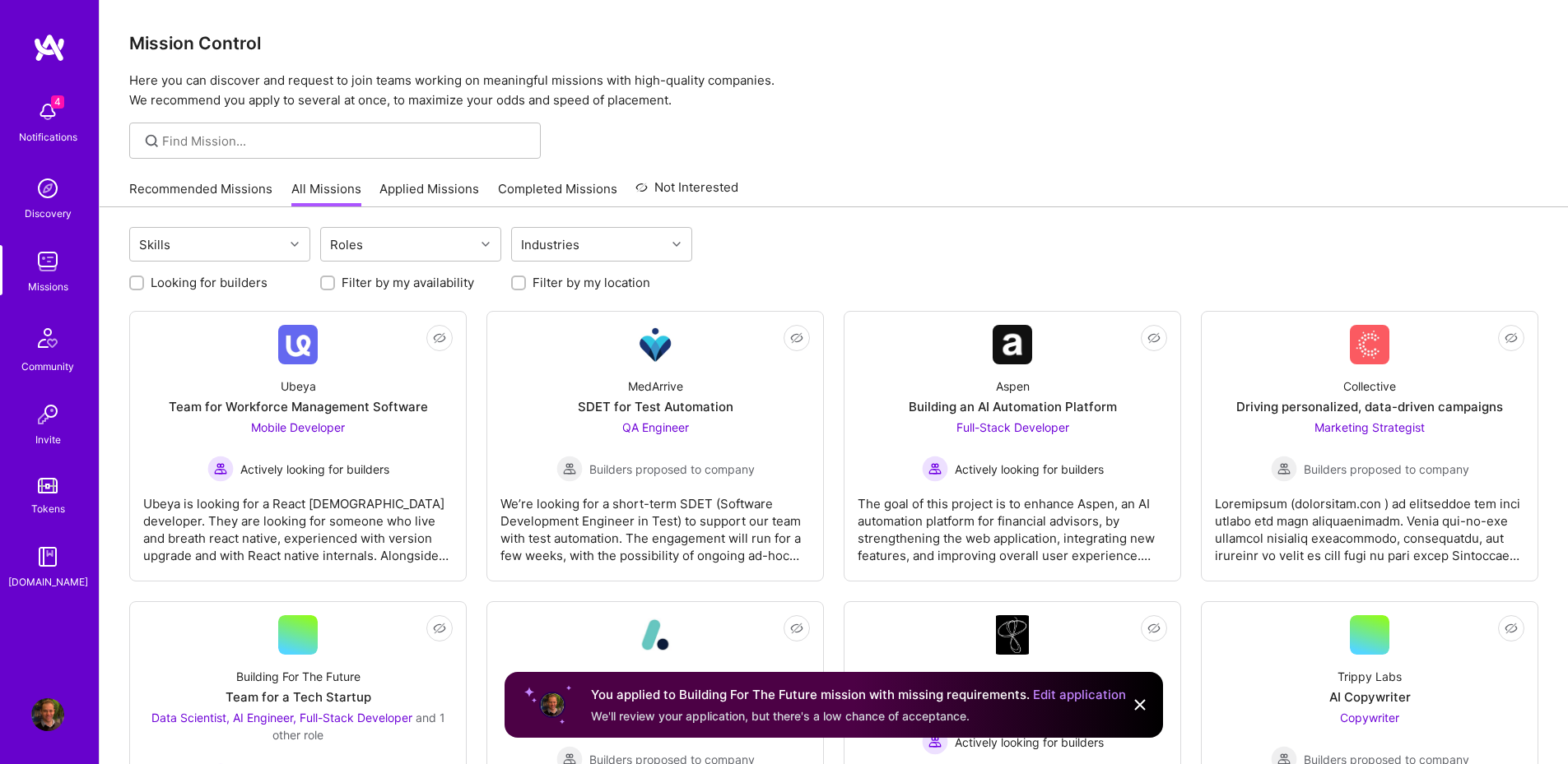
click at [1051, 696] on link "Edit application" at bounding box center [1079, 695] width 93 height 16
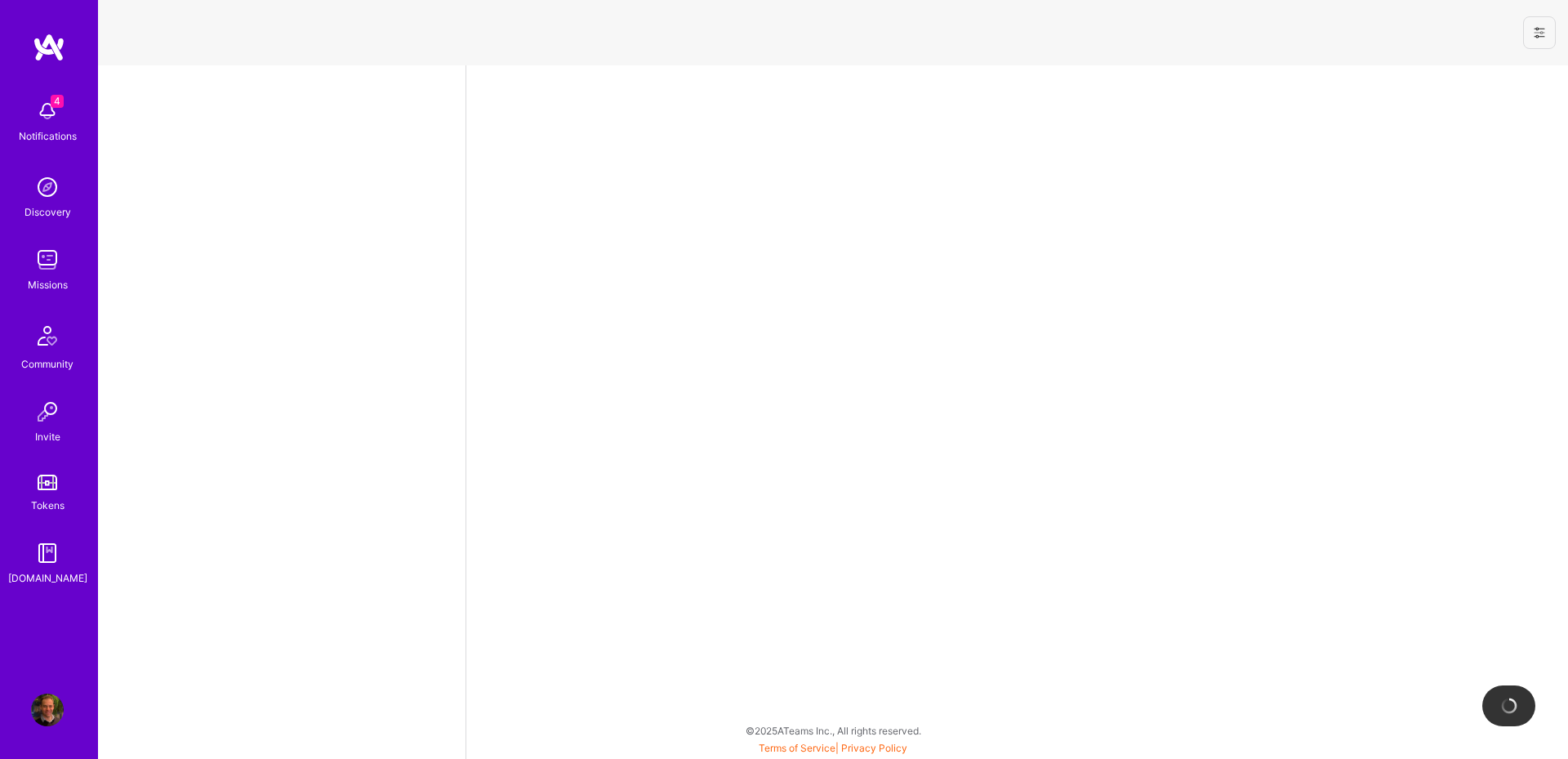
select select "AU"
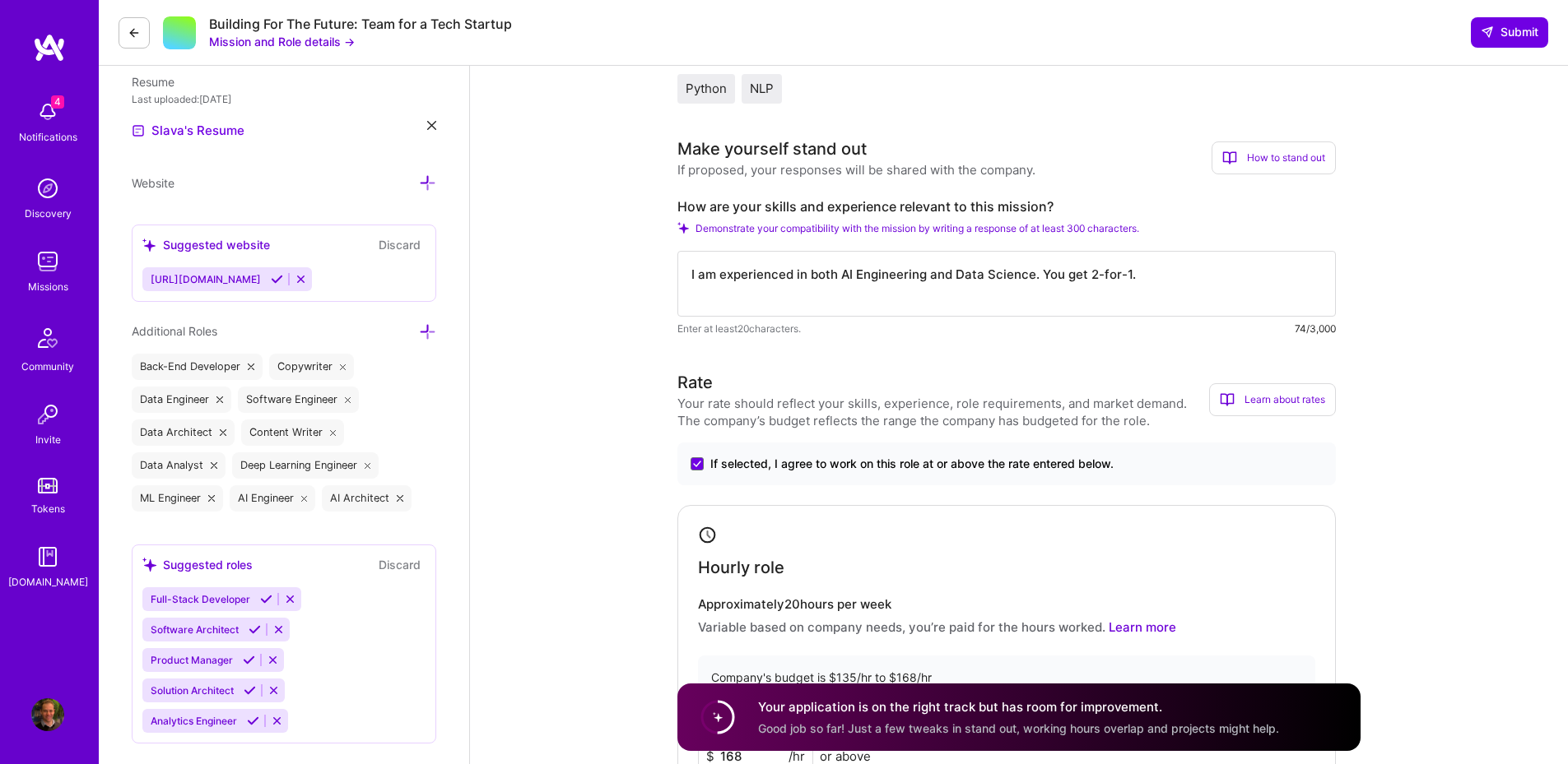
scroll to position [395, 0]
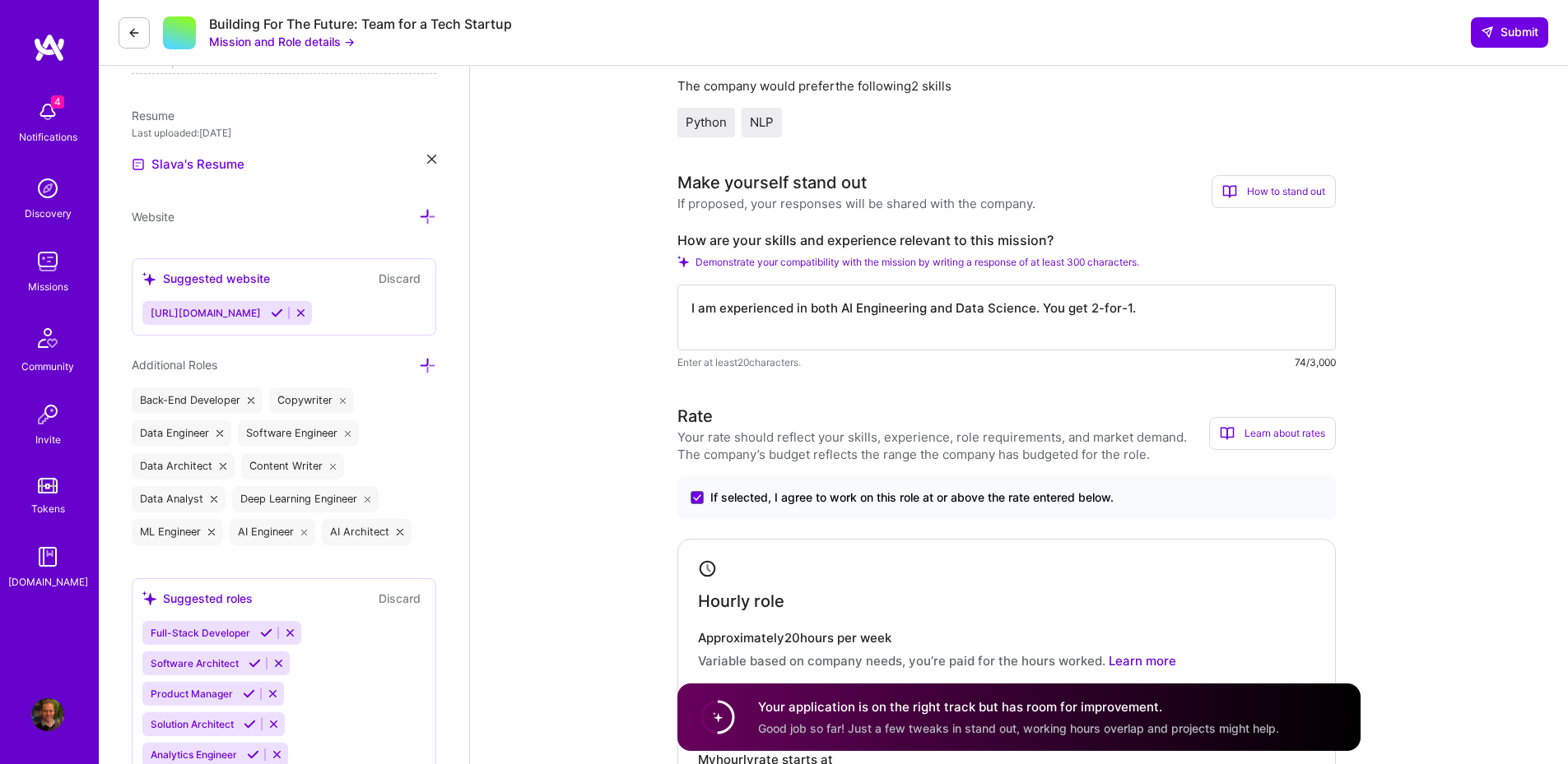
click at [429, 155] on icon at bounding box center [431, 159] width 9 height 9
click at [203, 156] on span "PDF file format" at bounding box center [221, 163] width 112 height 18
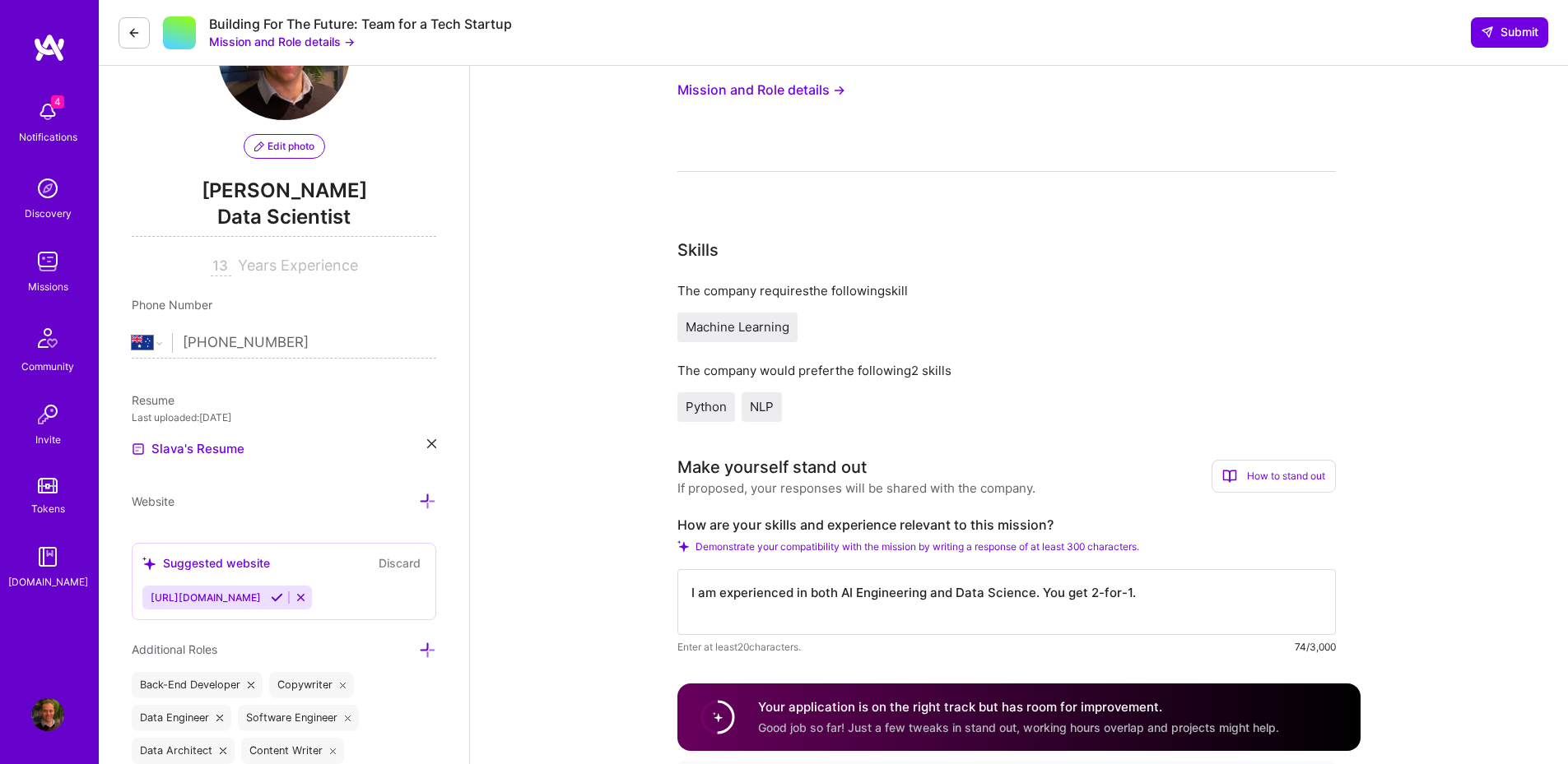
scroll to position [0, 0]
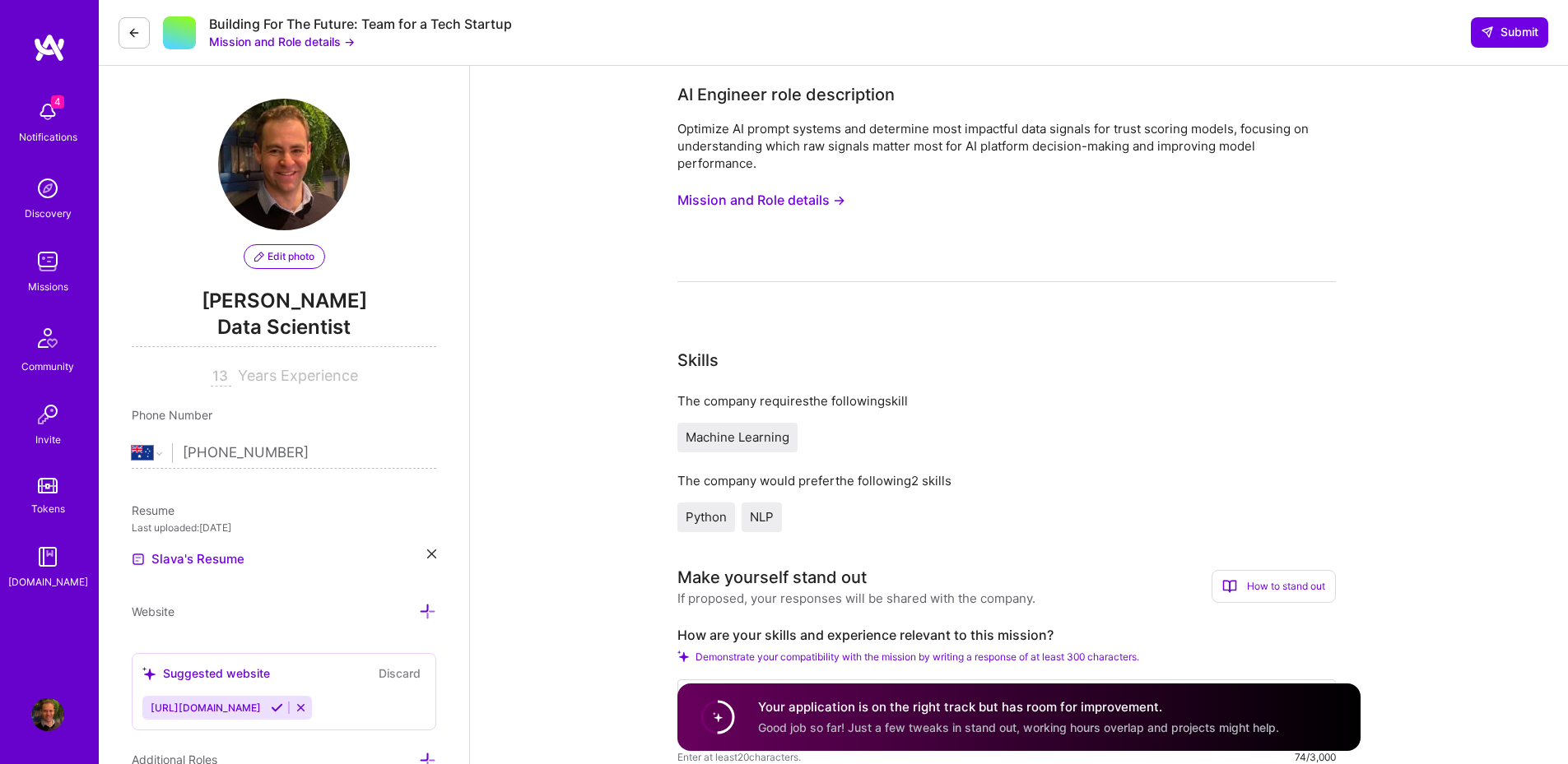
click at [403, 670] on button "Discard" at bounding box center [399, 672] width 52 height 19
click at [236, 677] on div "Suggested website" at bounding box center [207, 673] width 128 height 18
click at [433, 613] on icon at bounding box center [427, 611] width 18 height 18
click at [263, 643] on input at bounding box center [284, 637] width 304 height 27
type input "https://"
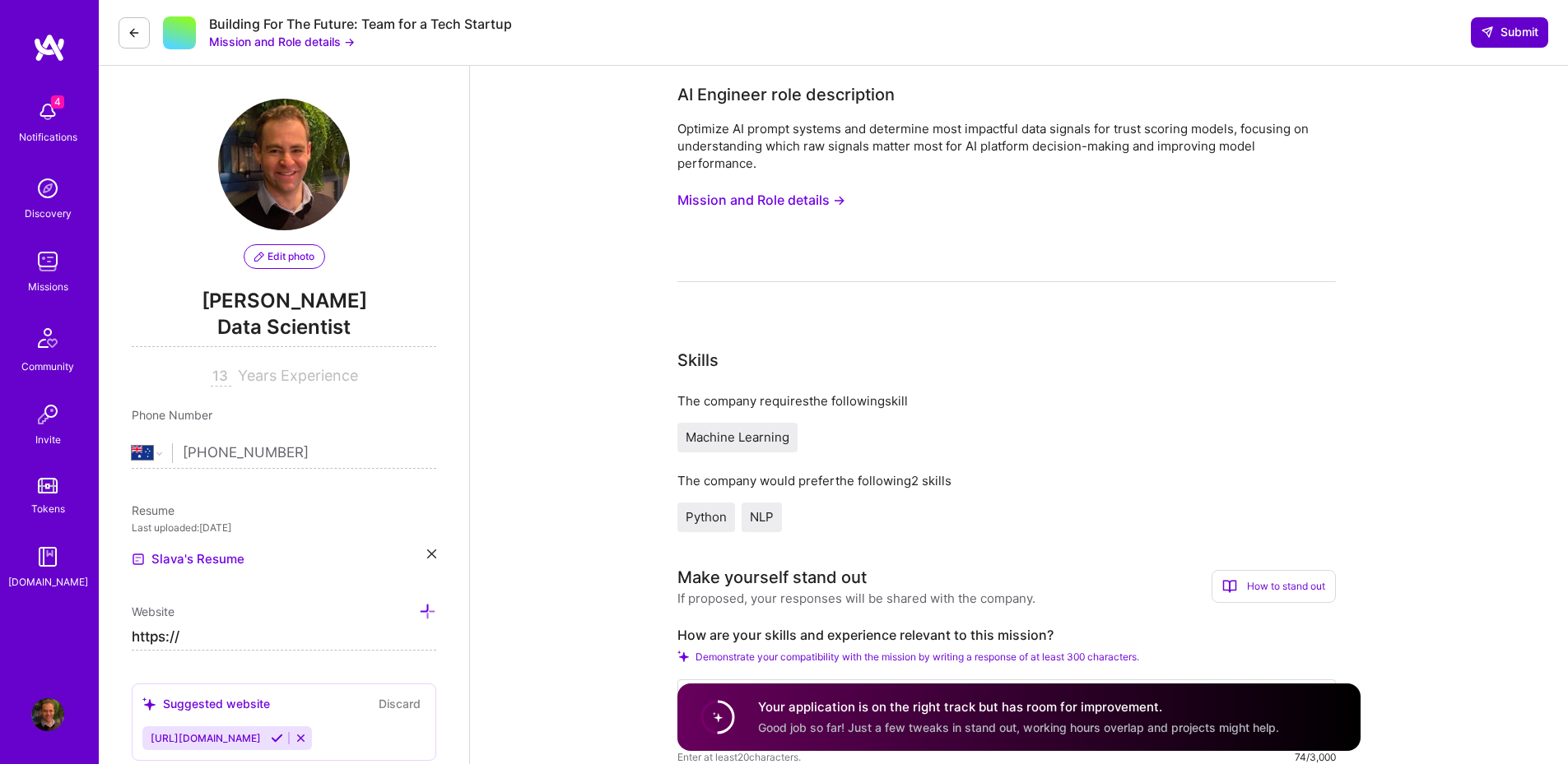
click at [1526, 32] on span "Submit" at bounding box center [1509, 32] width 57 height 17
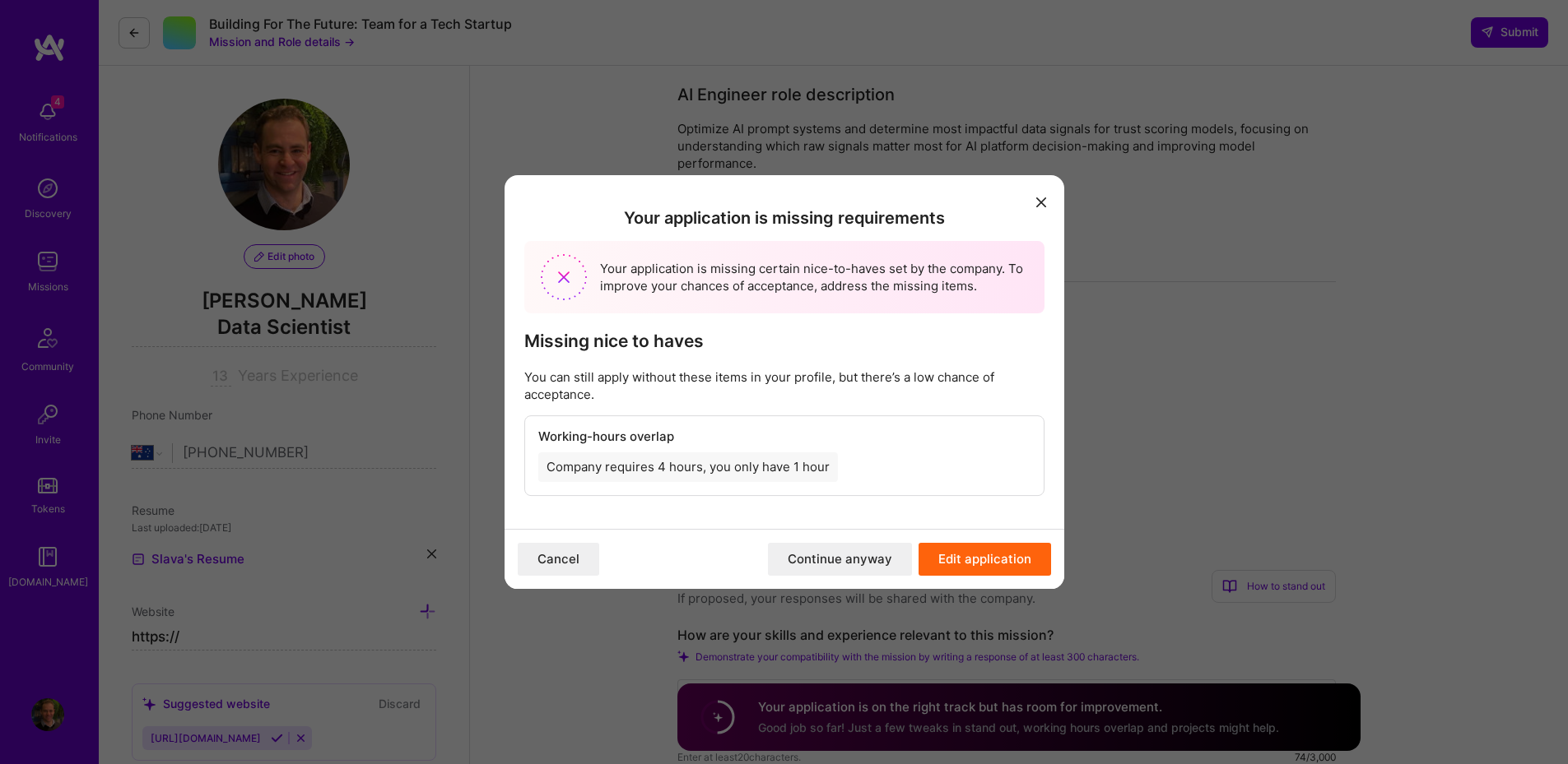
click at [815, 561] on button "Continue anyway" at bounding box center [840, 558] width 144 height 32
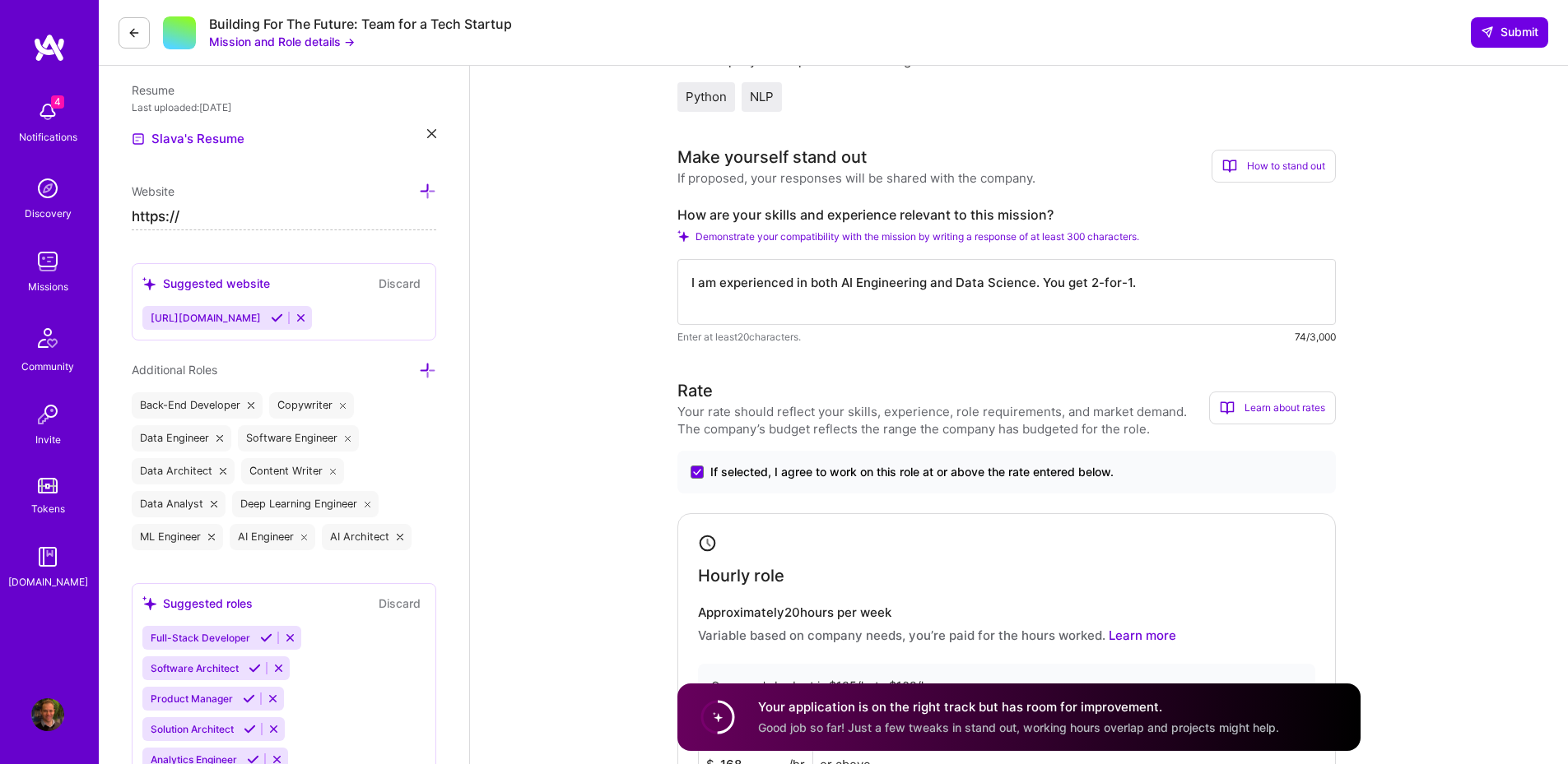
scroll to position [493, 0]
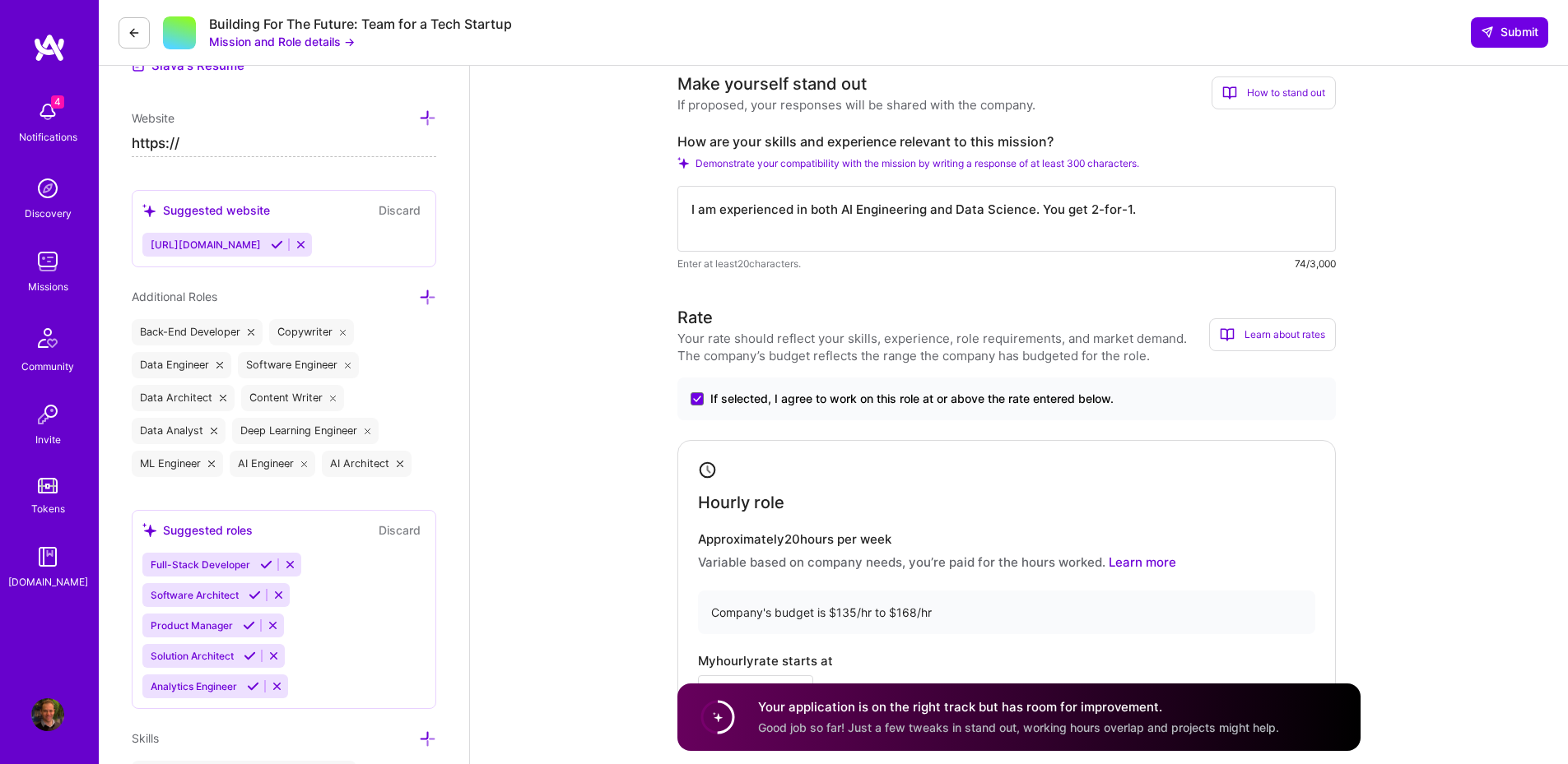
click at [254, 686] on icon at bounding box center [253, 686] width 13 height 13
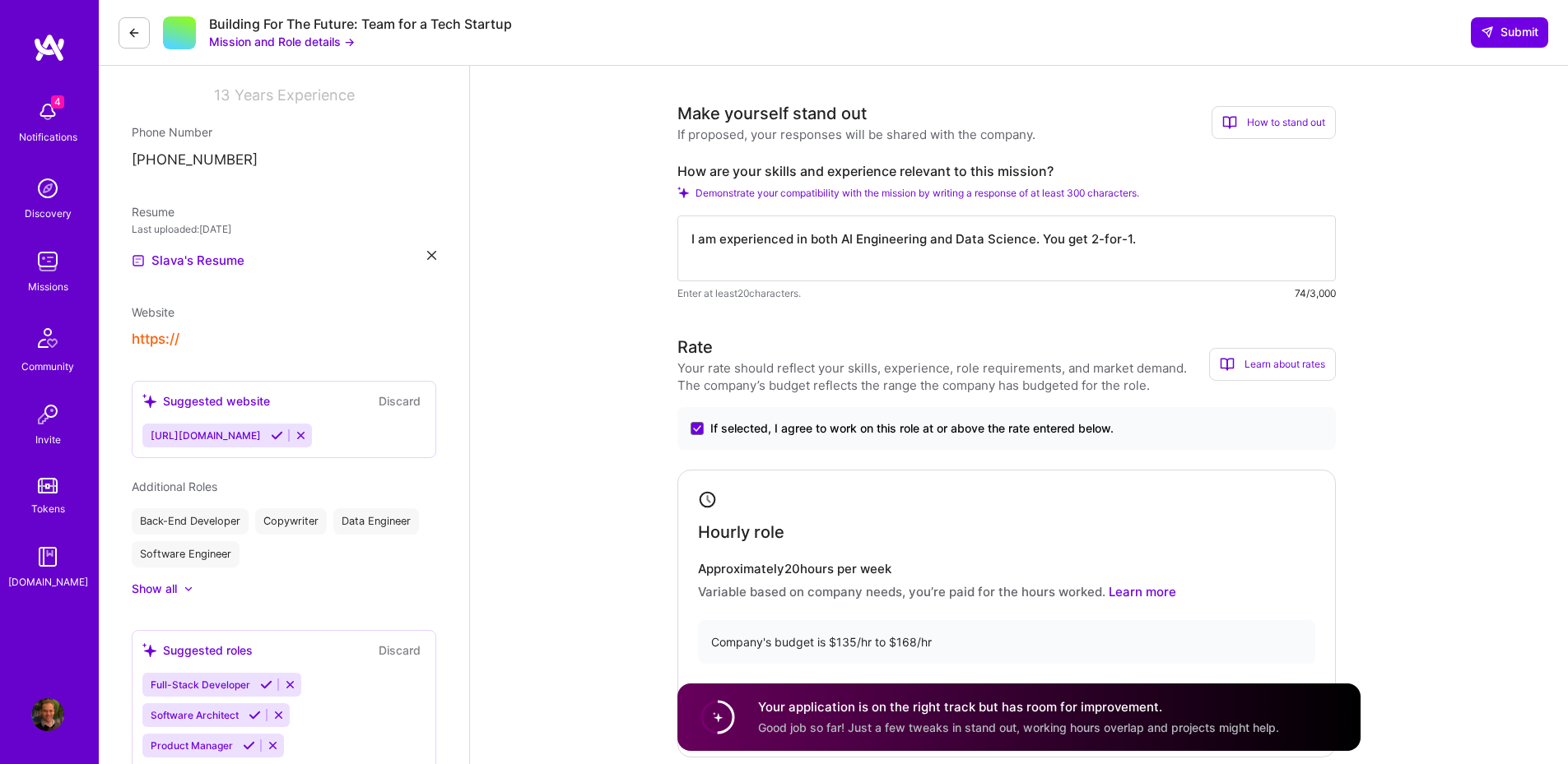
scroll to position [0, 0]
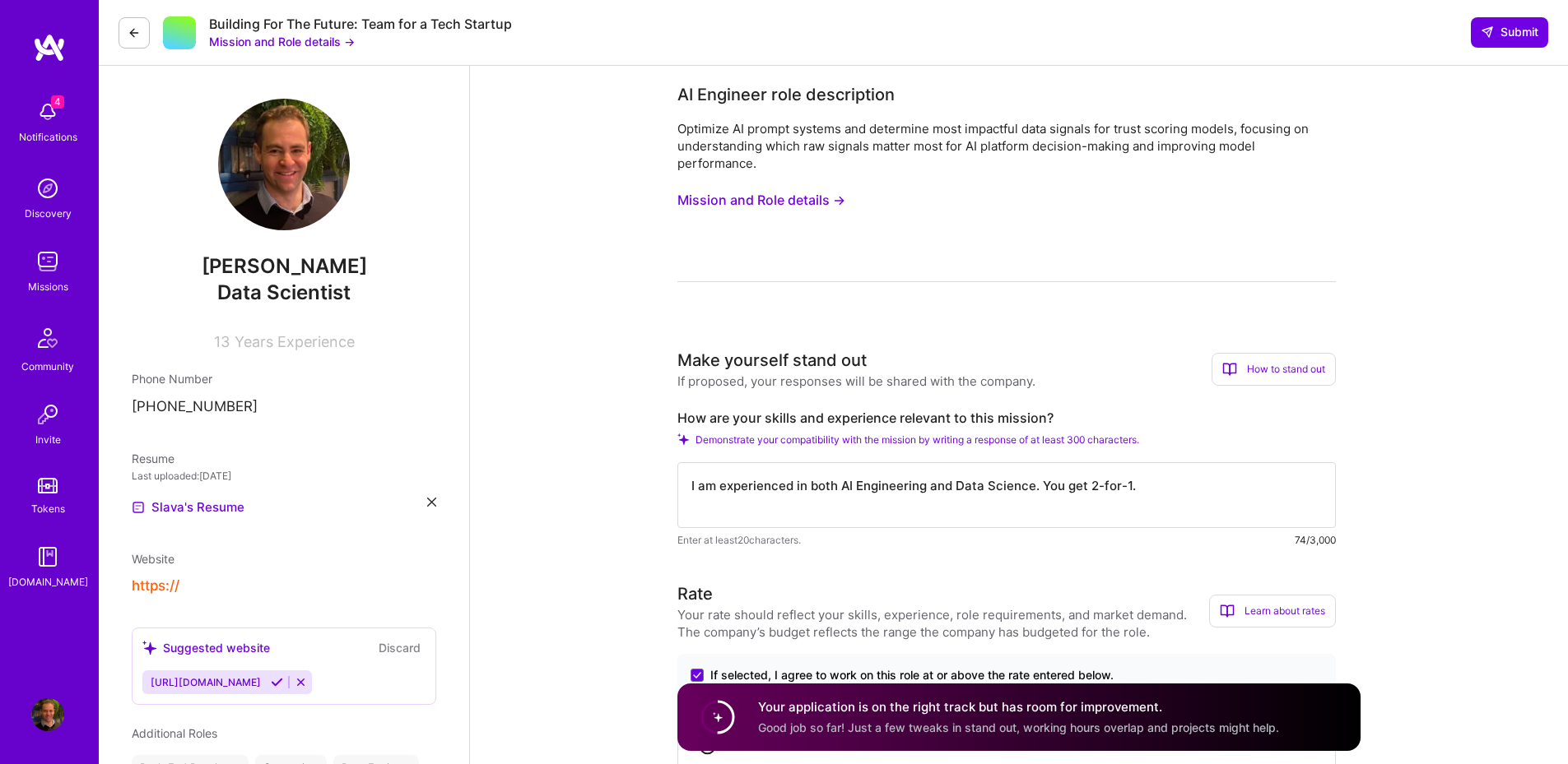
click at [401, 652] on button "Discard" at bounding box center [399, 647] width 52 height 19
click at [1504, 23] on button "Submit" at bounding box center [1509, 32] width 78 height 30
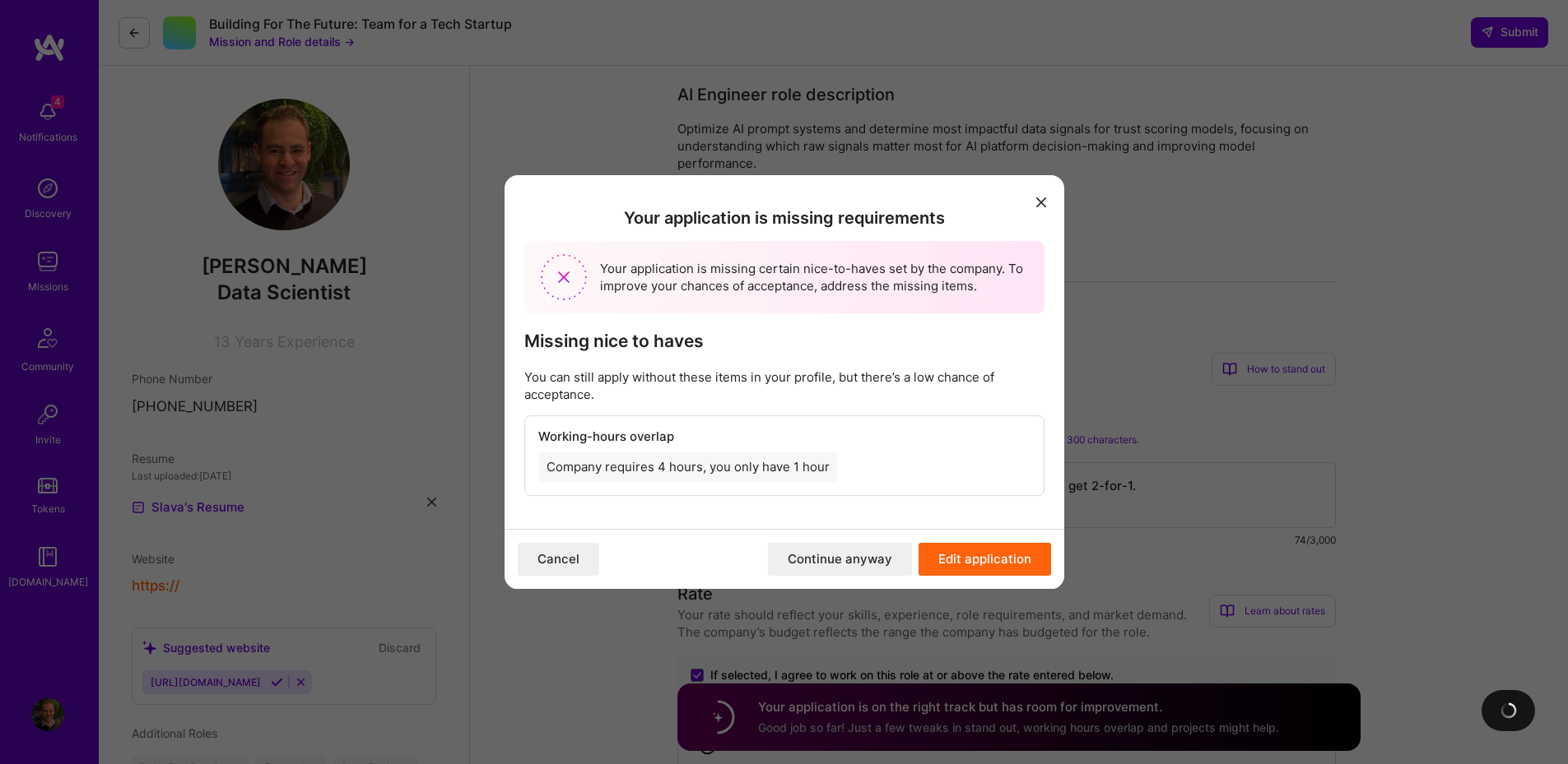
click at [852, 563] on button "Continue anyway" at bounding box center [840, 558] width 144 height 32
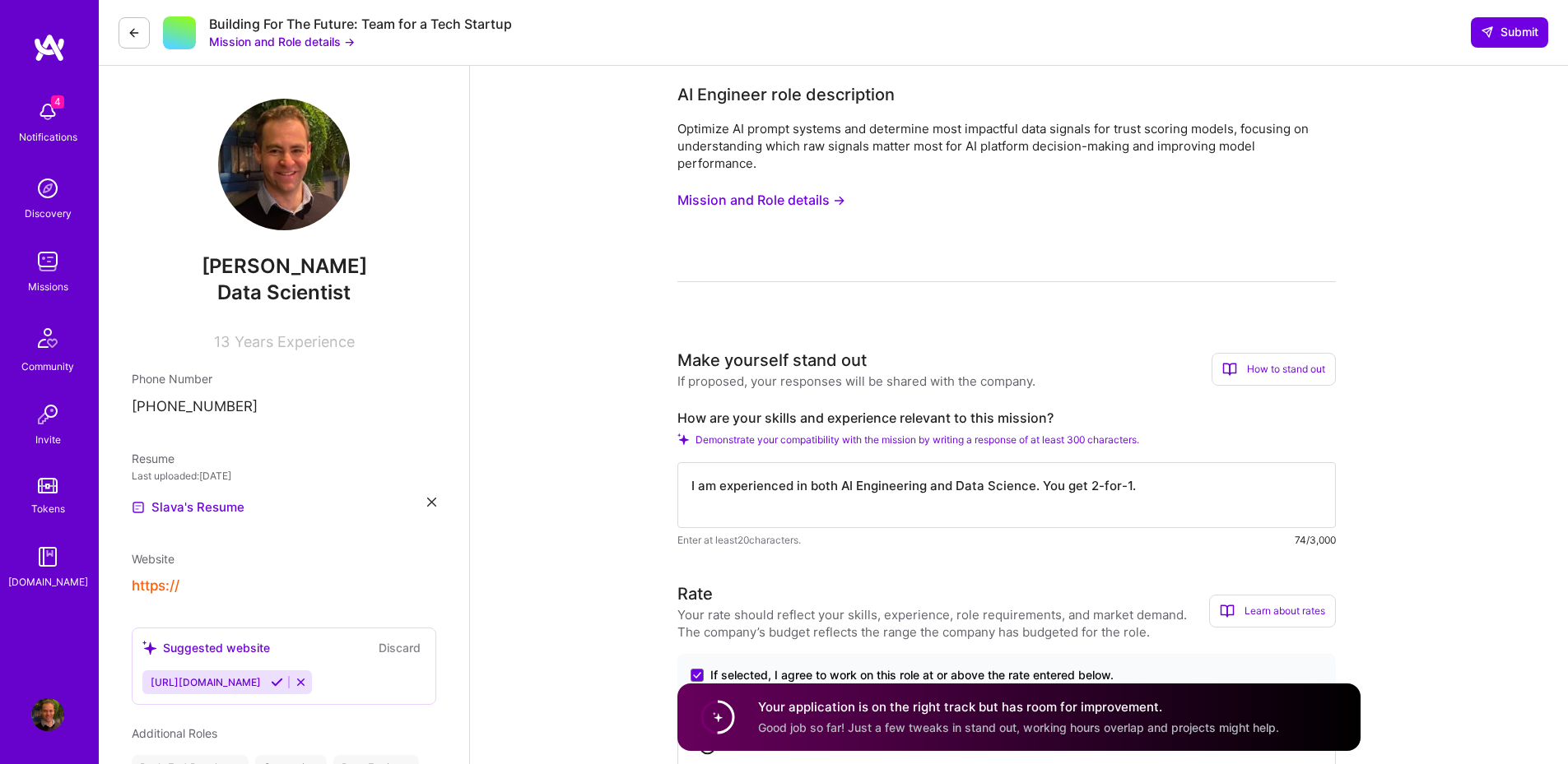
click at [232, 581] on div "https://" at bounding box center [284, 587] width 304 height 18
click at [193, 593] on div "https://" at bounding box center [284, 587] width 304 height 18
drag, startPoint x: 181, startPoint y: 595, endPoint x: 164, endPoint y: 597, distance: 17.1
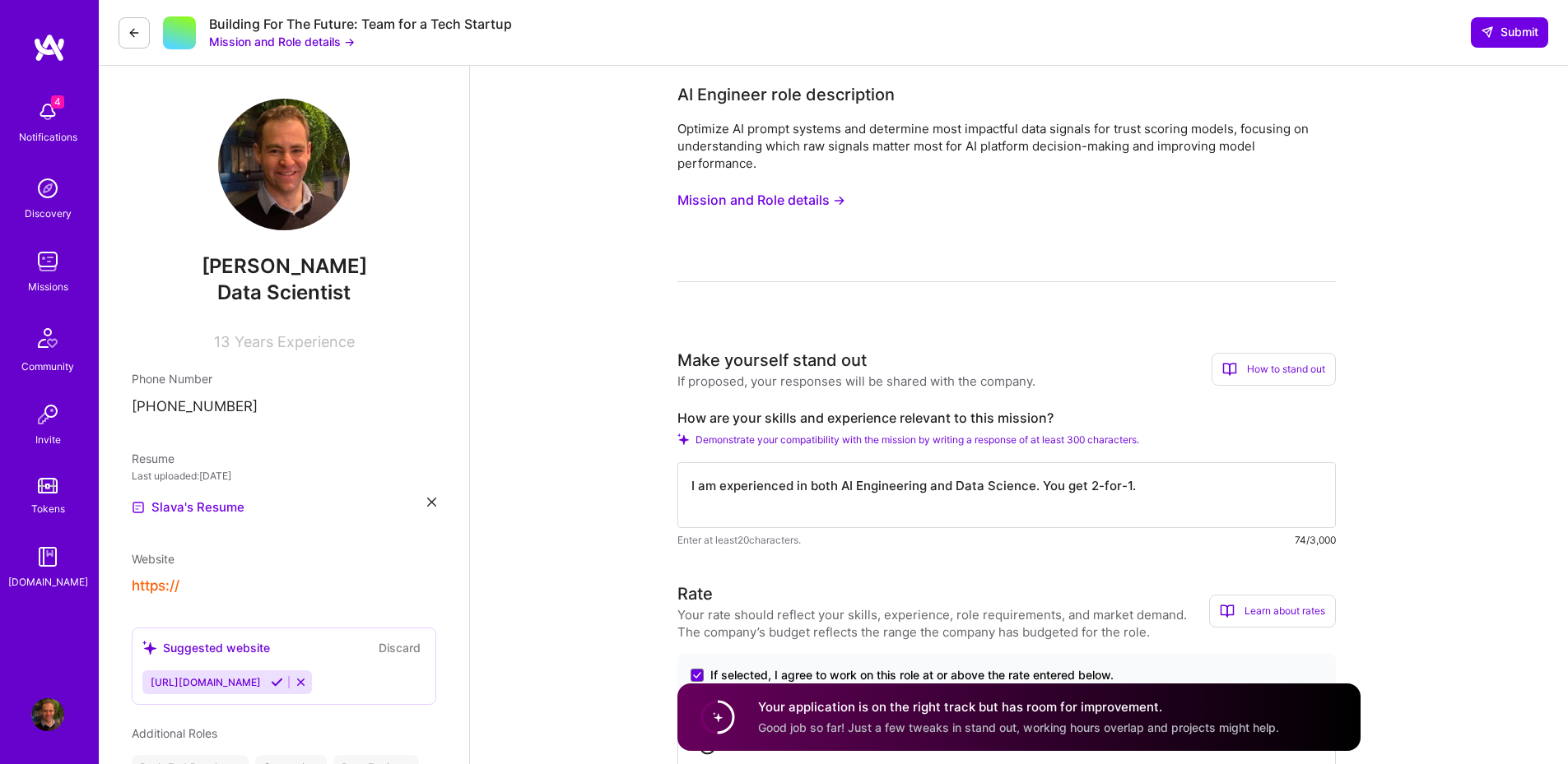
drag, startPoint x: 163, startPoint y: 596, endPoint x: 163, endPoint y: 588, distance: 8.0
click at [163, 588] on button "https://" at bounding box center [156, 587] width 47 height 18
click at [163, 586] on button "https://" at bounding box center [156, 587] width 47 height 18
click at [221, 588] on div "https://" at bounding box center [284, 587] width 304 height 18
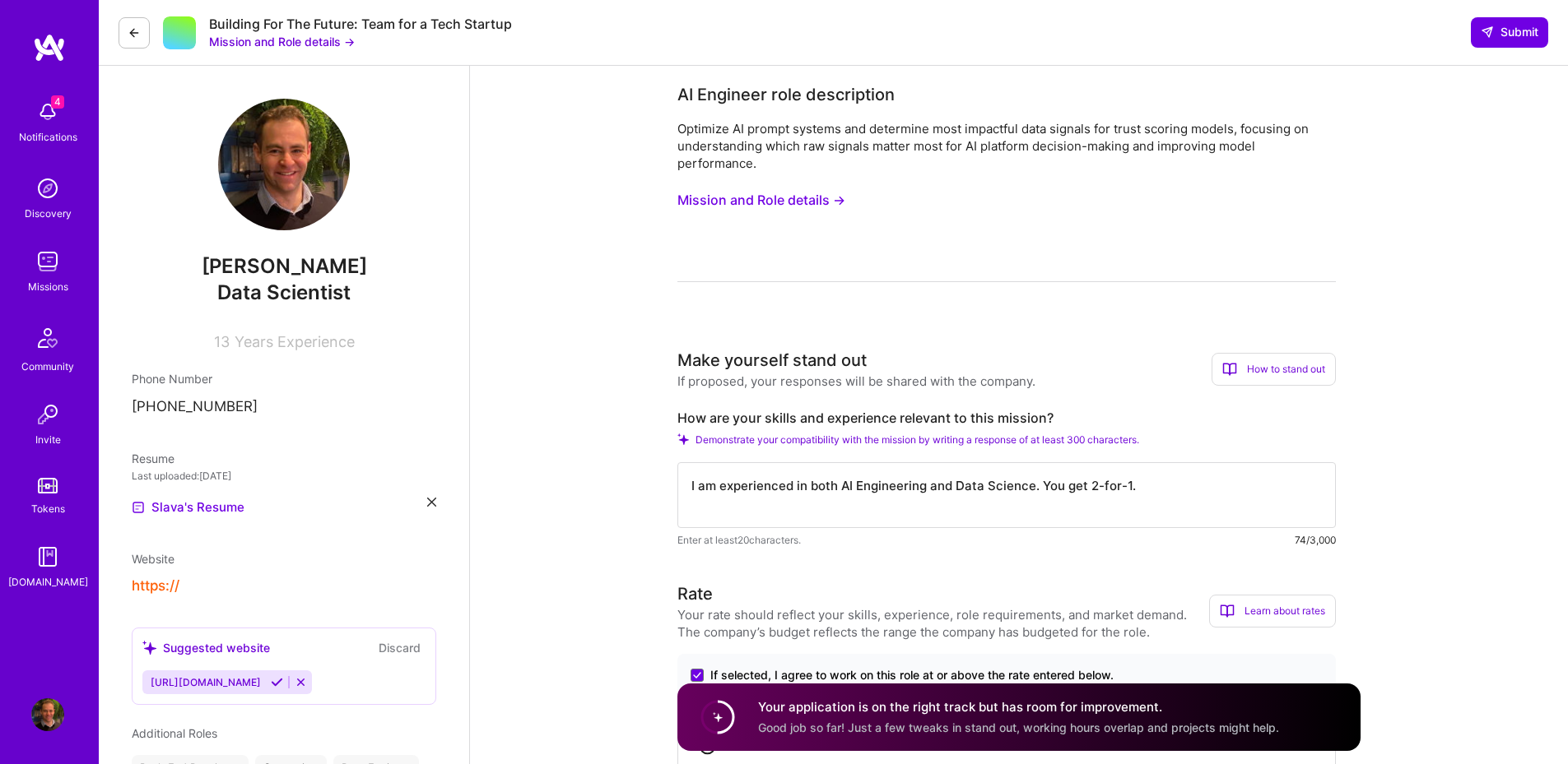
click at [172, 587] on button "https://" at bounding box center [156, 587] width 47 height 18
click at [185, 570] on div "Website https://" at bounding box center [284, 572] width 304 height 44
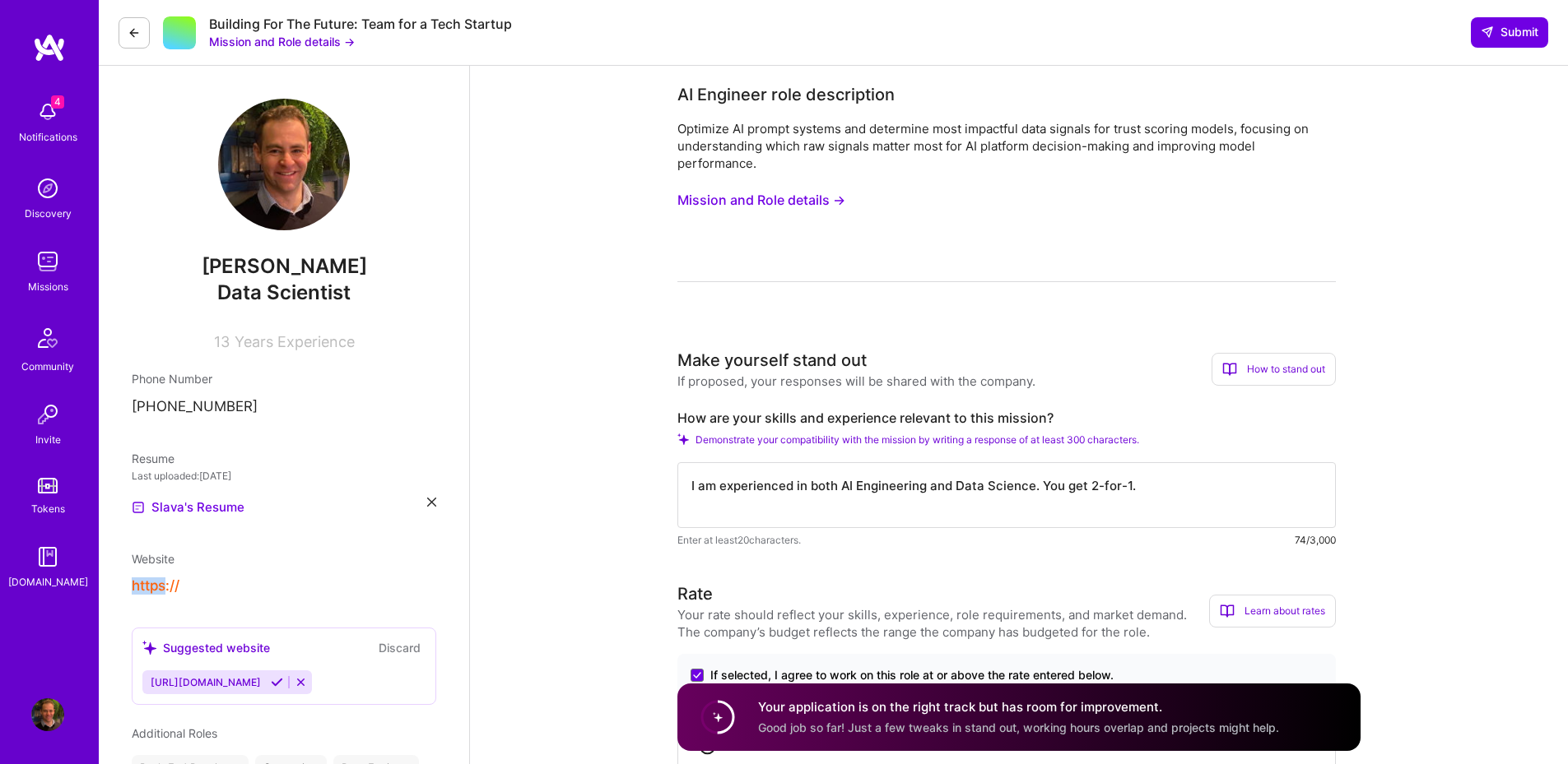
click at [185, 571] on div "Website https://" at bounding box center [284, 572] width 304 height 44
click at [176, 583] on button "https://" at bounding box center [156, 587] width 47 height 18
click at [175, 588] on button "https://" at bounding box center [156, 587] width 47 height 18
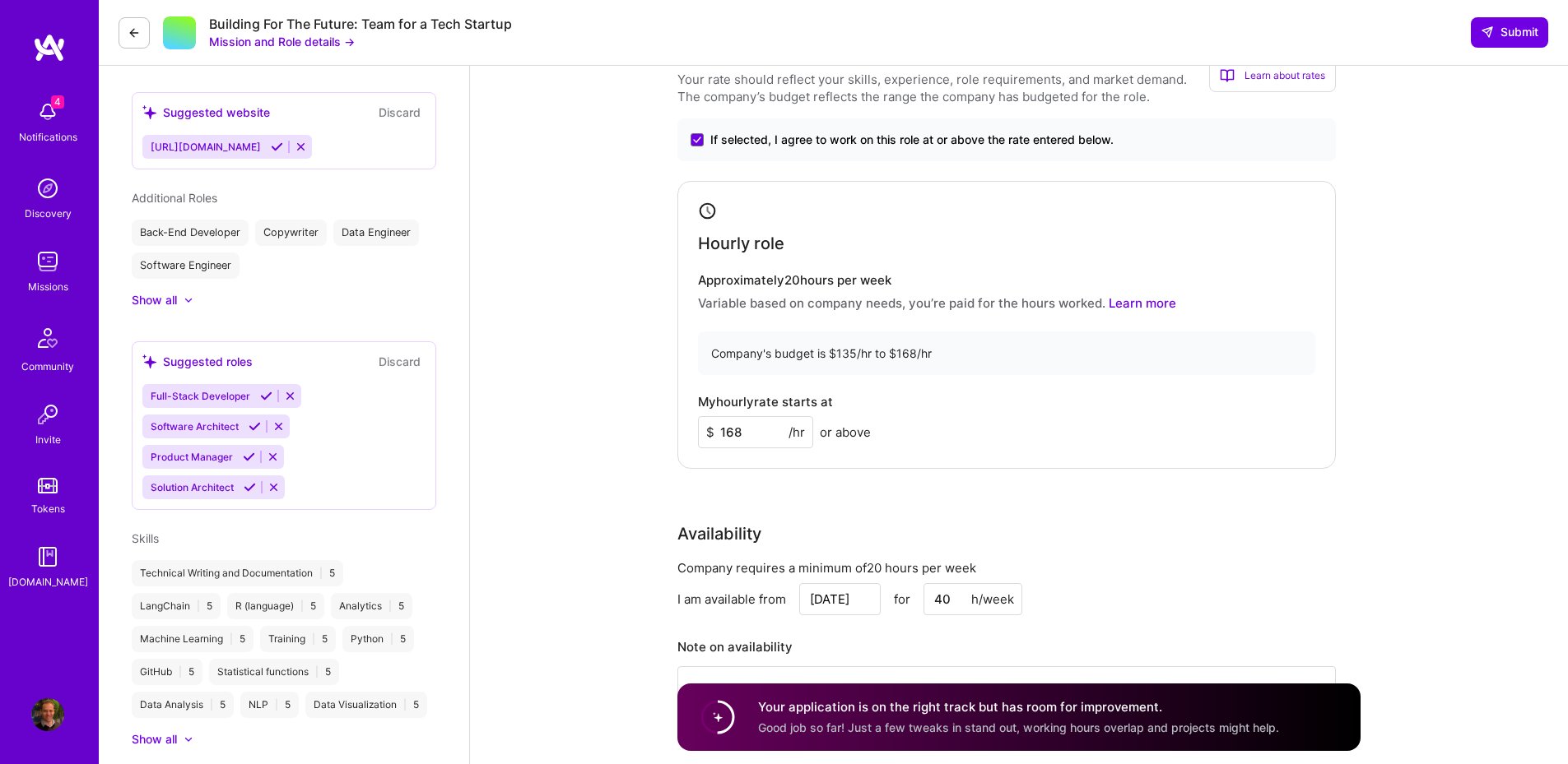
scroll to position [395, 0]
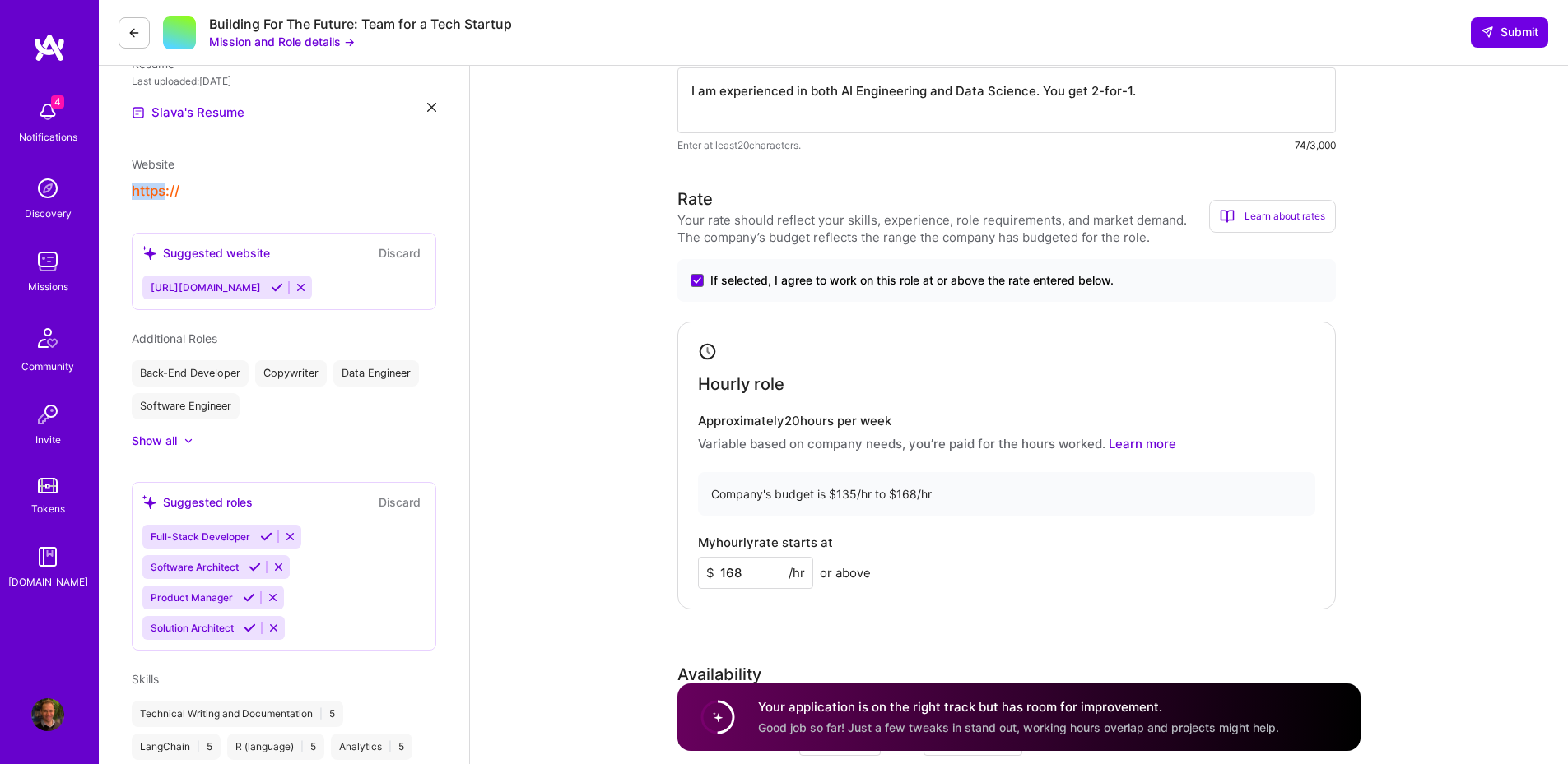
click at [294, 286] on icon at bounding box center [300, 287] width 13 height 13
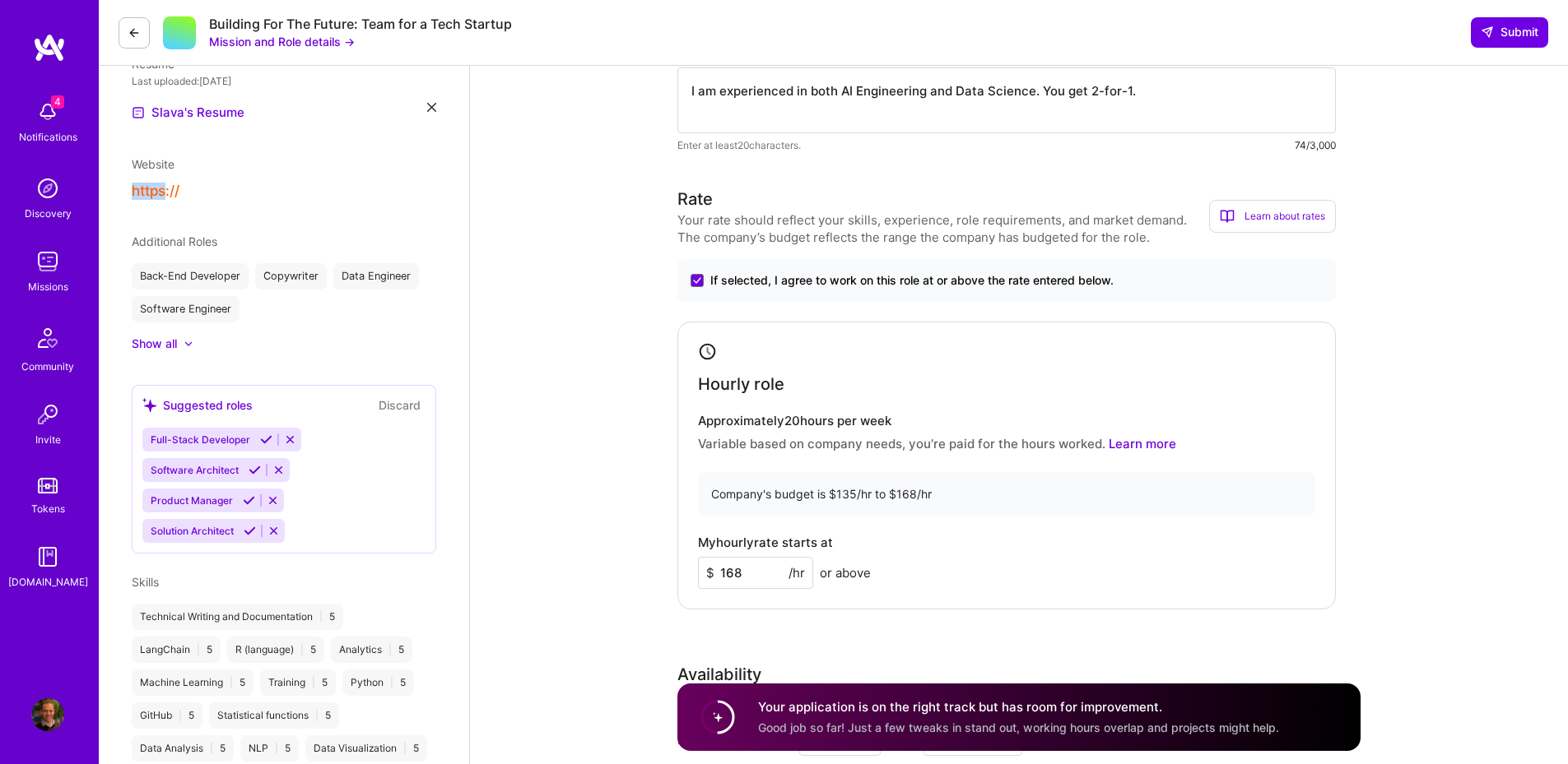
click at [142, 187] on button "https://" at bounding box center [156, 191] width 47 height 18
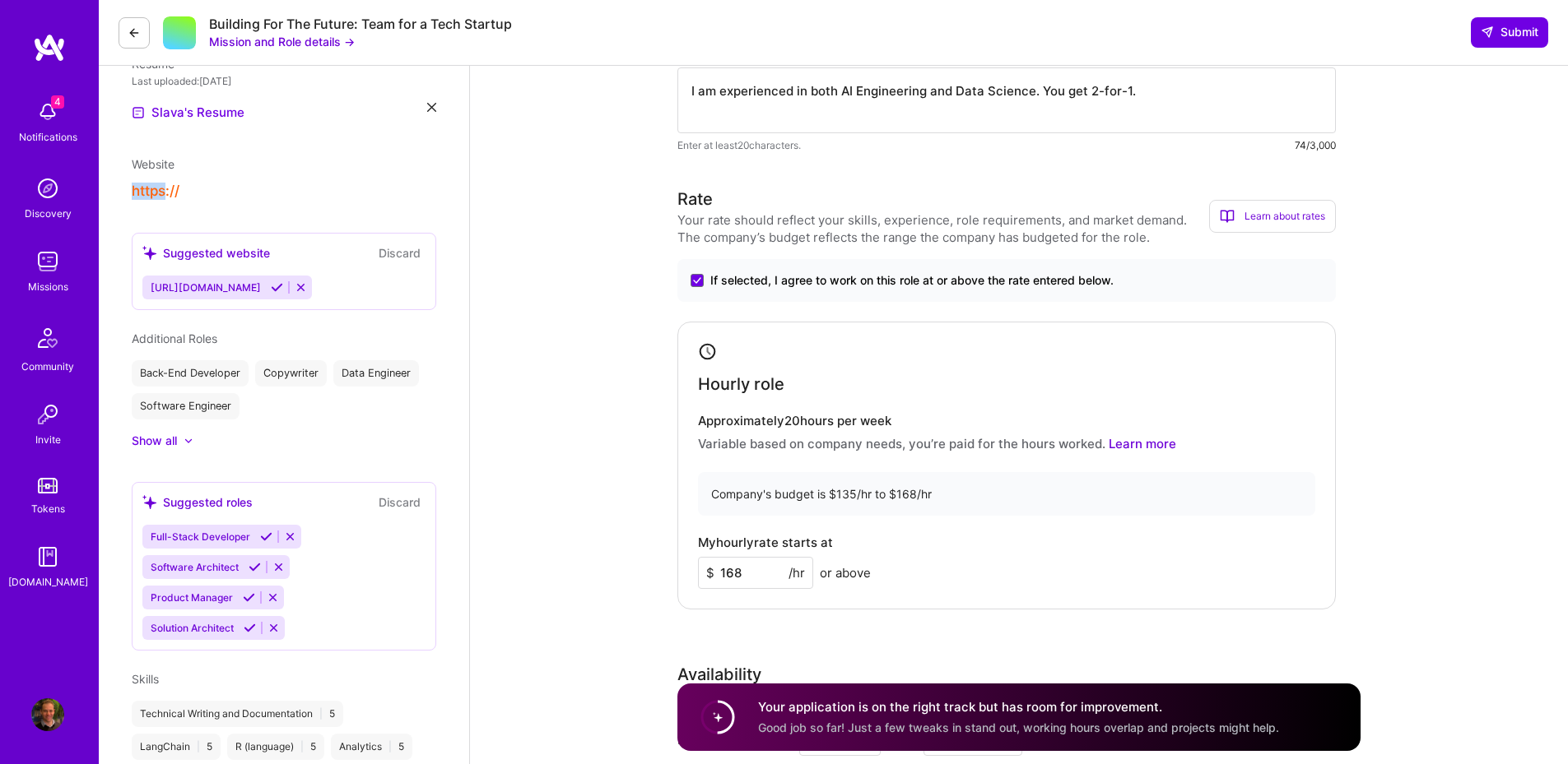
click at [177, 184] on button "https://" at bounding box center [156, 191] width 47 height 18
click at [185, 290] on span "[URL][DOMAIN_NAME]" at bounding box center [206, 287] width 110 height 13
click at [213, 290] on span "[URL][DOMAIN_NAME]" at bounding box center [206, 287] width 110 height 13
click at [159, 253] on div "Suggested website" at bounding box center [207, 253] width 128 height 18
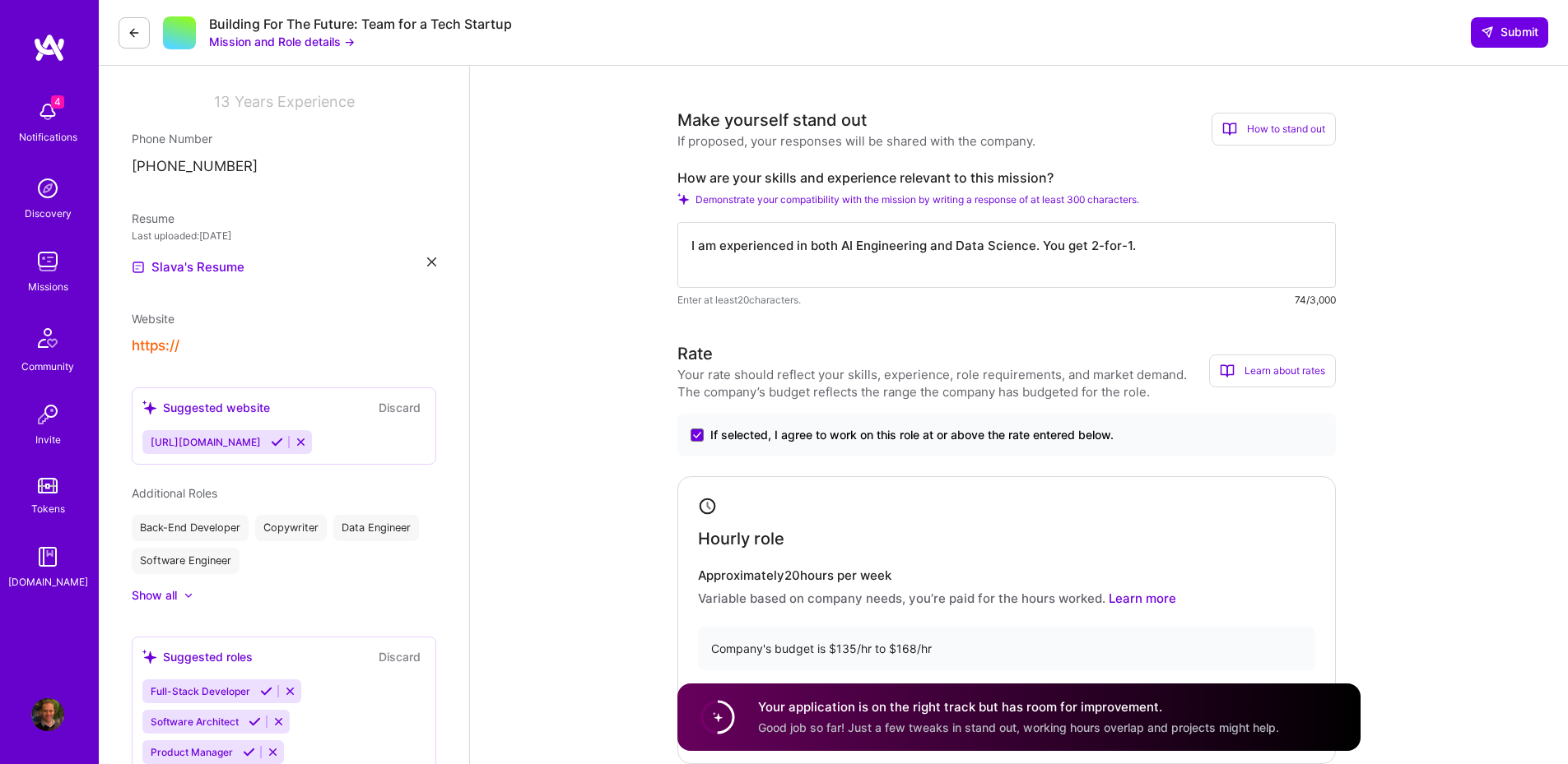
scroll to position [0, 0]
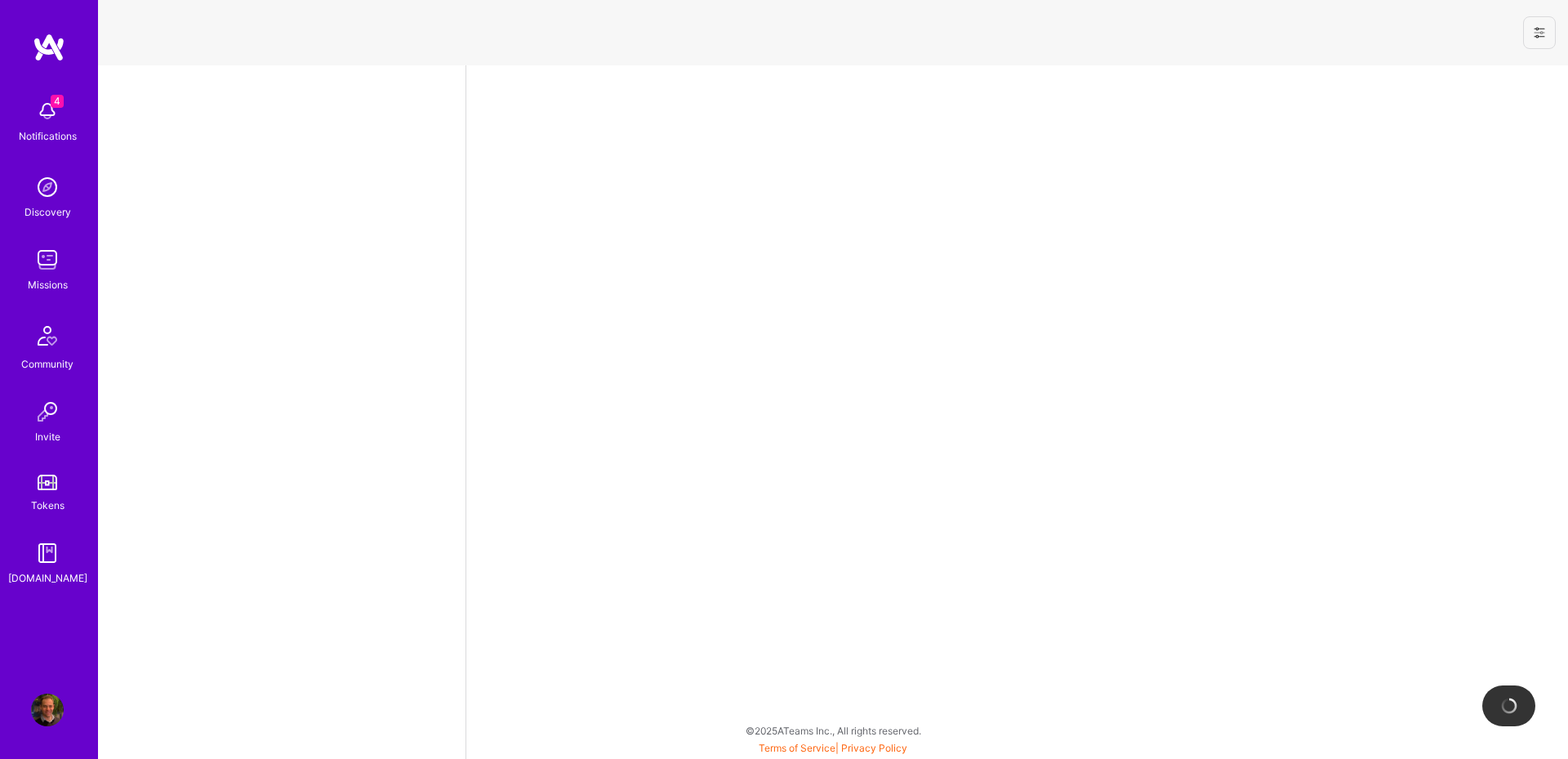
click at [219, 375] on div at bounding box center [282, 412] width 368 height 693
select select "AU"
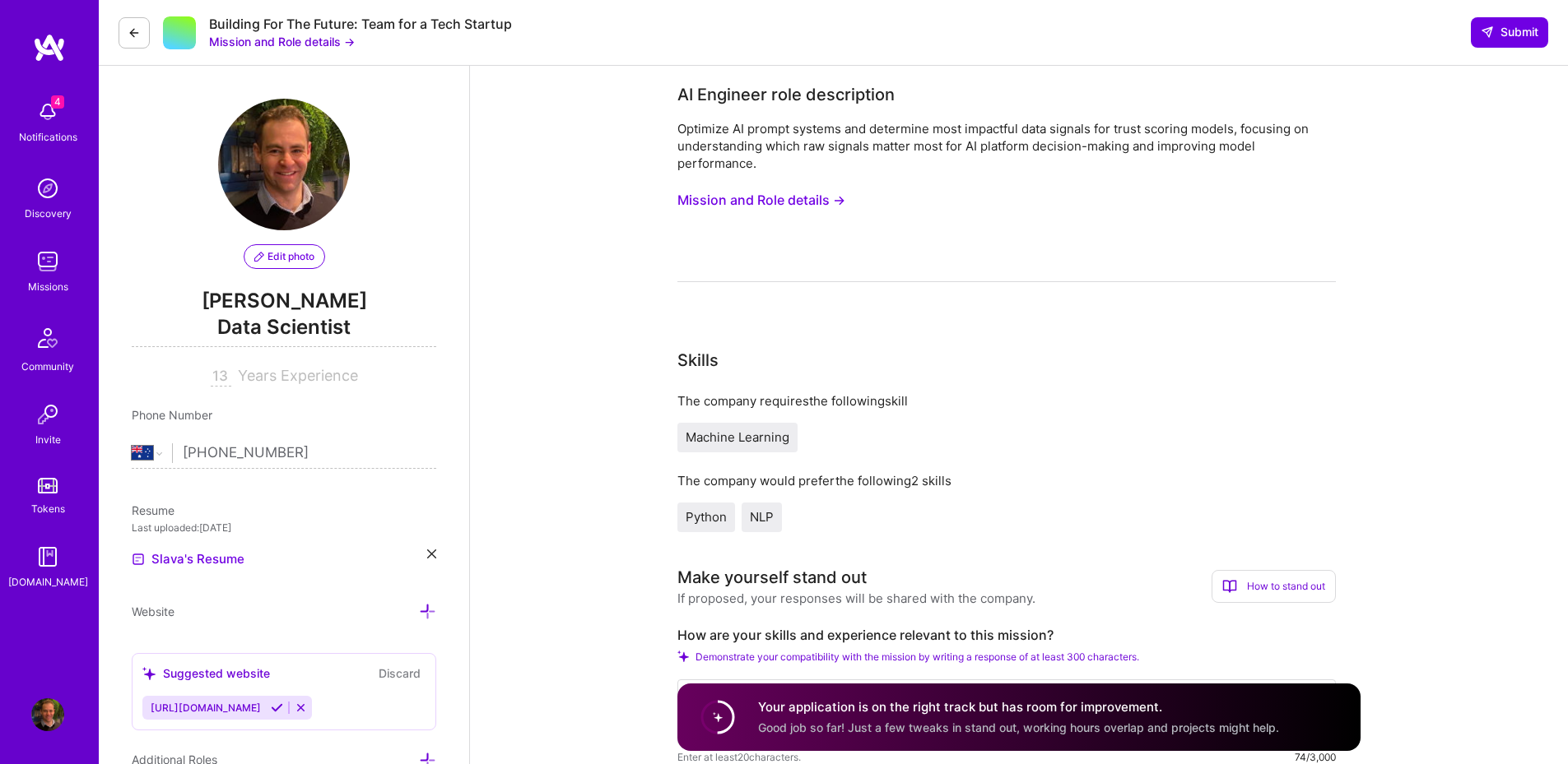
click at [223, 371] on input "13" at bounding box center [221, 377] width 21 height 20
type input "14"
click at [362, 554] on div "Slava's Resume" at bounding box center [284, 559] width 304 height 20
click at [423, 607] on icon at bounding box center [427, 611] width 18 height 18
click at [211, 640] on input at bounding box center [284, 637] width 304 height 27
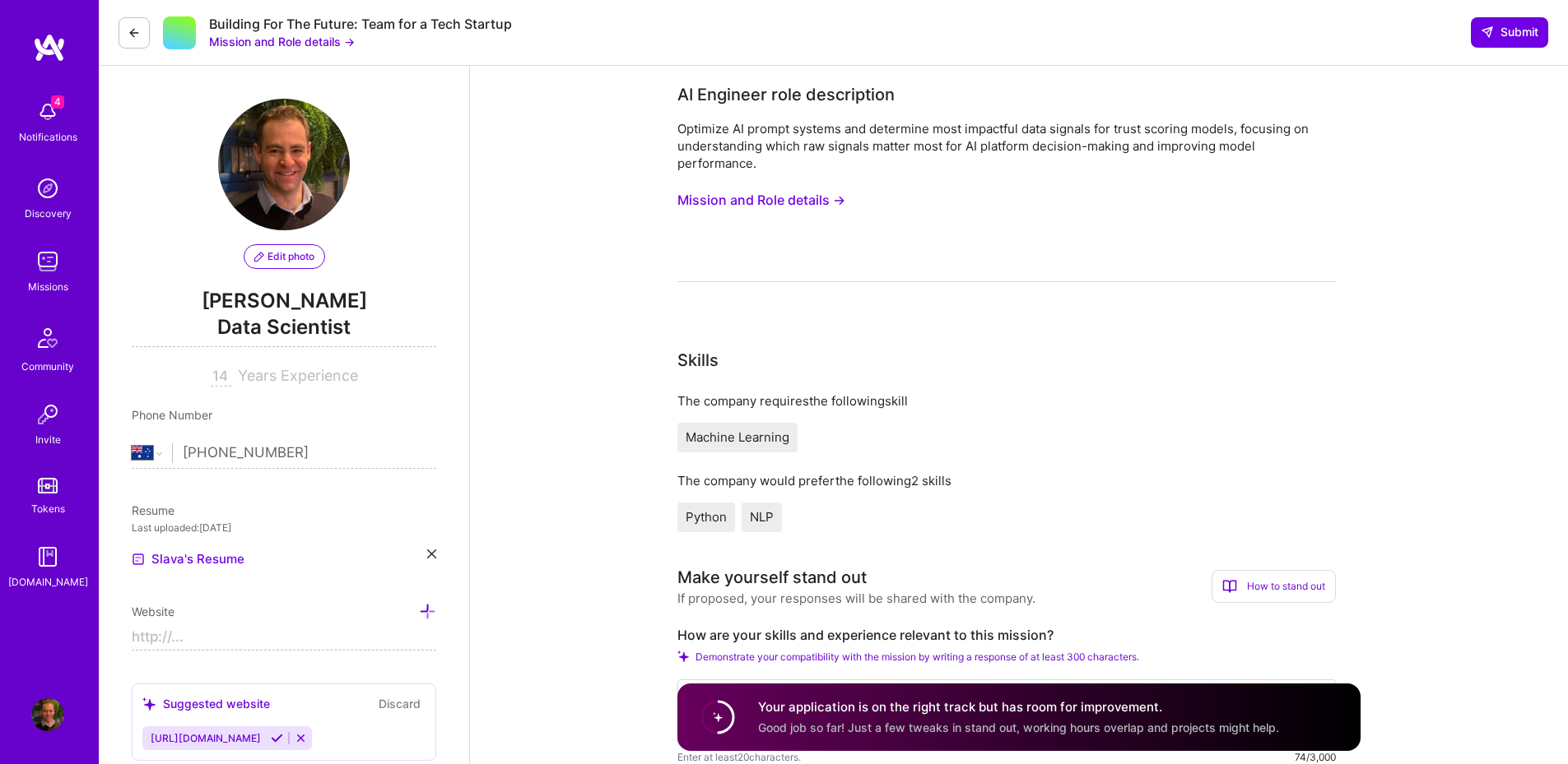
paste input "[URL][DOMAIN_NAME]"
type input "[URL][DOMAIN_NAME]"
click at [1517, 39] on span "Submit" at bounding box center [1509, 32] width 57 height 17
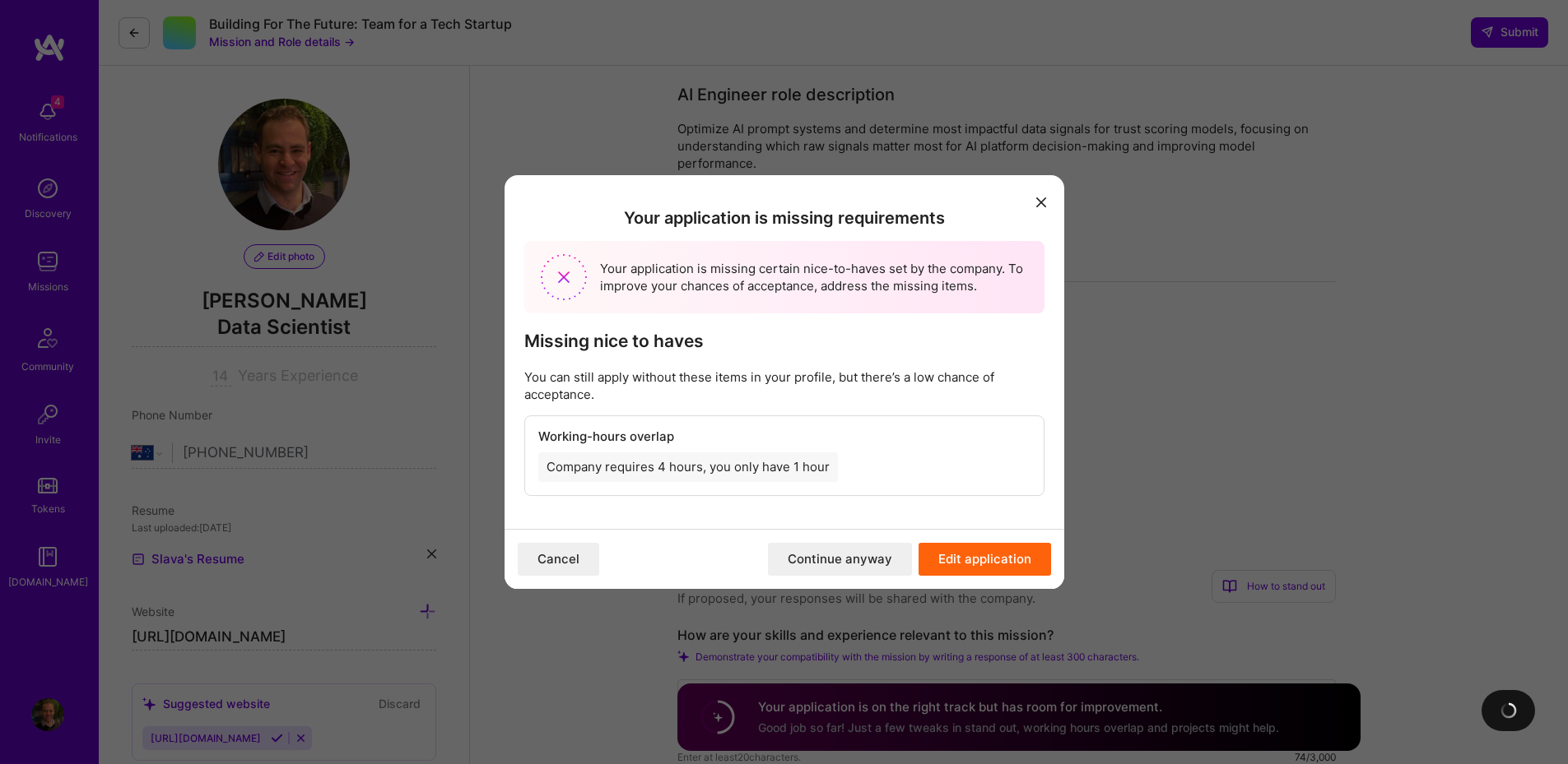
click at [876, 551] on button "Continue anyway" at bounding box center [840, 558] width 144 height 32
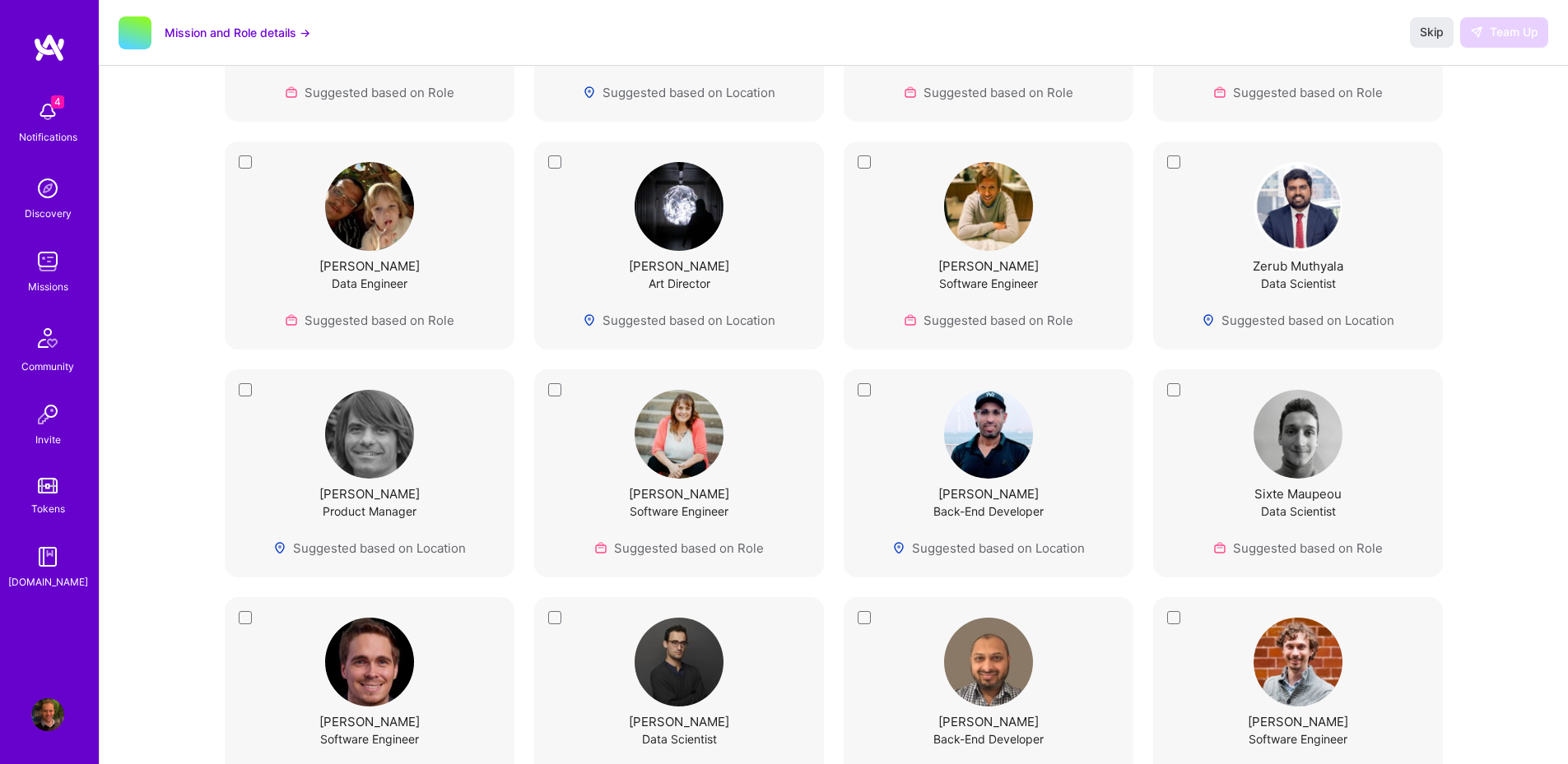
scroll to position [1748, 0]
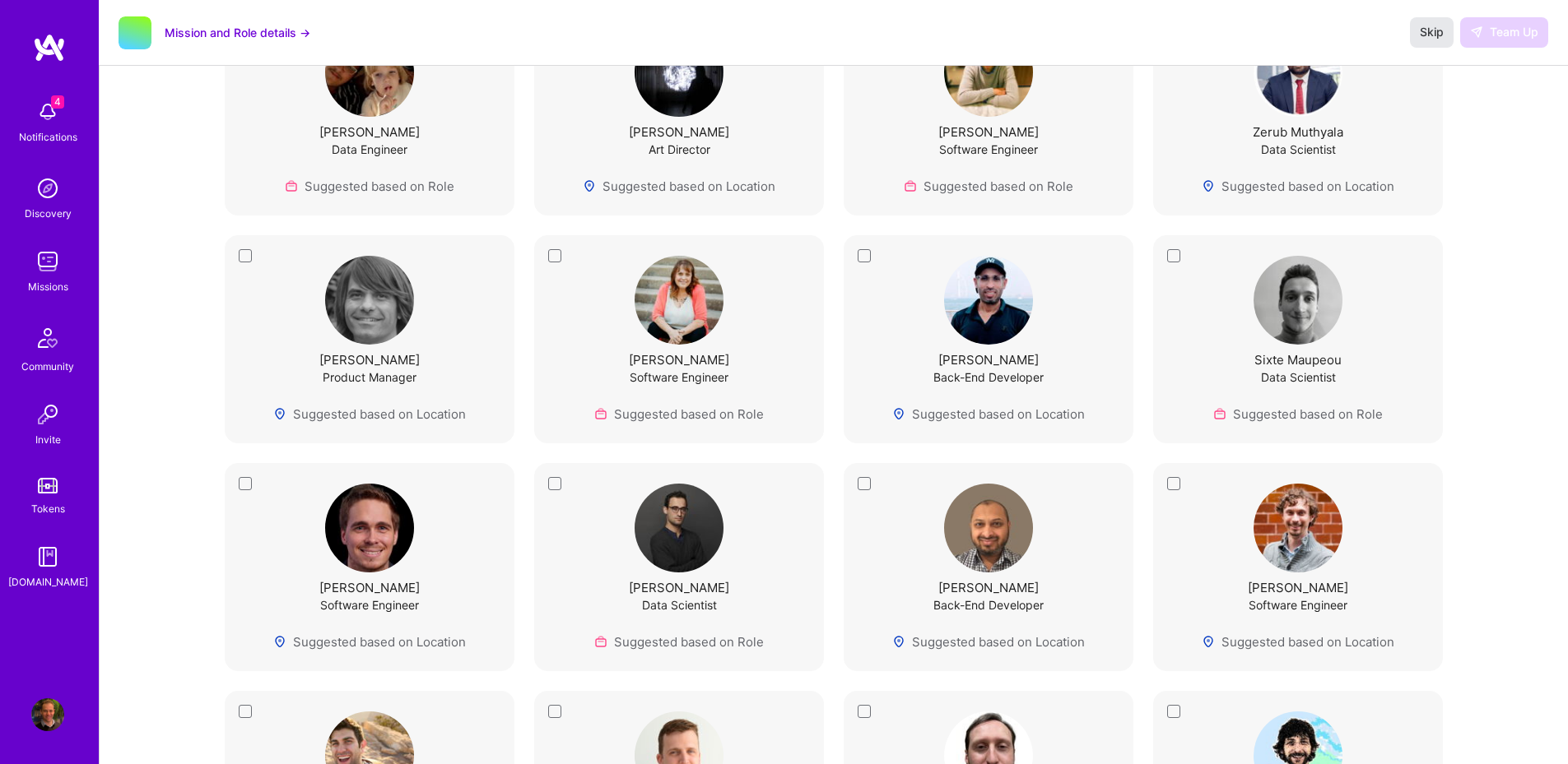
click at [1418, 42] on button "Skip" at bounding box center [1431, 32] width 43 height 30
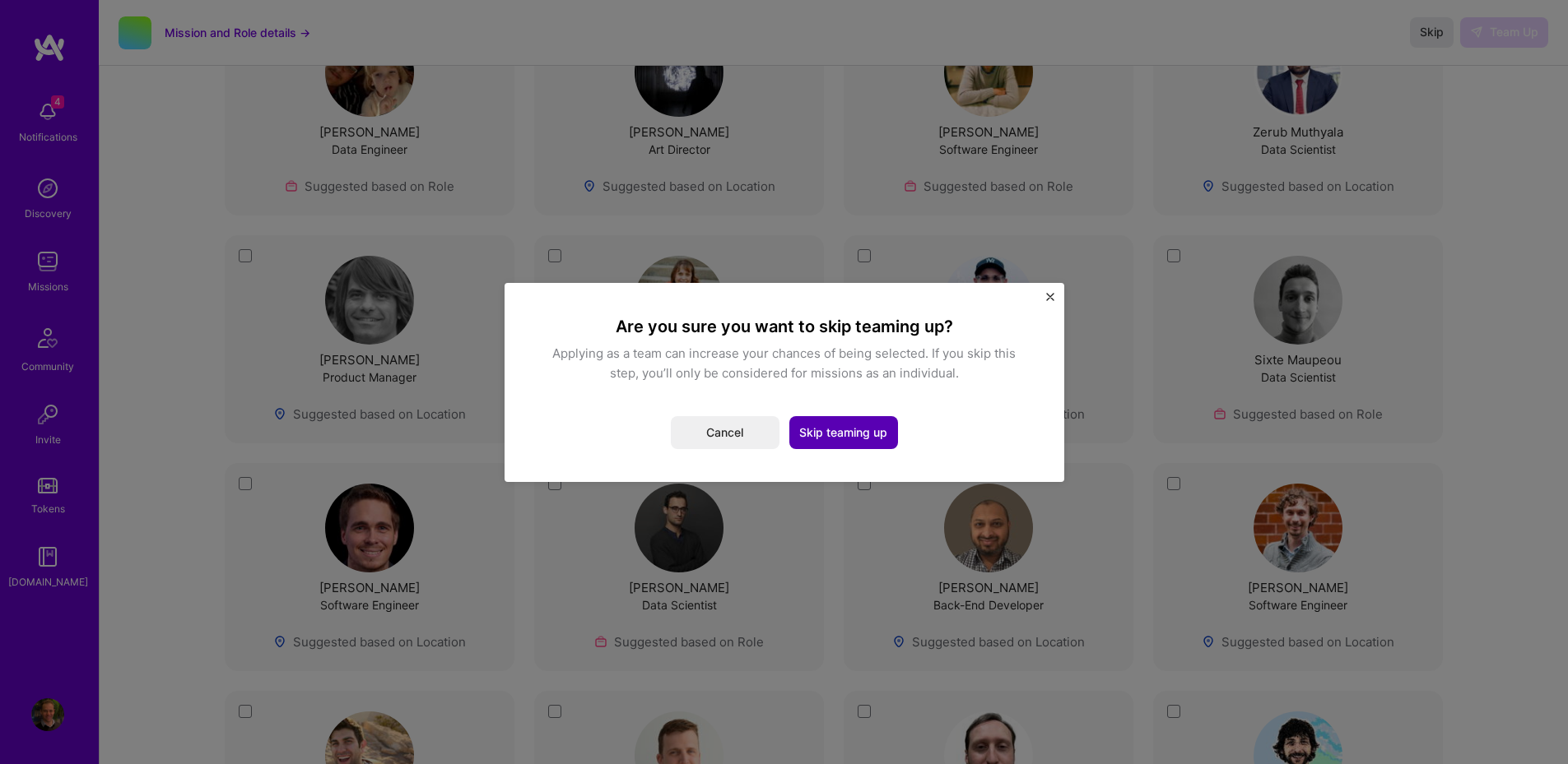
click at [818, 432] on button "Skip teaming up" at bounding box center [843, 432] width 108 height 32
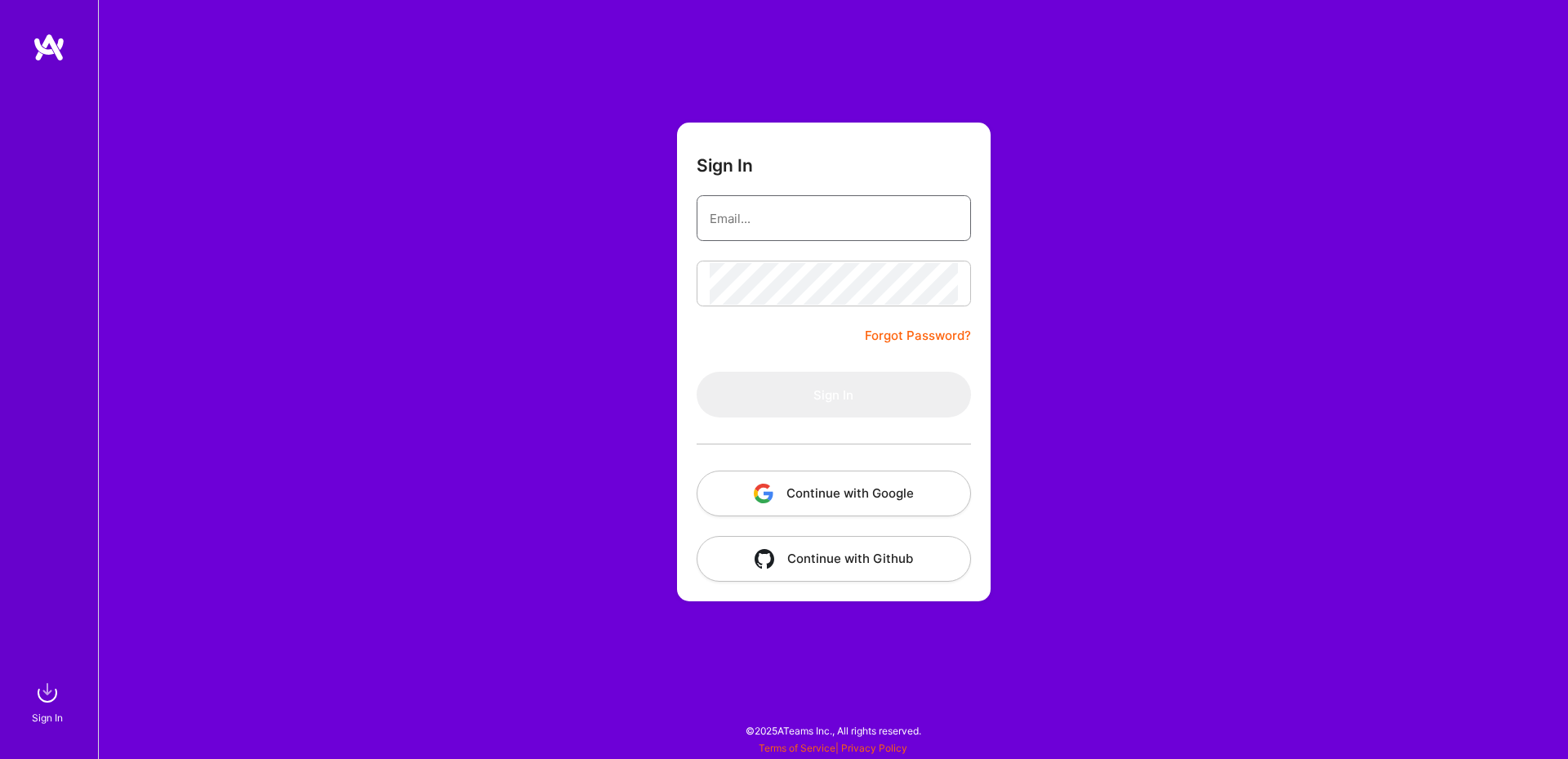
click at [811, 201] on input "email" at bounding box center [834, 218] width 248 height 42
paste input "[EMAIL_ADDRESS][PERSON_NAME][DOMAIN_NAME]"
type input "[EMAIL_ADDRESS][PERSON_NAME][DOMAIN_NAME]"
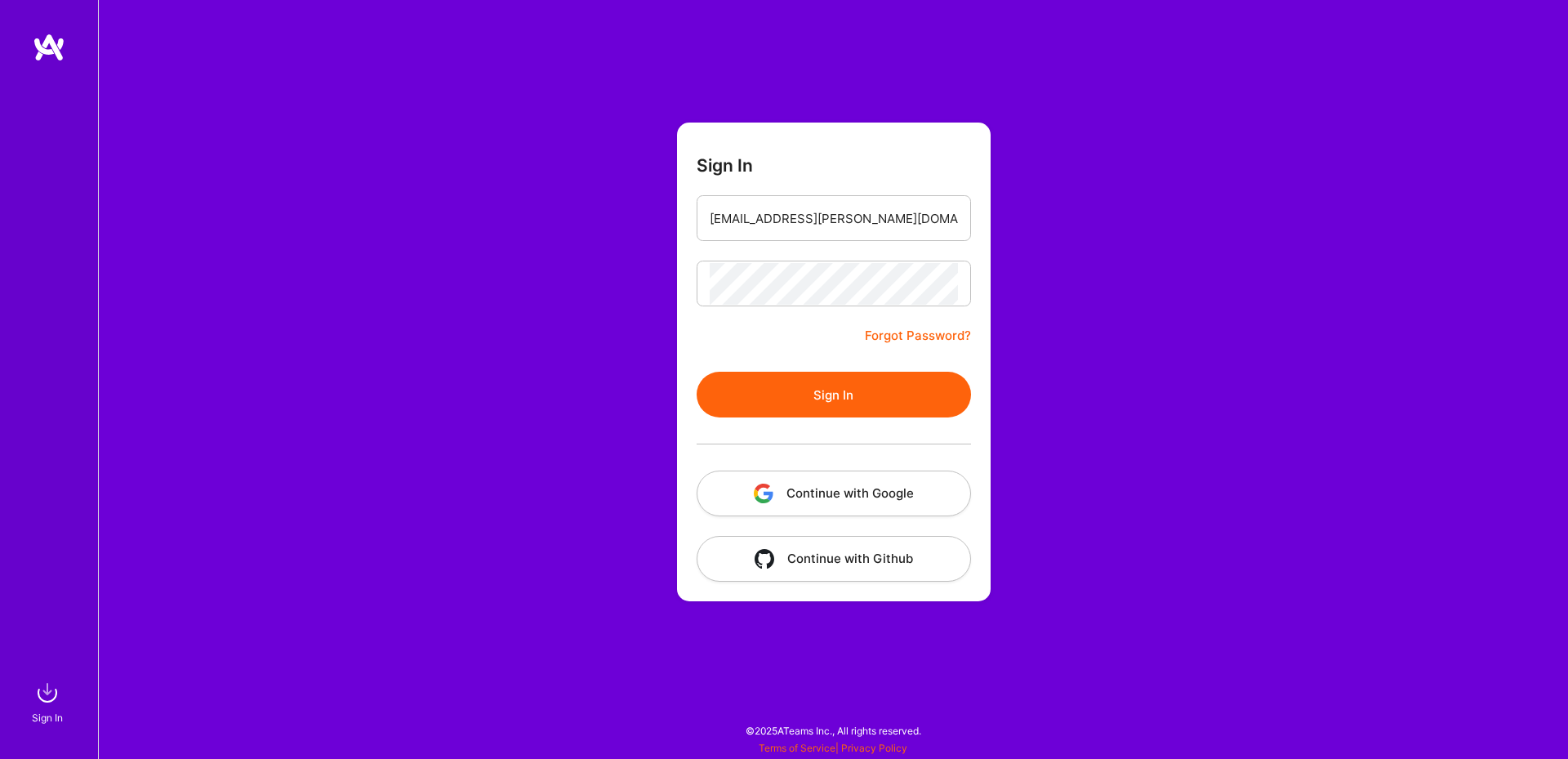
click at [812, 412] on button "Sign In" at bounding box center [834, 394] width 275 height 46
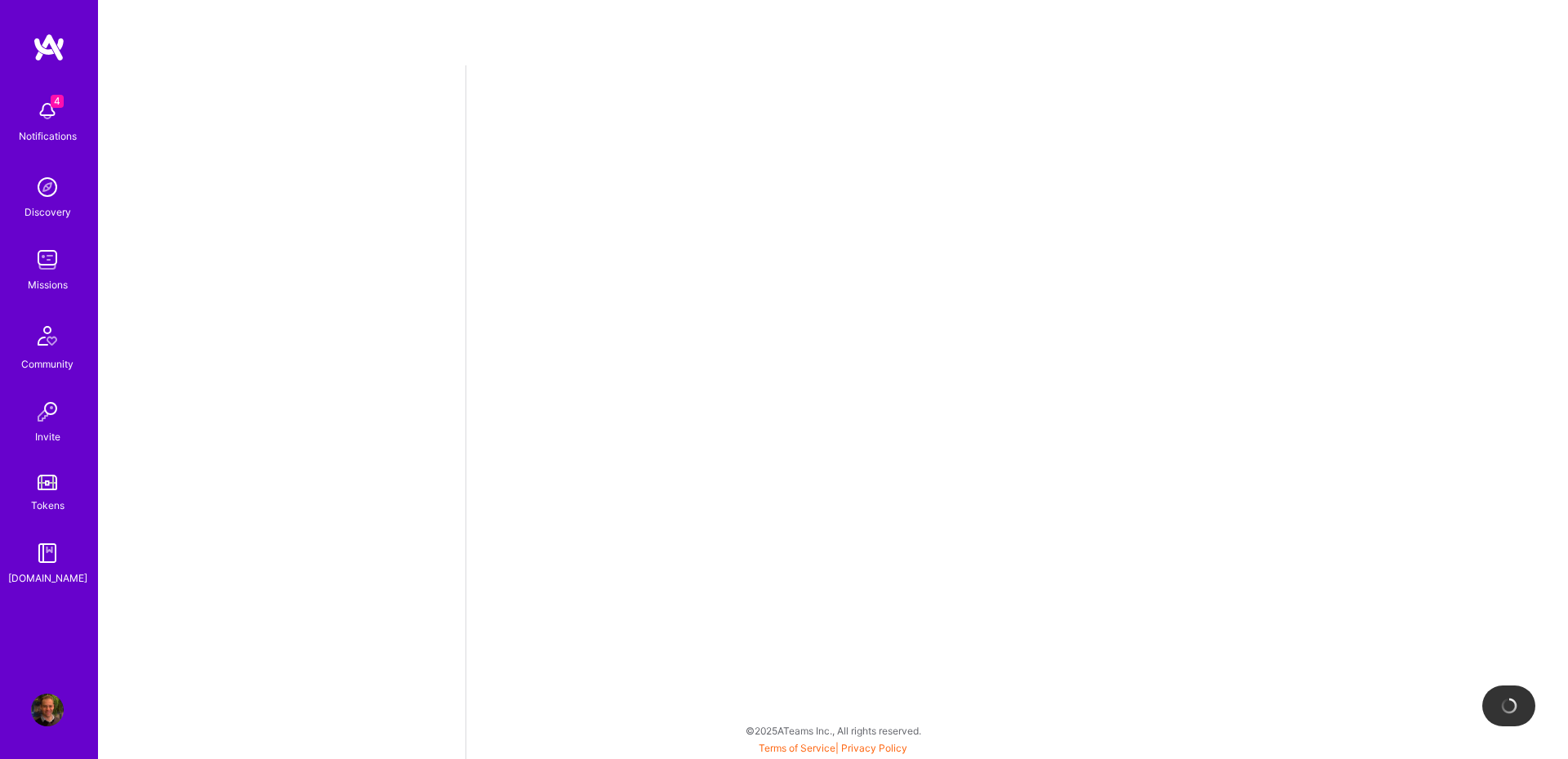
select select "AU"
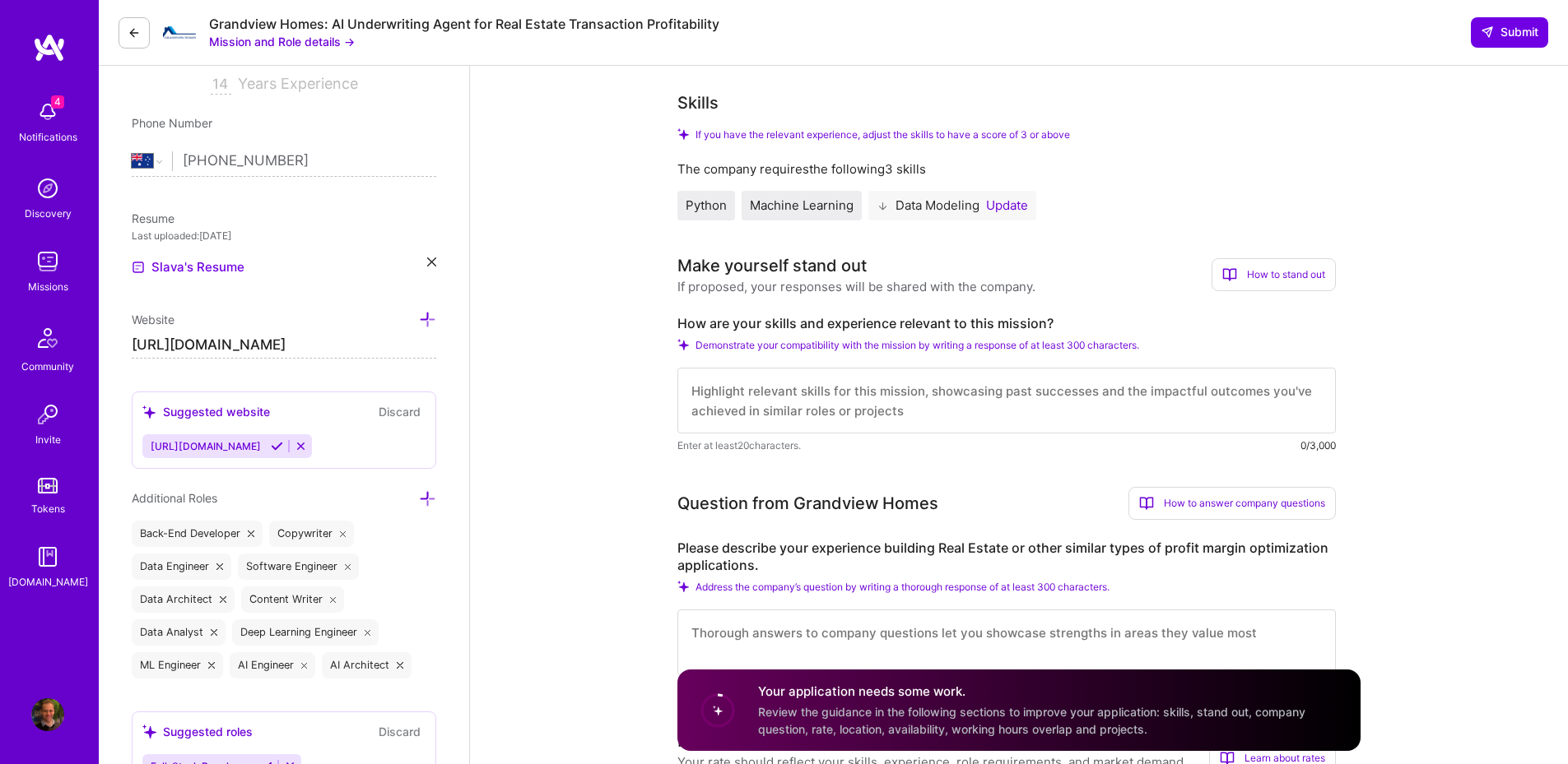
scroll to position [296, 0]
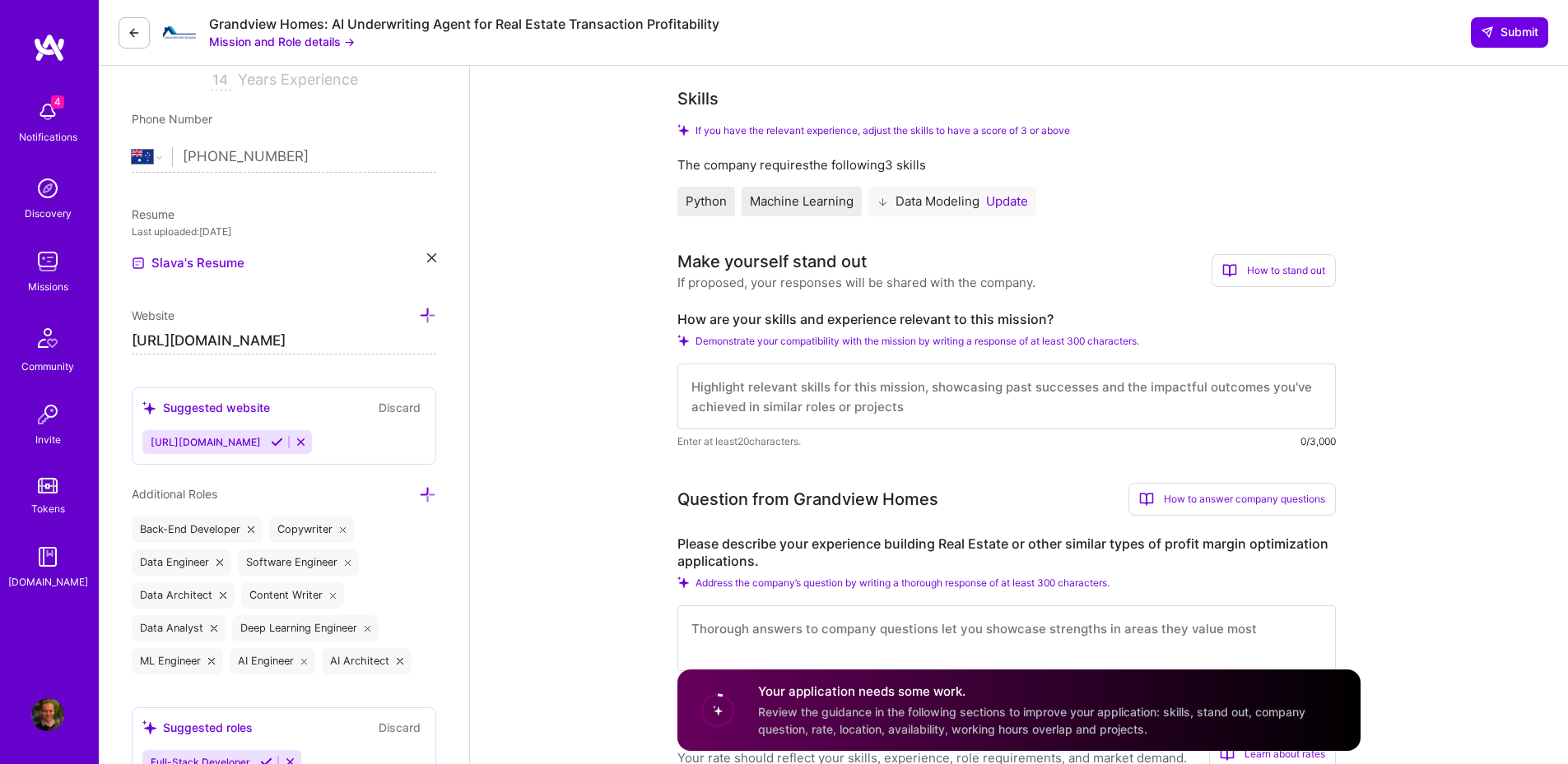
click at [788, 398] on textarea at bounding box center [1007, 396] width 658 height 66
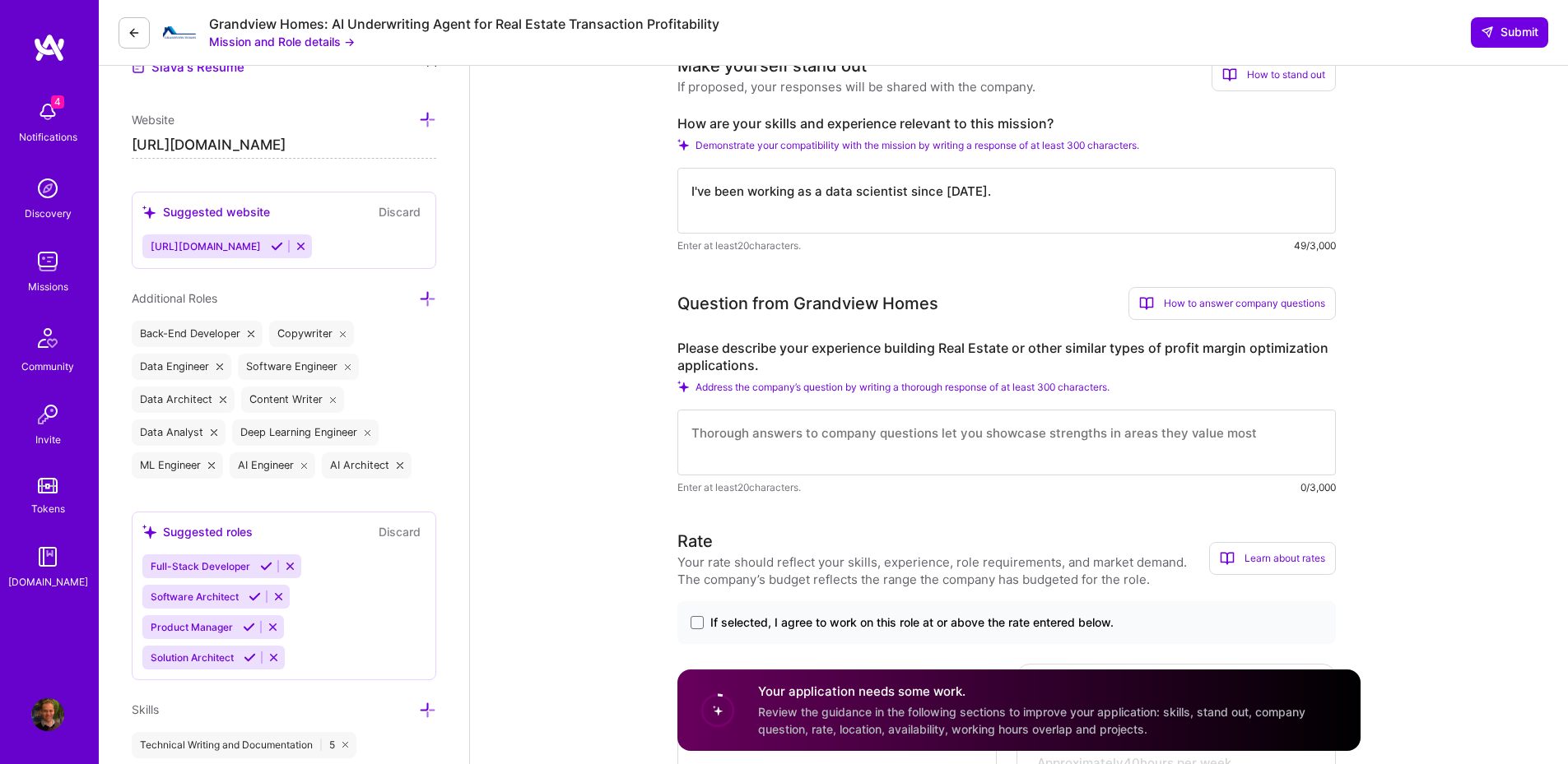
scroll to position [493, 0]
type textarea "I've been working as a data scientist since [DATE]."
click at [852, 461] on textarea at bounding box center [1007, 440] width 658 height 66
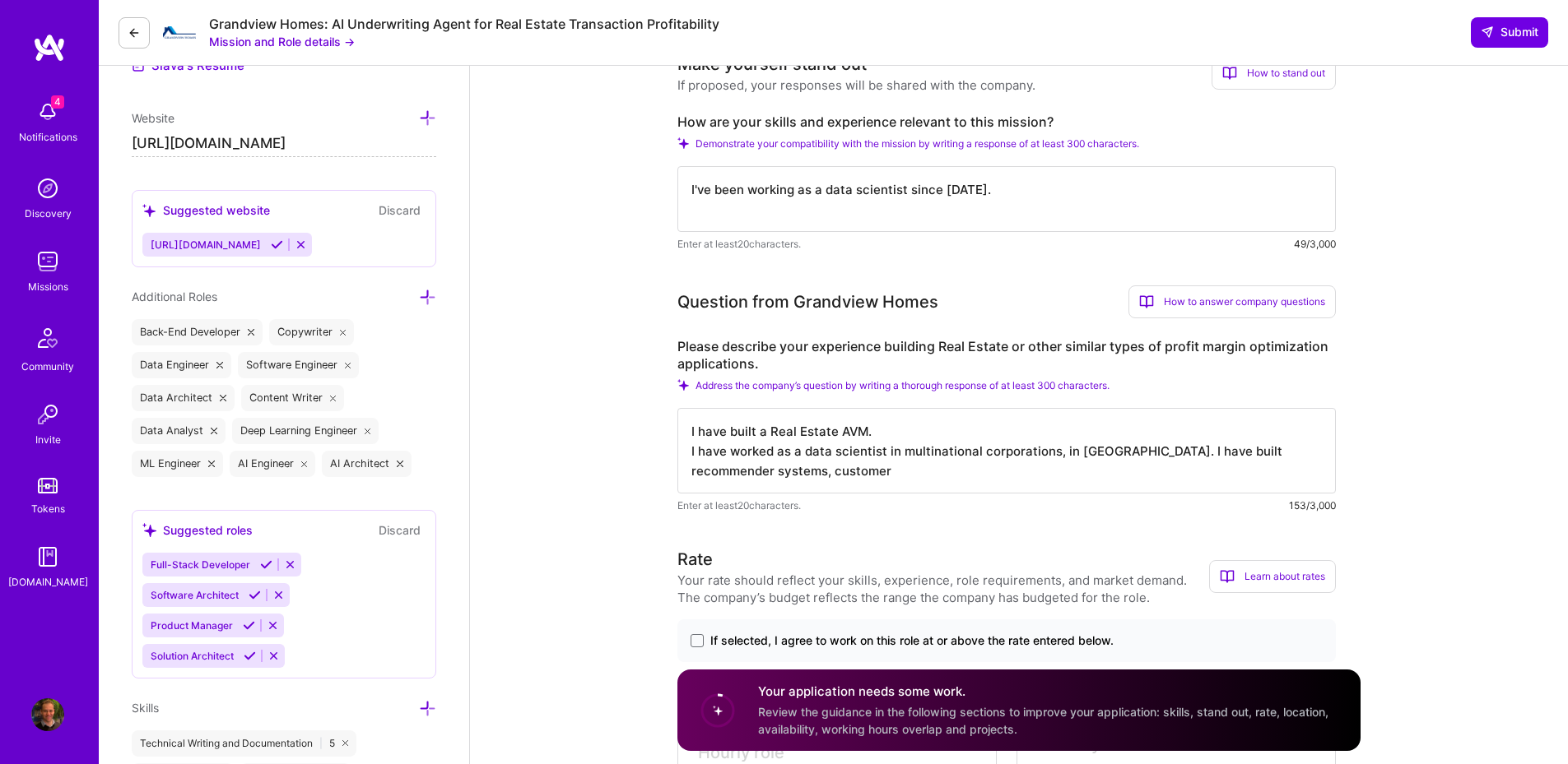
drag, startPoint x: 1264, startPoint y: 453, endPoint x: 1058, endPoint y: 479, distance: 207.6
click at [1058, 479] on textarea "I have built a Real Estate AVM. I have worked as a data scientist in multinatio…" at bounding box center [1007, 450] width 658 height 86
click at [965, 492] on textarea "I have built a Real Estate AVM. I have worked as a data scientist in multinatio…" at bounding box center [1007, 450] width 658 height 86
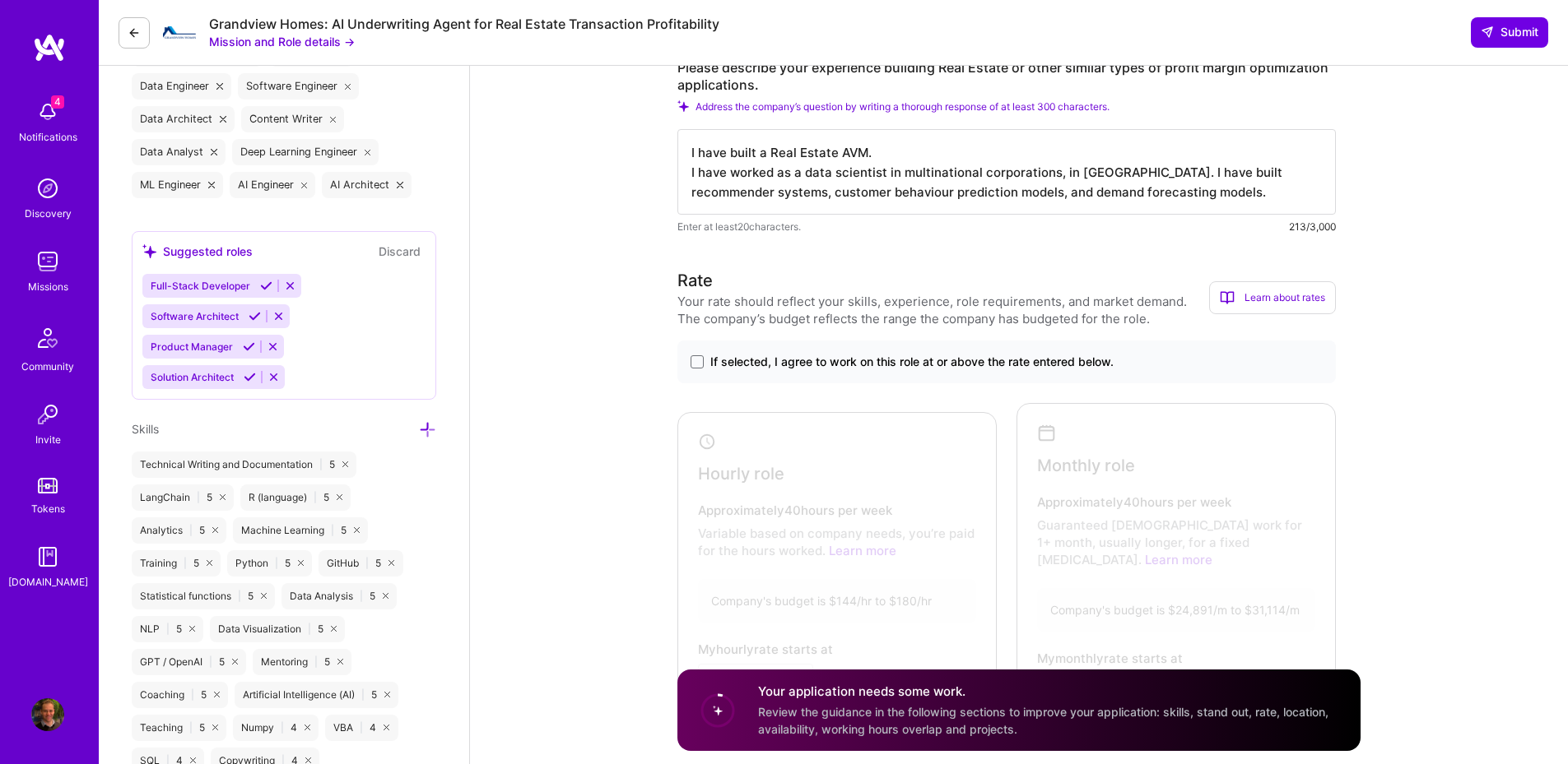
scroll to position [790, 0]
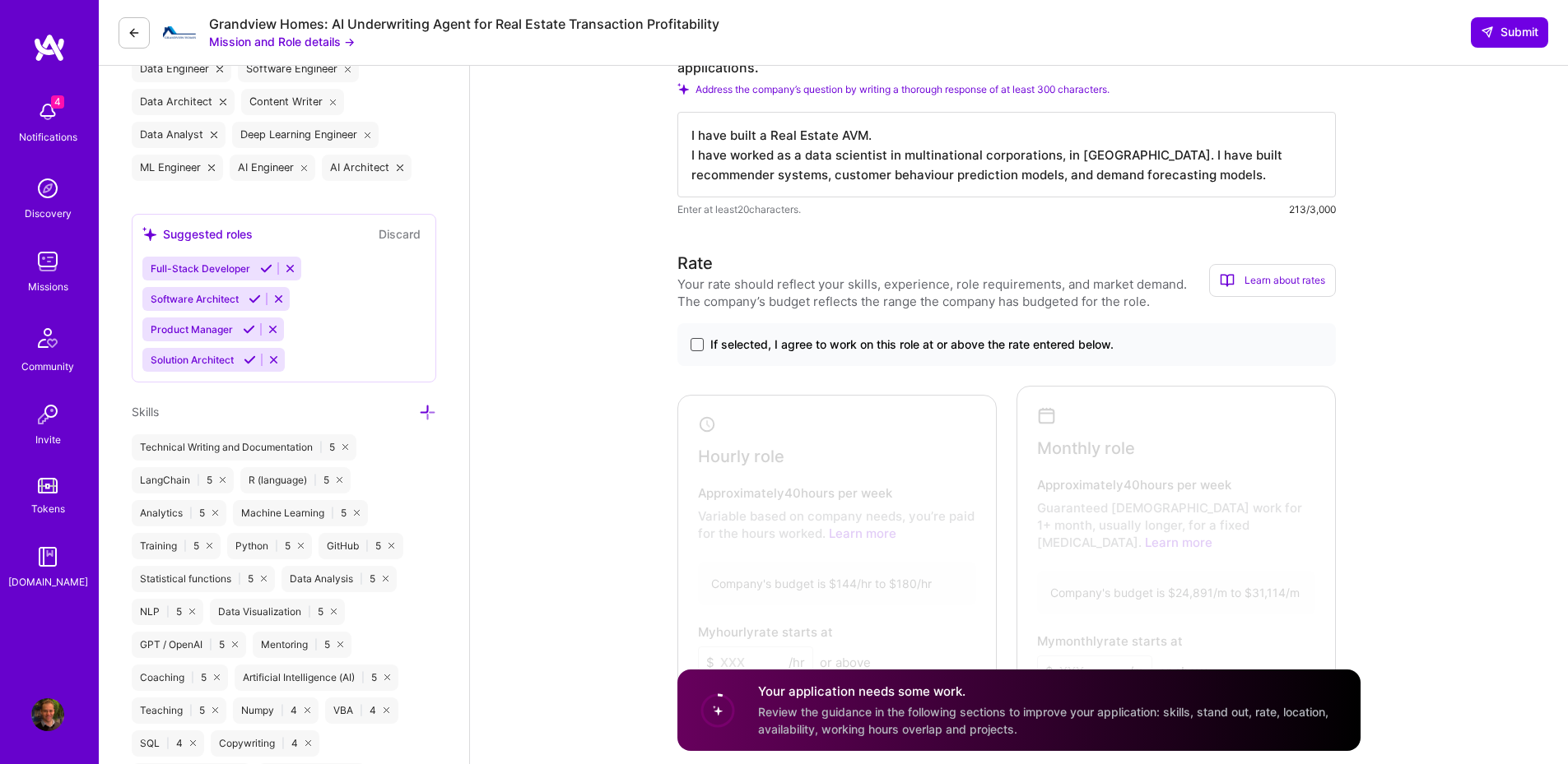
type textarea "I have built a Real Estate AVM. I have worked as a data scientist in multinatio…"
click at [700, 343] on span at bounding box center [696, 344] width 13 height 13
click at [0, 0] on input "If selected, I agree to work on this role at or above the rate entered below." at bounding box center [0, 0] width 0 height 0
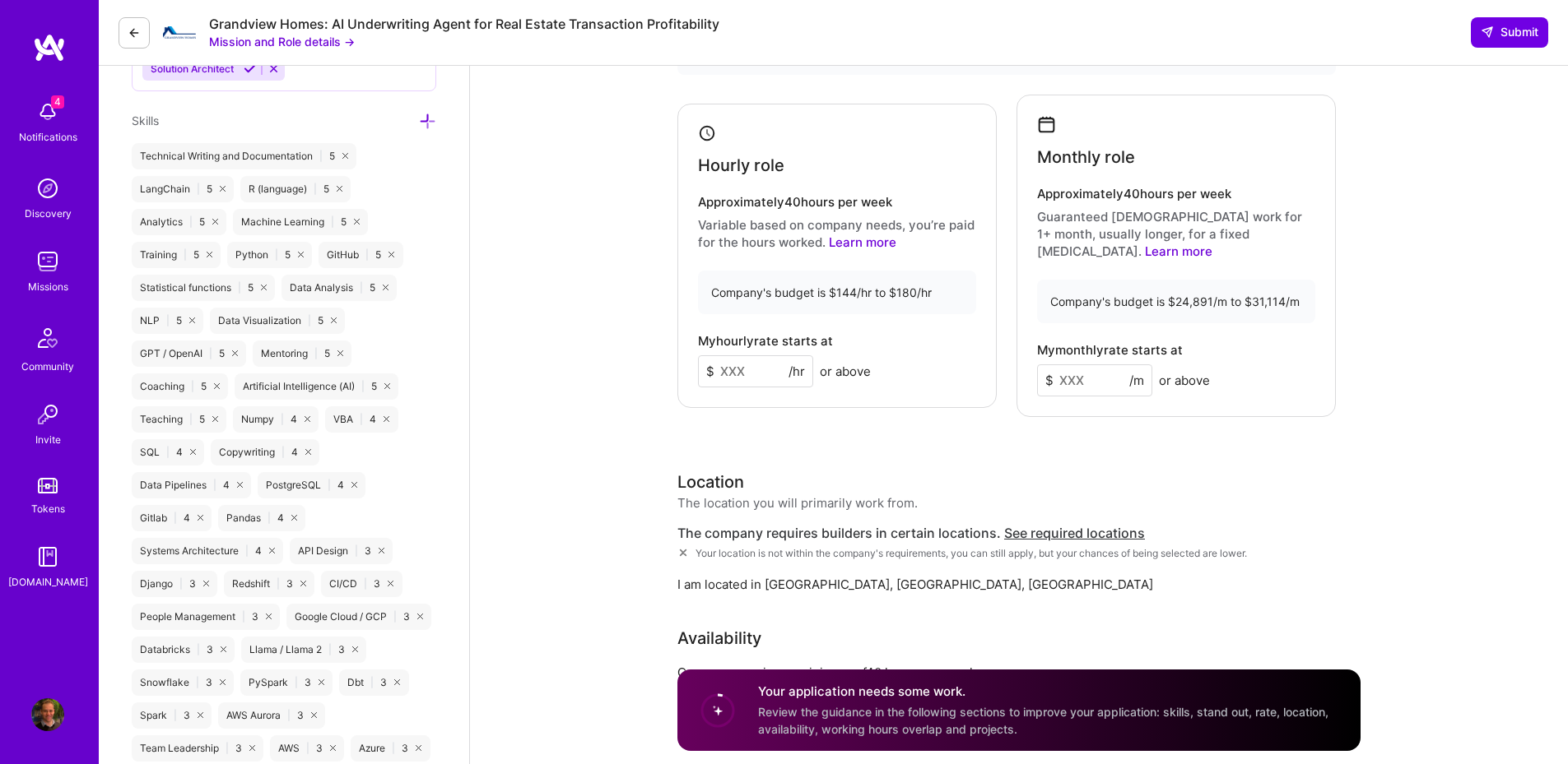
scroll to position [1086, 0]
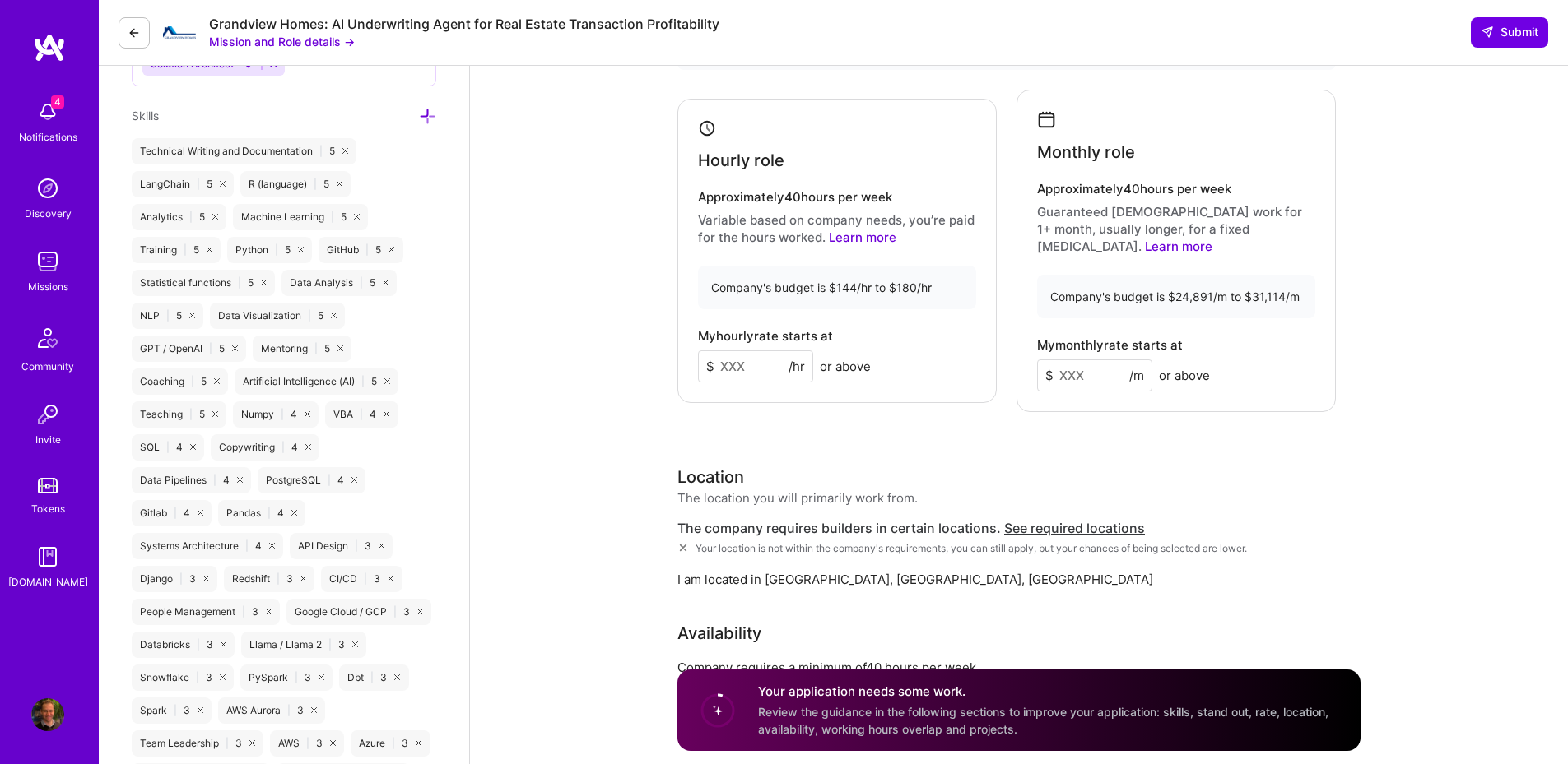
click at [745, 357] on input at bounding box center [755, 366] width 115 height 32
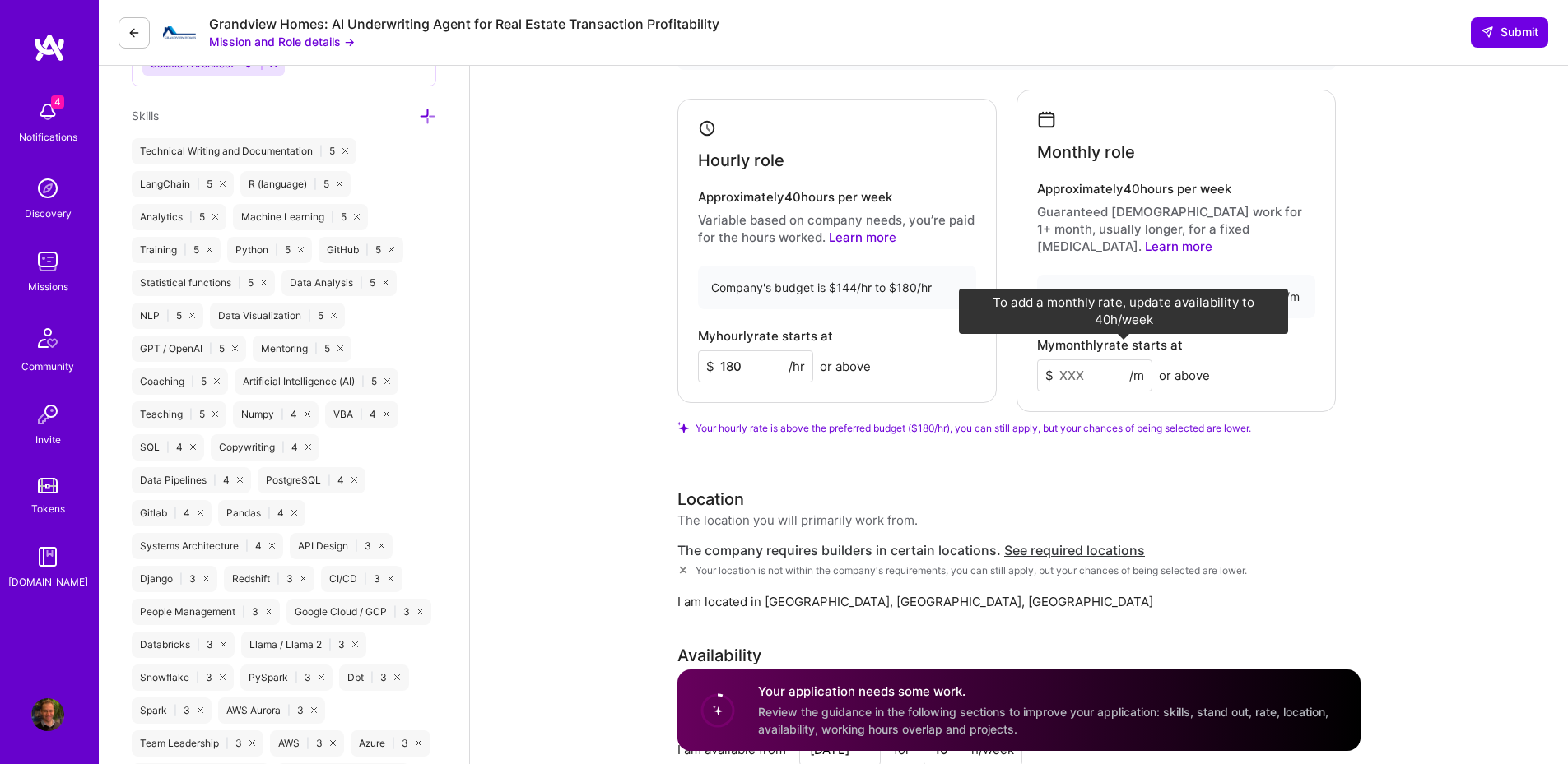
type input "180"
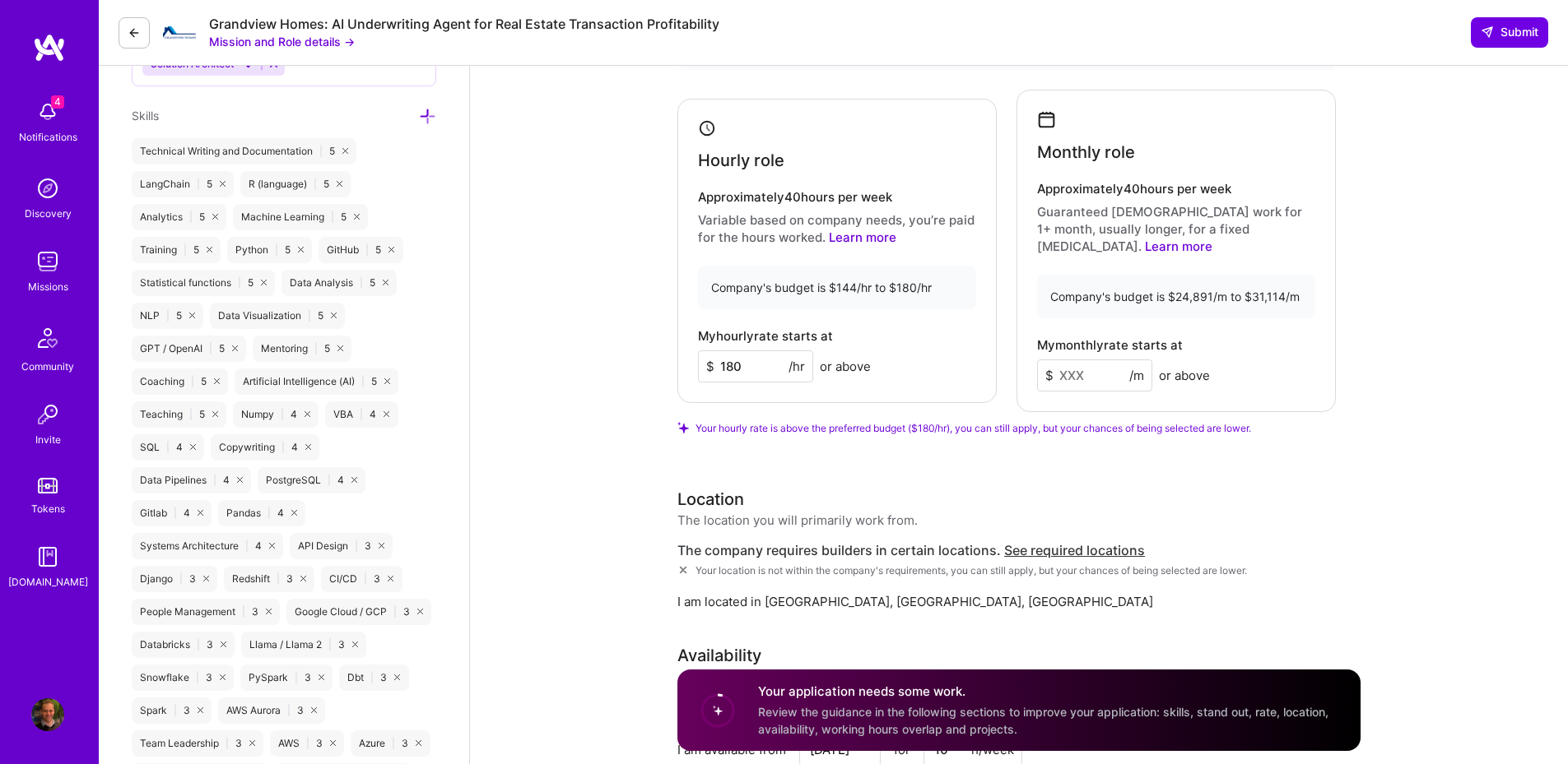
click at [910, 466] on div "Rate Your rate should reflect your skills, experience, role requirements, and m…" at bounding box center [1018, 429] width 683 height 950
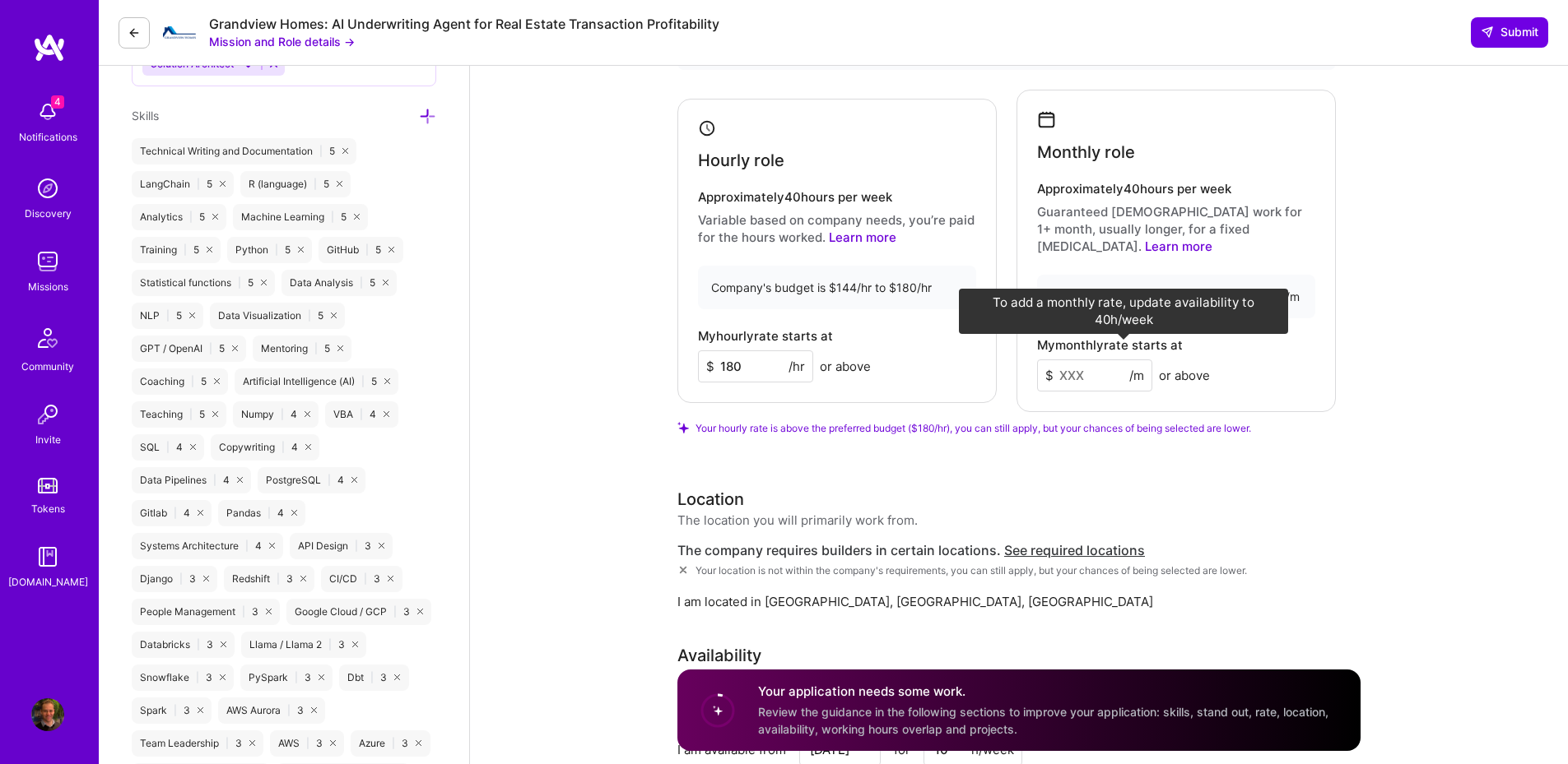
click at [1050, 367] on span "$" at bounding box center [1049, 376] width 8 height 18
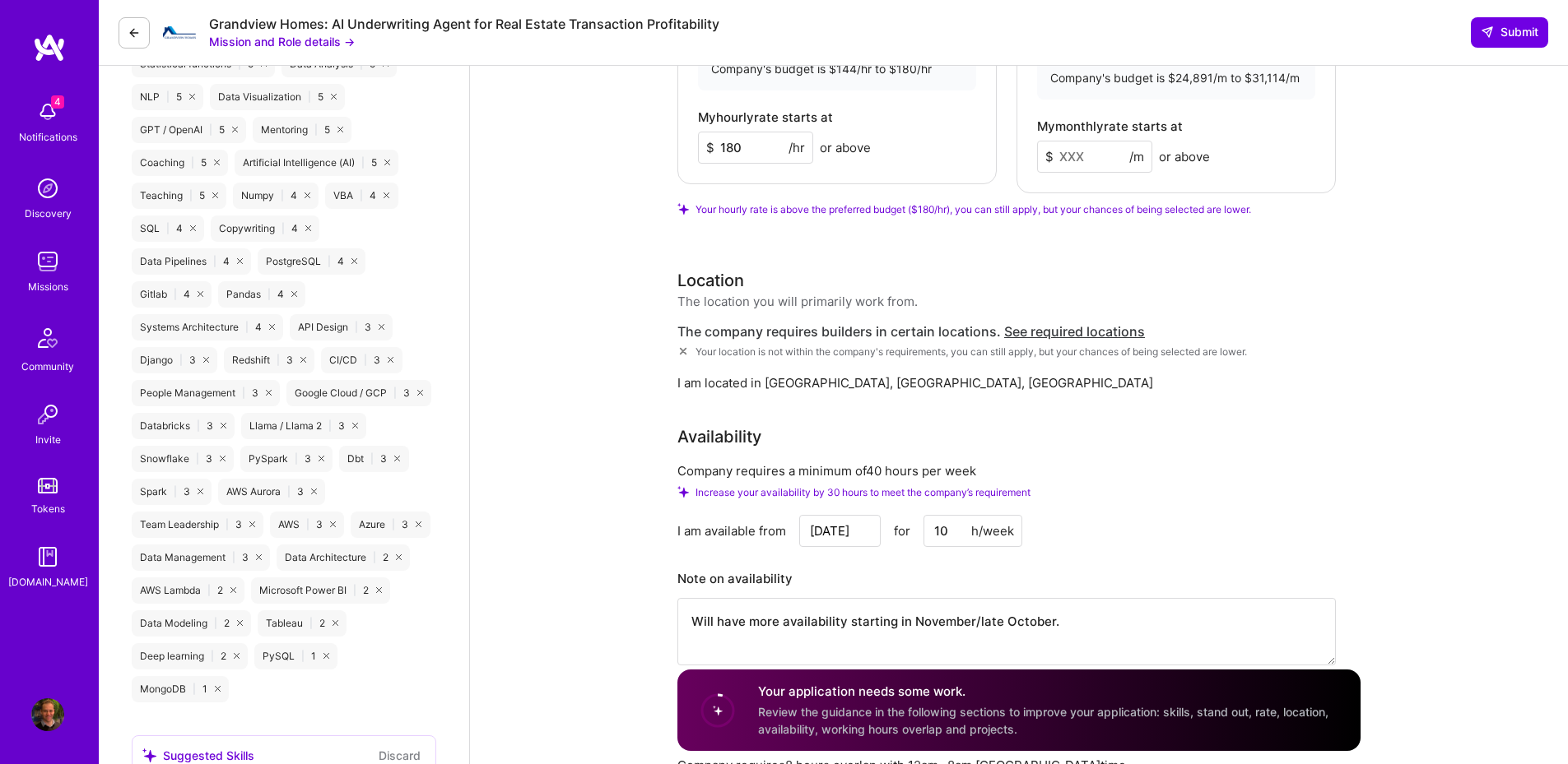
scroll to position [1481, 0]
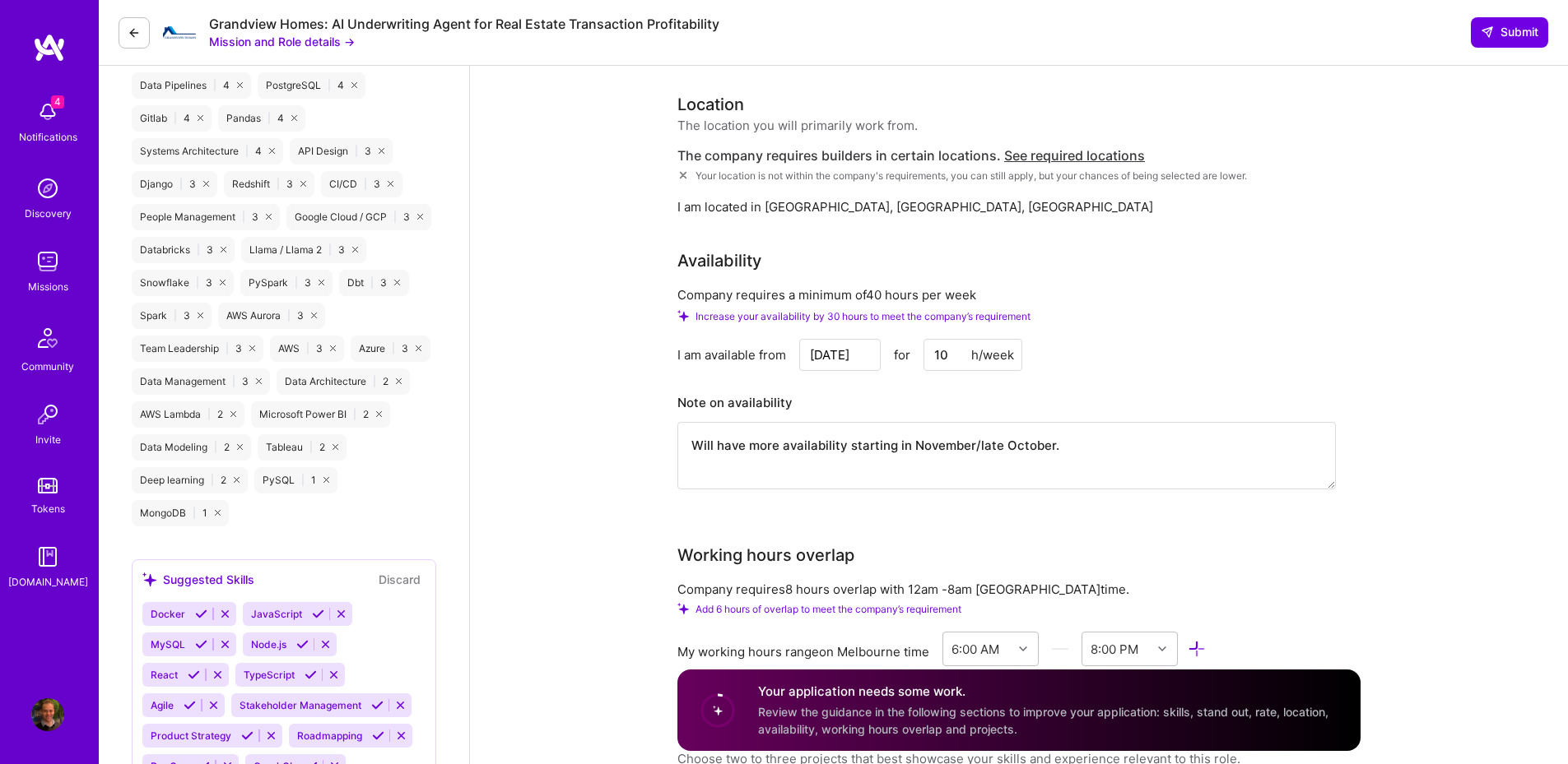
click at [953, 339] on input "10" at bounding box center [972, 354] width 98 height 32
drag, startPoint x: 953, startPoint y: 338, endPoint x: 882, endPoint y: 338, distance: 71.0
click at [882, 339] on div "[DATE] for 10 h/week" at bounding box center [910, 354] width 223 height 32
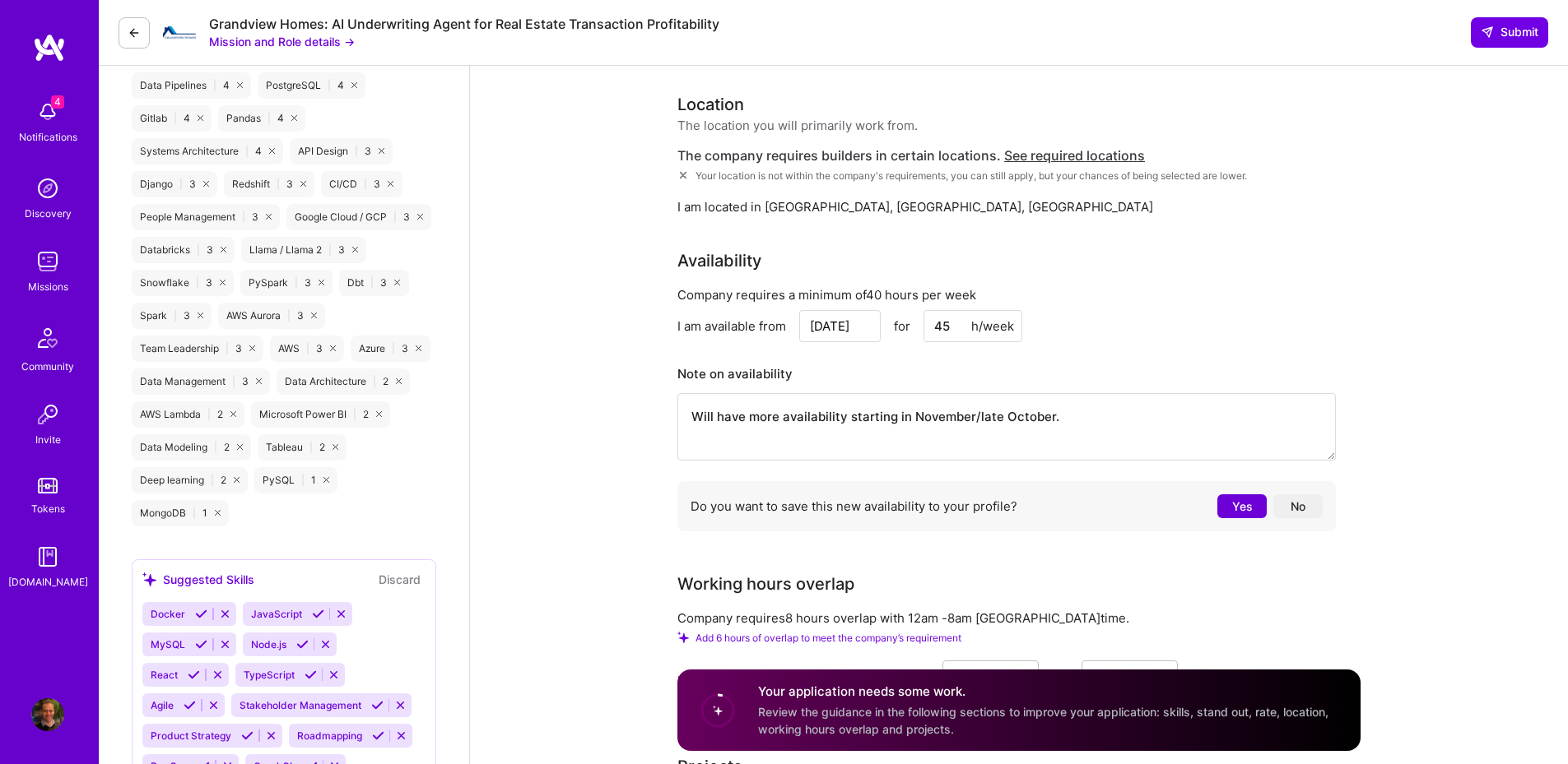
drag, startPoint x: 953, startPoint y: 313, endPoint x: 946, endPoint y: 312, distance: 7.1
click at [946, 312] on input "45" at bounding box center [972, 326] width 98 height 32
type input "45"
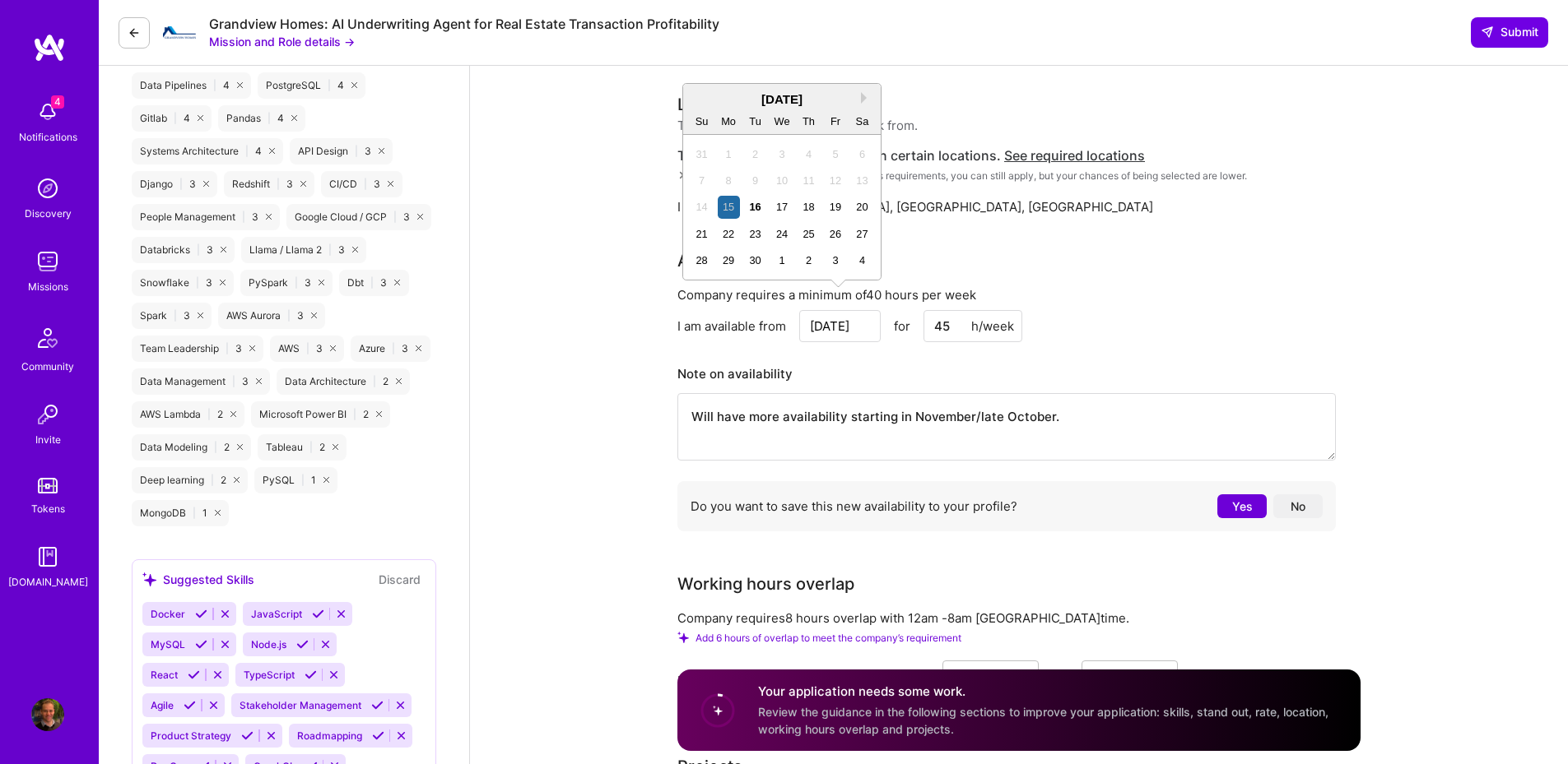
click at [837, 316] on input "[DATE]" at bounding box center [839, 326] width 82 height 32
click at [862, 92] on div "[DATE]" at bounding box center [781, 99] width 198 height 18
click at [863, 97] on button "Next Month" at bounding box center [867, 98] width 12 height 12
click at [809, 212] on div "16" at bounding box center [809, 207] width 23 height 23
type input "[DATE]"
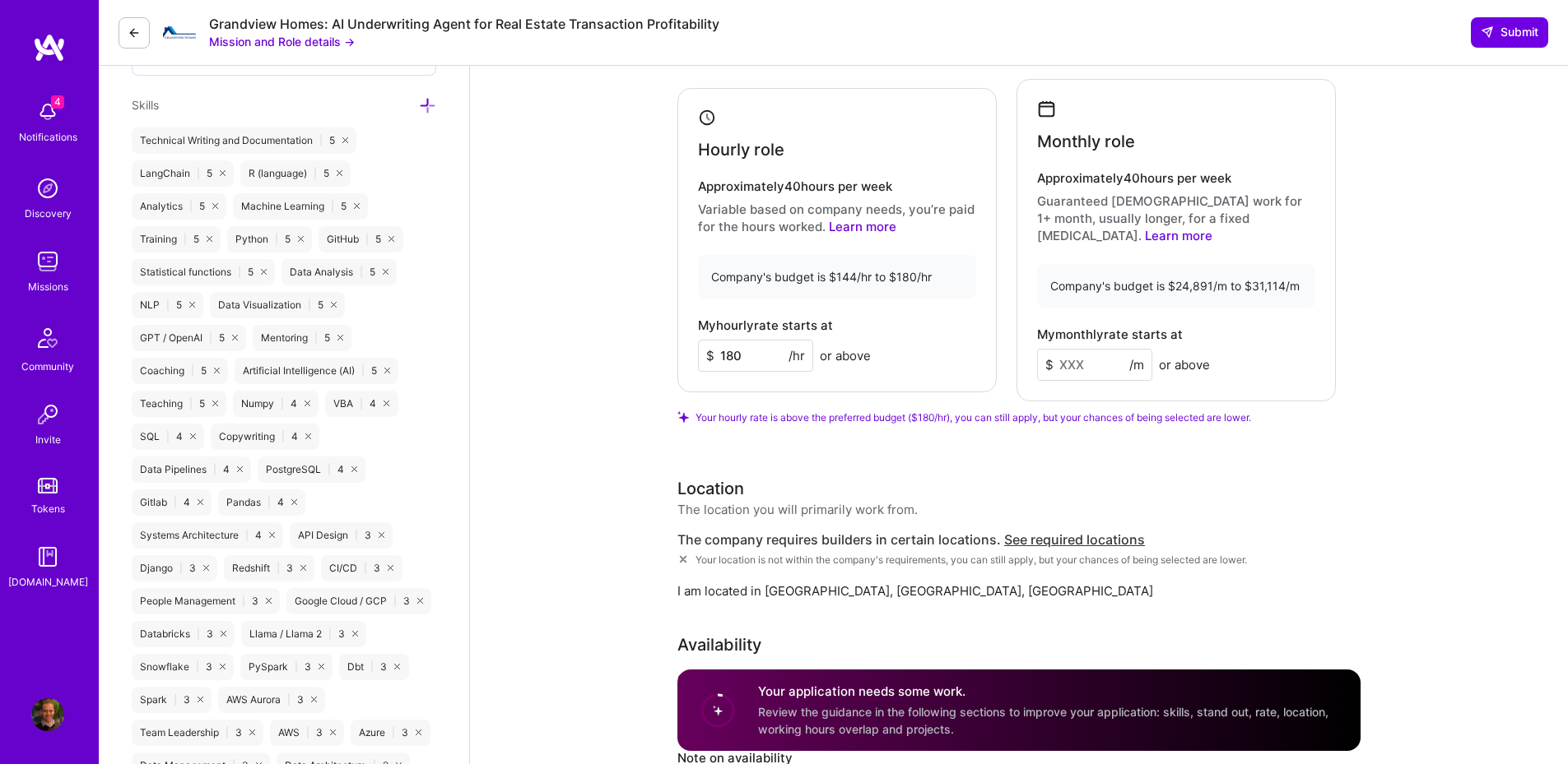
scroll to position [1086, 0]
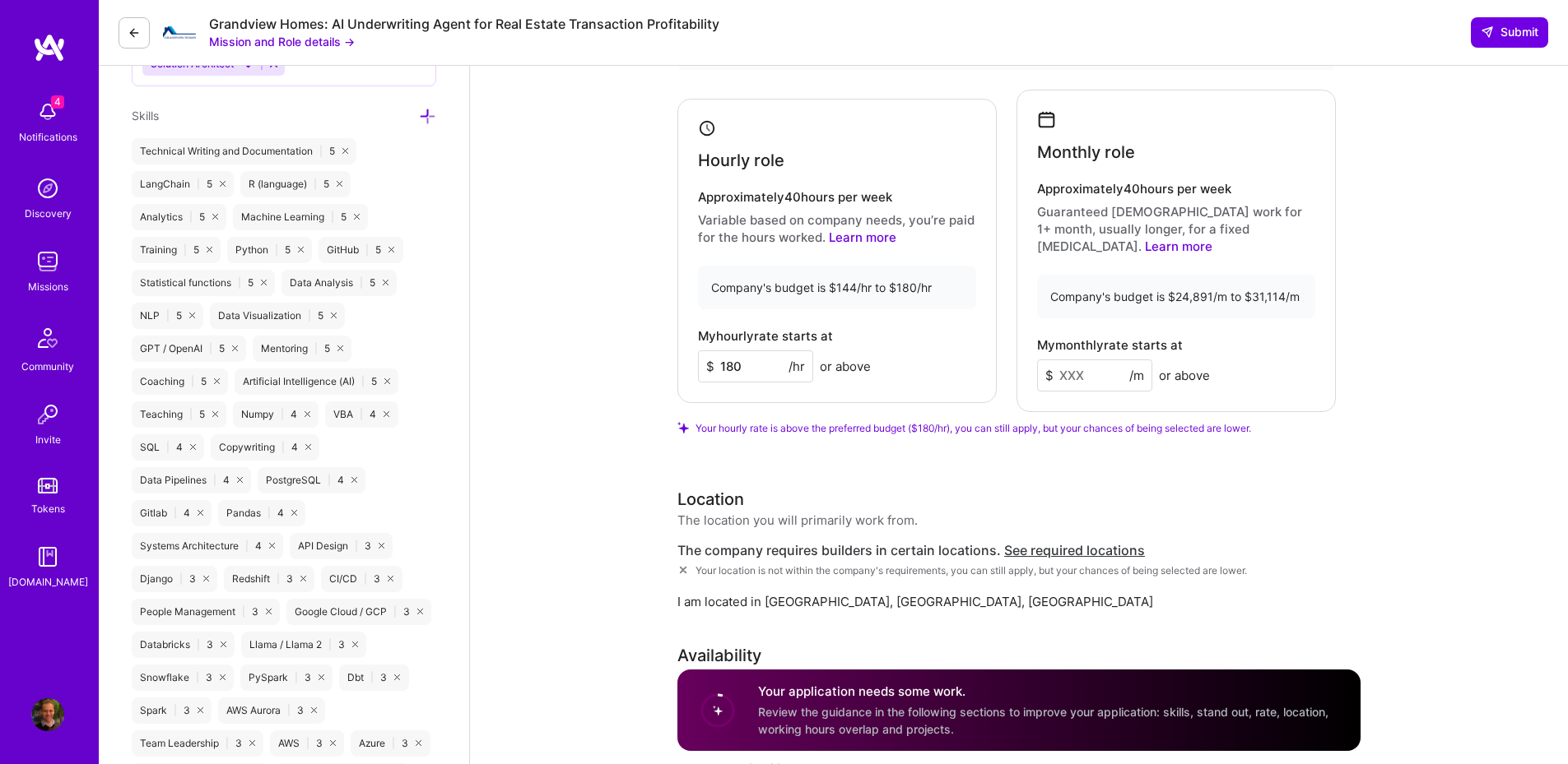
click at [1088, 364] on input at bounding box center [1094, 375] width 115 height 32
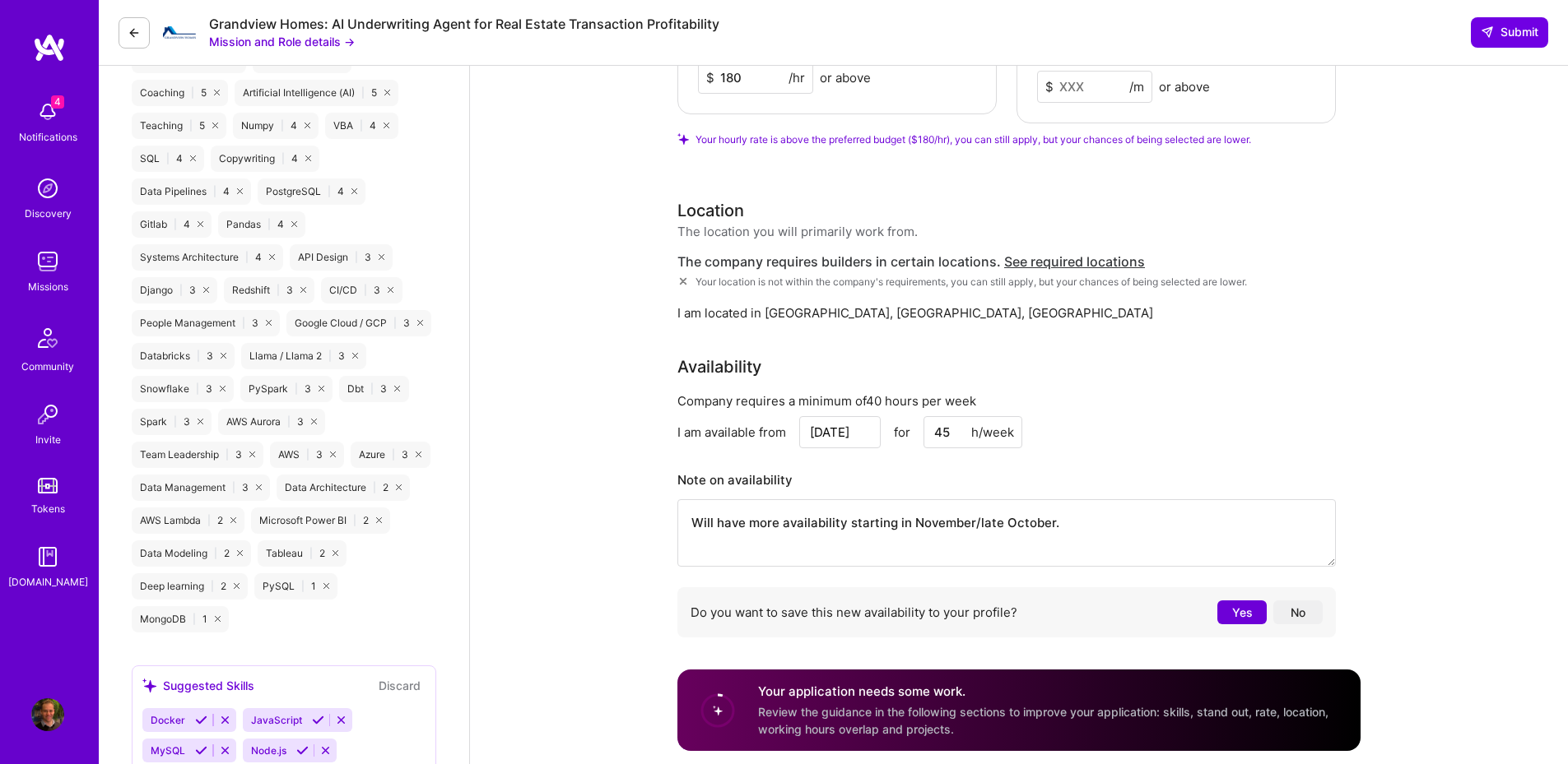
scroll to position [1382, 0]
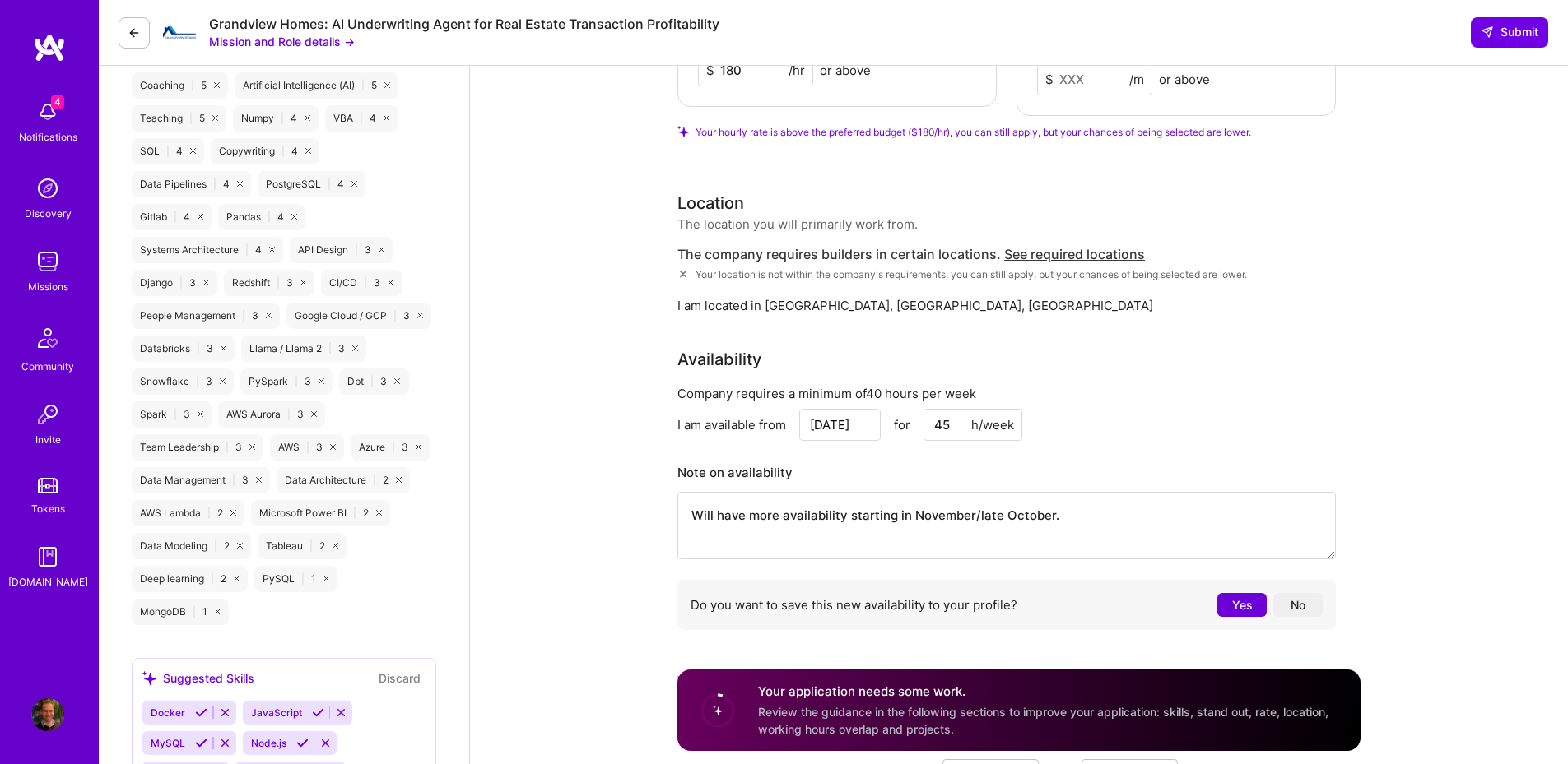
click at [942, 417] on input "45" at bounding box center [972, 424] width 98 height 32
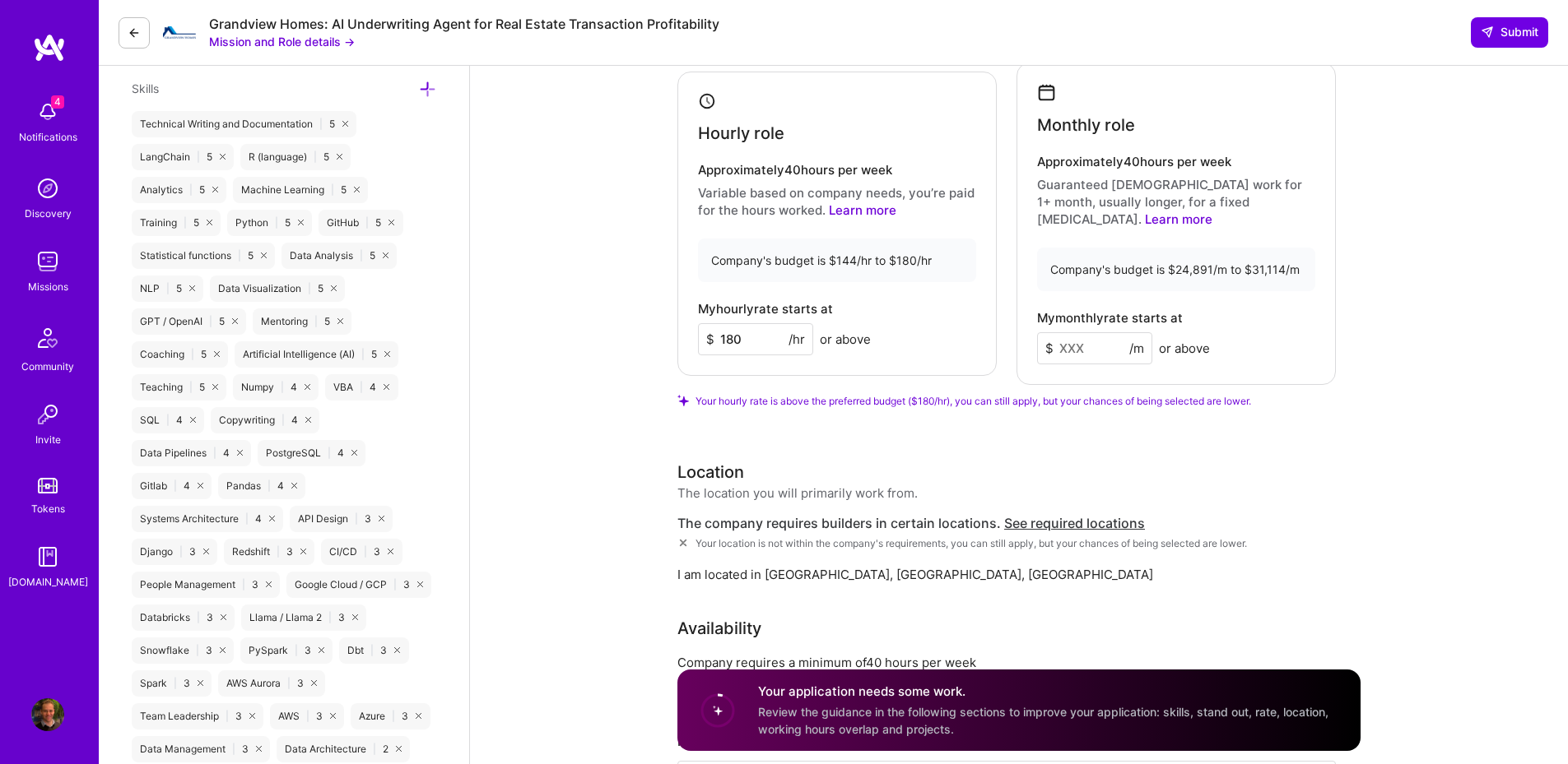
scroll to position [888, 0]
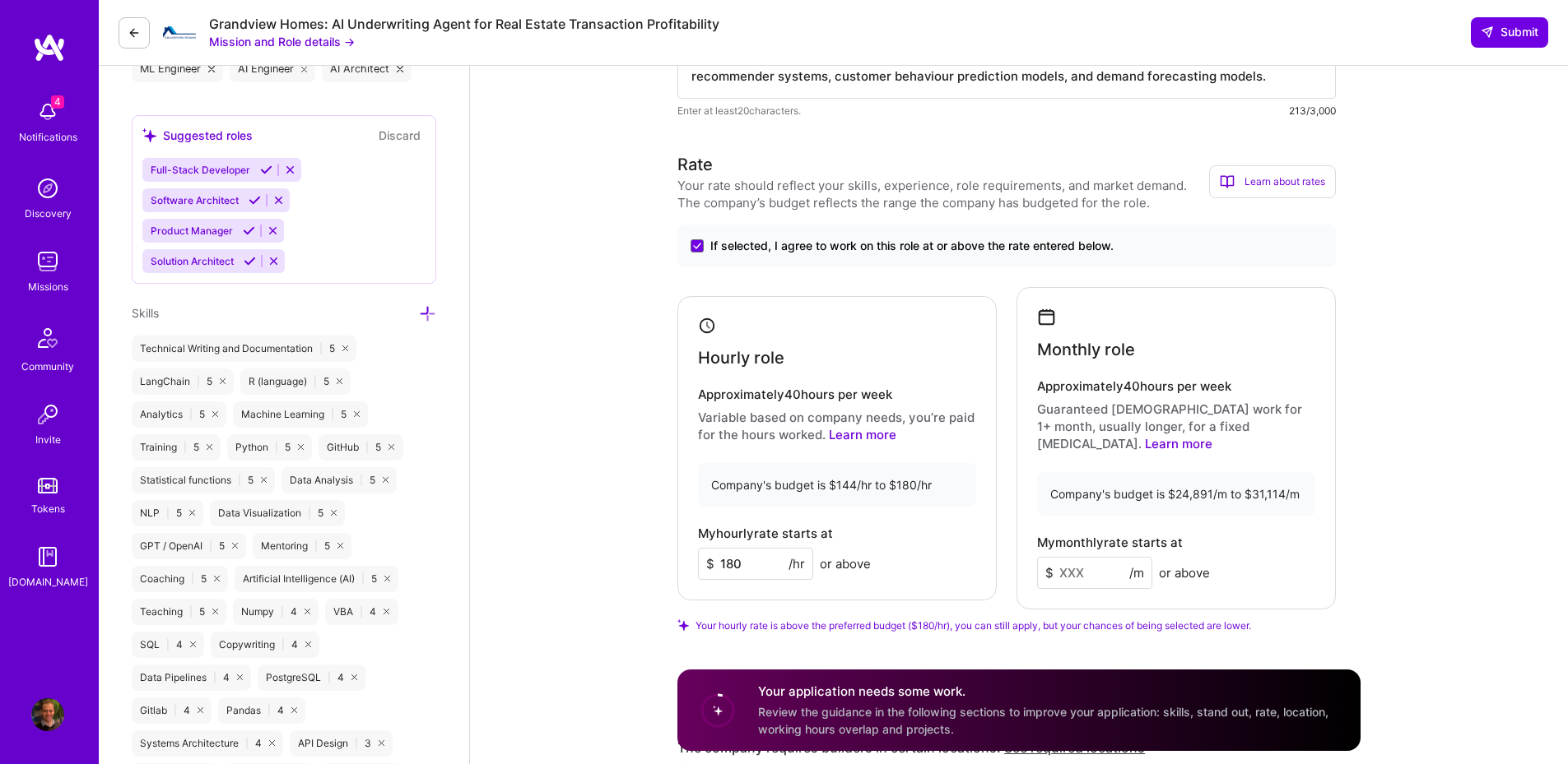
type input "40"
click at [1078, 557] on input at bounding box center [1094, 573] width 115 height 32
drag, startPoint x: 1283, startPoint y: 478, endPoint x: 1253, endPoint y: 474, distance: 30.3
click at [1253, 474] on div "Company's budget is $24,891/m to $31,114/m" at bounding box center [1176, 494] width 278 height 43
copy div "31,114"
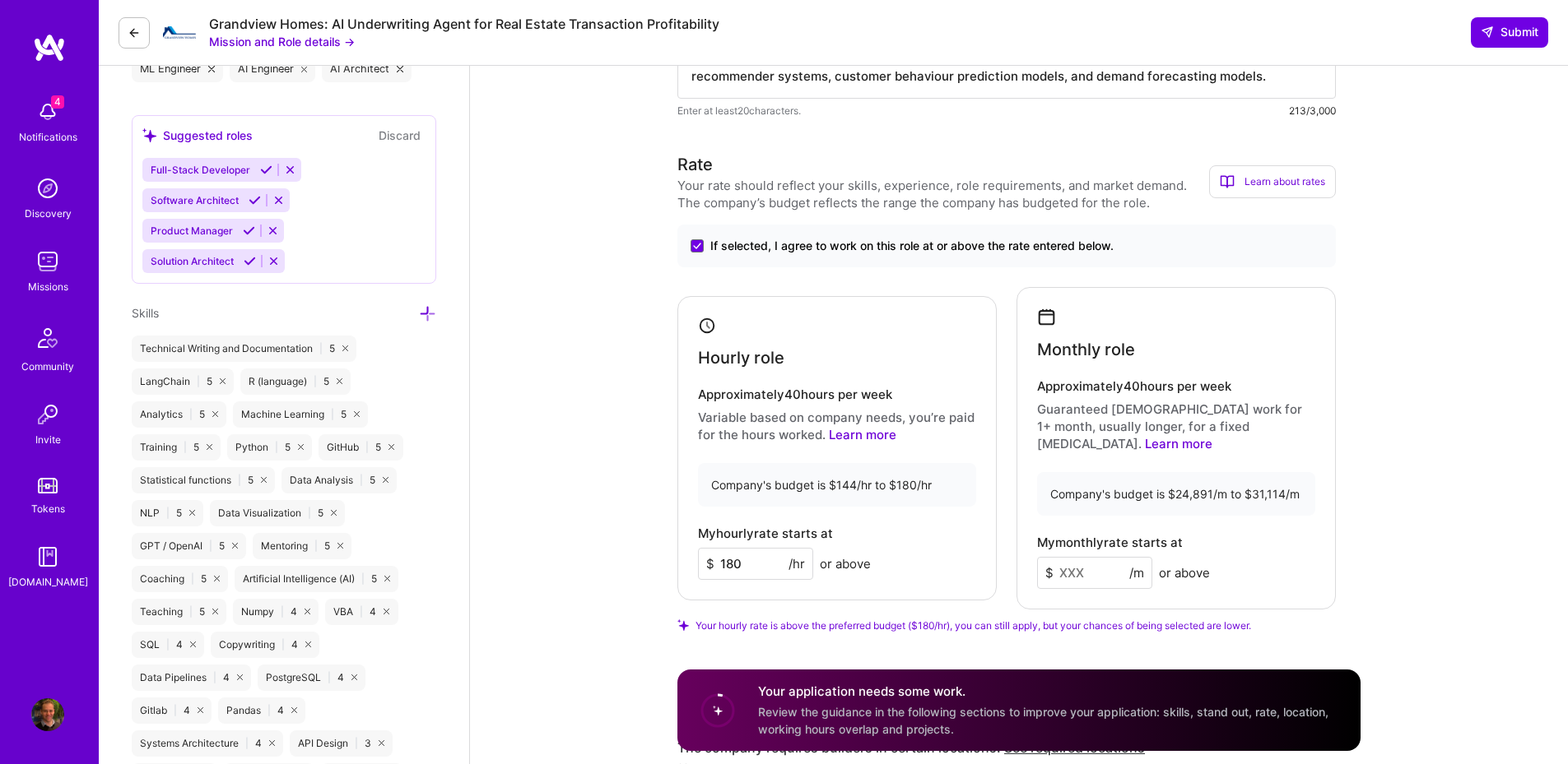
click at [1092, 557] on input at bounding box center [1094, 573] width 115 height 32
paste input
type input "31114"
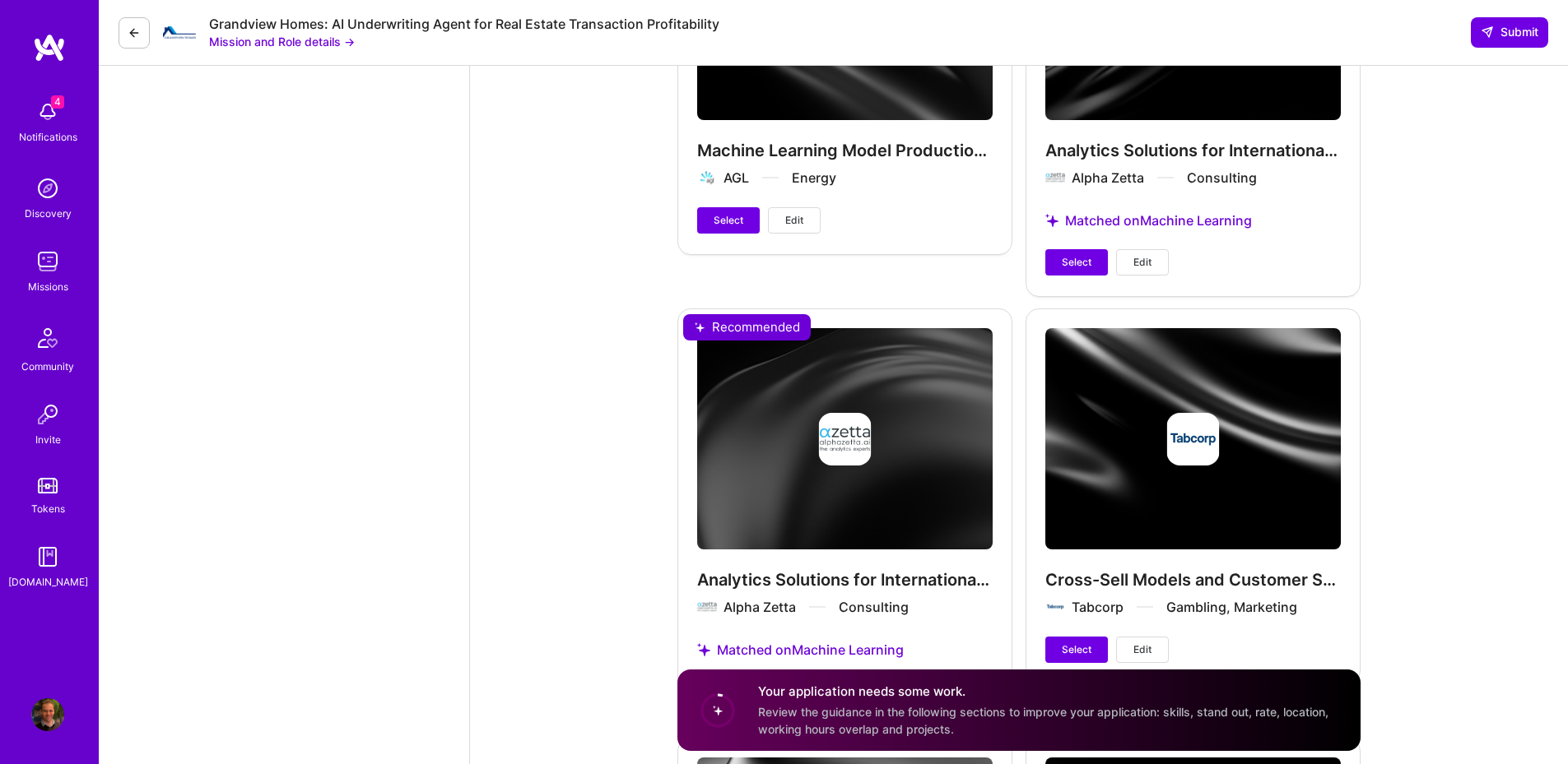
scroll to position [7304, 0]
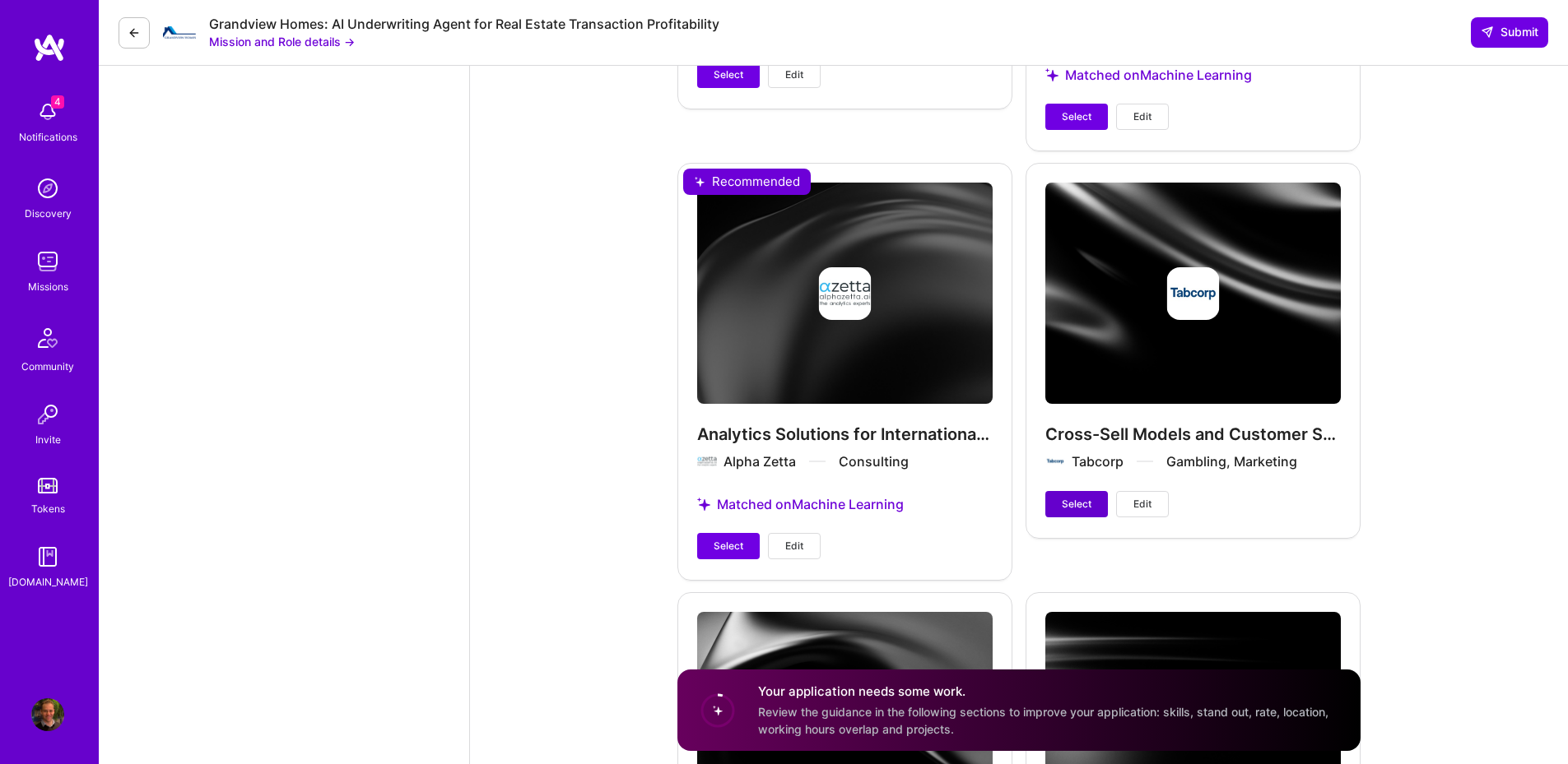
click at [1059, 491] on button "Select" at bounding box center [1077, 504] width 63 height 27
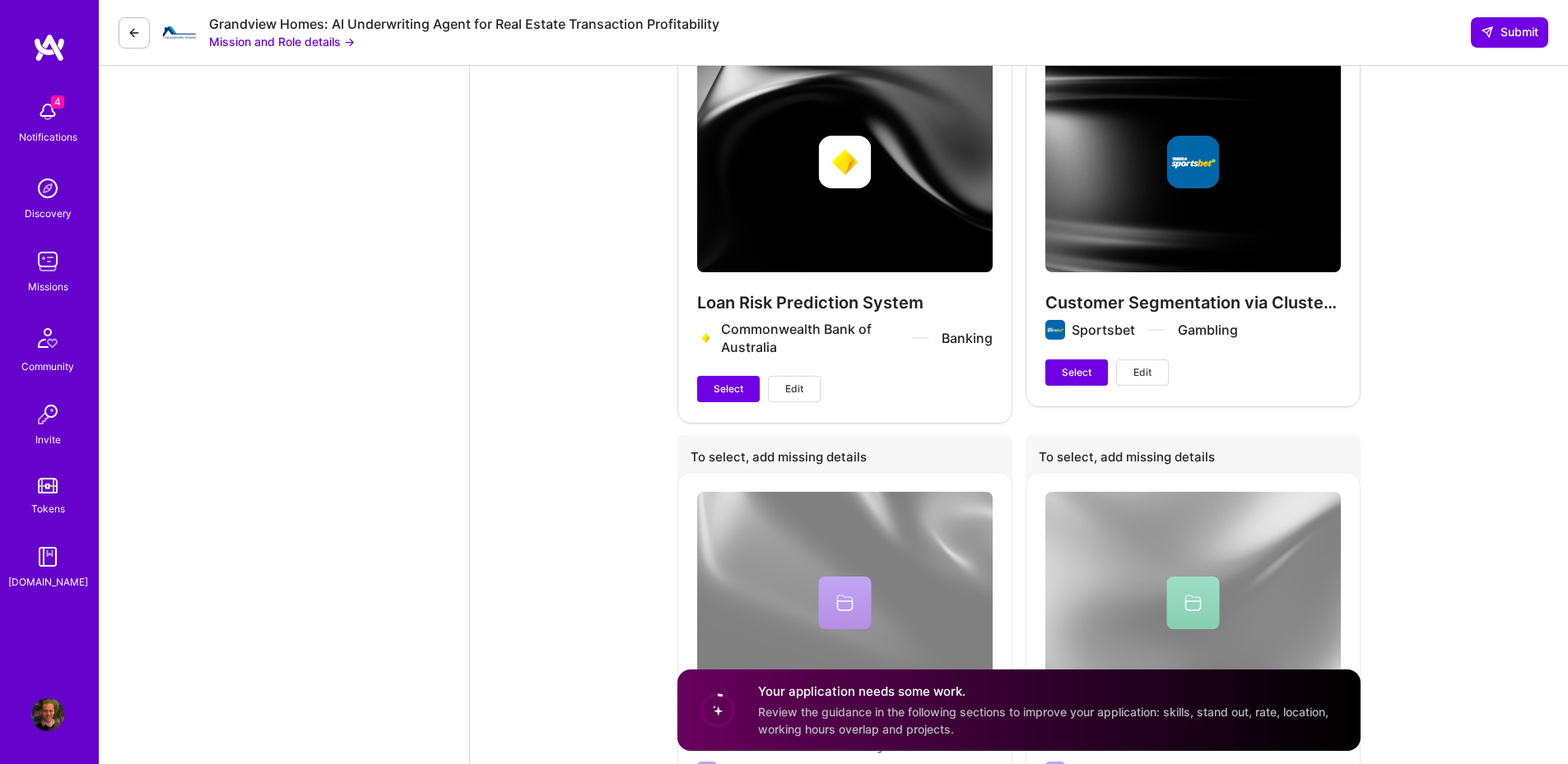
scroll to position [7848, 0]
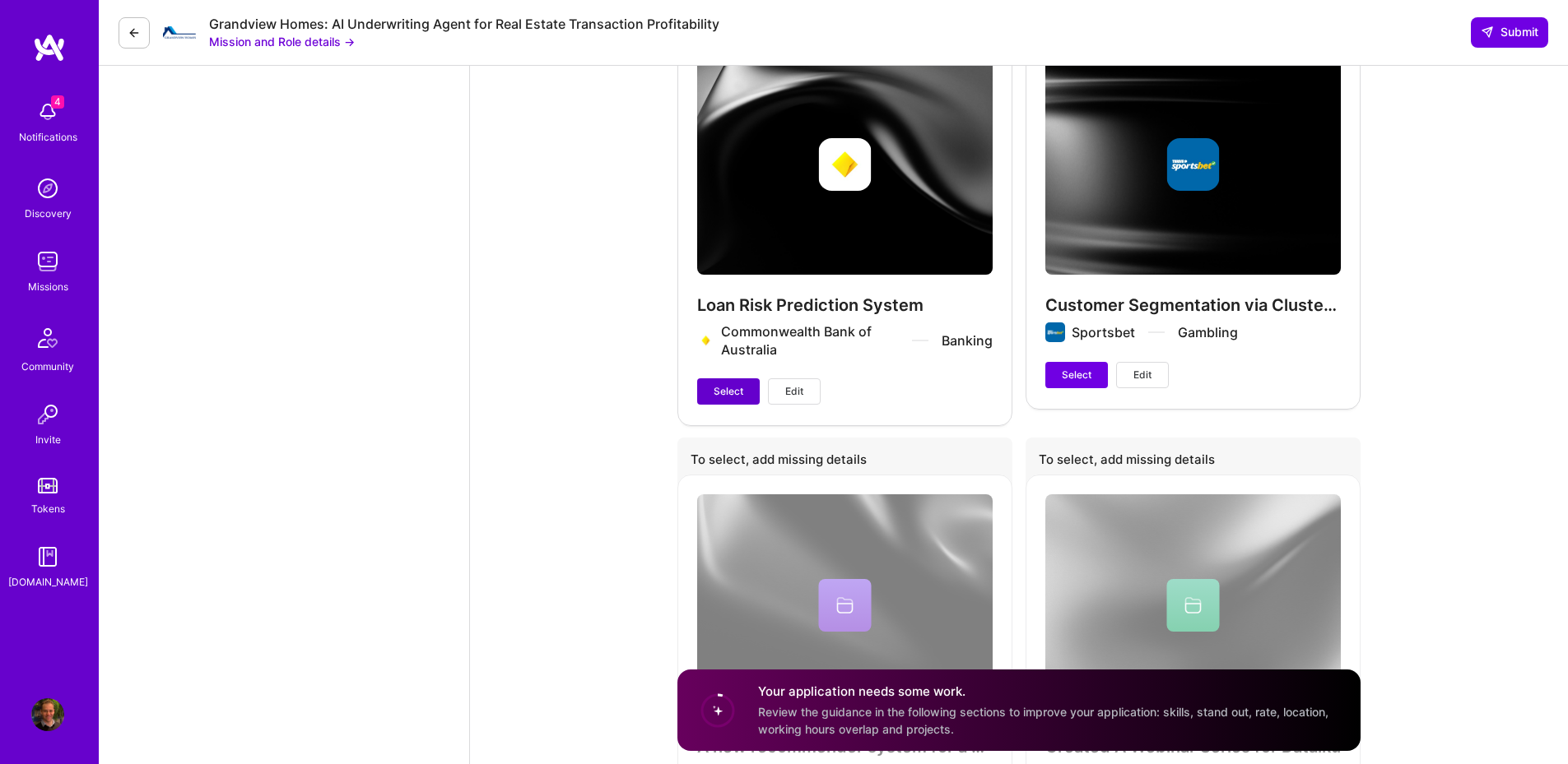
click at [717, 384] on span "Select" at bounding box center [728, 391] width 30 height 15
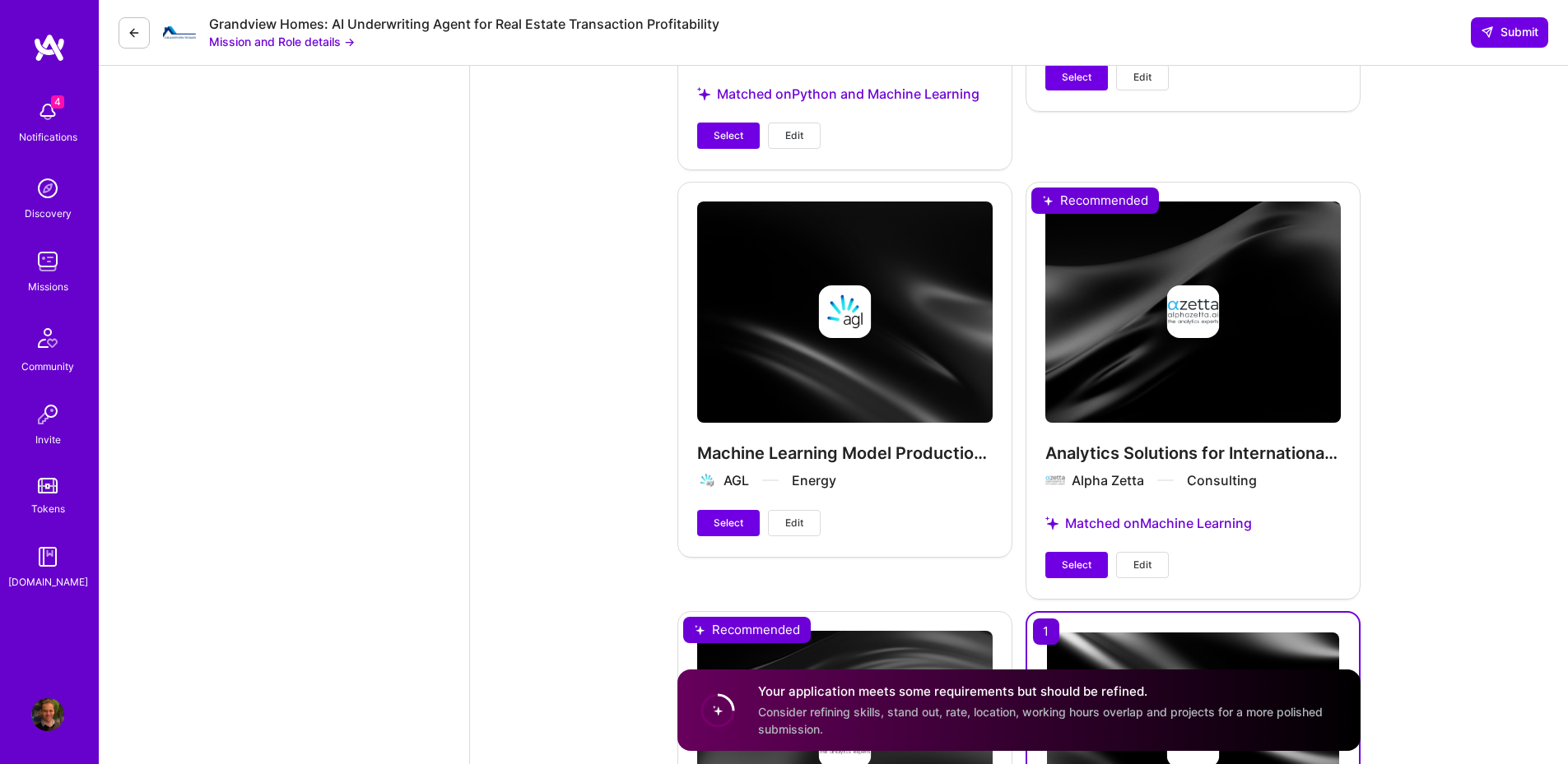
scroll to position [6960, 0]
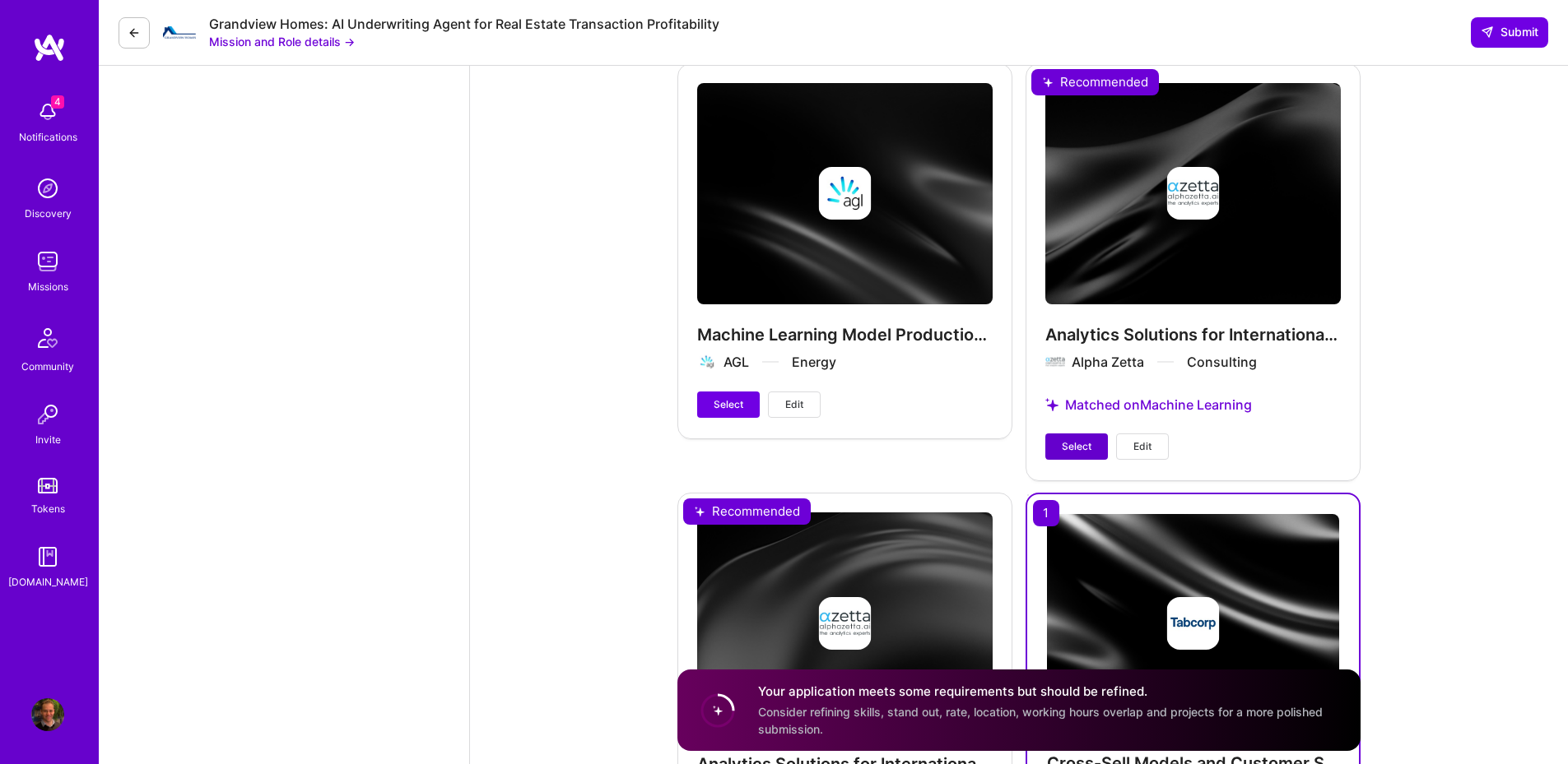
click at [1083, 439] on span "Select" at bounding box center [1077, 446] width 30 height 15
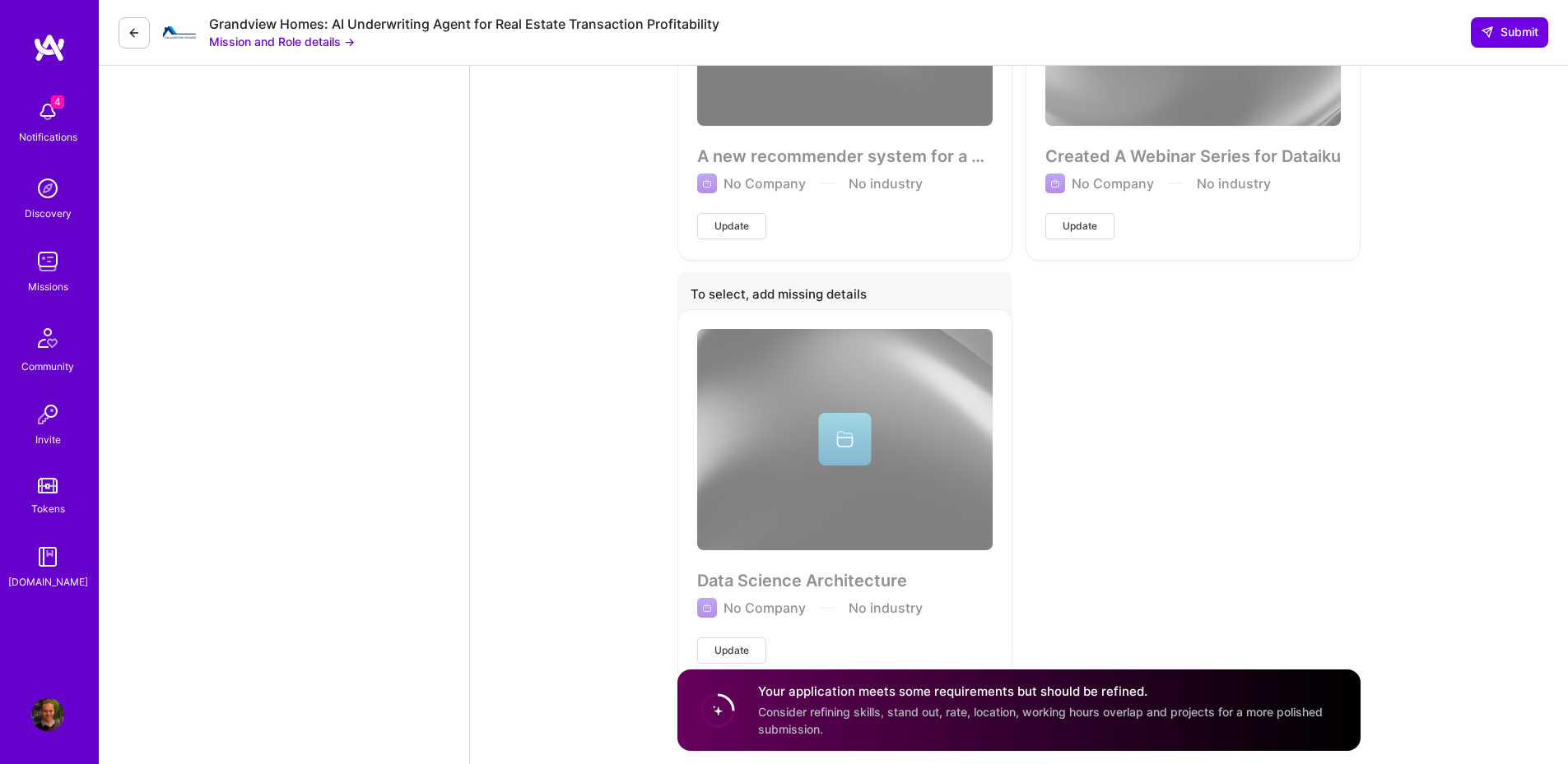
scroll to position [8441, 0]
click at [1498, 34] on span "Submit" at bounding box center [1509, 32] width 57 height 17
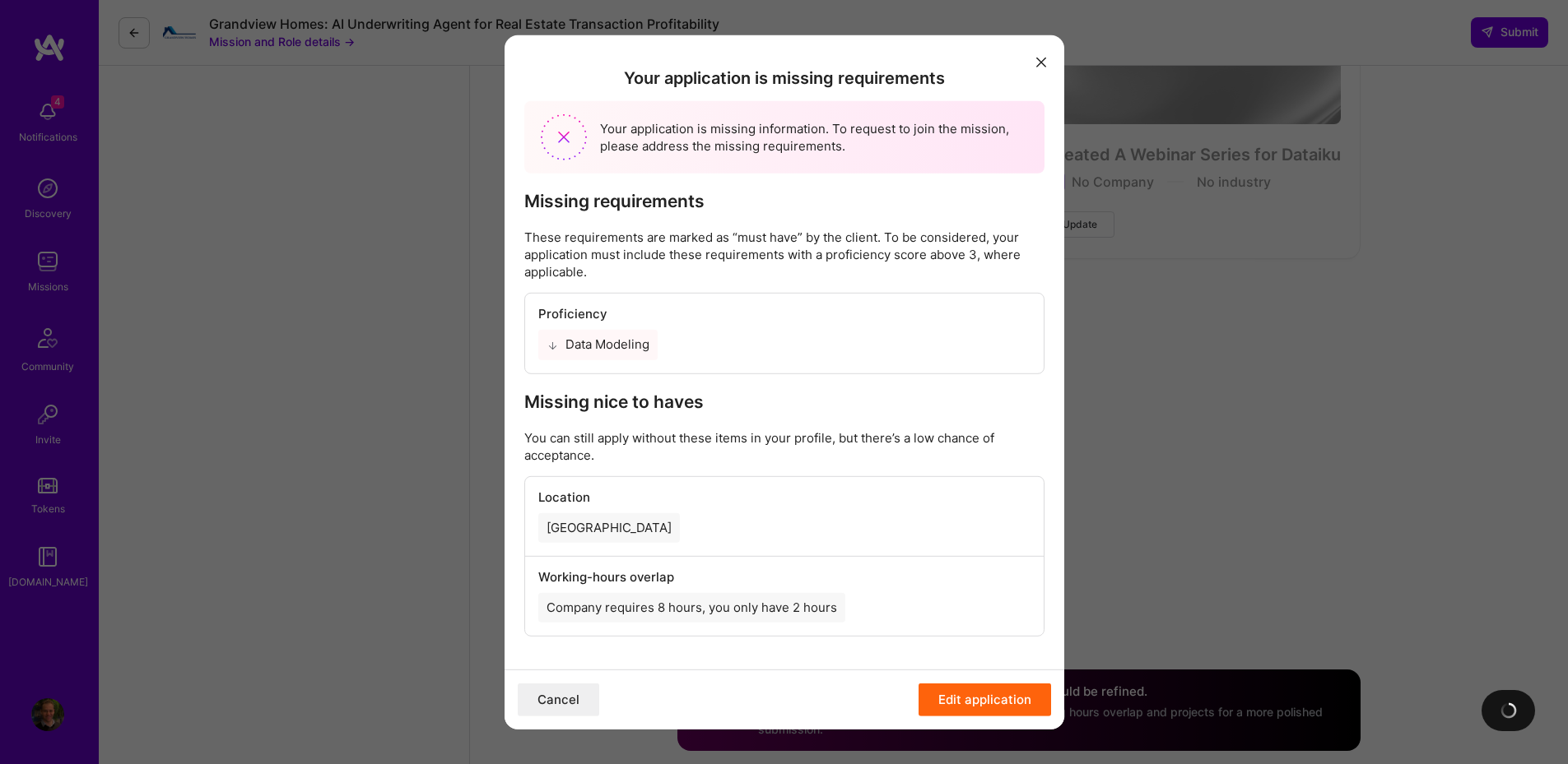
click at [590, 338] on div "Data Modeling" at bounding box center [597, 345] width 119 height 30
click at [581, 348] on div "Data Modeling" at bounding box center [597, 345] width 119 height 30
click at [993, 716] on button "Edit application" at bounding box center [984, 699] width 133 height 32
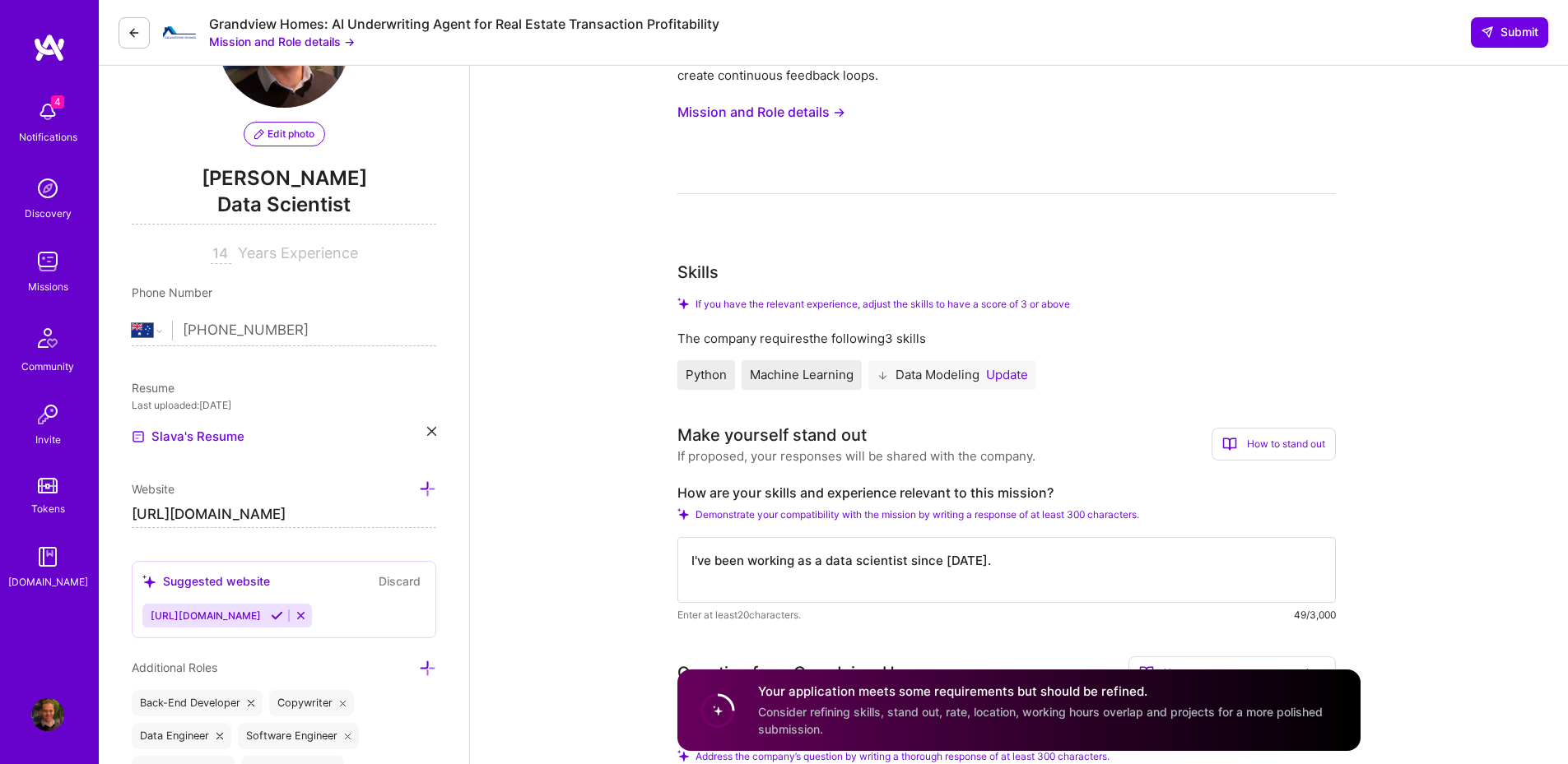
scroll to position [51, 0]
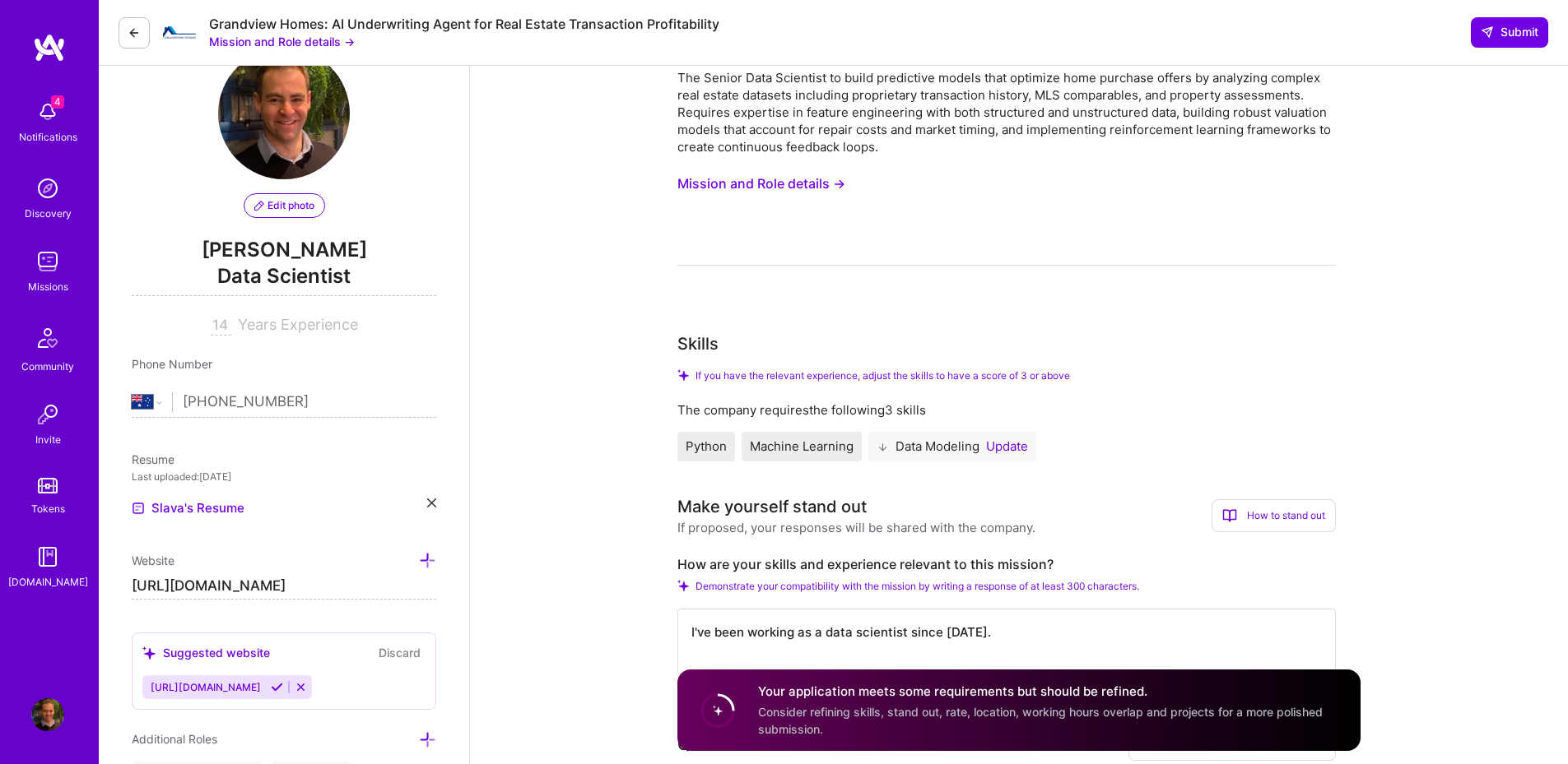
click at [1001, 448] on button "Update" at bounding box center [1007, 446] width 42 height 13
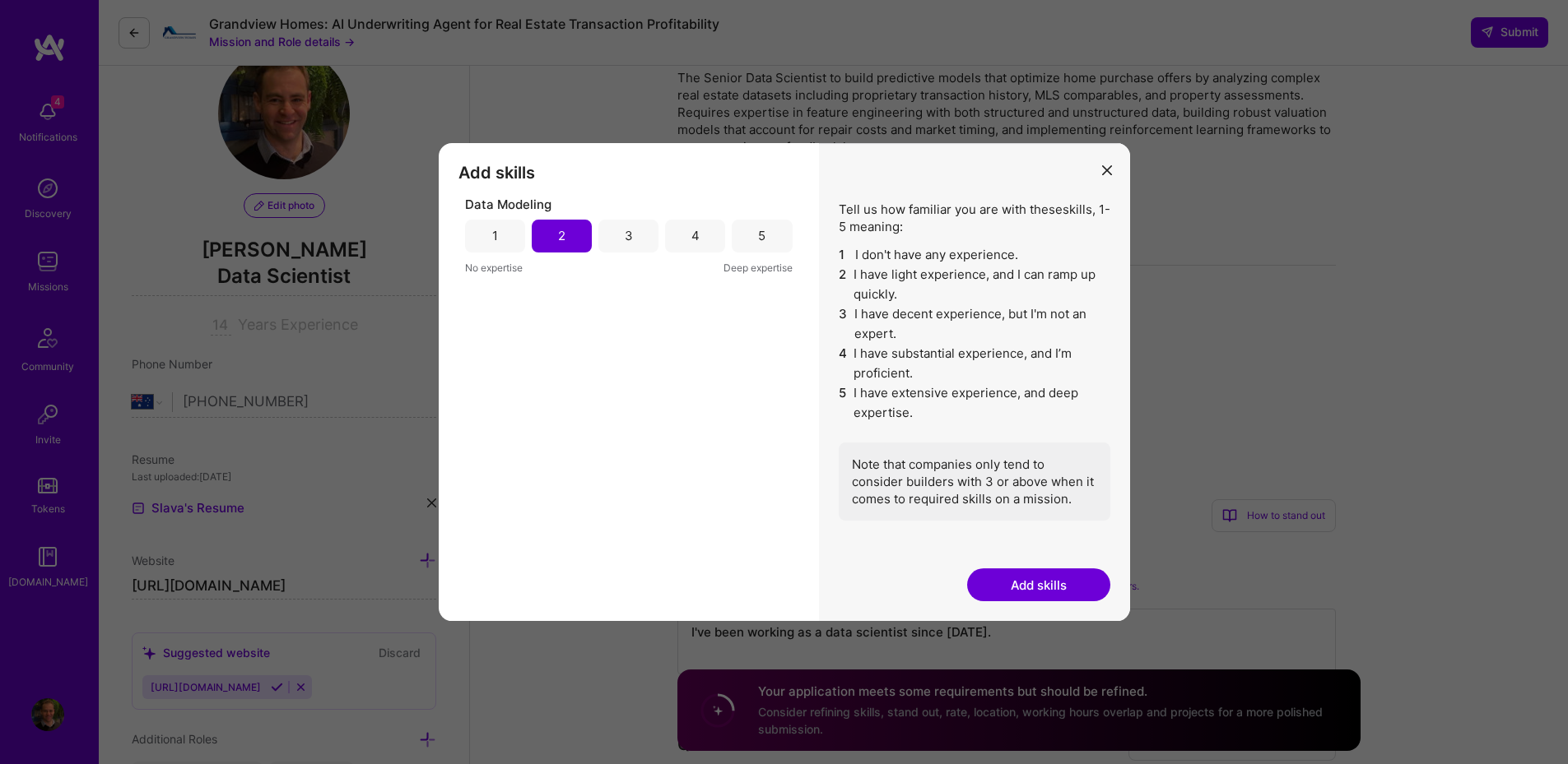
click at [640, 237] on div "3" at bounding box center [627, 235] width 60 height 32
click at [1110, 171] on icon "modal" at bounding box center [1107, 170] width 10 height 10
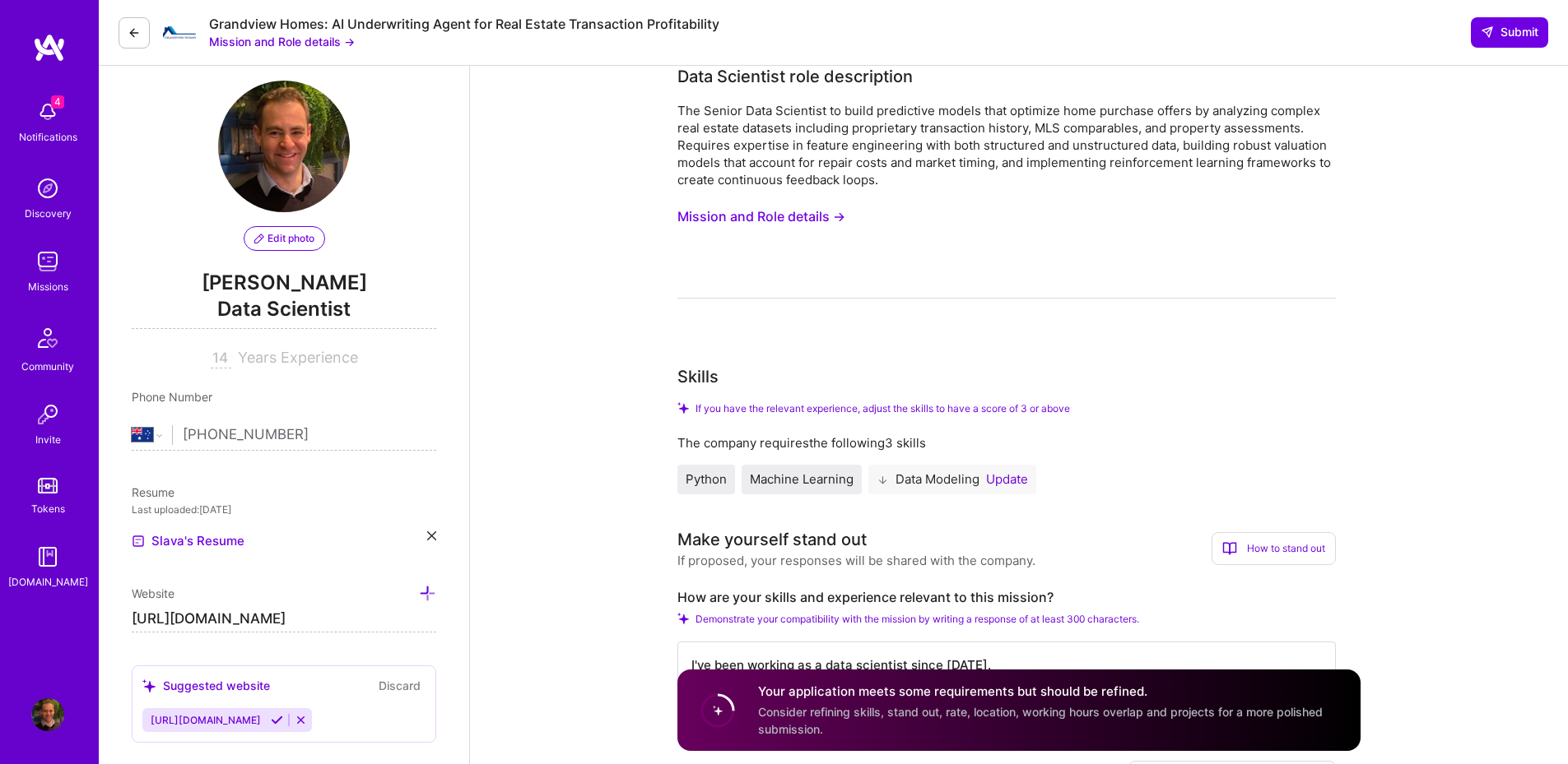
scroll to position [0, 0]
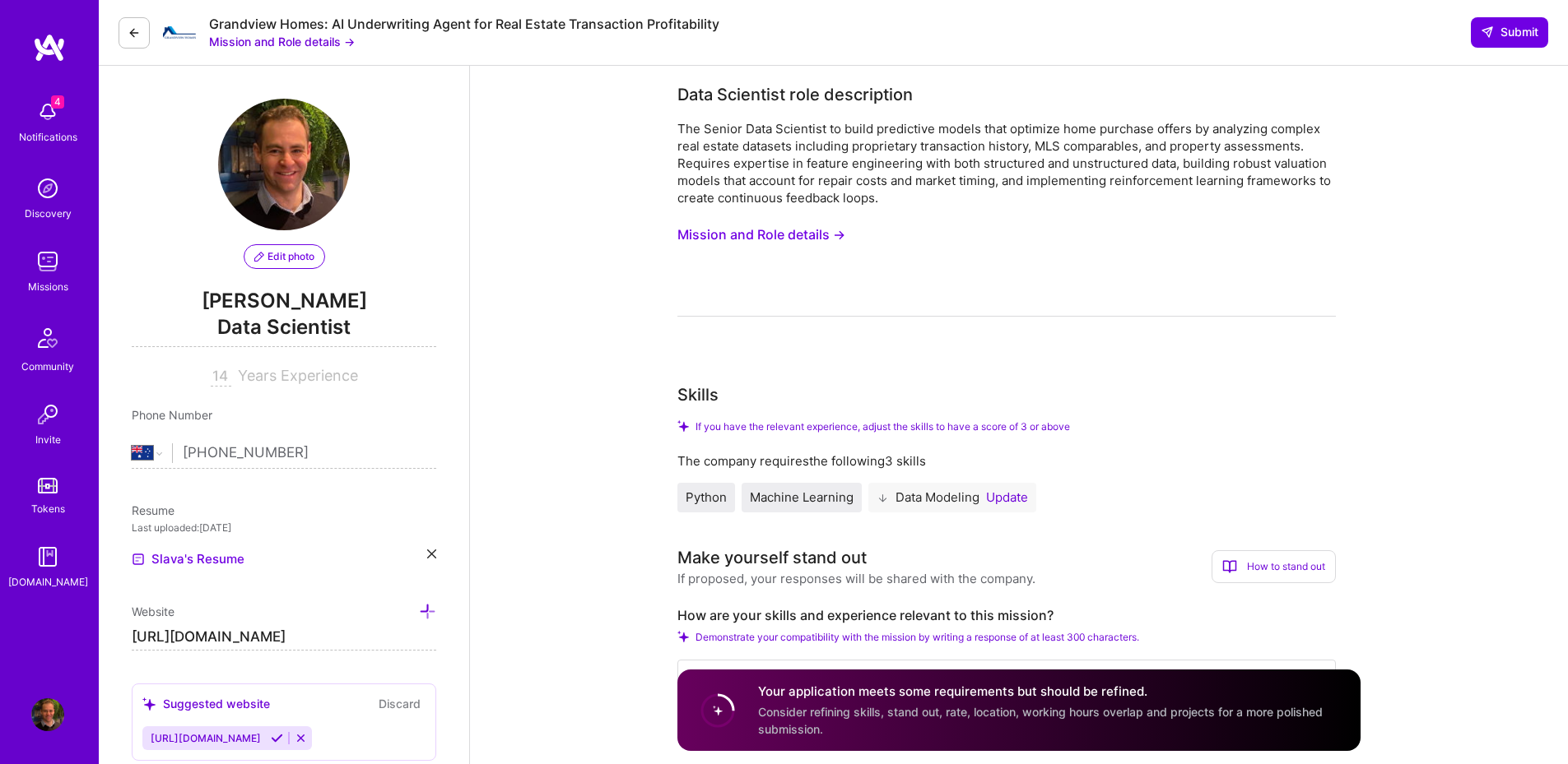
click at [1019, 501] on button "Update" at bounding box center [1007, 497] width 42 height 13
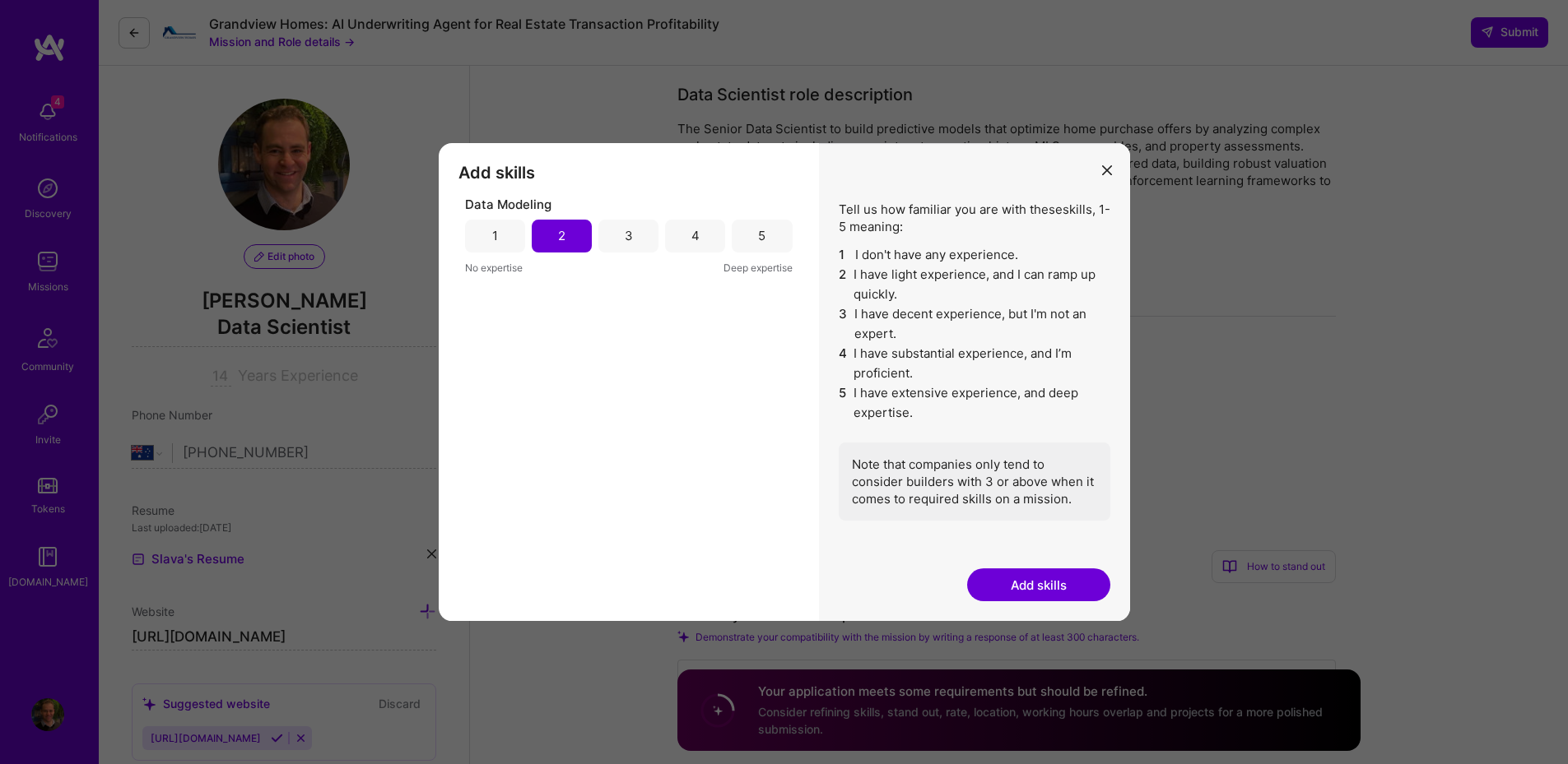
click at [751, 248] on div "5" at bounding box center [761, 235] width 60 height 32
click at [700, 244] on div "4" at bounding box center [694, 235] width 60 height 32
click at [1083, 579] on button "Add skills" at bounding box center [1038, 584] width 143 height 32
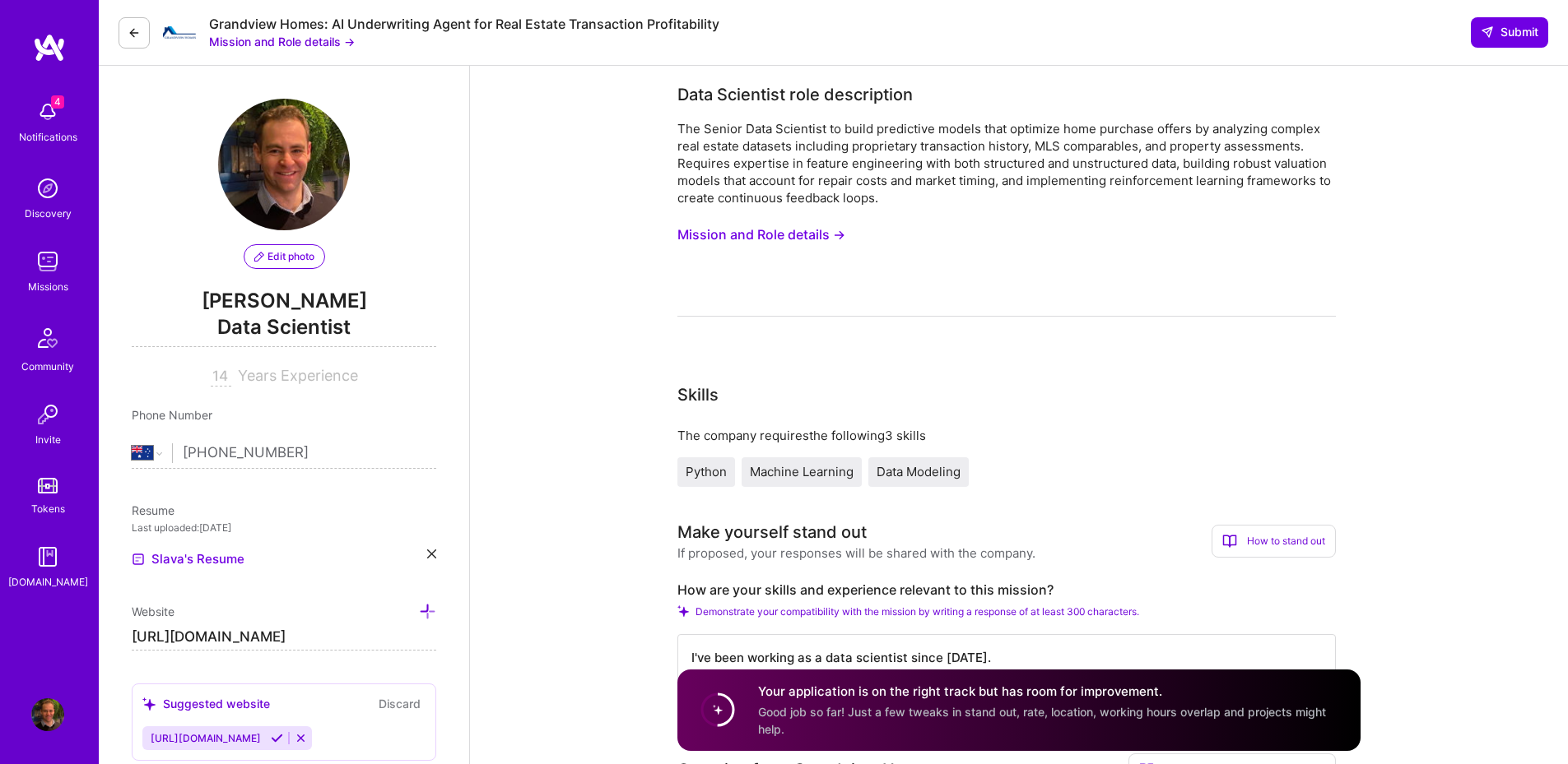
click at [947, 474] on span "Data Modeling" at bounding box center [918, 472] width 84 height 16
click at [1519, 33] on span "Submit" at bounding box center [1509, 32] width 57 height 17
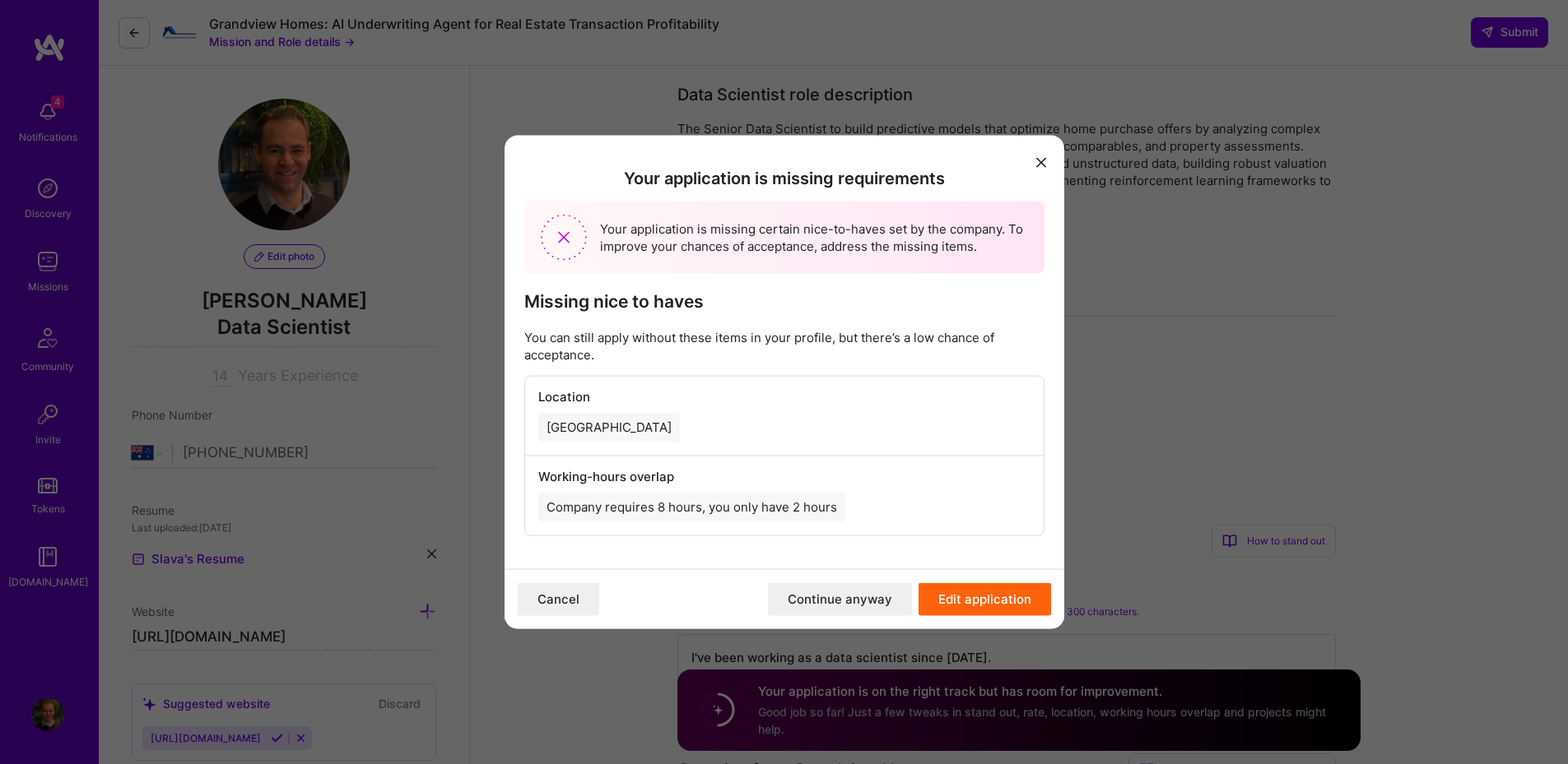
click at [815, 604] on button "Continue anyway" at bounding box center [840, 599] width 144 height 32
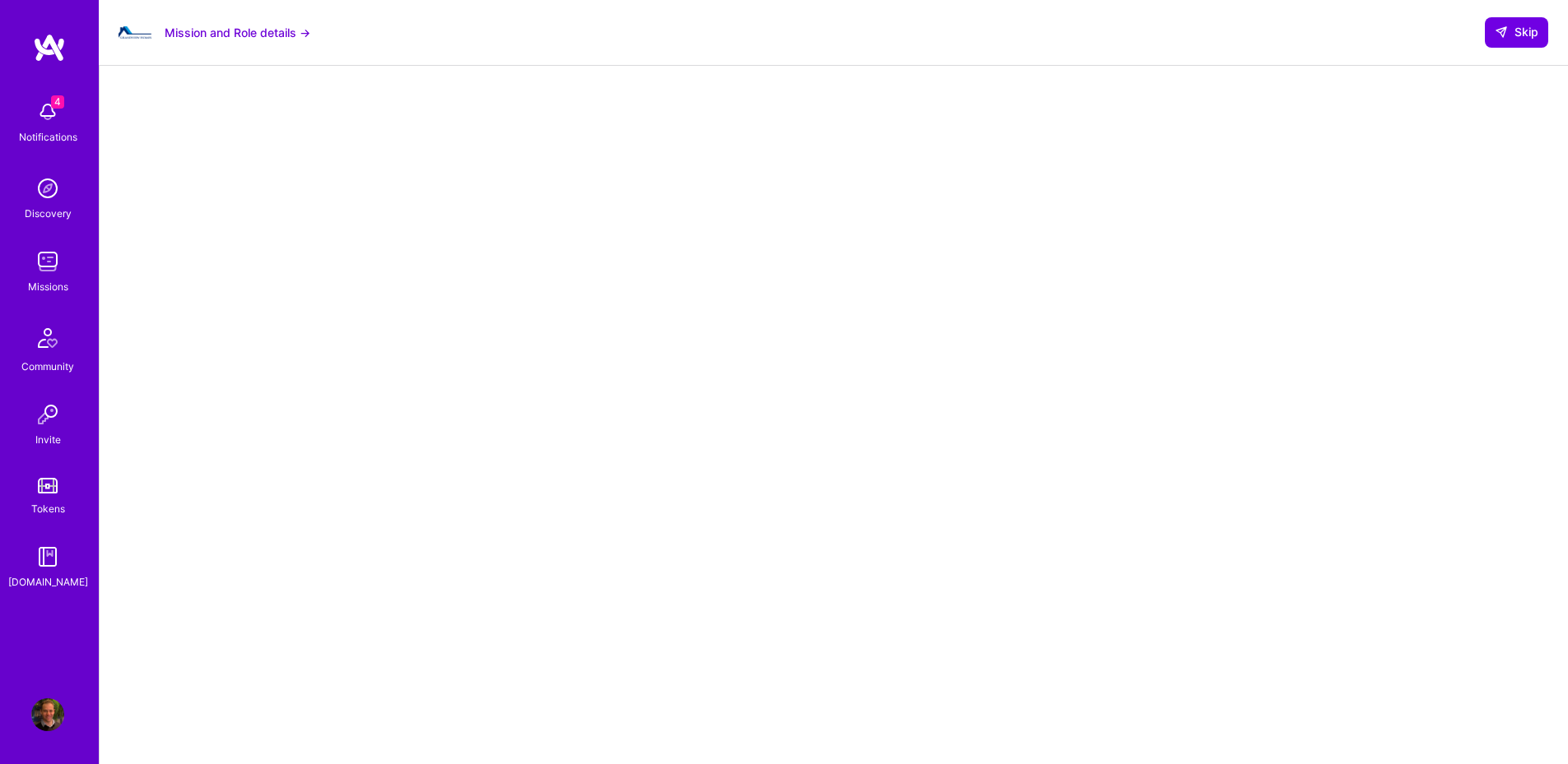
scroll to position [161, 0]
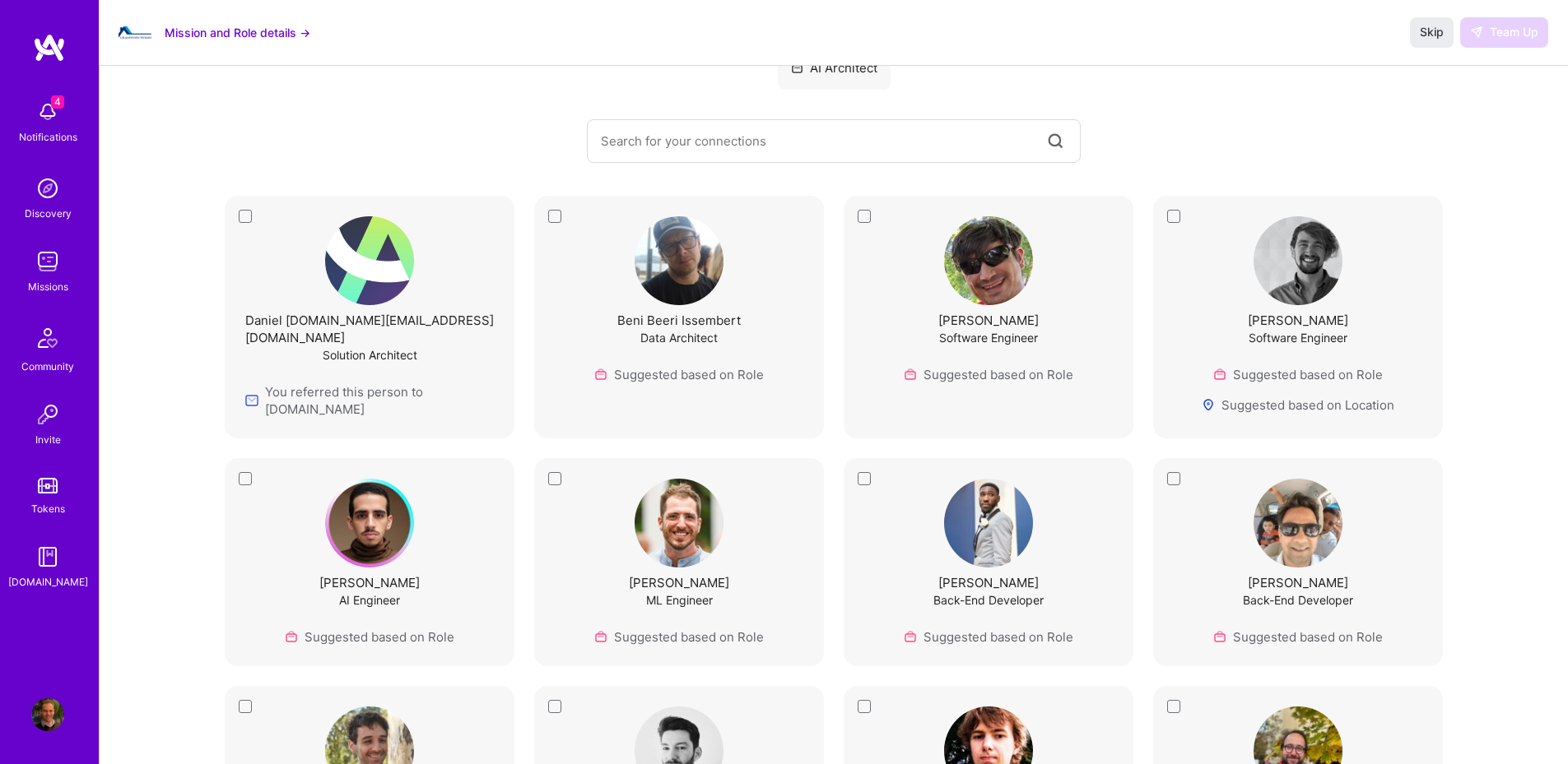
click at [255, 223] on div "Daniel [DOMAIN_NAME][EMAIL_ADDRESS][DOMAIN_NAME] Solution Architect You referre…" at bounding box center [369, 317] width 248 height 202
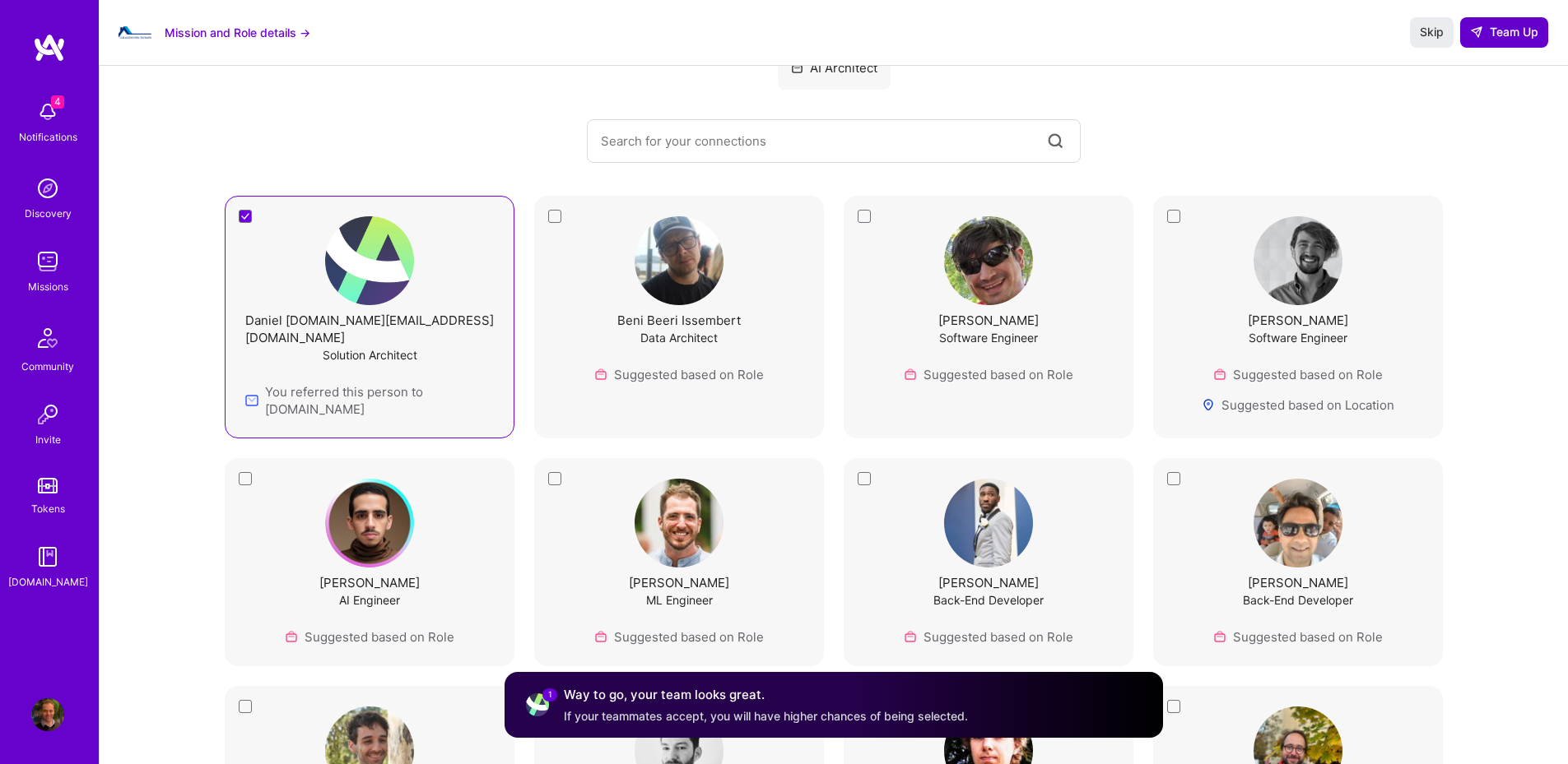
click at [1487, 30] on span "Team Up" at bounding box center [1503, 32] width 68 height 17
